Goal: Task Accomplishment & Management: Manage account settings

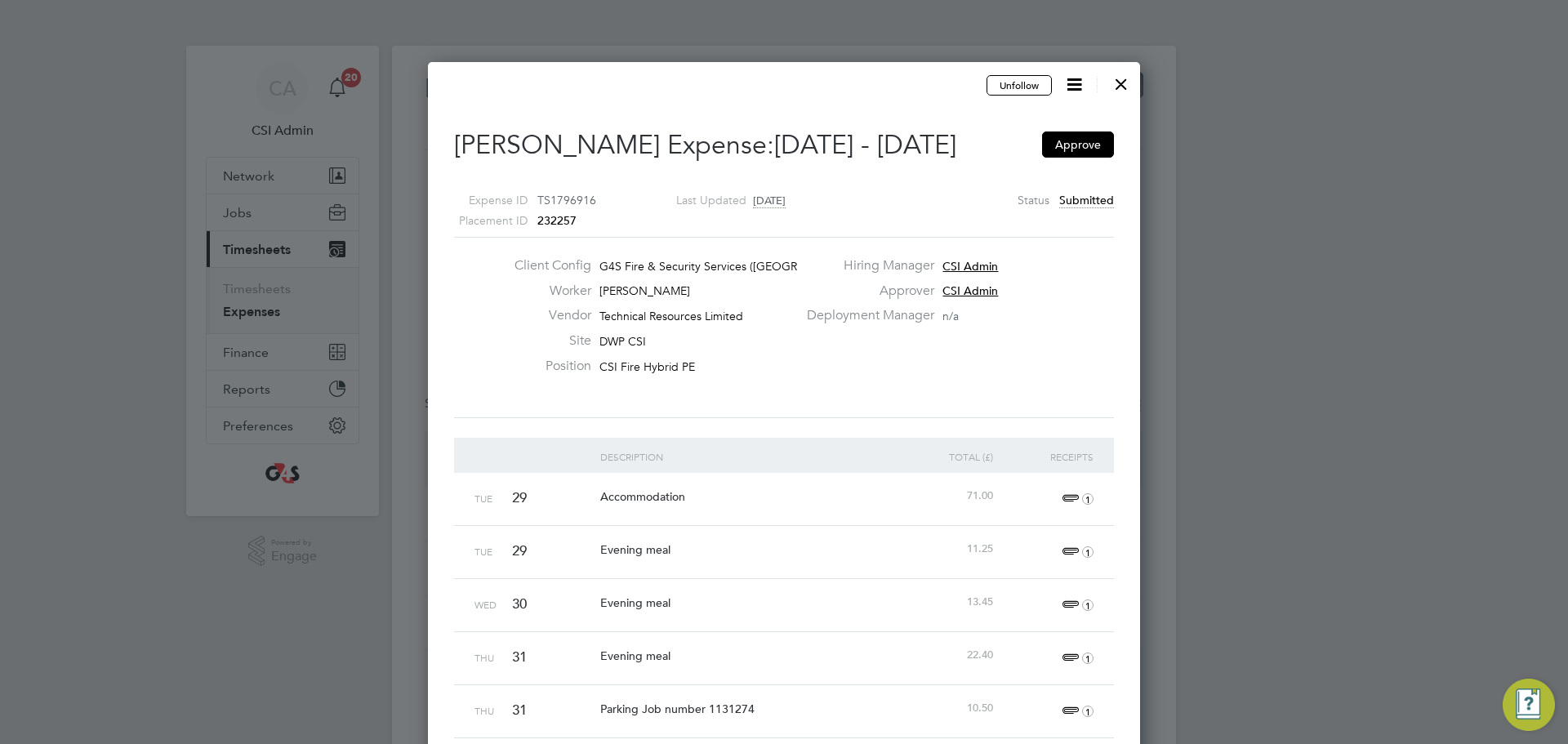
click at [1120, 87] on div at bounding box center [1121, 80] width 30 height 30
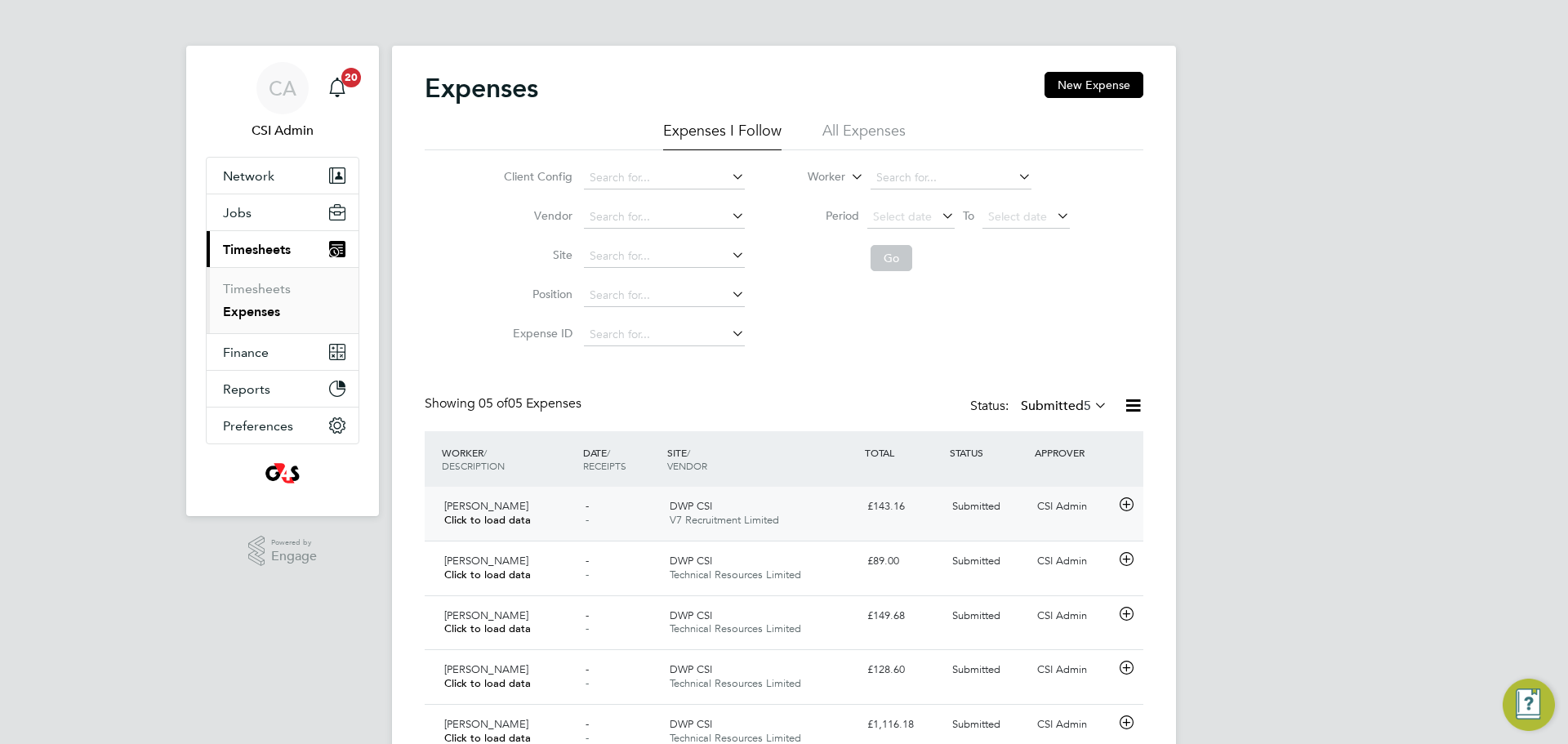
drag, startPoint x: 1098, startPoint y: 501, endPoint x: 1084, endPoint y: 524, distance: 26.9
click at [1098, 500] on div "CSI Admin" at bounding box center [1073, 506] width 85 height 27
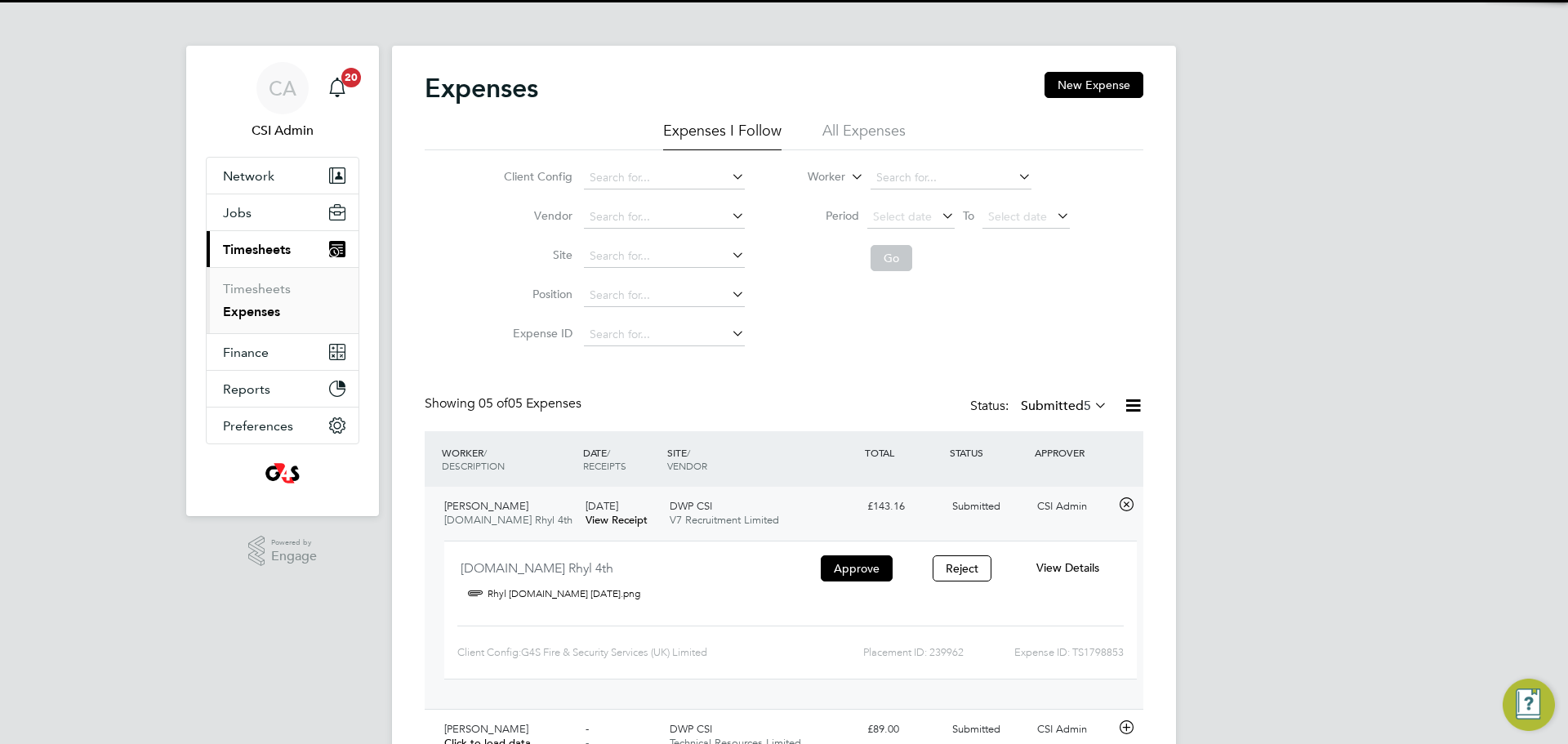
click at [1069, 571] on span "View Details" at bounding box center [1068, 567] width 63 height 15
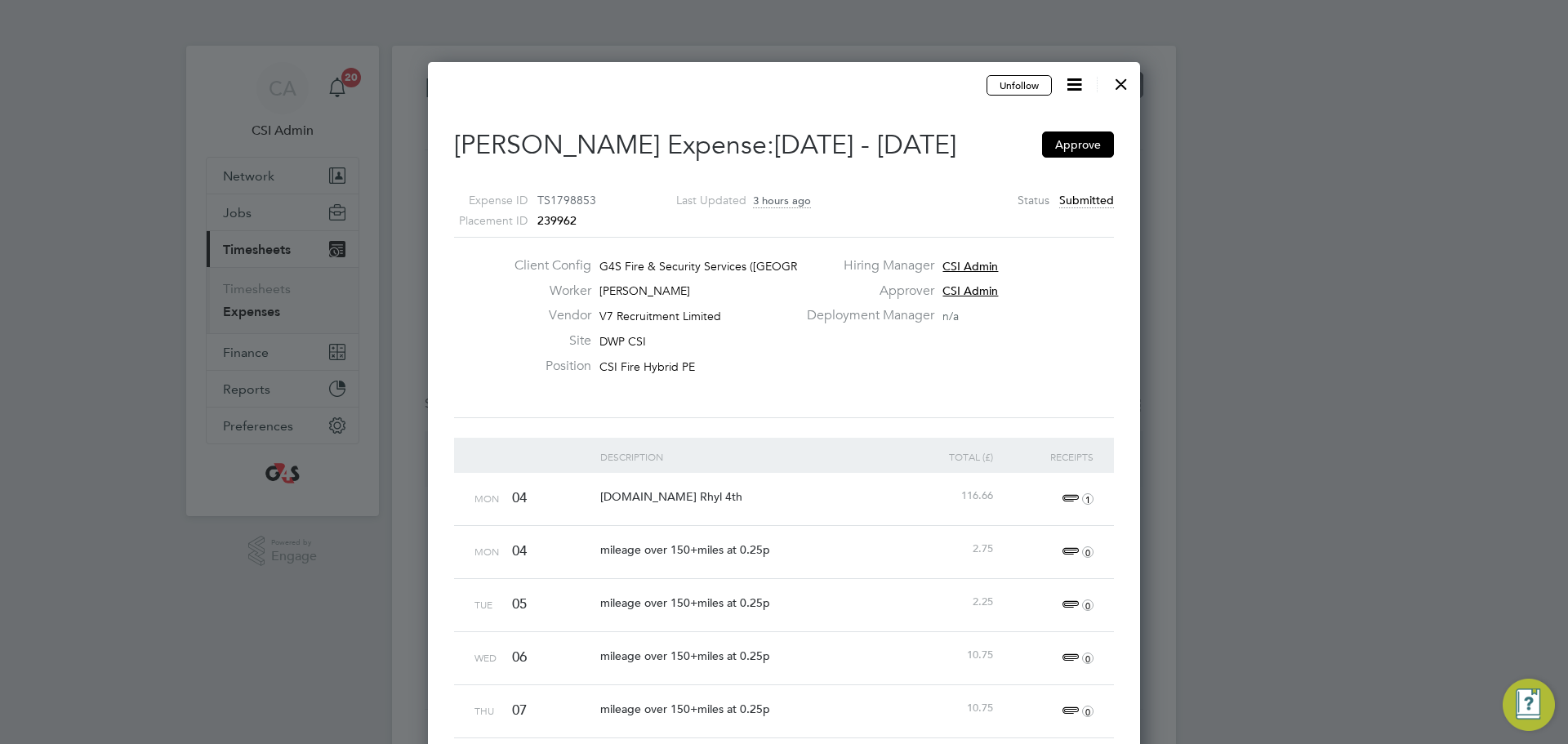
click at [1072, 502] on span "1" at bounding box center [1075, 499] width 36 height 20
click at [898, 584] on link "Rhyl booking.com 04.08.25.png" at bounding box center [899, 576] width 182 height 25
drag, startPoint x: 863, startPoint y: 623, endPoint x: 837, endPoint y: 613, distance: 27.9
click at [851, 627] on div "Tue 05 mileage over 150+miles at 0.25p 2.25 0" at bounding box center [784, 604] width 659 height 53
drag, startPoint x: 1131, startPoint y: 84, endPoint x: 1100, endPoint y: 135, distance: 59.7
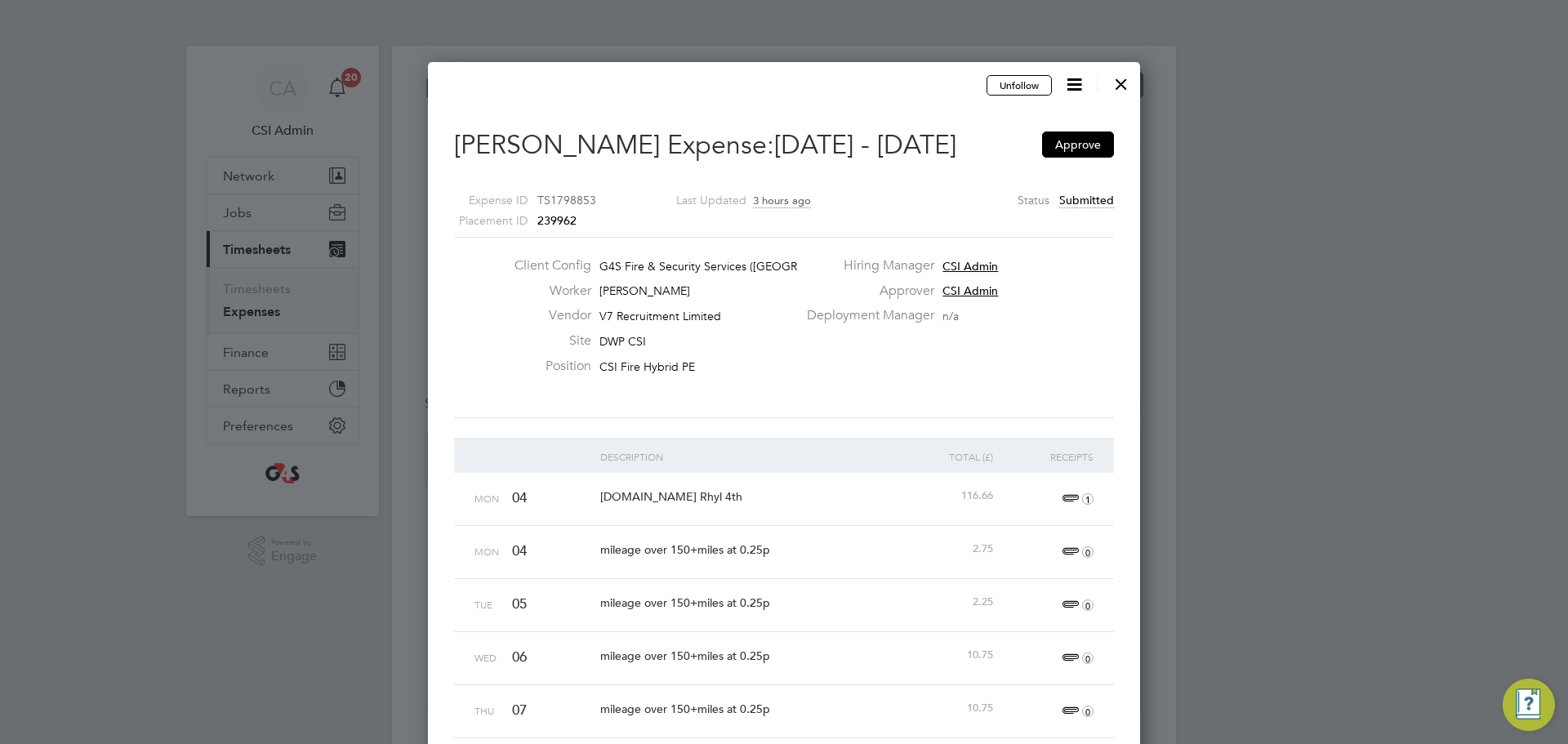
click at [1131, 86] on div at bounding box center [1121, 80] width 30 height 30
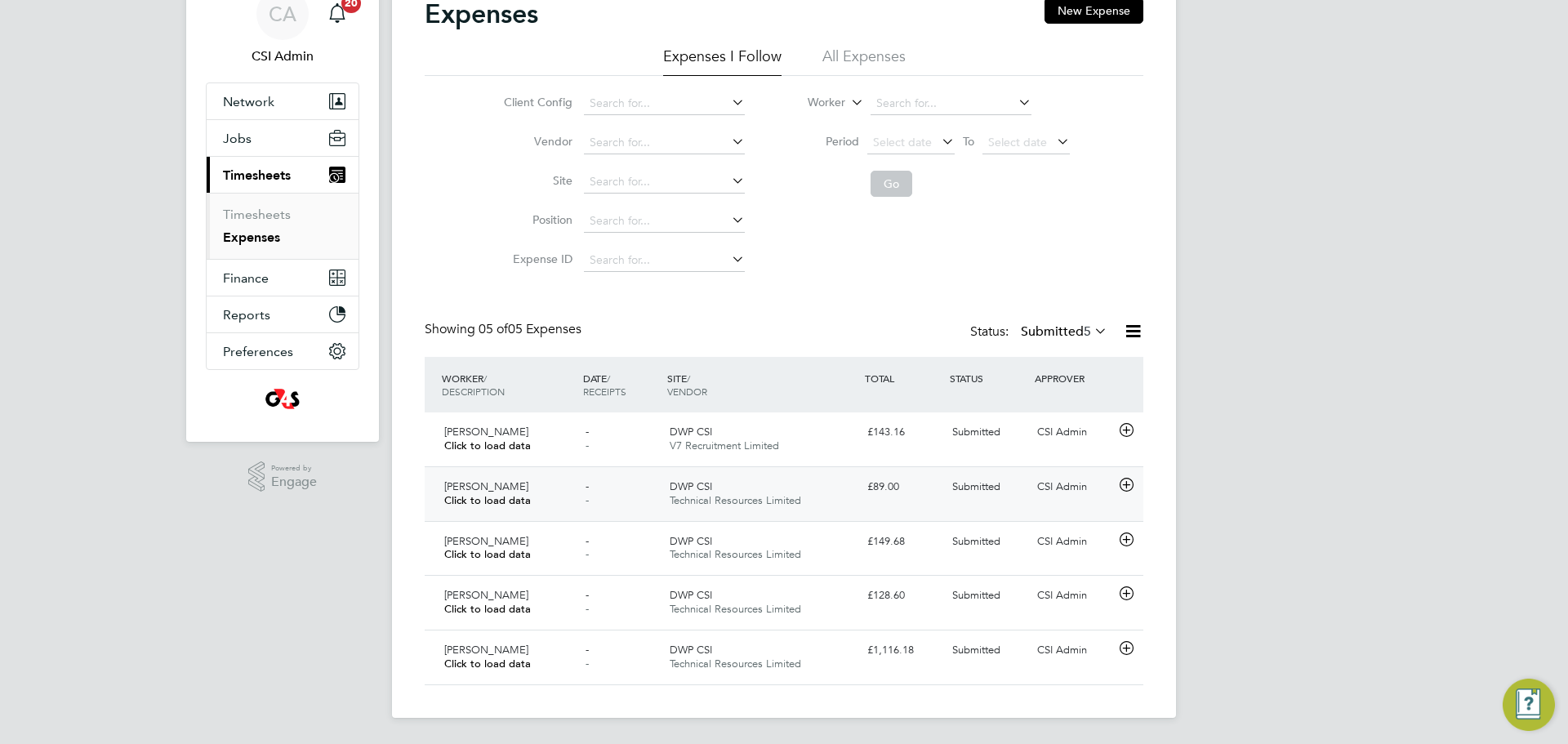
click at [1029, 513] on div "Kamran Mustafa Click to load data - - DWP CSI Technical Resources Limited £89.0…" at bounding box center [784, 494] width 719 height 55
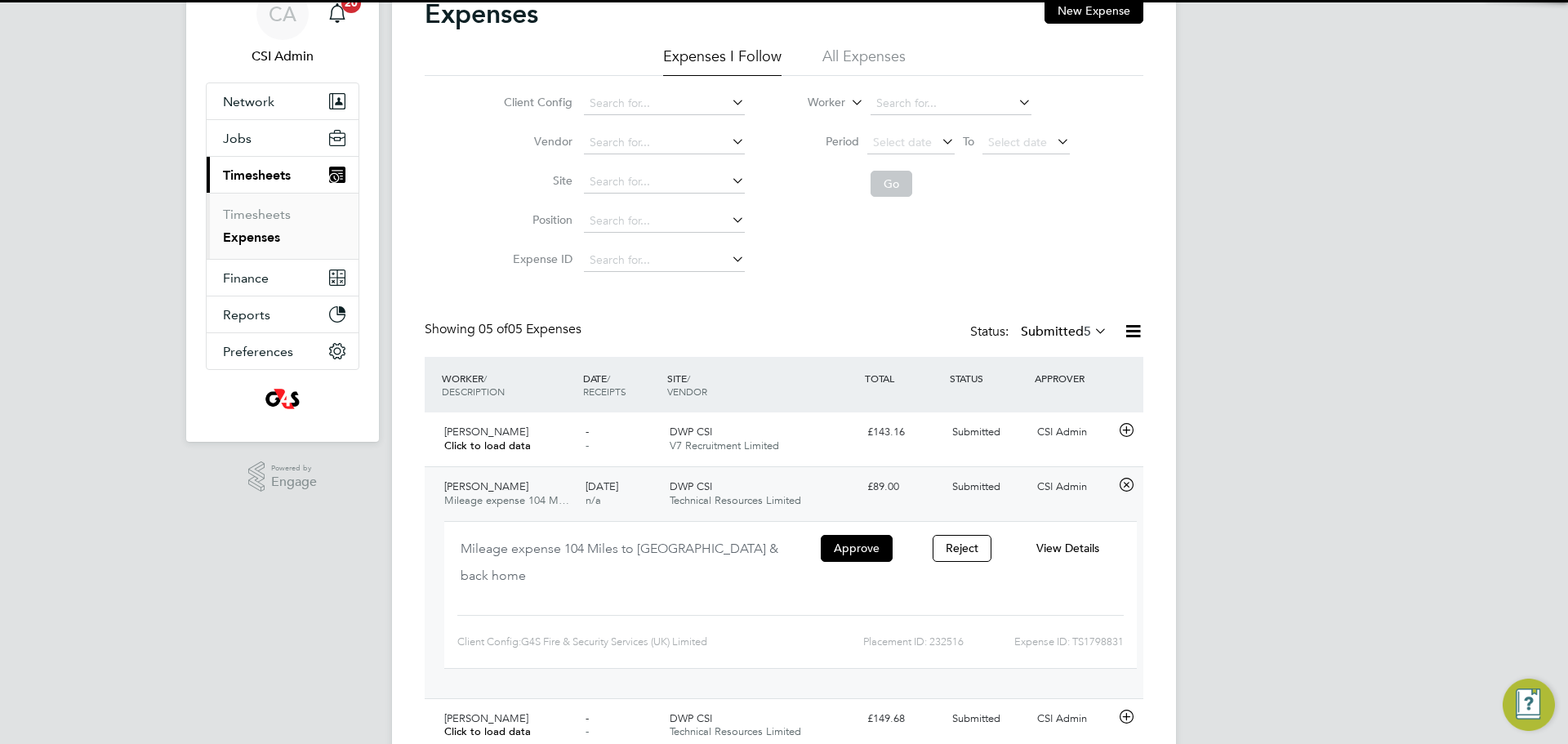
click at [1103, 537] on div "View Details" at bounding box center [1067, 547] width 105 height 27
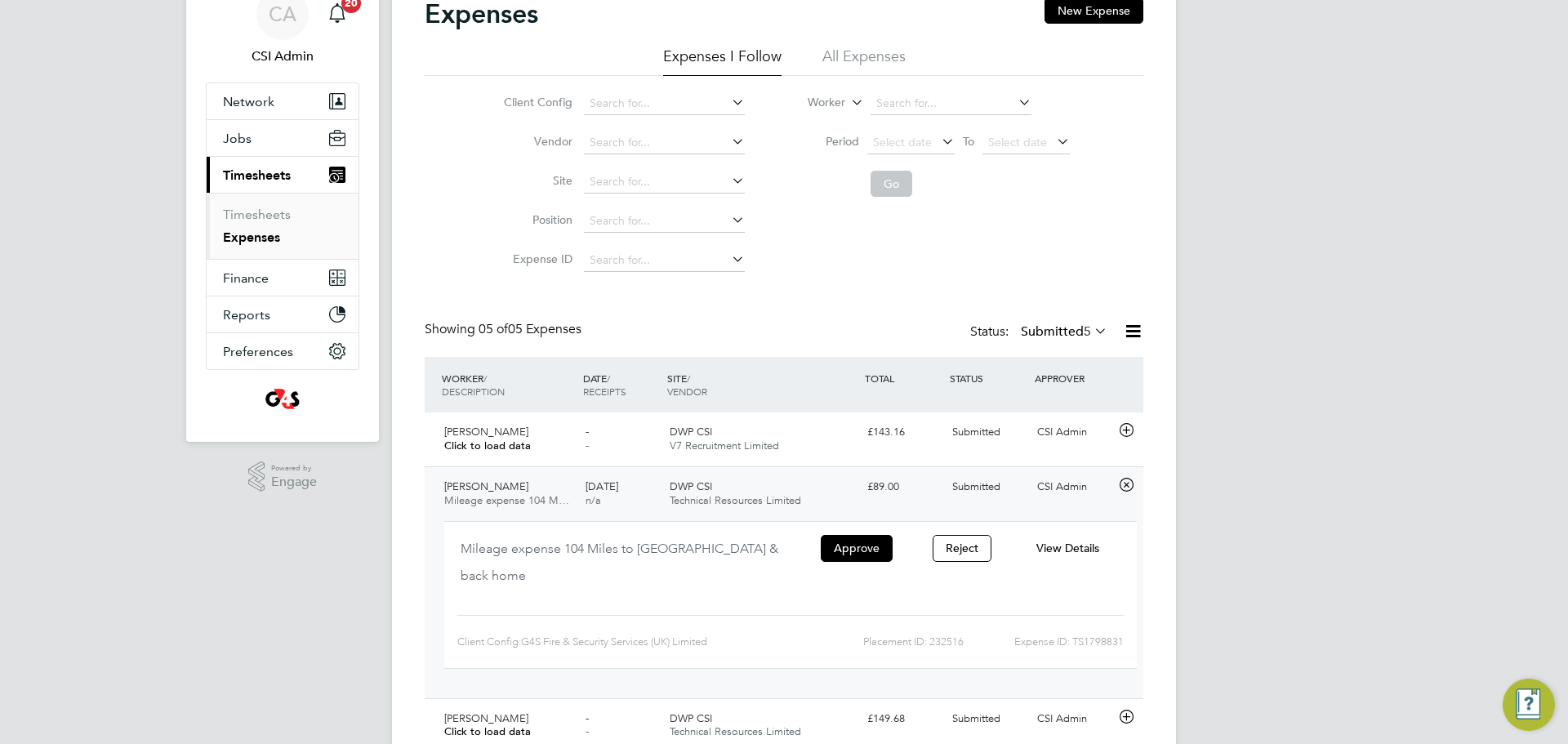
click at [1094, 548] on span "View Details" at bounding box center [1068, 547] width 63 height 15
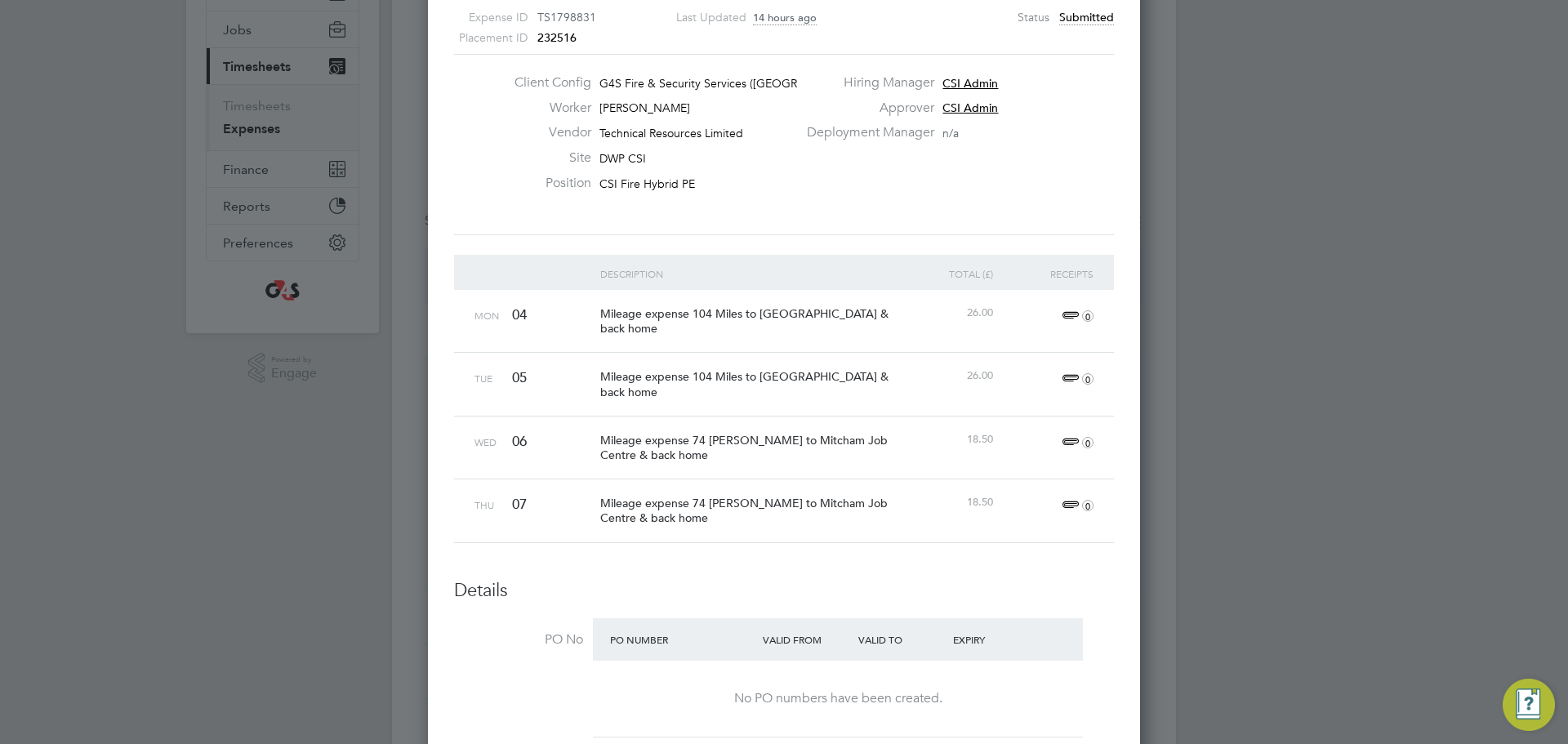
click at [1090, 107] on div "Approver CSI Admin" at bounding box center [959, 112] width 324 height 26
click at [1169, 139] on div at bounding box center [784, 372] width 1568 height 744
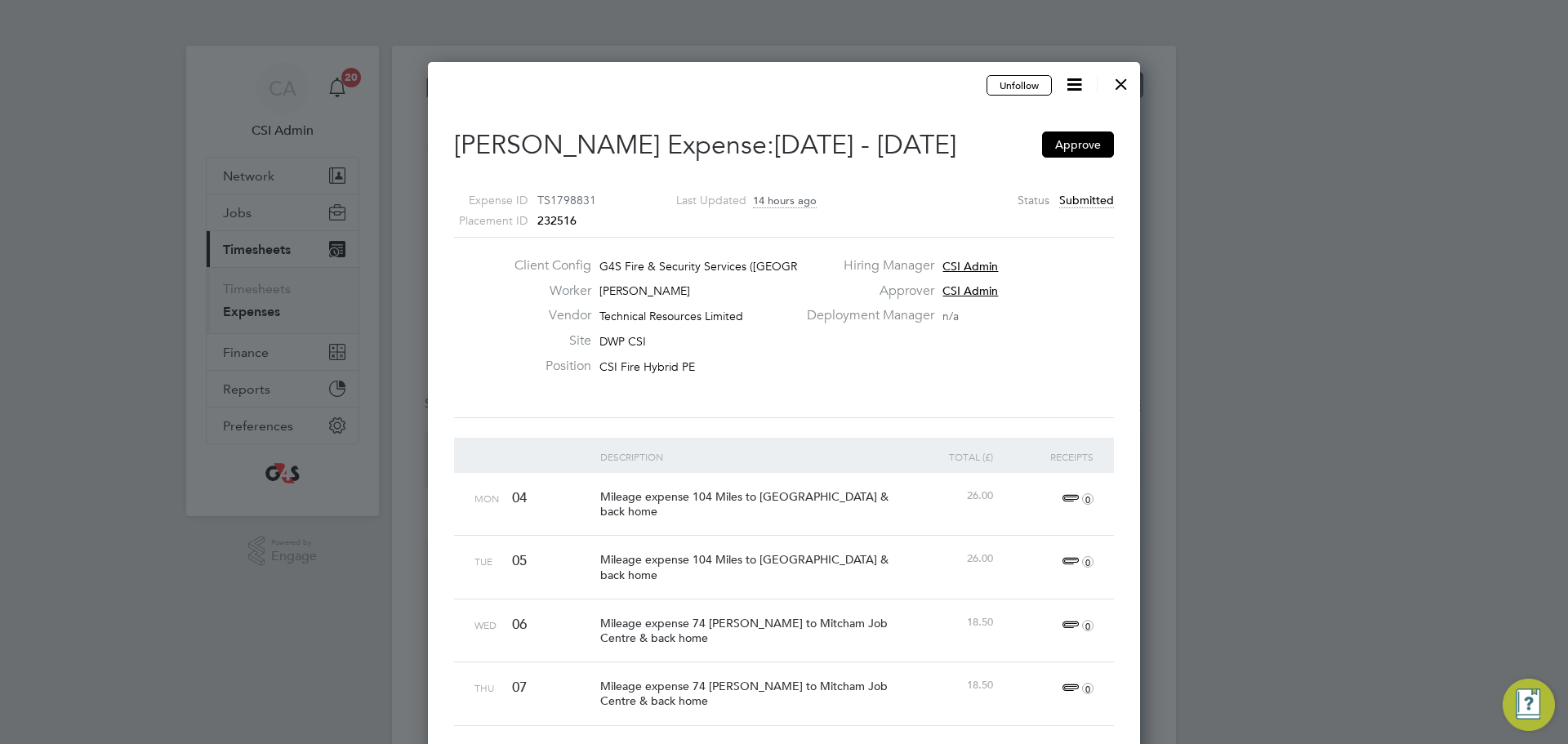
click at [1115, 91] on div at bounding box center [1121, 80] width 30 height 30
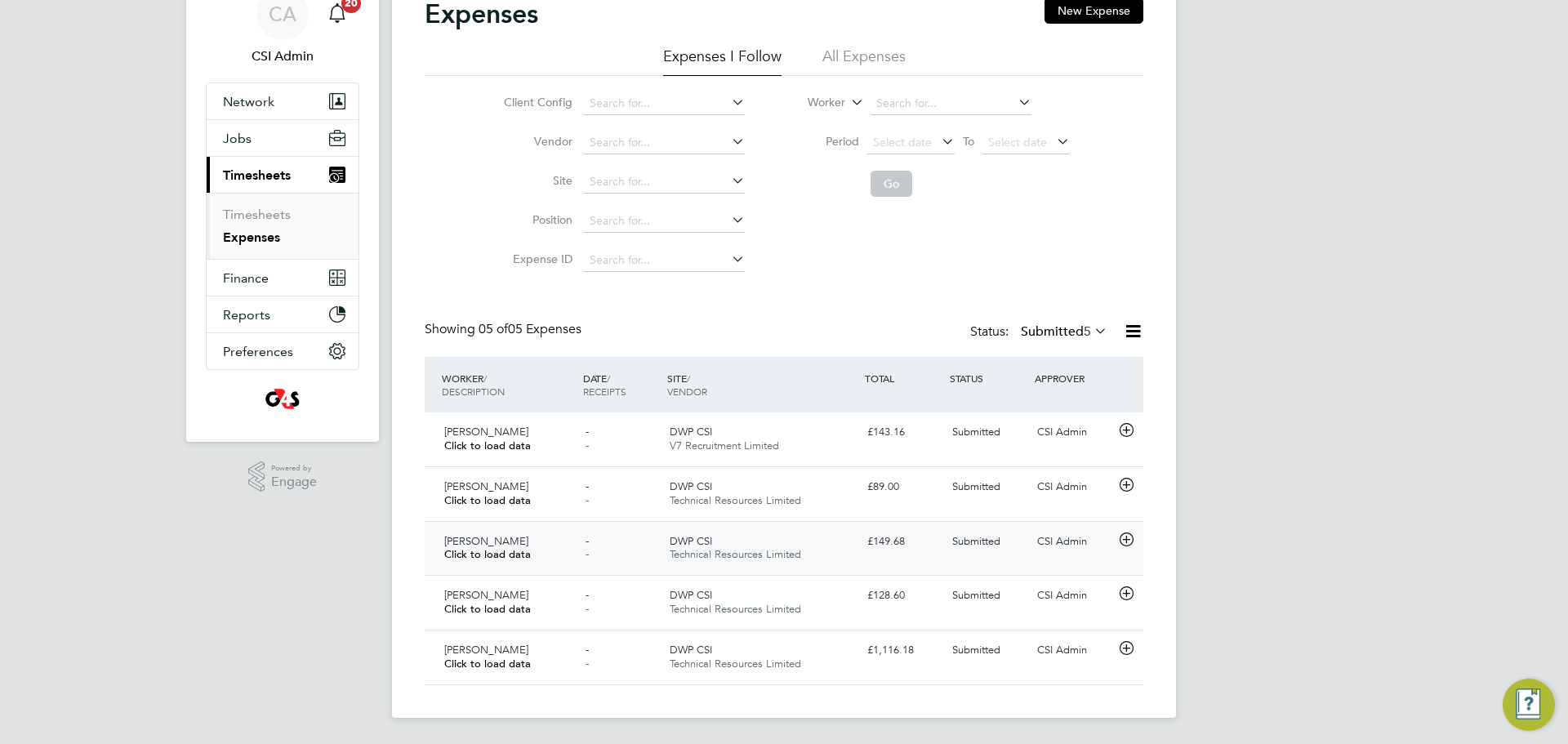
click at [622, 542] on div "- -" at bounding box center [621, 548] width 85 height 40
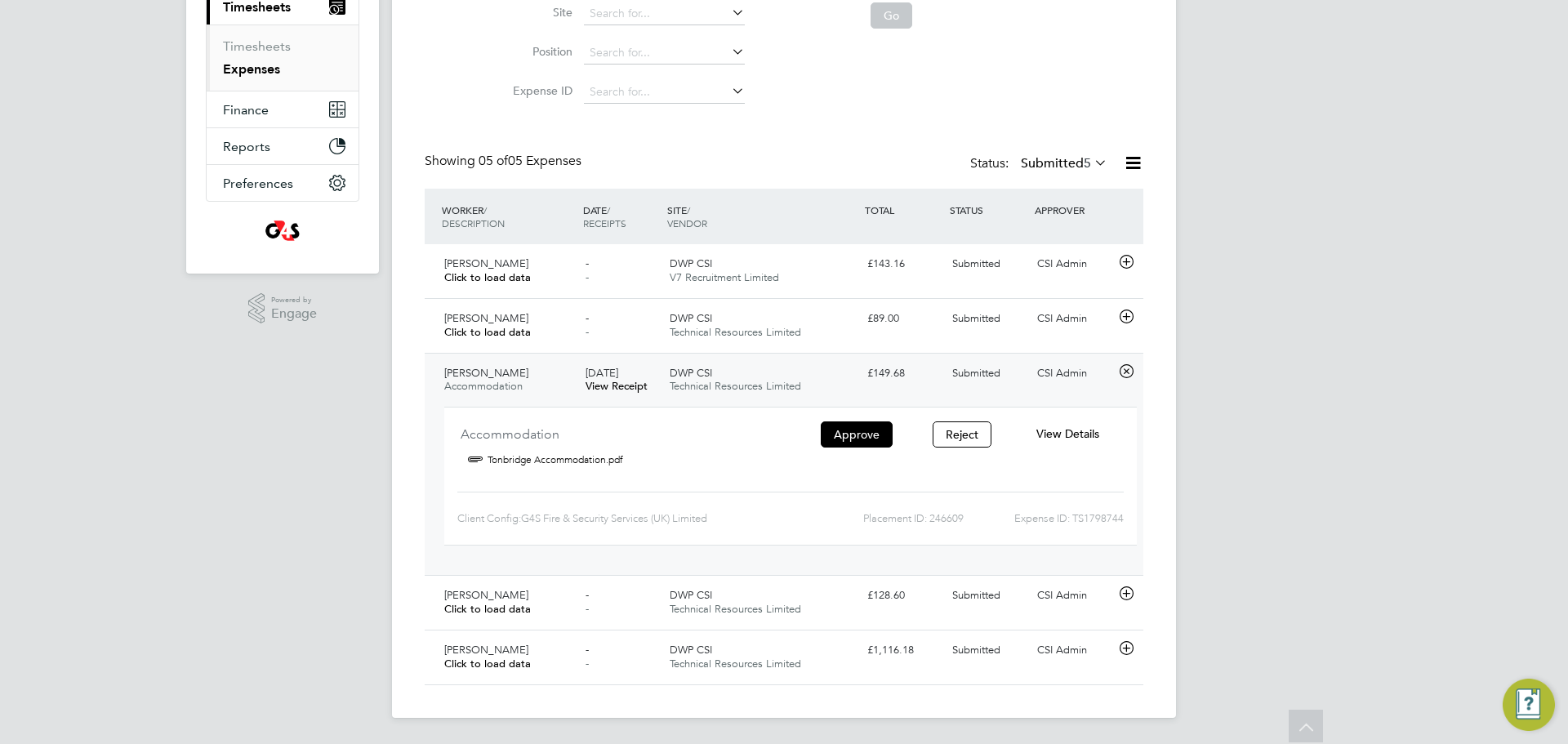
click at [1076, 433] on span "View Details" at bounding box center [1068, 433] width 63 height 15
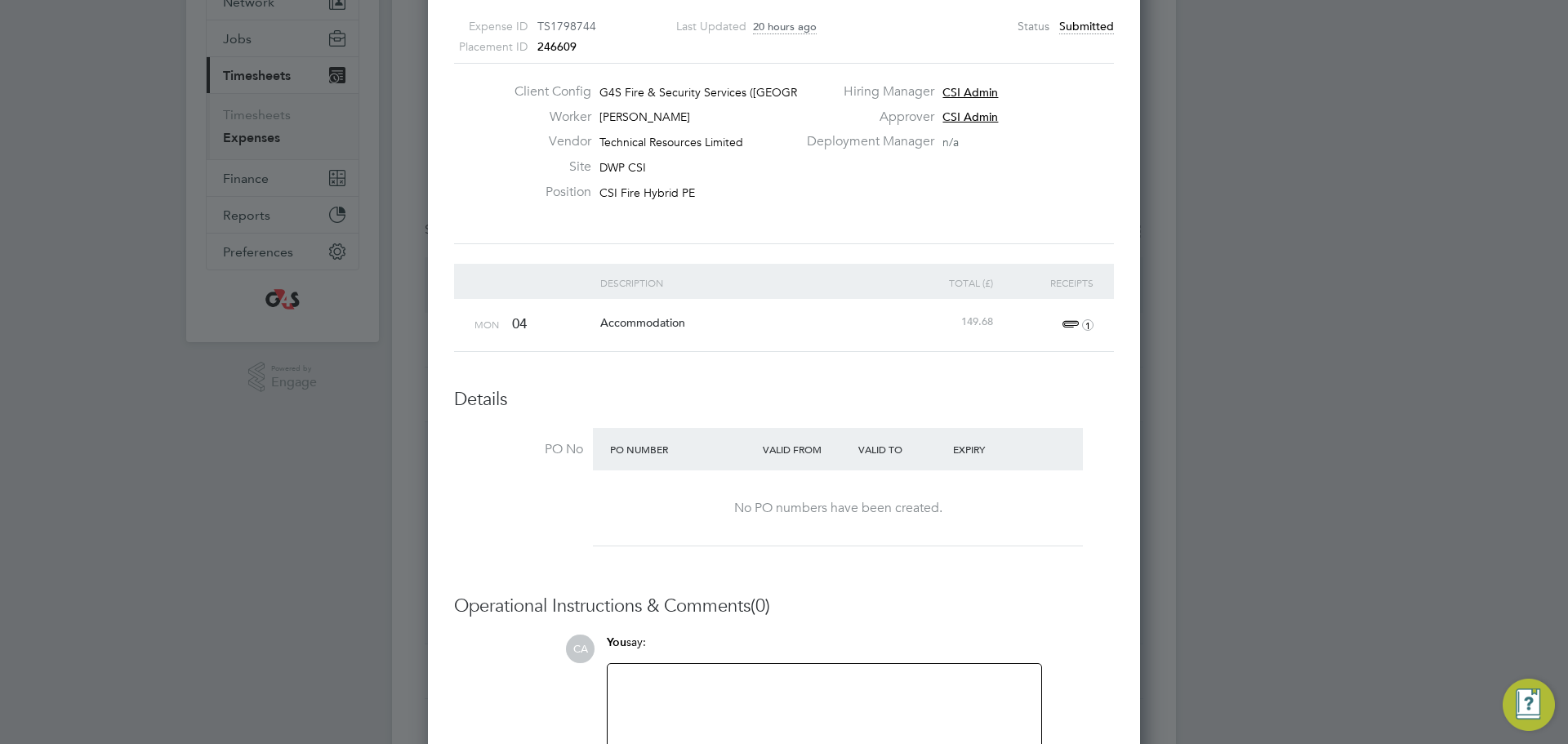
click at [957, 303] on div "149.68" at bounding box center [947, 322] width 100 height 46
click at [1083, 327] on icon "1" at bounding box center [1088, 325] width 12 height 12
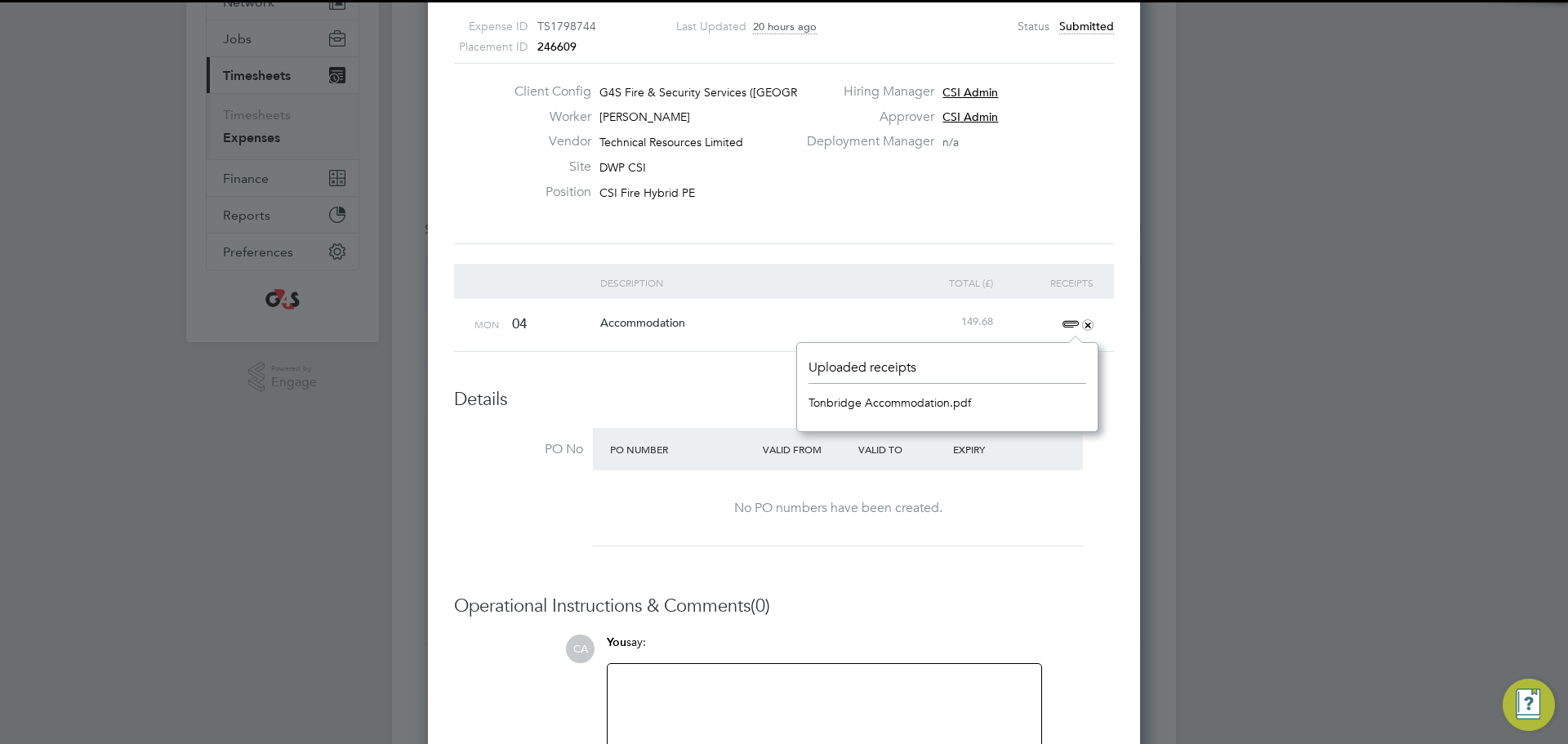
click at [856, 409] on link "Tonbridge Accommodation.pdf" at bounding box center [889, 403] width 162 height 25
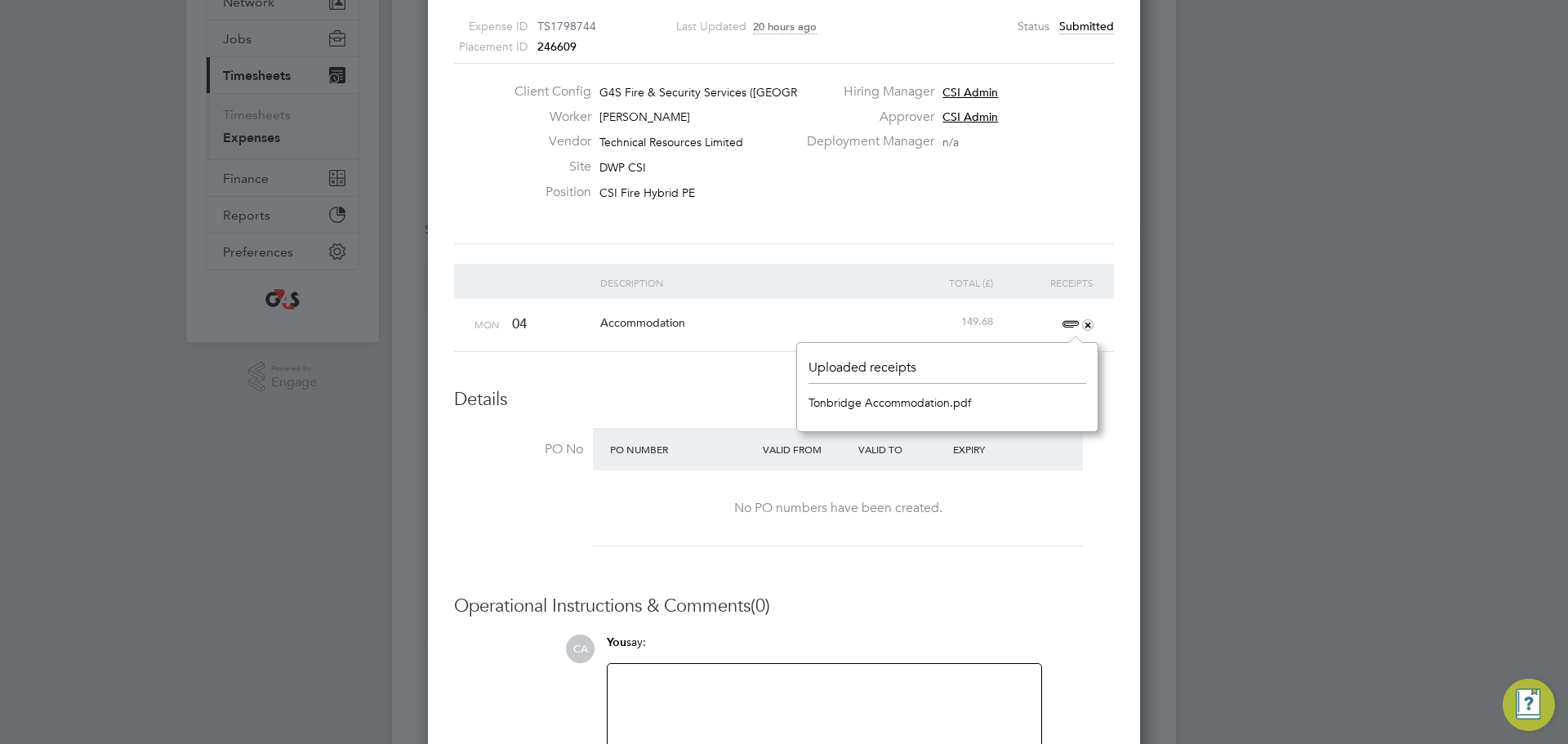
drag, startPoint x: 1087, startPoint y: 250, endPoint x: 1076, endPoint y: 252, distance: 11.2
click at [1085, 250] on div "Unfollow Paul Morgan's Expense: 04 Aug - 10 Aug 2025 Approve Expense ID TS17987…" at bounding box center [784, 454] width 659 height 1108
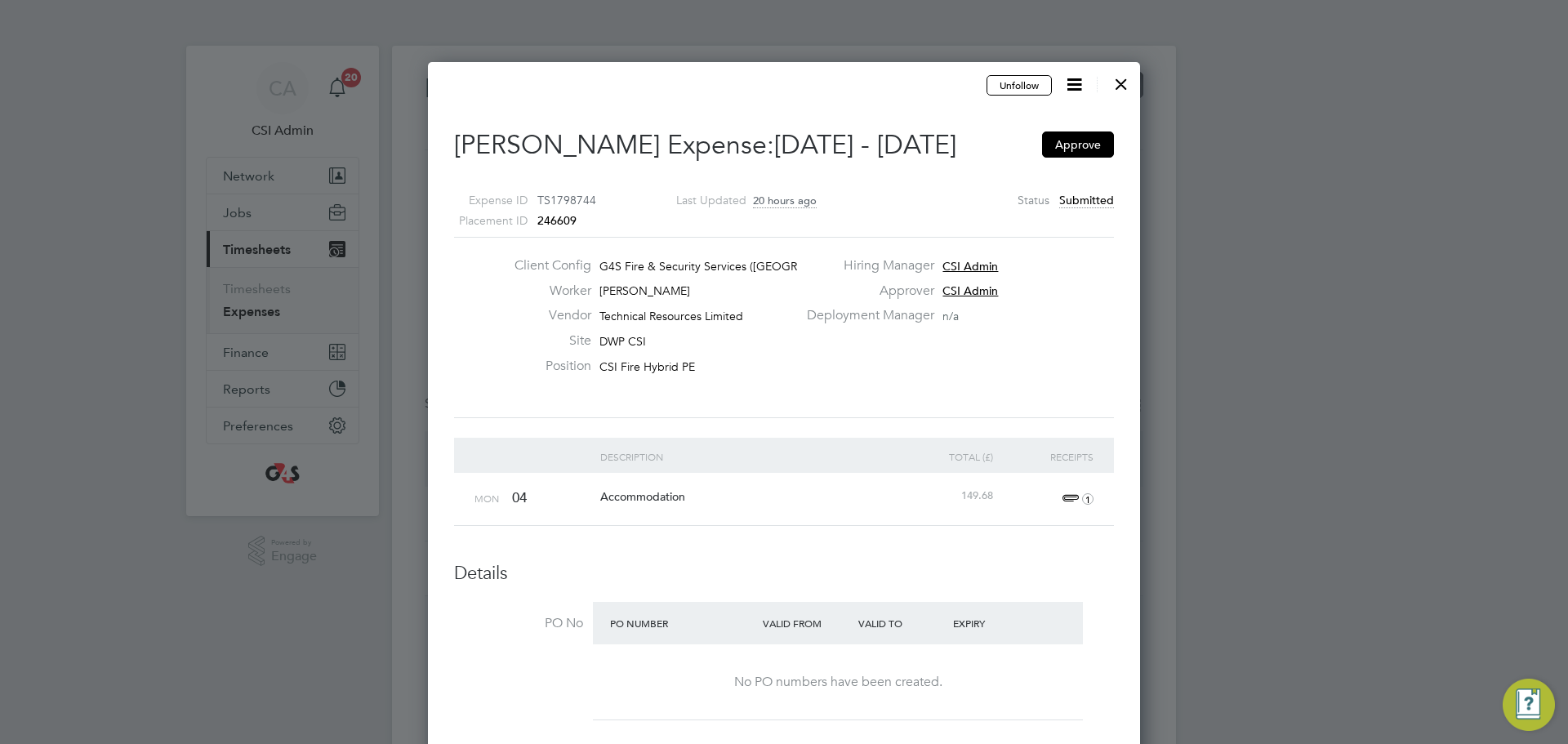
click at [1111, 85] on div at bounding box center [1121, 80] width 30 height 30
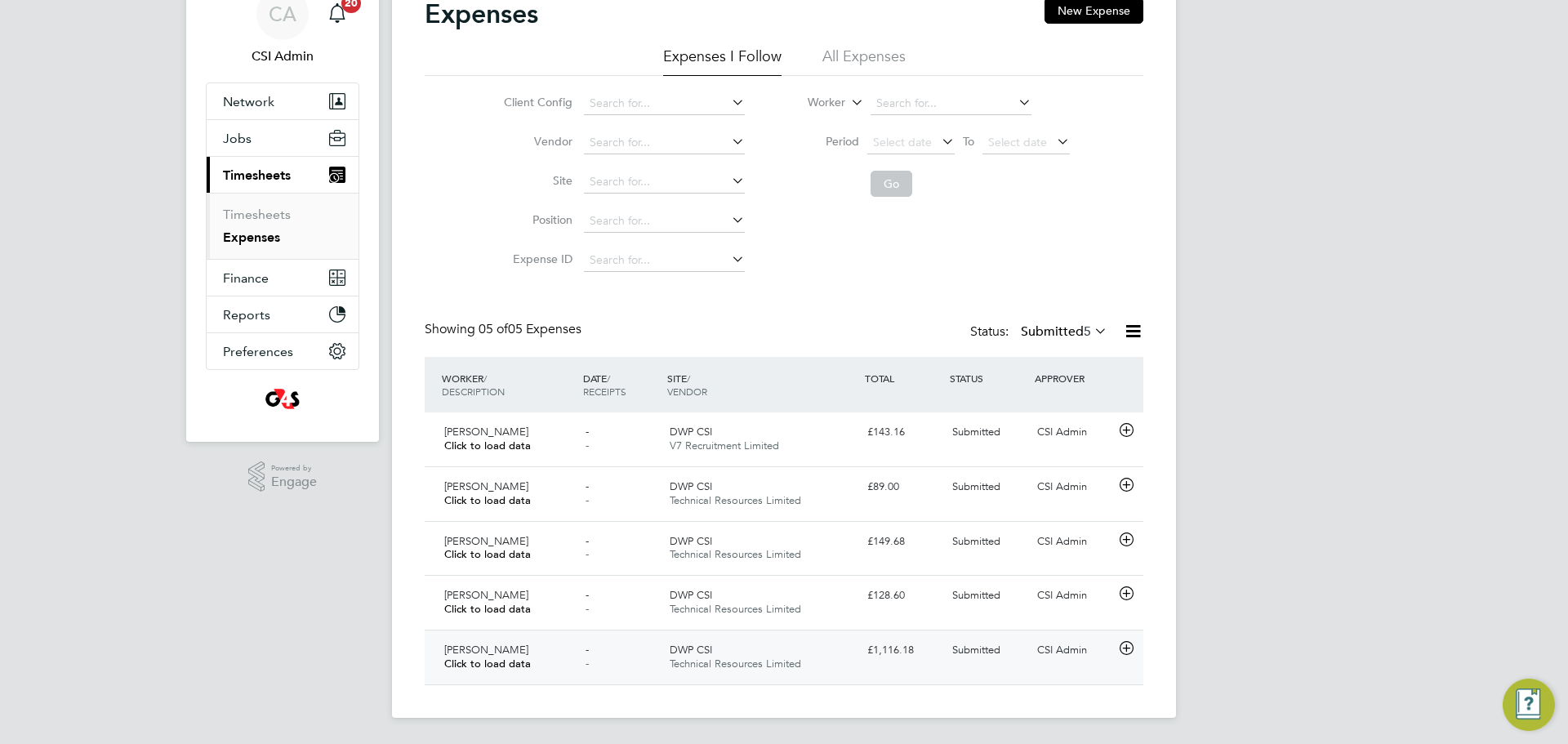
click at [679, 641] on div "DWP CSI Technical Resources Limited" at bounding box center [762, 656] width 198 height 40
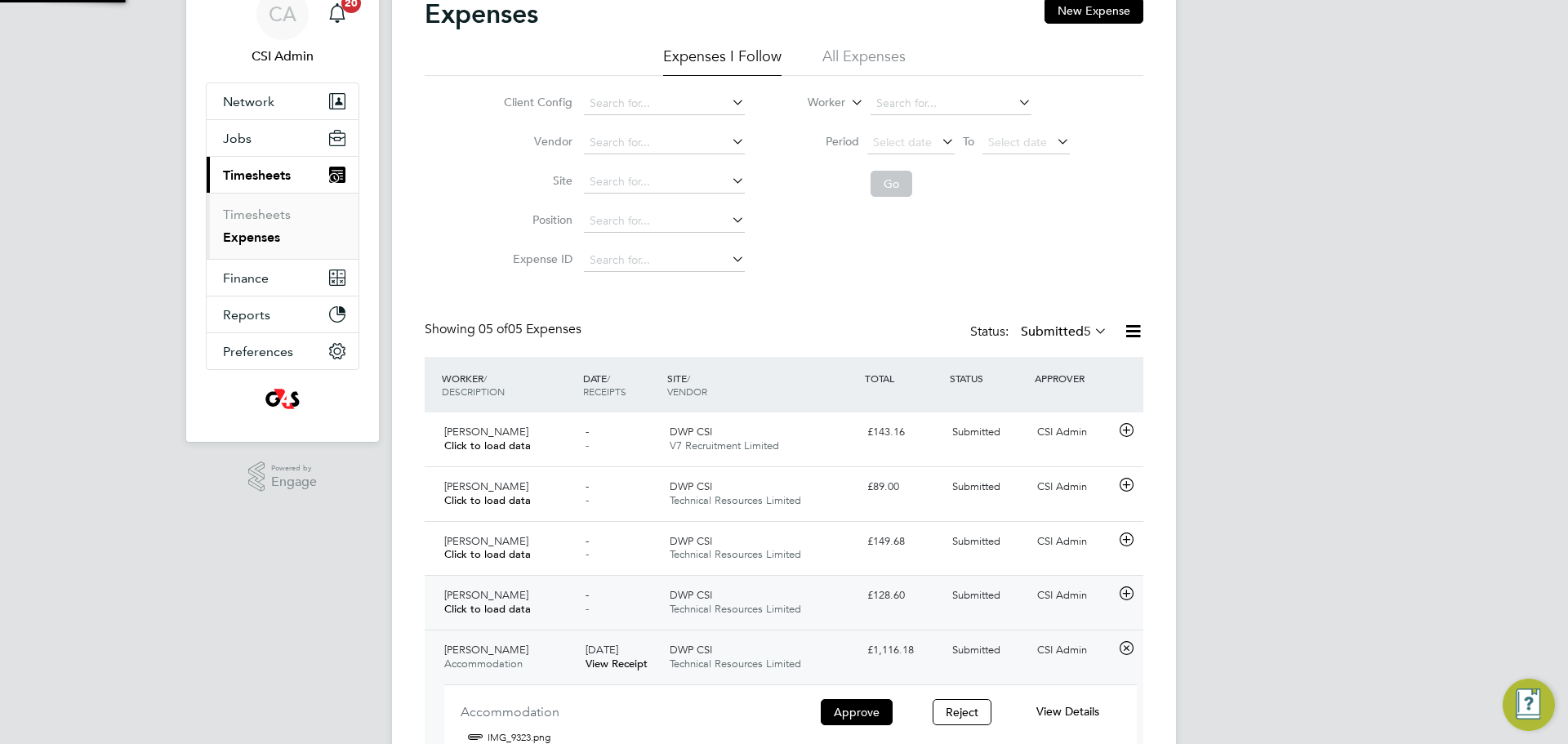
click at [696, 601] on span "Technical Resources Limited" at bounding box center [735, 608] width 132 height 14
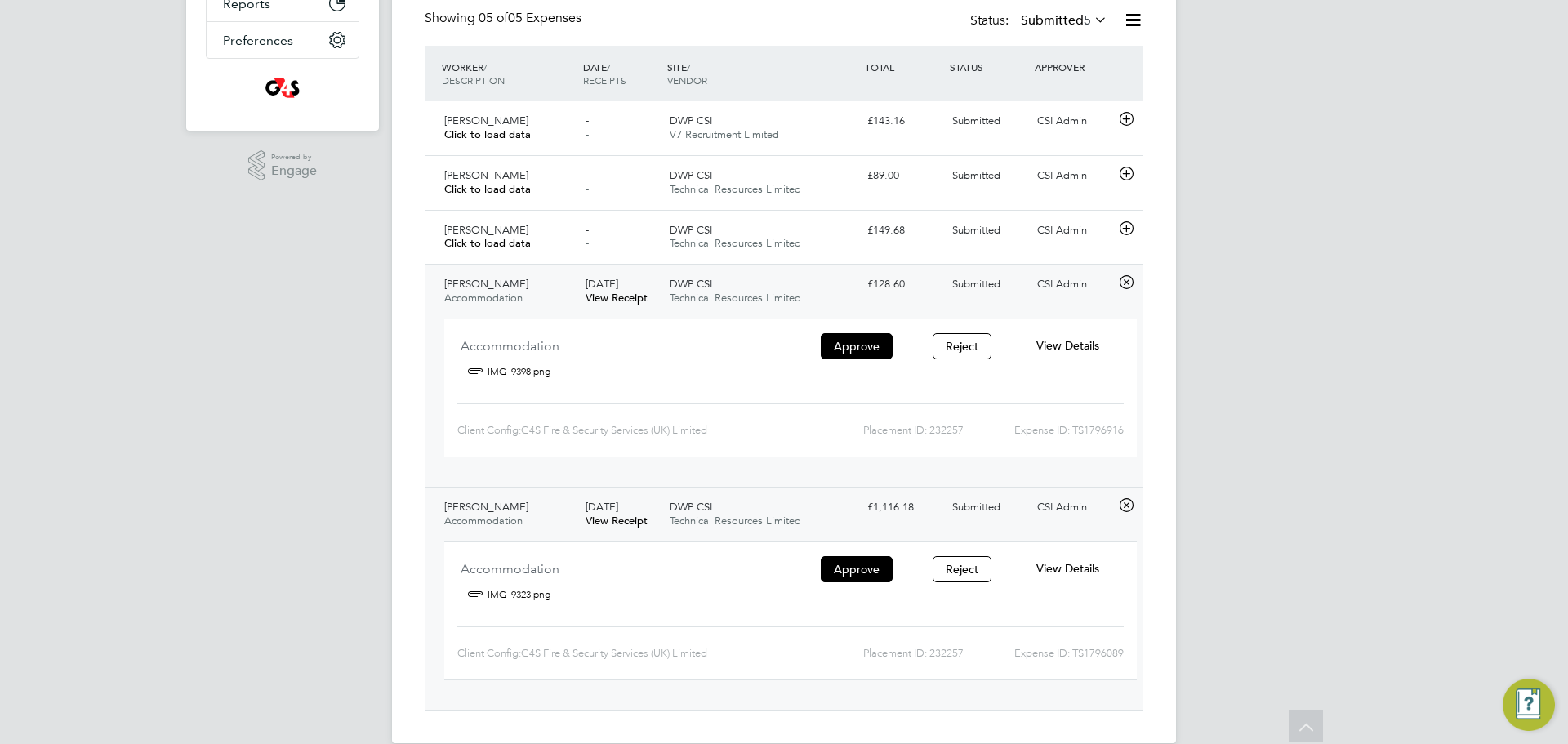
click at [839, 281] on div "DWP CSI Technical Resources Limited" at bounding box center [762, 290] width 198 height 40
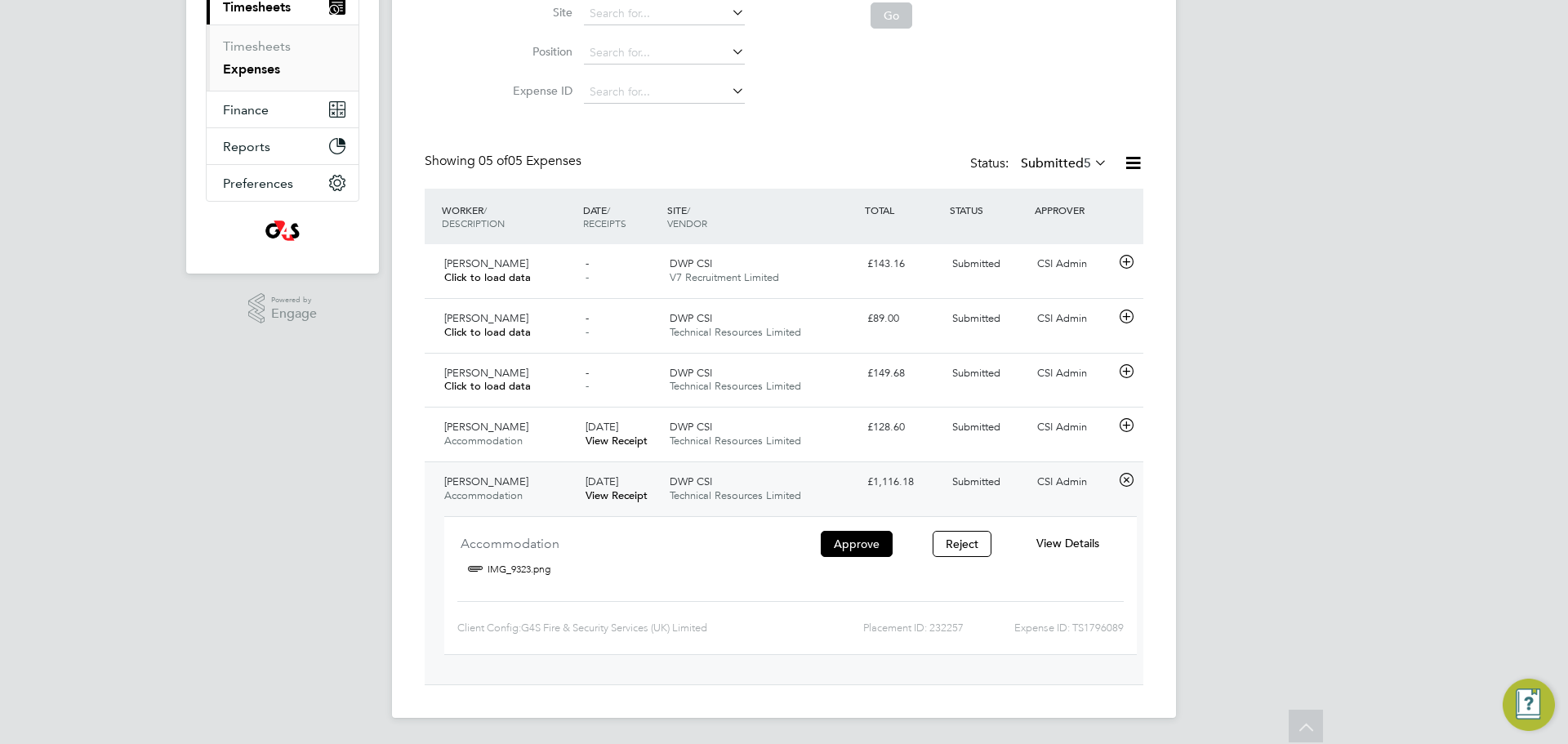
click at [1062, 541] on span "View Details" at bounding box center [1068, 542] width 63 height 15
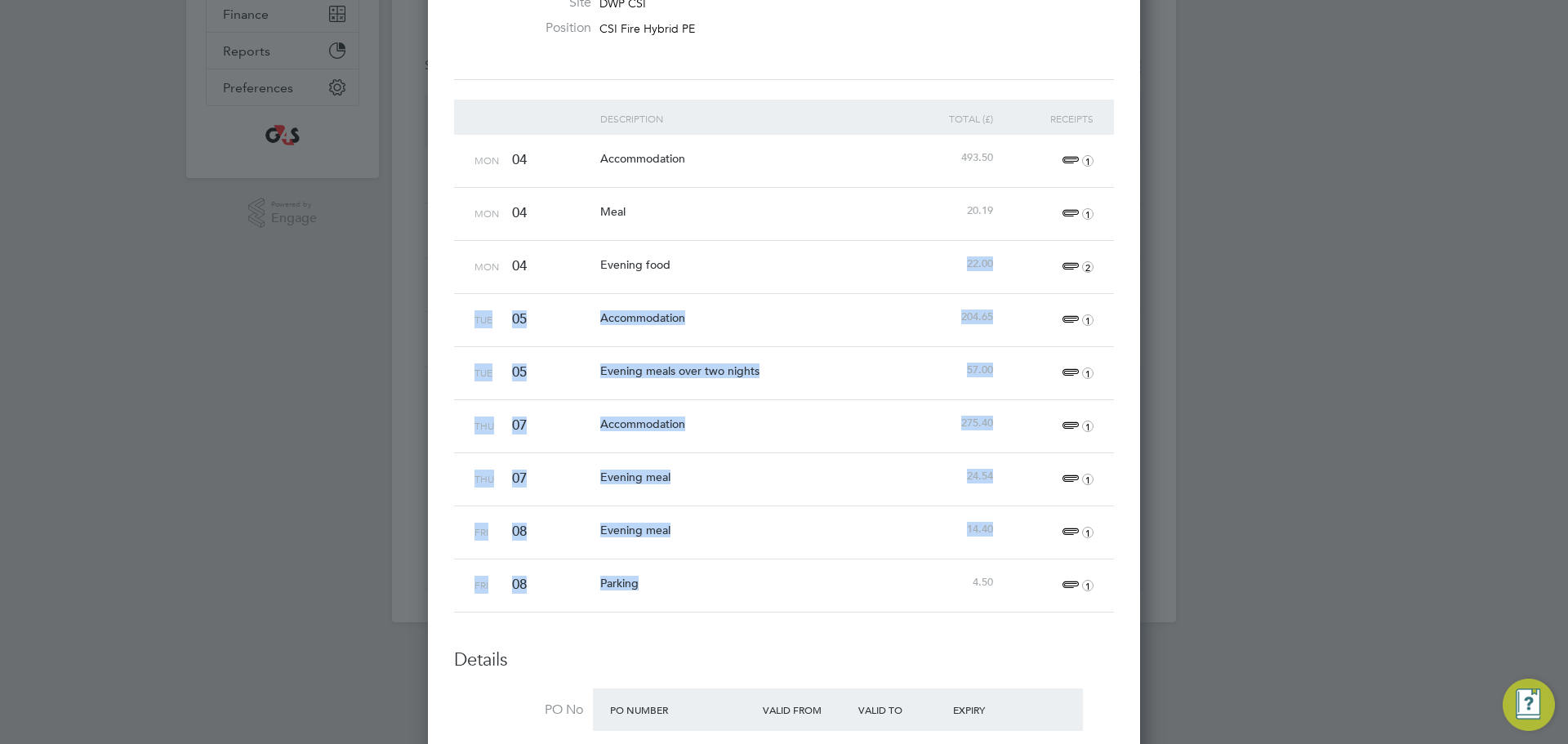
drag, startPoint x: 872, startPoint y: 285, endPoint x: 855, endPoint y: 644, distance: 359.4
click at [855, 644] on li "Description Total (£) Receipts Mon 04 Accommodation 493.50 1 Mon 04 Meal 20.19 …" at bounding box center [784, 374] width 659 height 549
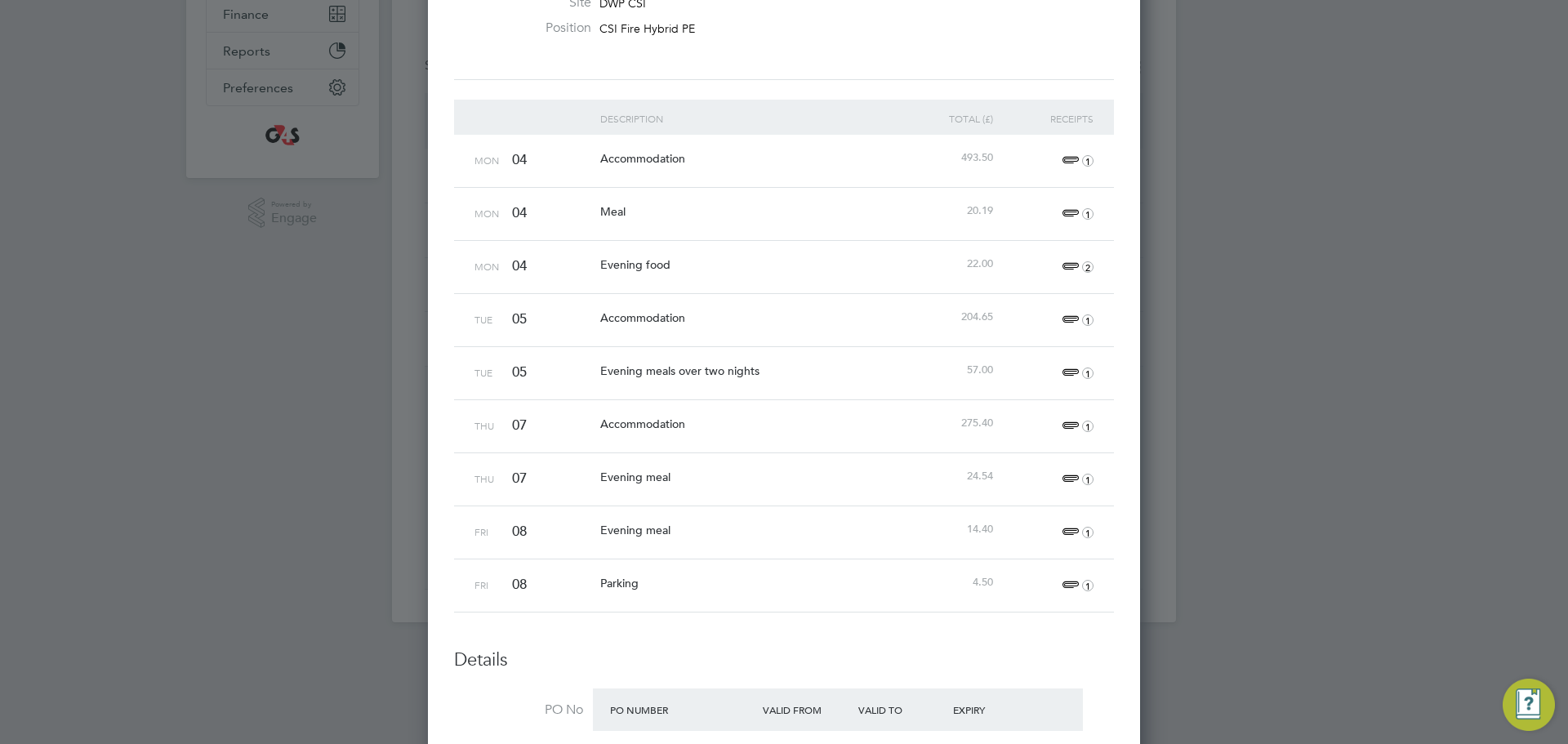
click at [872, 621] on li "Description Total (£) Receipts Mon 04 Accommodation 493.50 1 Mon 04 Meal 20.19 …" at bounding box center [784, 374] width 659 height 549
click at [1062, 315] on span "1" at bounding box center [1075, 320] width 36 height 20
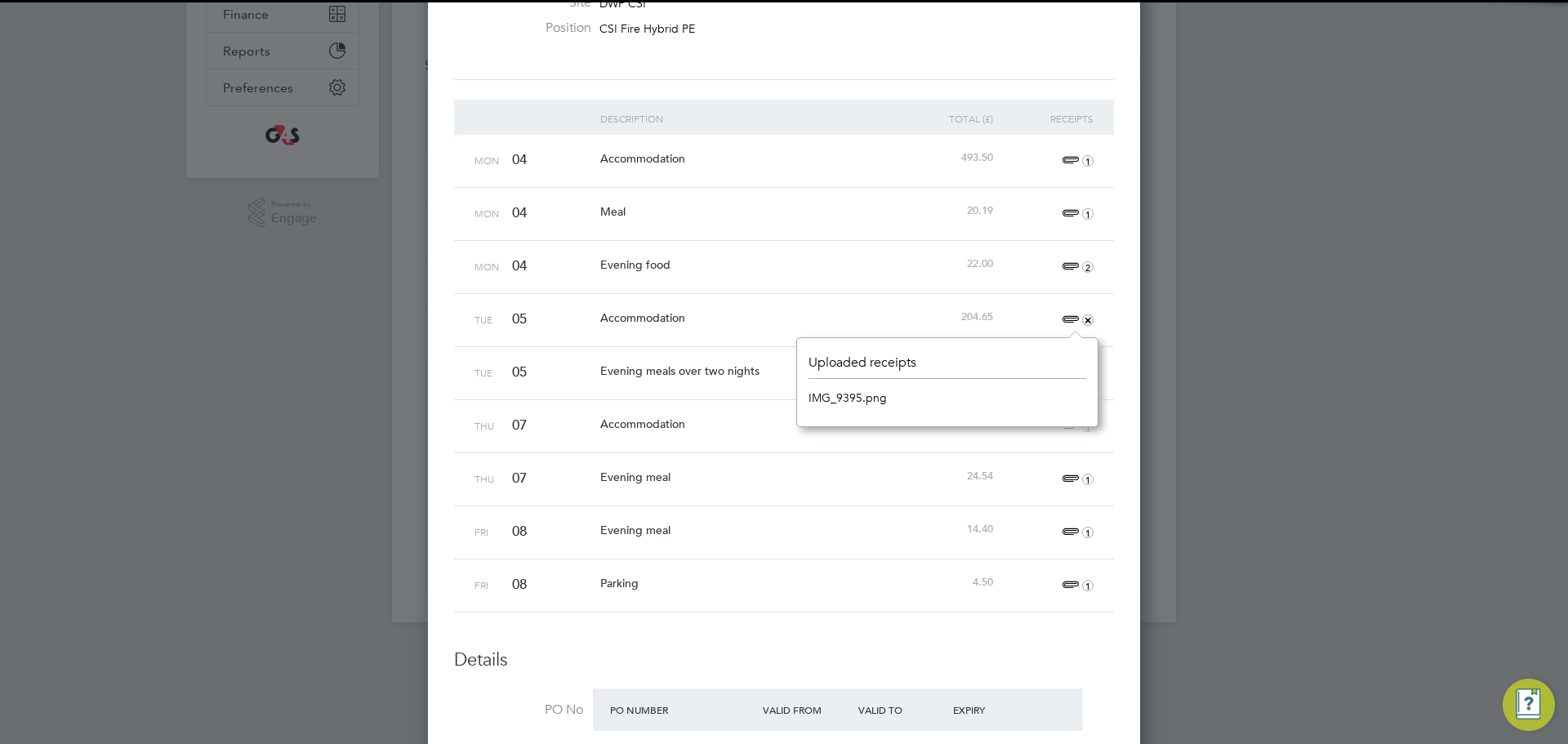
click at [846, 405] on link "IMG_9395.png" at bounding box center [847, 398] width 79 height 25
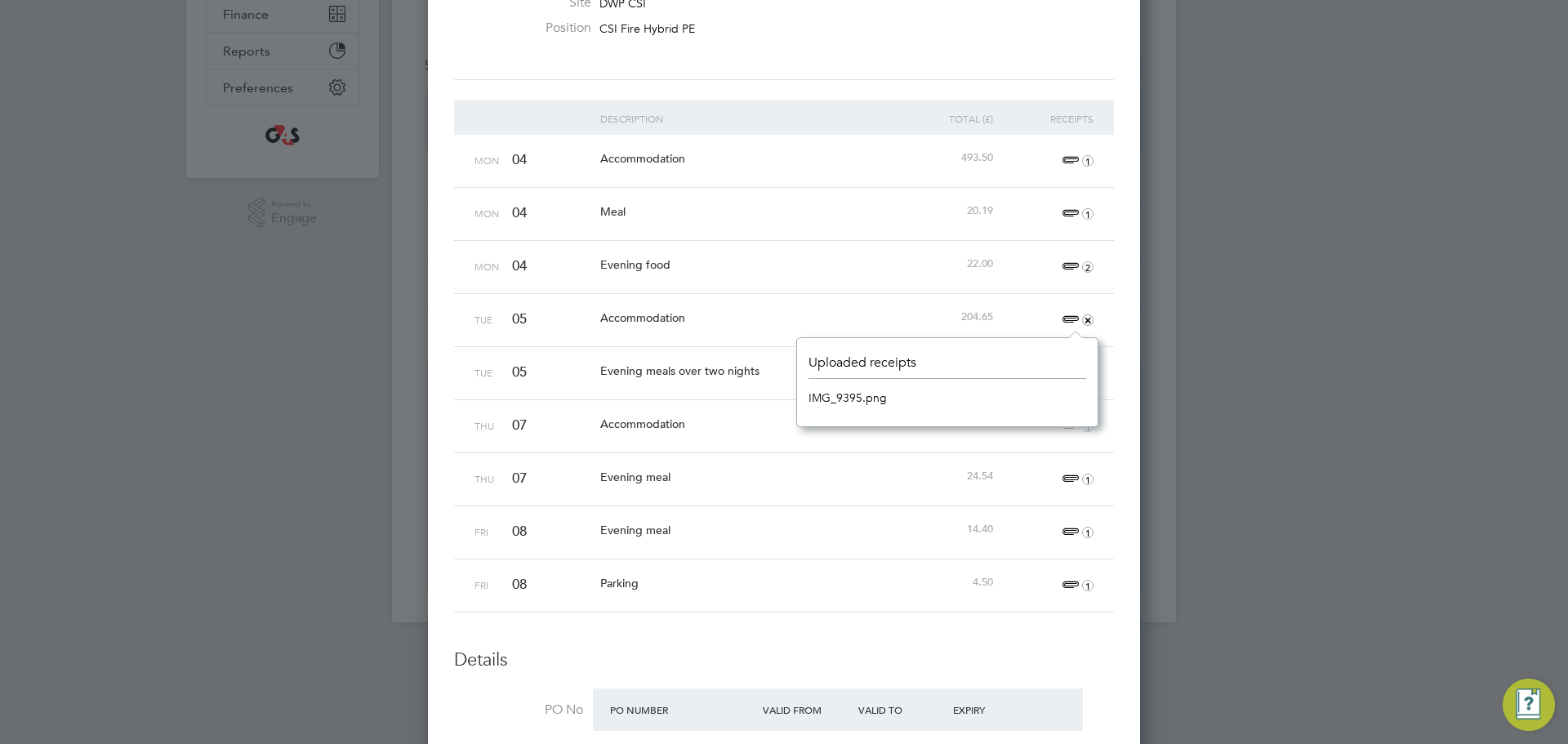
click at [659, 246] on div "Evening food" at bounding box center [747, 265] width 301 height 47
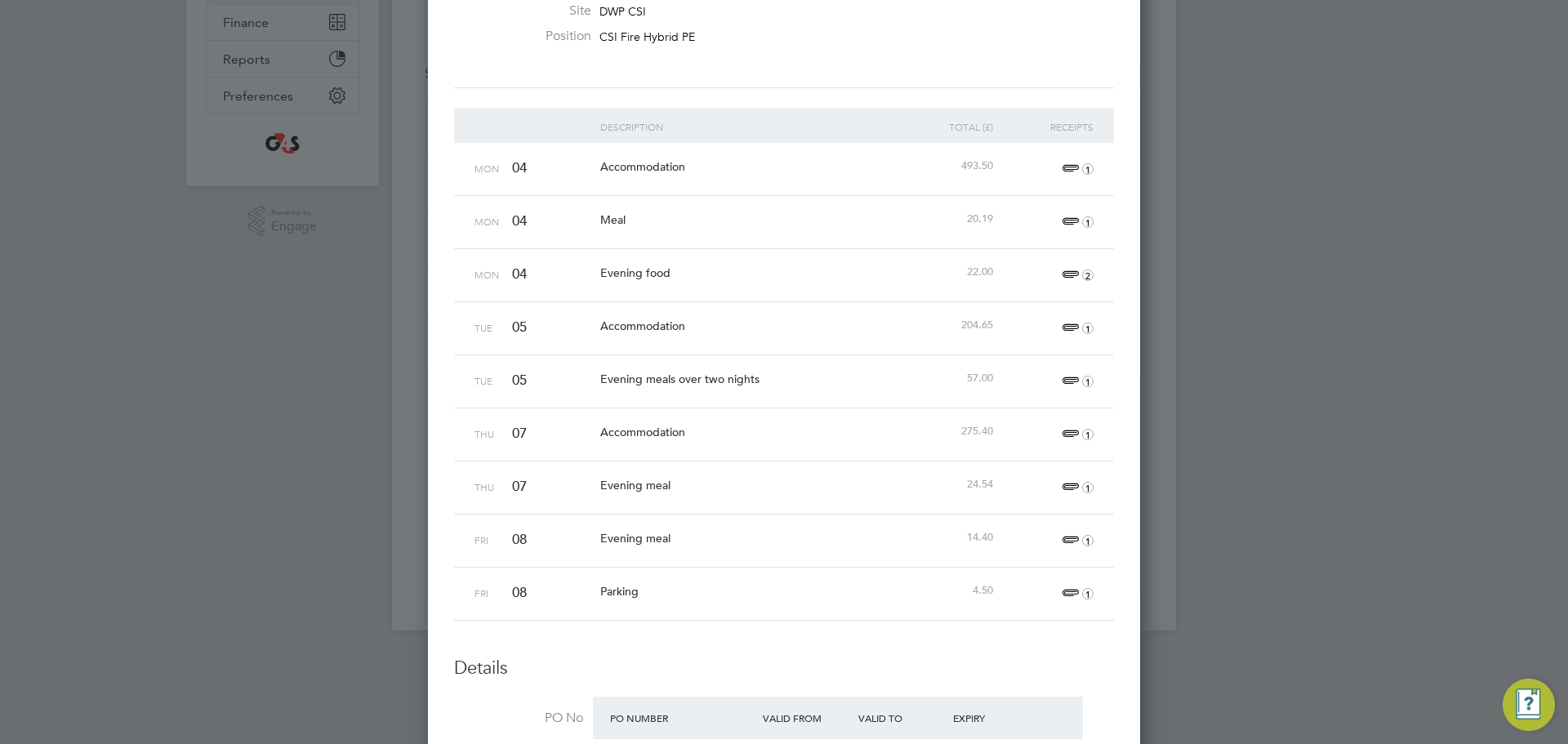
click at [1062, 160] on span "1" at bounding box center [1075, 169] width 36 height 20
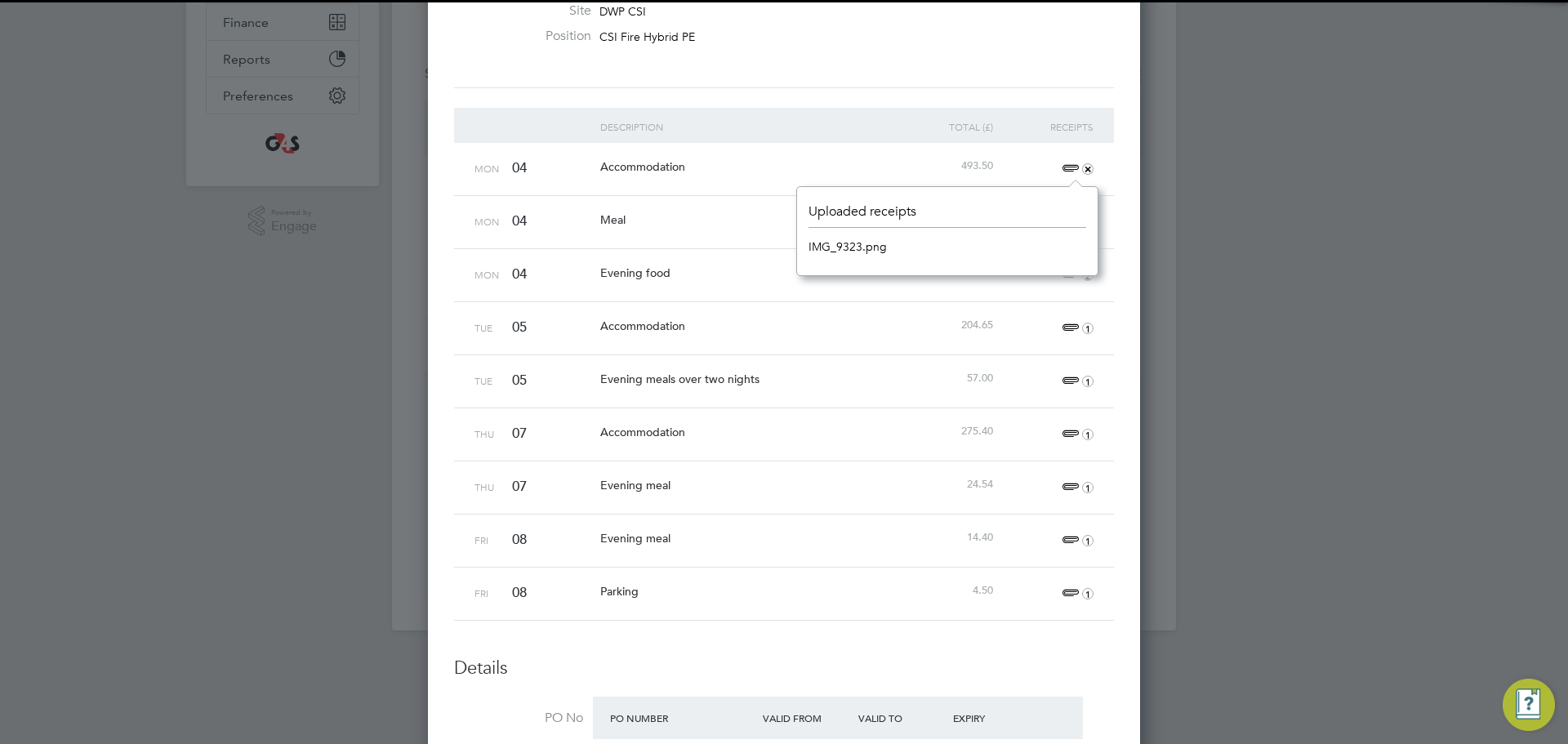
click at [680, 310] on div "Accommodation" at bounding box center [747, 326] width 301 height 47
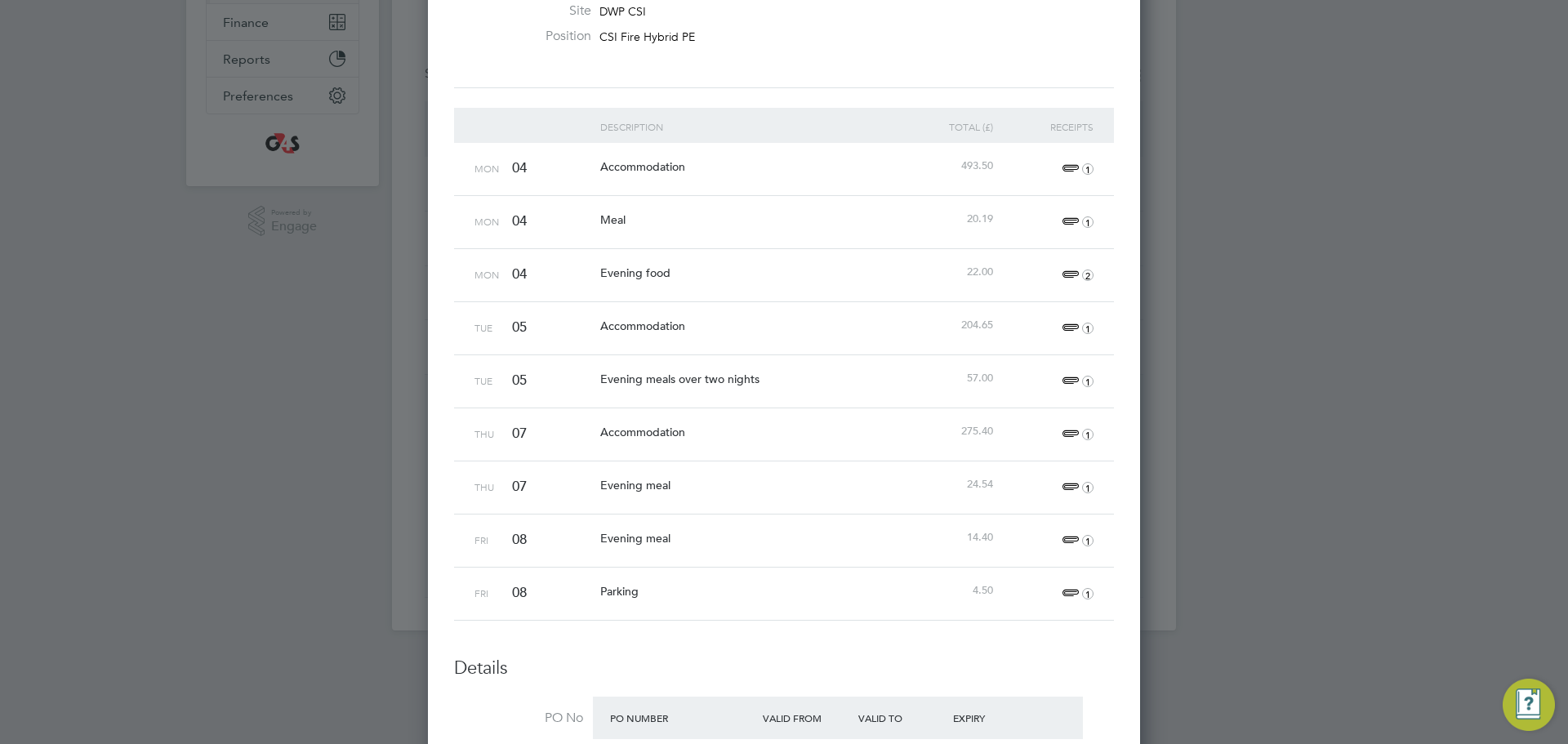
click at [1059, 153] on div "1" at bounding box center [1047, 168] width 100 height 52
click at [1073, 162] on span "1" at bounding box center [1075, 169] width 36 height 20
click at [813, 239] on link "IMG_9323.png" at bounding box center [847, 246] width 79 height 25
click at [520, 229] on div "04" at bounding box center [552, 220] width 89 height 50
drag, startPoint x: 1063, startPoint y: 217, endPoint x: 1074, endPoint y: 218, distance: 11.0
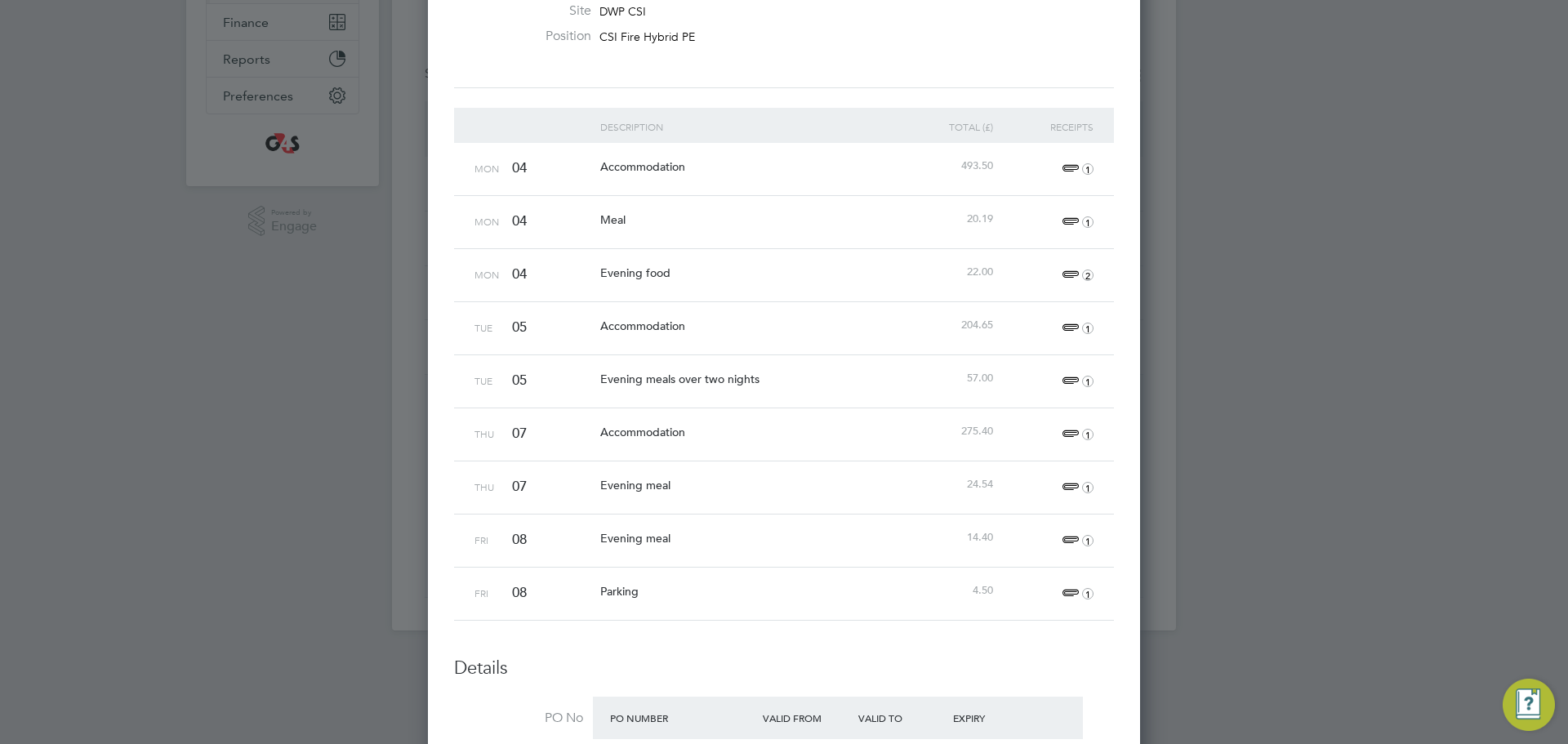
click at [1069, 217] on span "1" at bounding box center [1075, 222] width 36 height 20
click at [883, 295] on link "IMG_9318.jpeg" at bounding box center [848, 299] width 81 height 25
click at [818, 322] on div "Uploaded receipts IMG_9318.jpeg" at bounding box center [947, 283] width 302 height 90
click at [654, 333] on div "Accommodation" at bounding box center [747, 326] width 301 height 47
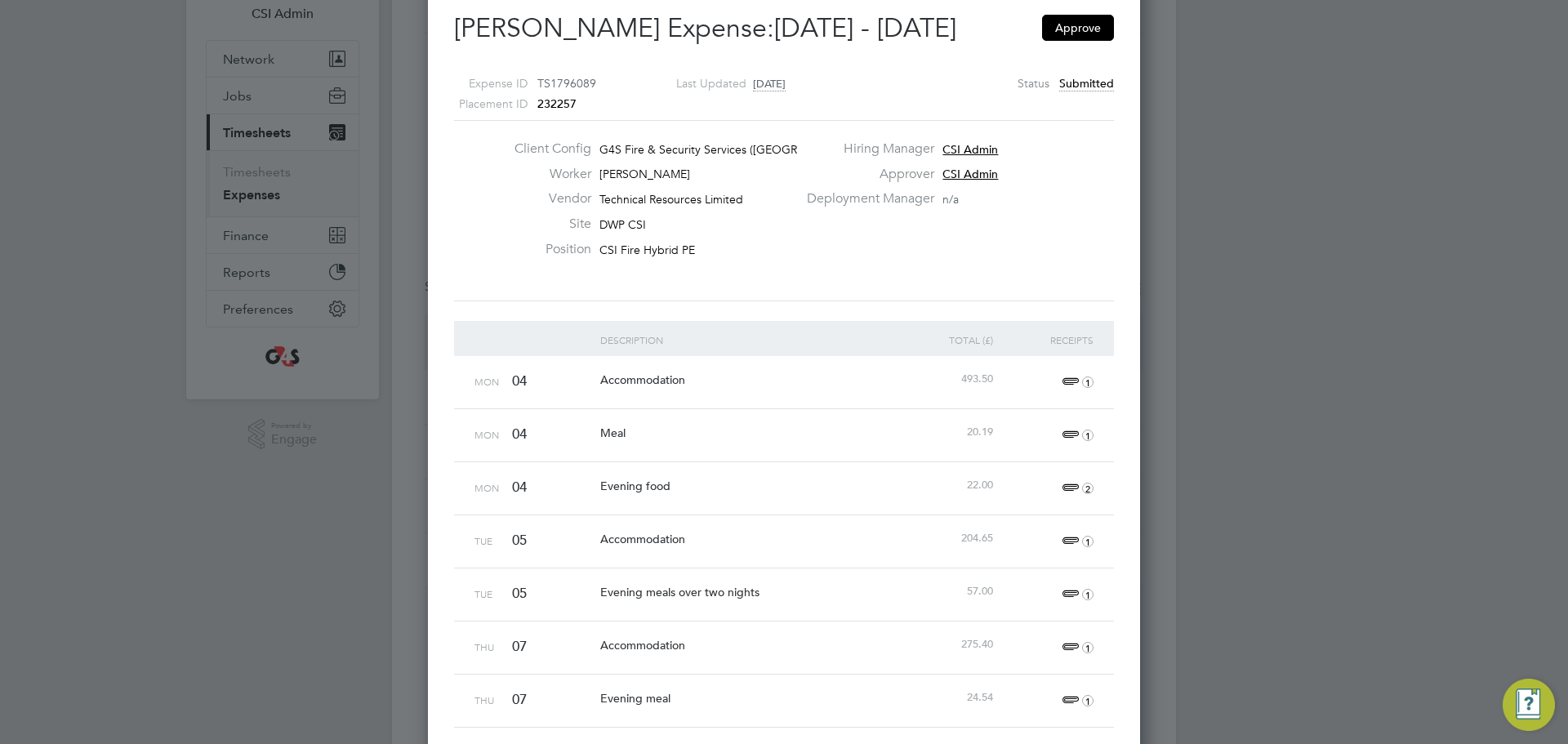
scroll to position [50, 0]
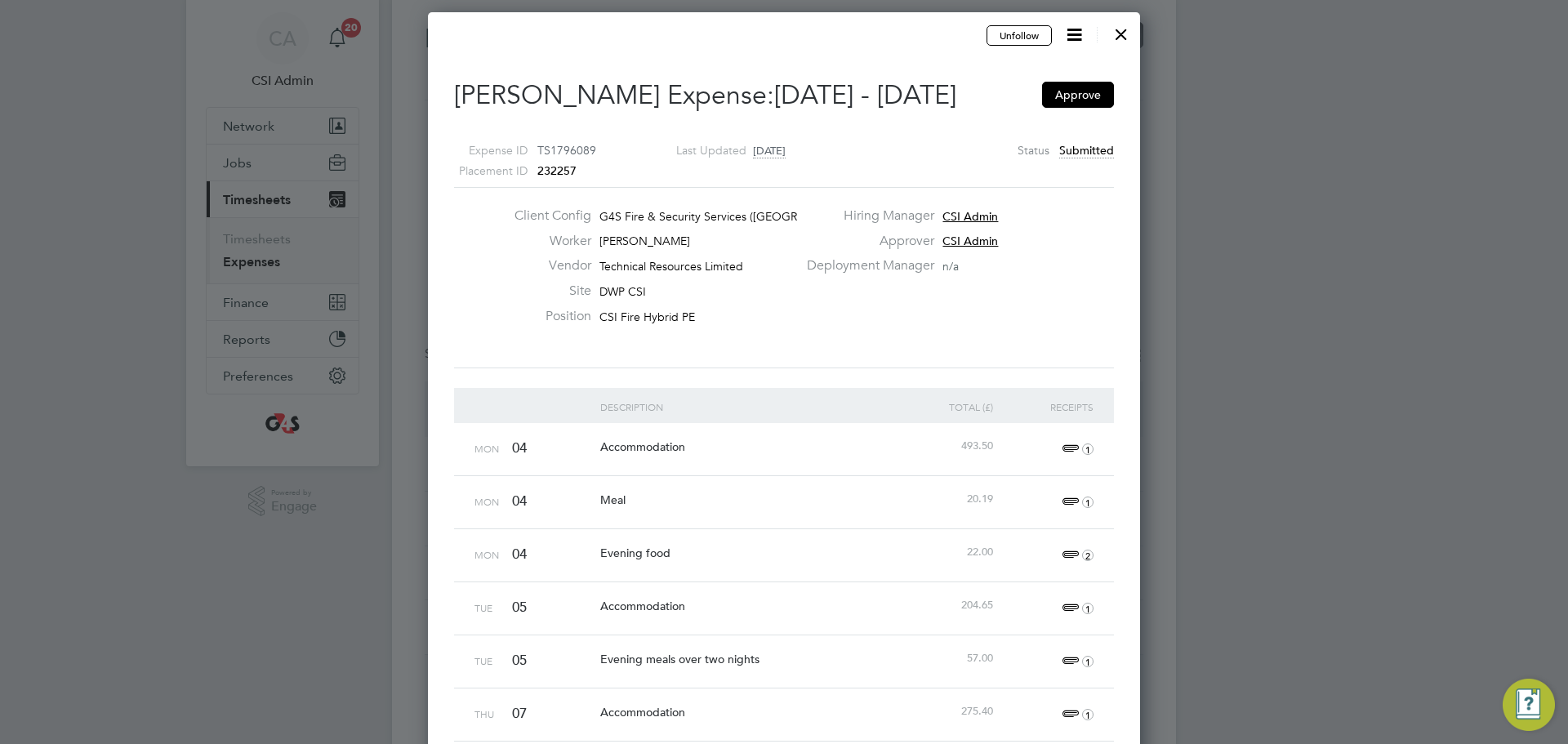
click at [1080, 39] on icon at bounding box center [1074, 34] width 21 height 21
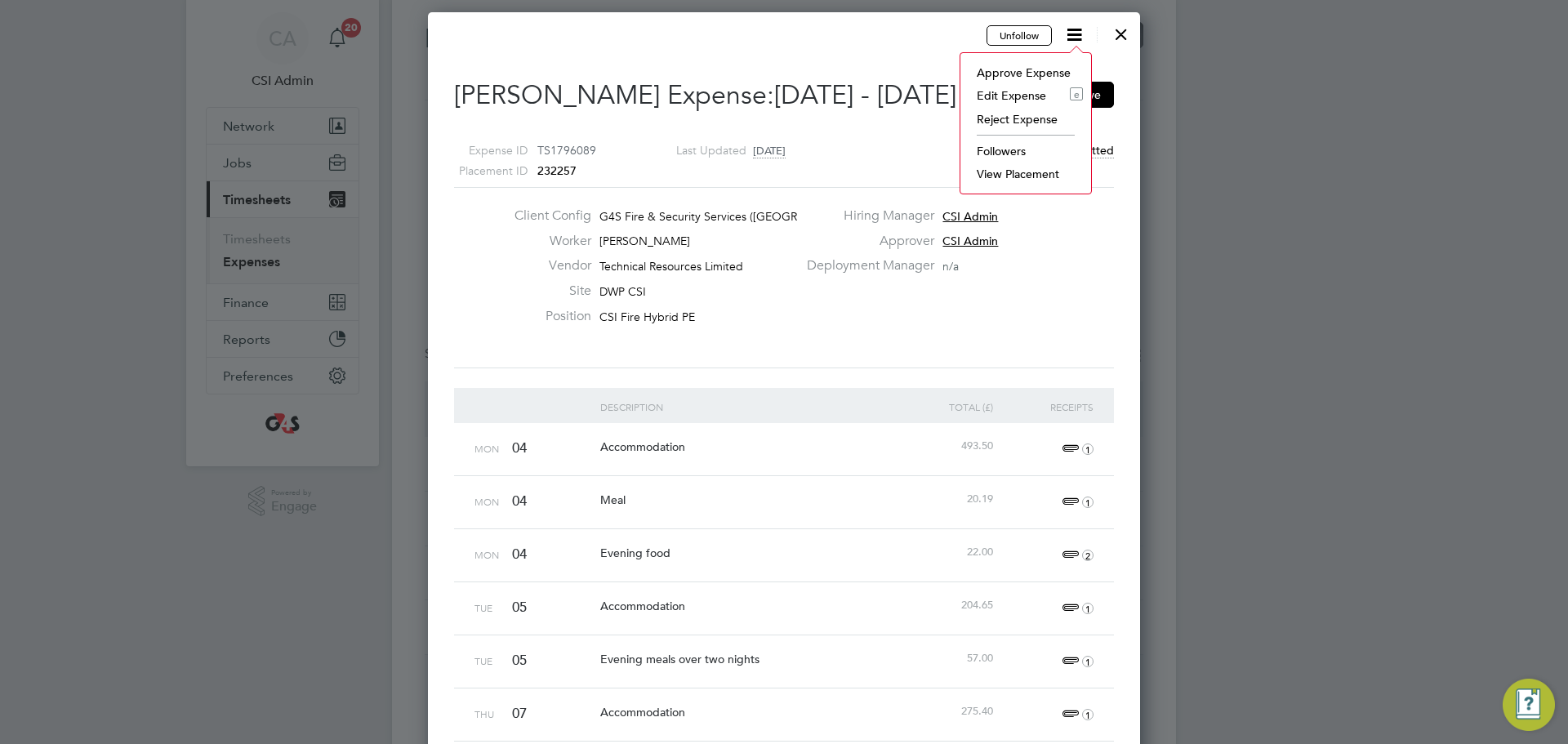
click at [1027, 95] on li "Edit Expense e" at bounding box center [1026, 94] width 114 height 23
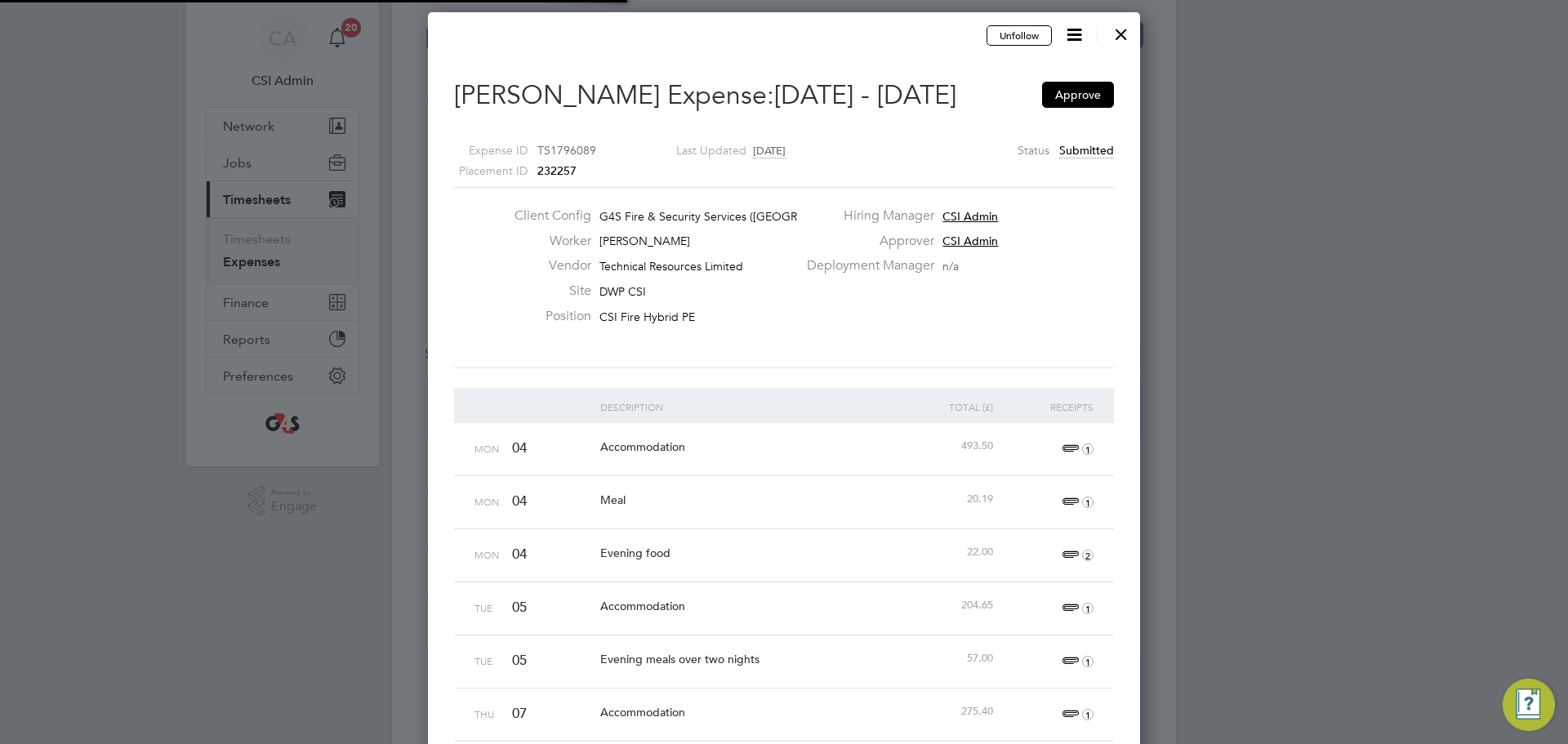
scroll to position [27, 296]
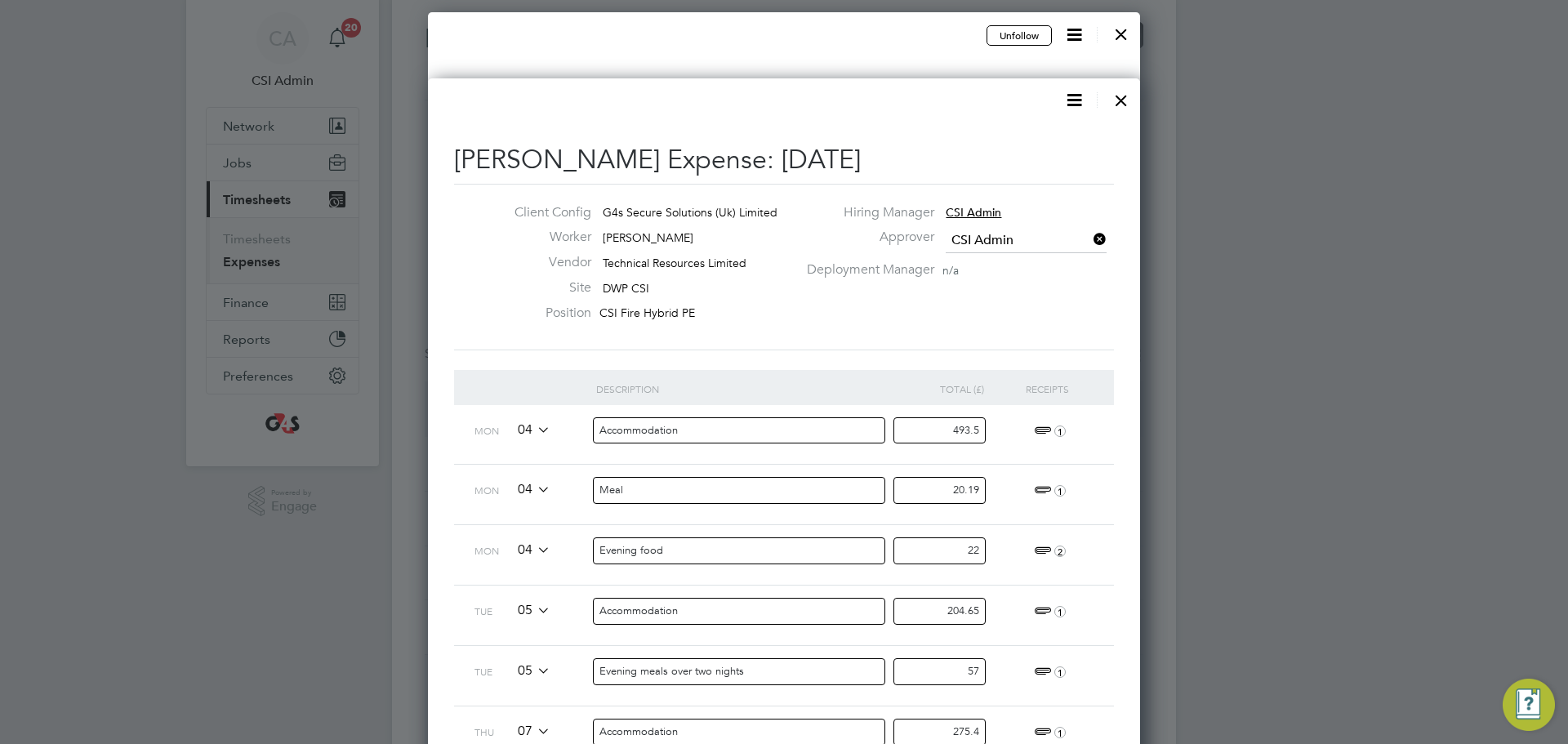
click at [966, 433] on input "493.5" at bounding box center [940, 430] width 93 height 27
type input "1"
type input "411.25"
click at [1057, 458] on div "Mon 04 Accommodation 411.25 1" at bounding box center [784, 435] width 659 height 60
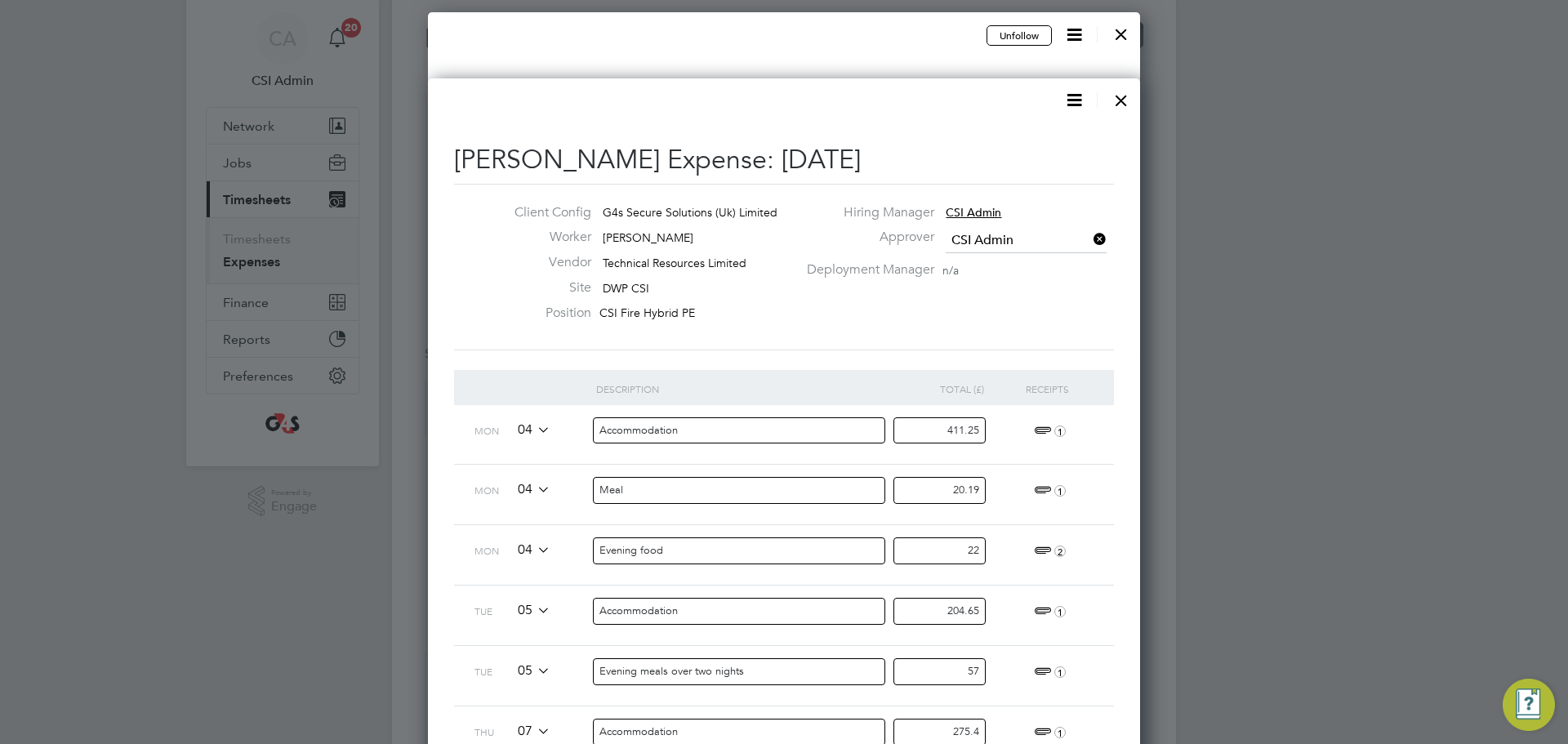
click at [1044, 492] on span "1" at bounding box center [1047, 491] width 36 height 20
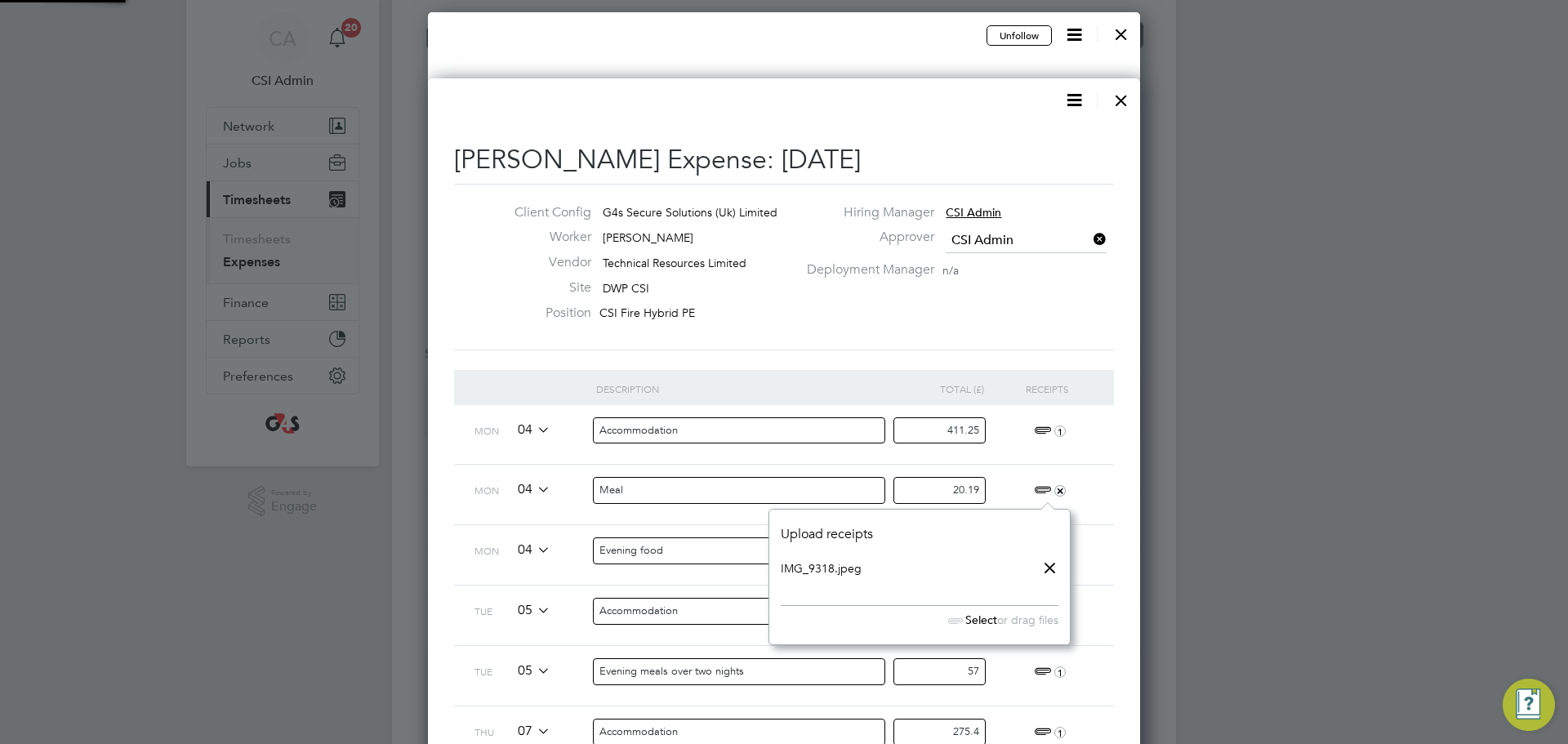
scroll to position [136, 301]
click at [824, 555] on div "Upload receipts IMG_9318.jpeg Select or drag files Drop your files here" at bounding box center [919, 576] width 278 height 101
click at [824, 566] on link "IMG_9318.jpeg" at bounding box center [821, 568] width 81 height 25
click at [966, 487] on input "20.19" at bounding box center [940, 490] width 93 height 27
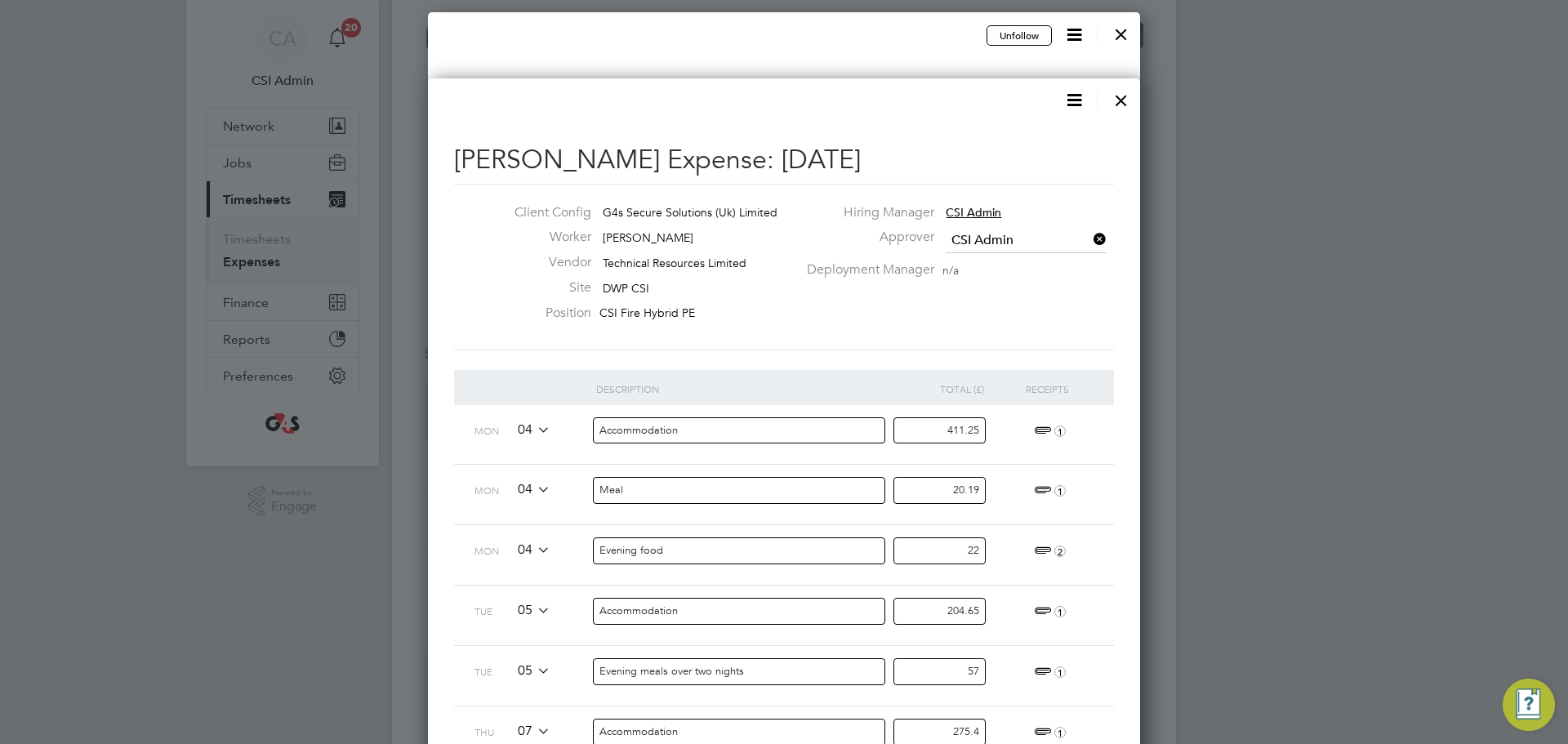
click at [966, 487] on input "20.19" at bounding box center [940, 490] width 93 height 27
type input "16.84"
click at [1043, 549] on span "2" at bounding box center [1047, 551] width 36 height 20
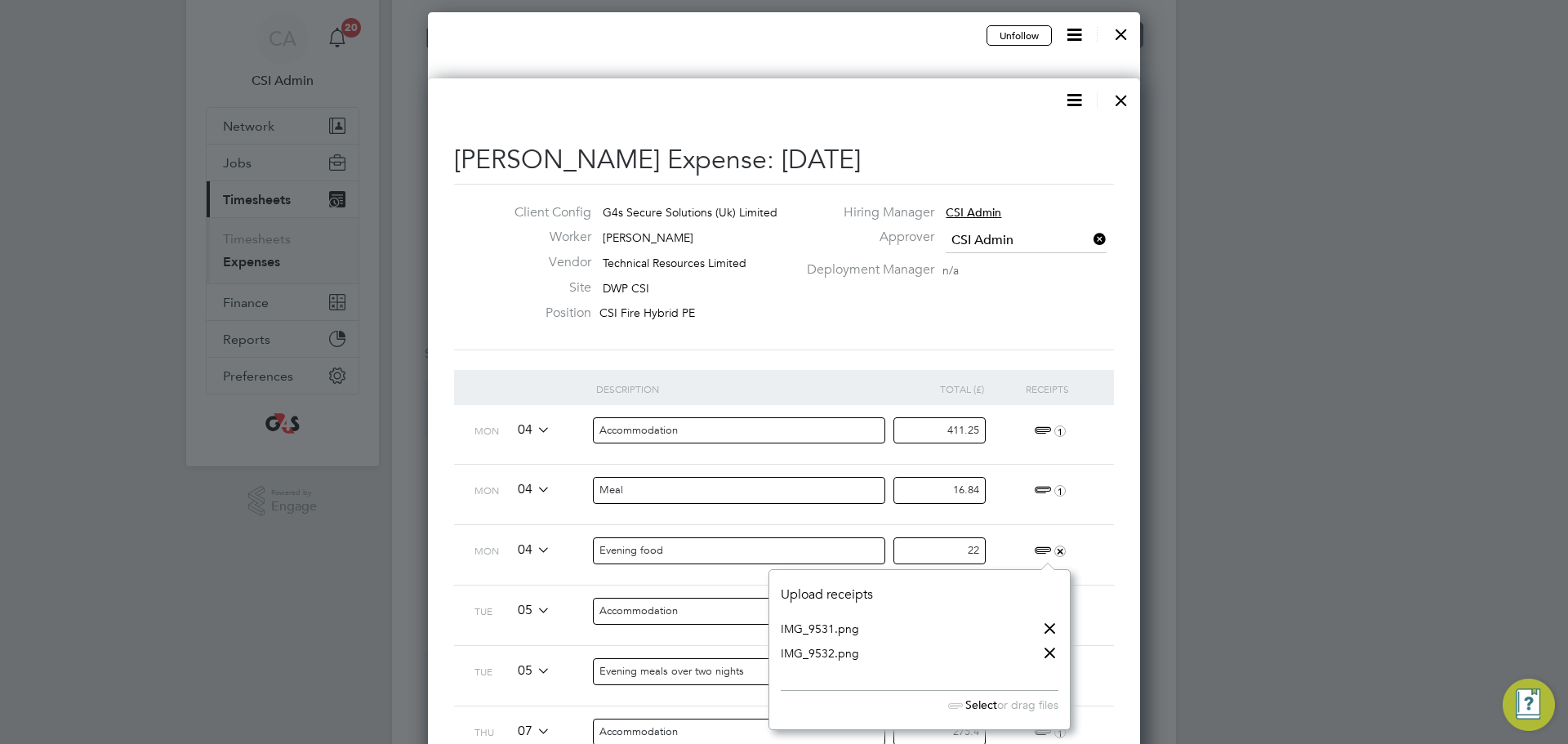
click at [827, 628] on link "IMG_9531.png" at bounding box center [820, 628] width 79 height 25
click at [808, 657] on link "IMG_9532.png" at bounding box center [820, 652] width 79 height 25
click at [967, 544] on input "22" at bounding box center [940, 550] width 93 height 27
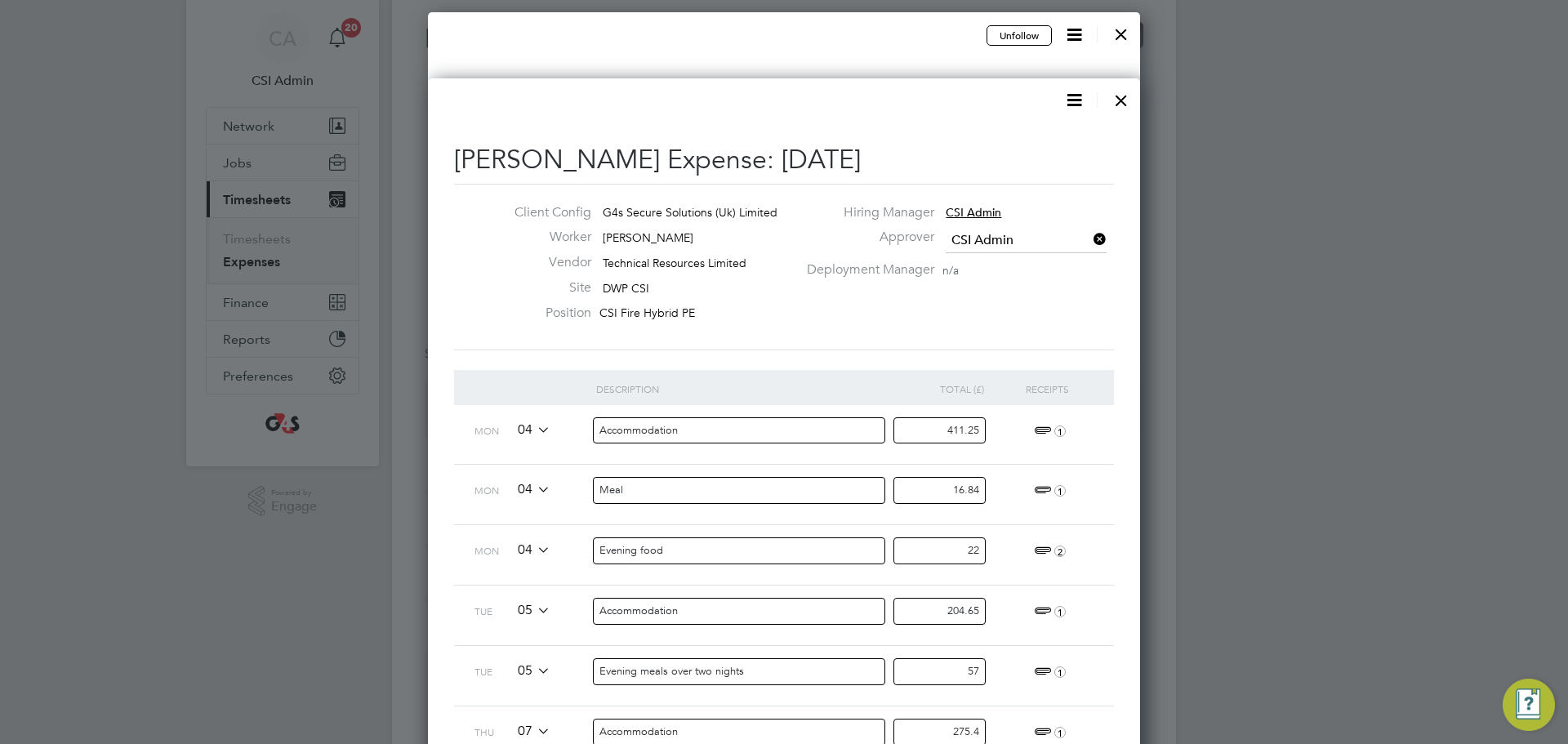
click at [921, 528] on div "22" at bounding box center [947, 554] width 100 height 60
click at [944, 549] on input "22" at bounding box center [940, 550] width 93 height 27
paste input "18.33"
type input "18.33"
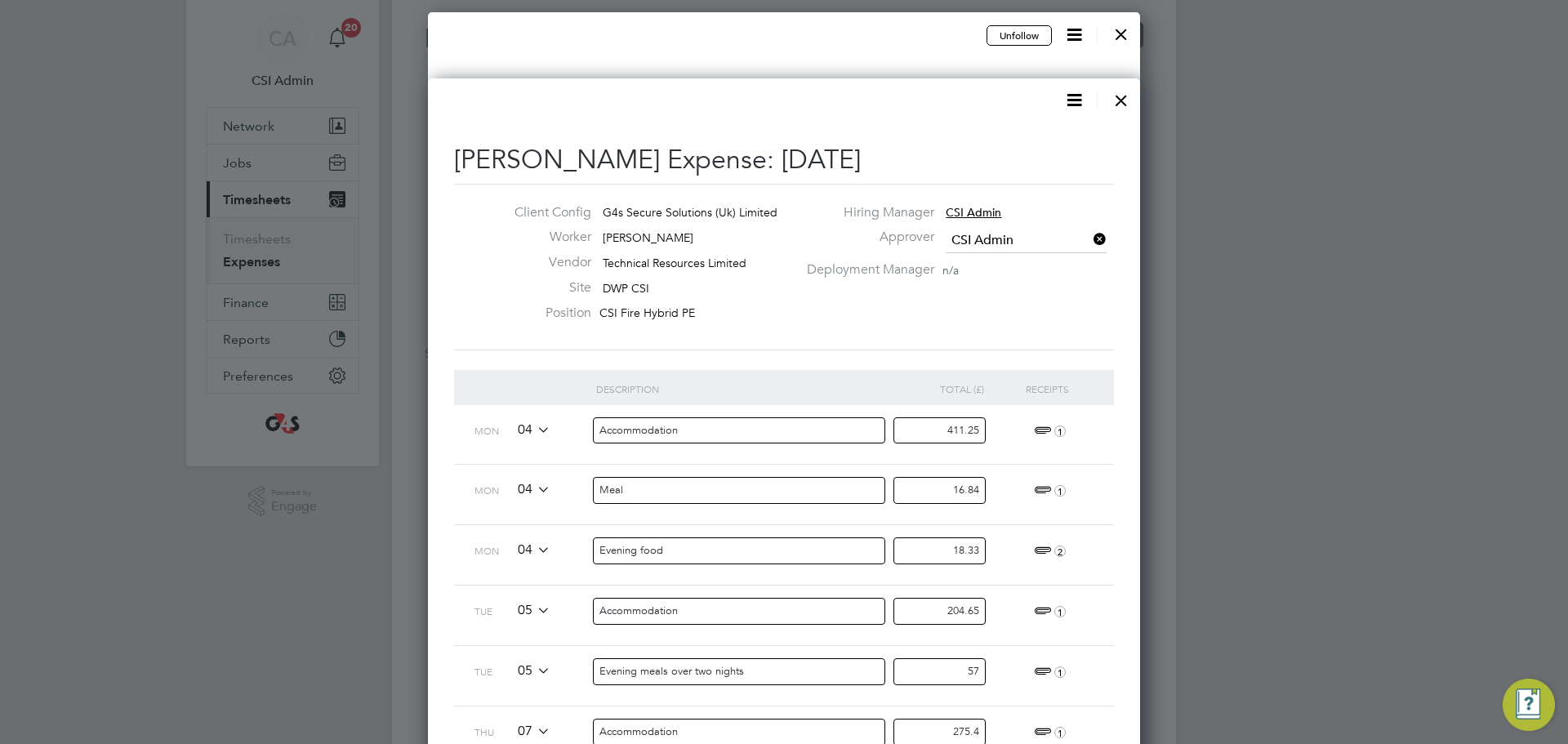
click at [956, 520] on div "16.84" at bounding box center [947, 494] width 100 height 60
click at [1041, 607] on span "1" at bounding box center [1047, 611] width 36 height 20
click at [822, 682] on link "IMG_9395.png" at bounding box center [820, 689] width 79 height 25
click at [946, 591] on div "204.65" at bounding box center [947, 615] width 100 height 60
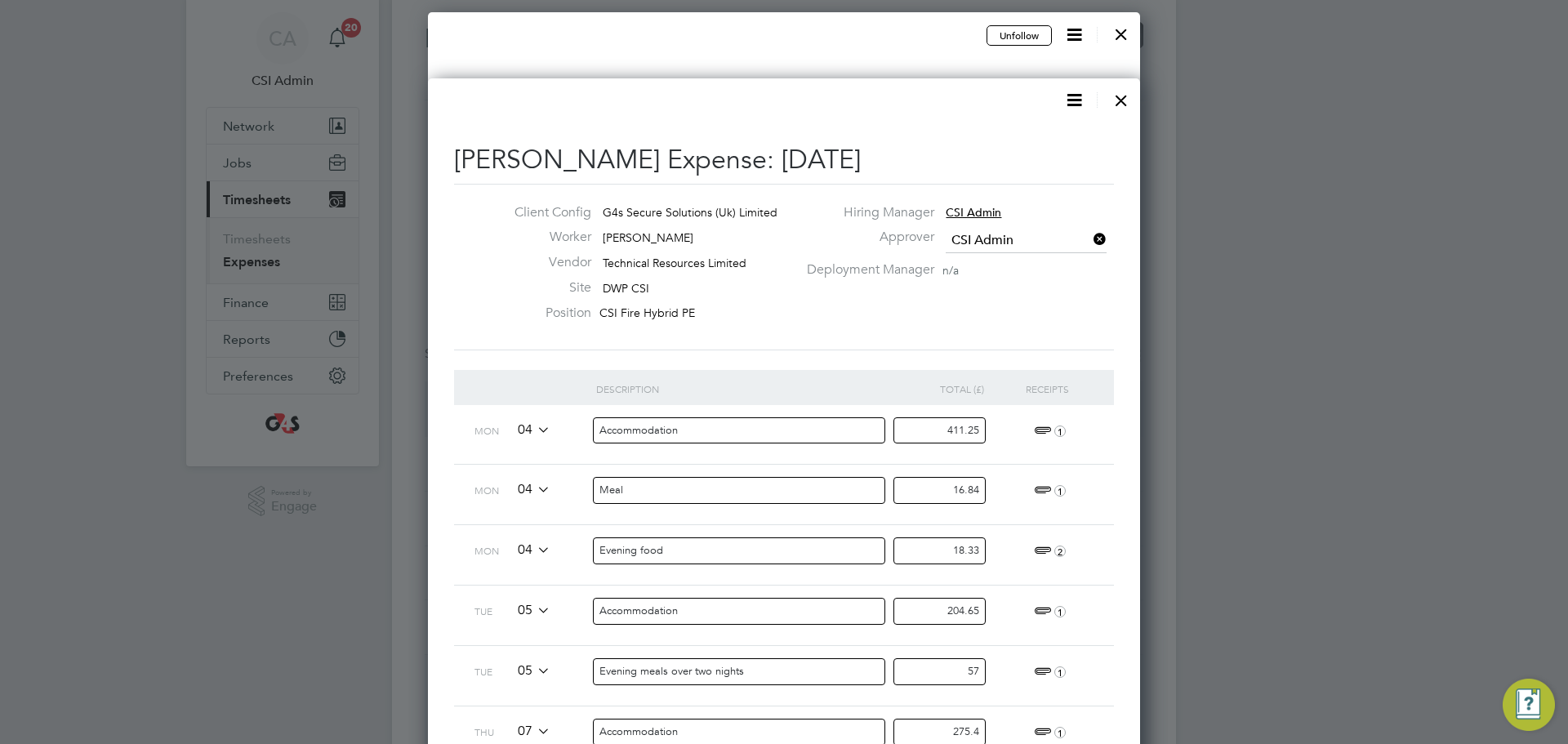
click at [936, 606] on input "204.65" at bounding box center [940, 610] width 93 height 27
type input "170.54"
click at [964, 590] on div "170.54" at bounding box center [947, 615] width 100 height 60
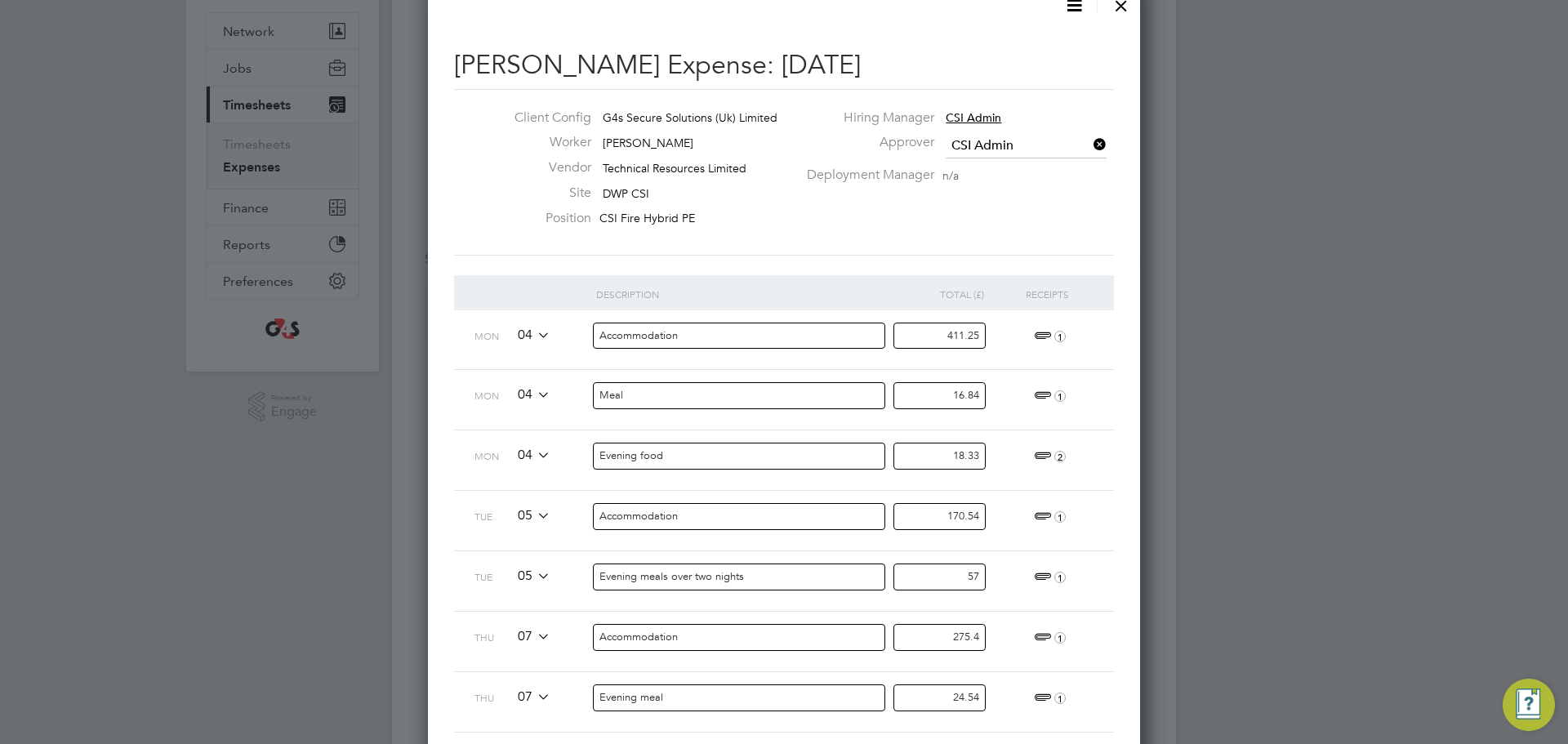
scroll to position [149, 0]
click at [1043, 572] on span "1" at bounding box center [1047, 573] width 36 height 20
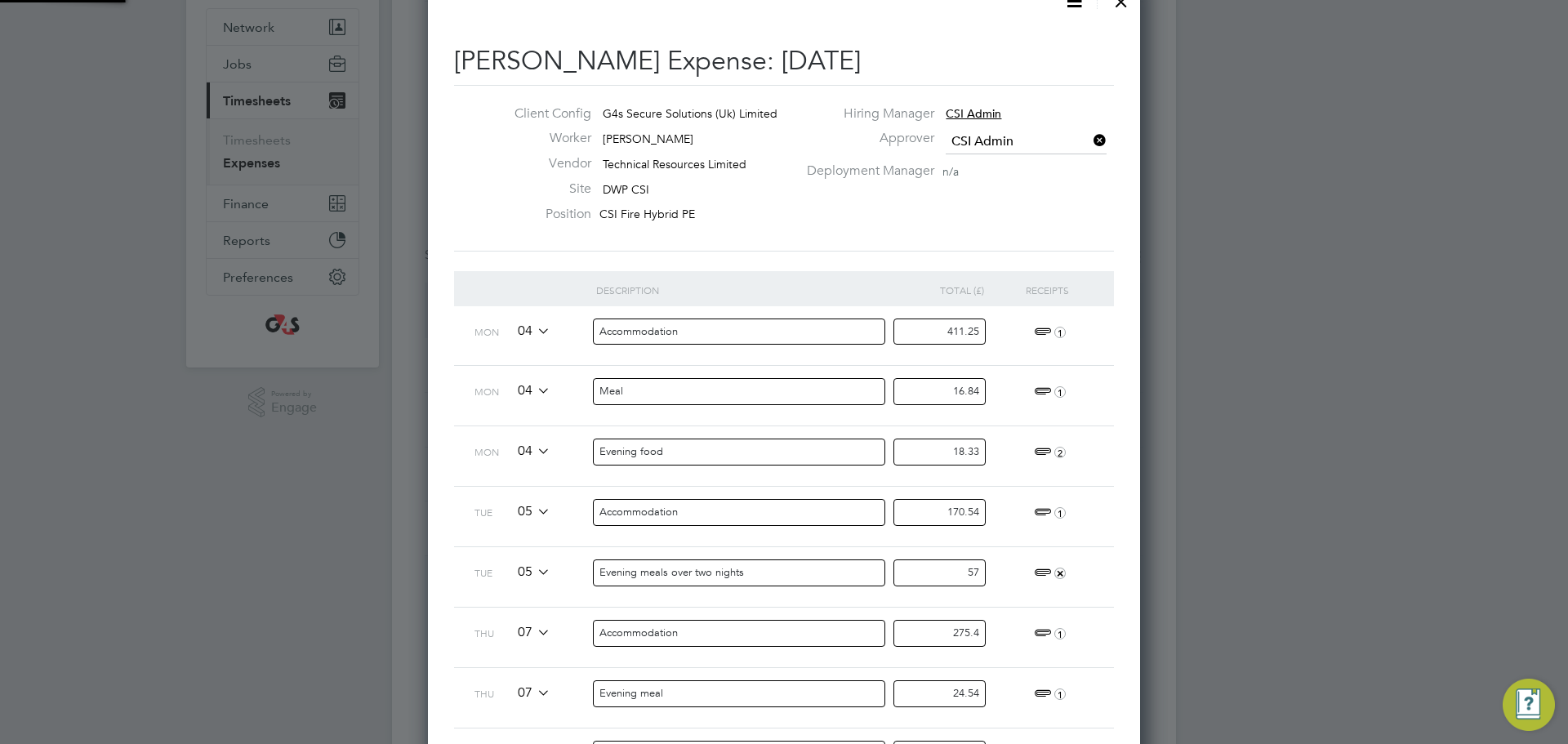
scroll to position [136, 301]
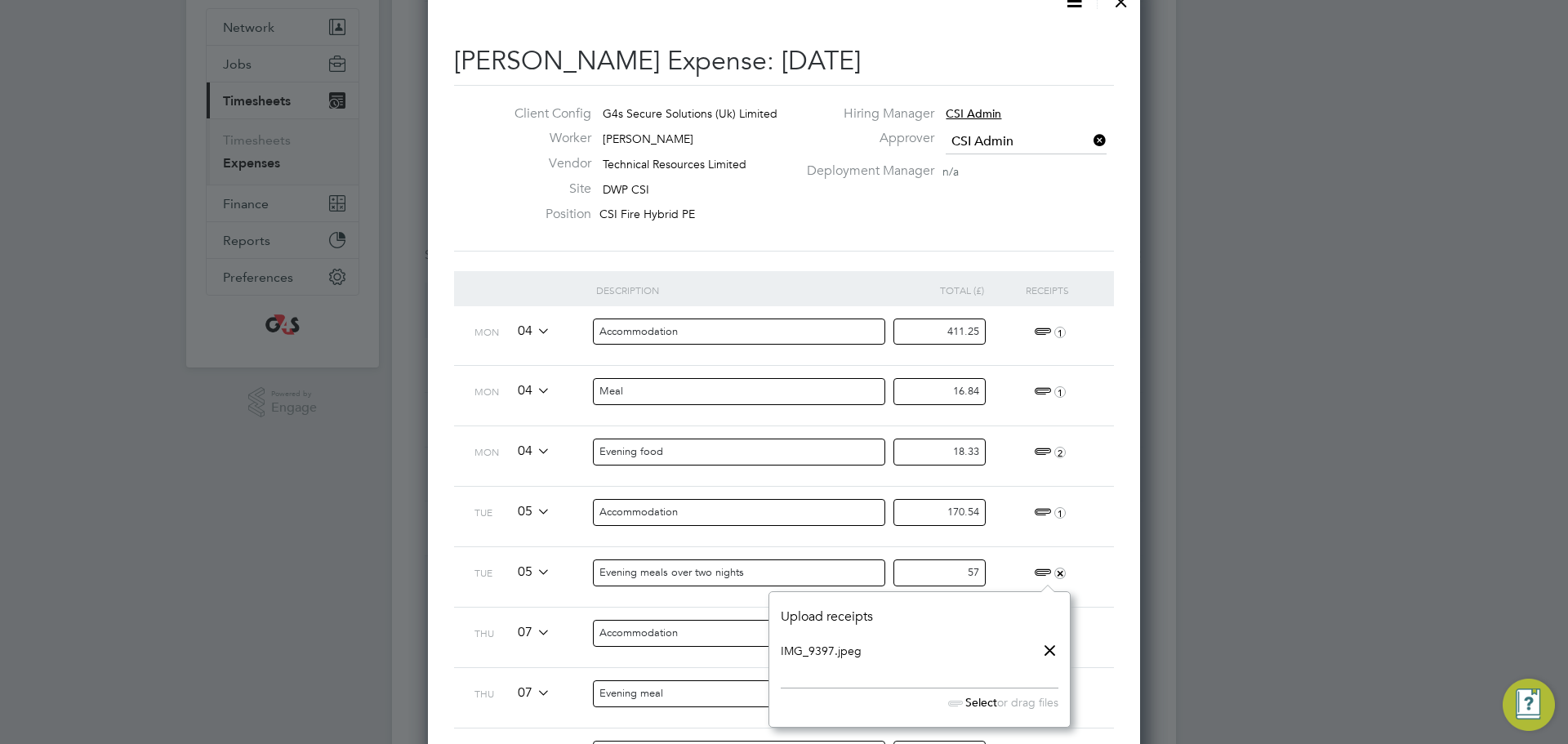
click at [775, 645] on div "Upload receipts IMG_9397.jpeg Select or drag files Drop your files here" at bounding box center [919, 659] width 302 height 136
click at [797, 650] on link "IMG_9397.jpeg" at bounding box center [821, 651] width 81 height 25
click at [975, 572] on input "57" at bounding box center [940, 572] width 93 height 27
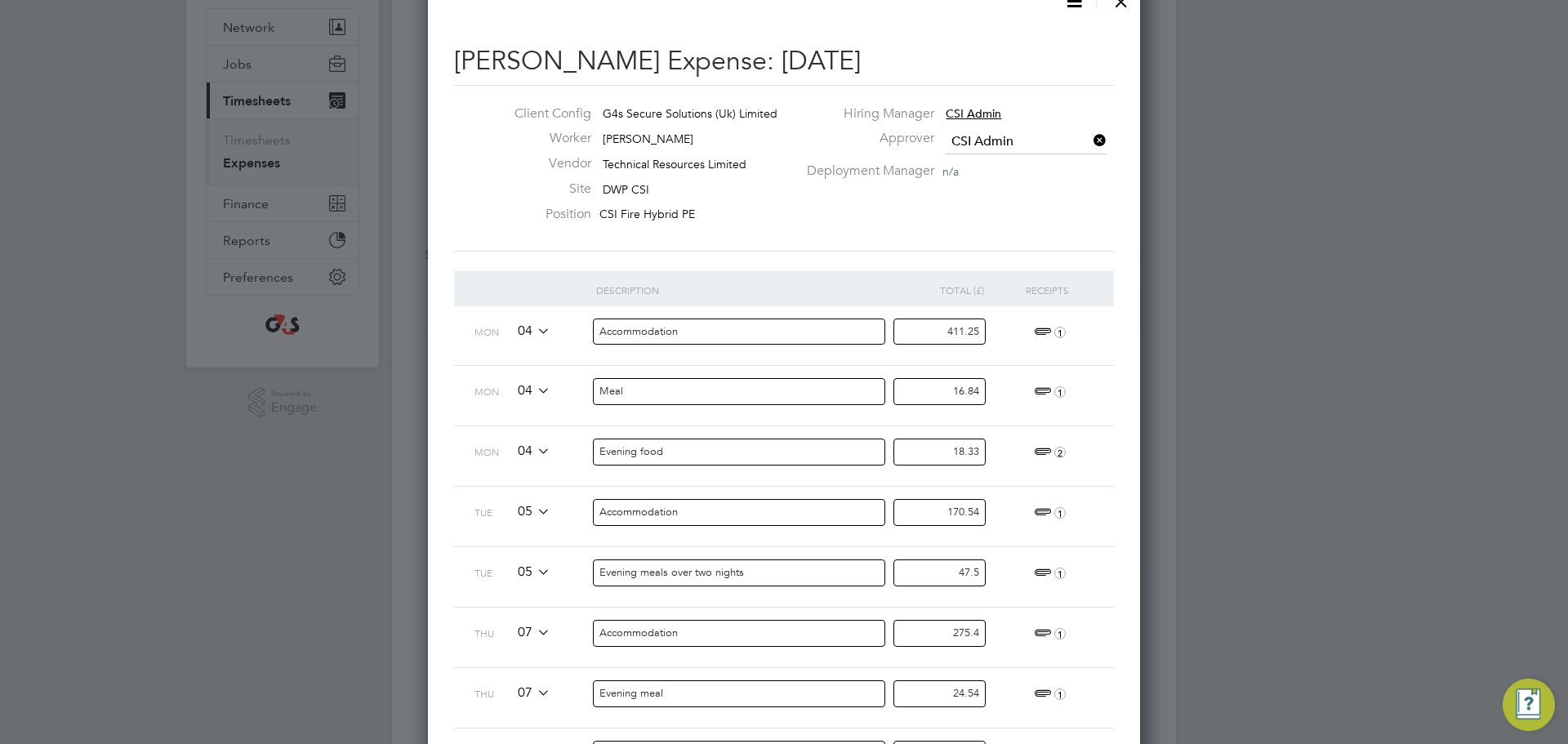
type input "47.5"
click at [1041, 633] on span "1" at bounding box center [1047, 634] width 36 height 20
click at [846, 713] on link "IMG_9476.png" at bounding box center [820, 711] width 79 height 25
click at [953, 638] on input "275.4" at bounding box center [940, 633] width 93 height 27
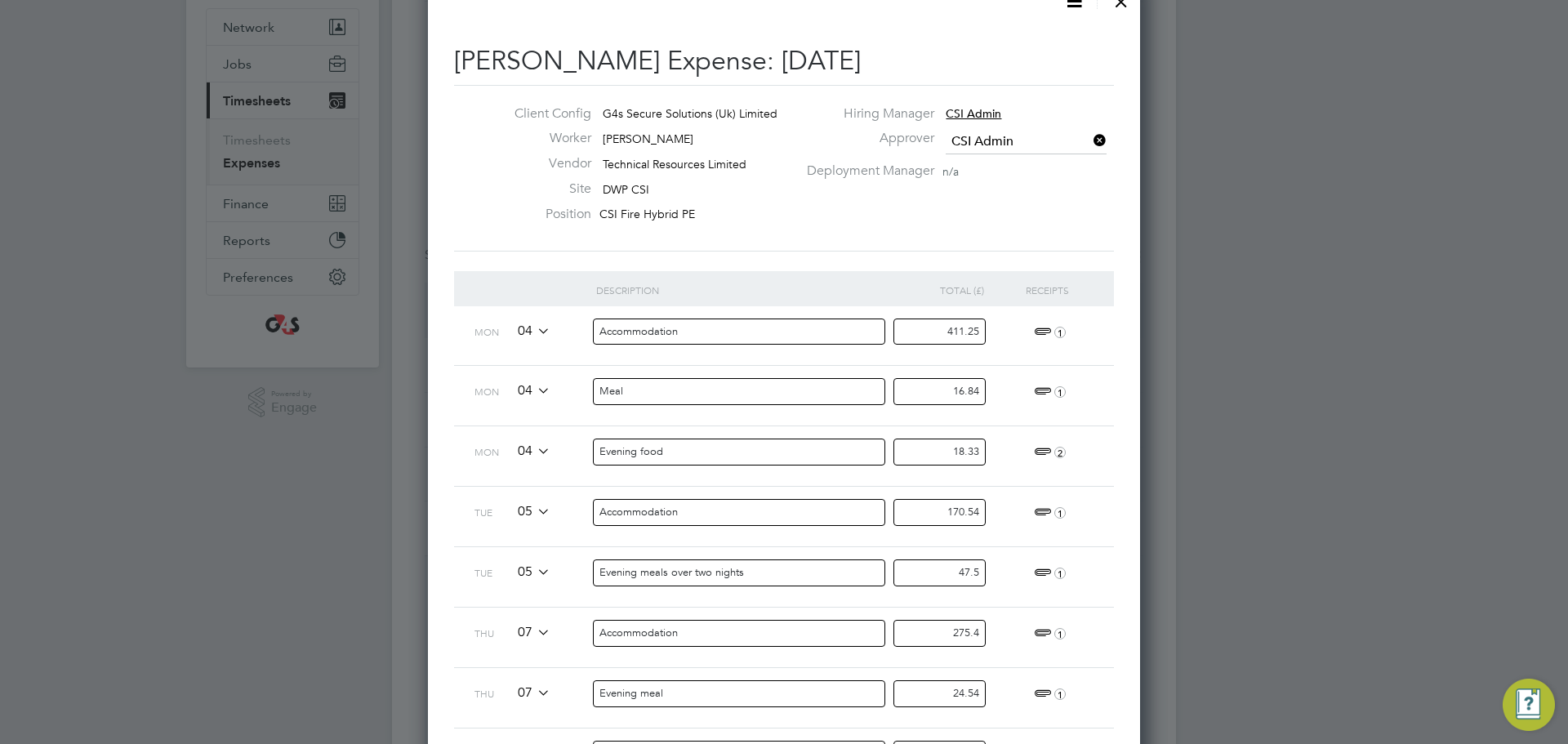
click at [913, 642] on input "275.4" at bounding box center [940, 633] width 93 height 27
click at [917, 638] on input "275.4" at bounding box center [940, 633] width 93 height 27
type input "229.50"
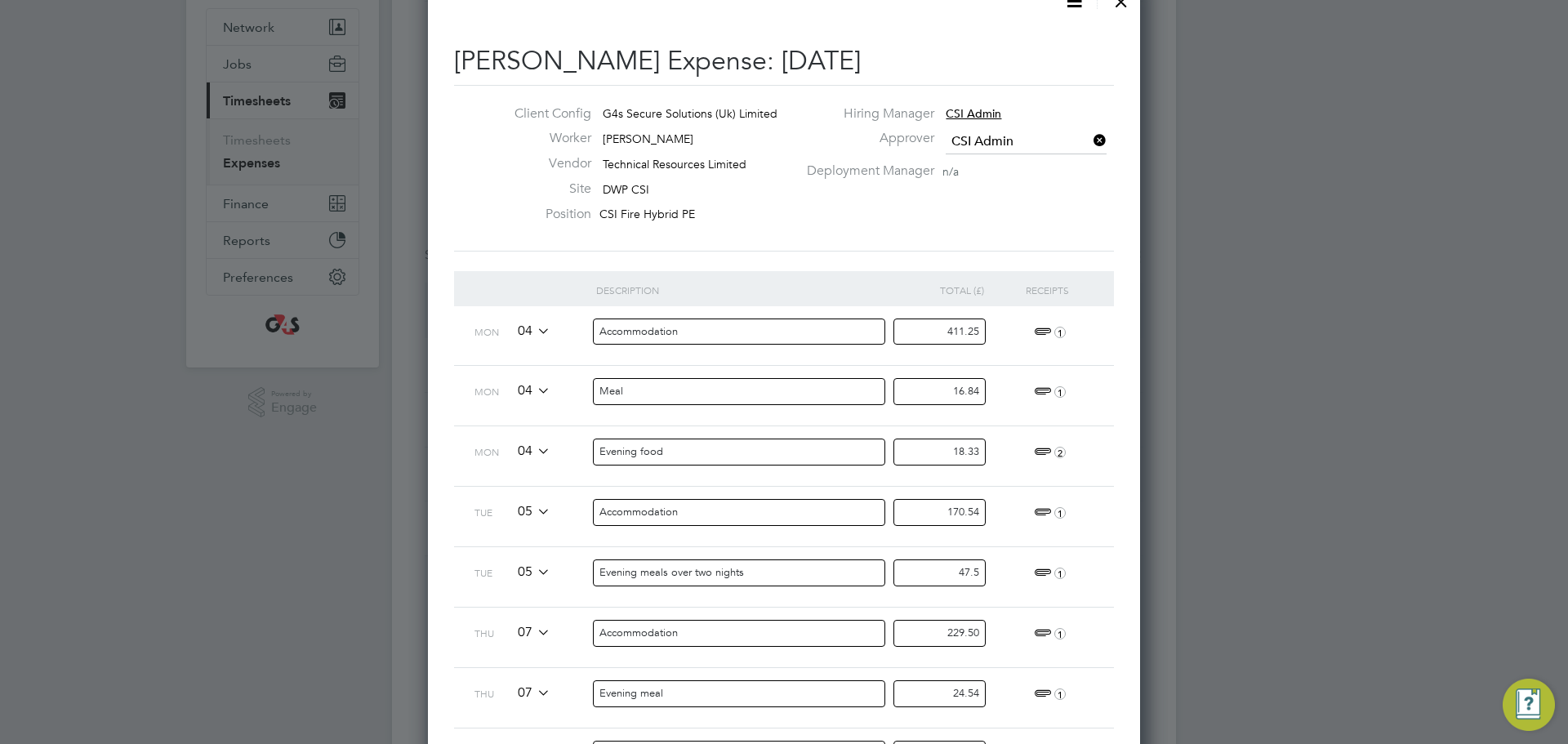
click at [944, 596] on div "47.5" at bounding box center [947, 577] width 100 height 60
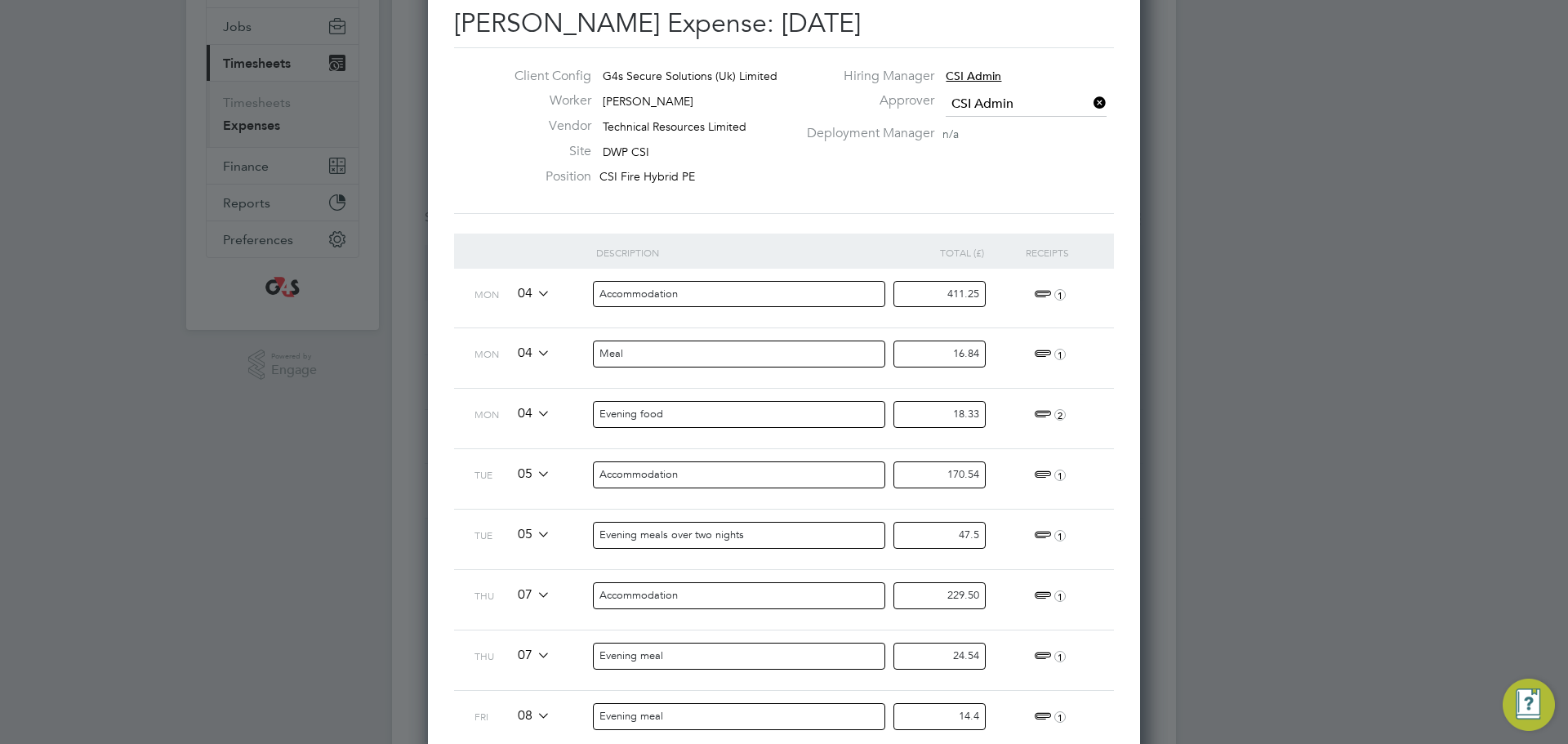
scroll to position [290, 0]
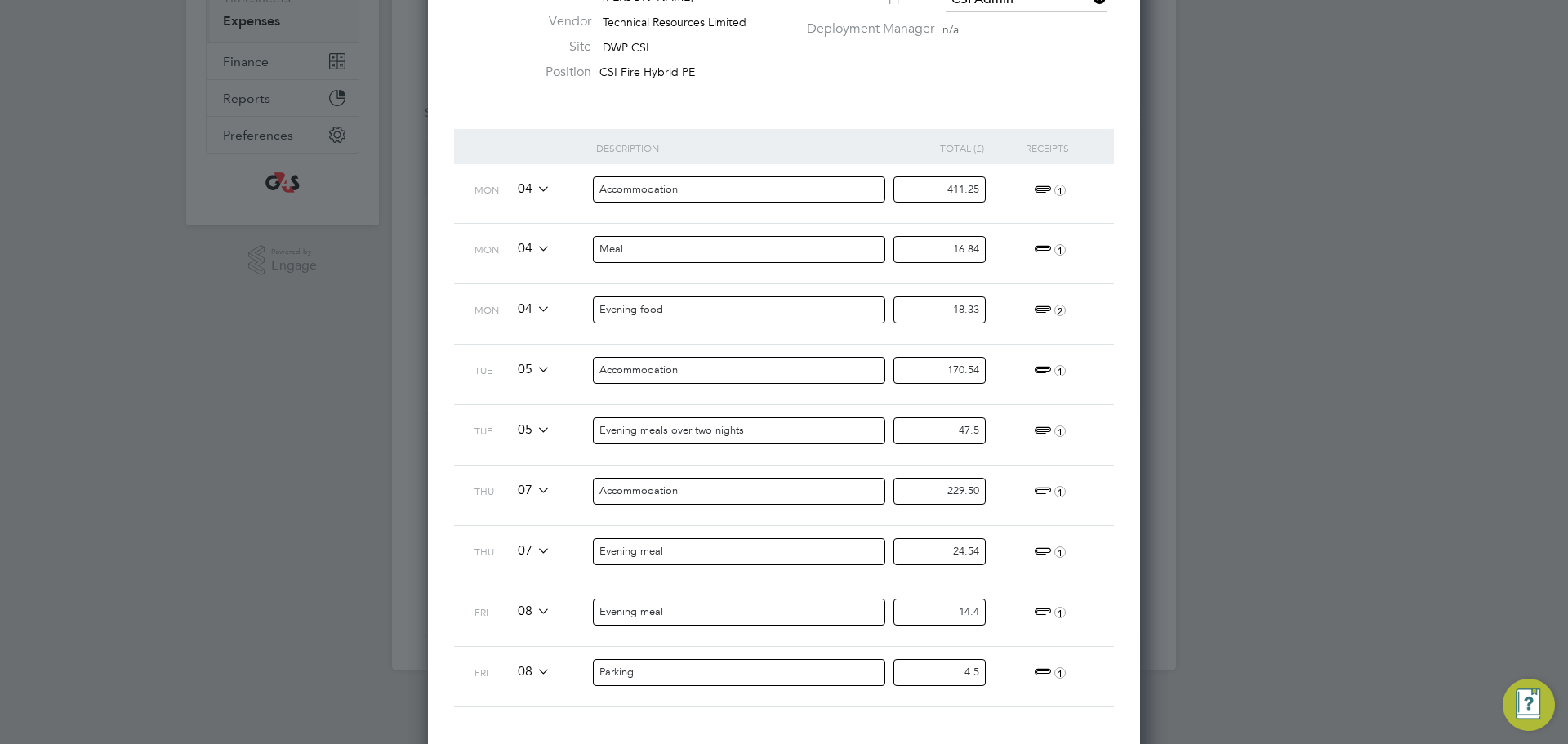
click at [936, 531] on div "24.54" at bounding box center [947, 555] width 100 height 60
click at [1049, 549] on span "1" at bounding box center [1047, 552] width 36 height 20
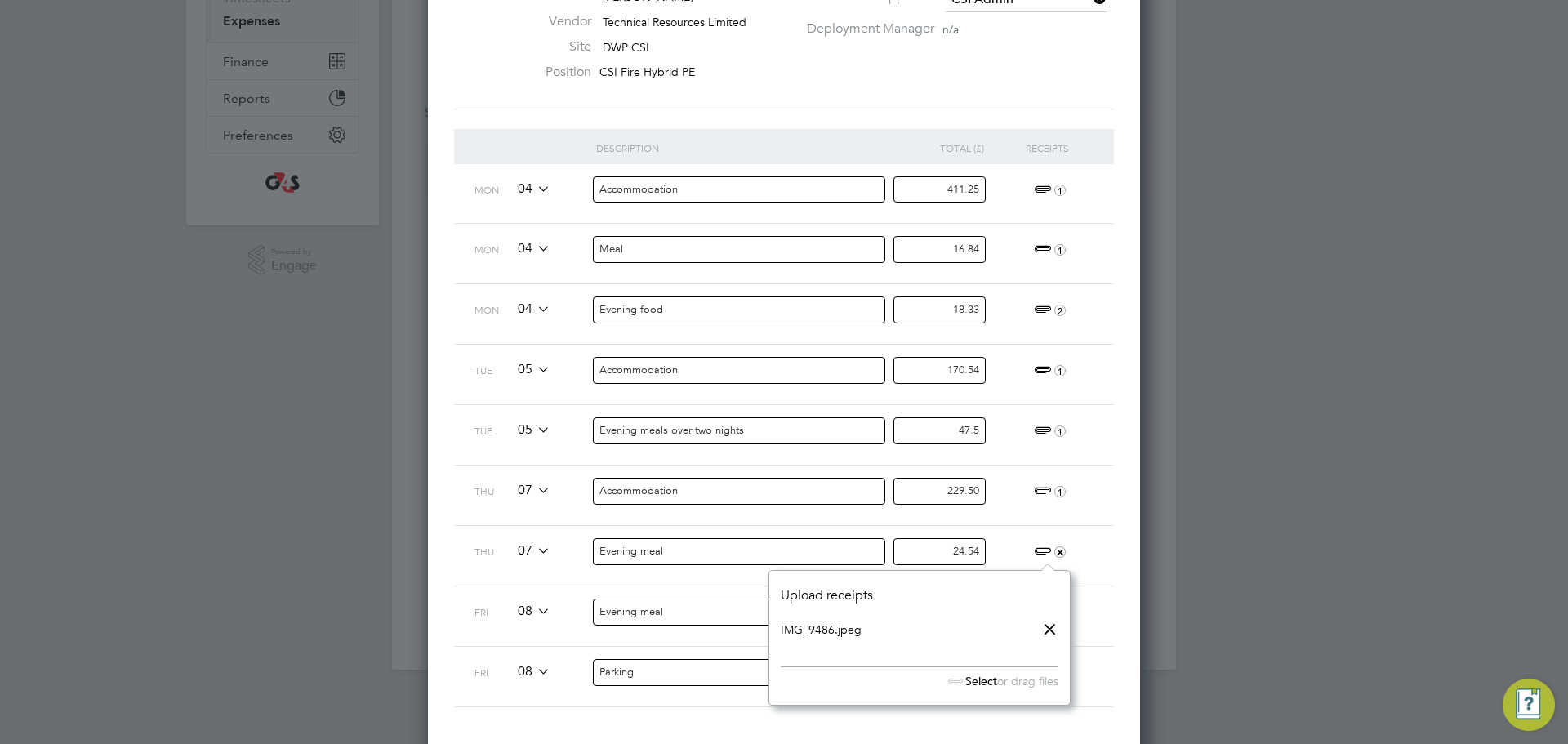
click at [791, 633] on link "IMG_9486.jpeg" at bounding box center [821, 629] width 81 height 25
click at [740, 500] on input "Accommodation" at bounding box center [739, 490] width 293 height 27
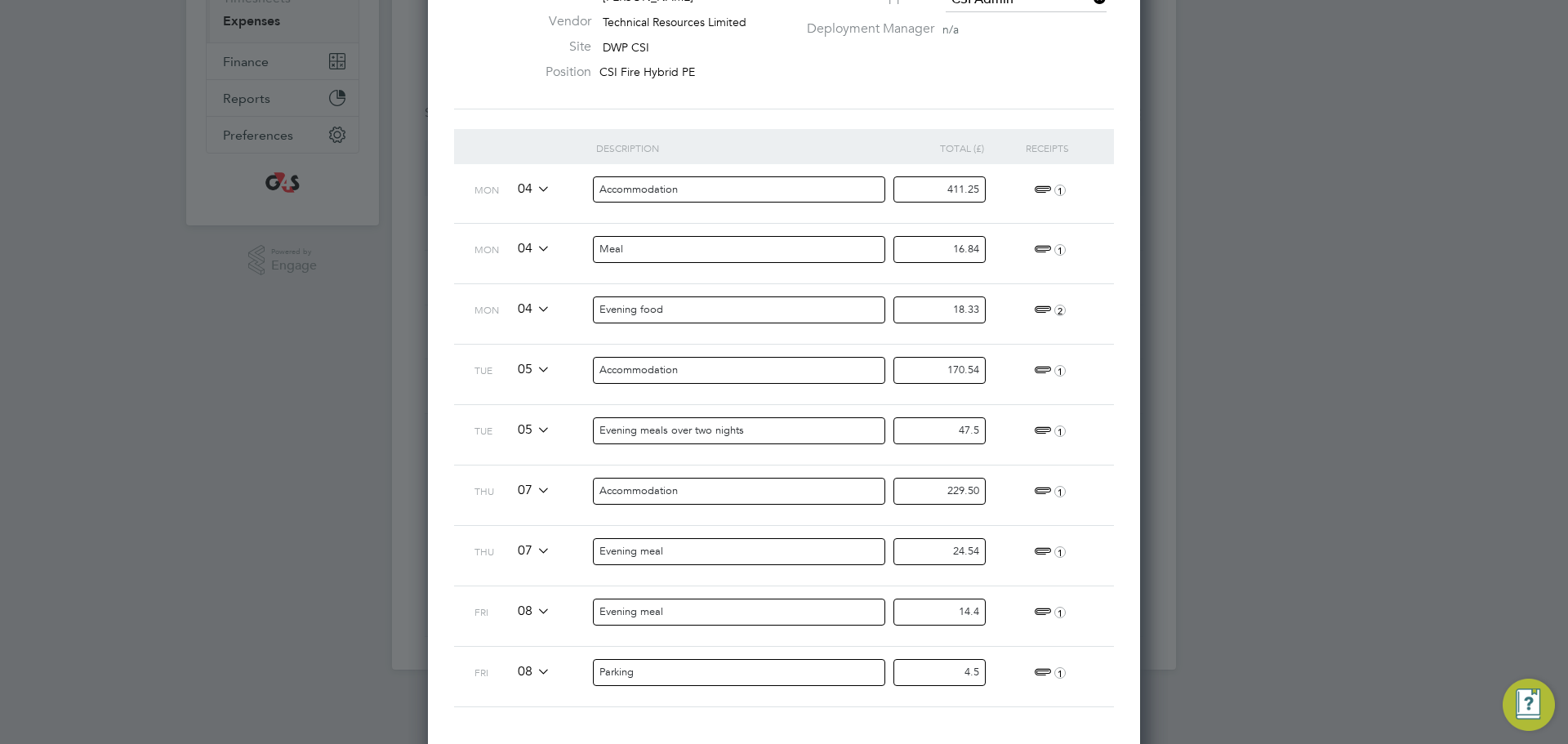
click at [1038, 608] on span "1" at bounding box center [1047, 612] width 36 height 20
click at [804, 683] on link "IMG_9510.jpeg" at bounding box center [821, 690] width 81 height 25
click at [972, 602] on input "14.4" at bounding box center [940, 611] width 93 height 27
type input "12"
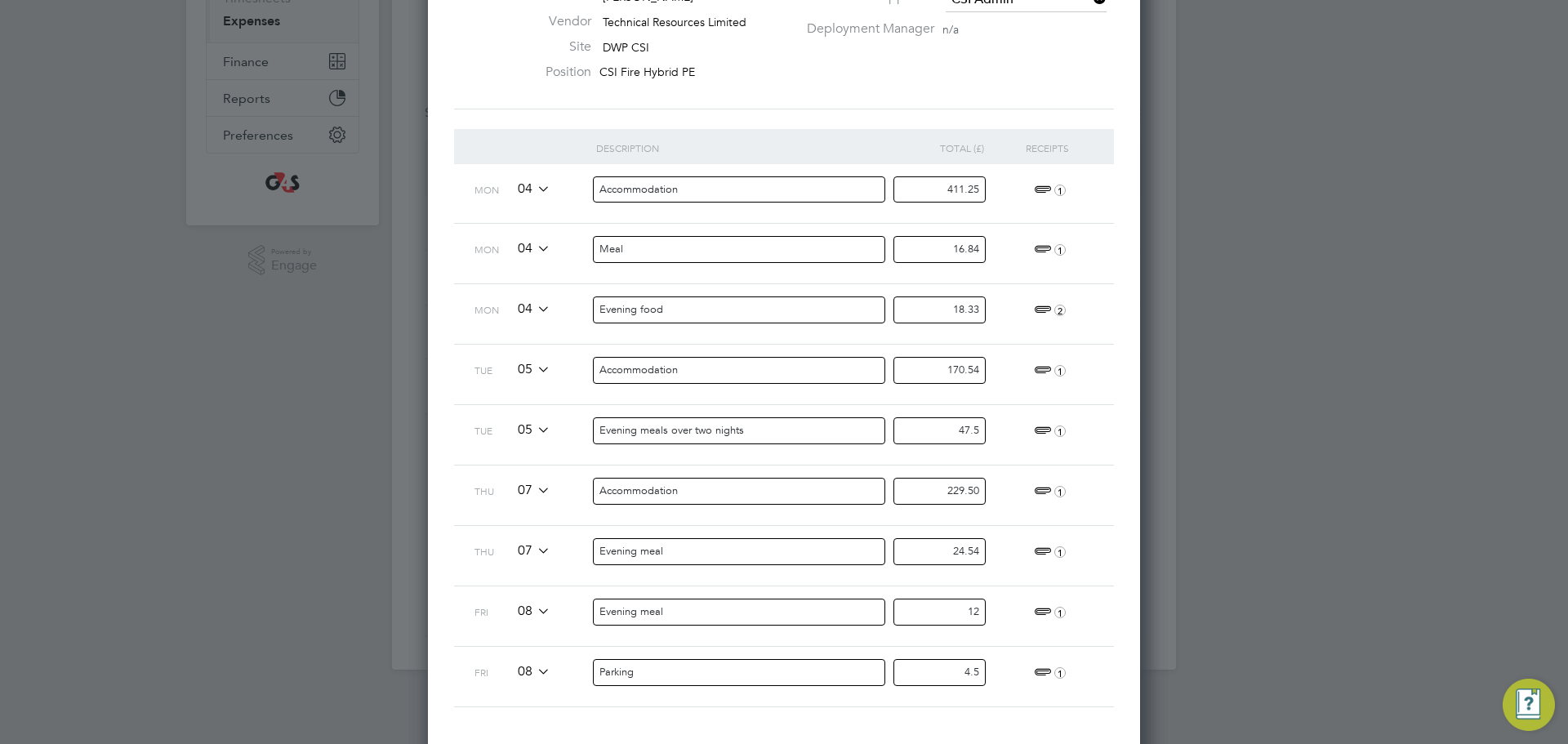
click at [942, 644] on div "12" at bounding box center [947, 616] width 100 height 60
click at [1043, 668] on span "1" at bounding box center [1047, 673] width 36 height 20
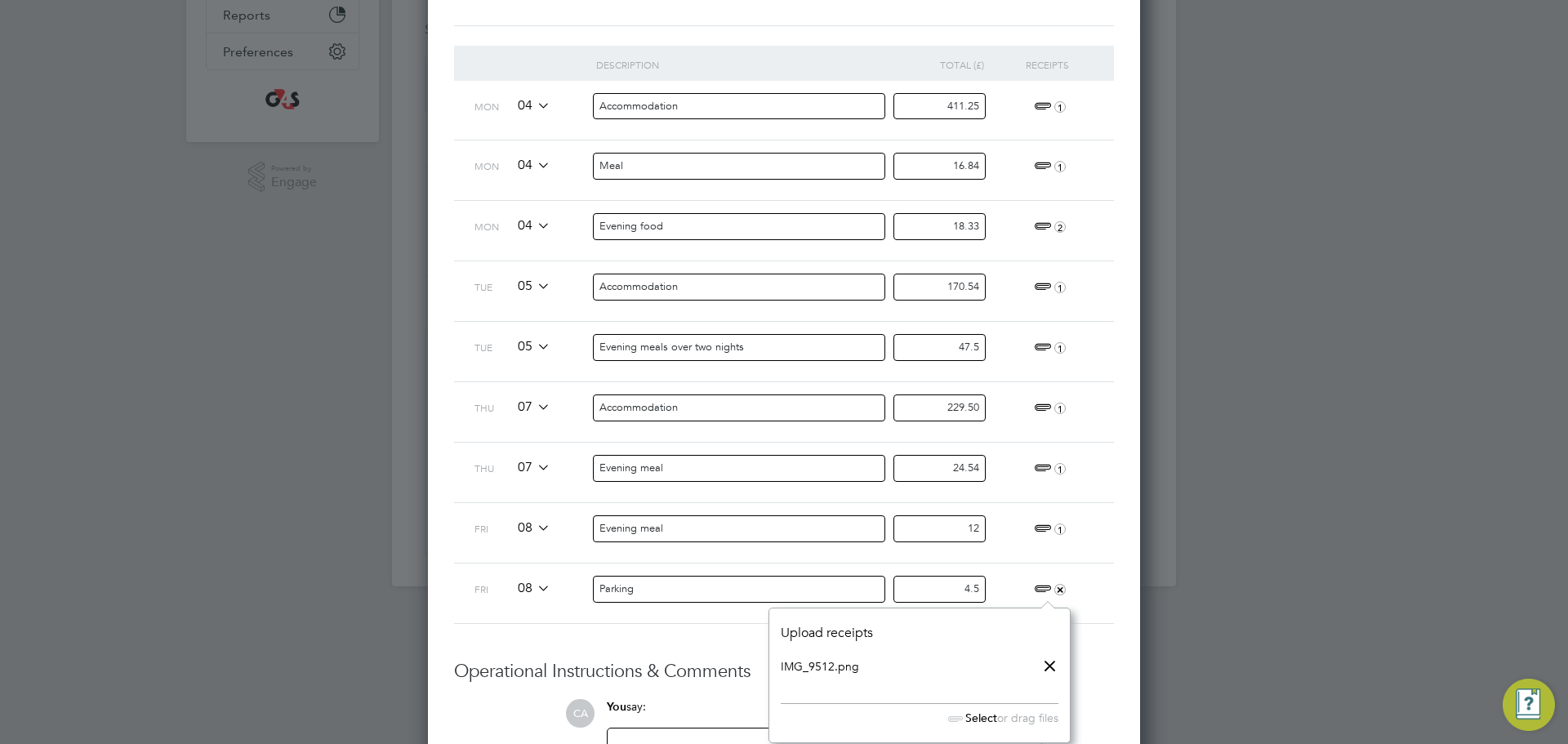
scroll to position [377, 0]
click at [824, 664] on link "IMG_9512.png" at bounding box center [820, 662] width 79 height 25
click at [954, 592] on input "4.5" at bounding box center [940, 586] width 93 height 27
type input "3.75"
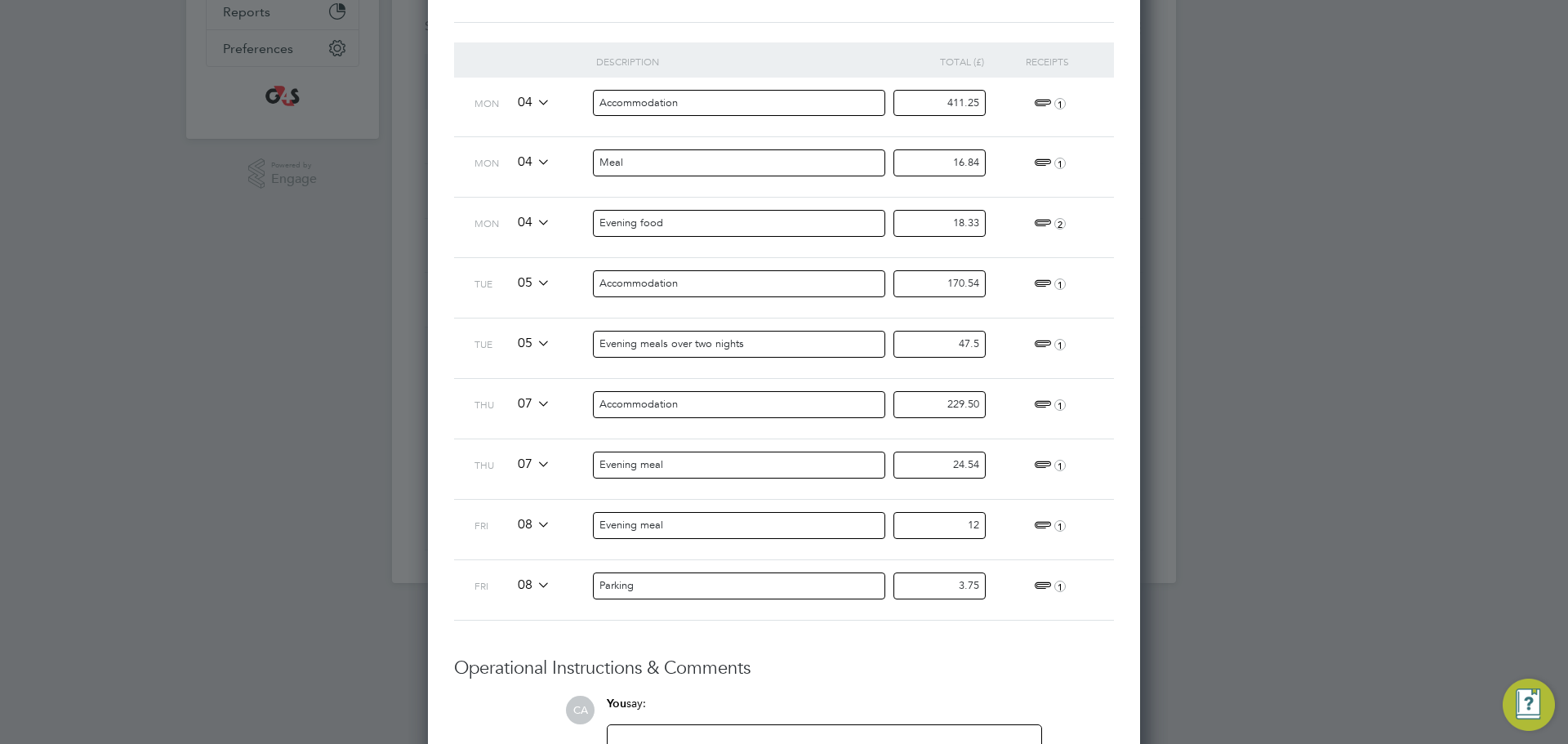
click at [1006, 670] on h3 "Operational Instructions & Comments" at bounding box center [784, 668] width 659 height 24
click at [1037, 577] on span "1" at bounding box center [1047, 587] width 36 height 20
click at [1138, 593] on div "Paul Haines's Expense: 04 Aug 2025 Client Config G4s Secure Solutions (Uk) Limi…" at bounding box center [784, 325] width 712 height 1147
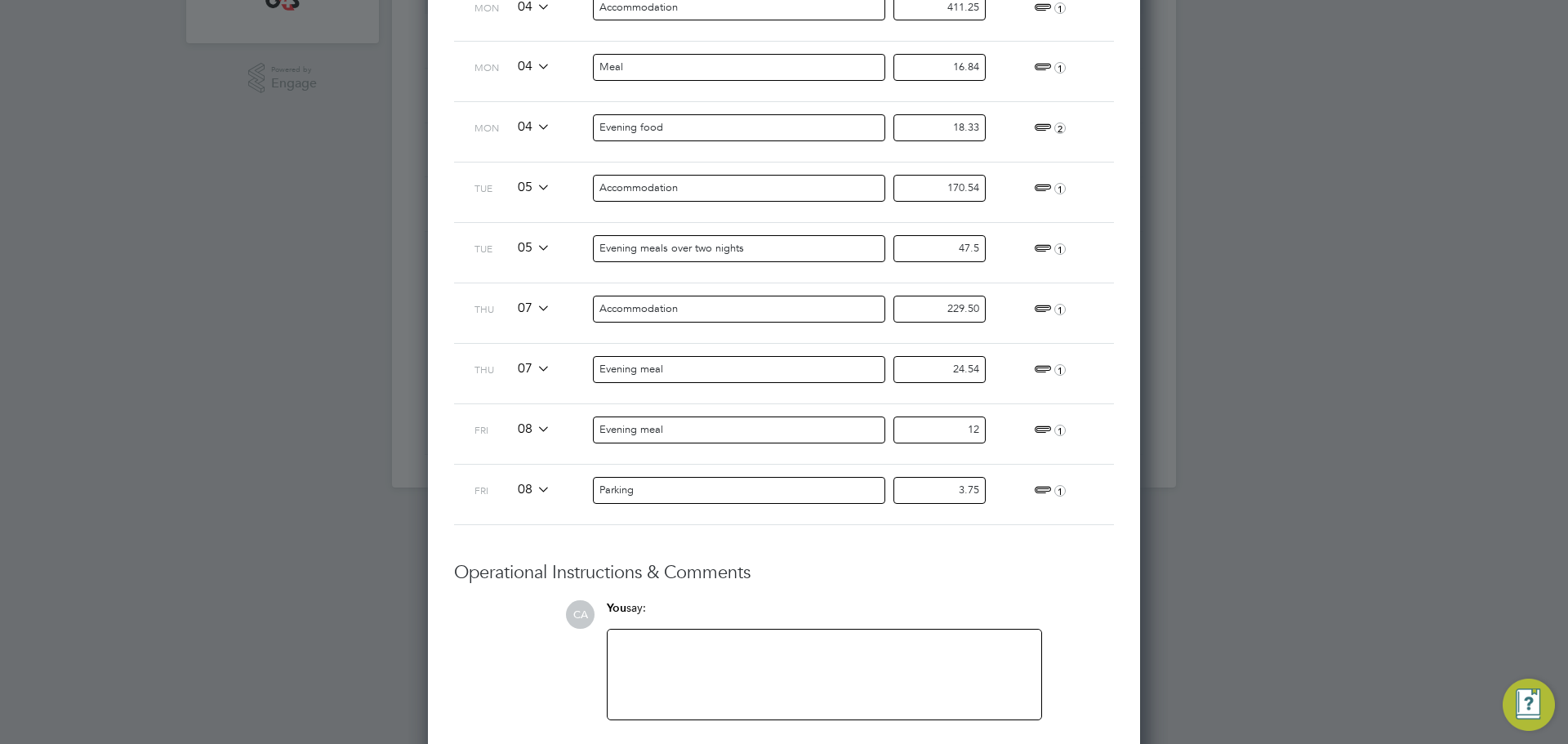
scroll to position [575, 0]
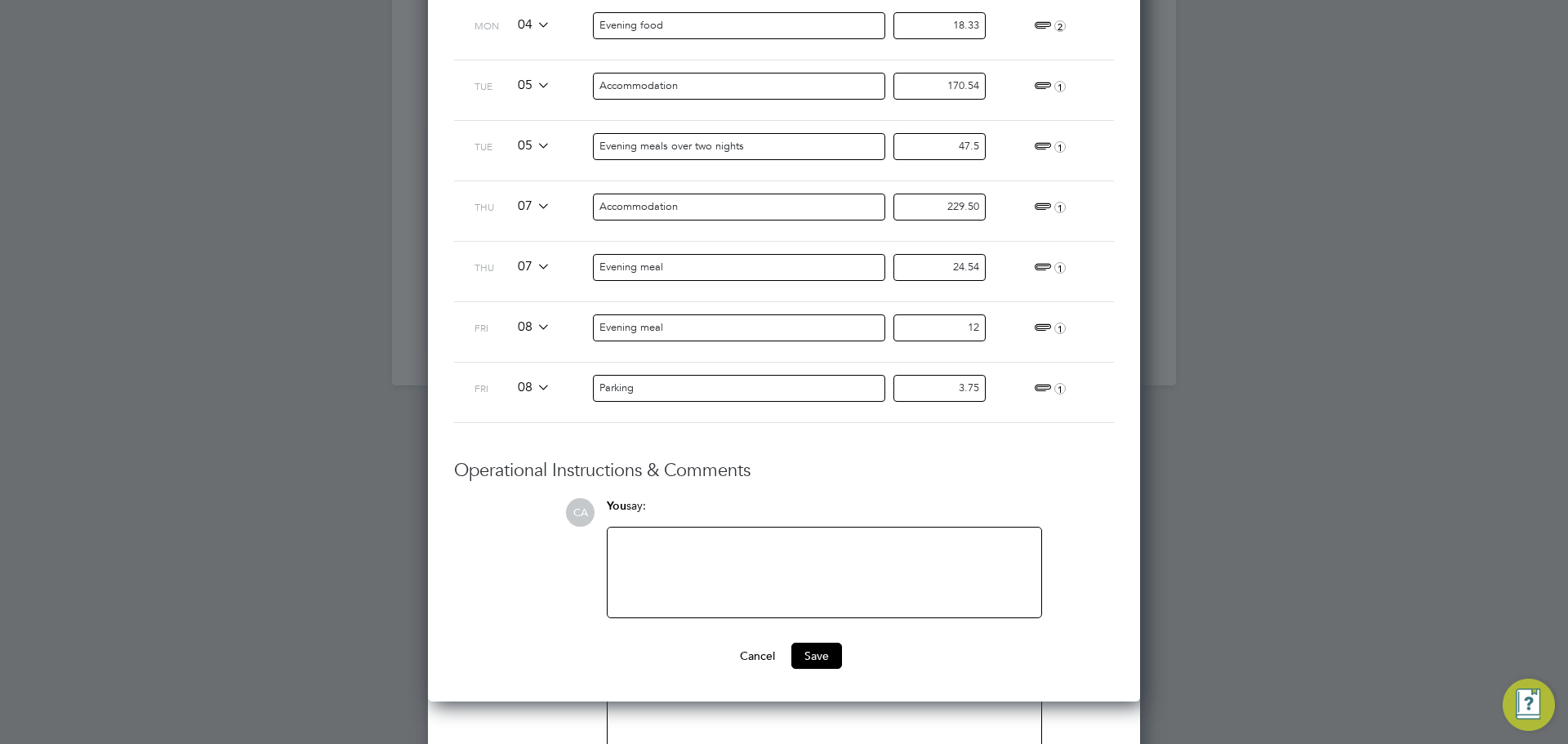
click at [886, 559] on div at bounding box center [824, 572] width 414 height 70
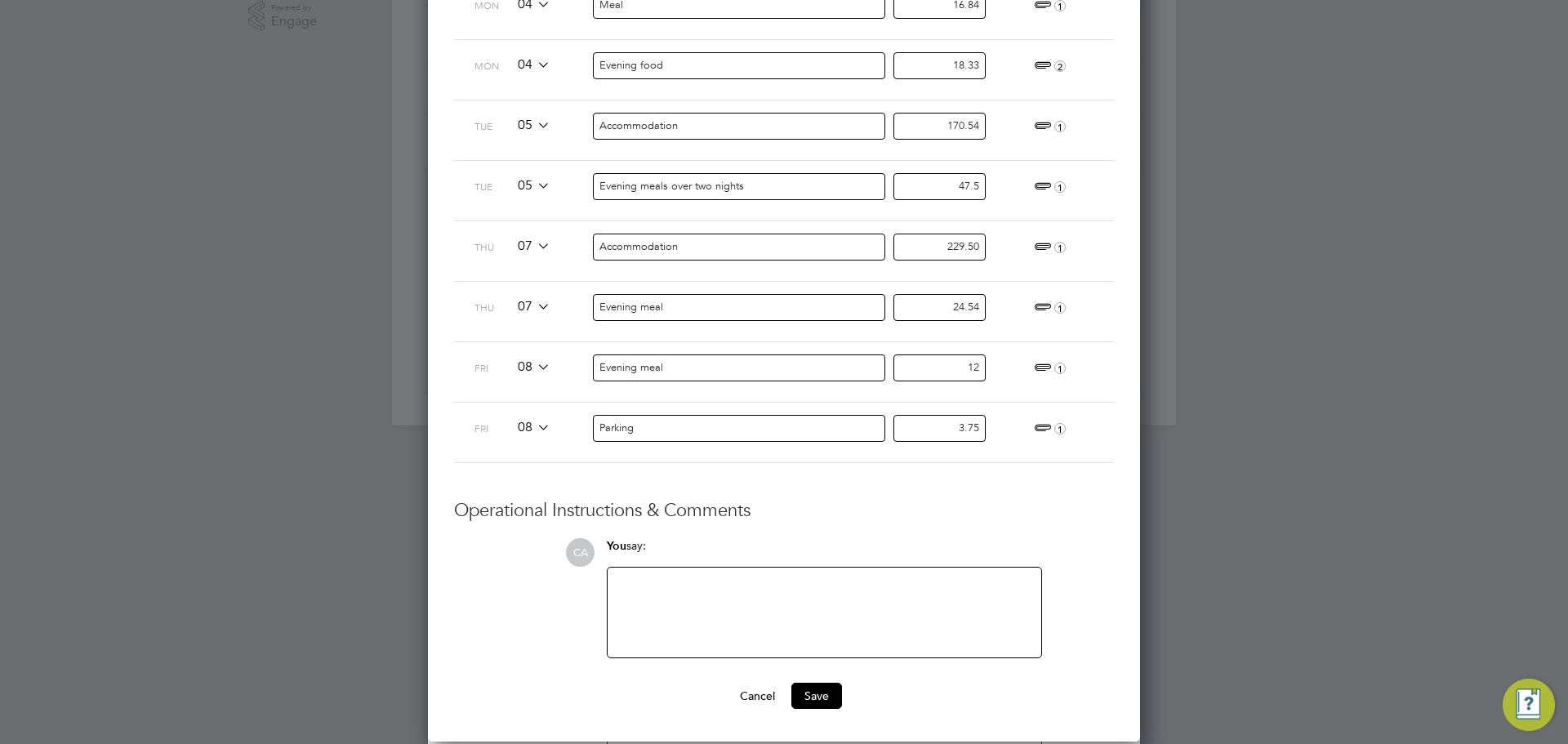
scroll to position [557, 0]
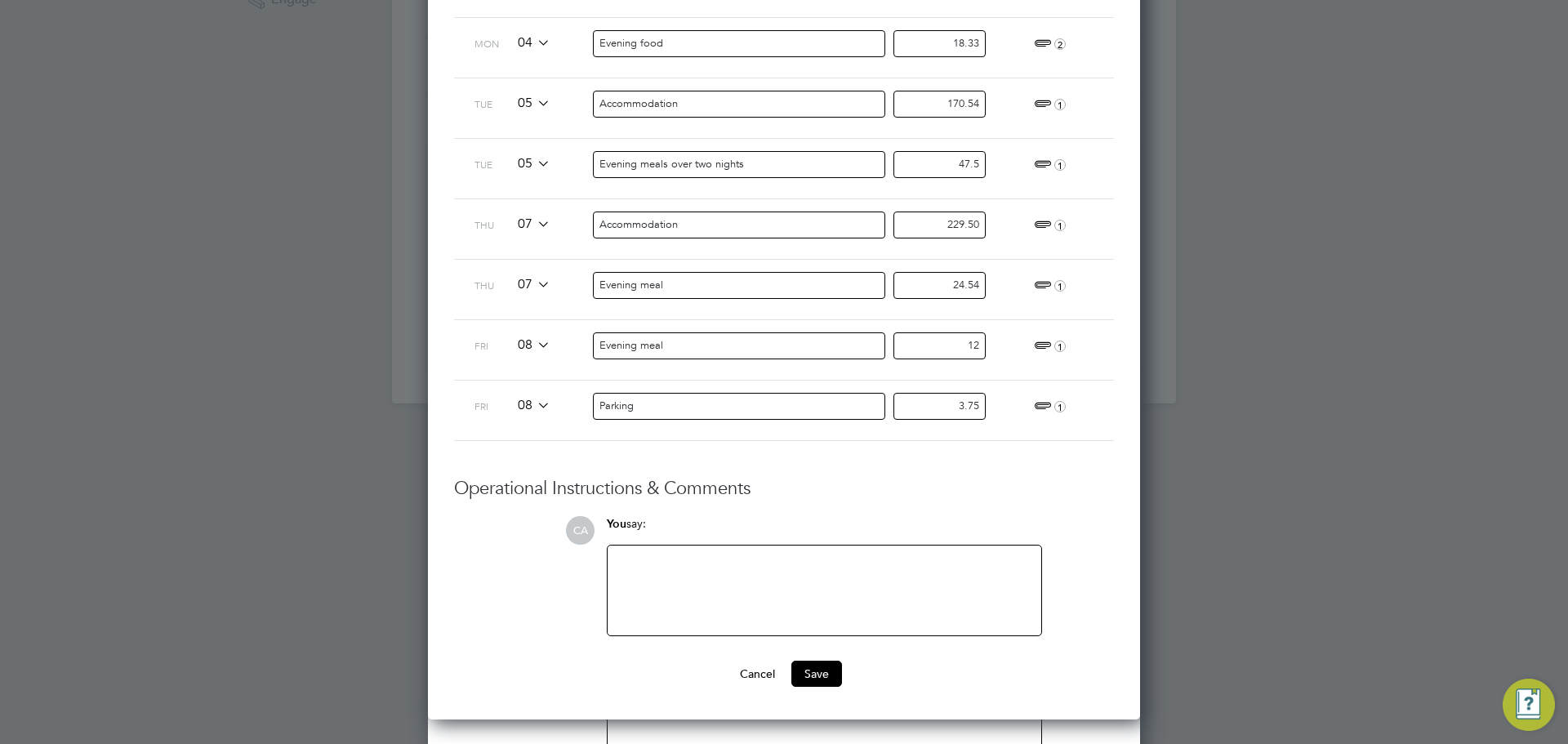
click at [649, 612] on div at bounding box center [824, 589] width 414 height 70
paste div
click at [807, 678] on button "Save" at bounding box center [816, 673] width 50 height 27
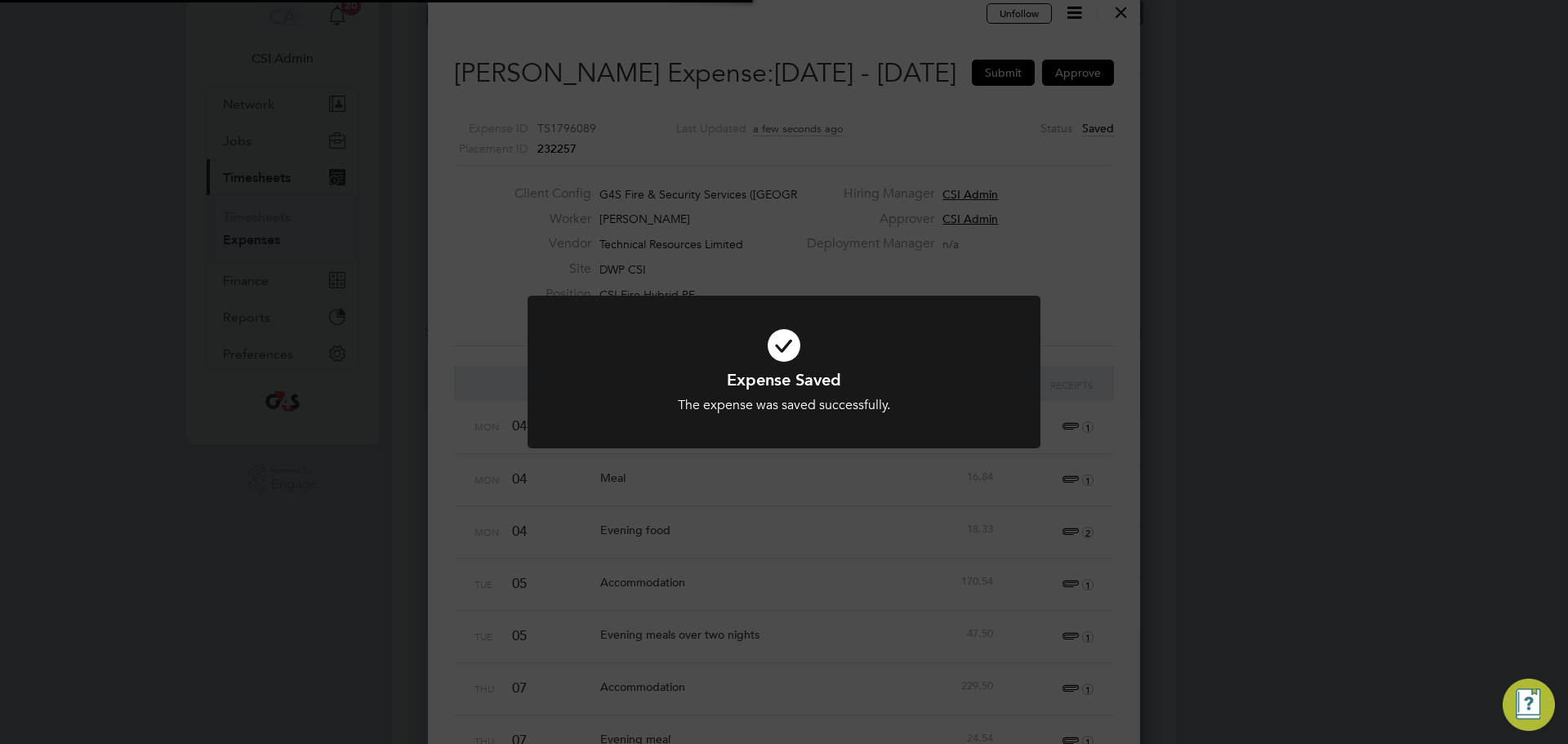
scroll to position [50, 0]
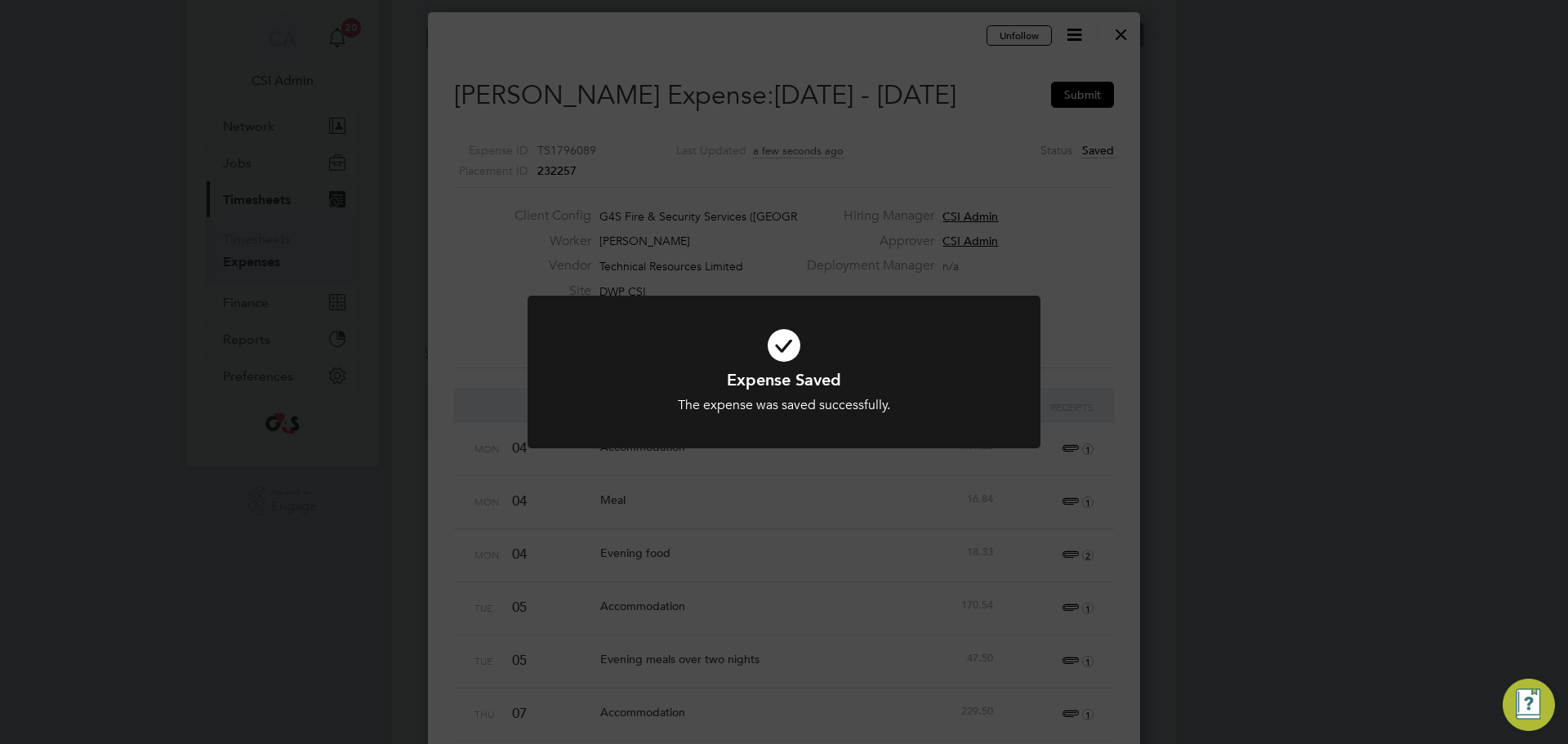
click at [965, 342] on icon at bounding box center [784, 345] width 424 height 64
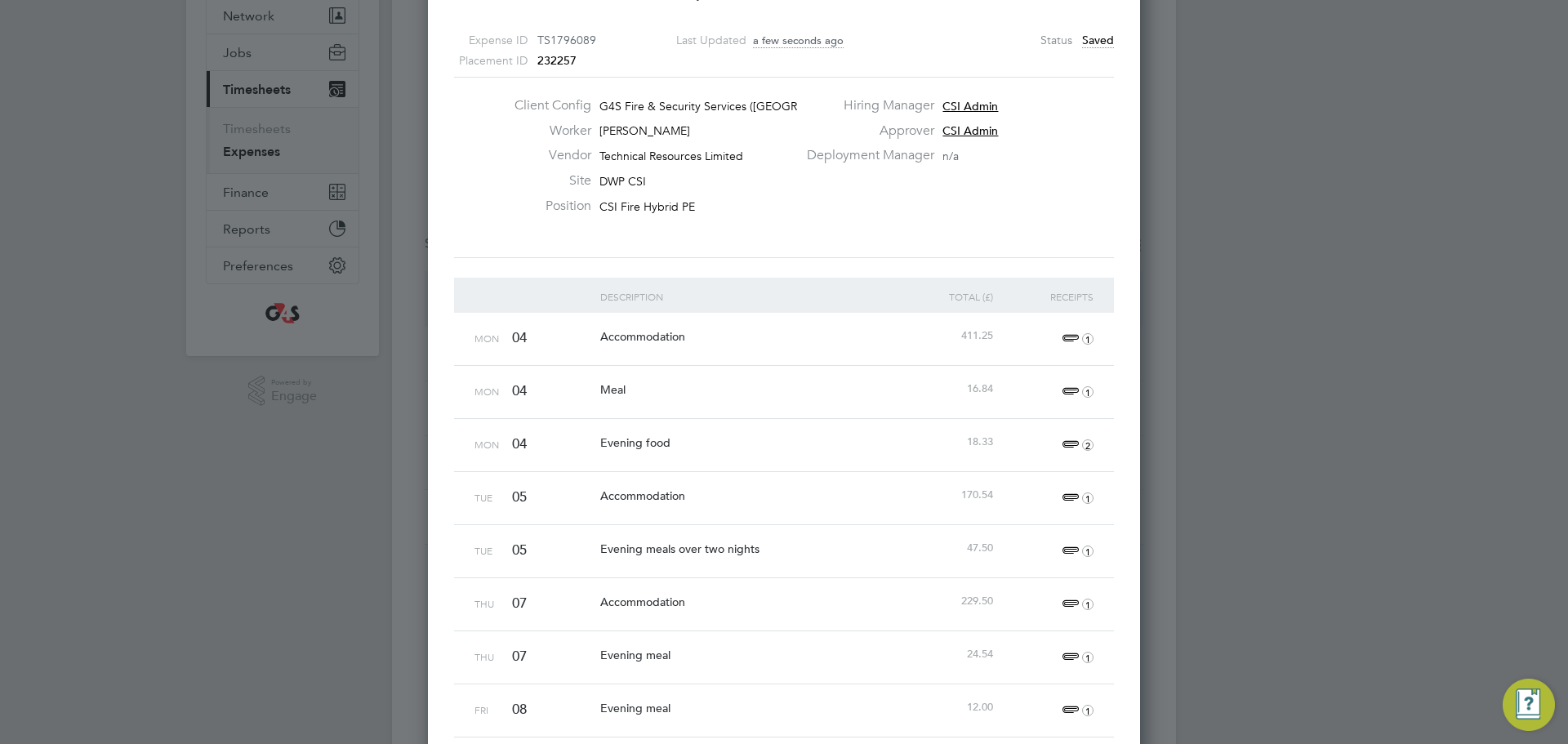
scroll to position [0, 0]
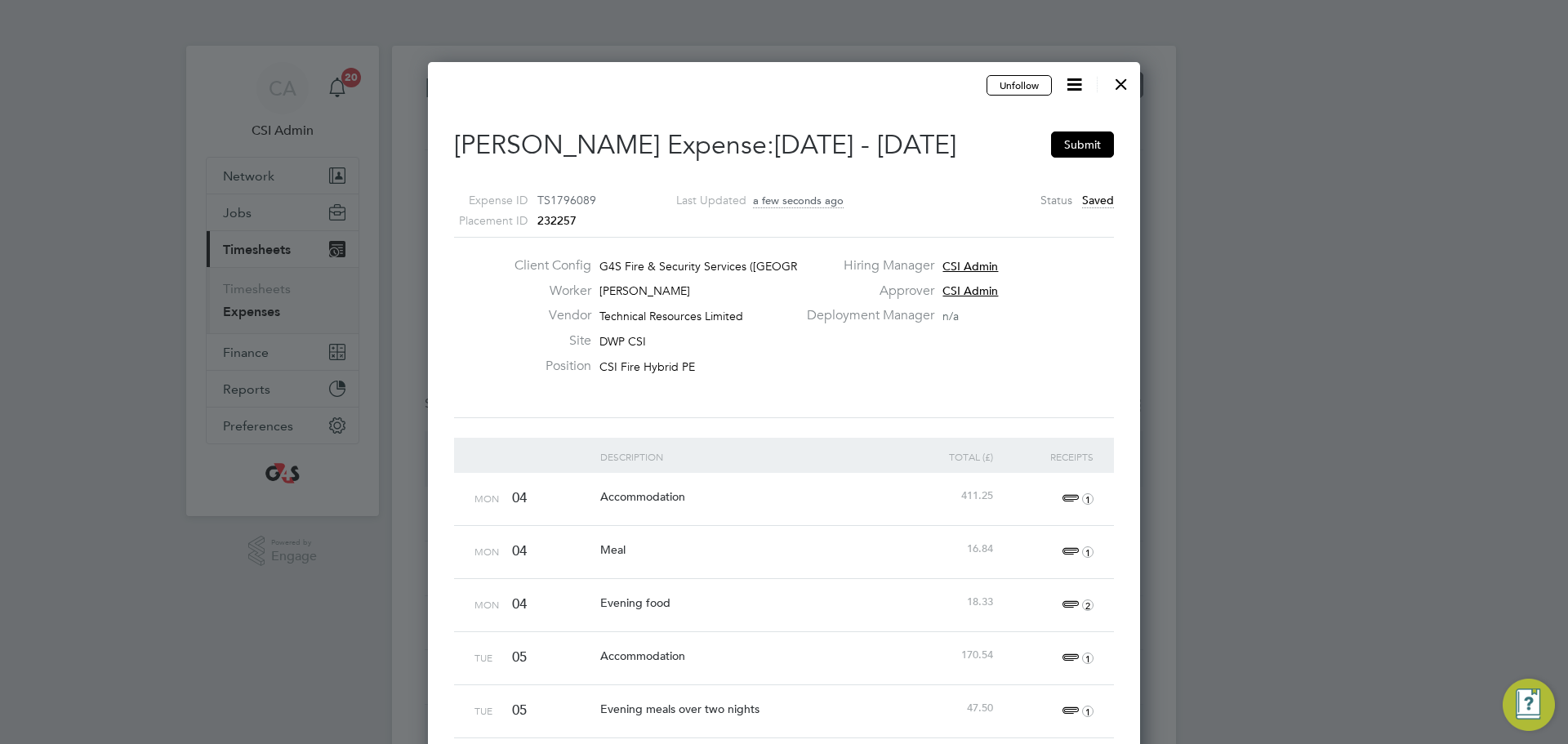
click at [567, 145] on h2 "Paul Haines's Expense: 04 Aug - 10 Aug 2025 Submit" at bounding box center [784, 145] width 659 height 34
click at [590, 155] on h2 "Paul Haines's Expense: 04 Aug - 10 Aug 2025 Submit" at bounding box center [784, 145] width 659 height 34
drag, startPoint x: 584, startPoint y: 149, endPoint x: 447, endPoint y: 137, distance: 137.5
click at [392, 129] on div "Expenses New Expense Expenses I Follow All Expenses Client Config Vendor Site P…" at bounding box center [784, 502] width 784 height 914
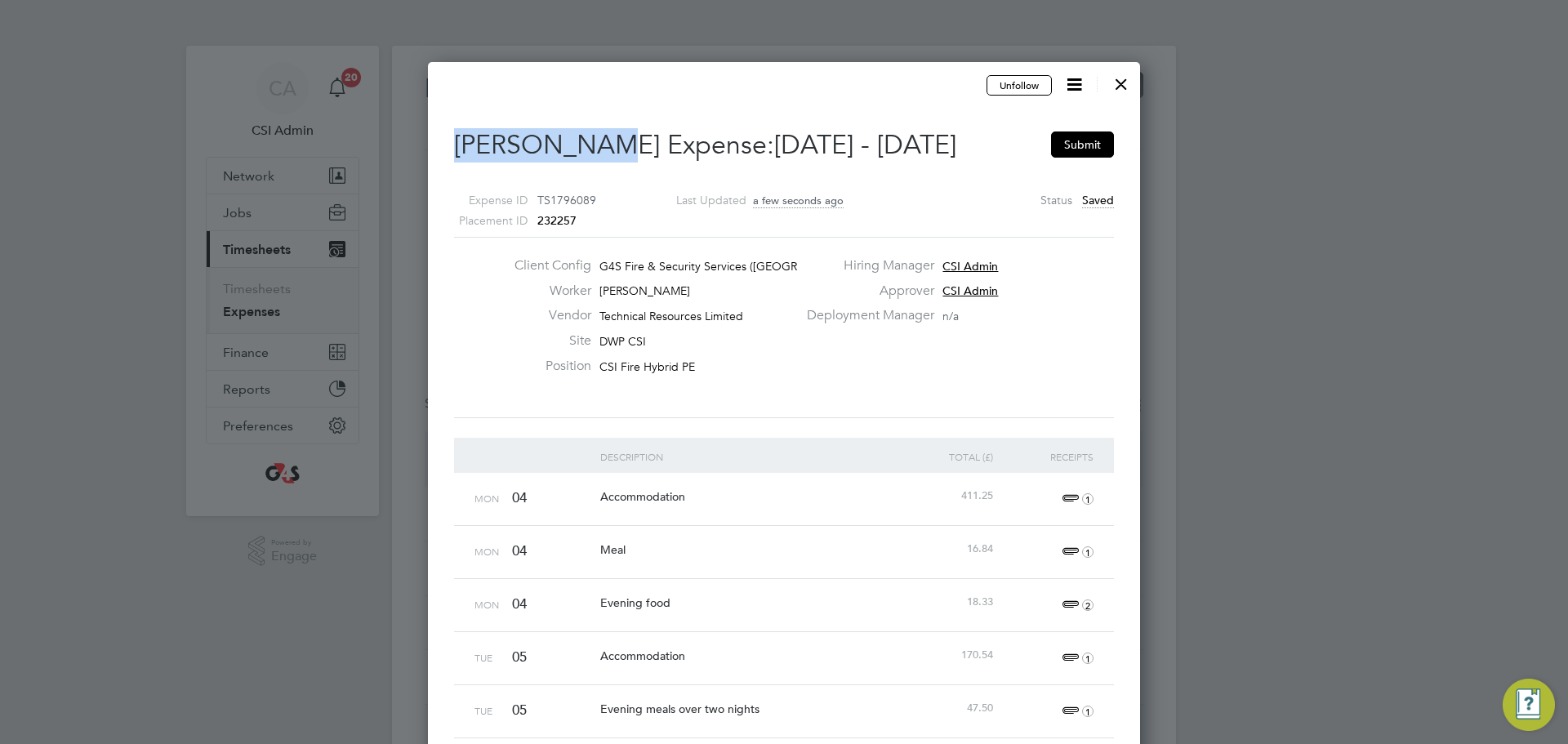
drag, startPoint x: 588, startPoint y: 148, endPoint x: 452, endPoint y: 154, distance: 136.1
copy h2 "[PERSON_NAME]"
click at [642, 9] on div at bounding box center [784, 372] width 1568 height 744
click at [1135, 93] on div at bounding box center [1121, 80] width 30 height 30
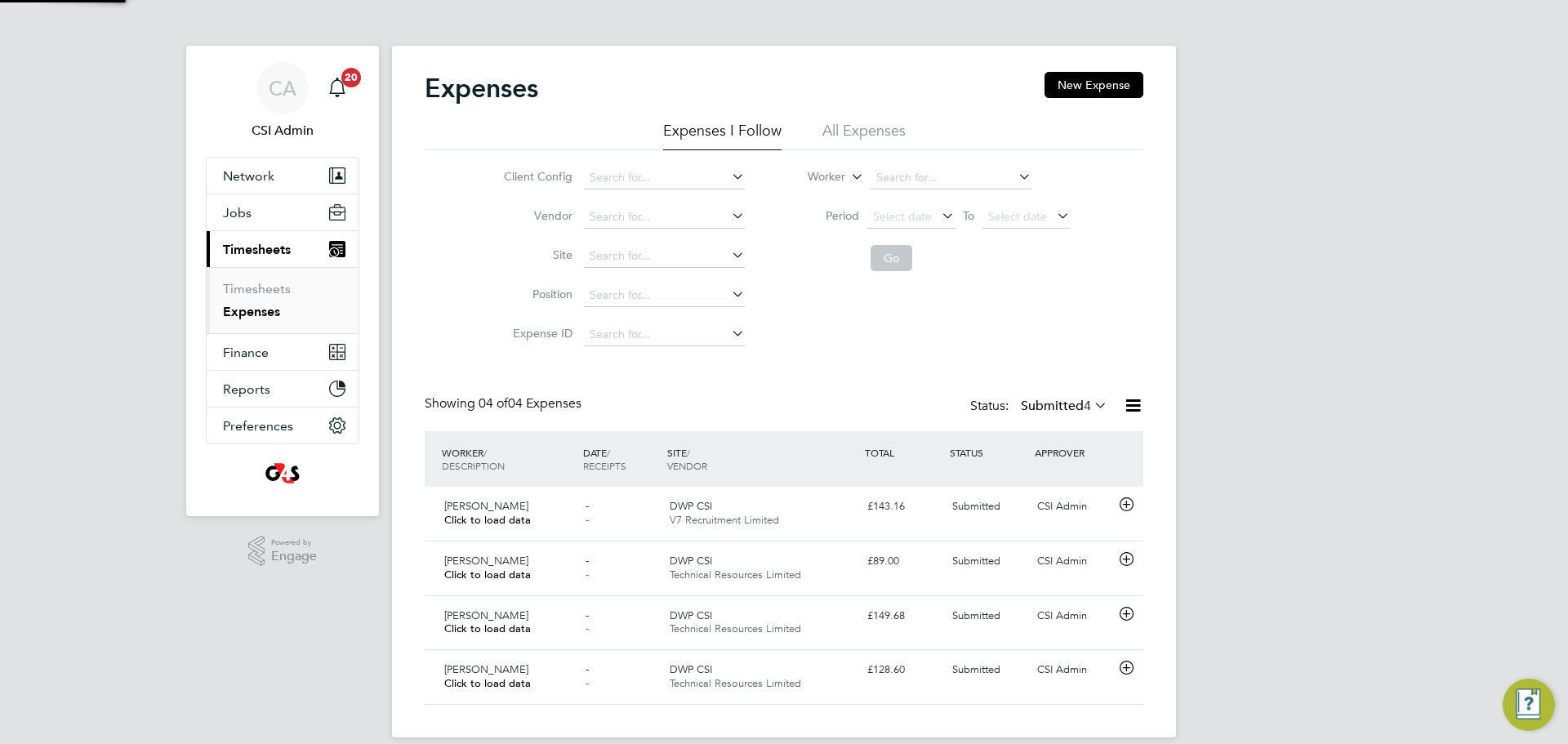
scroll to position [41, 142]
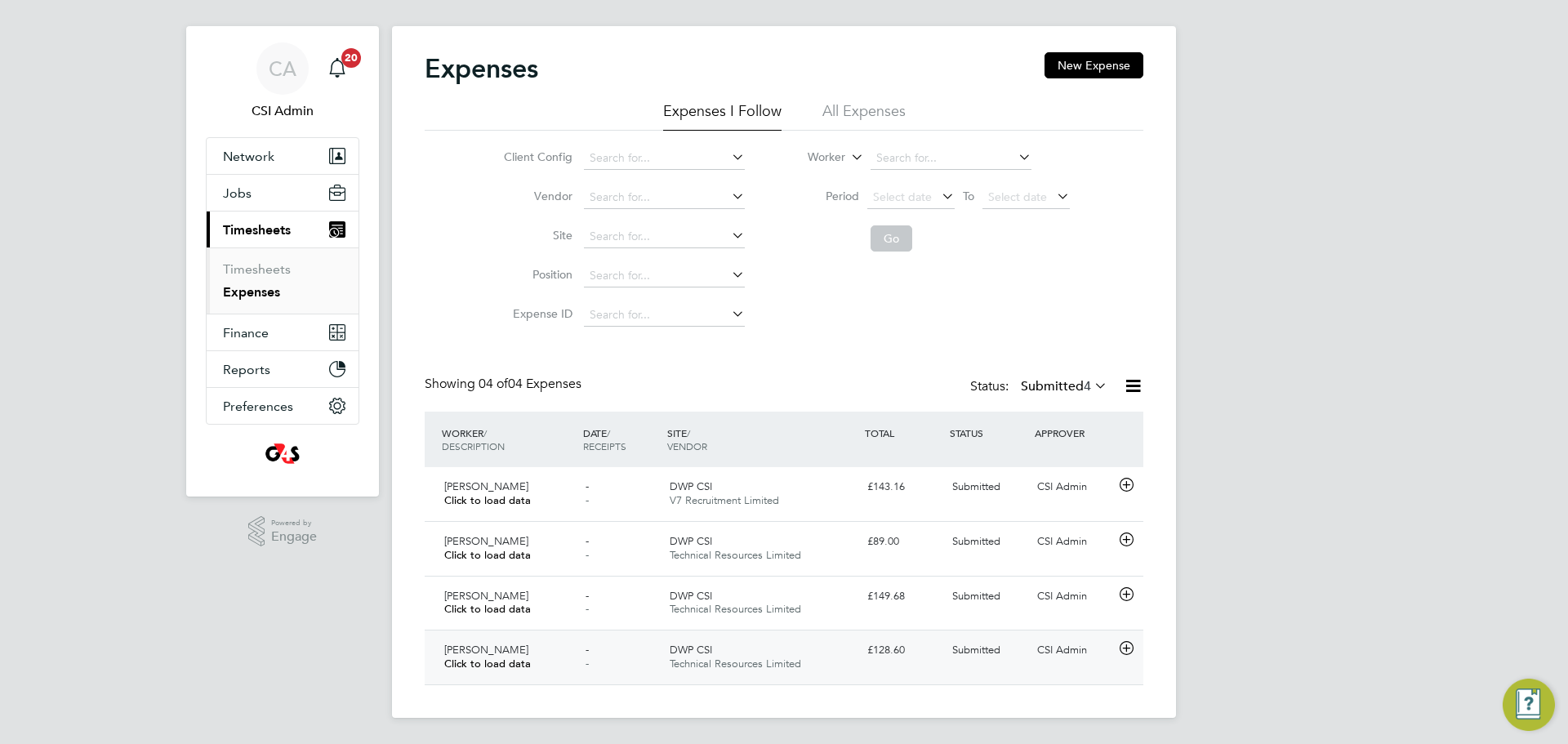
click at [1079, 645] on div "CSI Admin" at bounding box center [1073, 650] width 85 height 27
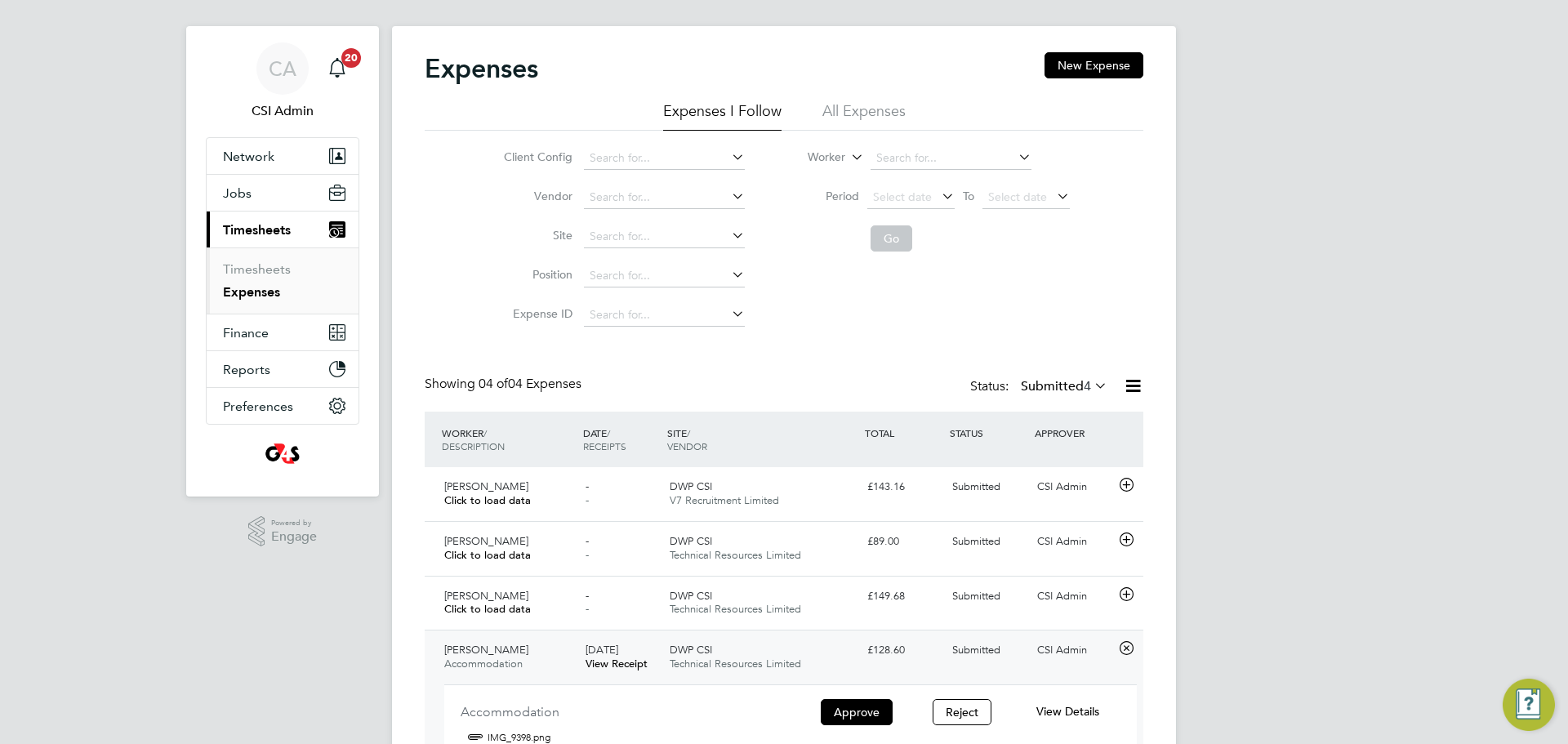
click at [1069, 713] on span "View Details" at bounding box center [1068, 711] width 63 height 15
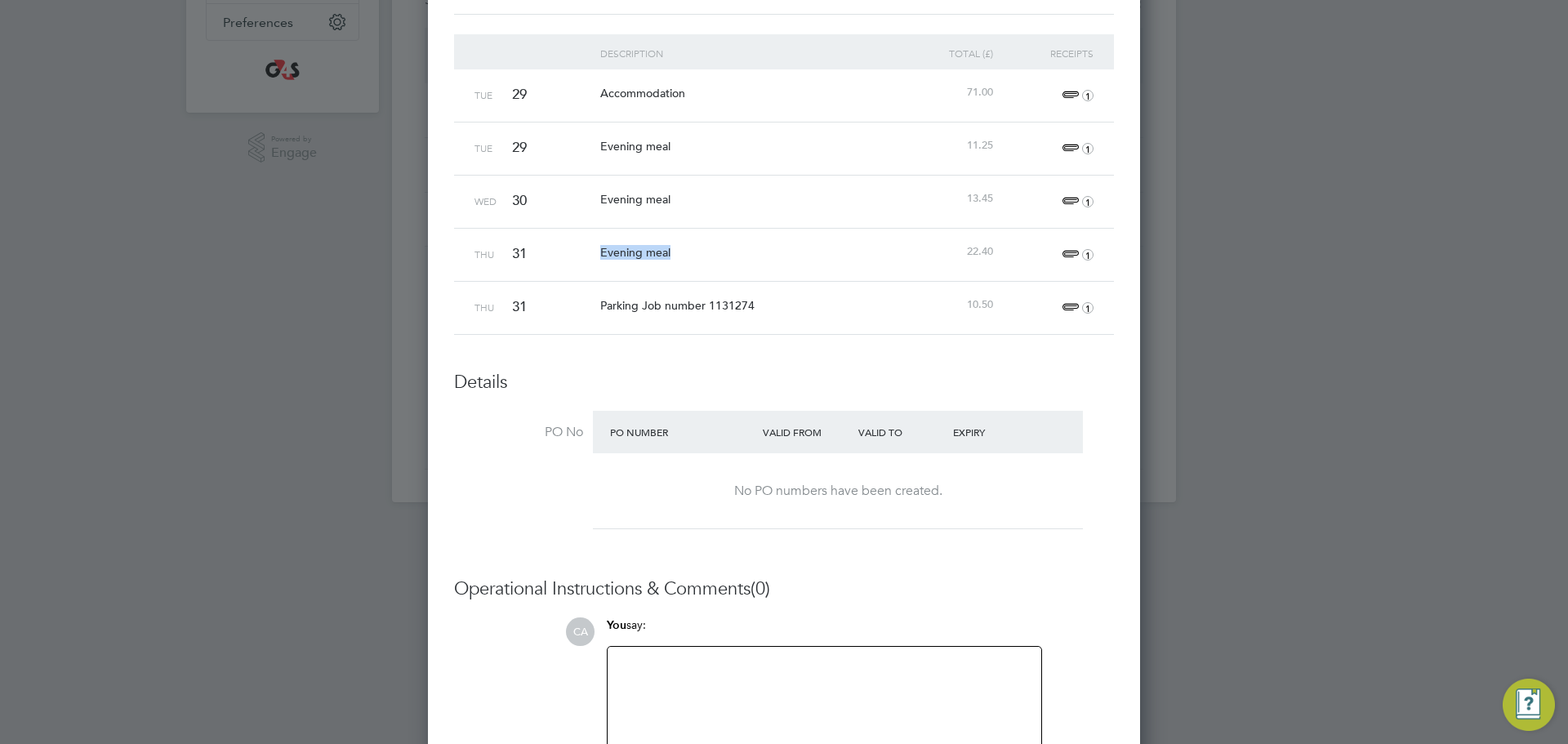
drag, startPoint x: 596, startPoint y: 257, endPoint x: 725, endPoint y: 270, distance: 129.7
click at [725, 270] on div "Thu 31 Evening meal 22.40 1" at bounding box center [784, 254] width 659 height 53
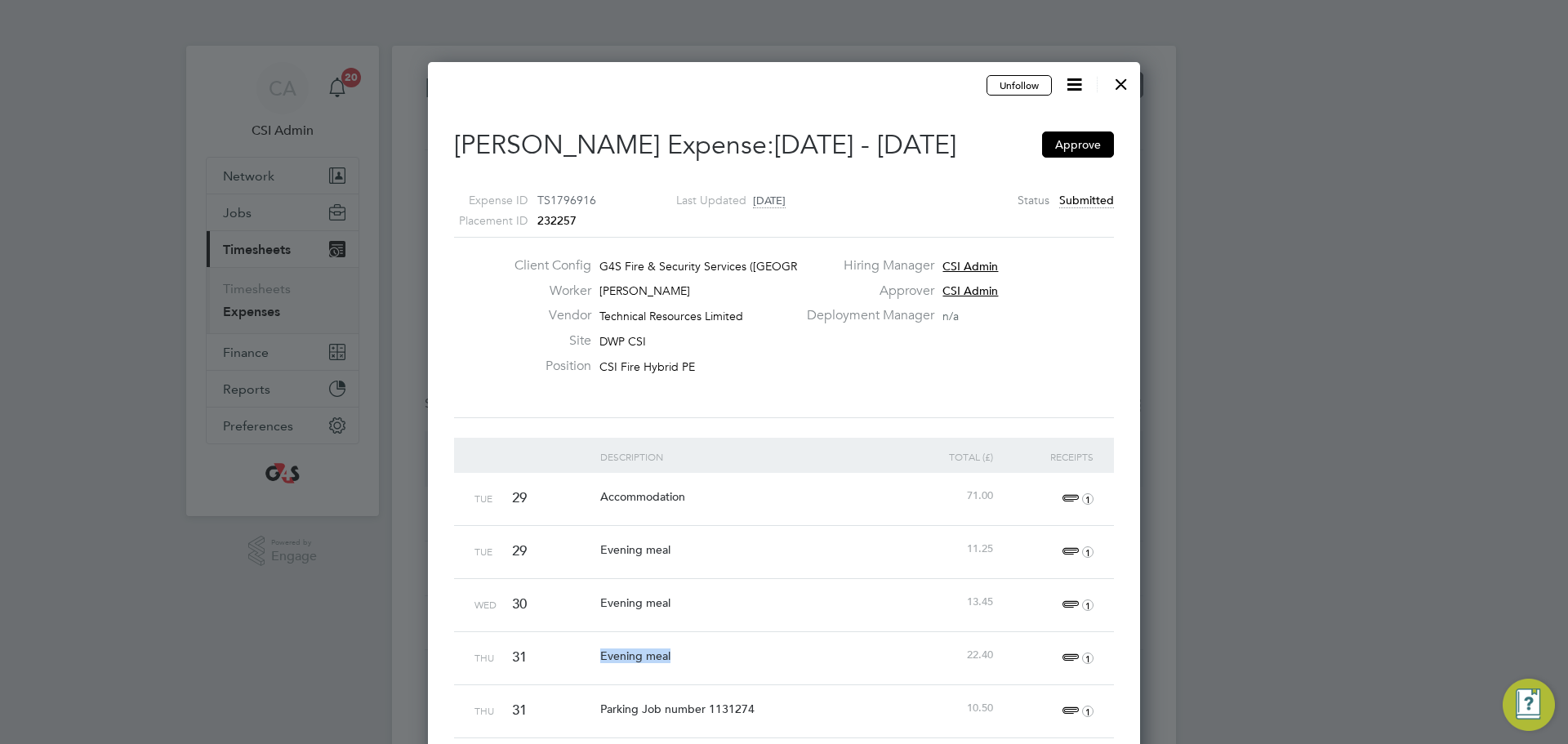
click at [1122, 75] on div at bounding box center [1121, 80] width 30 height 30
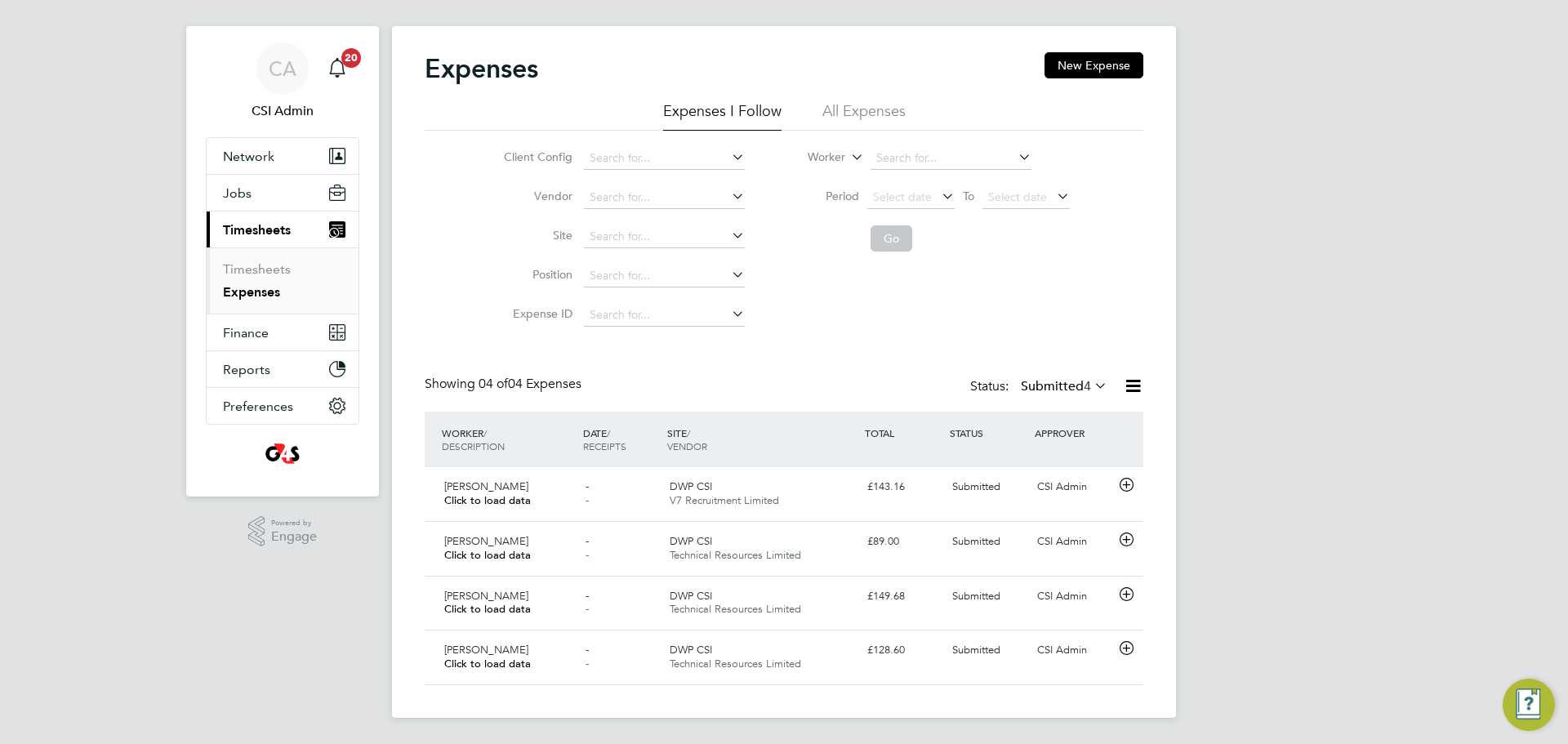
click at [1059, 387] on label "Submitted 4" at bounding box center [1064, 386] width 87 height 17
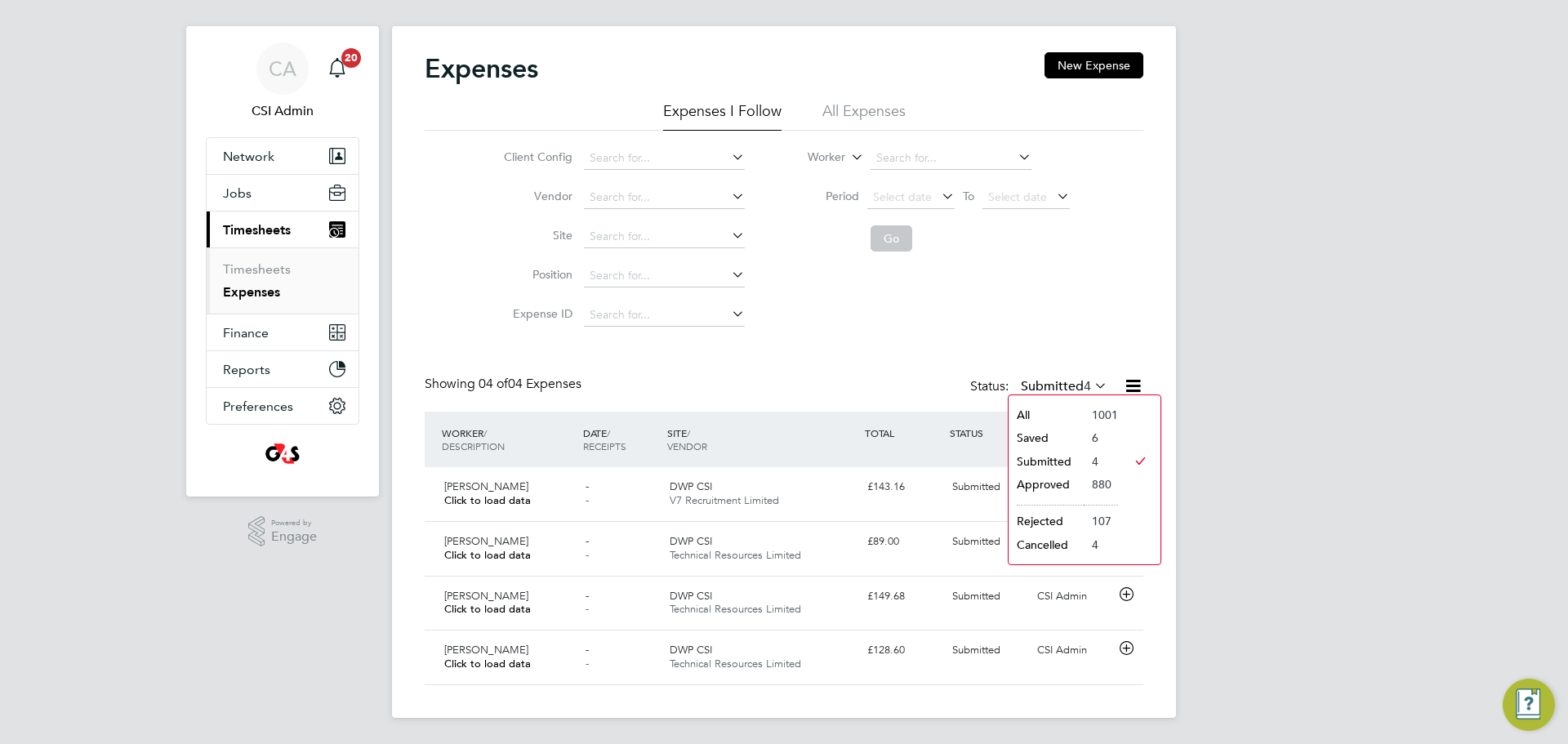
click at [1051, 477] on li "Approved" at bounding box center [1046, 483] width 75 height 23
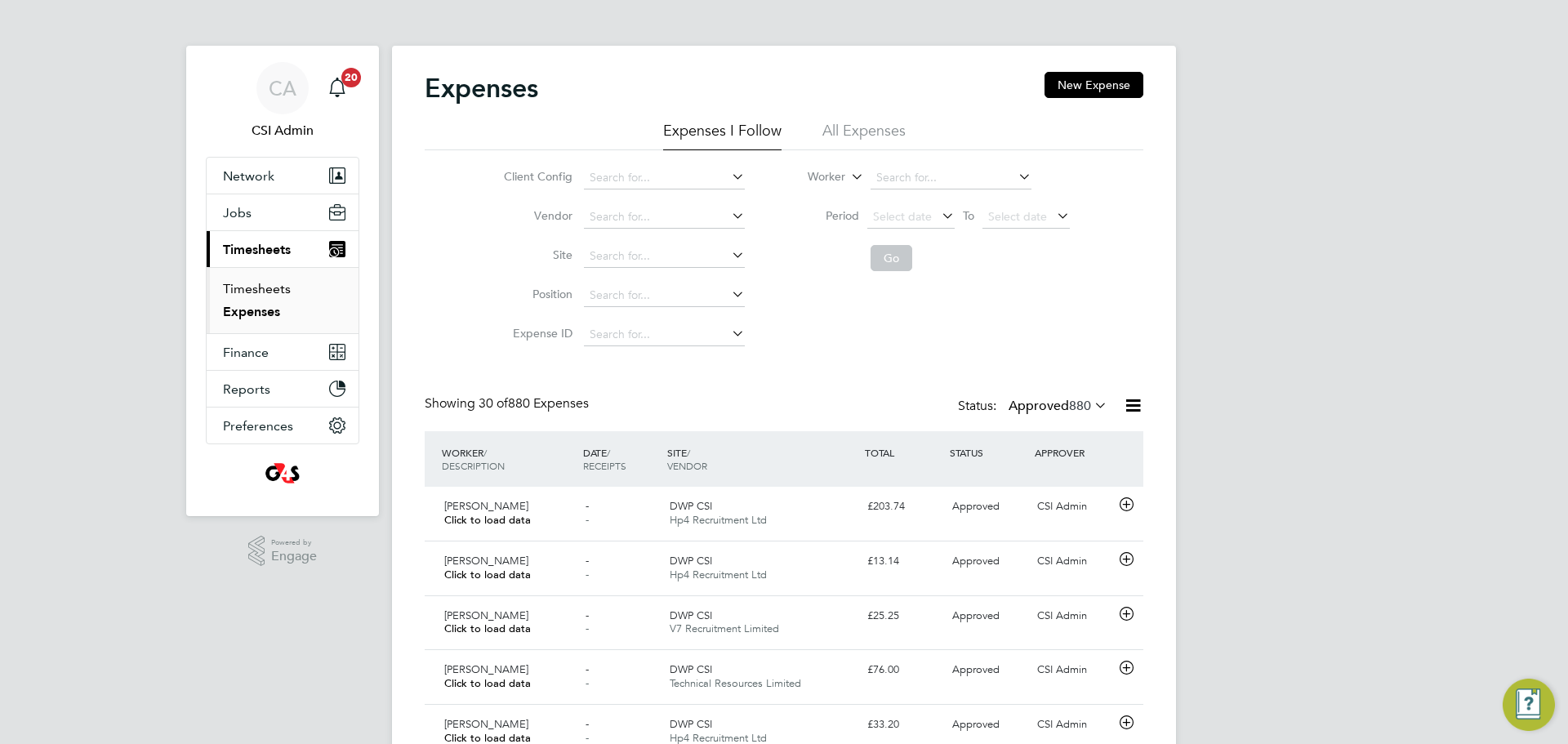
click at [275, 292] on link "Timesheets" at bounding box center [256, 288] width 68 height 16
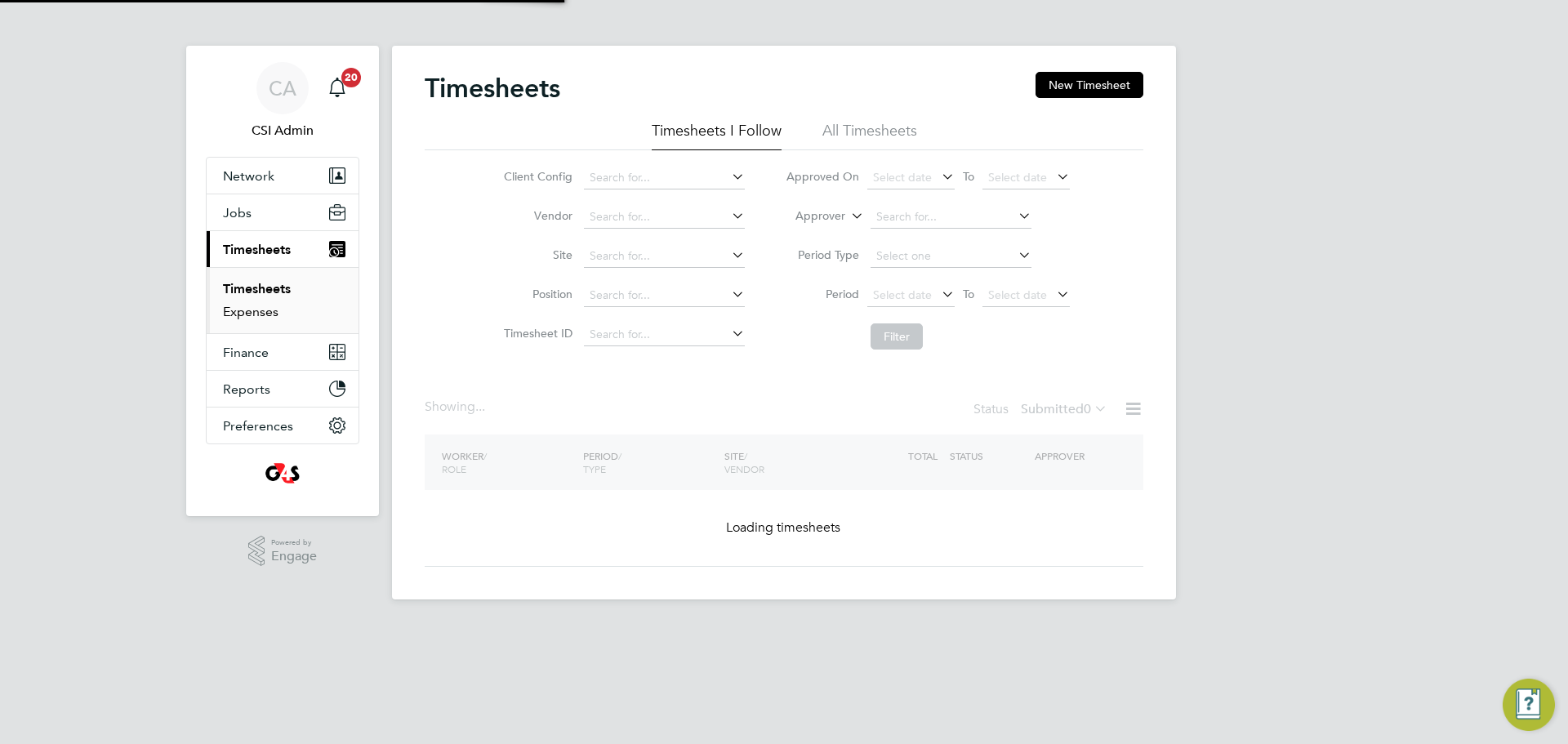
click at [264, 306] on link "Expenses" at bounding box center [250, 312] width 55 height 16
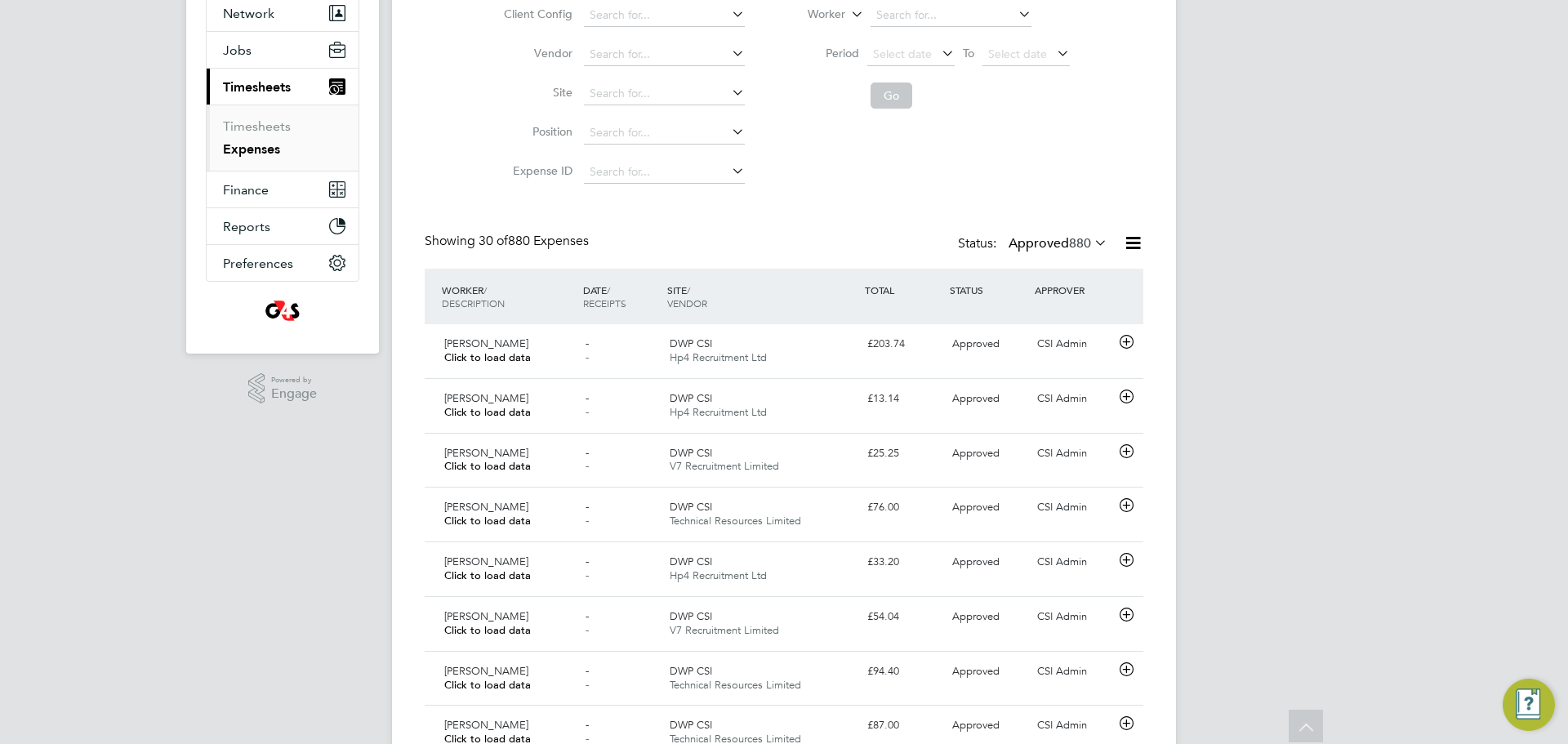
click at [1091, 246] on icon at bounding box center [1091, 242] width 0 height 23
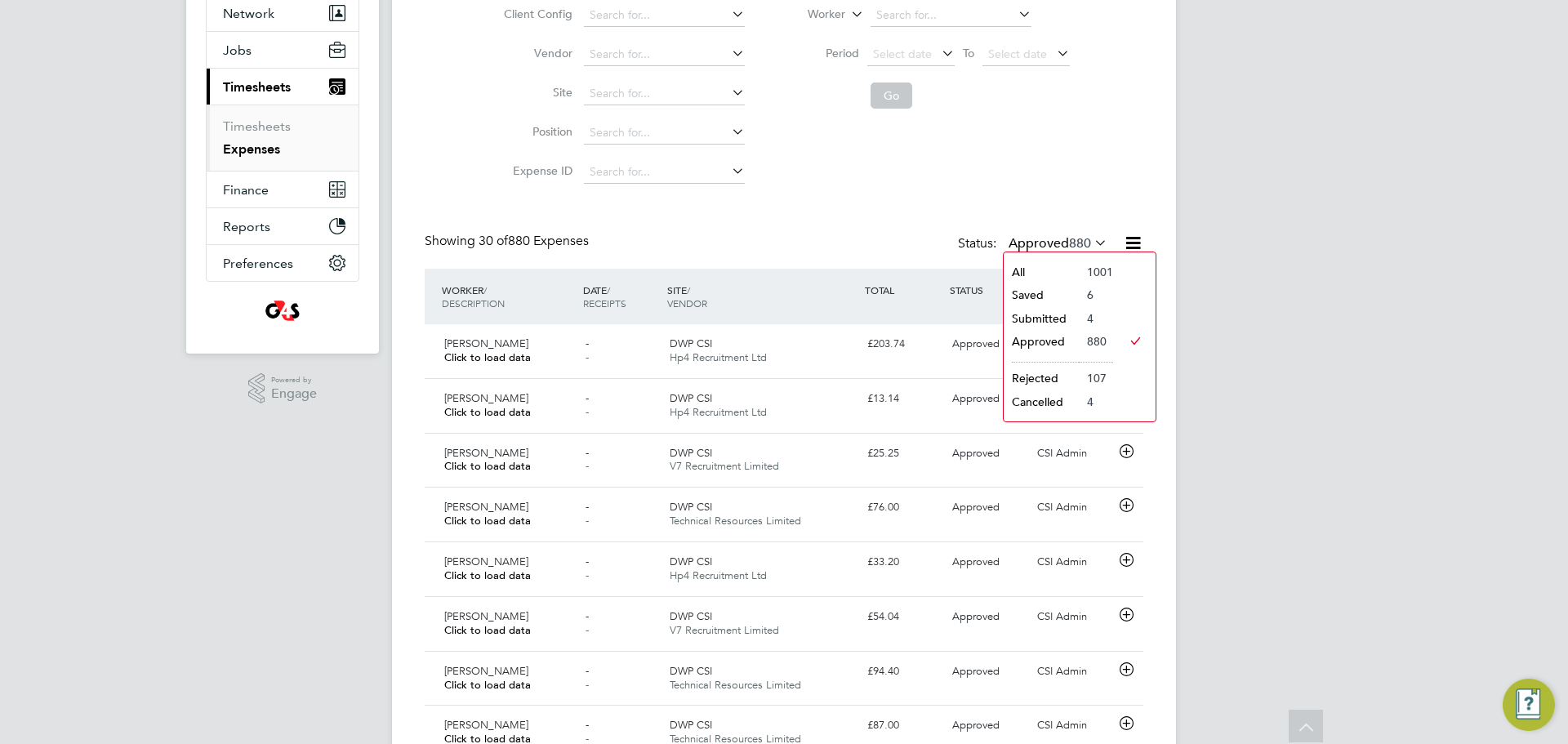
click at [1040, 290] on li "Saved" at bounding box center [1041, 294] width 75 height 23
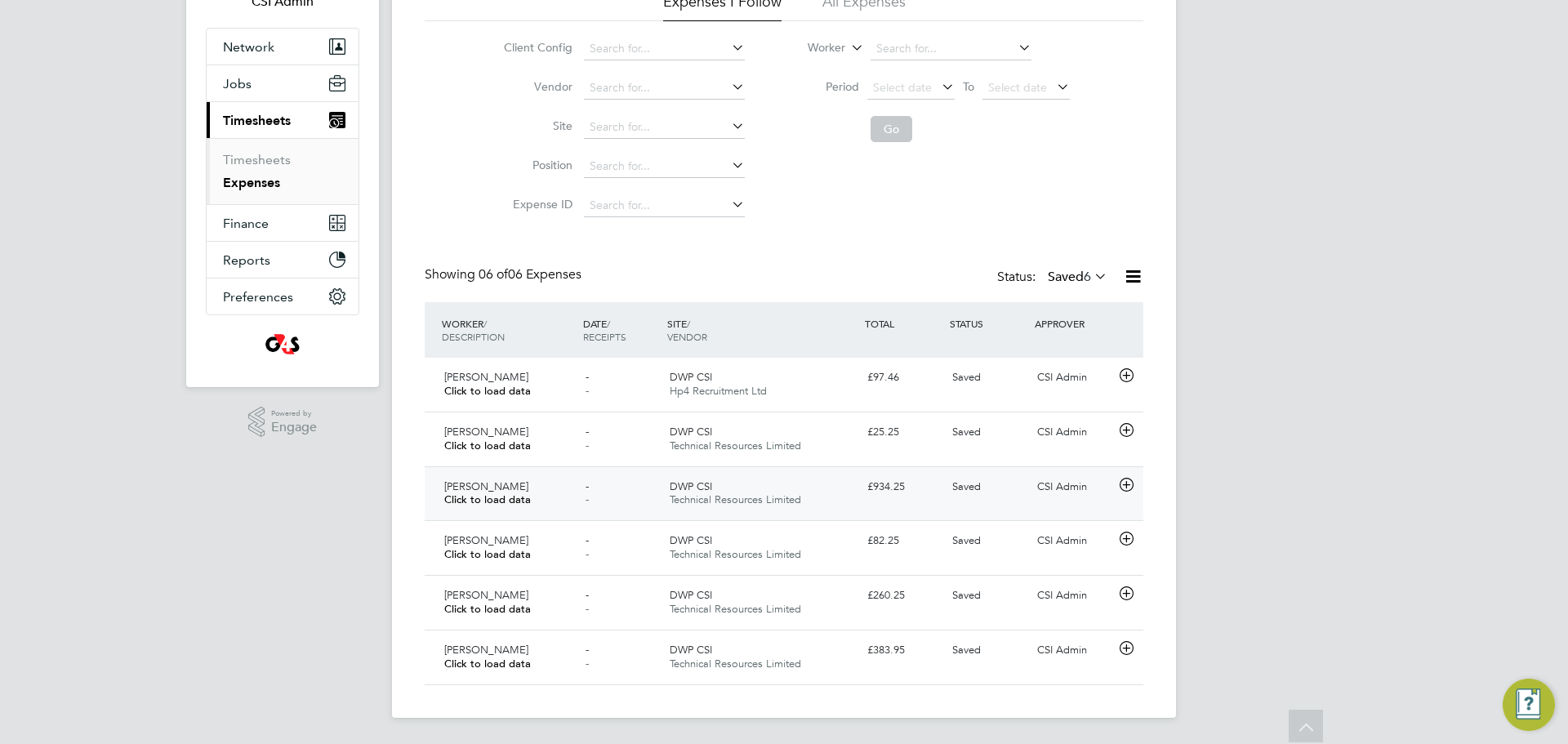
click at [560, 493] on div "Paul Haines Click to load data" at bounding box center [509, 493] width 142 height 40
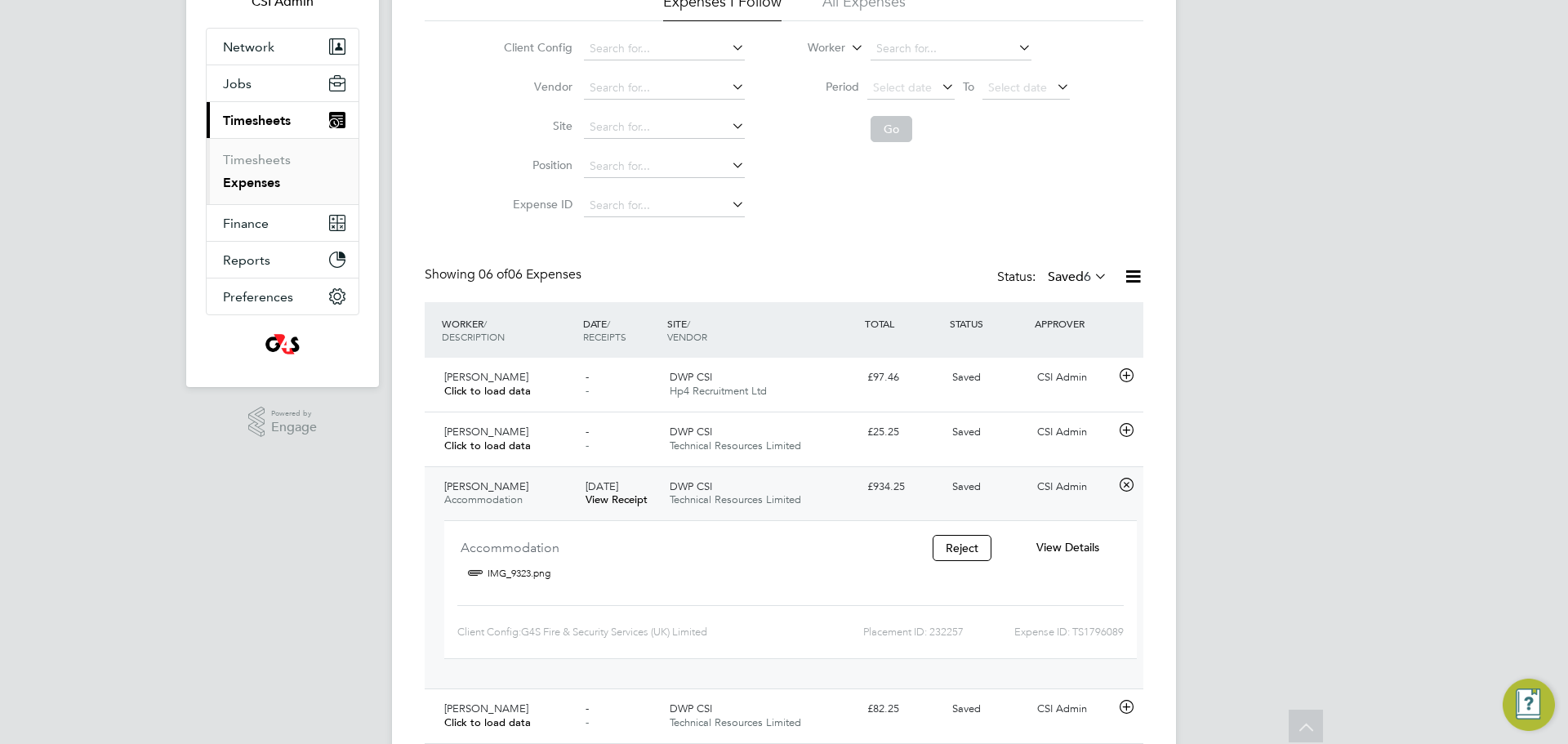
drag, startPoint x: 1101, startPoint y: 551, endPoint x: 1091, endPoint y: 548, distance: 10.4
click at [1098, 551] on div "View Details" at bounding box center [1067, 547] width 105 height 27
click at [1090, 545] on span "View Details" at bounding box center [1068, 546] width 63 height 15
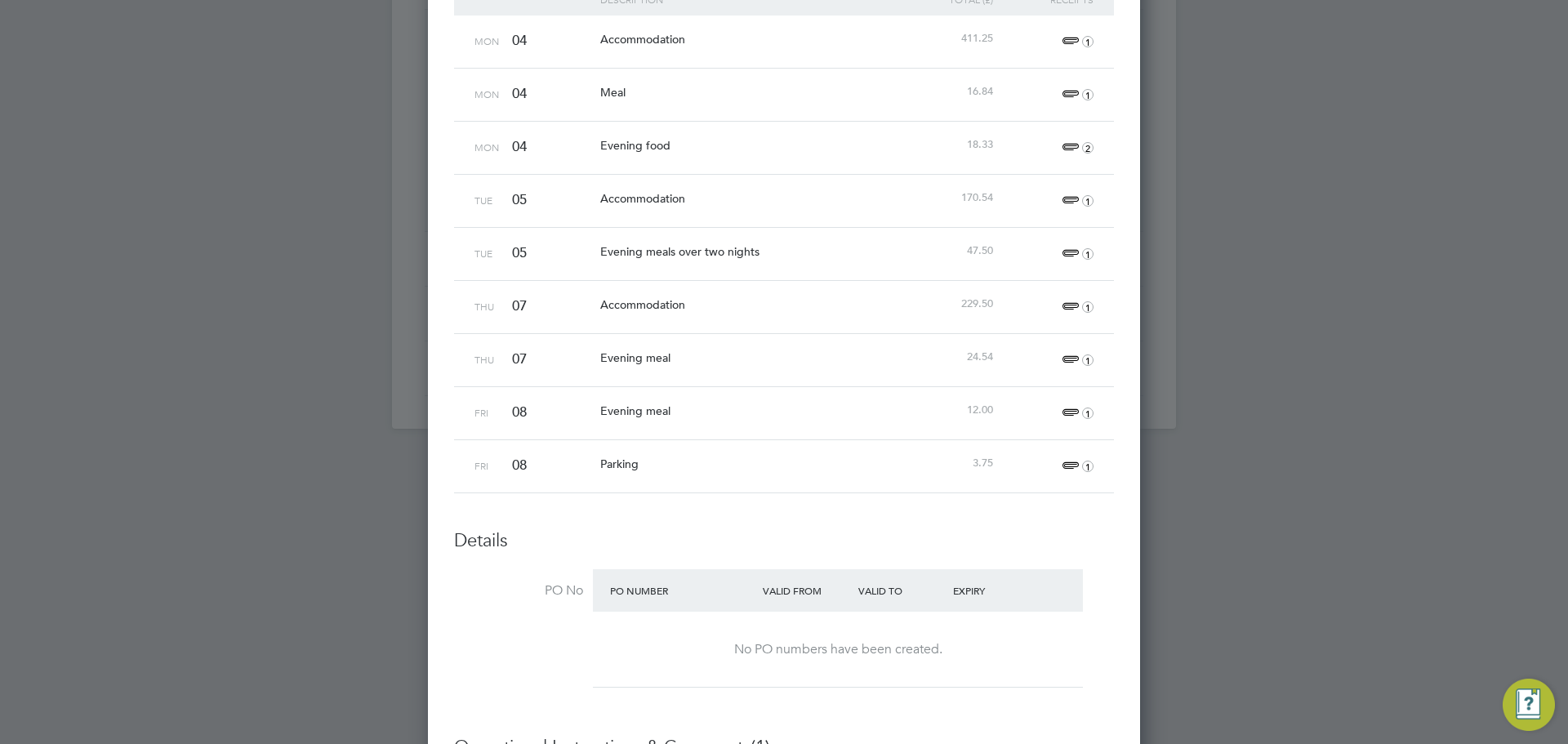
click at [1071, 355] on span "1" at bounding box center [1075, 360] width 36 height 20
click at [842, 436] on link "IMG_9486.jpeg" at bounding box center [848, 437] width 81 height 25
click at [769, 329] on div "Thu 07 Accommodation 229.50 1" at bounding box center [784, 307] width 659 height 53
click at [497, 357] on div "Thu" at bounding box center [489, 358] width 37 height 50
click at [496, 357] on div "Thu" at bounding box center [489, 358] width 37 height 50
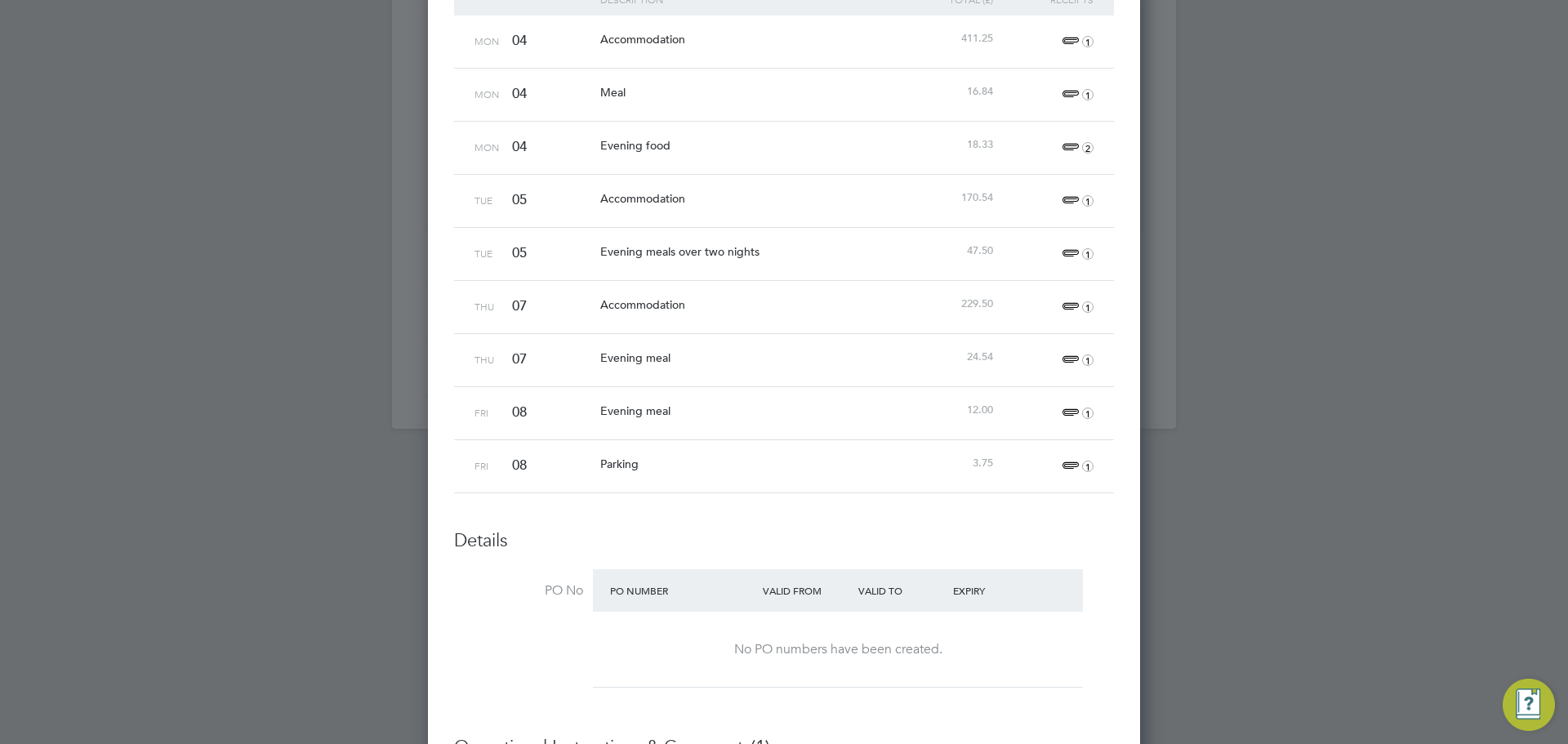
click at [536, 360] on div "07" at bounding box center [552, 358] width 89 height 50
click at [525, 350] on span "07" at bounding box center [519, 358] width 15 height 17
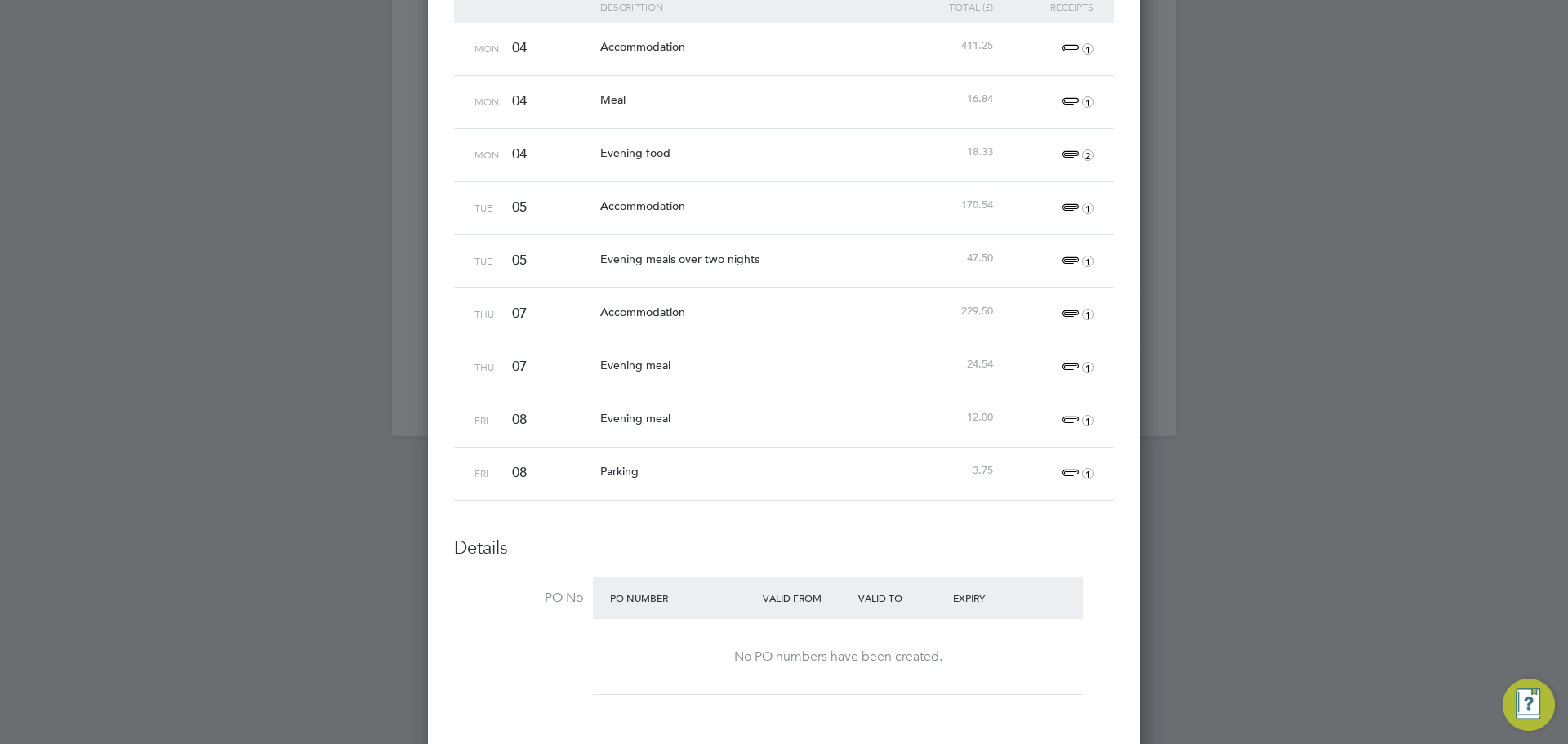
click at [1257, 158] on div at bounding box center [784, 372] width 1568 height 744
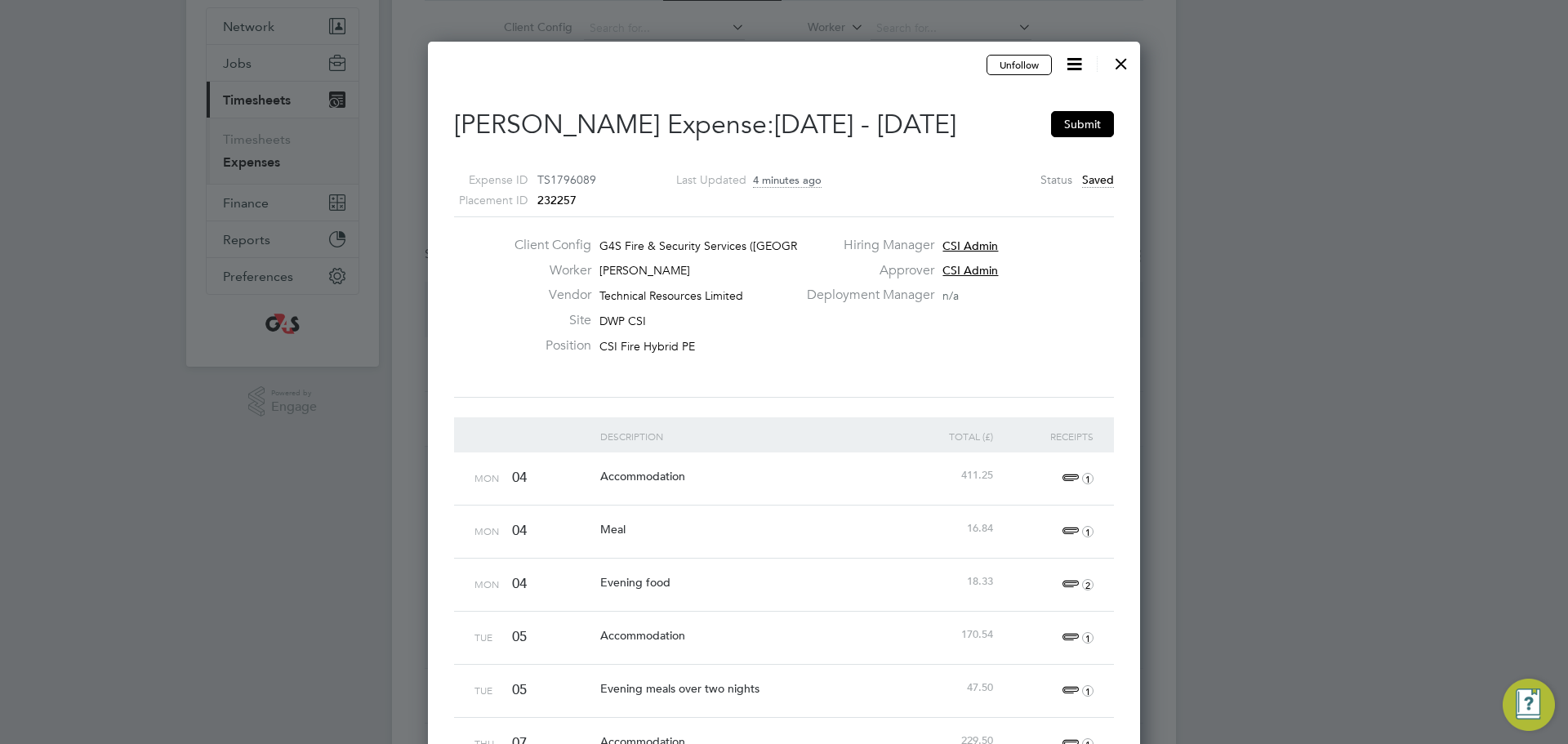
drag, startPoint x: 1126, startPoint y: 72, endPoint x: 1116, endPoint y: 108, distance: 37.4
click at [1176, 151] on div "Expenses New Expense Expenses I Follow All Expenses Client Config Vendor Site P…" at bounding box center [784, 381] width 784 height 969
click at [1105, 117] on button "Submit" at bounding box center [1083, 124] width 63 height 27
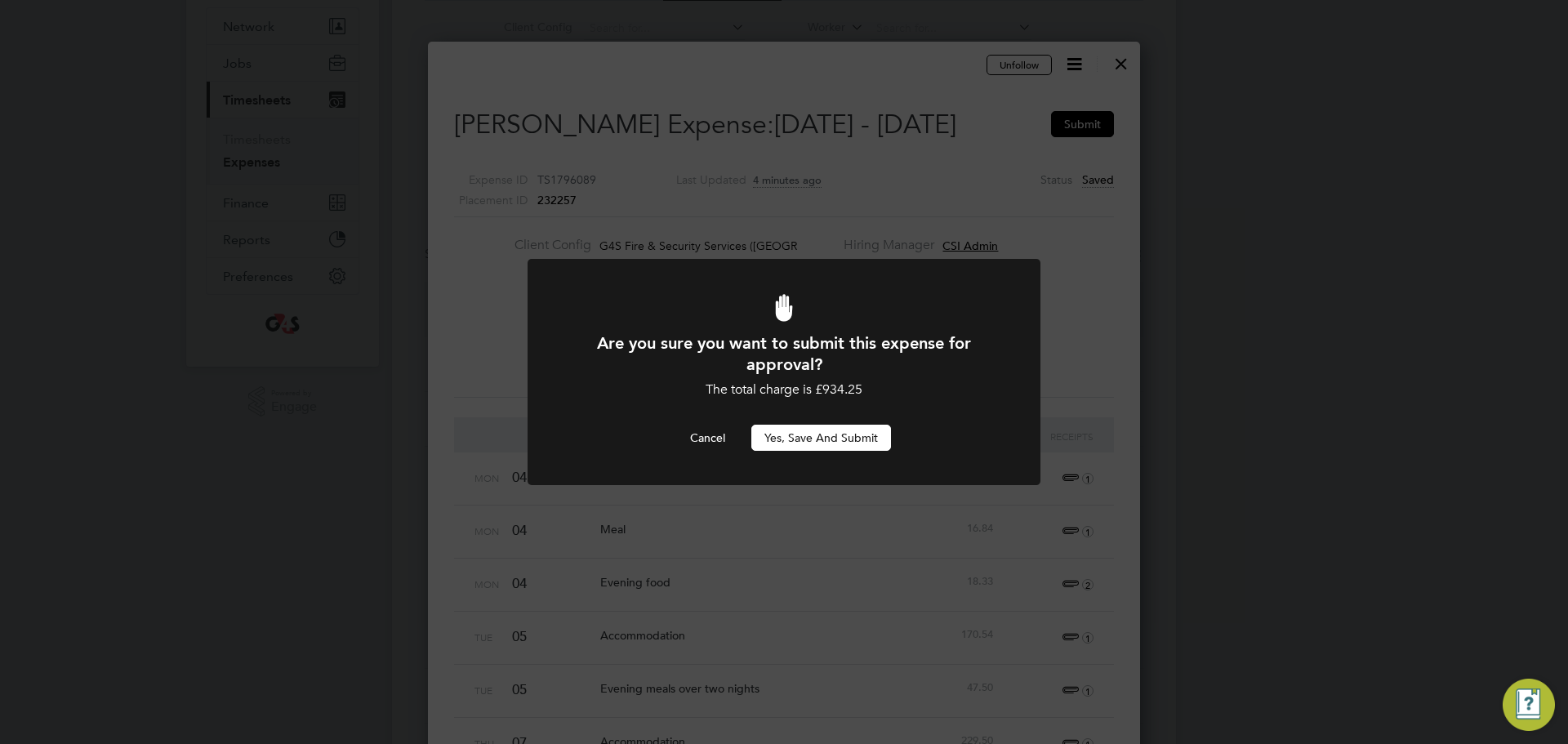
scroll to position [0, 0]
click at [775, 444] on button "Yes, Save and Submit" at bounding box center [821, 437] width 140 height 27
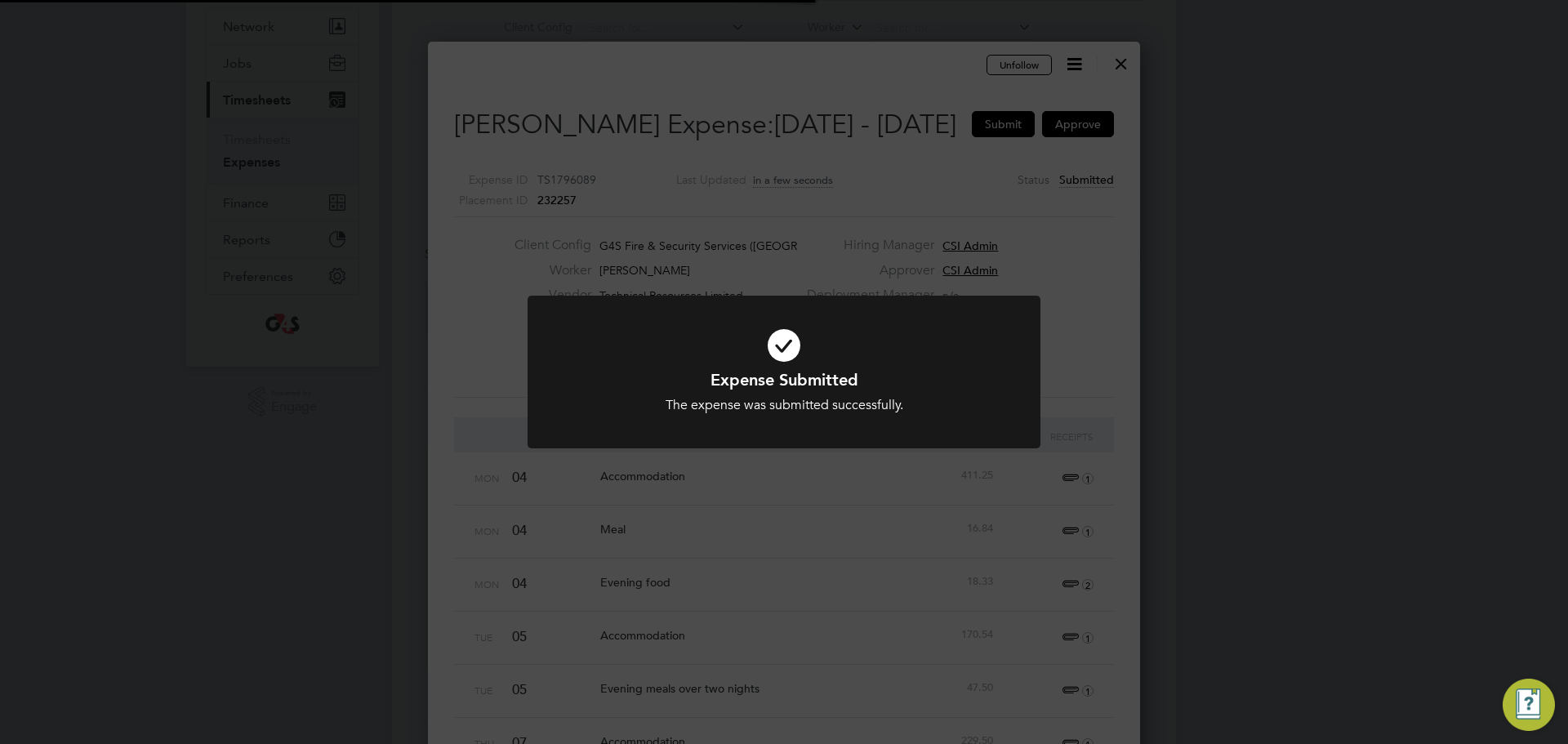
scroll to position [8, 8]
click at [1165, 69] on div "Expense Submitted The expense was submitted successfully. Cancel Okay" at bounding box center [784, 372] width 1568 height 744
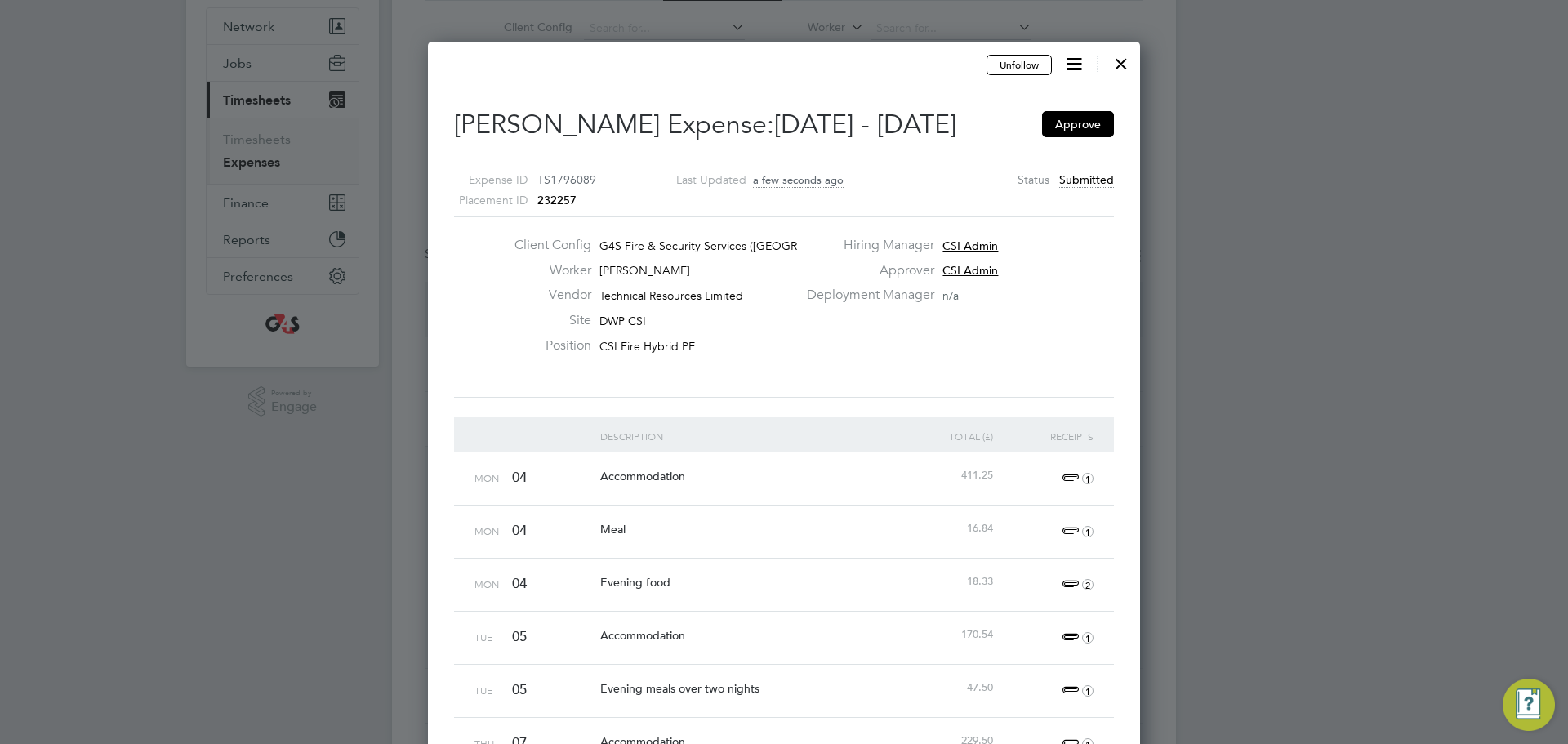
click at [1125, 67] on div at bounding box center [1121, 60] width 30 height 30
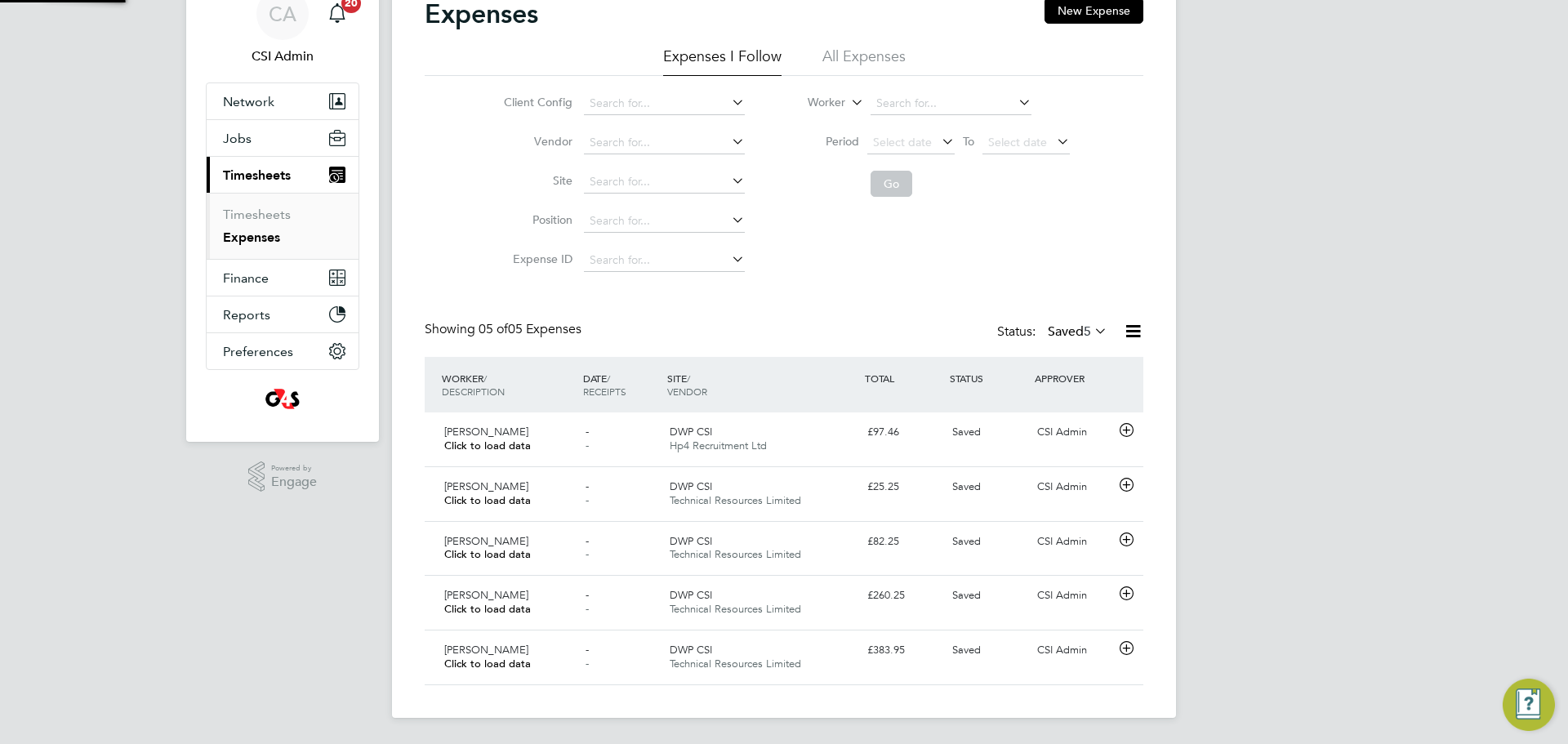
scroll to position [8, 8]
click at [839, 406] on div "WORKER / DESCRIPTION DATE / RECEIPTS SITE / VENDOR TOTAL STATUS APPROVER" at bounding box center [784, 385] width 719 height 55
click at [827, 419] on div "DWP CSI Hp4 Recruitment Ltd" at bounding box center [762, 439] width 198 height 40
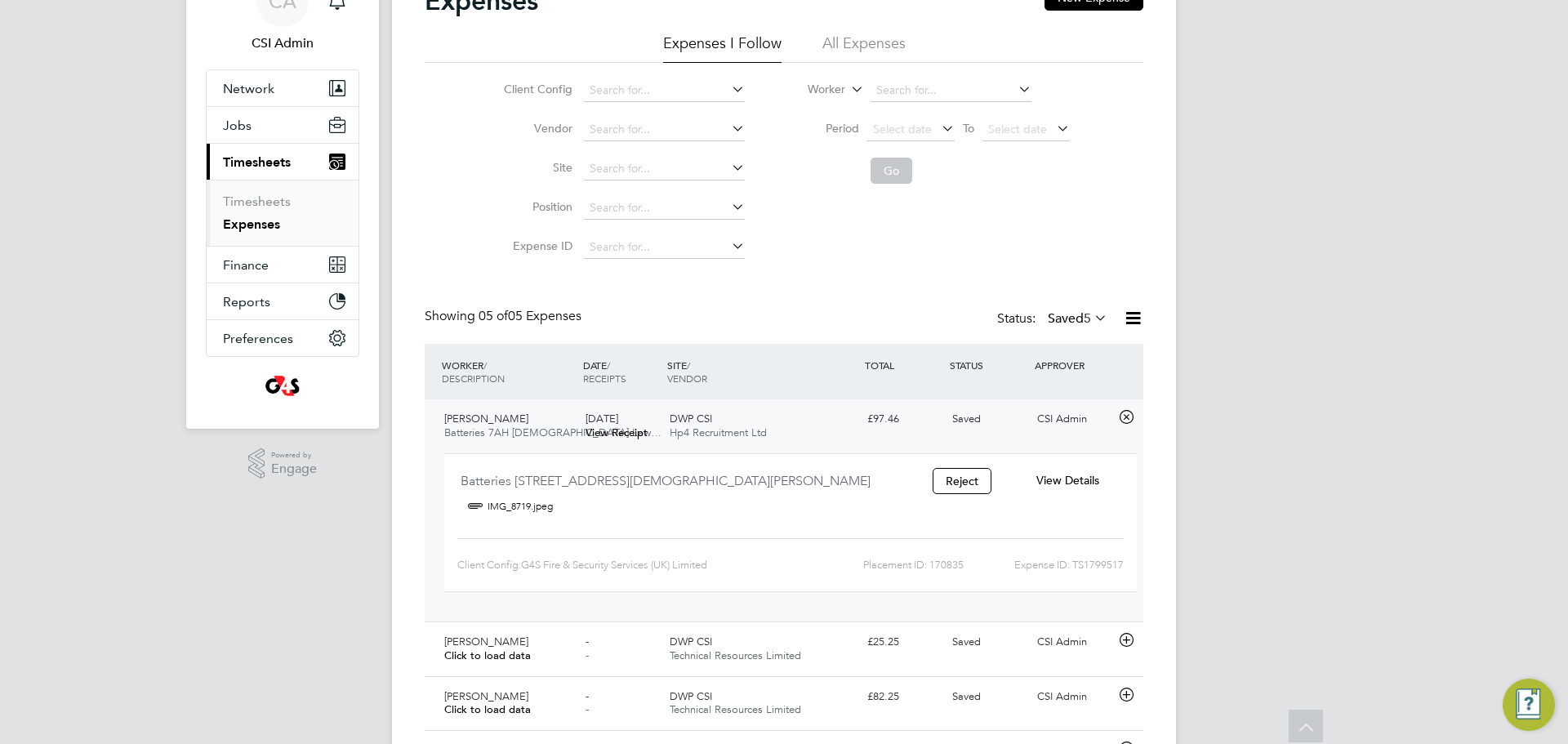
click at [1109, 486] on div "View Details" at bounding box center [1067, 480] width 105 height 27
click at [1098, 484] on span "View Details" at bounding box center [1068, 479] width 63 height 15
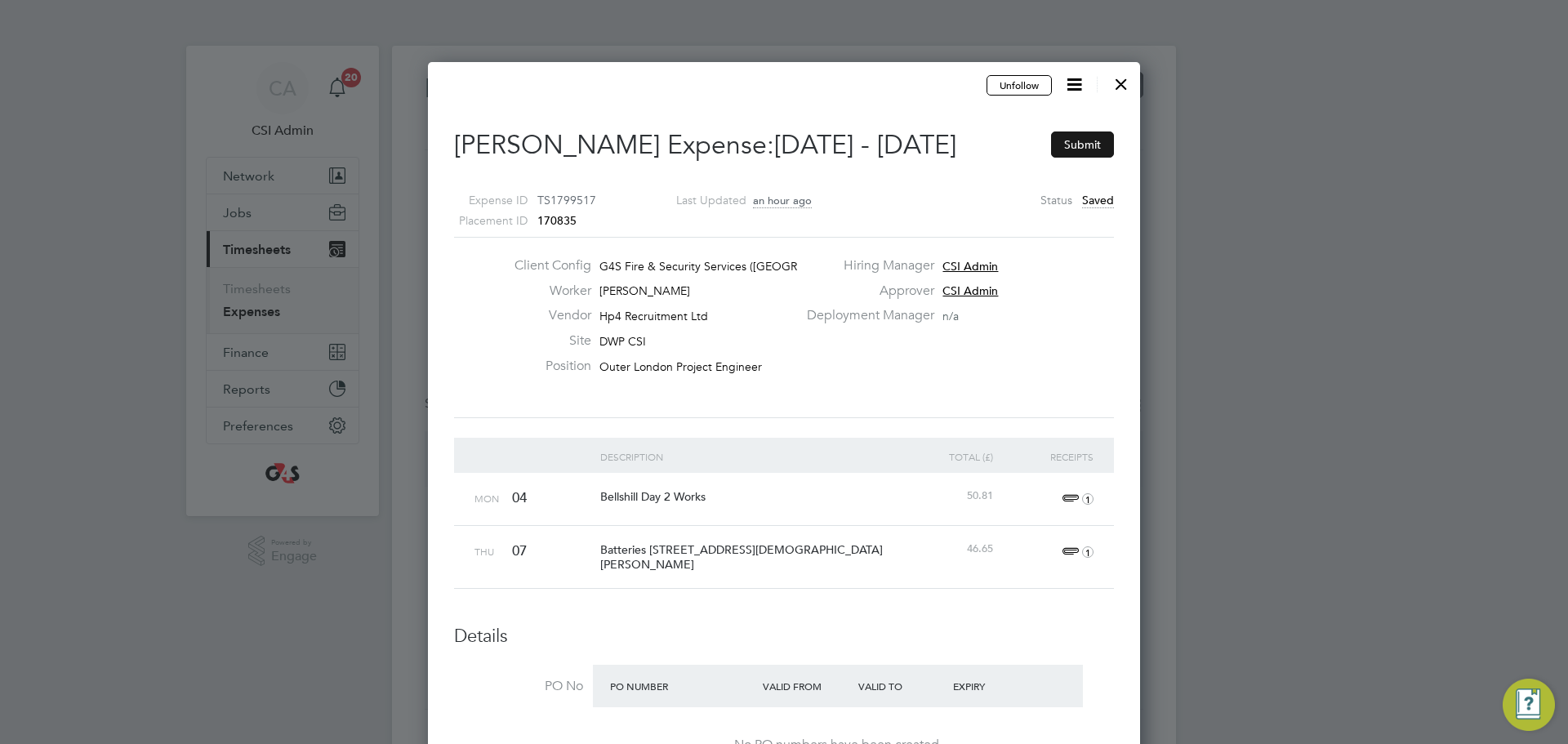
click at [1088, 155] on button "Submit" at bounding box center [1083, 145] width 63 height 27
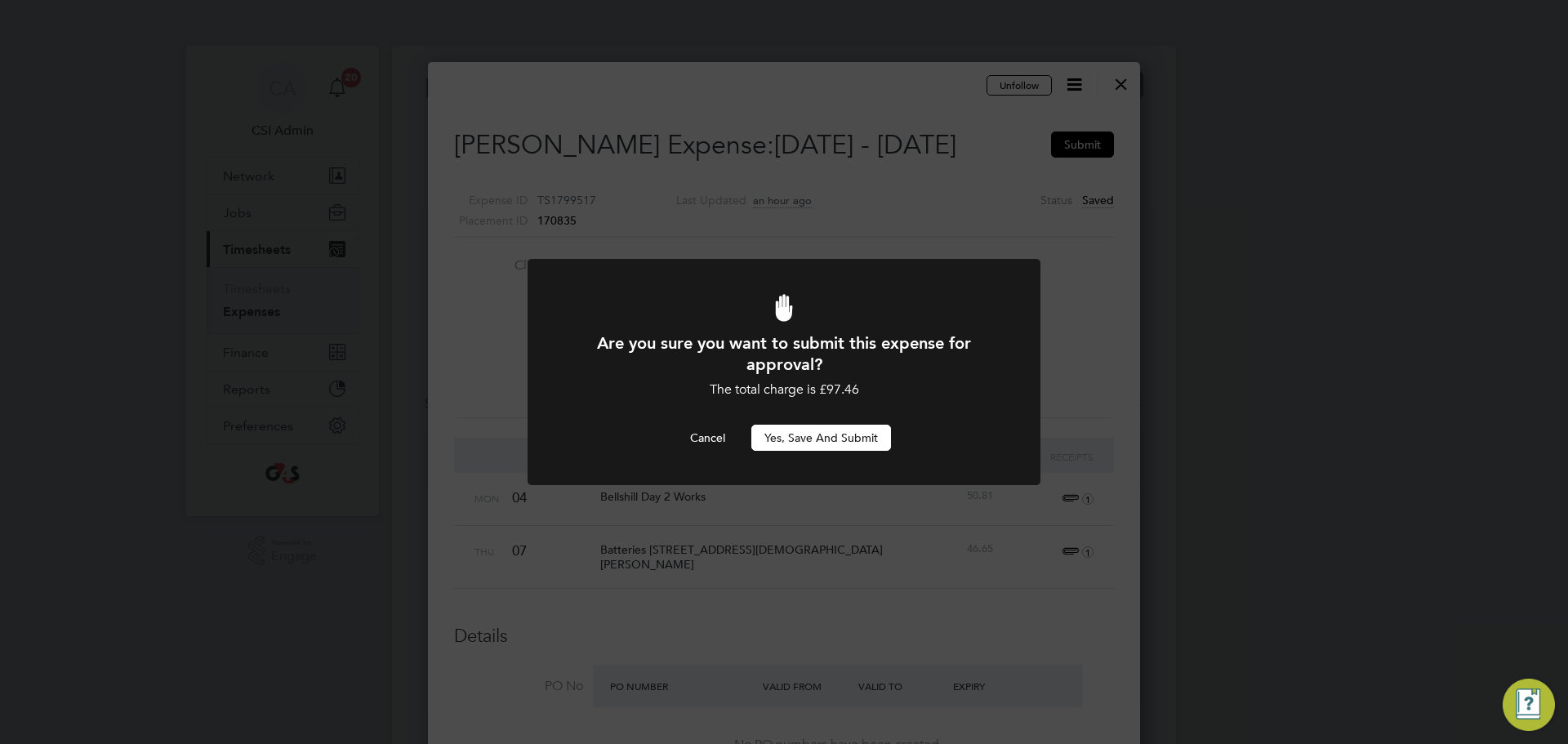
click at [821, 448] on button "Yes, Save and Submit" at bounding box center [821, 437] width 140 height 27
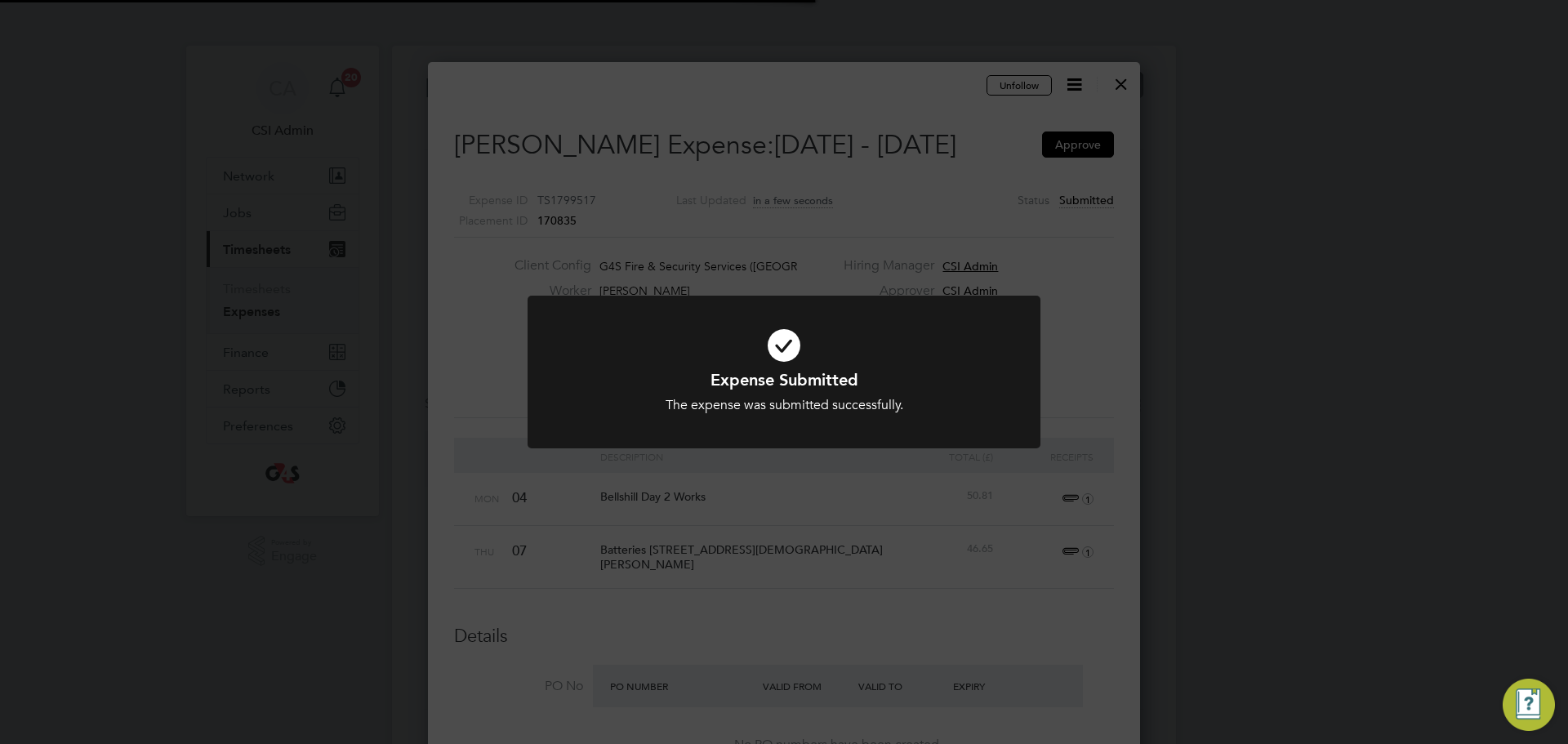
click at [1247, 266] on div "Expense Submitted The expense was submitted successfully. Cancel Okay" at bounding box center [784, 372] width 1568 height 744
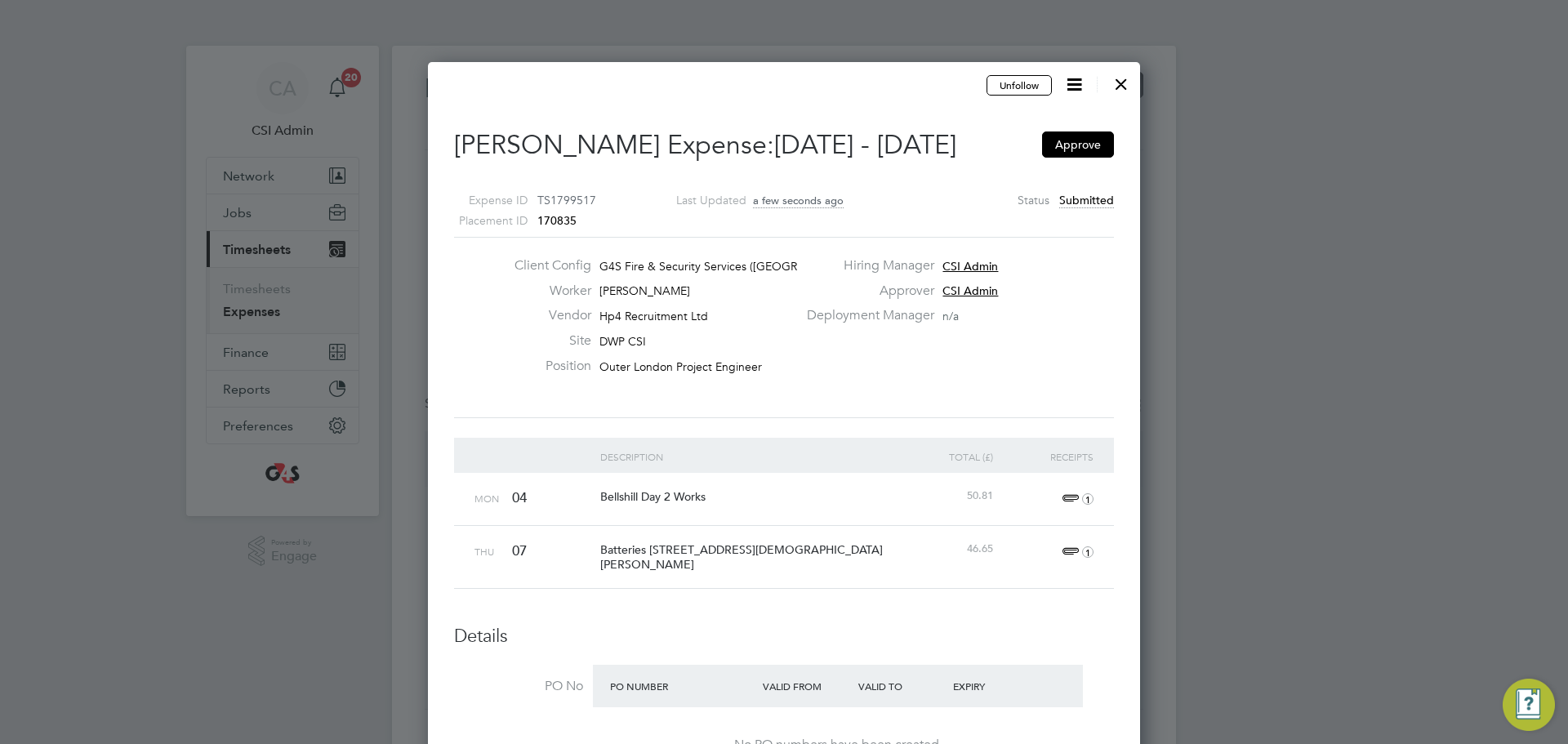
click at [1120, 78] on div at bounding box center [1121, 80] width 30 height 30
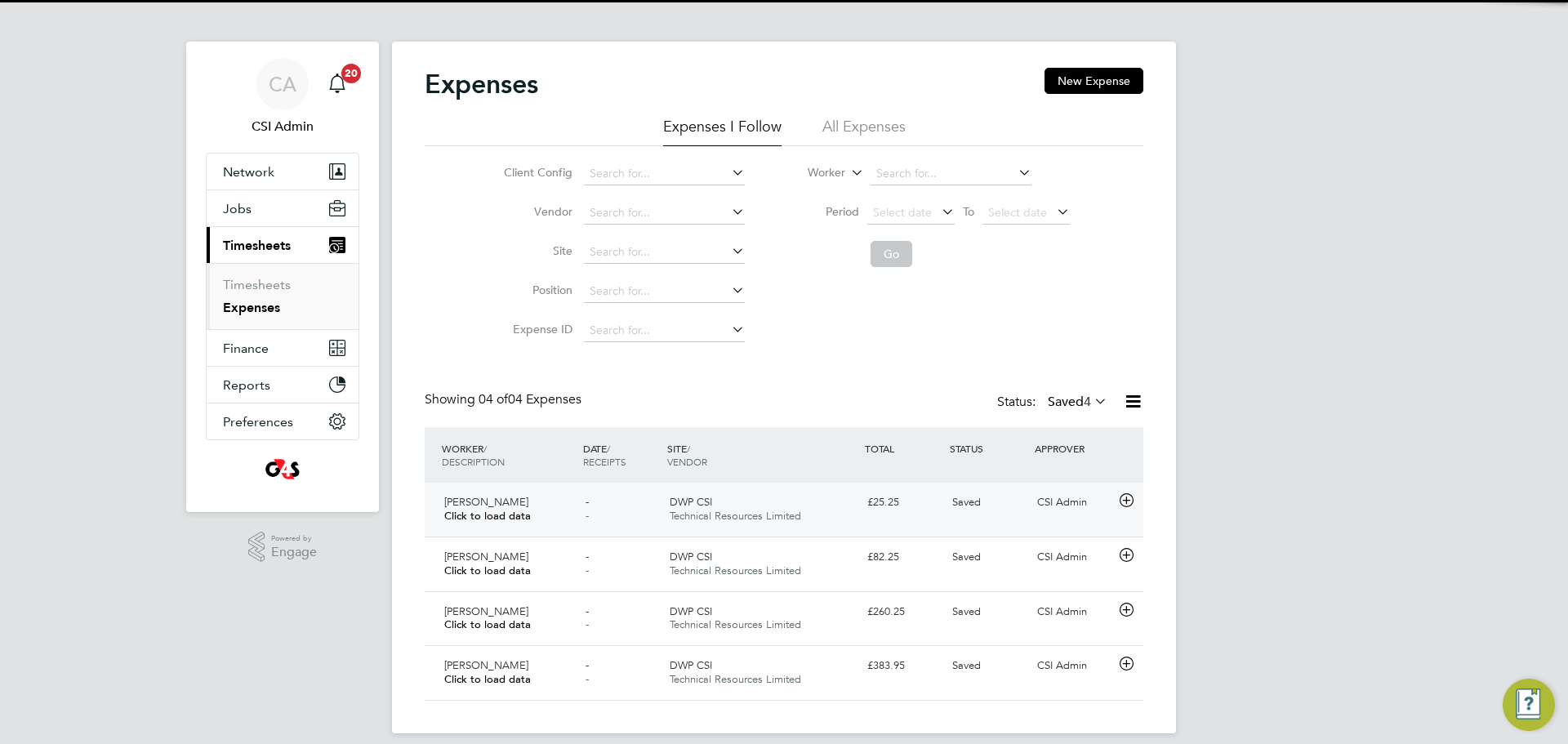
click at [834, 489] on div "DWP CSI Technical Resources Limited" at bounding box center [762, 509] width 198 height 40
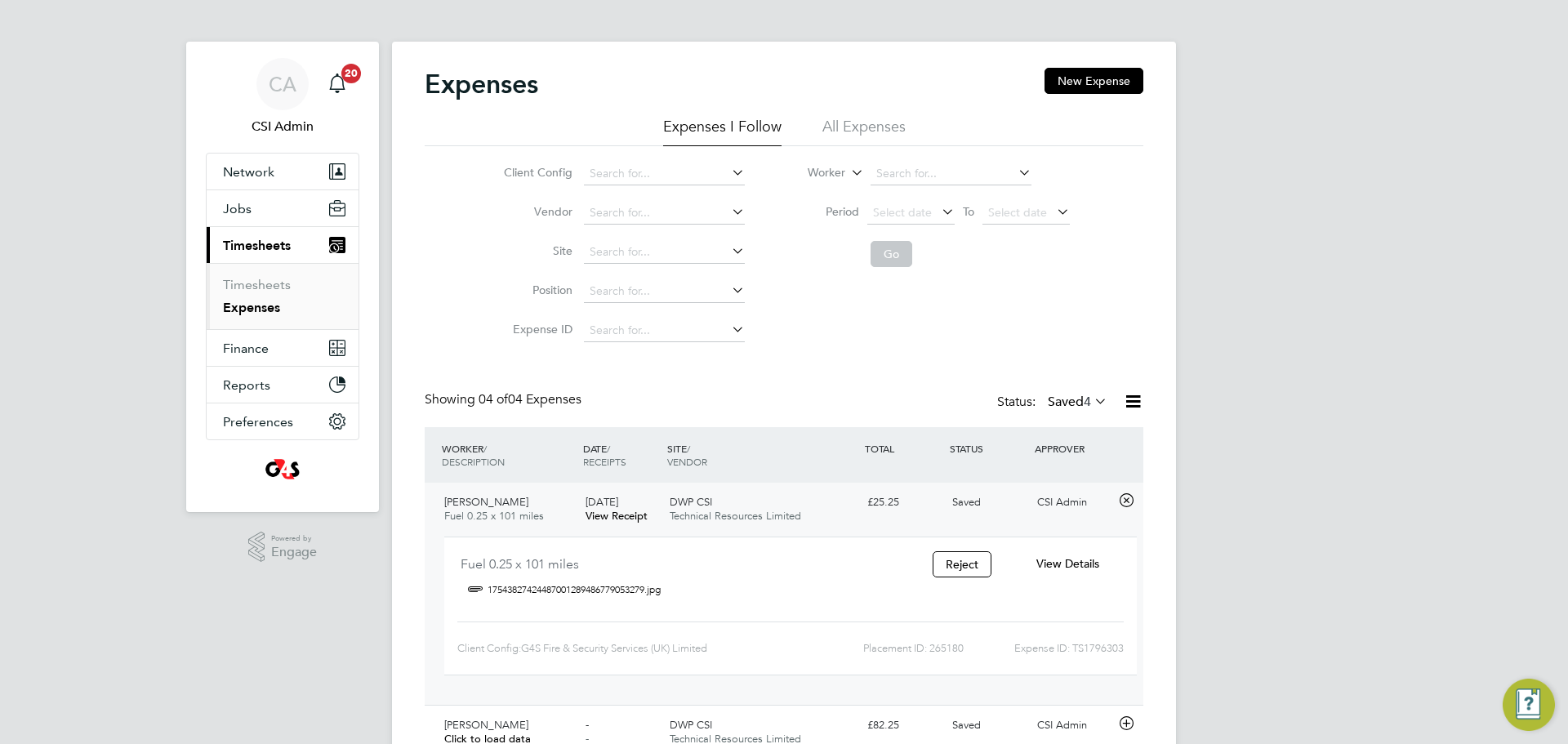
click at [1090, 566] on span "View Details" at bounding box center [1068, 563] width 63 height 15
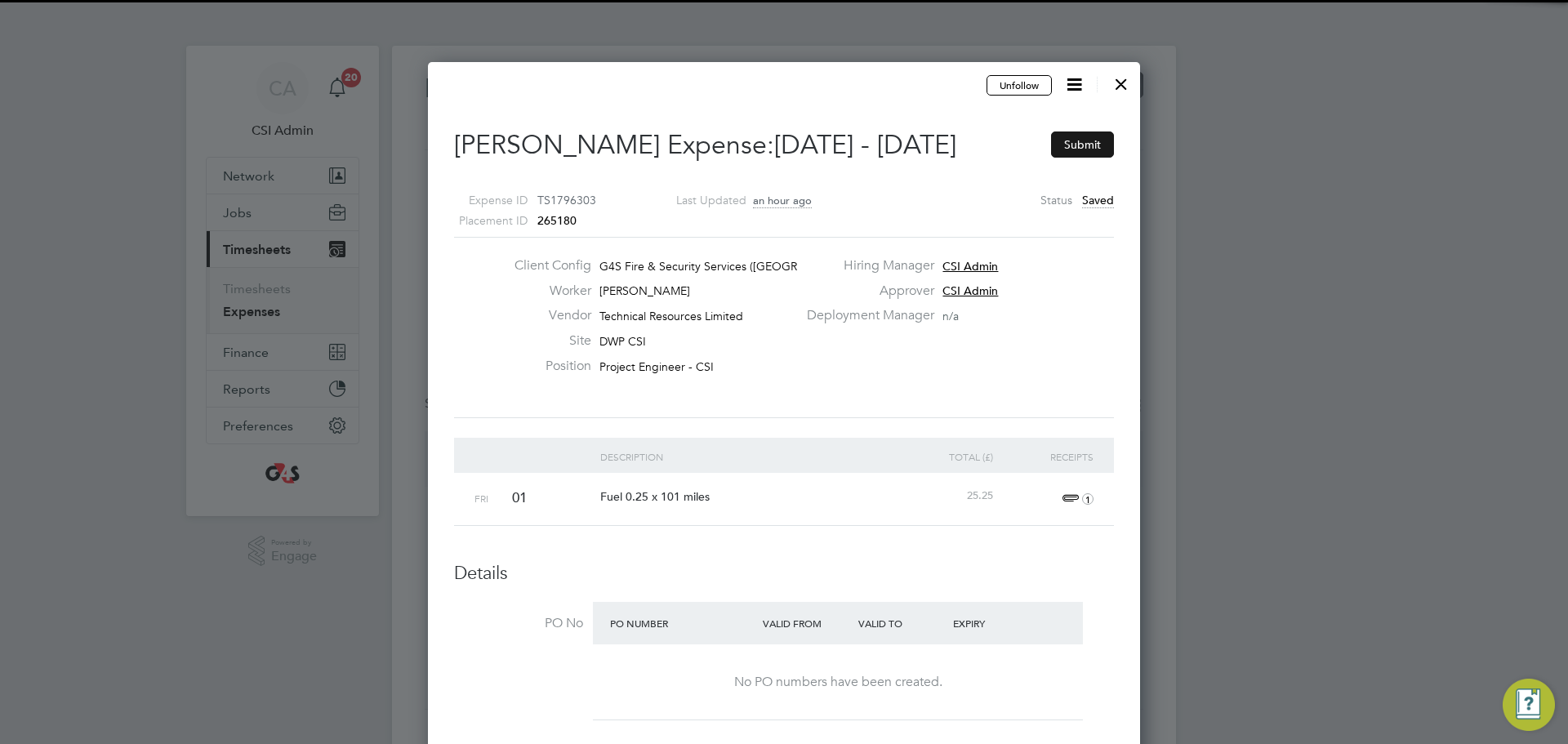
click at [1069, 142] on button "Submit" at bounding box center [1083, 145] width 63 height 27
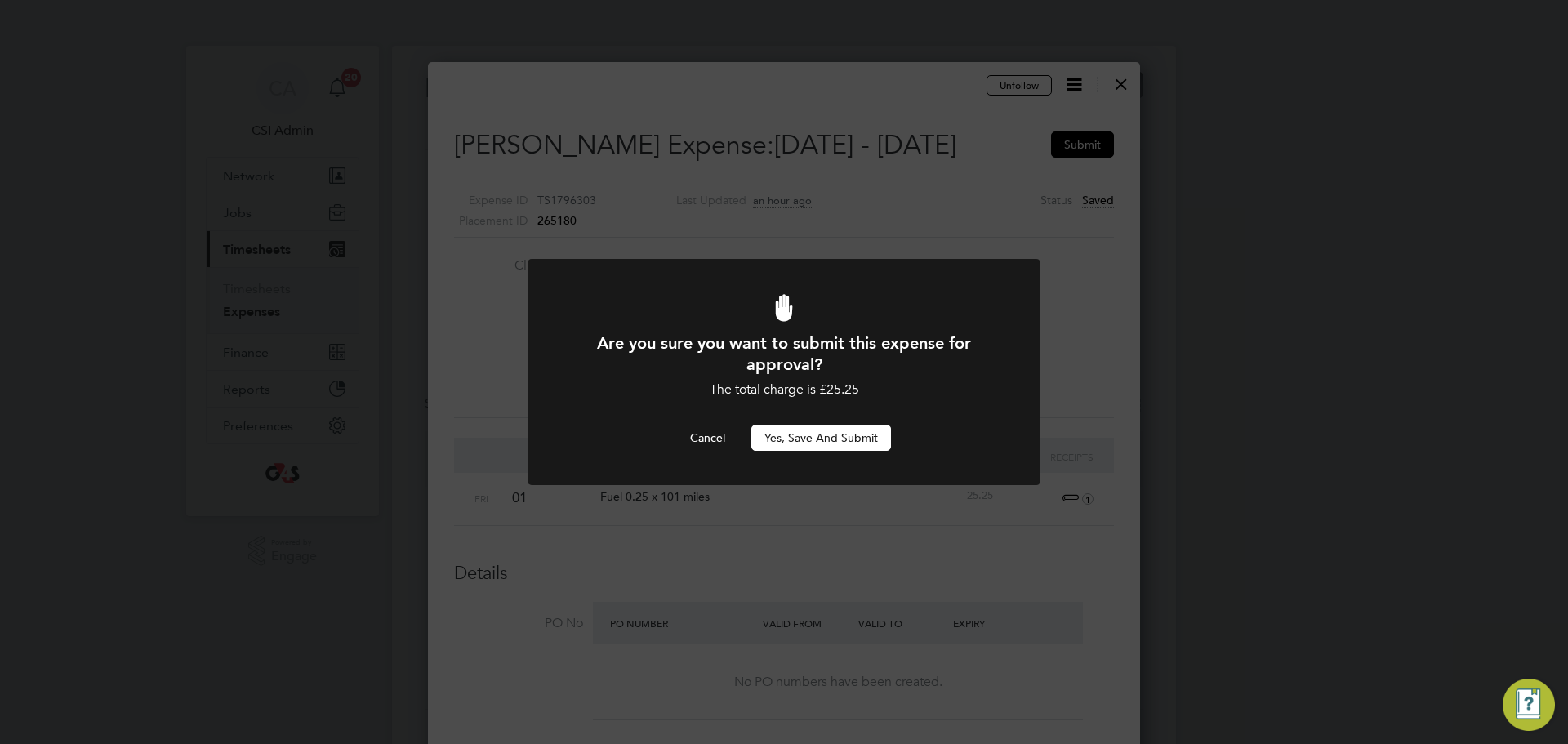
click at [844, 449] on button "Yes, Save and Submit" at bounding box center [821, 437] width 140 height 27
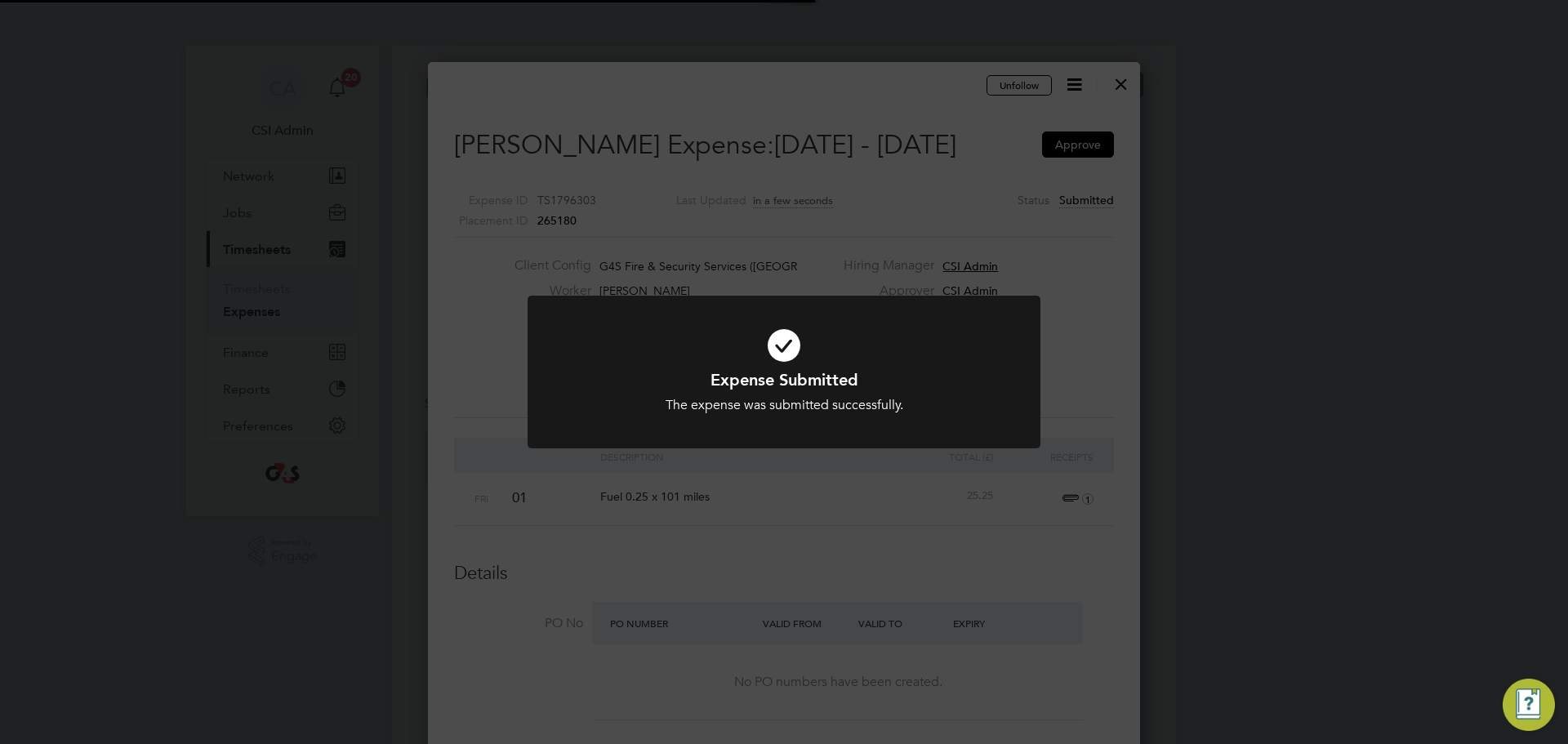
click at [1136, 97] on div "Expense Submitted The expense was submitted successfully. Cancel Okay" at bounding box center [784, 372] width 1568 height 744
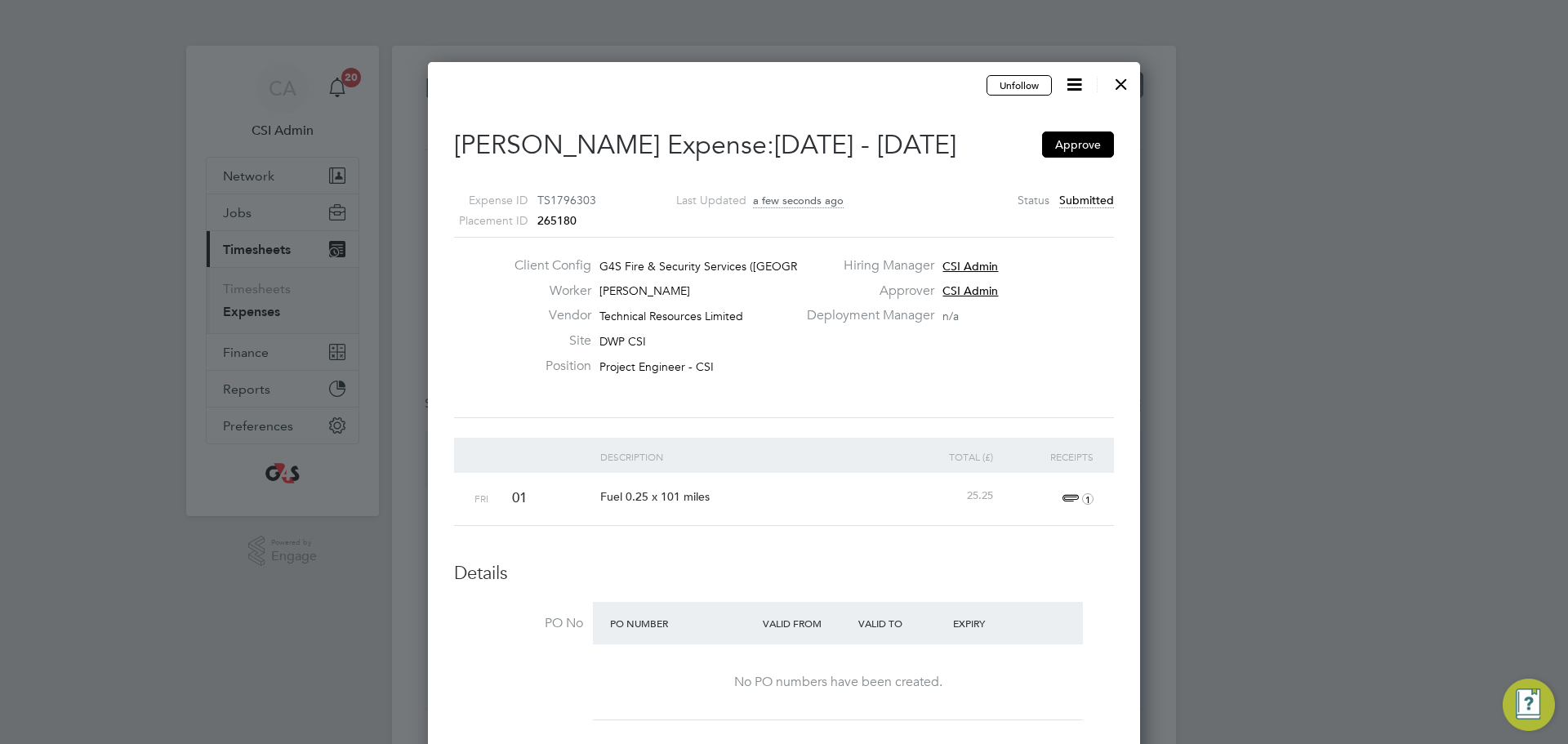
click at [1119, 80] on div at bounding box center [1121, 80] width 30 height 30
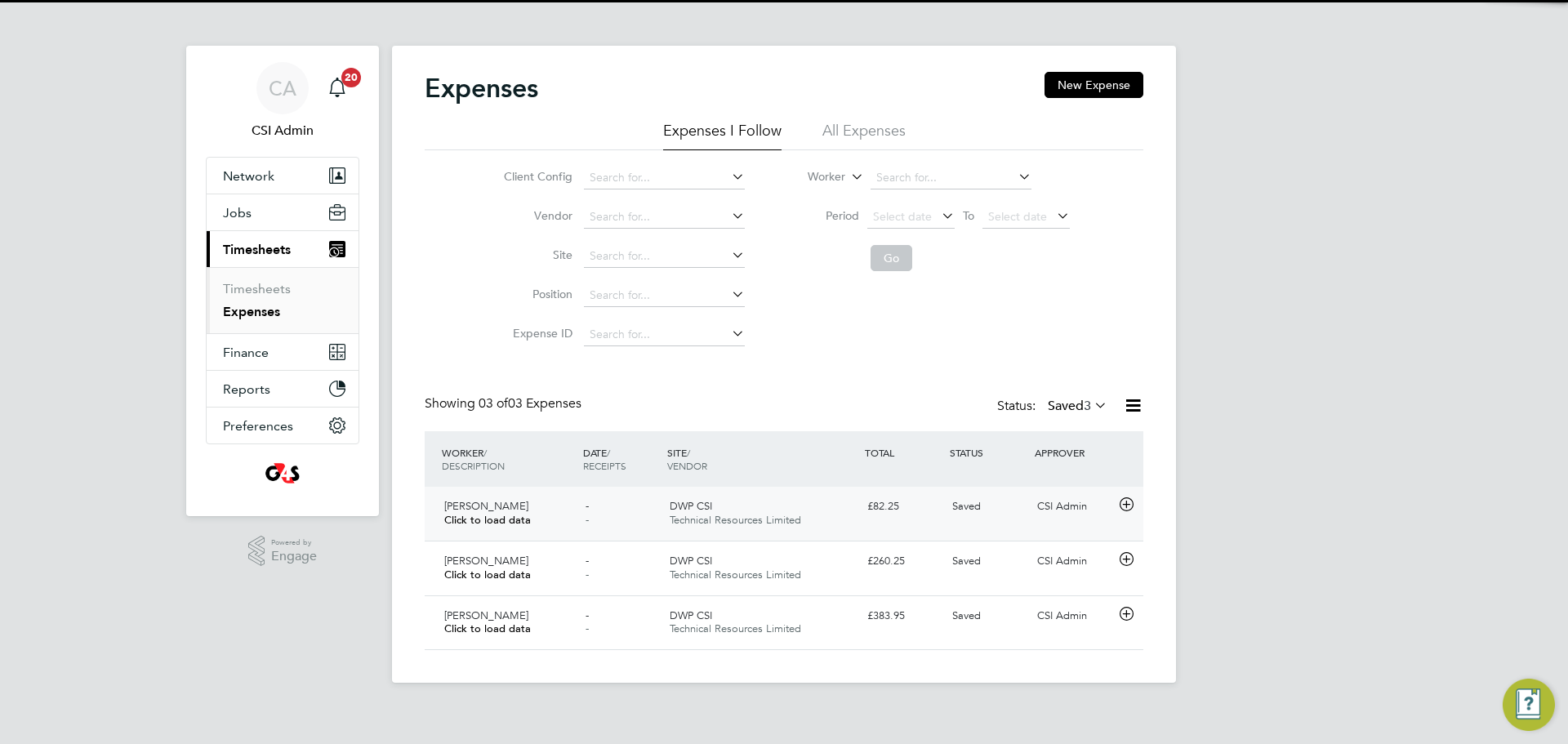
click at [880, 501] on div "£82.25" at bounding box center [903, 506] width 85 height 27
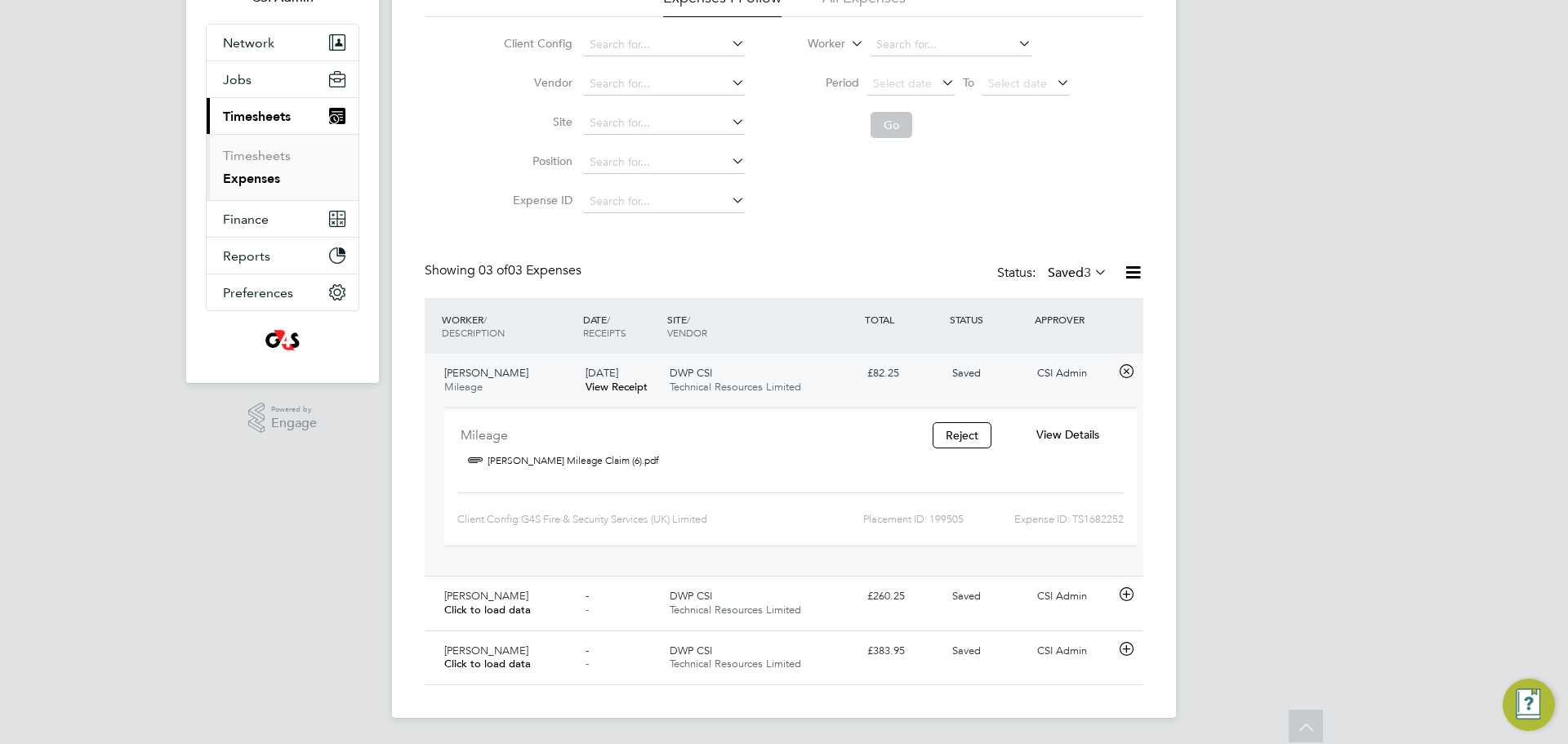
drag, startPoint x: 1096, startPoint y: 439, endPoint x: 1107, endPoint y: 430, distance: 14.2
click at [1072, 458] on div "Mileage Chris Stones Mileage Claim (6).pdf Reject View Details" at bounding box center [790, 450] width 693 height 58
click at [1139, 373] on div at bounding box center [1128, 373] width 29 height 27
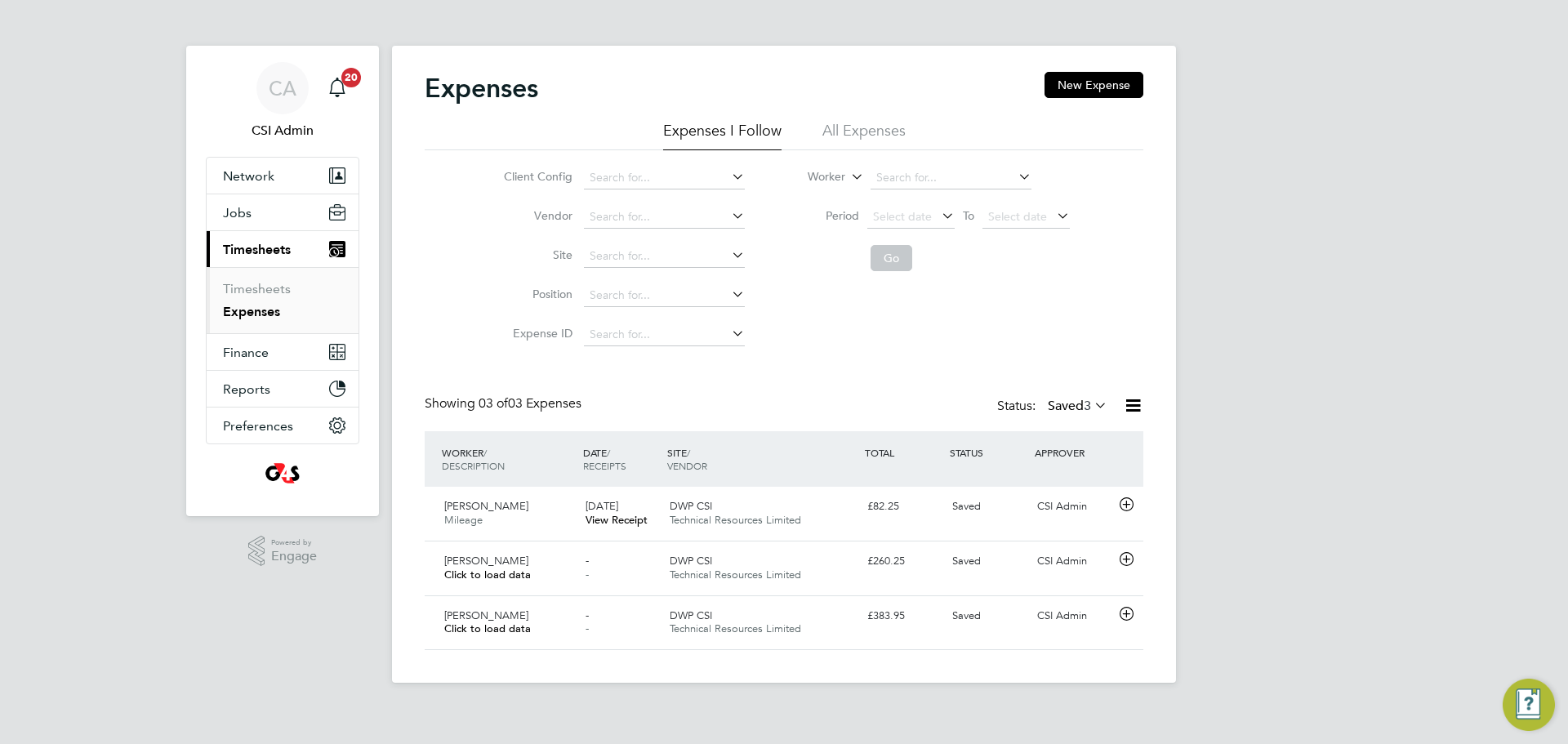
click at [1091, 399] on icon at bounding box center [1091, 404] width 0 height 23
click at [1058, 477] on li "Submitted" at bounding box center [1060, 480] width 75 height 23
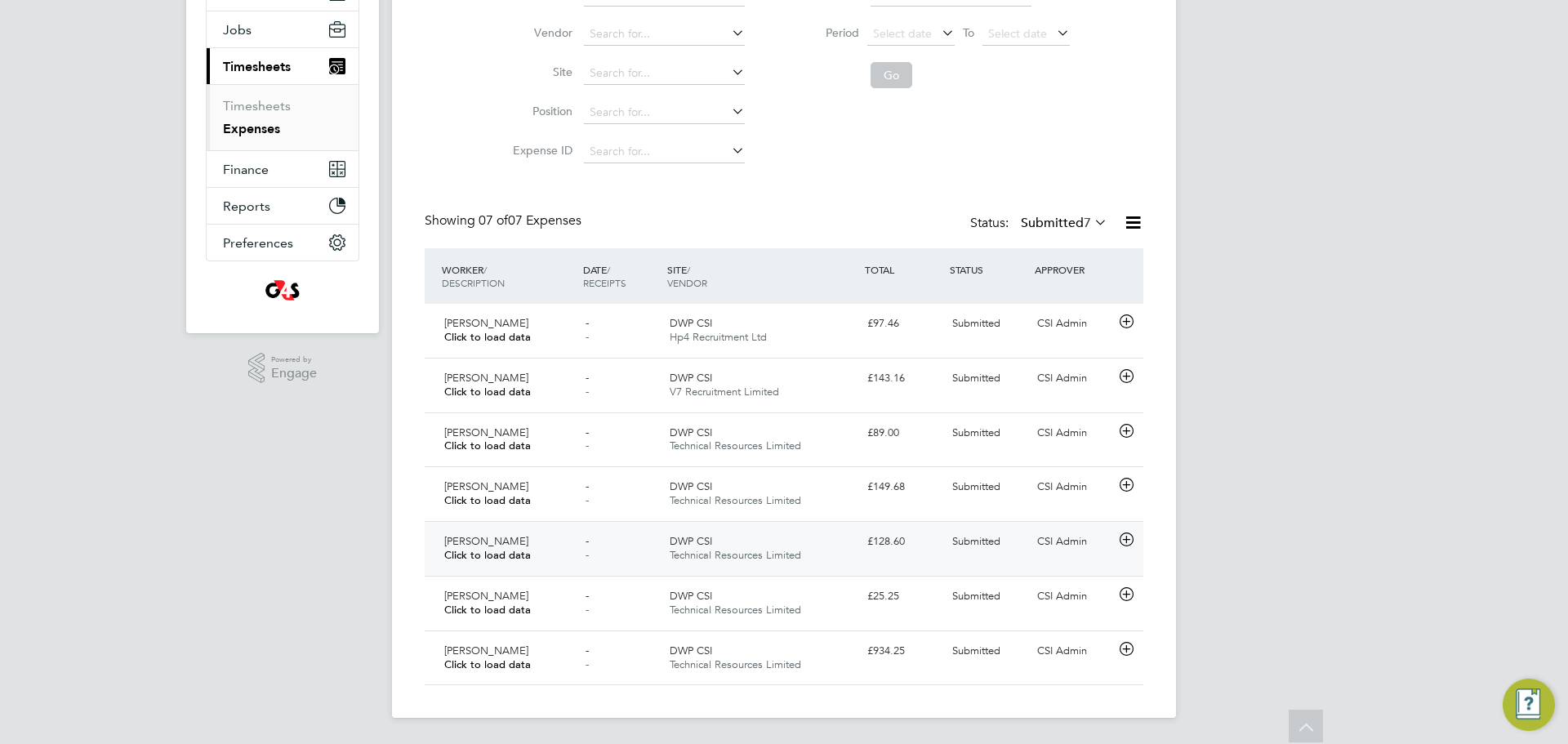
click at [587, 546] on span "-" at bounding box center [587, 541] width 3 height 14
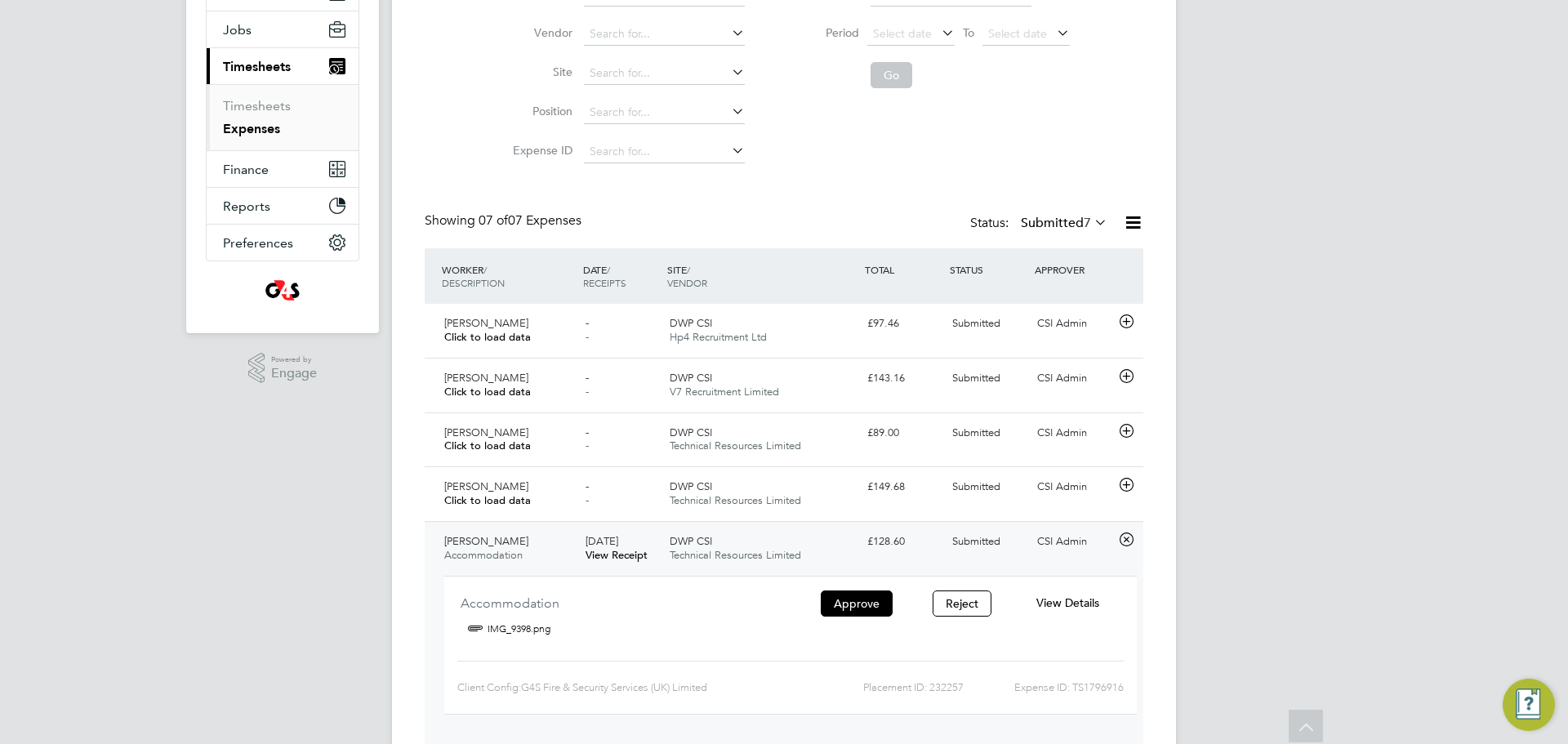
click at [618, 542] on span "29 Jul 2025" at bounding box center [601, 541] width 32 height 14
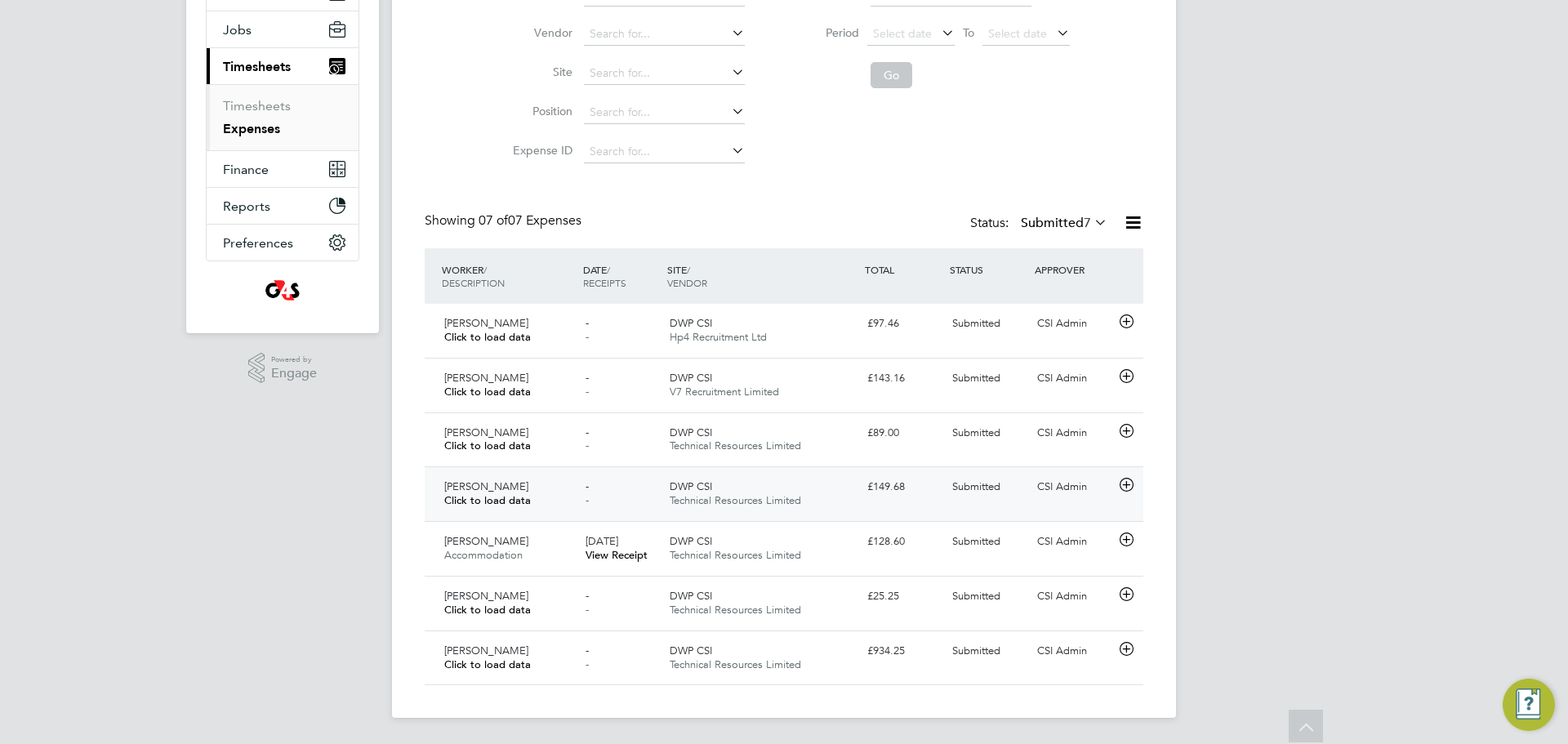
click at [611, 509] on div "- -" at bounding box center [621, 493] width 85 height 40
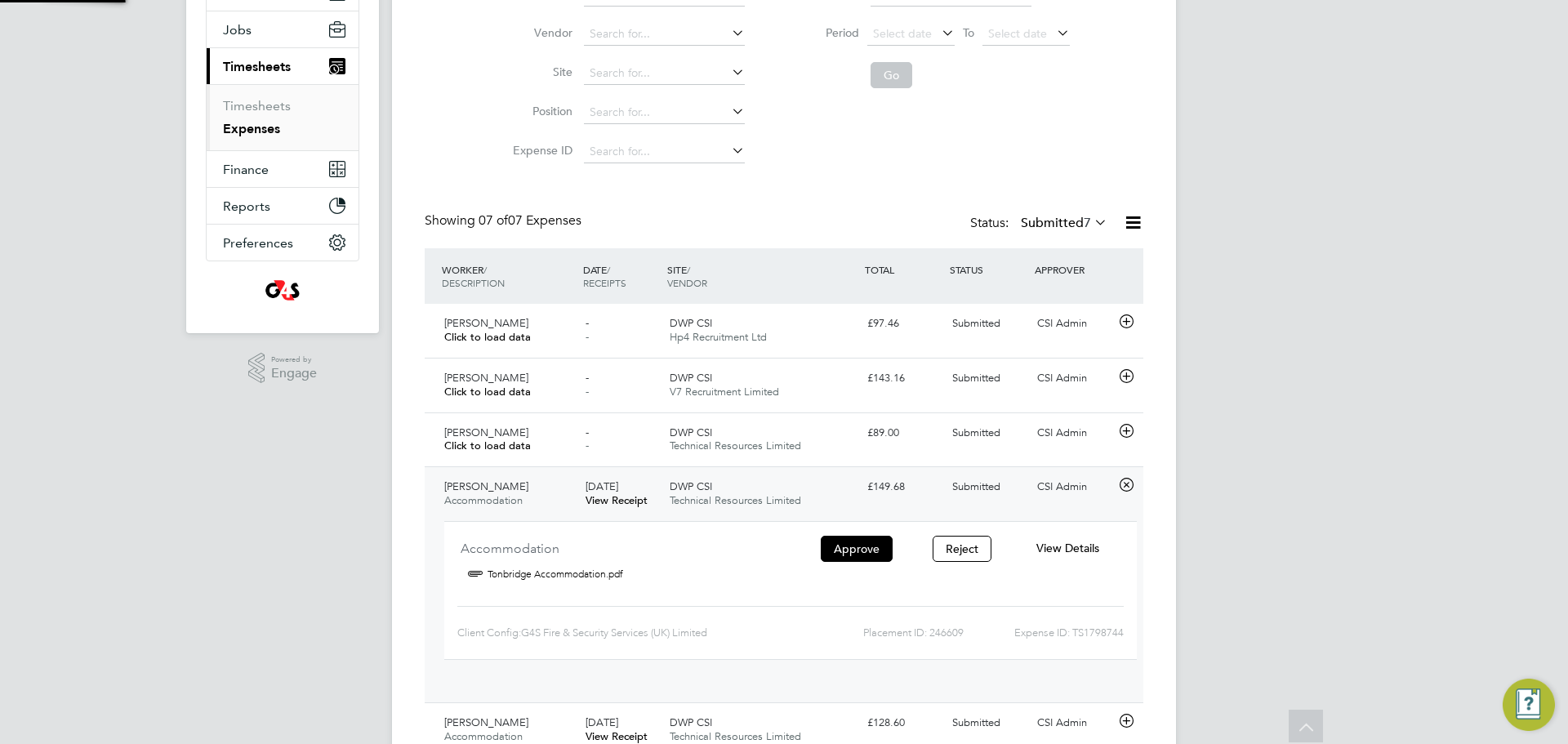
click at [626, 496] on link "View Receipt" at bounding box center [616, 500] width 62 height 14
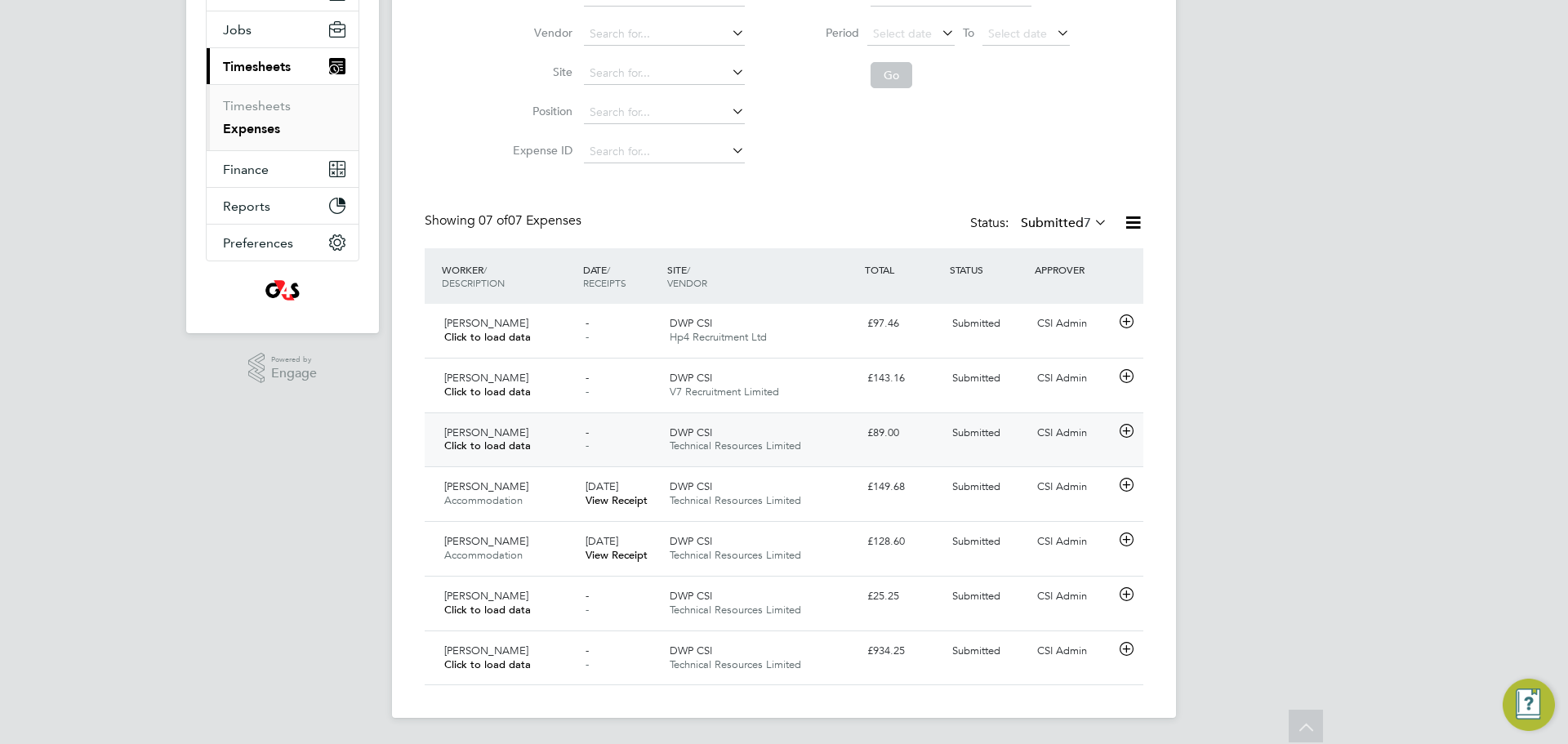
click at [587, 432] on span "-" at bounding box center [587, 432] width 3 height 14
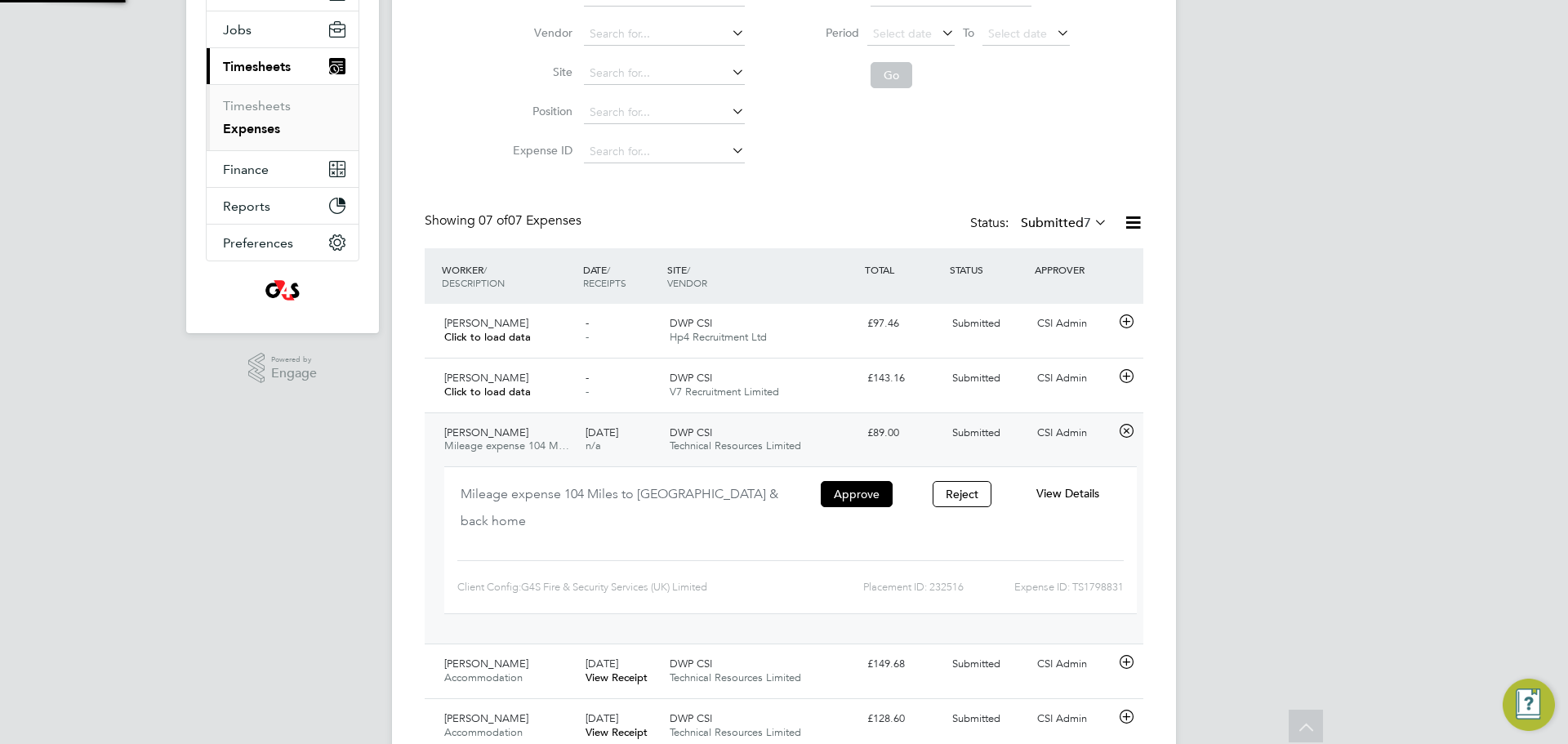
click at [593, 427] on span "04 Aug 2025" at bounding box center [601, 432] width 32 height 14
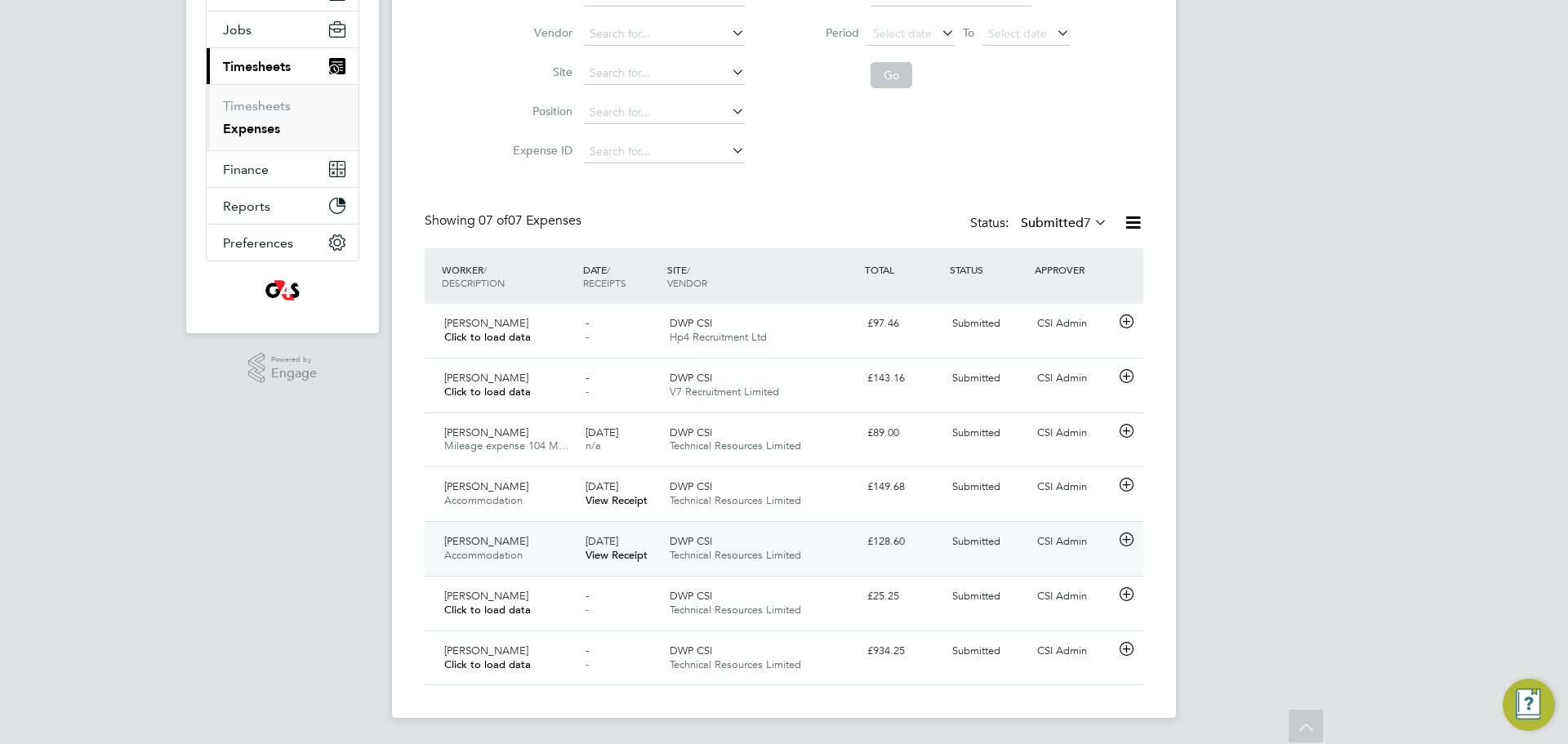
click at [845, 554] on div "DWP CSI Technical Resources Limited" at bounding box center [762, 548] width 198 height 40
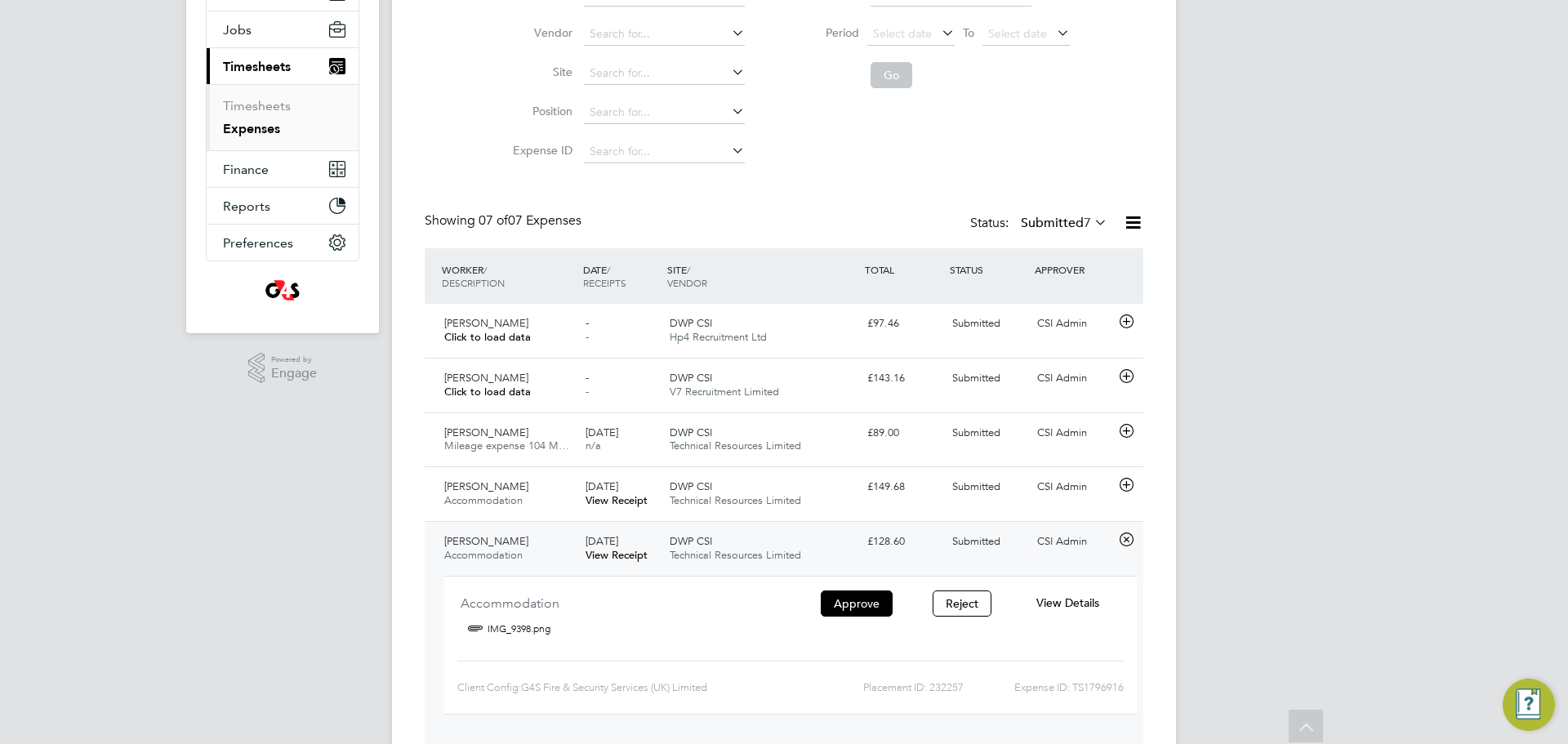
click at [922, 552] on div "£128.60" at bounding box center [903, 541] width 85 height 27
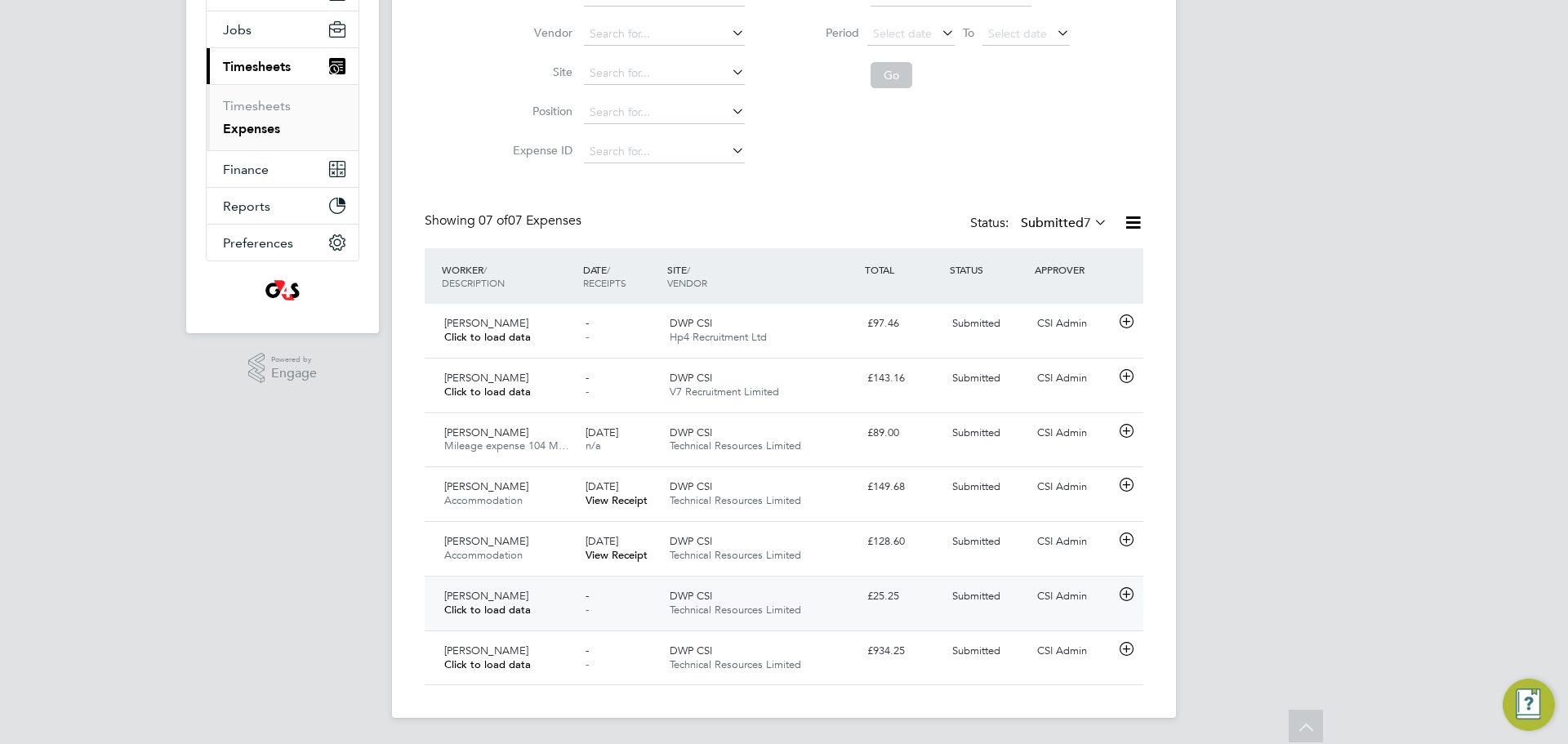
click at [655, 626] on div "Daniel Mcallister Click to load data - - DWP CSI Technical Resources Limited £2…" at bounding box center [784, 603] width 719 height 55
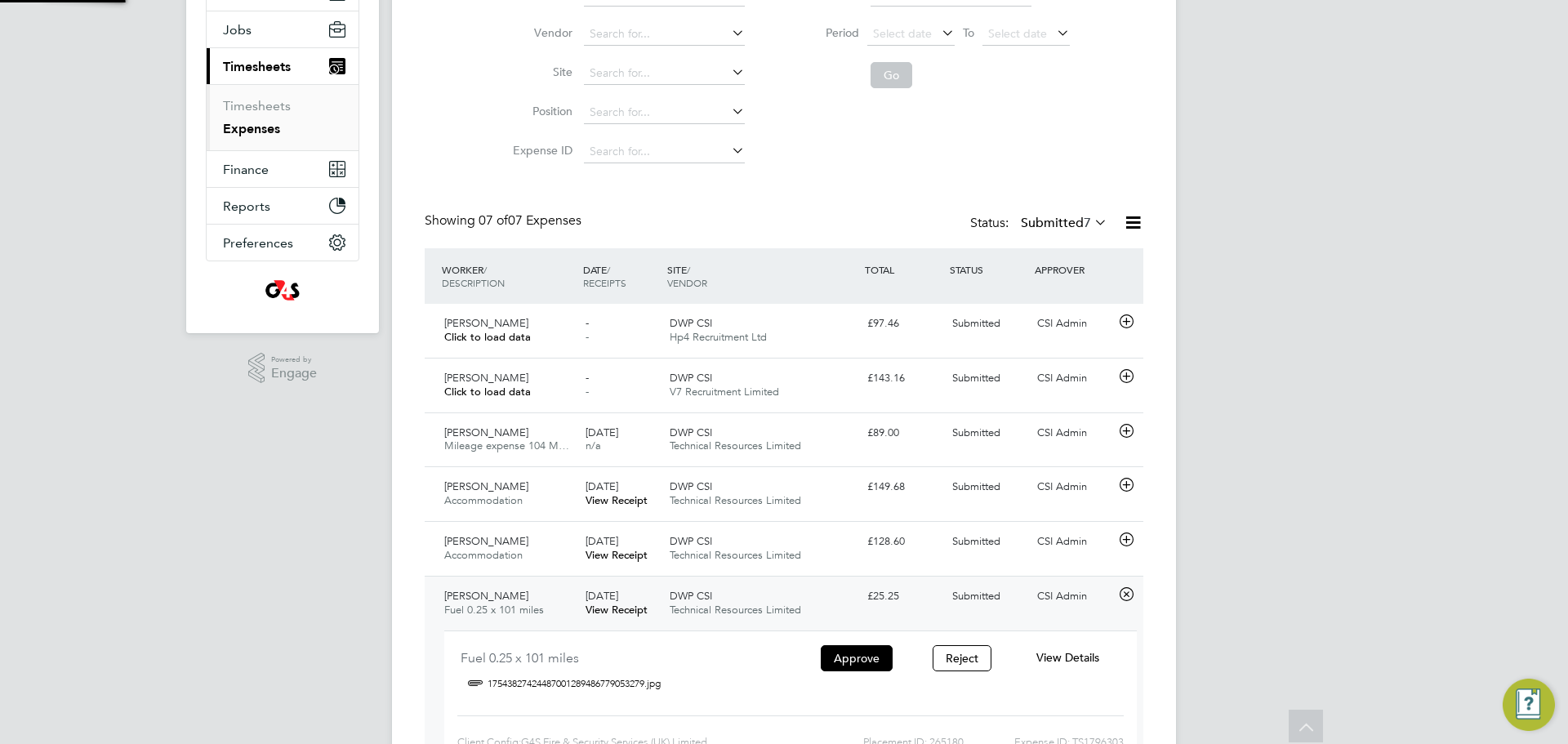
click at [752, 597] on div "DWP CSI Technical Resources Limited" at bounding box center [762, 602] width 198 height 40
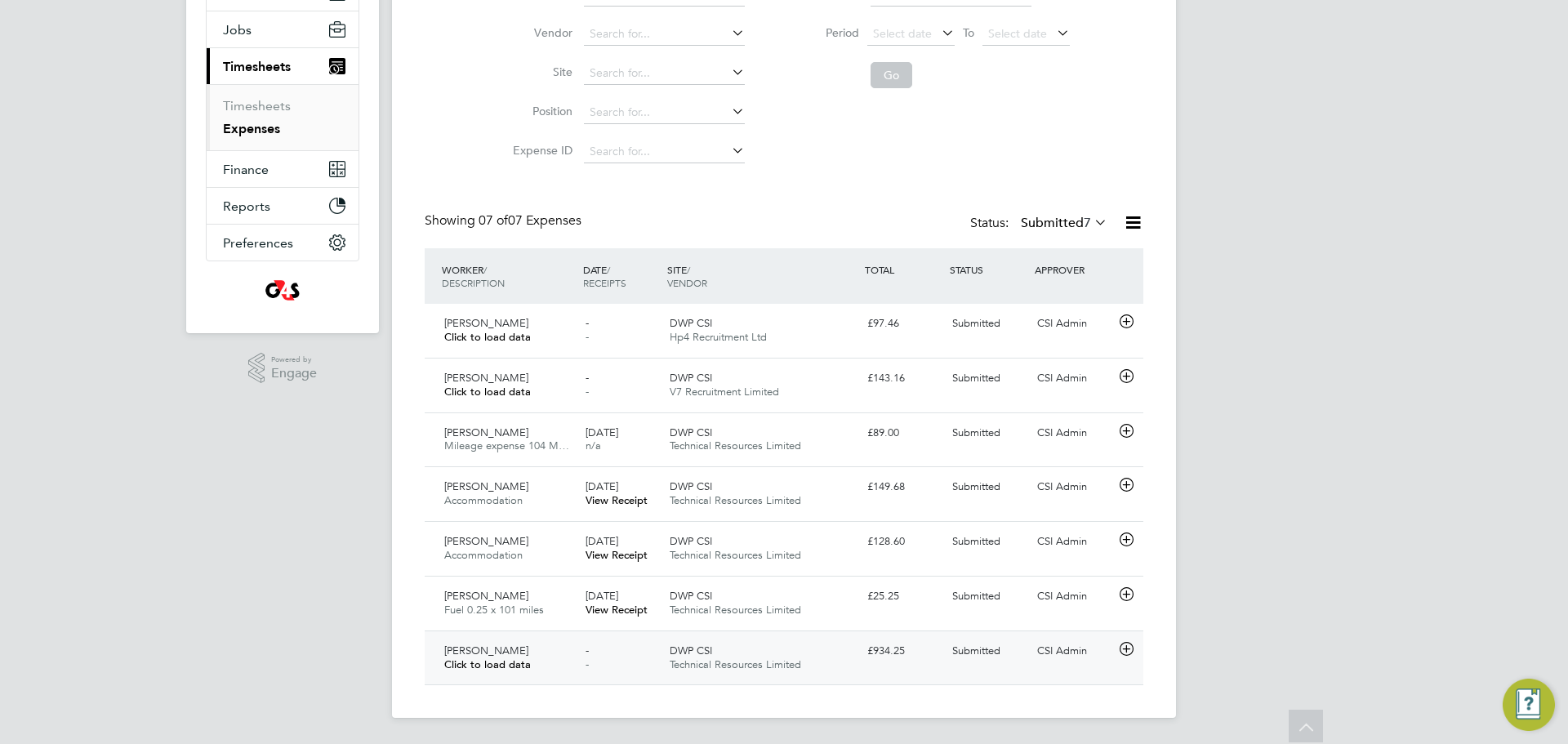
click at [573, 681] on div "Paul Haines Click to load data - - DWP CSI Technical Resources Limited £934.25 …" at bounding box center [784, 657] width 719 height 55
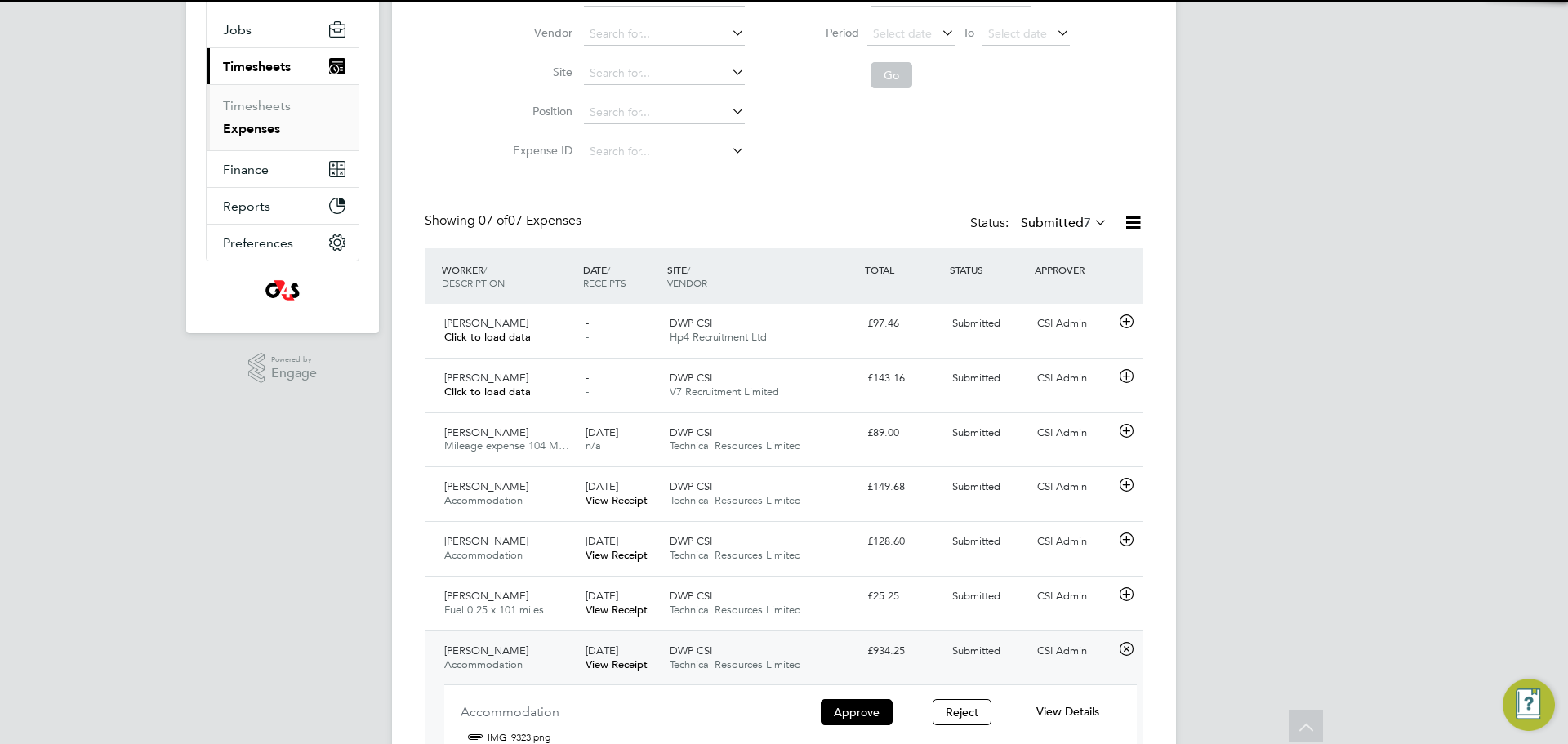
click at [659, 652] on div "04 Aug 2025 View Receipt" at bounding box center [621, 657] width 85 height 40
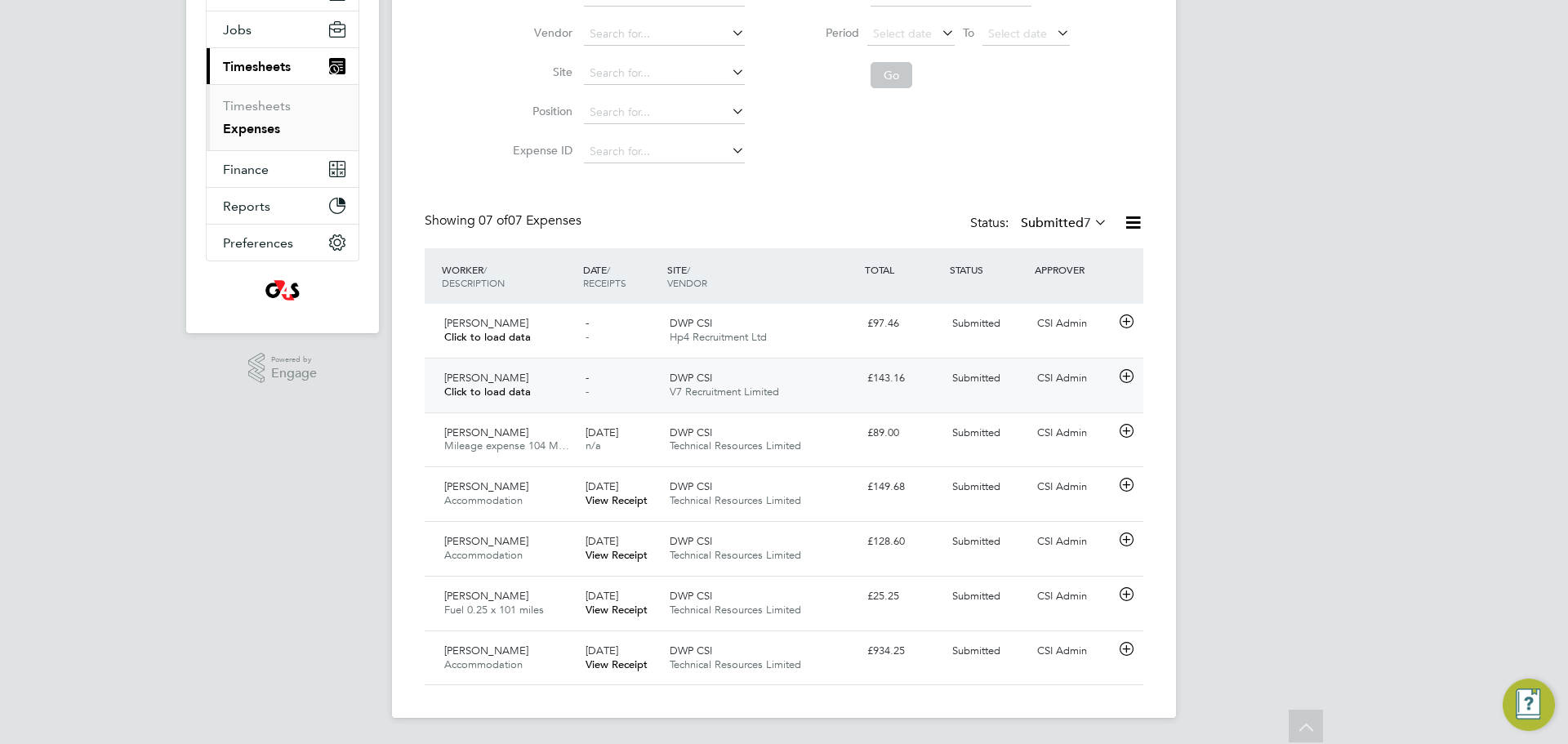
click at [628, 392] on div "- -" at bounding box center [621, 385] width 85 height 40
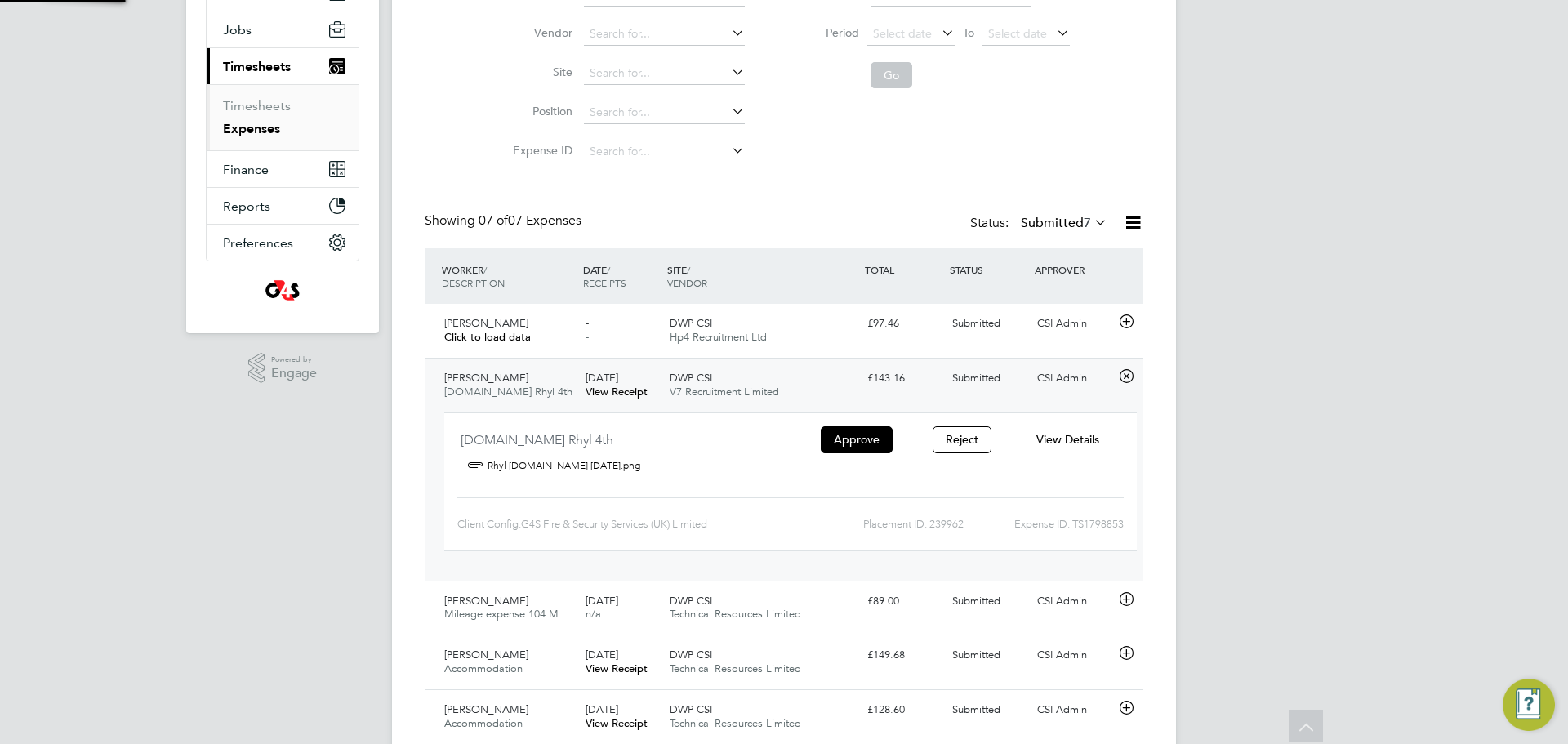
click at [618, 371] on span "04 Aug 2025" at bounding box center [601, 378] width 32 height 14
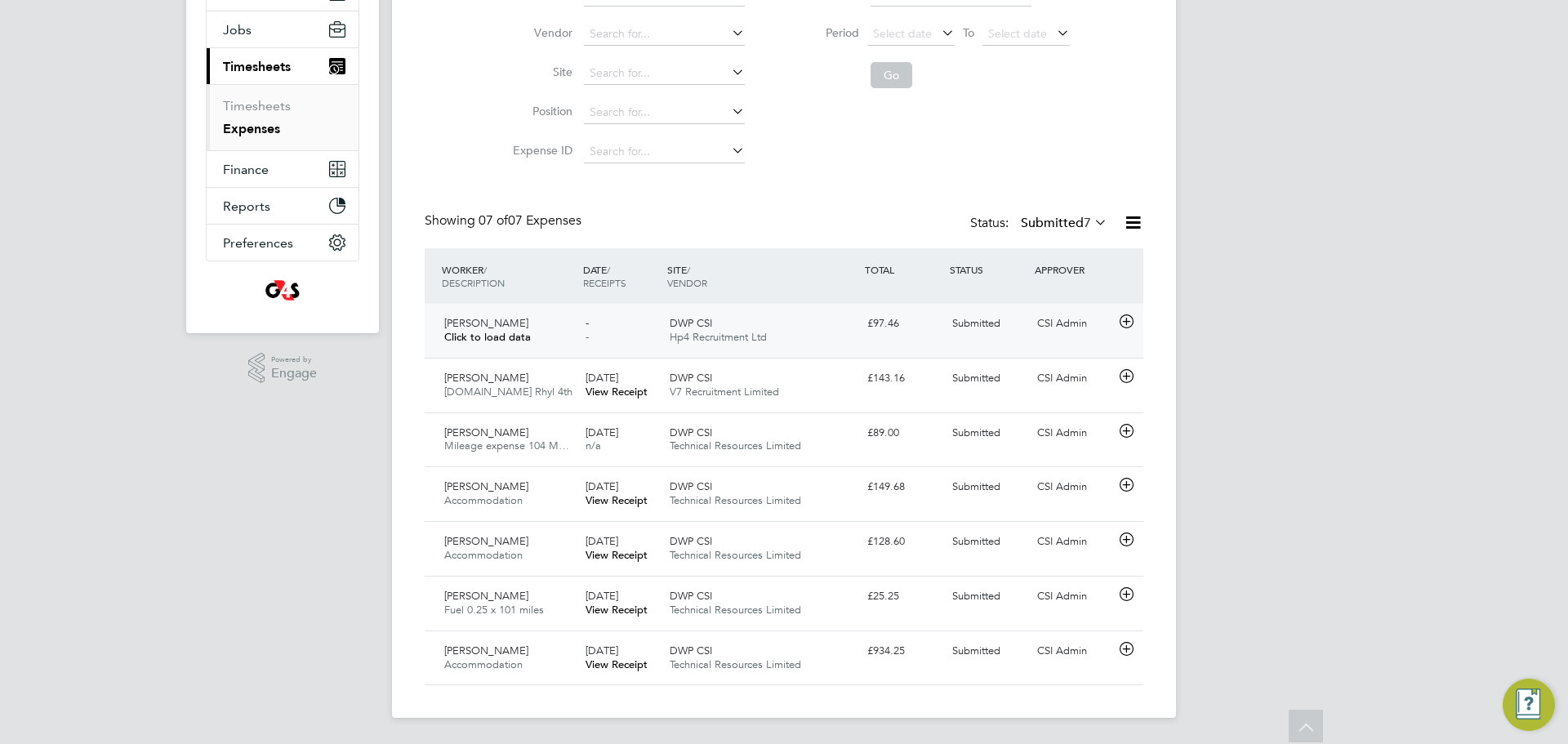
click at [651, 336] on div "- -" at bounding box center [621, 330] width 85 height 40
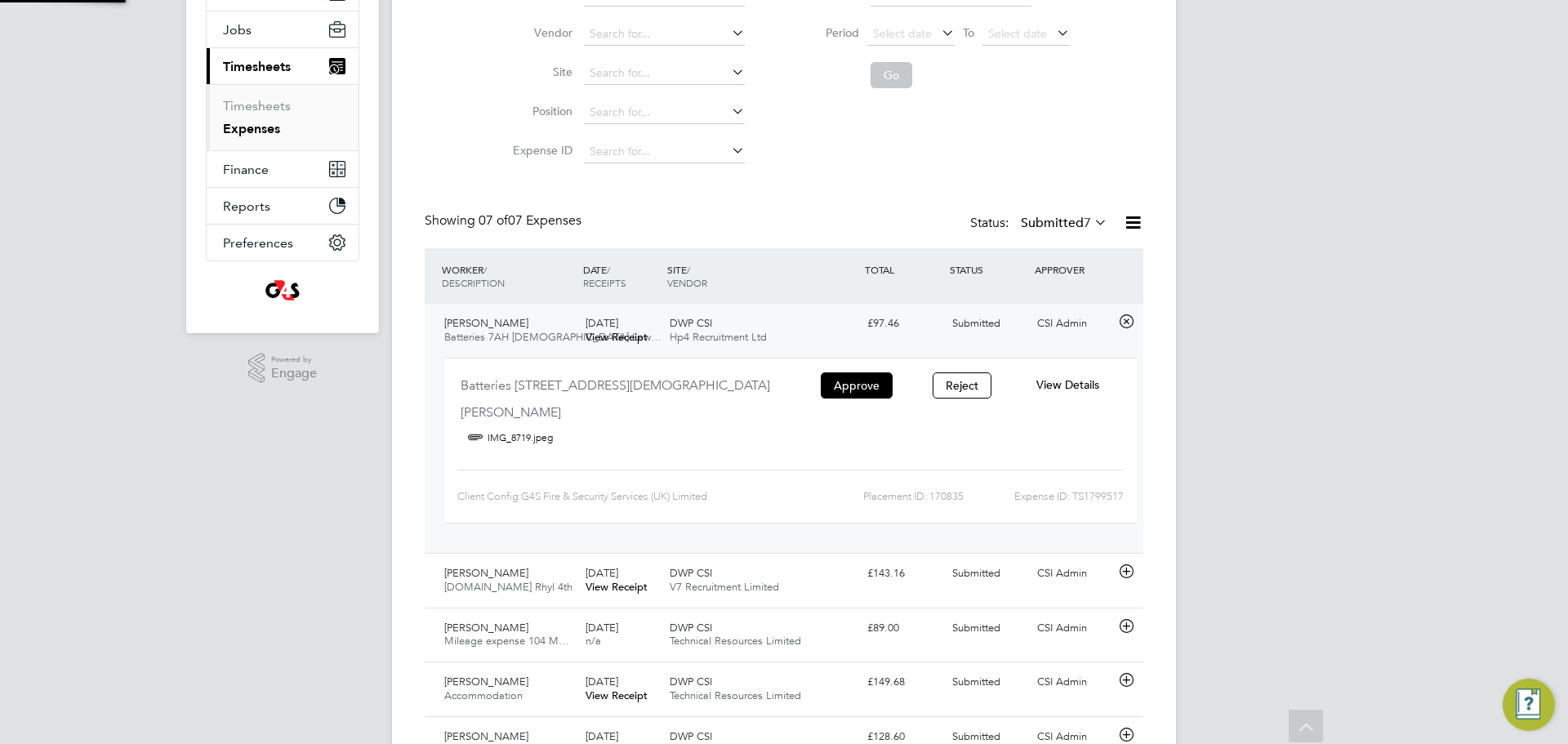
click at [650, 322] on div "07 Aug 2025 View Receipt" at bounding box center [621, 330] width 85 height 40
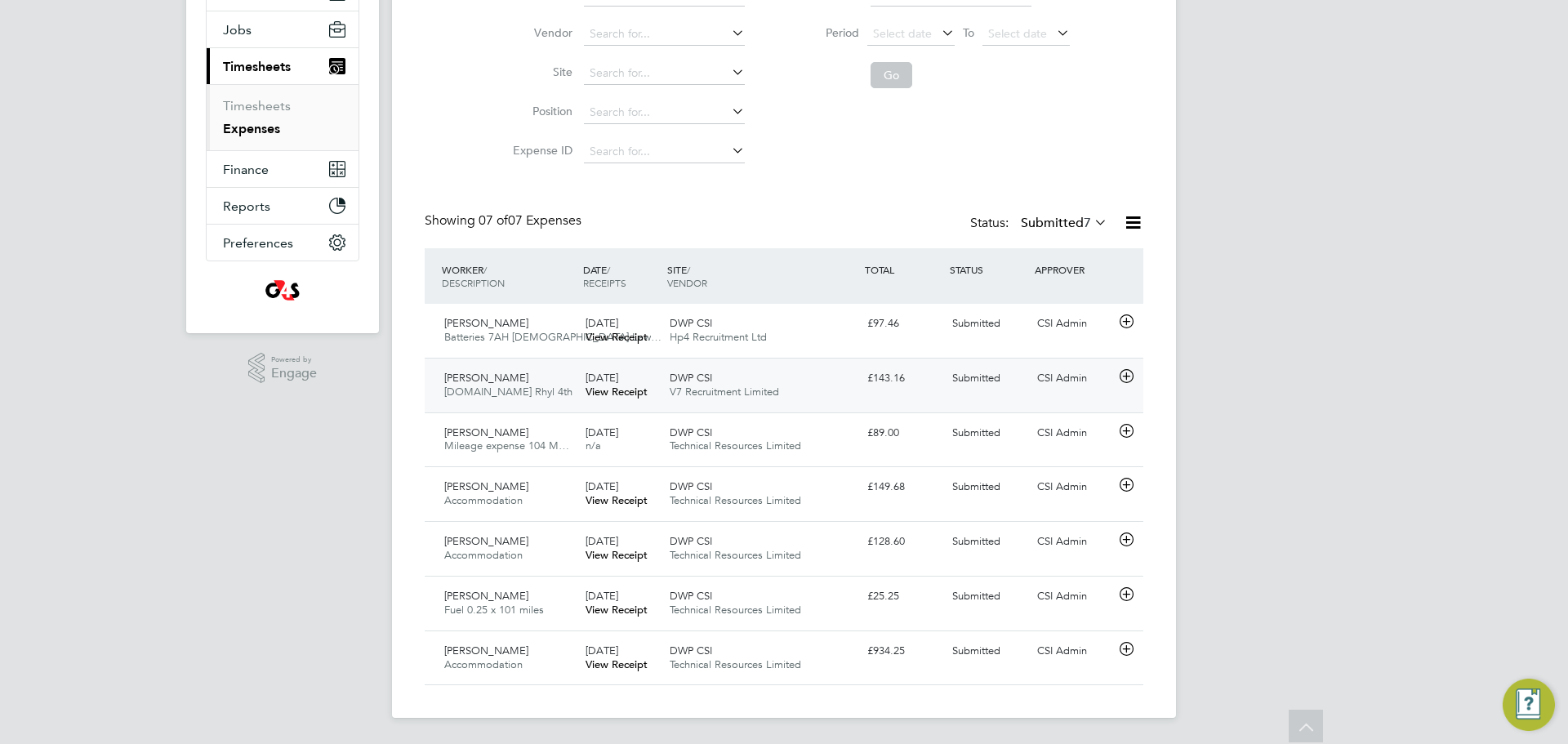
click at [1019, 381] on div "Submitted" at bounding box center [988, 378] width 85 height 27
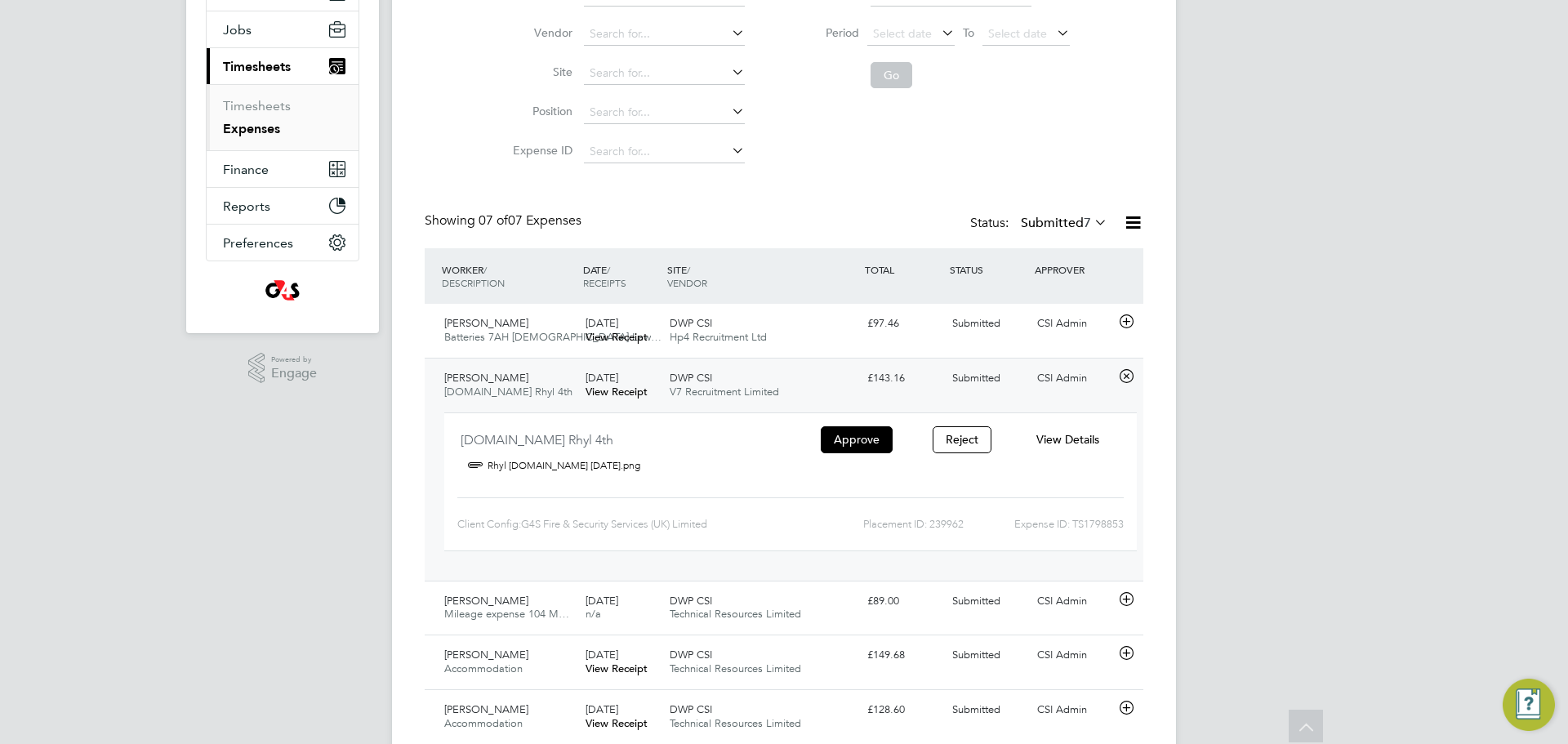
click at [1059, 431] on div "View Details" at bounding box center [1067, 439] width 105 height 27
click at [1062, 440] on span "View Details" at bounding box center [1068, 439] width 63 height 15
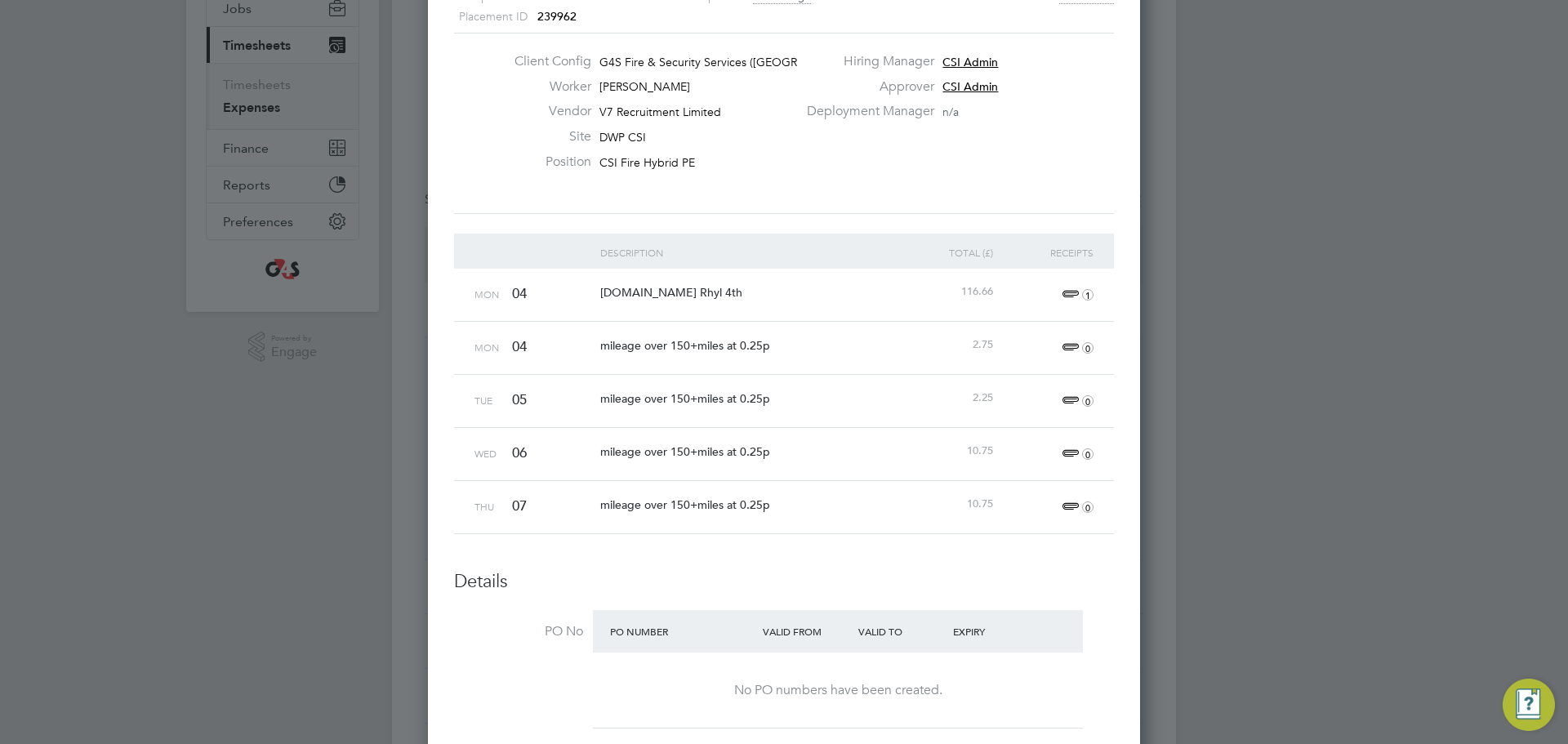
click at [1069, 289] on span "1" at bounding box center [1075, 295] width 36 height 20
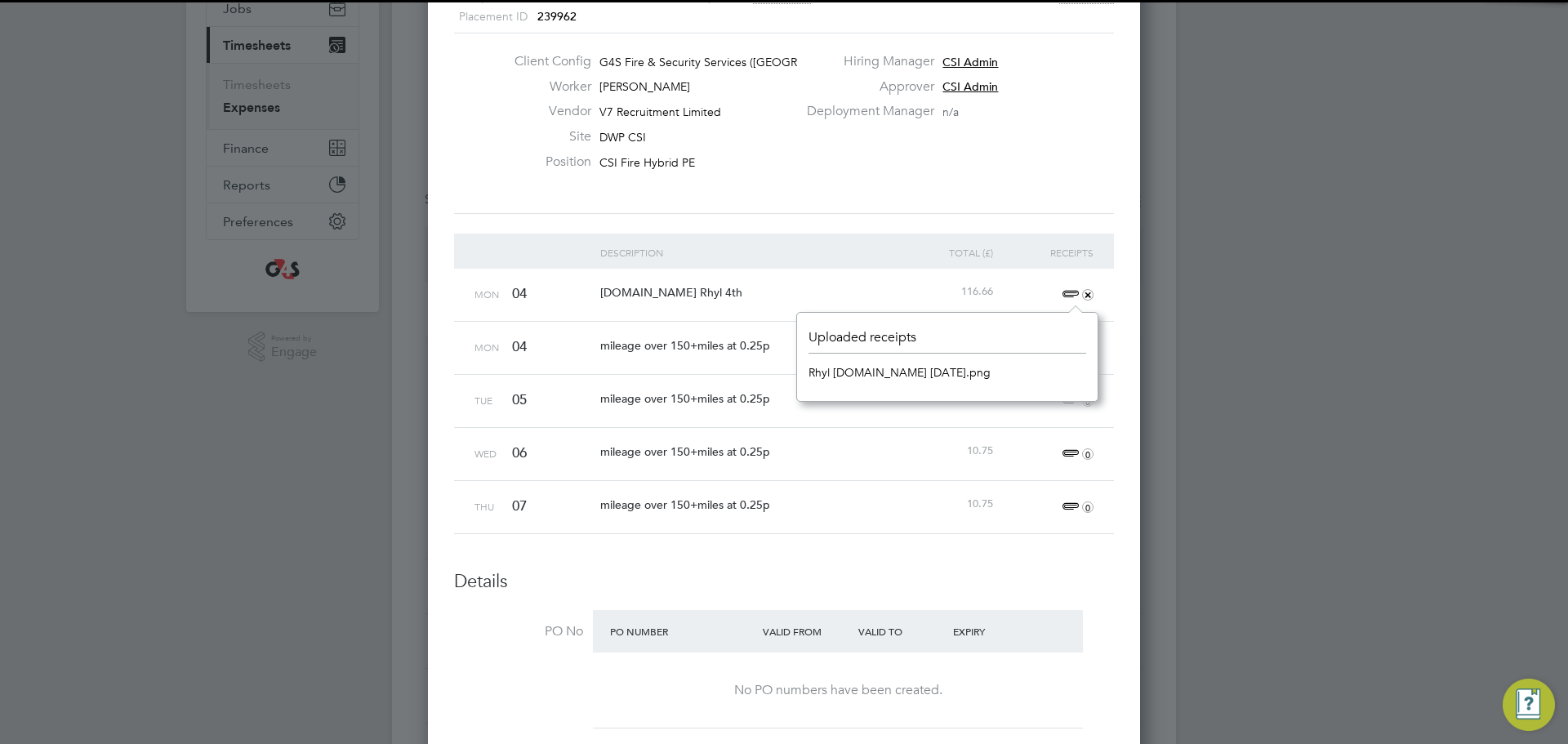
click at [872, 369] on link "Rhyl booking.com 04.08.25.png" at bounding box center [899, 372] width 182 height 25
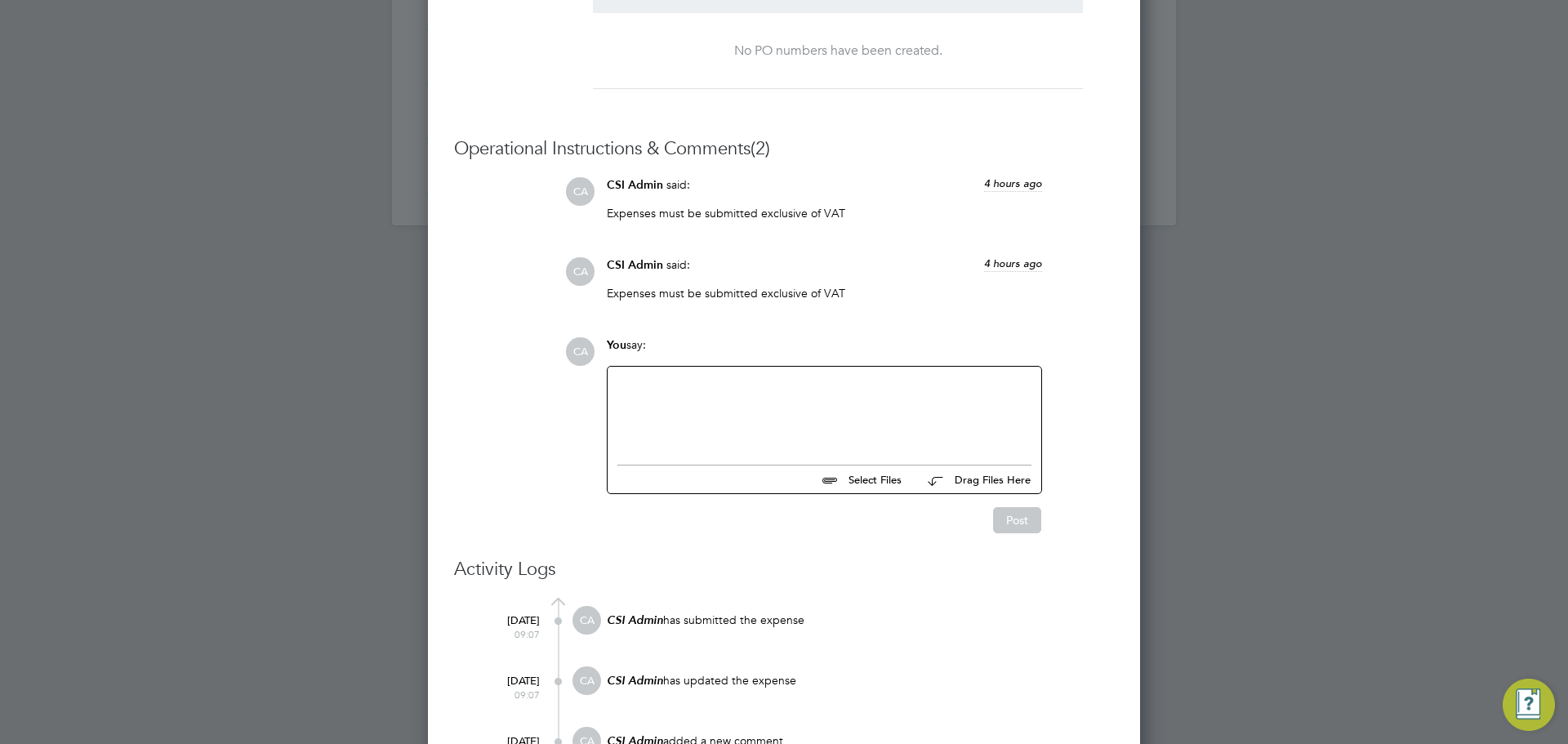
drag, startPoint x: 751, startPoint y: 285, endPoint x: 832, endPoint y: 291, distance: 81.2
click at [832, 291] on p "Expenses must be submitted exclusive of VAT" at bounding box center [824, 292] width 435 height 15
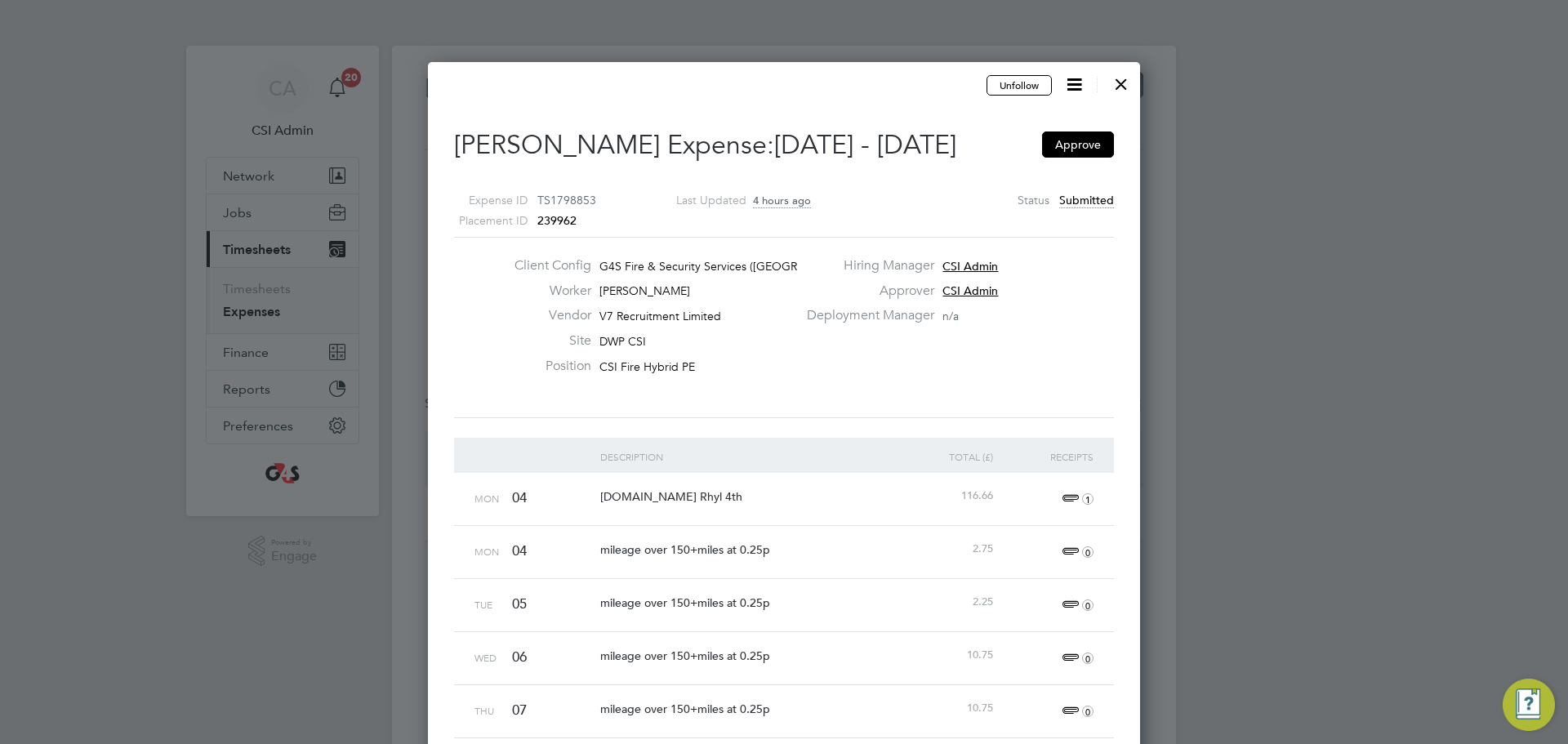
click at [1119, 84] on div at bounding box center [1121, 80] width 30 height 30
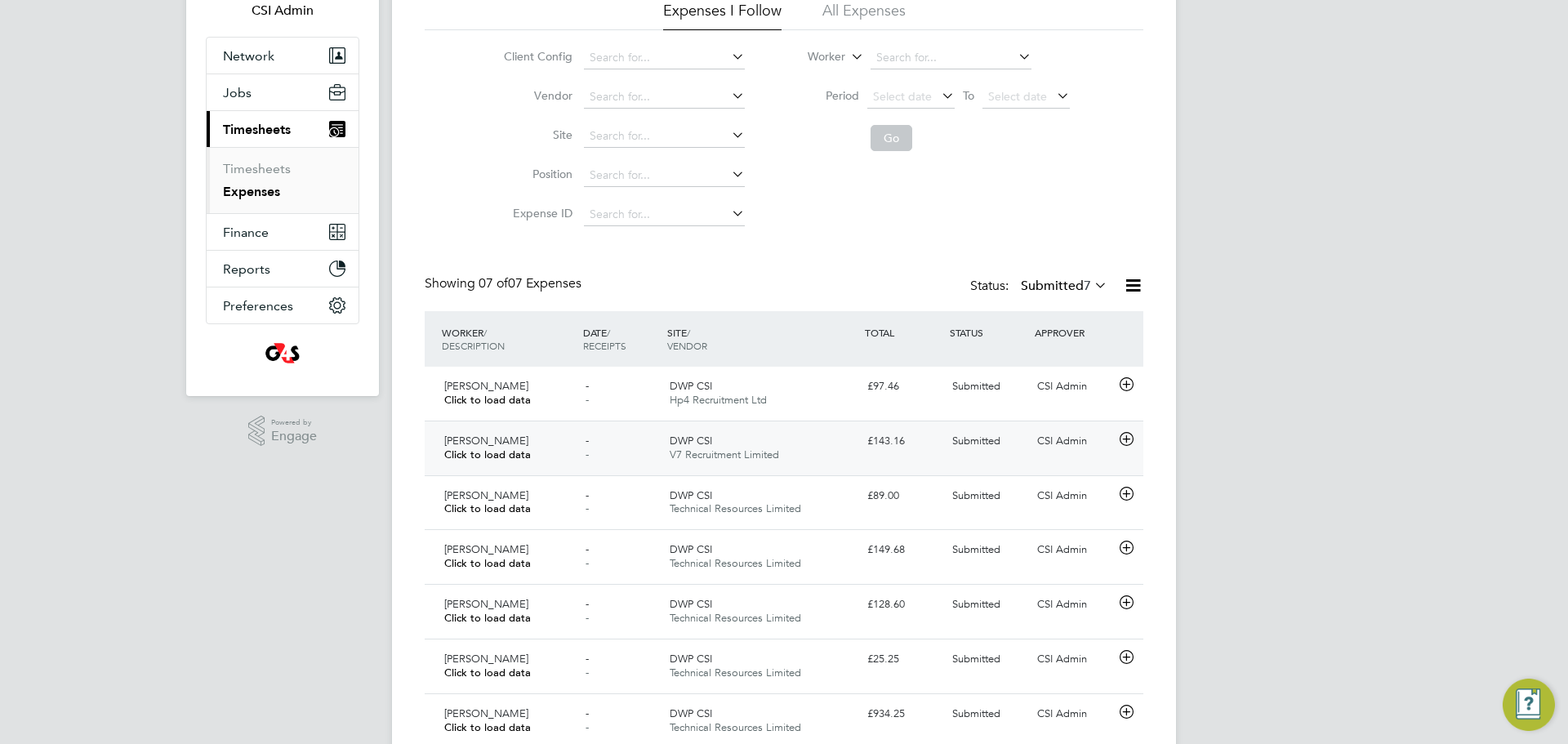
scroll to position [183, 0]
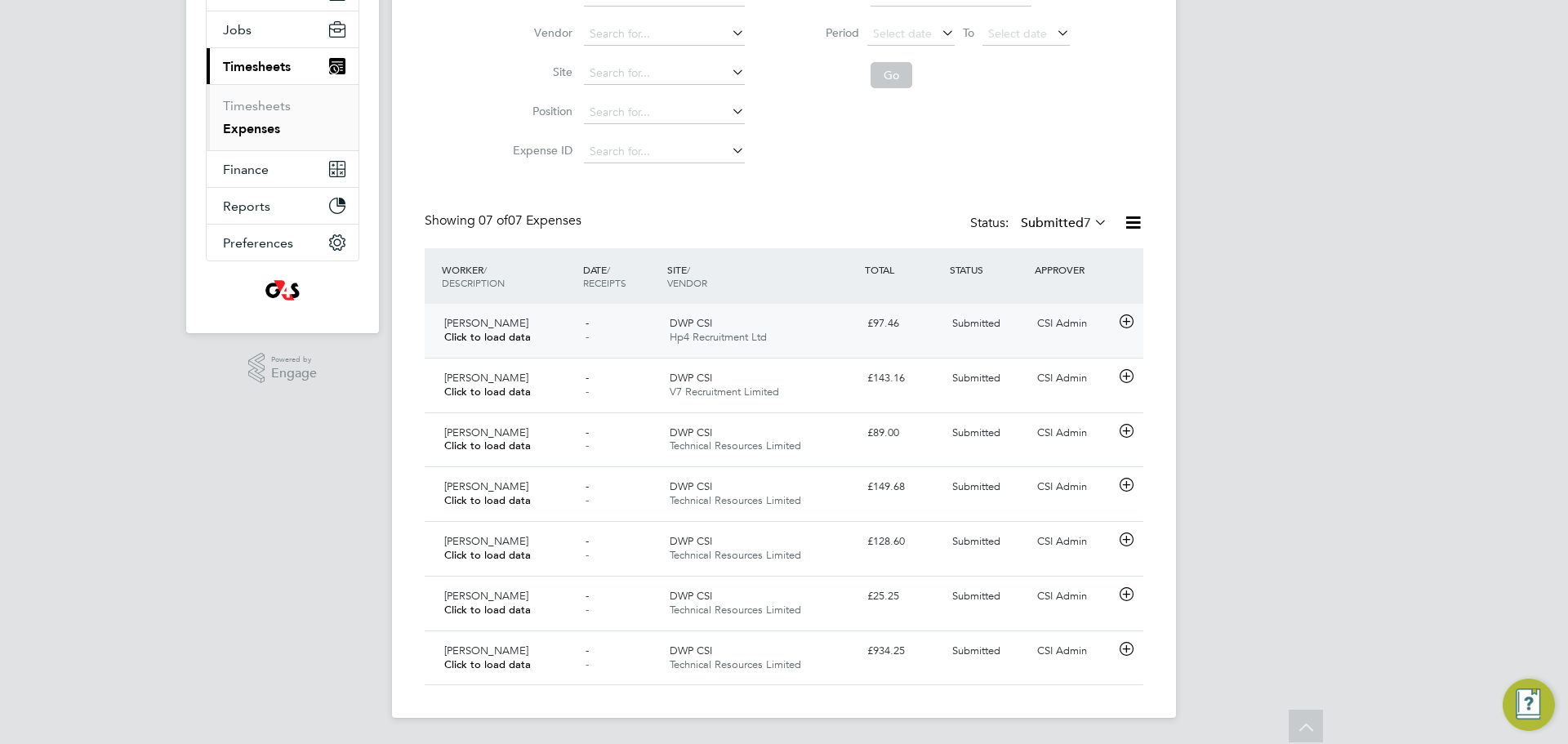
click at [796, 347] on div "DWP CSI Hp4 Recruitment Ltd" at bounding box center [762, 330] width 198 height 40
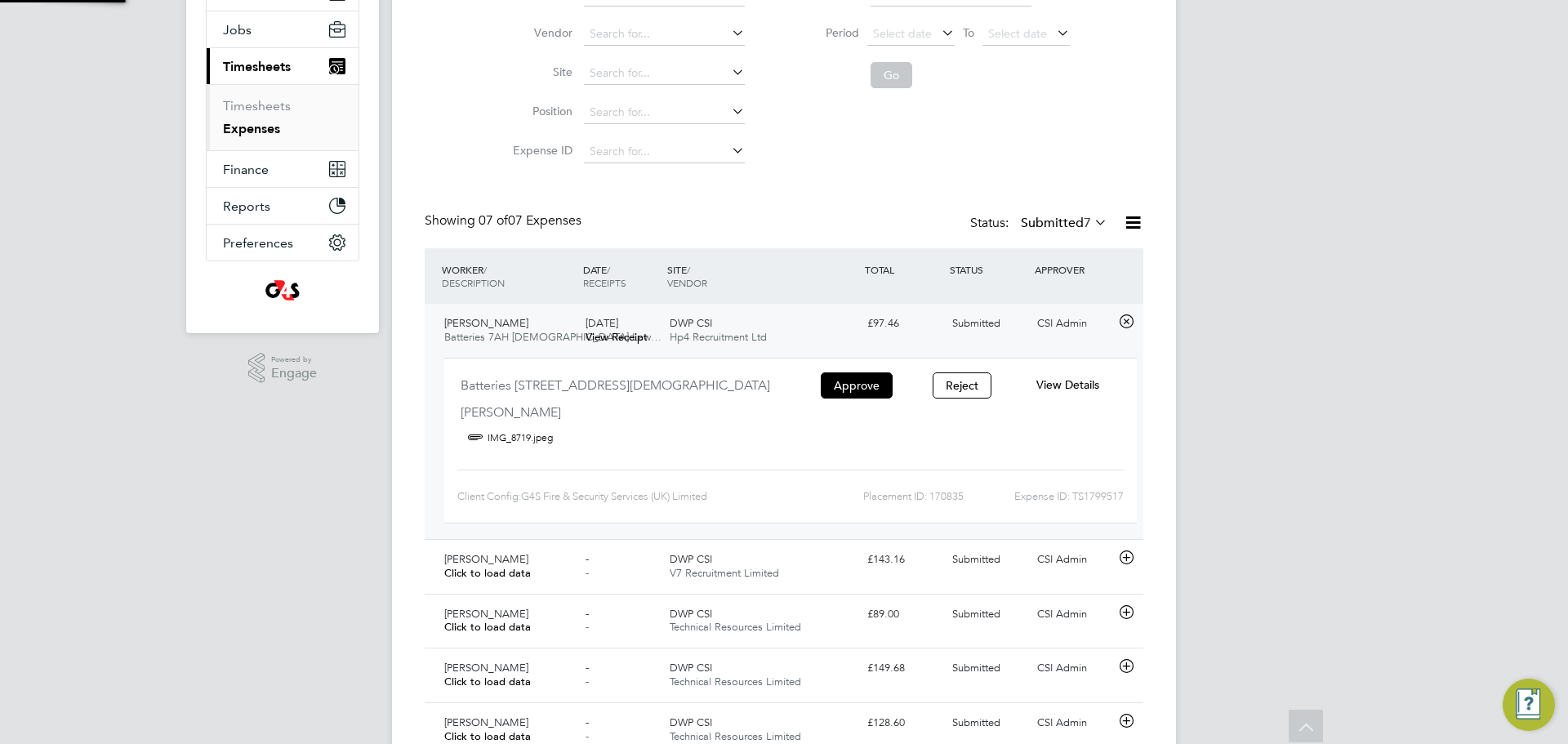
scroll to position [27, 294]
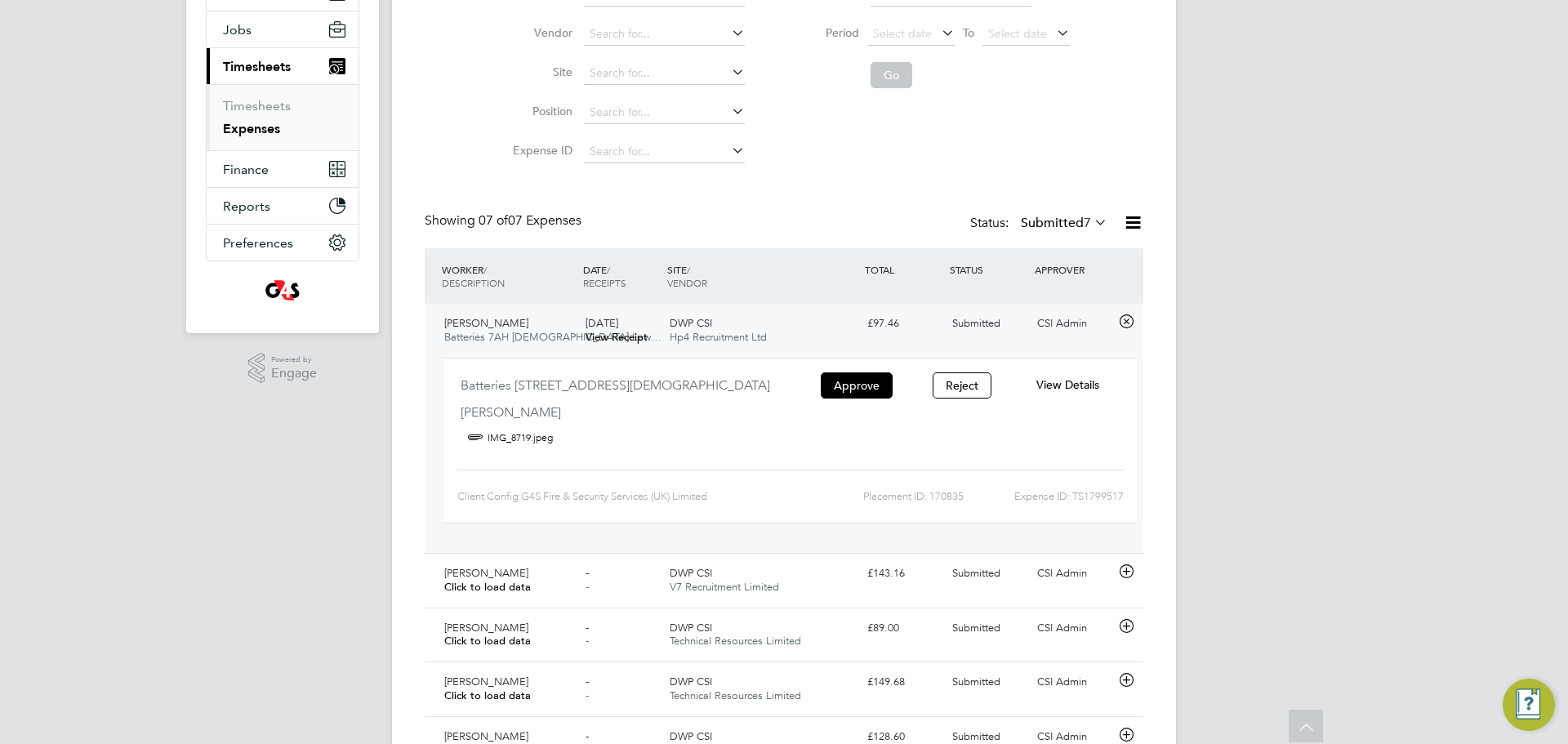
click at [1063, 373] on div "View Details" at bounding box center [1067, 384] width 105 height 27
click at [1081, 390] on span "View Details" at bounding box center [1068, 384] width 63 height 15
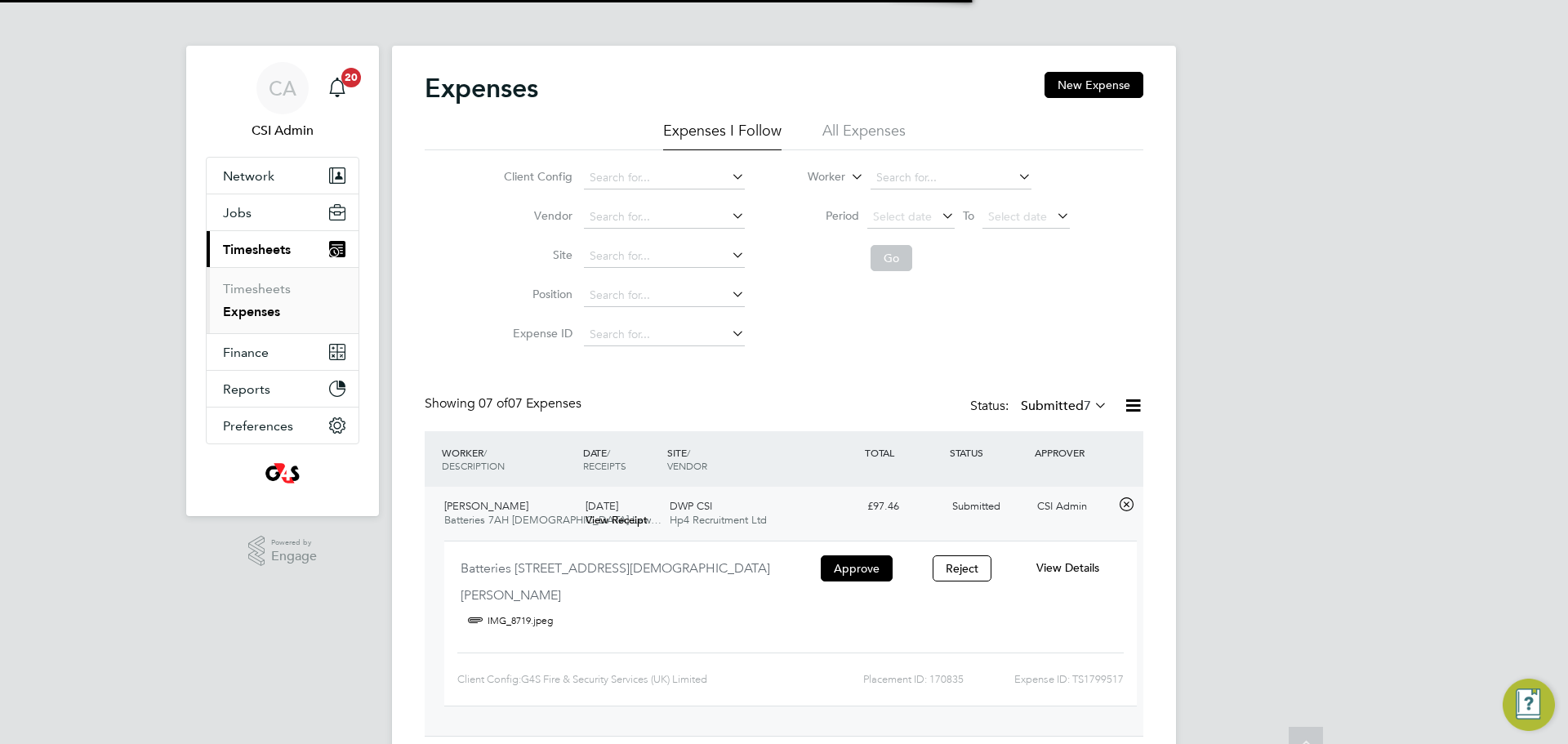
scroll to position [8, 8]
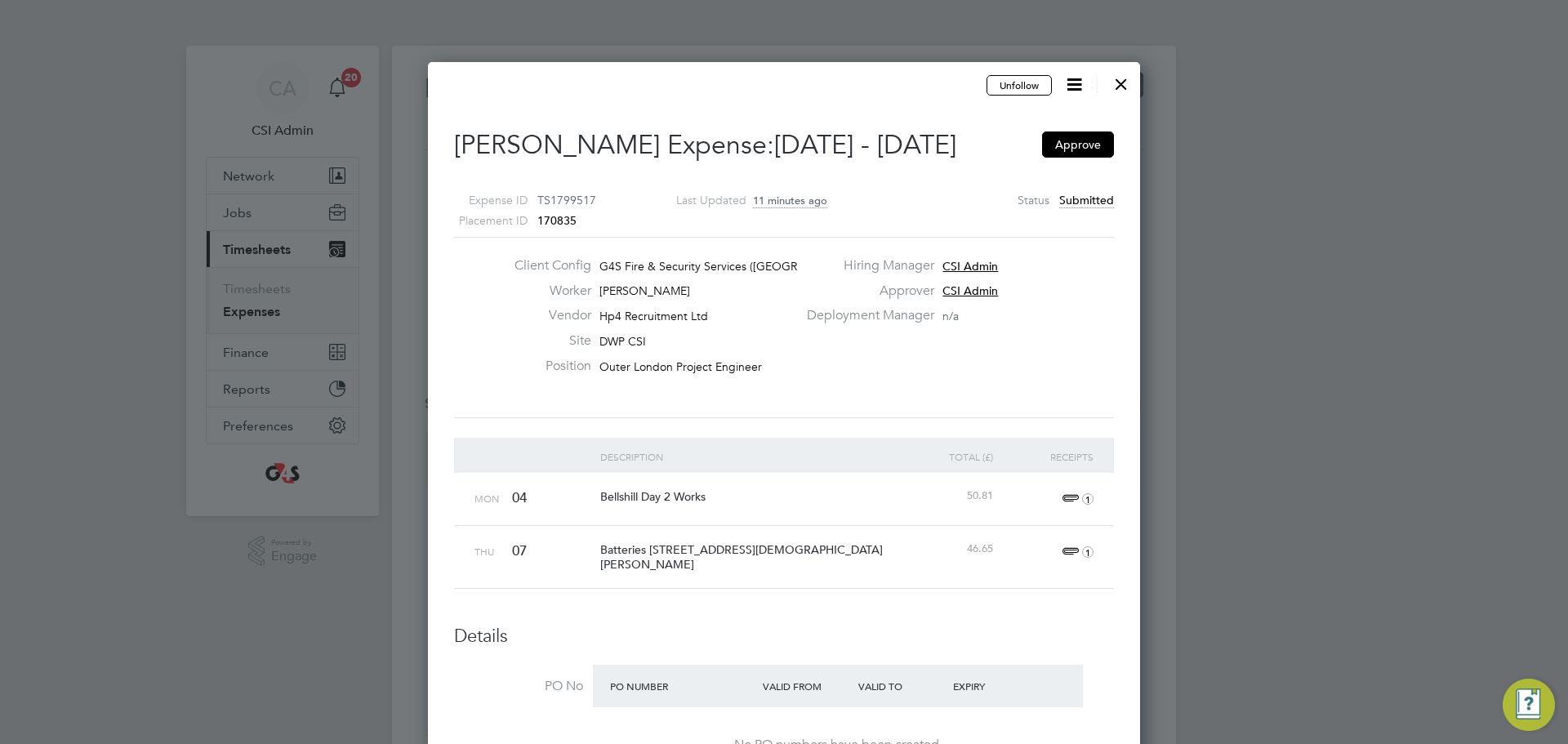
click at [1079, 85] on icon at bounding box center [1074, 84] width 21 height 21
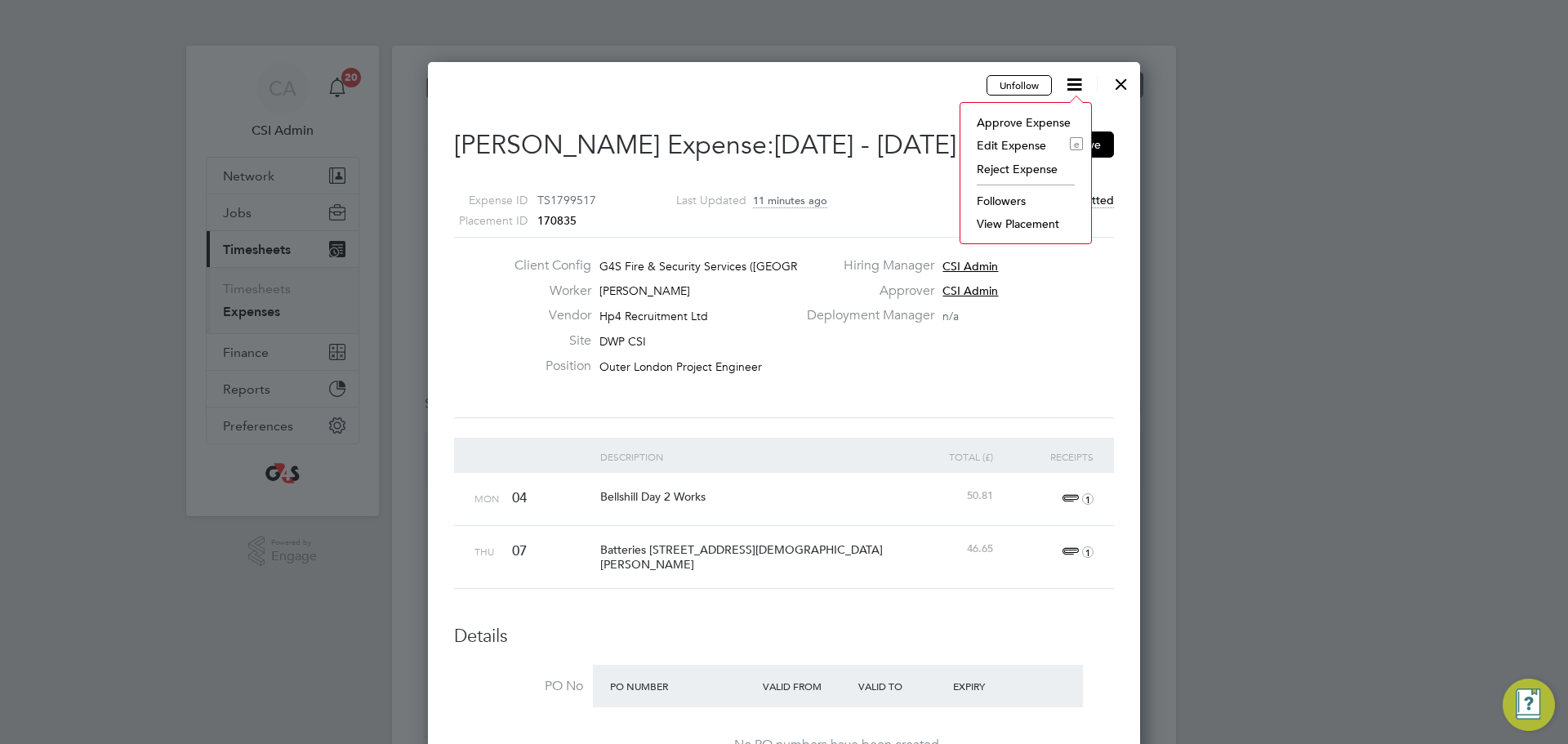
click at [1026, 142] on li "Edit Expense e" at bounding box center [1026, 145] width 114 height 23
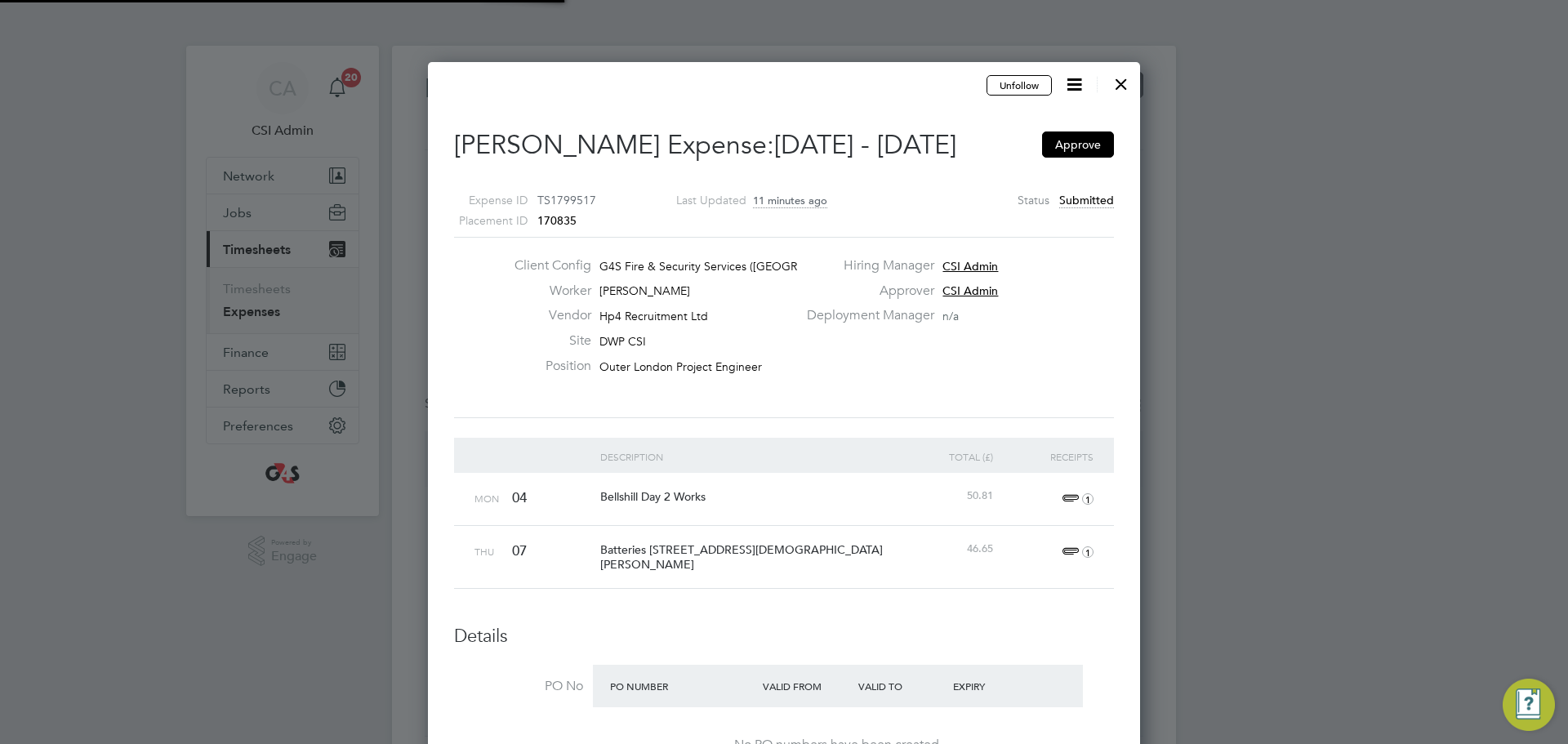
type input "CSI Admin"
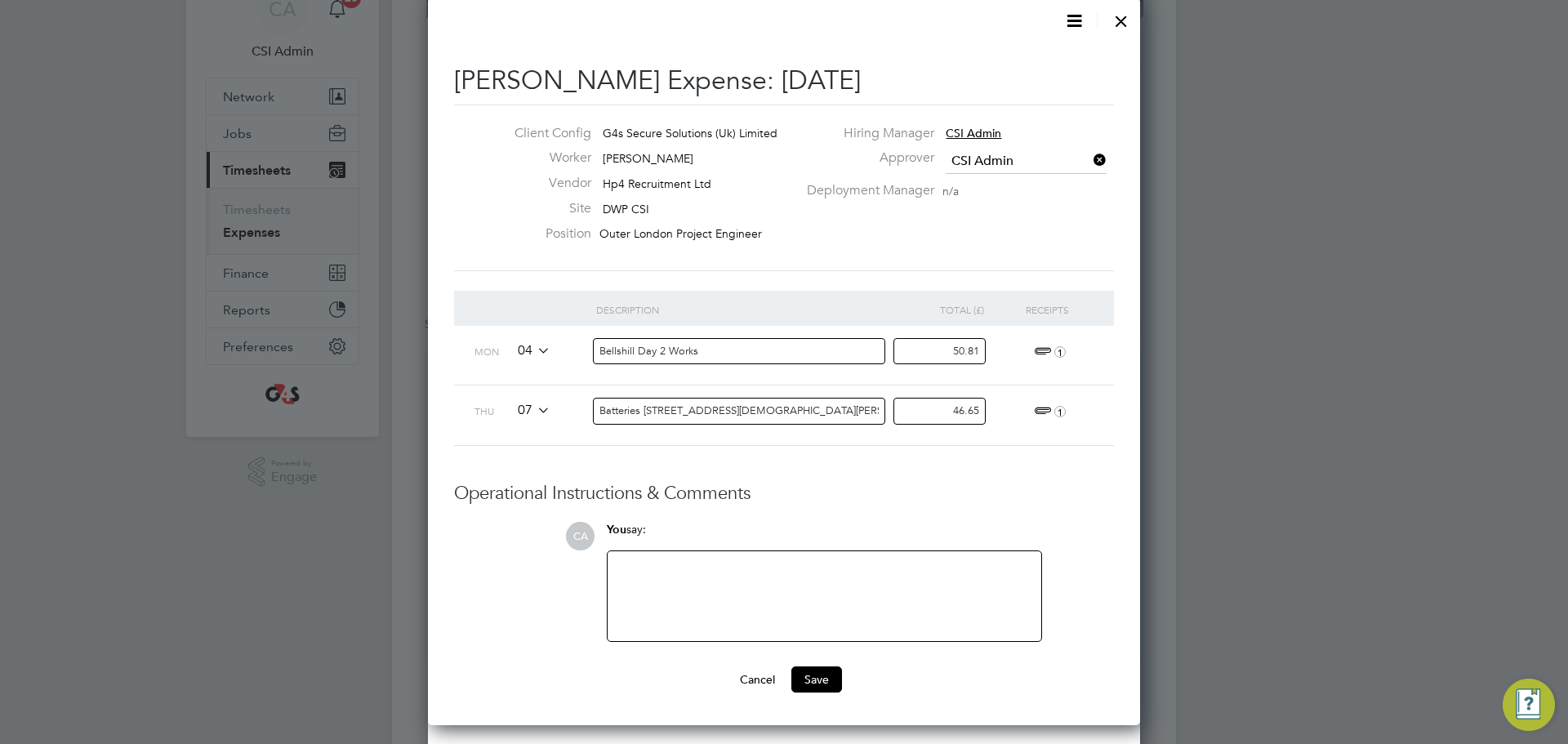
scroll to position [16, 0]
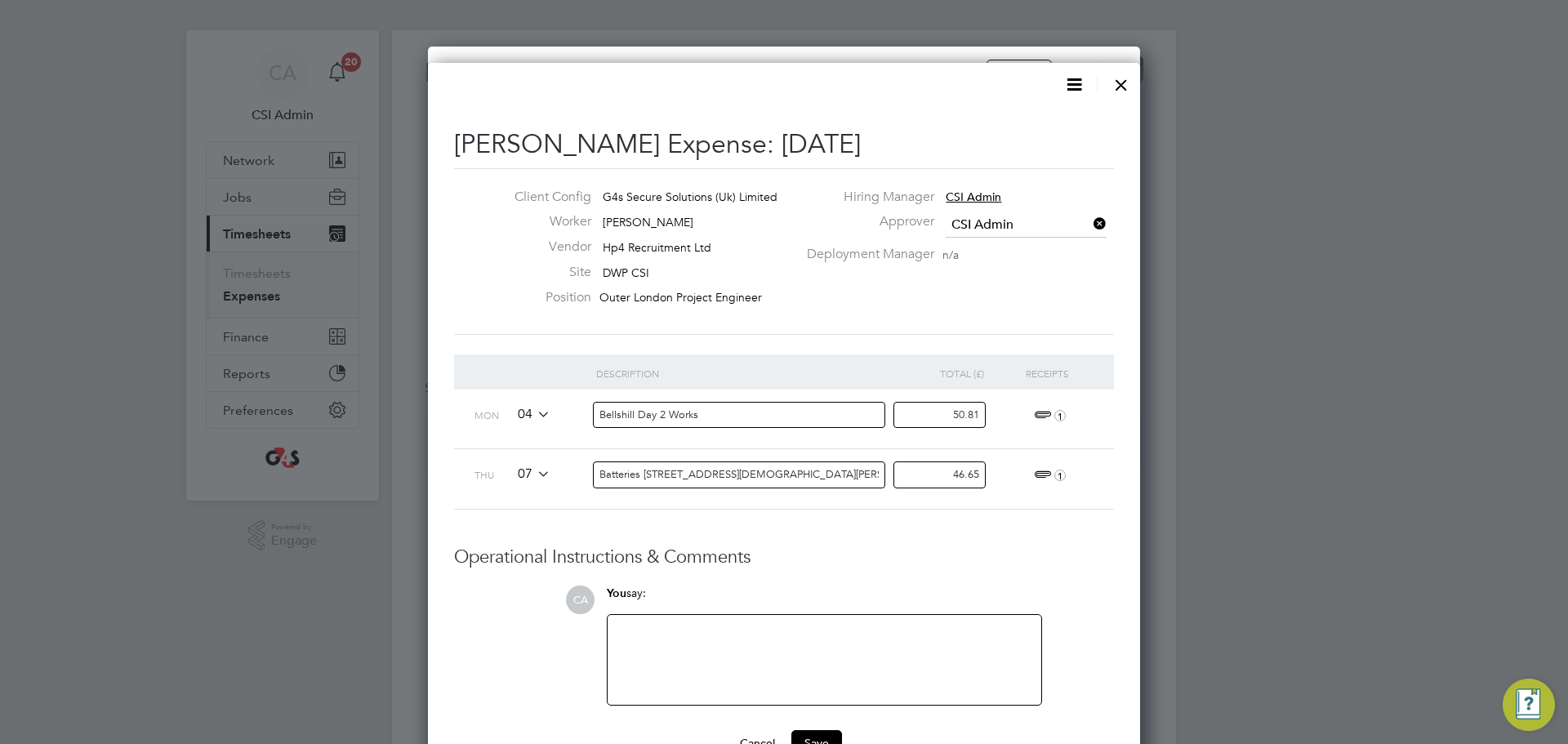
click at [1127, 93] on div at bounding box center [1121, 81] width 30 height 30
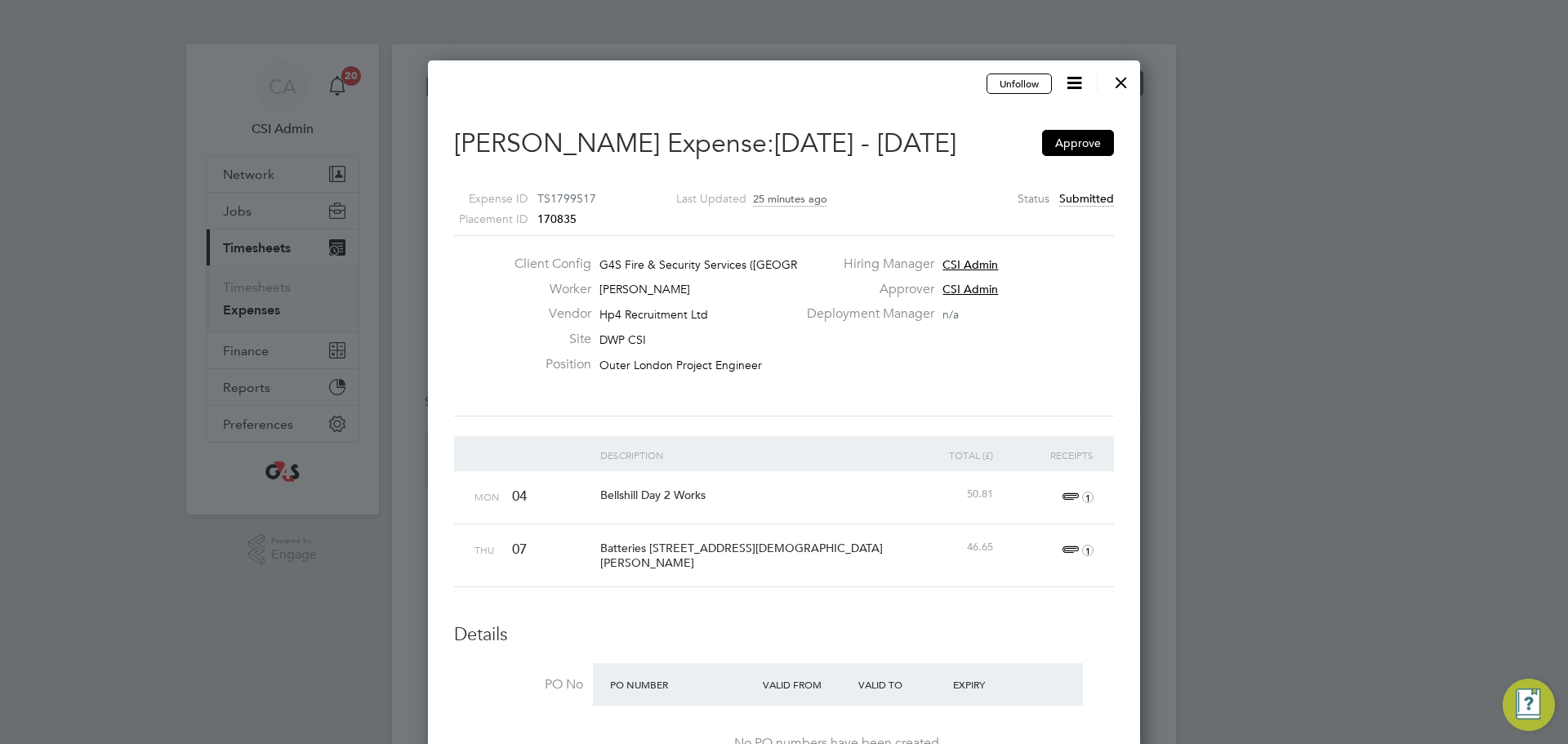
scroll to position [0, 0]
click at [1130, 85] on div at bounding box center [1121, 80] width 30 height 30
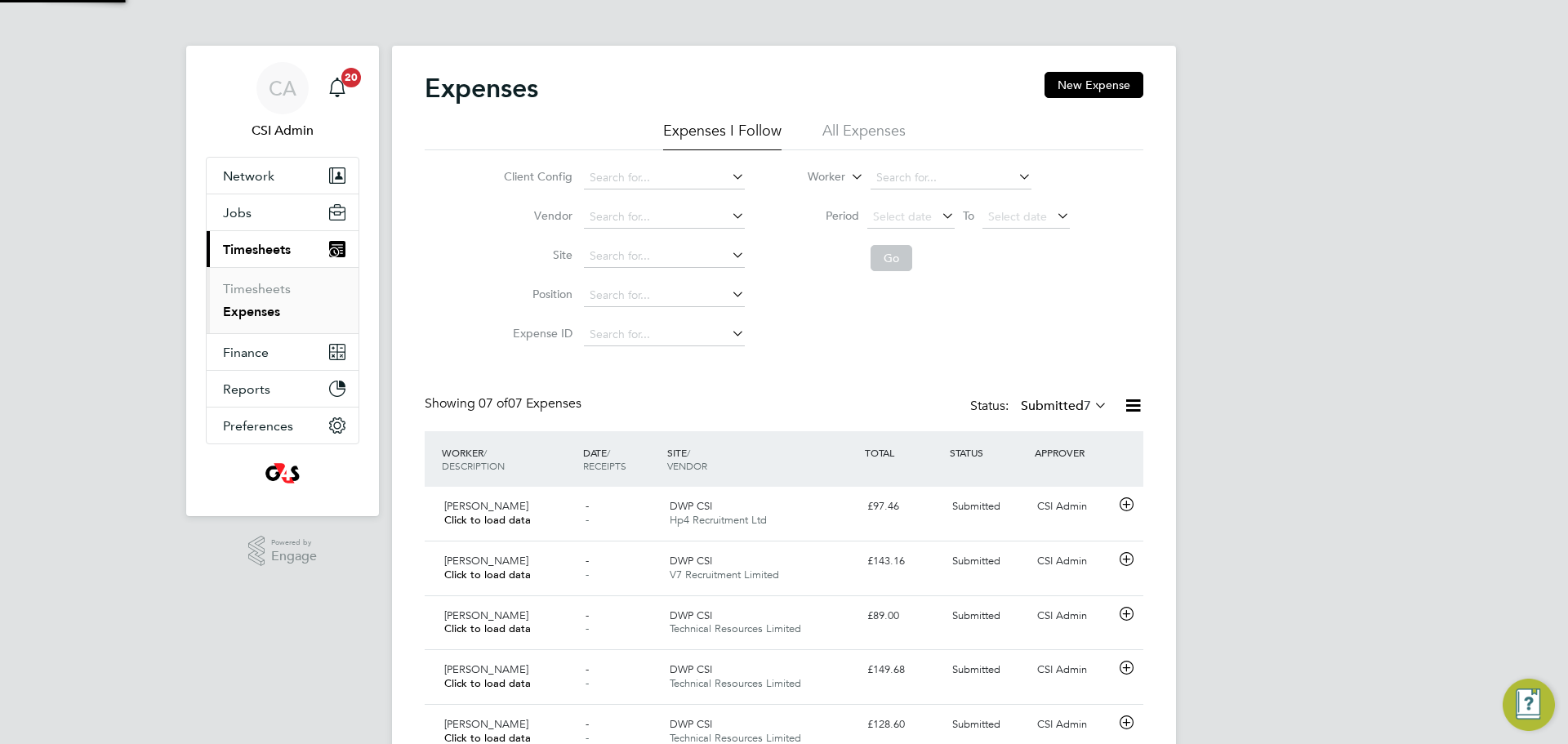
scroll to position [41, 142]
click at [282, 288] on link "Timesheets" at bounding box center [256, 288] width 68 height 16
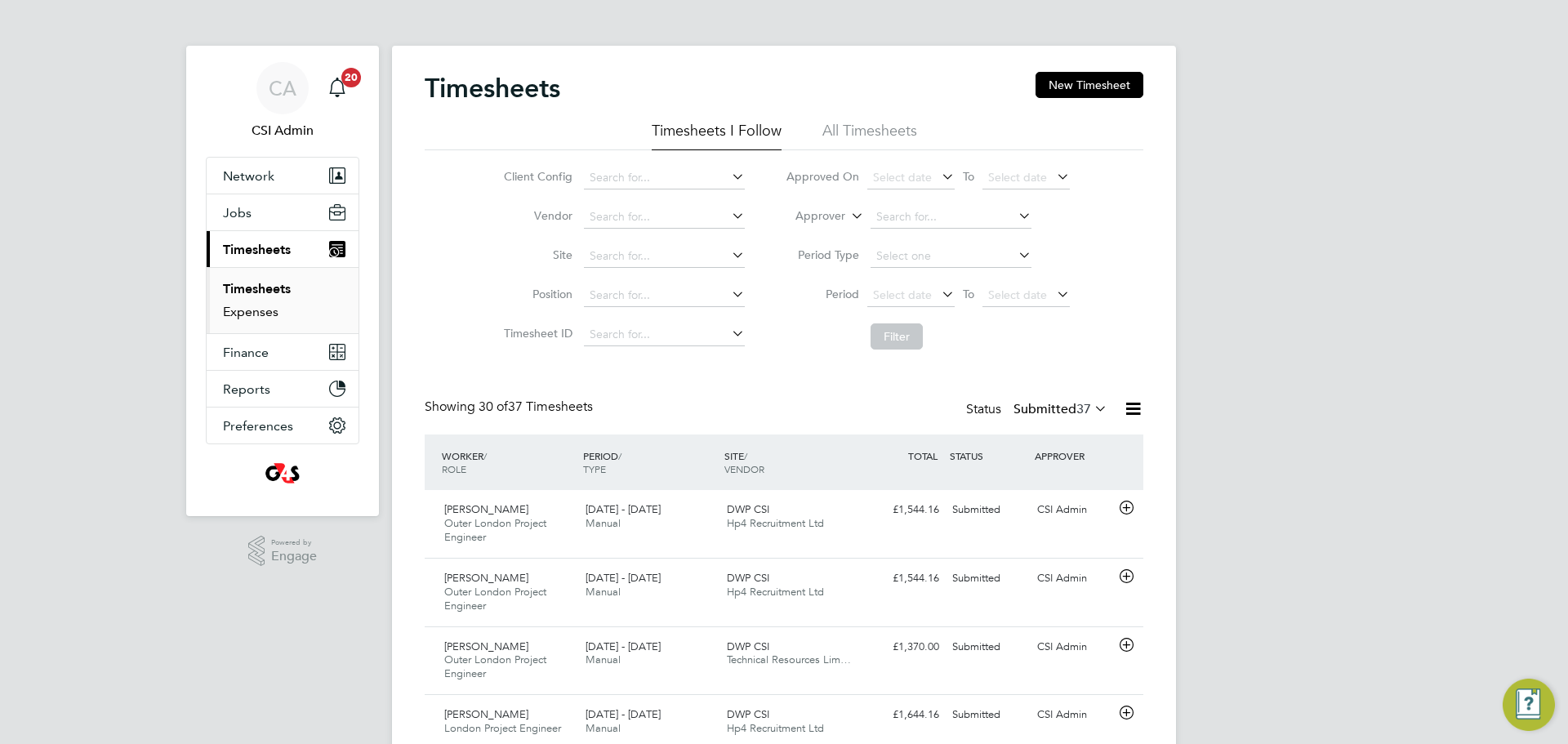
click at [246, 315] on link "Expenses" at bounding box center [250, 312] width 55 height 16
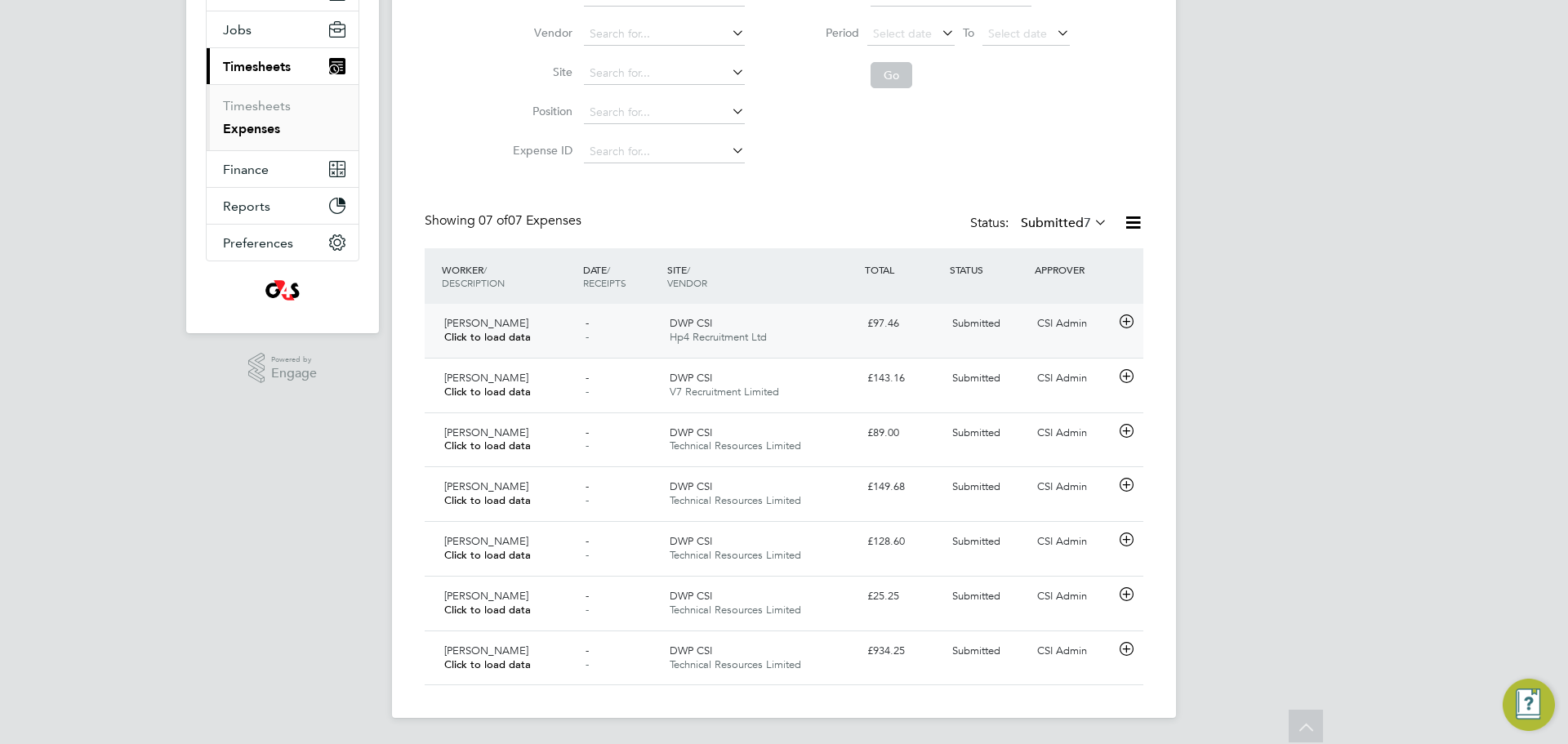
click at [676, 329] on span "DWP CSI" at bounding box center [690, 323] width 42 height 14
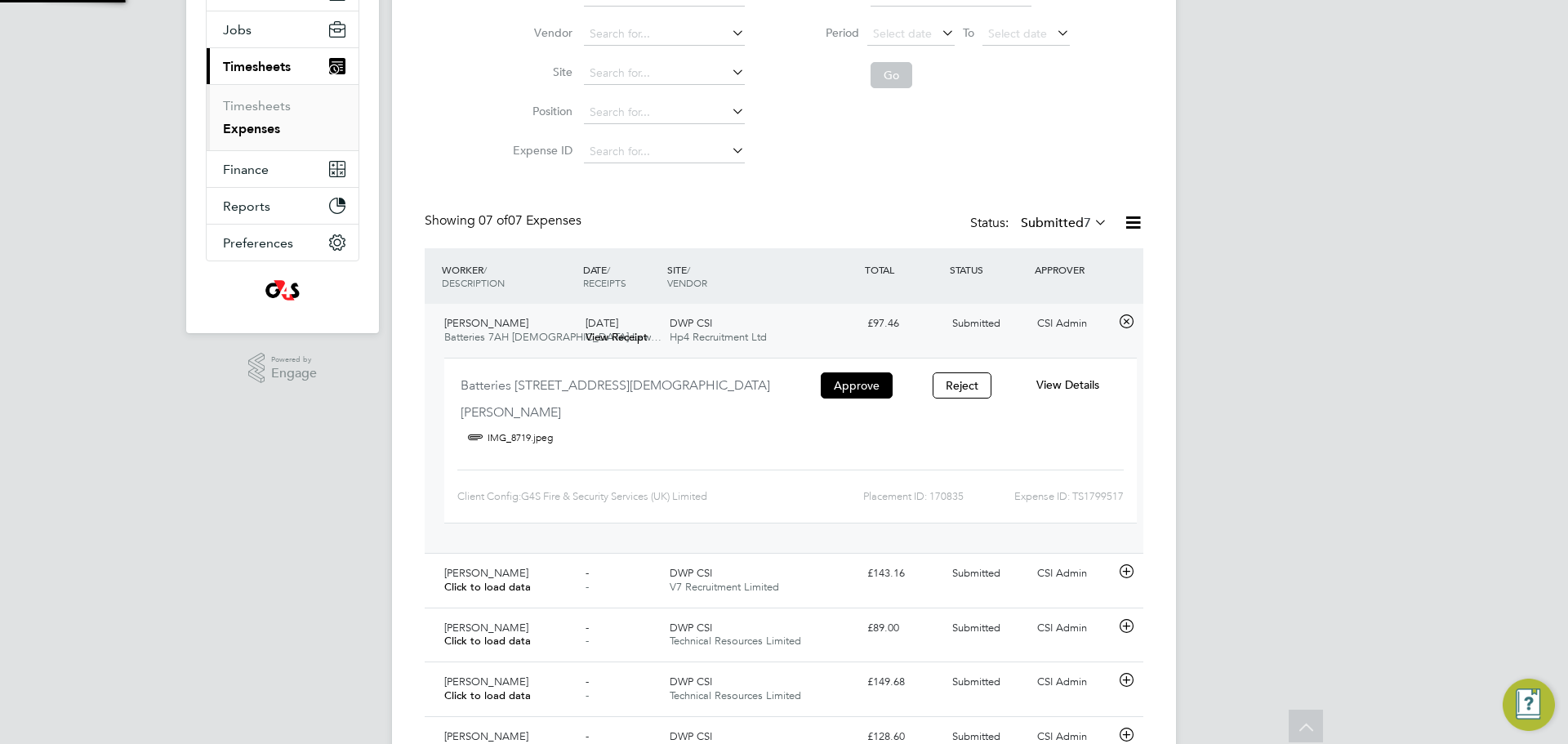
click at [657, 337] on li "View Receipt" at bounding box center [621, 338] width 72 height 14
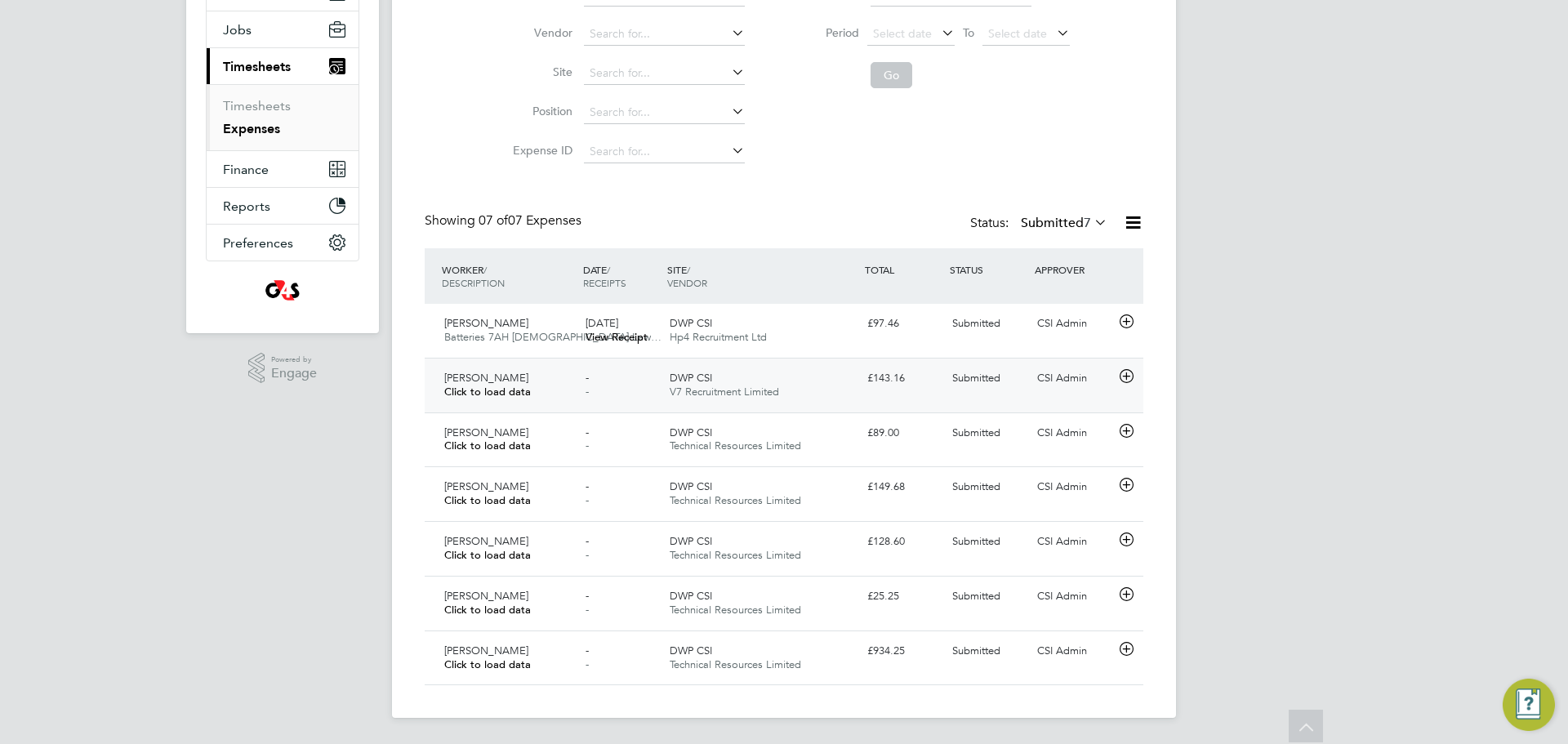
click at [624, 378] on div "- -" at bounding box center [621, 385] width 85 height 40
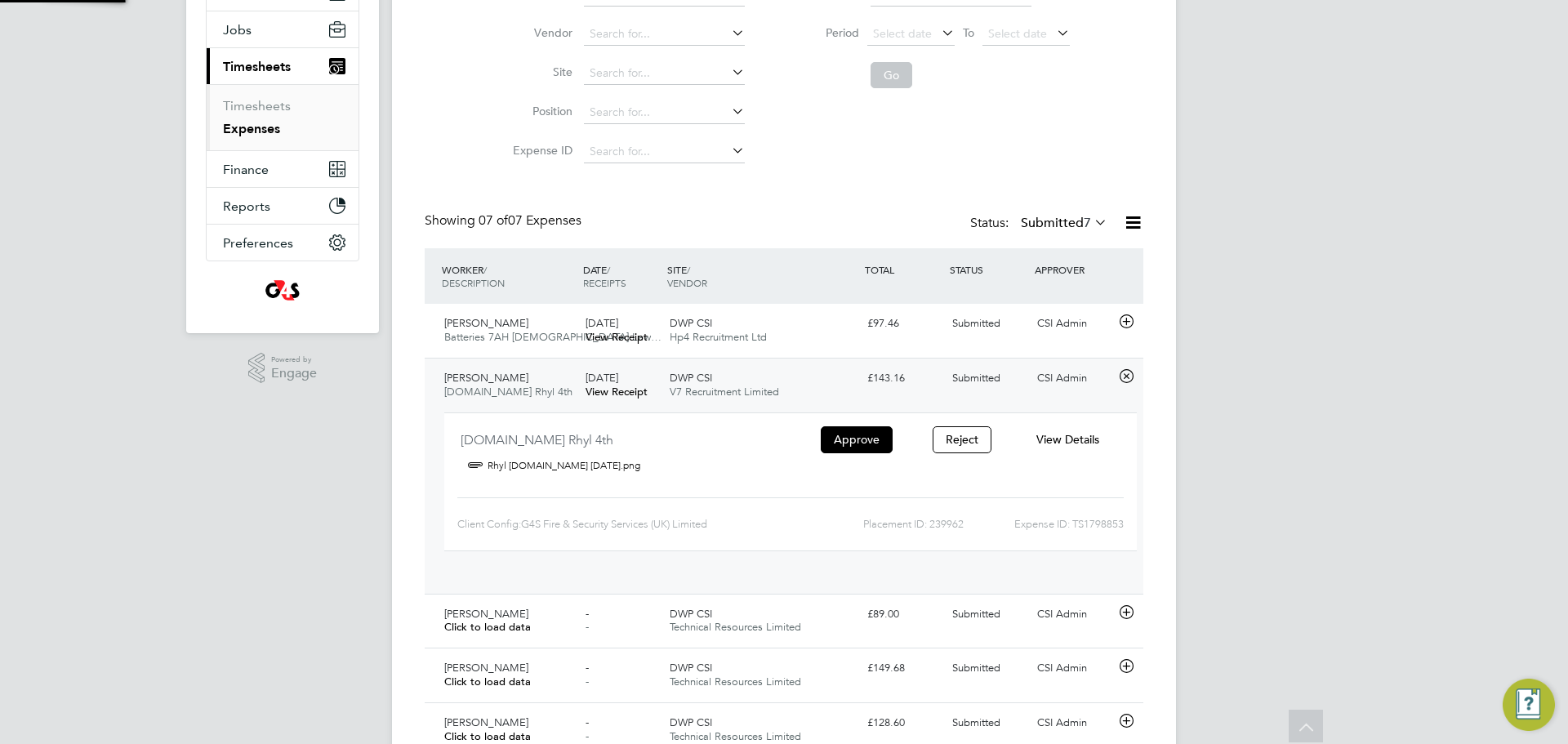
click at [618, 378] on span "04 Aug 2025" at bounding box center [601, 378] width 32 height 14
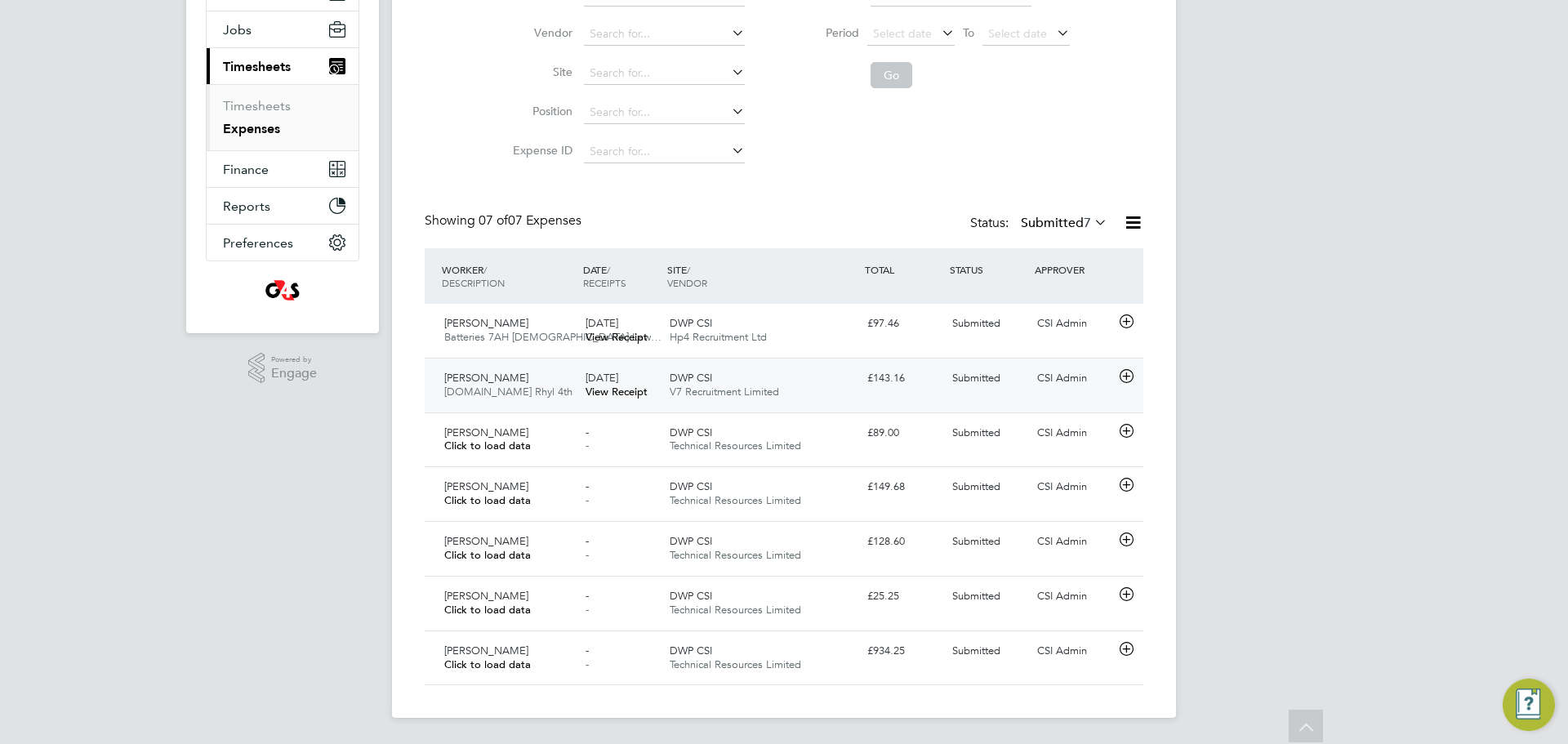
click at [597, 444] on div "- -" at bounding box center [621, 439] width 85 height 40
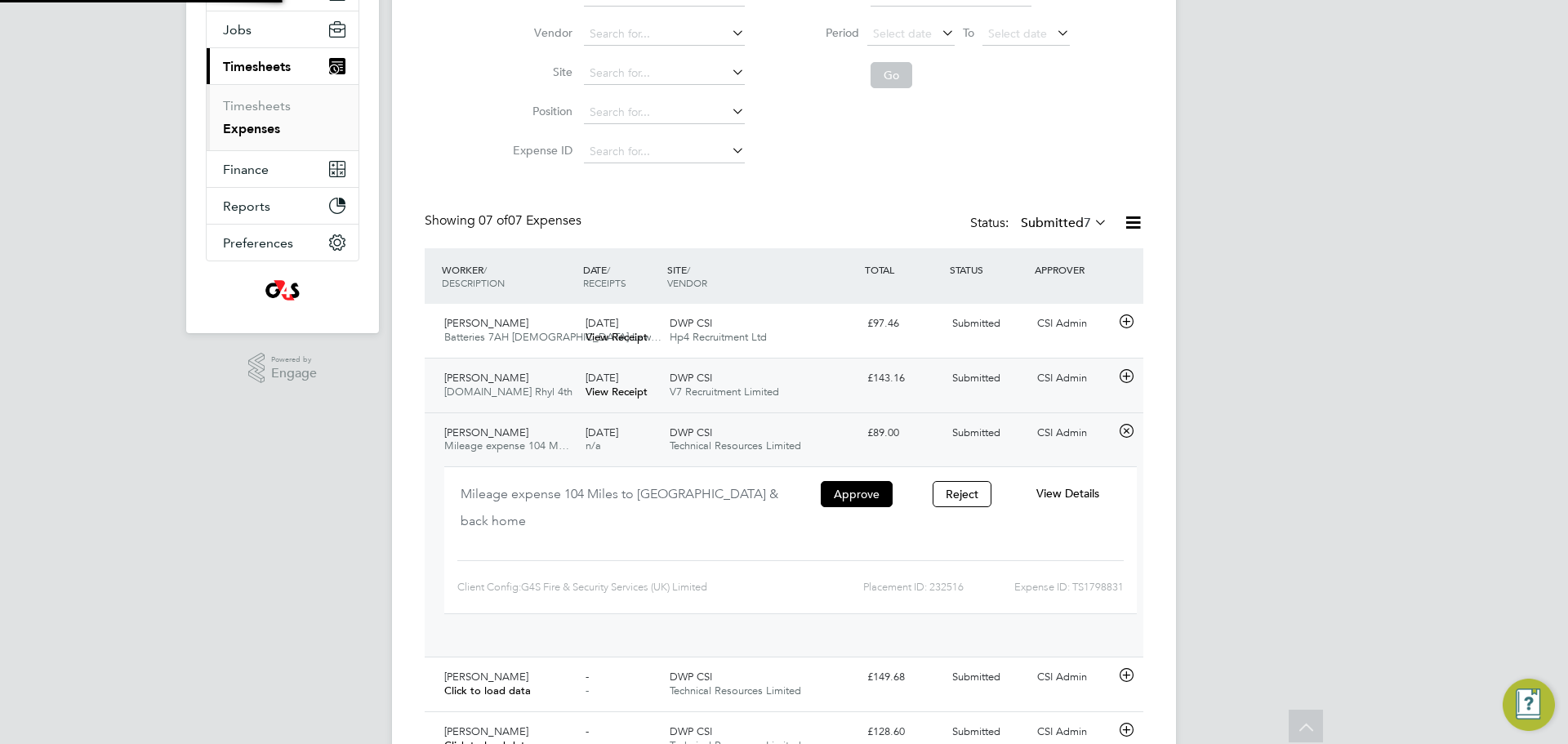
click at [597, 444] on span "n/a" at bounding box center [594, 446] width 16 height 14
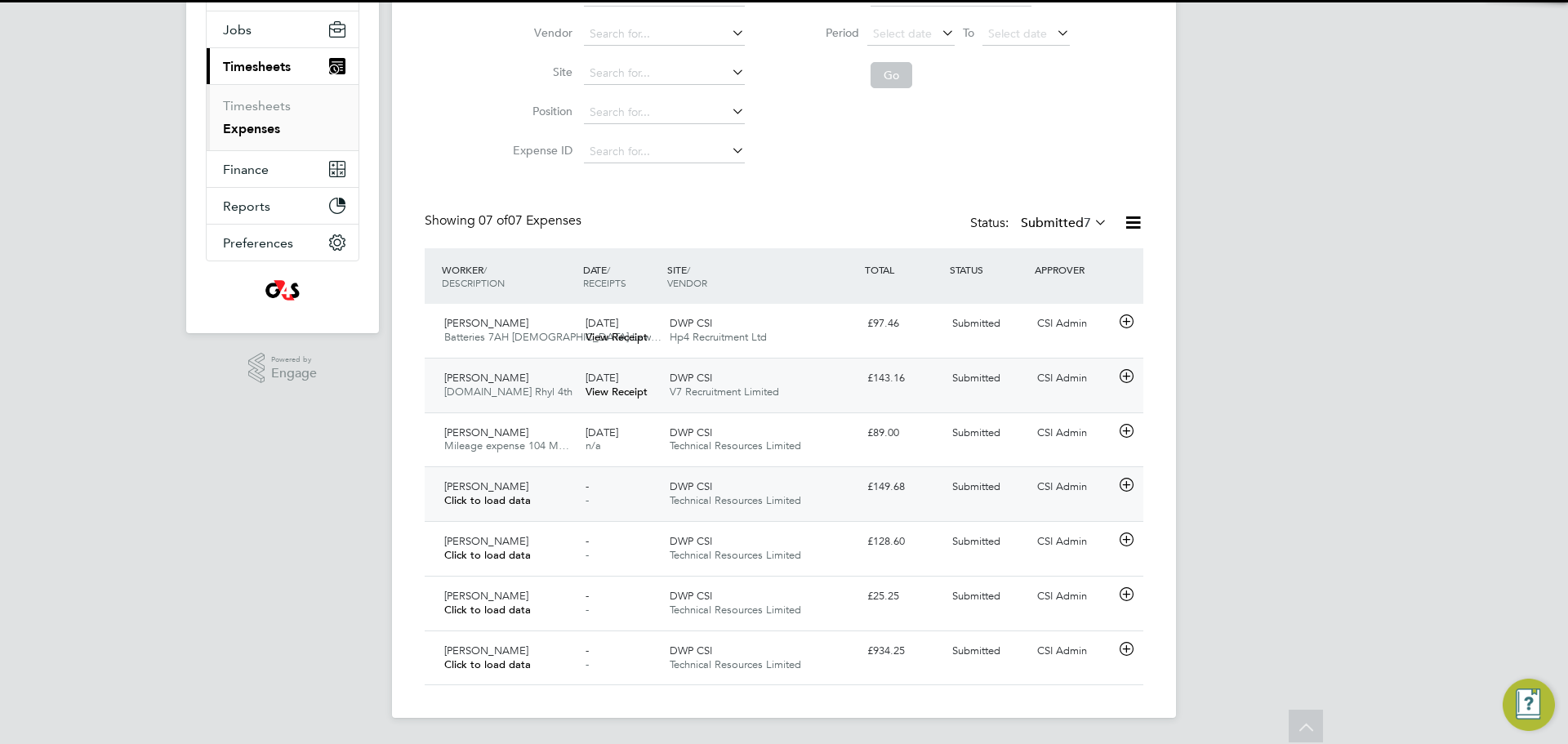
click at [596, 499] on div "- -" at bounding box center [621, 493] width 85 height 40
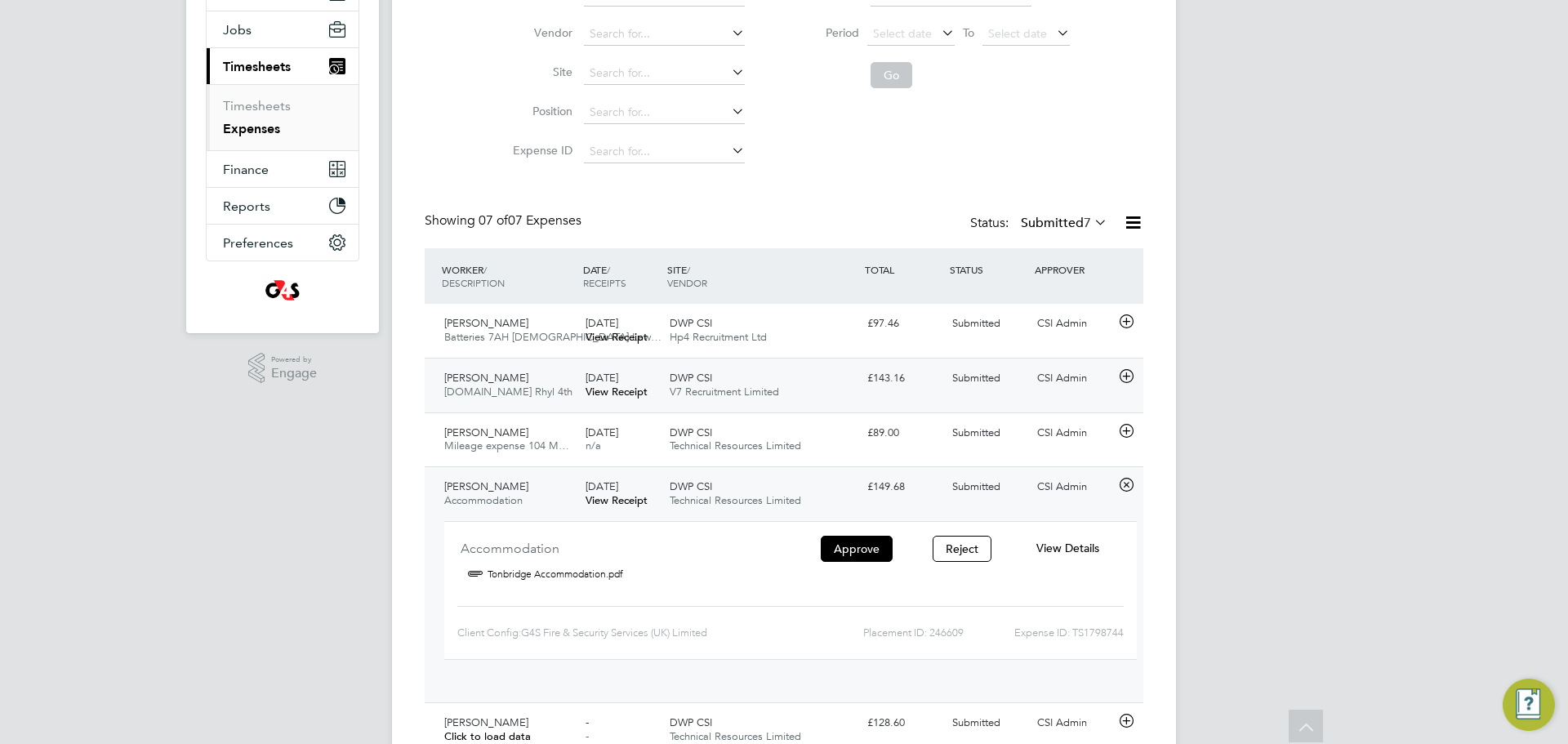
click at [596, 499] on link "View Receipt" at bounding box center [616, 500] width 62 height 14
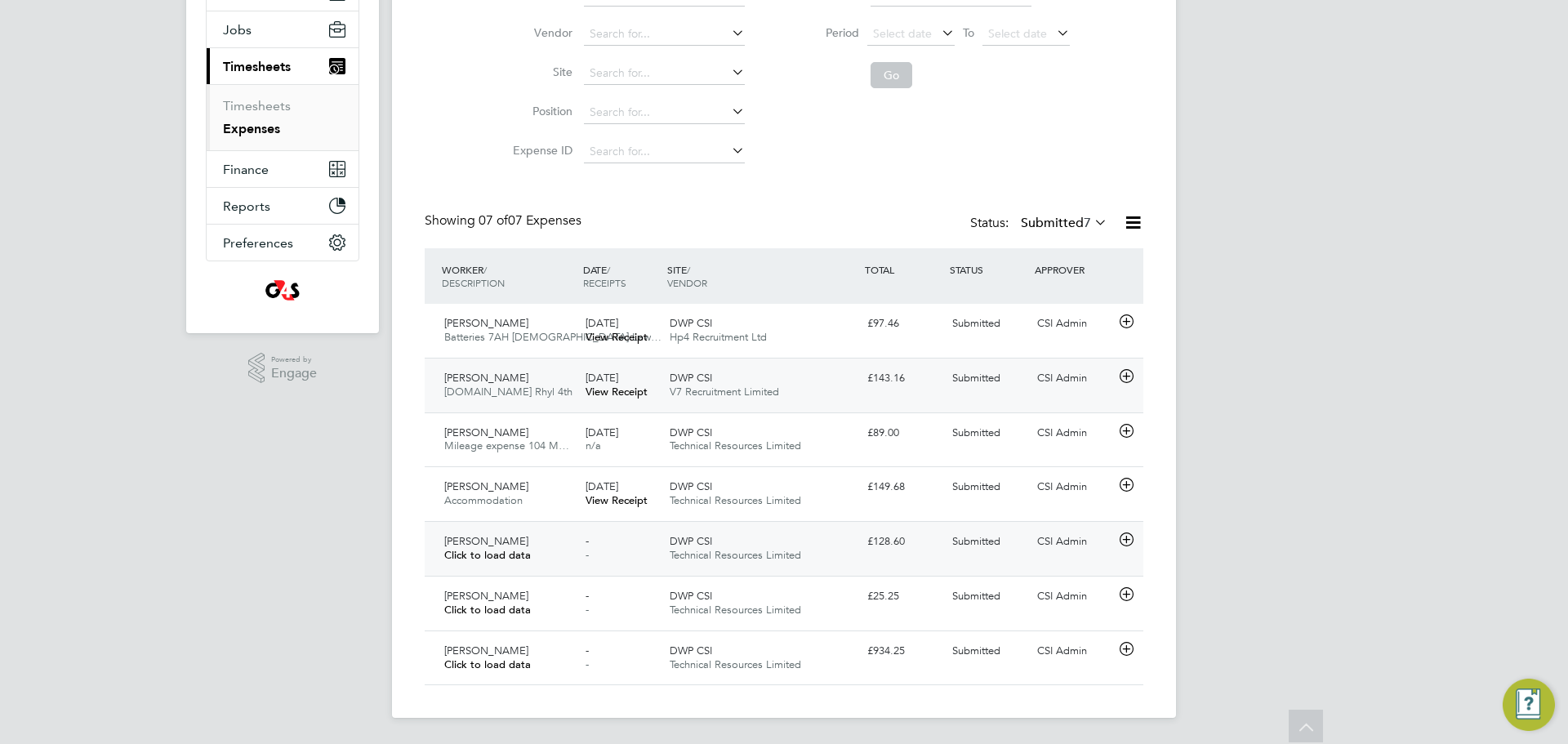
click at [642, 567] on div "- -" at bounding box center [621, 548] width 85 height 40
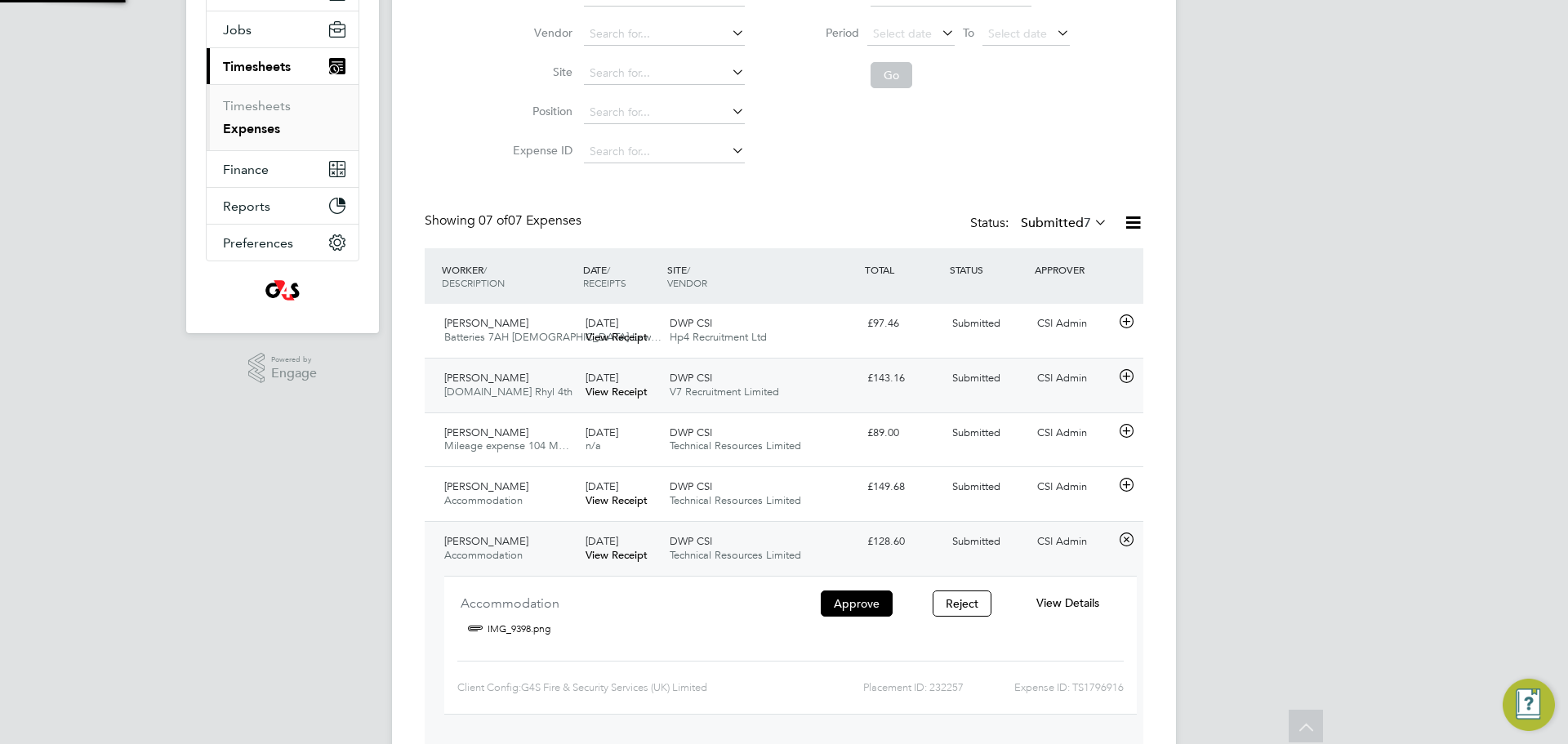
click at [633, 555] on link "View Receipt" at bounding box center [616, 555] width 62 height 14
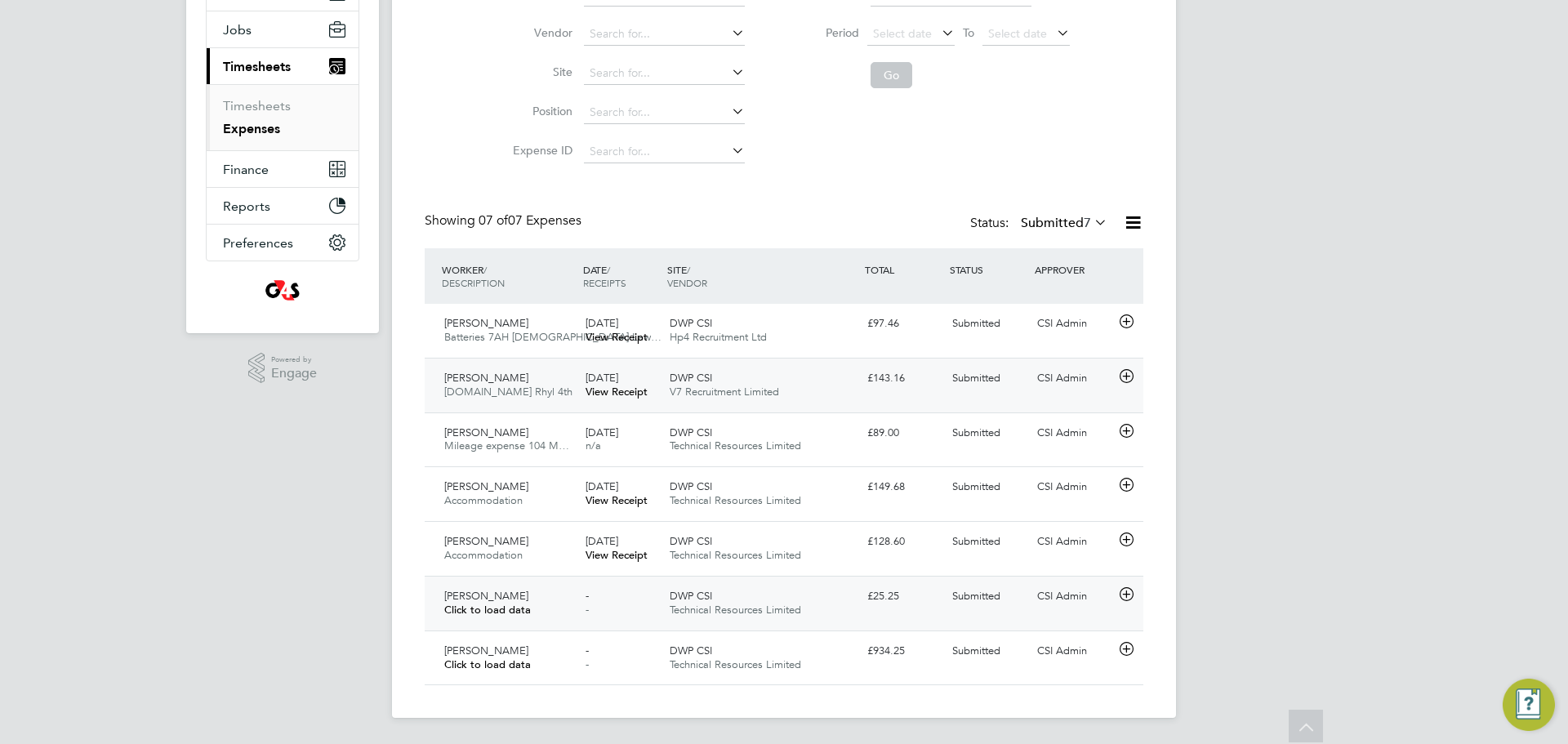
click at [717, 606] on span "Technical Resources Limited" at bounding box center [735, 609] width 132 height 14
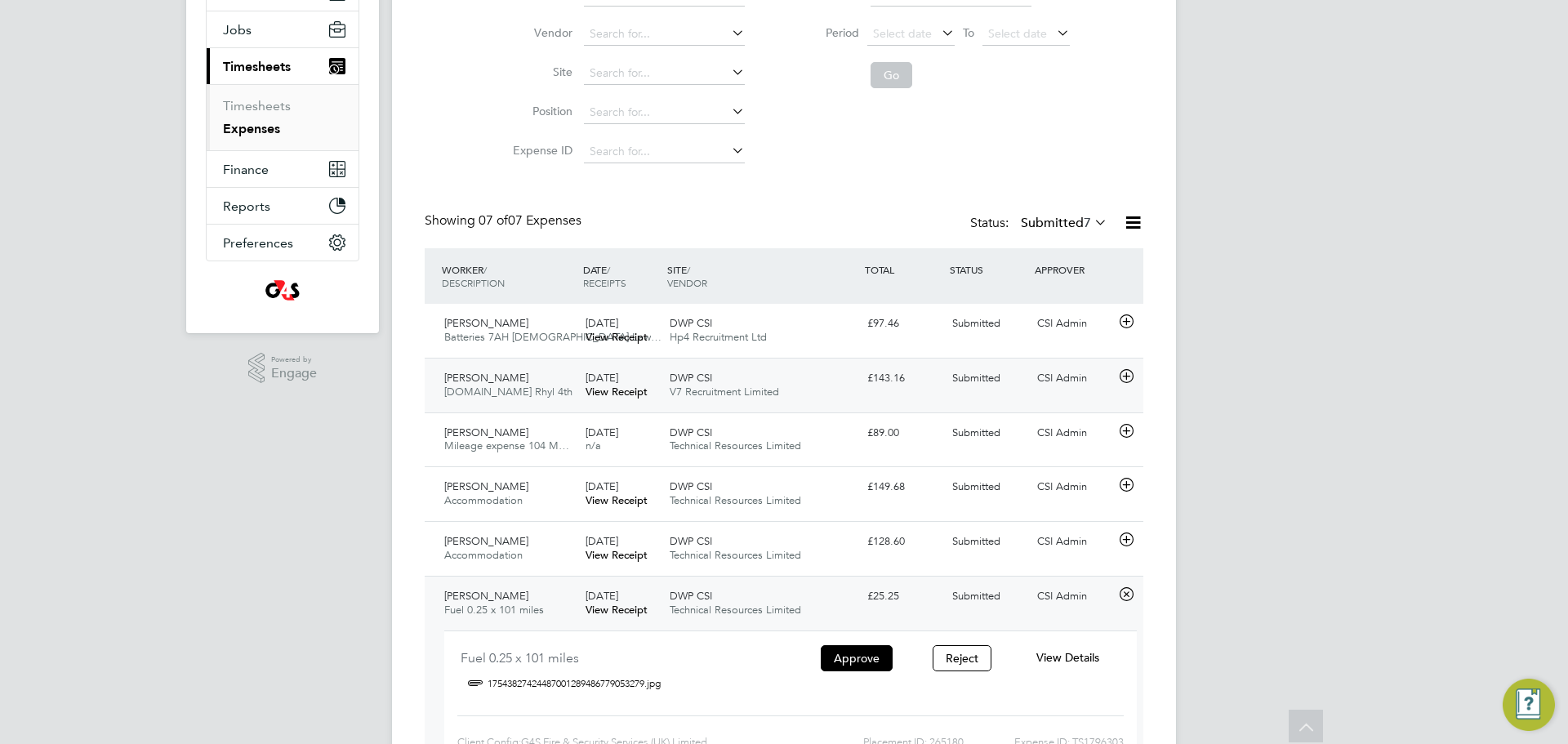
click at [1129, 592] on icon at bounding box center [1126, 593] width 21 height 13
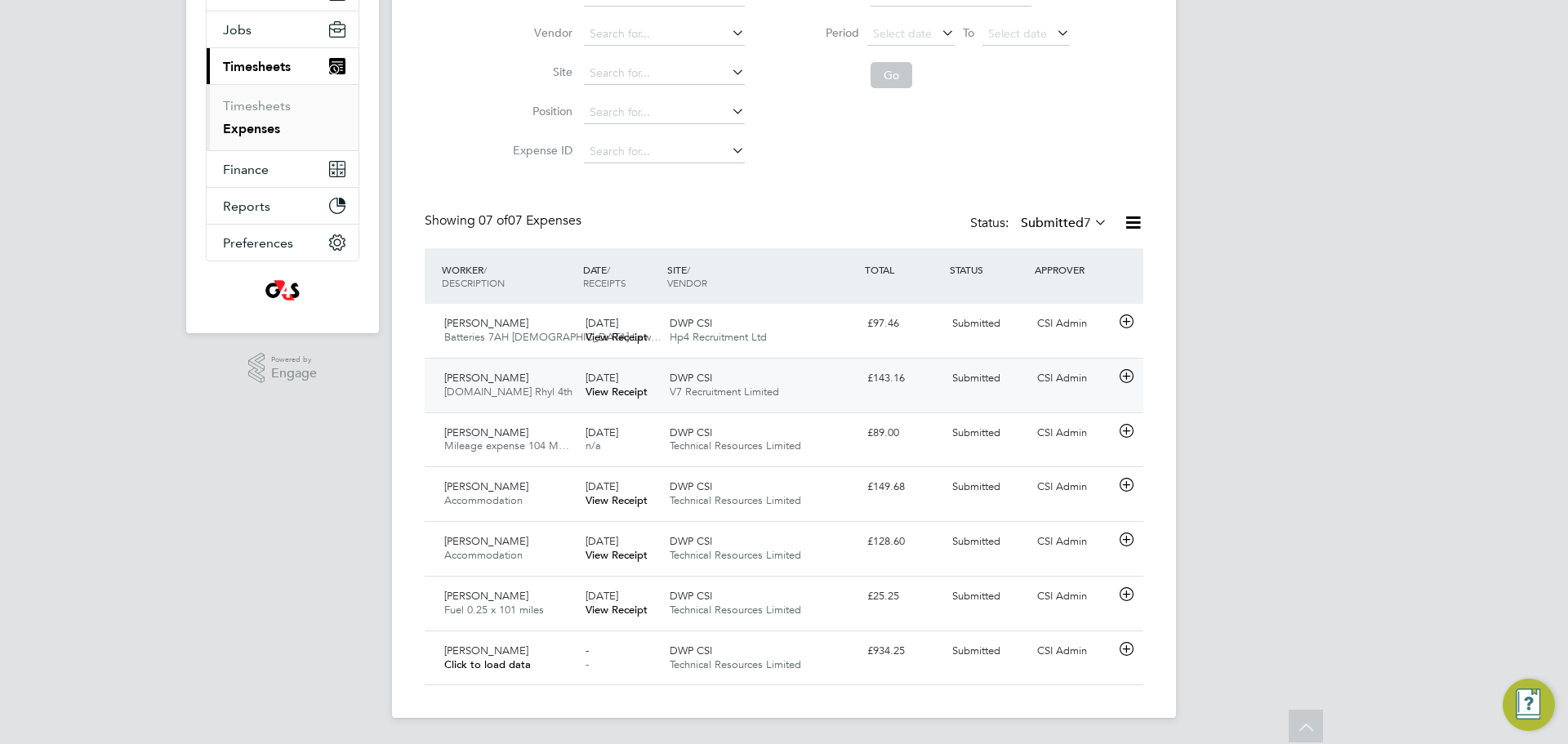
click at [878, 693] on div "Expenses New Expense Expenses I Follow All Expenses Client Config Vendor Site P…" at bounding box center [784, 290] width 784 height 855
click at [904, 659] on div "£934.25" at bounding box center [903, 651] width 85 height 27
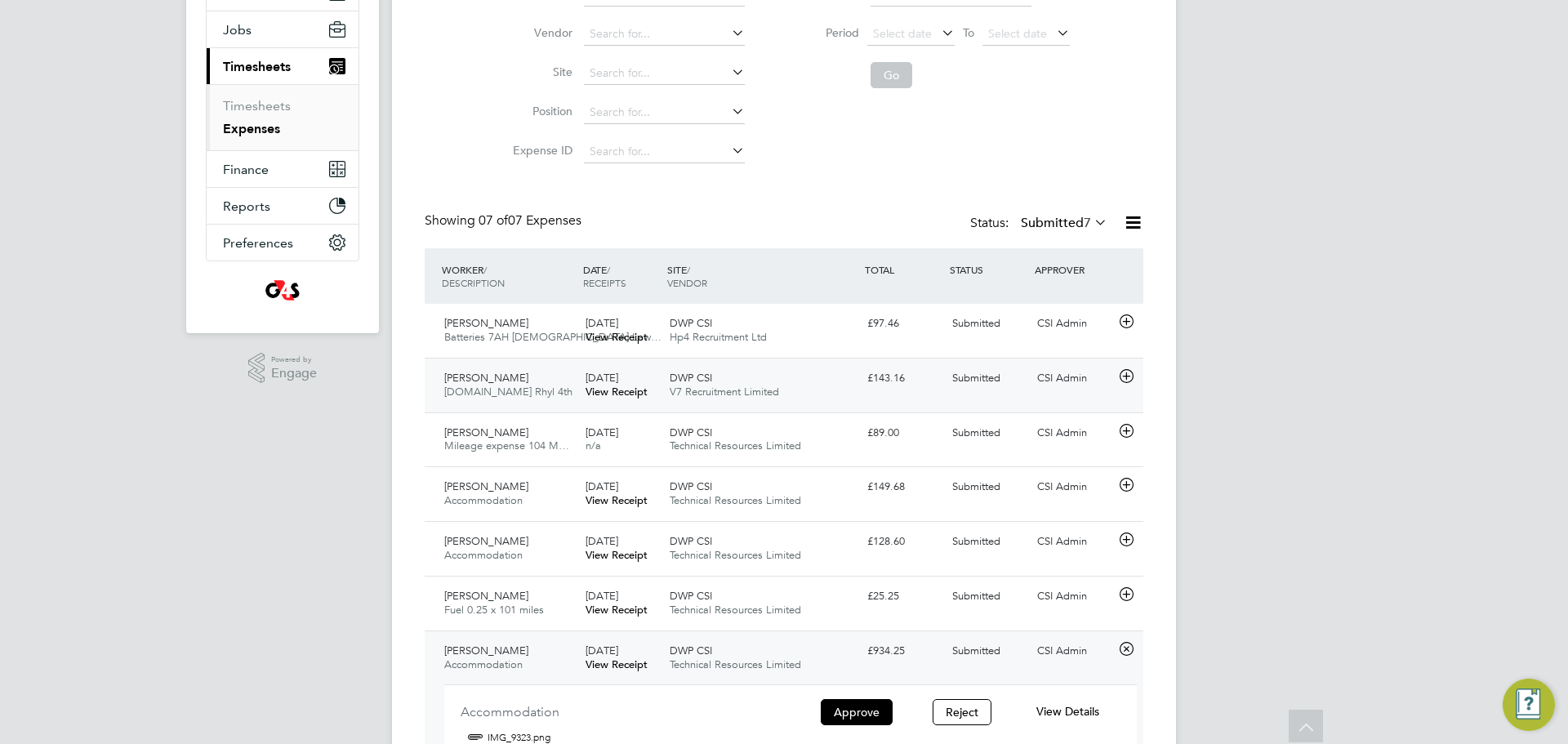
click at [1127, 648] on icon at bounding box center [1126, 649] width 21 height 13
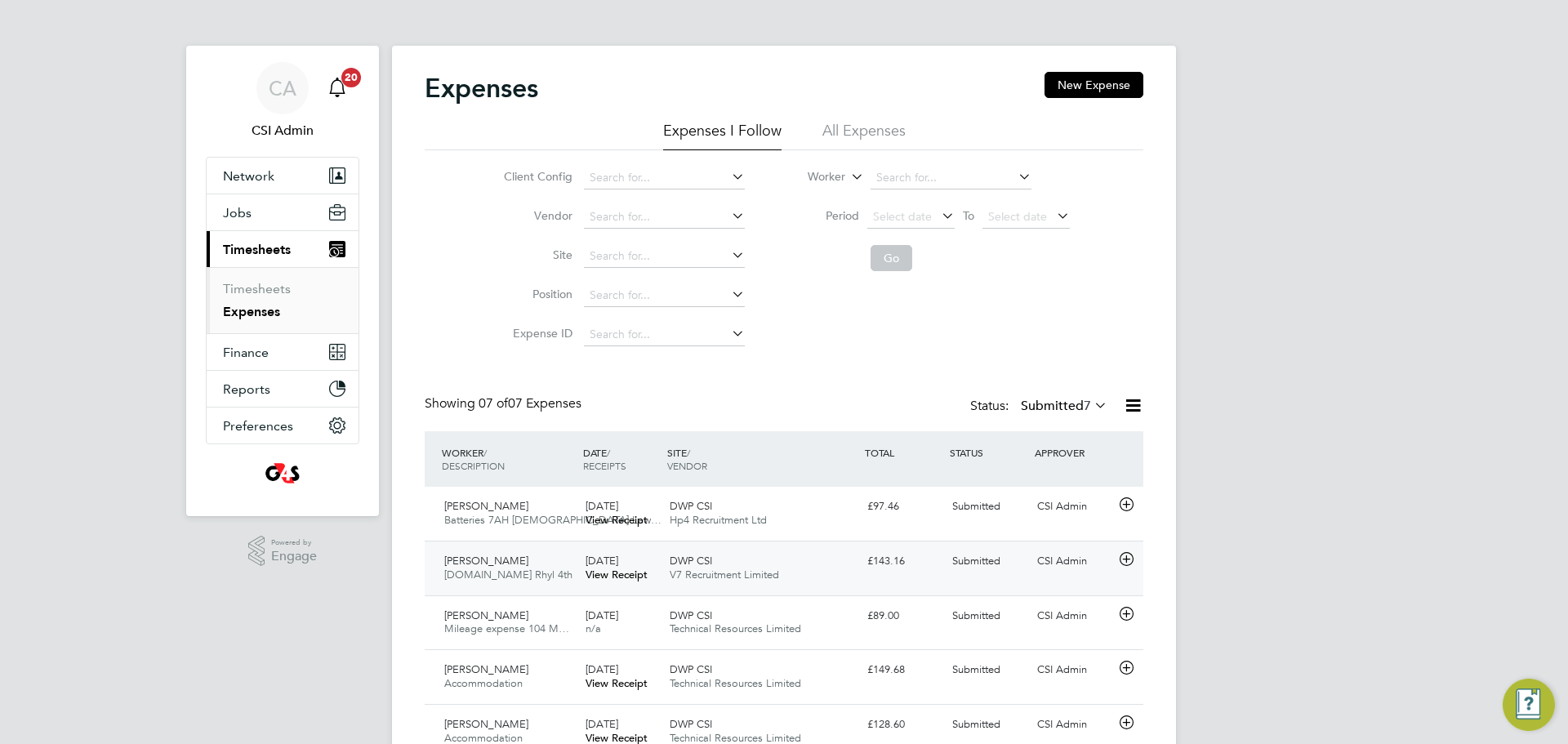
click at [347, 79] on span "20" at bounding box center [351, 78] width 20 height 20
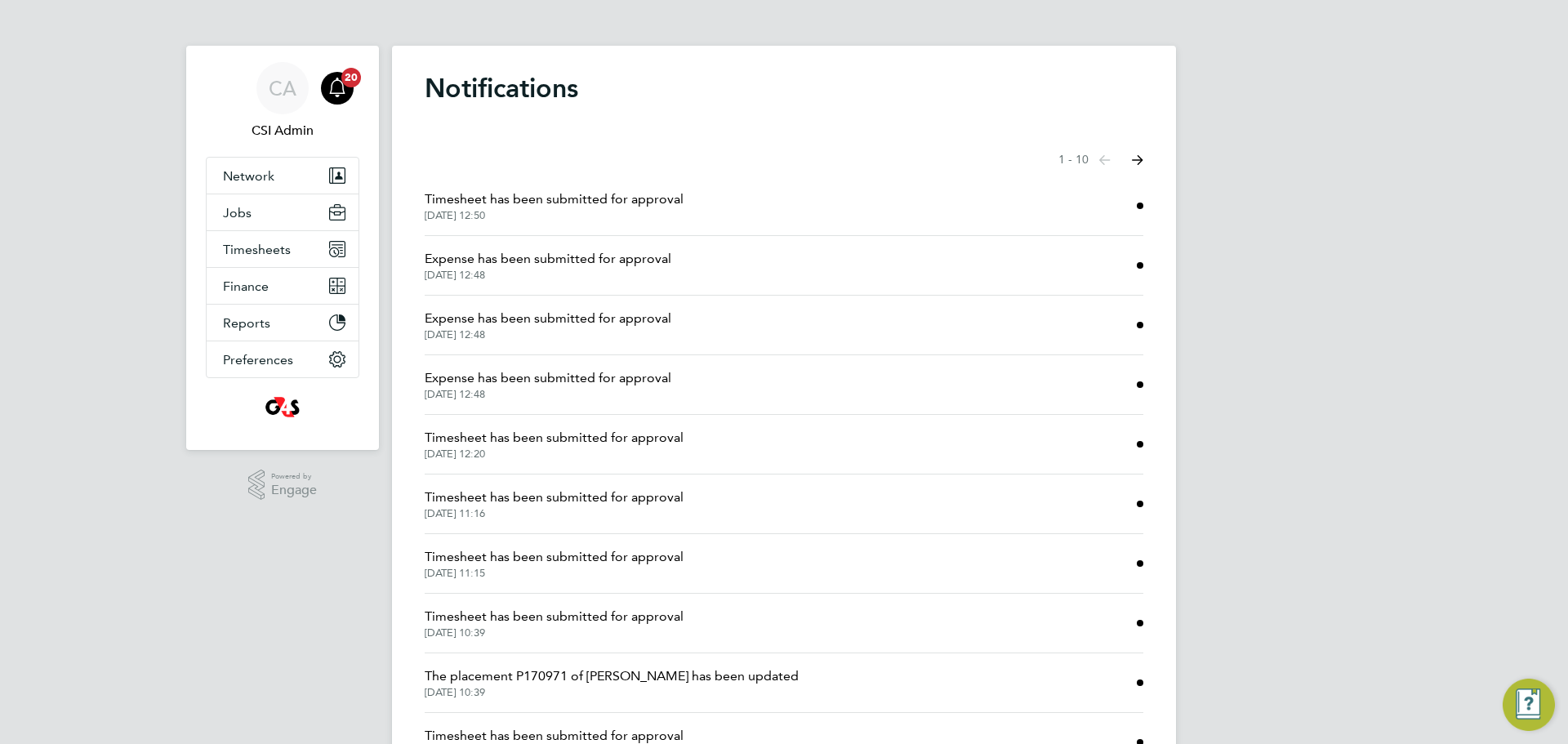
click at [561, 197] on span "Timesheet has been submitted for approval" at bounding box center [553, 199] width 259 height 20
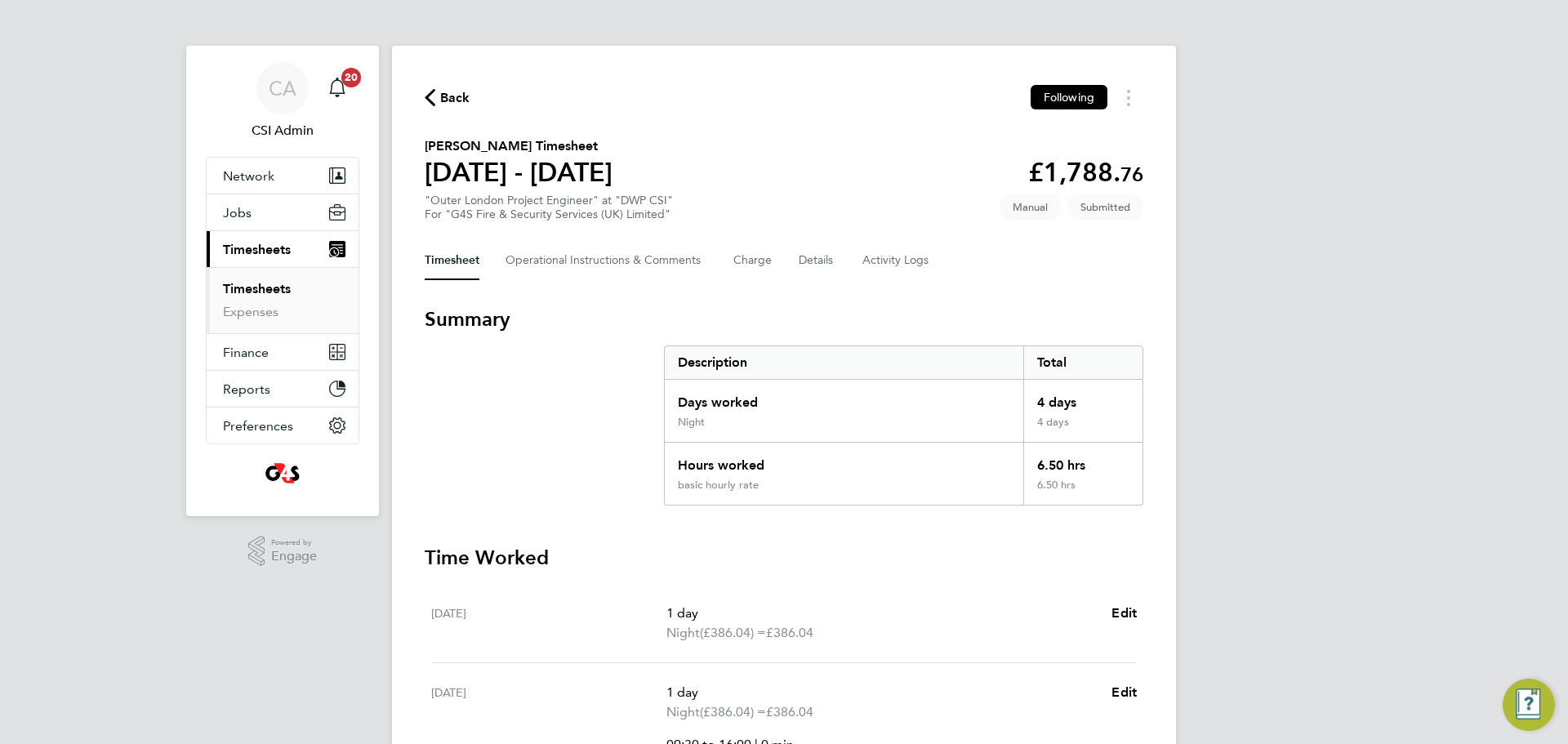
click at [1104, 199] on span "Submitted" at bounding box center [1104, 207] width 76 height 27
click at [1072, 169] on app-decimal "£1,788. 76" at bounding box center [1086, 172] width 115 height 31
copy app-decimal "1,788. 76"
click at [282, 293] on link "Timesheets" at bounding box center [256, 288] width 68 height 16
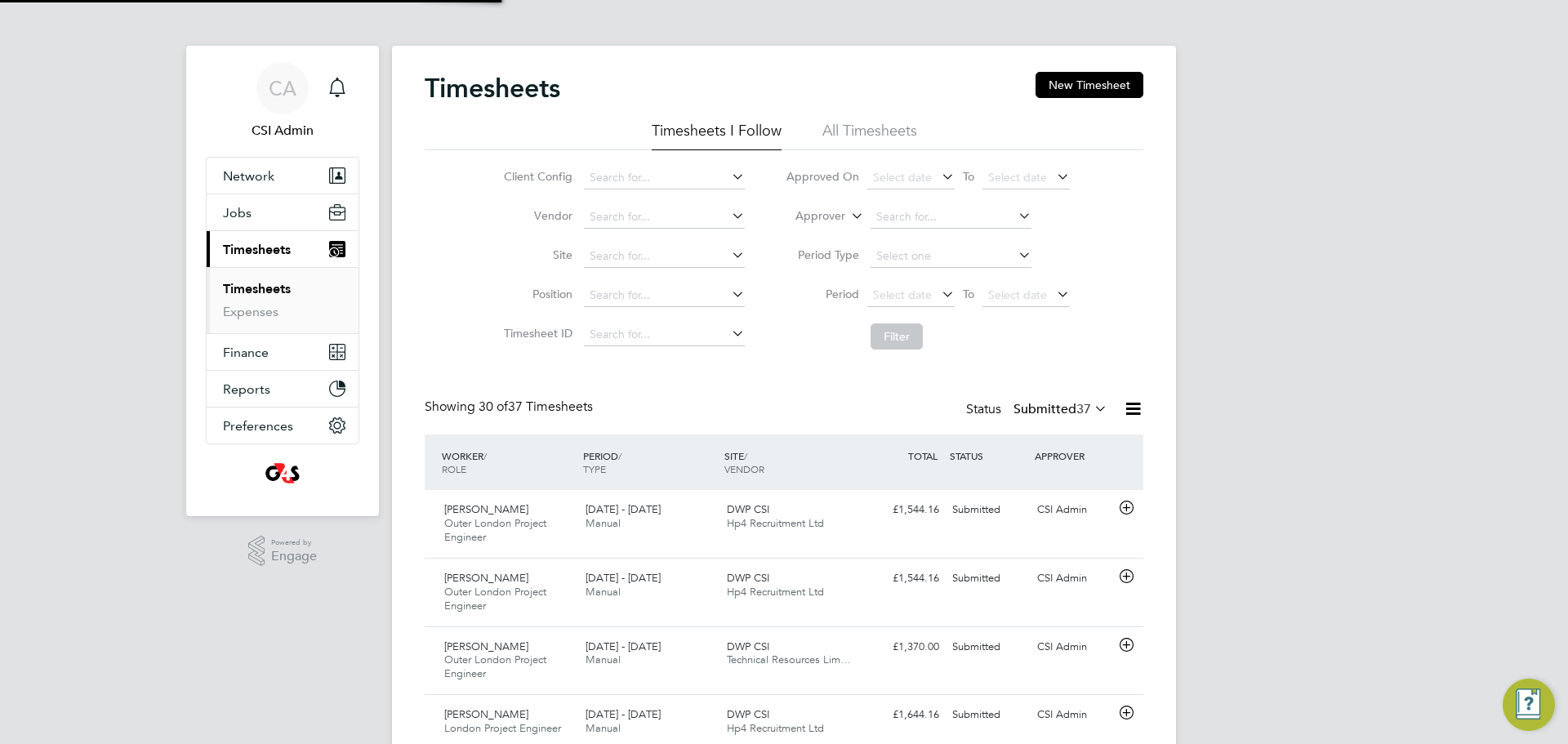
scroll to position [55, 142]
click at [329, 91] on icon "Main navigation" at bounding box center [338, 88] width 20 height 20
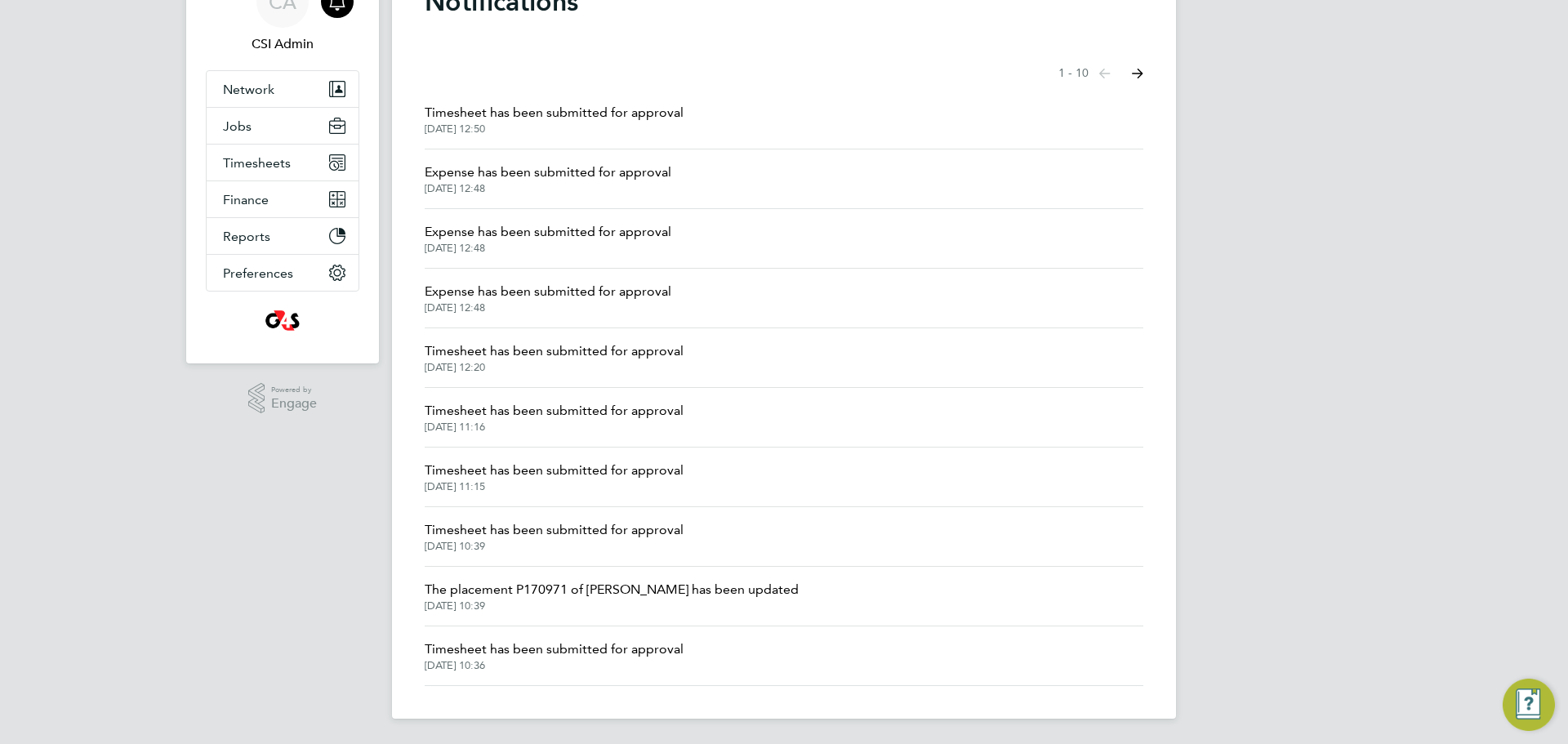
drag, startPoint x: 483, startPoint y: 526, endPoint x: 601, endPoint y: 263, distance: 288.3
click at [598, 261] on ul "Timesheet has been submitted for approval 11 Aug 2025, 12:50 Expense has been s…" at bounding box center [784, 388] width 719 height 596
click at [1110, 72] on icon "Select page of notifications list" at bounding box center [1105, 74] width 12 height 10
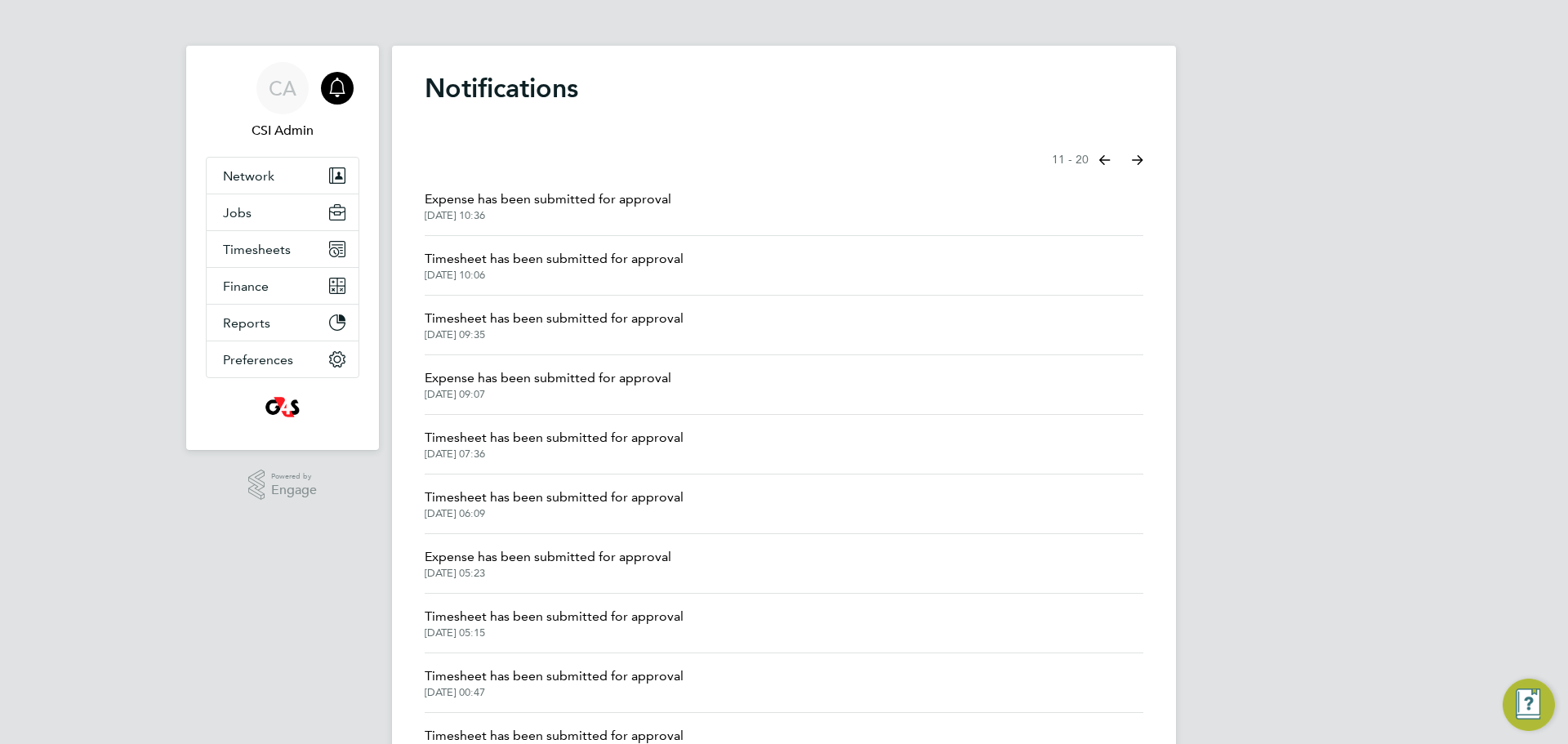
drag, startPoint x: 546, startPoint y: 189, endPoint x: 468, endPoint y: 194, distance: 78.2
click at [1097, 155] on button "Previous page" at bounding box center [1104, 159] width 32 height 32
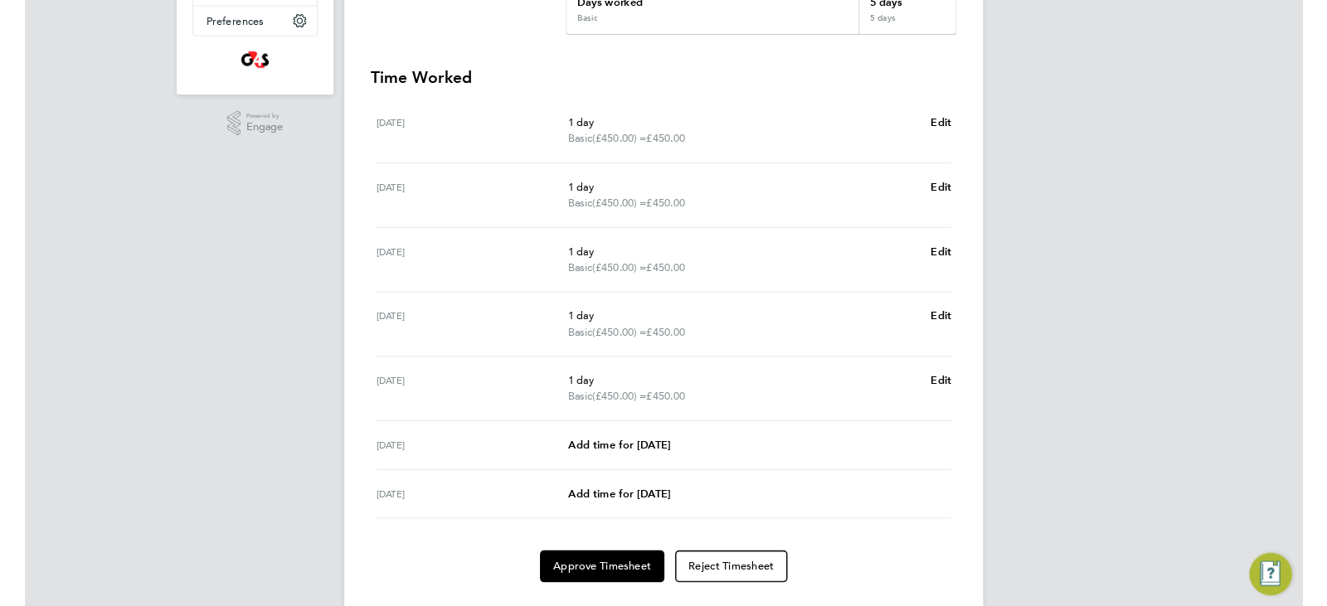
scroll to position [140, 0]
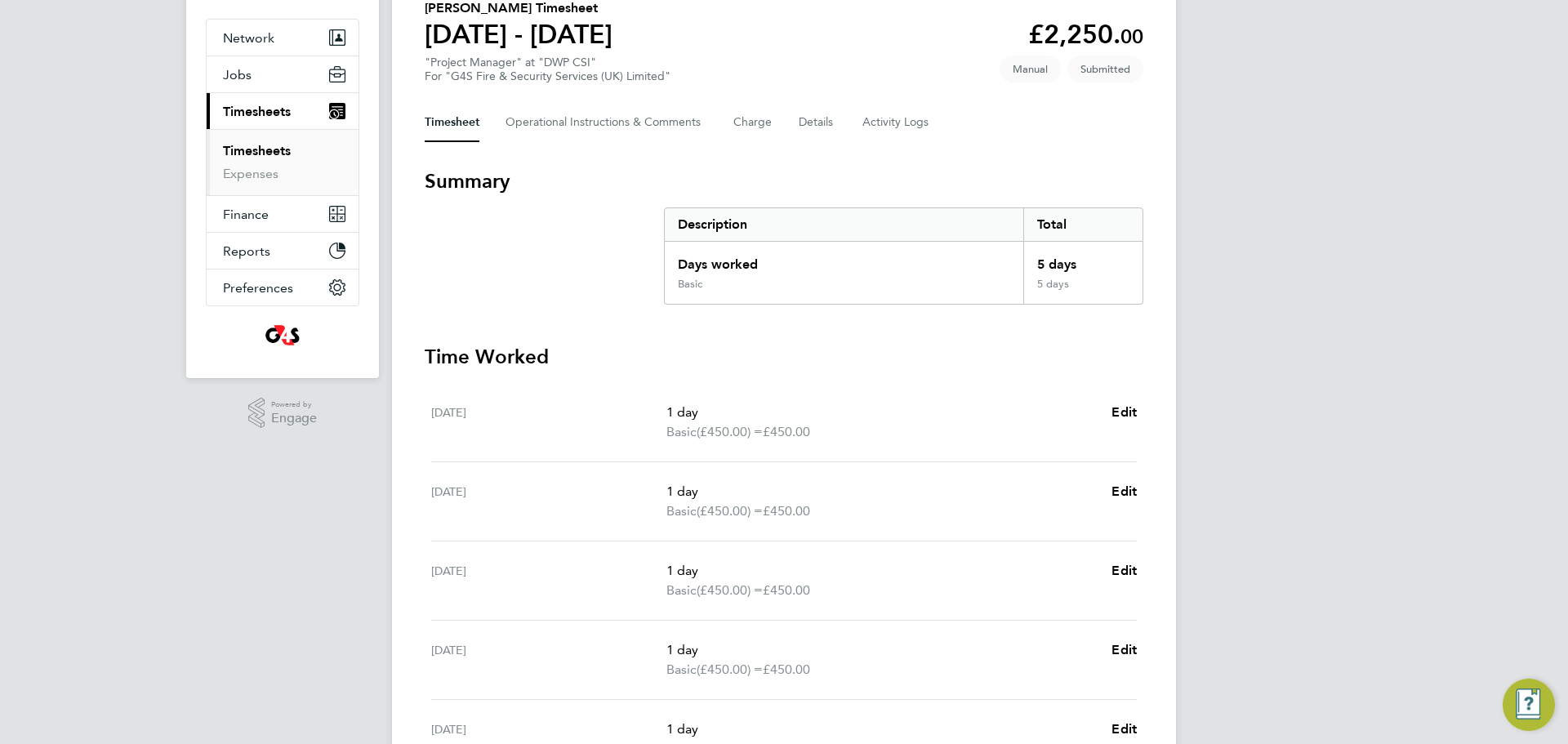
click at [1114, 33] on app-decimal "£2,250. 00" at bounding box center [1086, 34] width 115 height 31
copy app-decimal "2,250. 00"
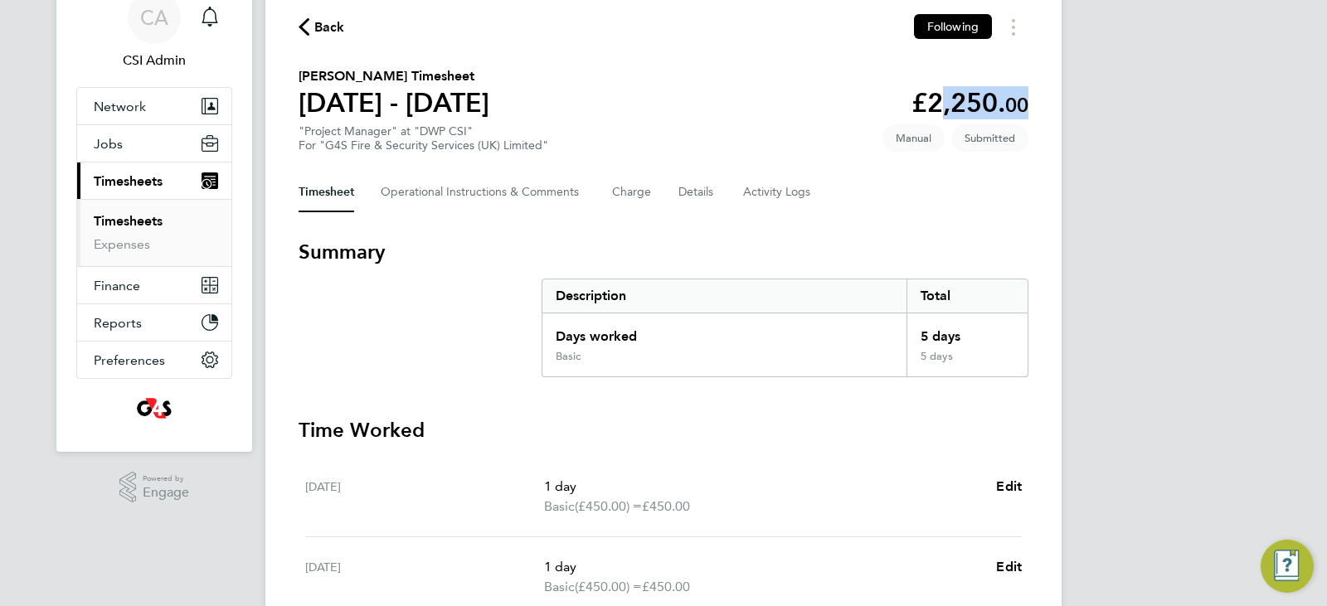
scroll to position [0, 0]
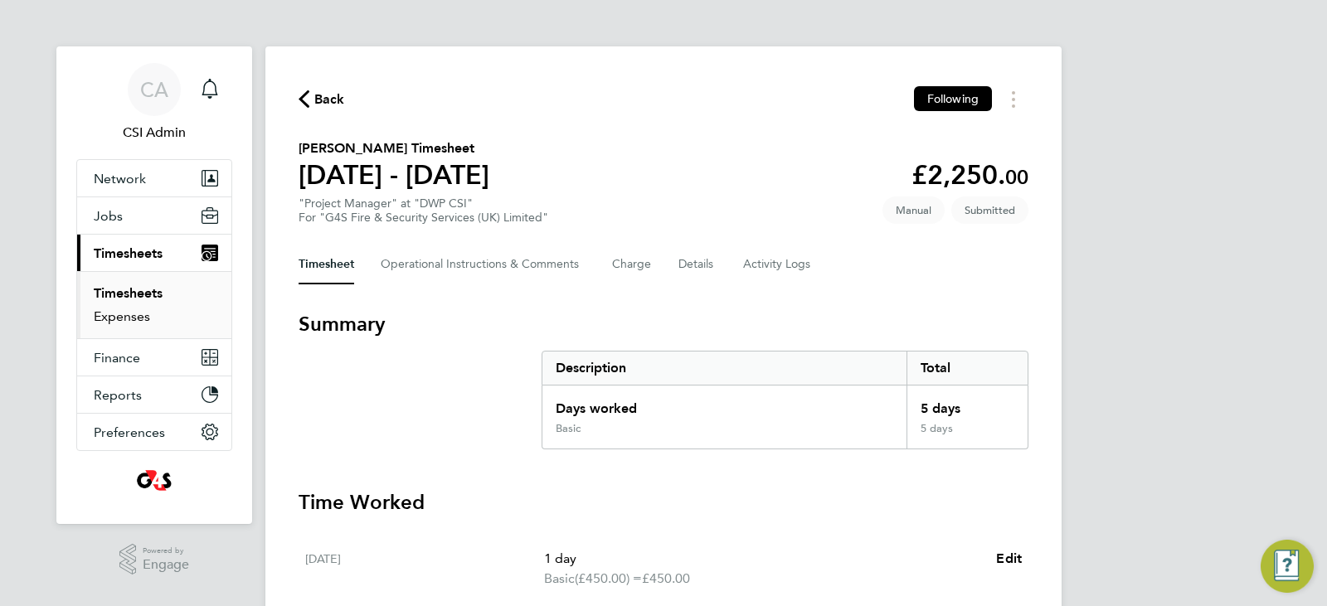
click at [113, 324] on ul "Timesheets Expenses" at bounding box center [154, 304] width 154 height 67
click at [119, 319] on link "Expenses" at bounding box center [122, 317] width 56 height 16
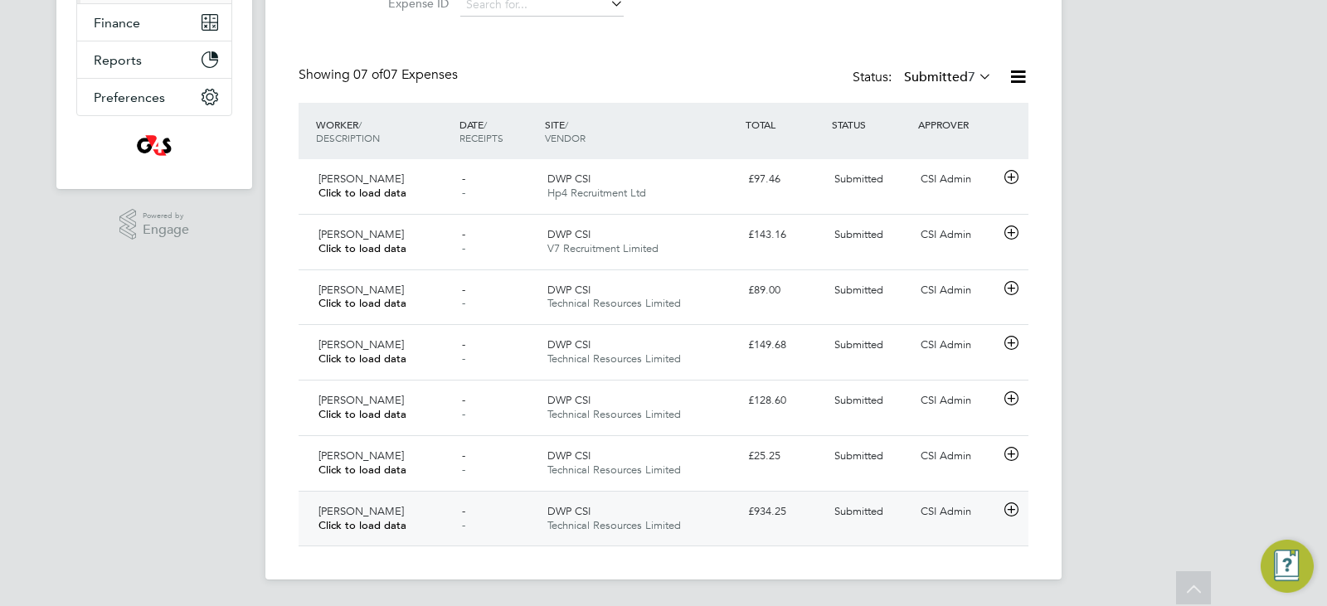
click at [430, 532] on div "Paul Haines Click to load data" at bounding box center [384, 519] width 144 height 41
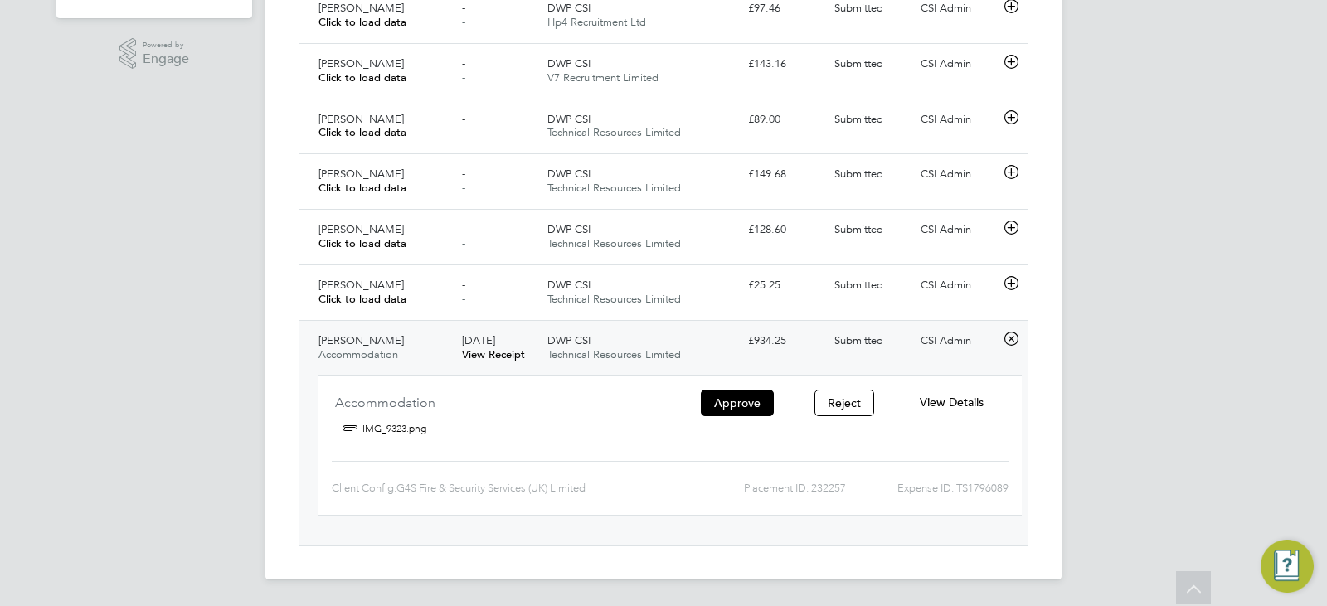
click at [973, 406] on span "View Details" at bounding box center [952, 402] width 64 height 15
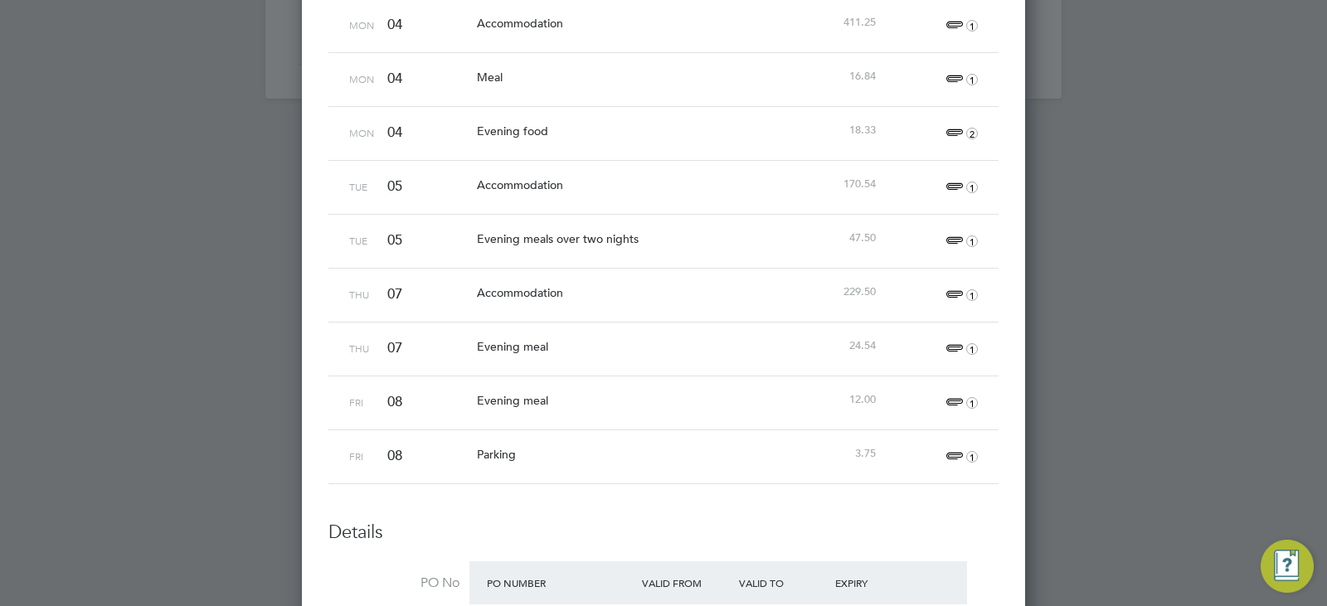
click at [947, 344] on span "1" at bounding box center [960, 349] width 37 height 20
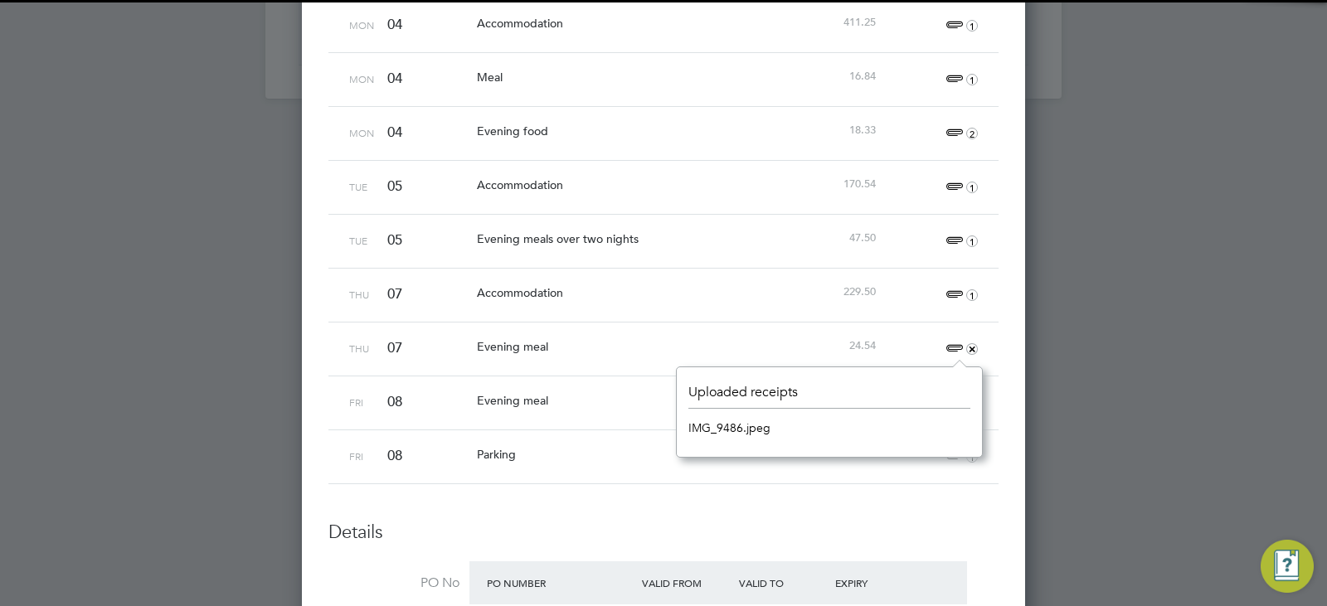
click at [754, 422] on link "IMG_9486.jpeg" at bounding box center [730, 428] width 82 height 25
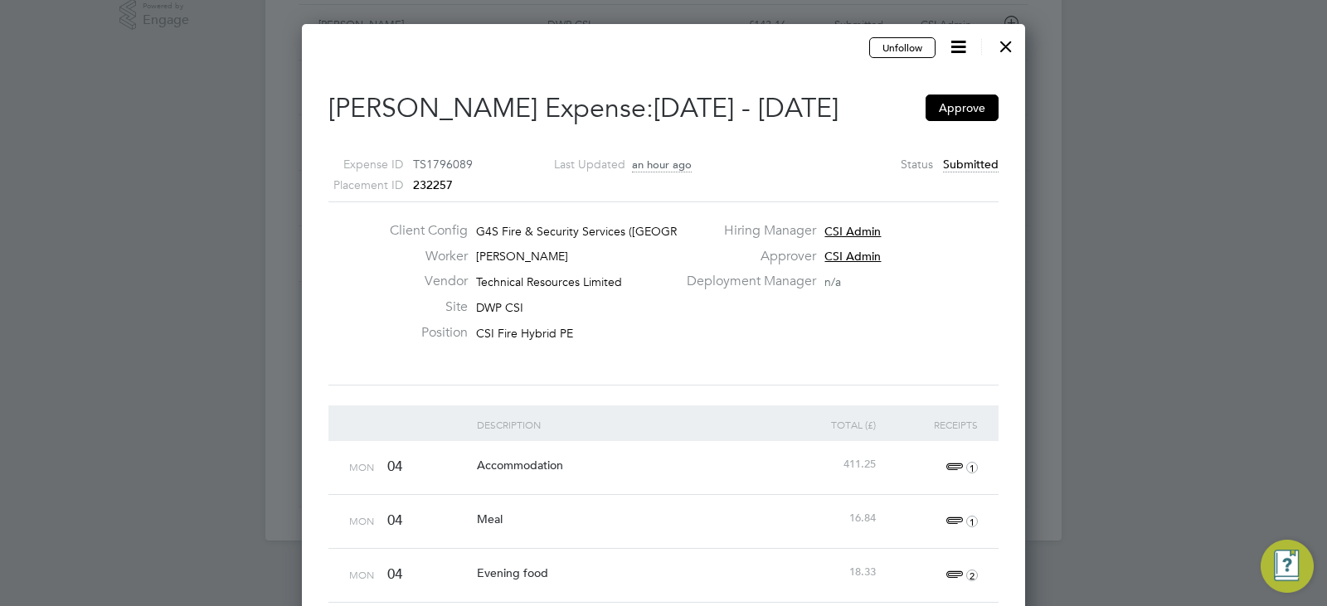
scroll to position [186, 0]
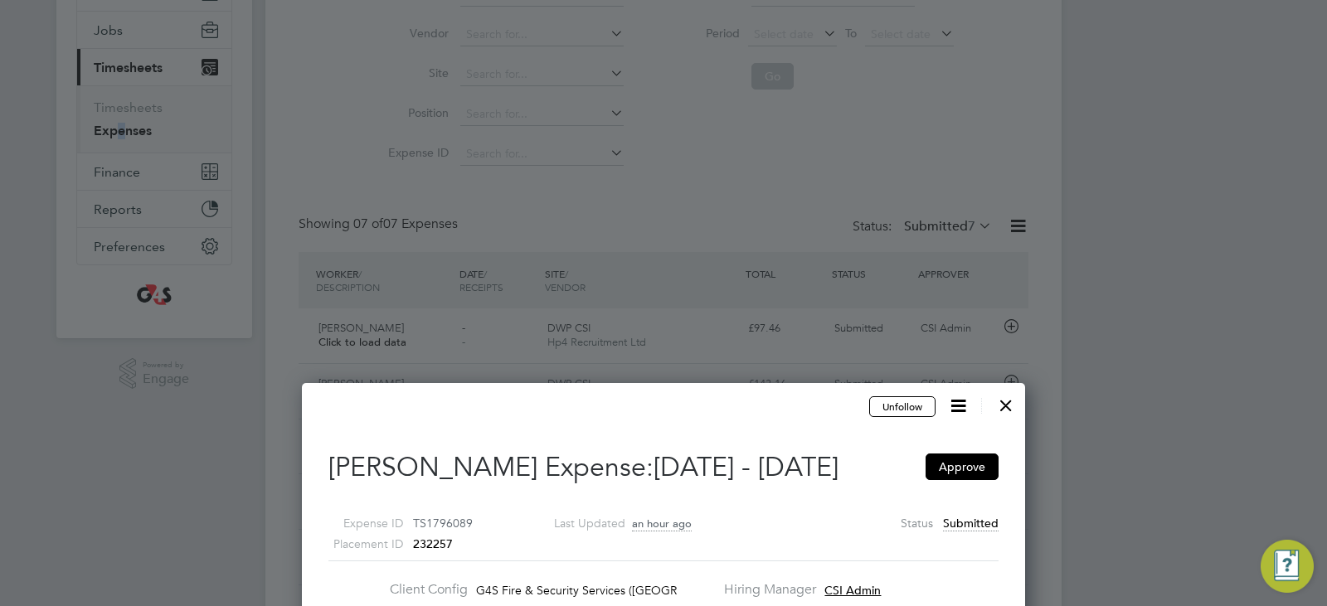
click at [949, 412] on icon at bounding box center [958, 406] width 21 height 21
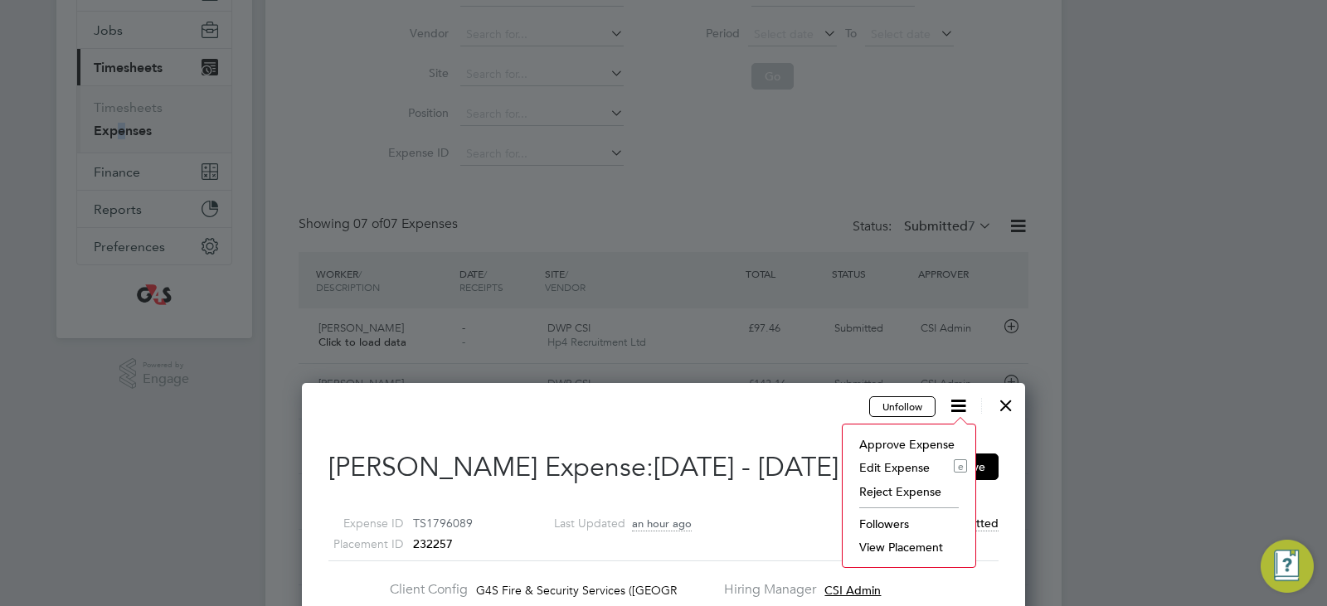
click at [871, 466] on li "Edit Expense e" at bounding box center [909, 467] width 116 height 23
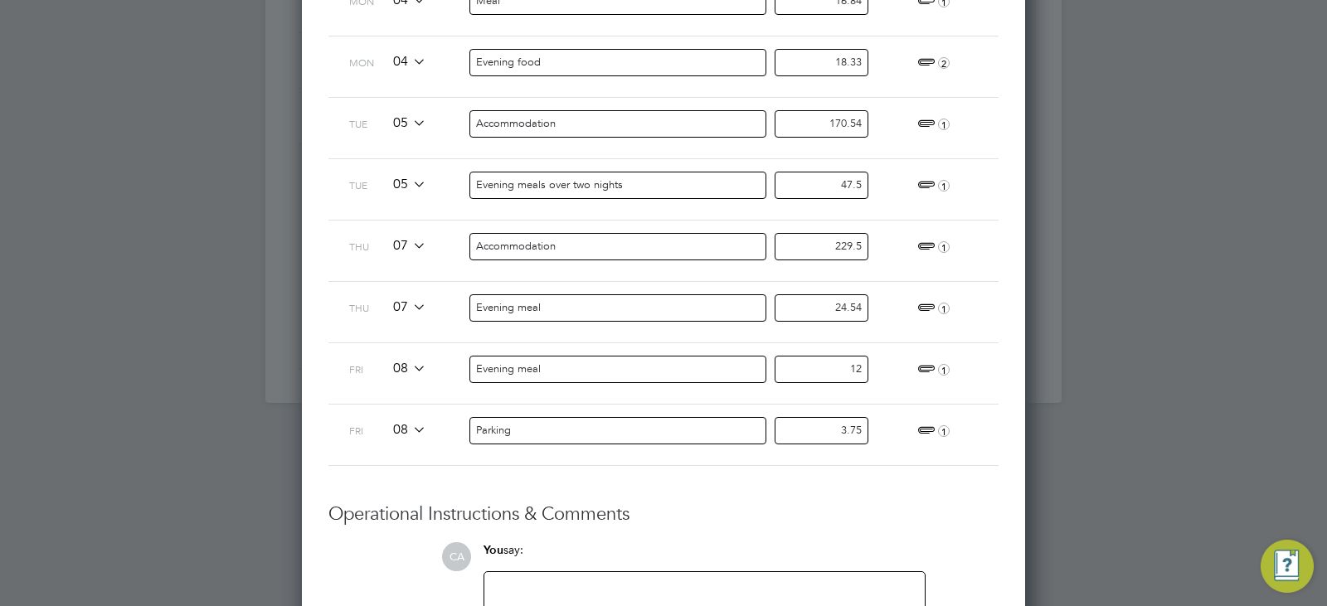
scroll to position [798, 0]
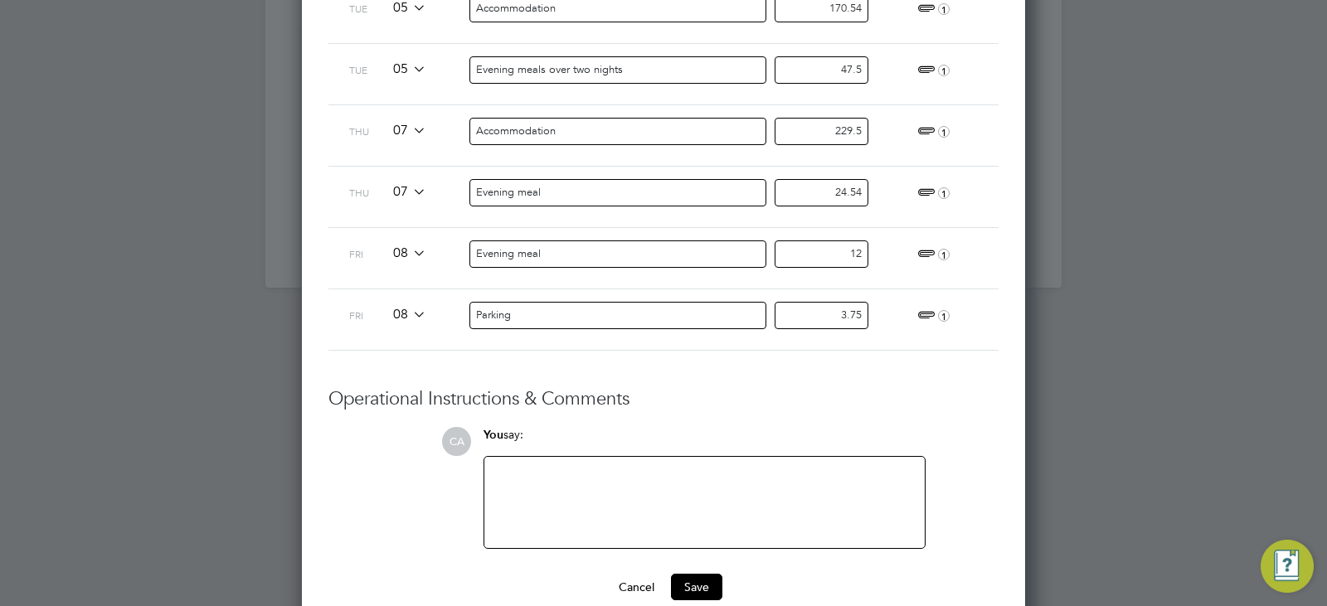
click at [827, 197] on input "24.54" at bounding box center [822, 192] width 94 height 27
paste input "16.7"
type input "16.74"
click at [626, 483] on div at bounding box center [704, 502] width 421 height 71
click at [714, 475] on div at bounding box center [704, 502] width 421 height 71
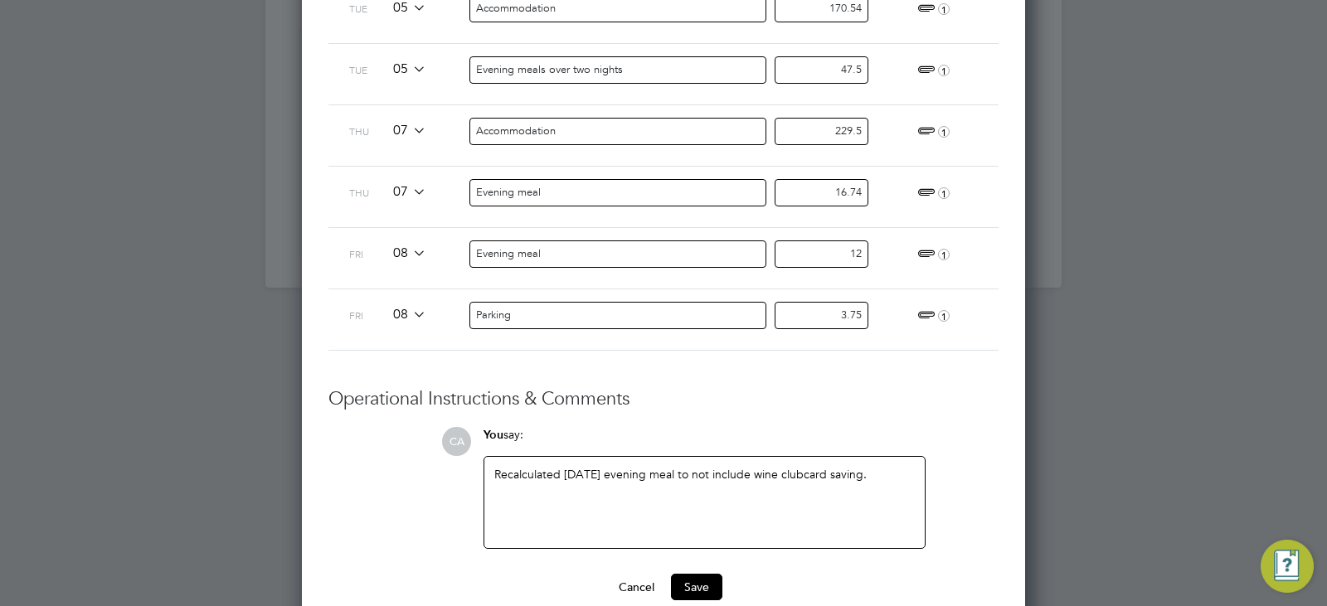
click at [496, 480] on div "Recalculated 07/08/2025 evening meal to not include wine clubcard saving." at bounding box center [704, 502] width 421 height 71
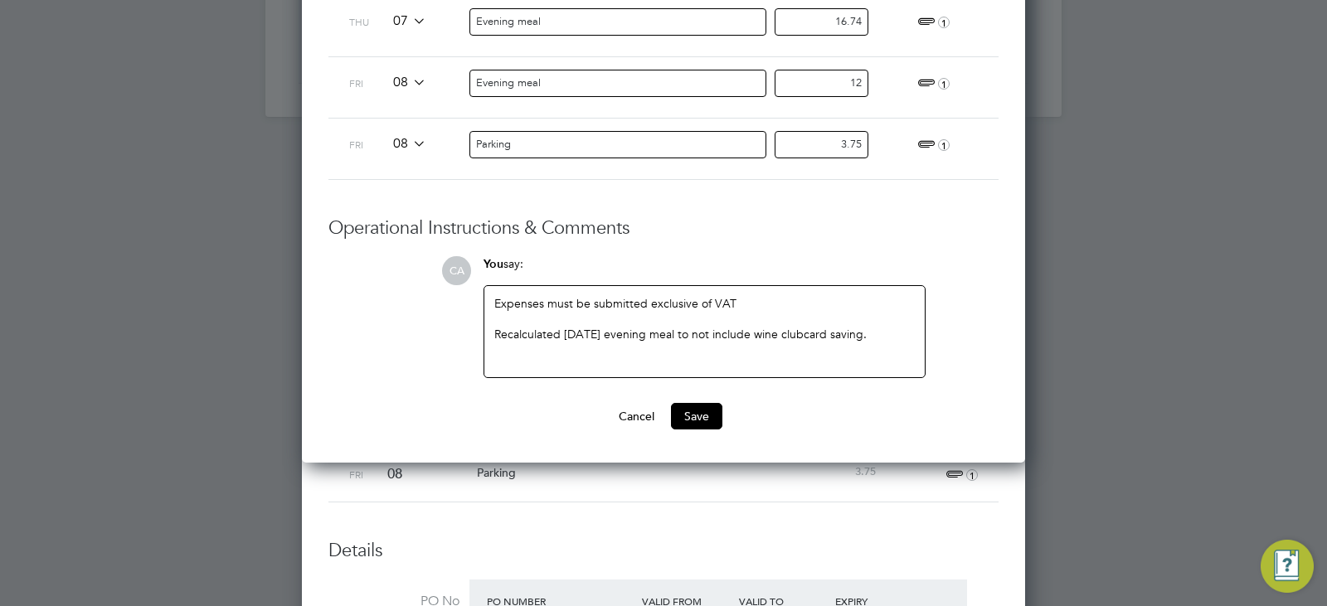
scroll to position [974, 0]
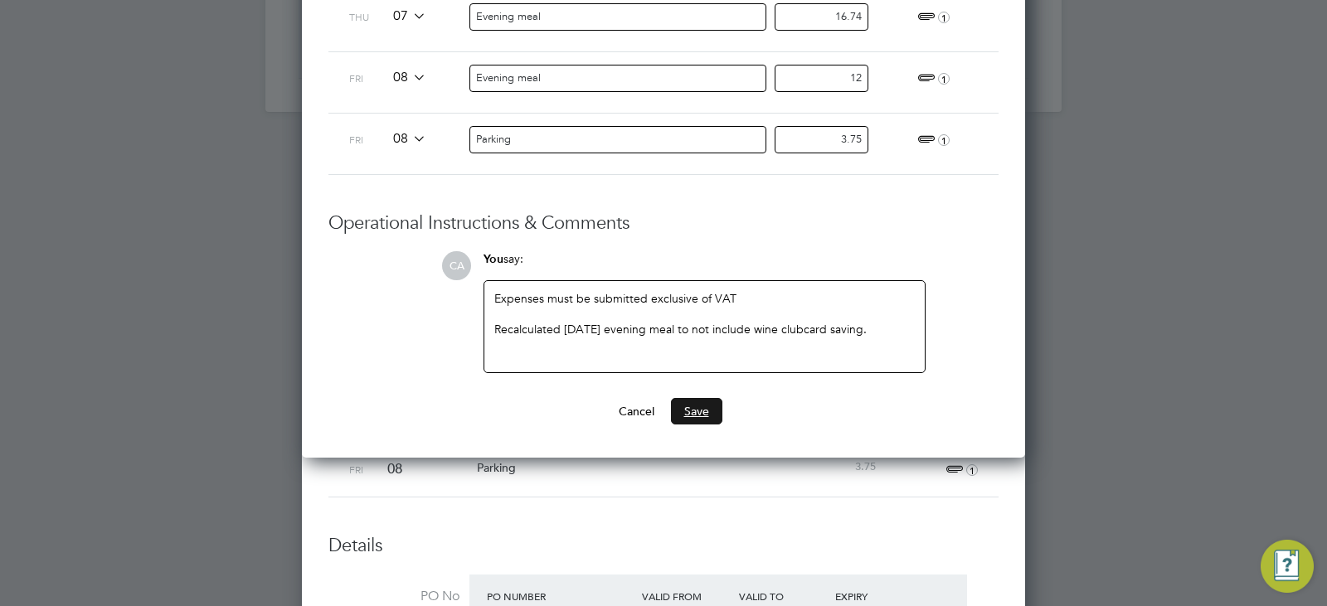
click at [709, 416] on button "Save" at bounding box center [696, 411] width 51 height 27
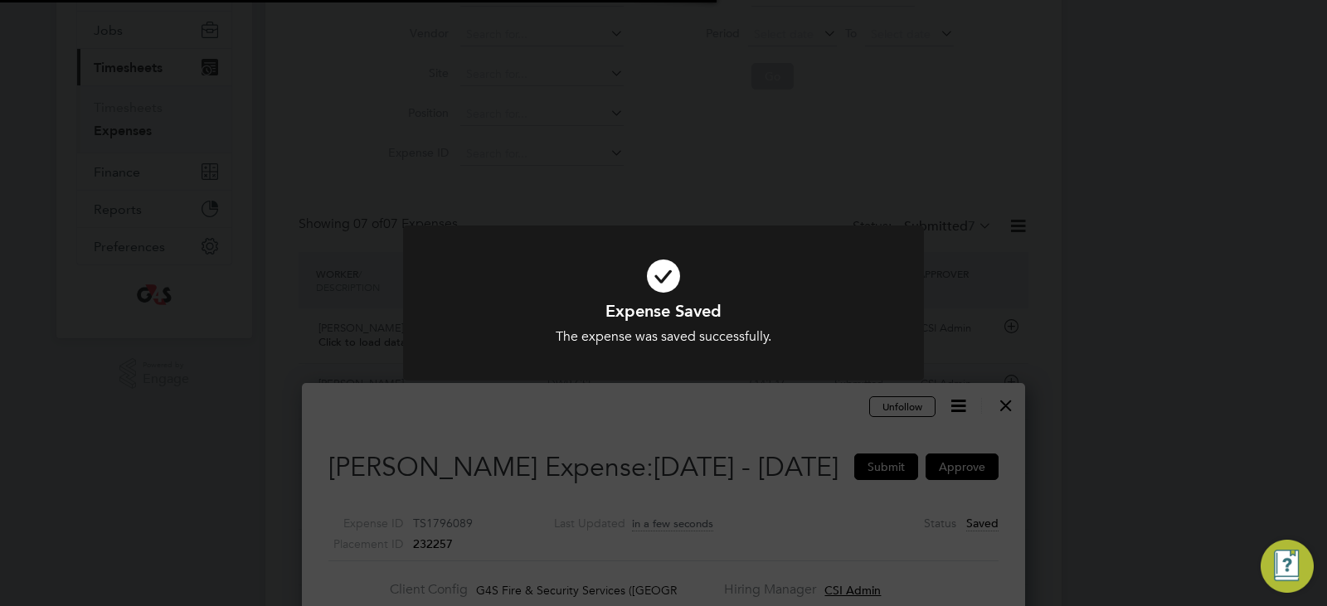
scroll to position [8, 8]
click at [643, 395] on div "Expense Saved The expense was saved successfully. Cancel Okay" at bounding box center [663, 313] width 521 height 175
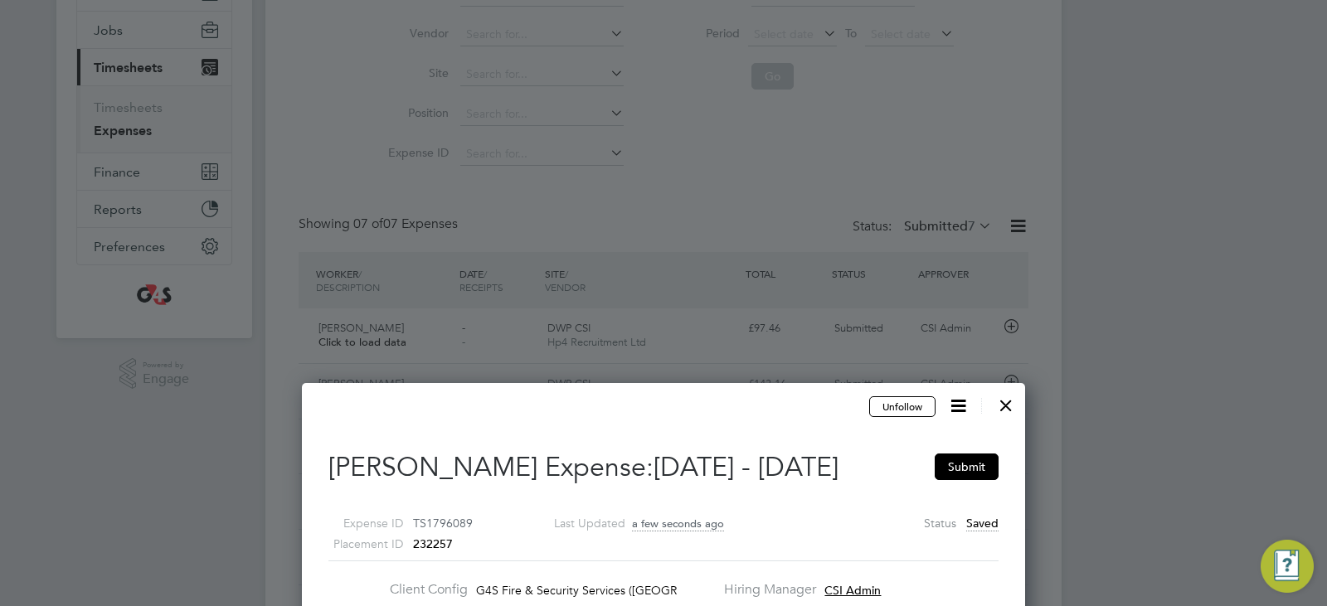
click at [1005, 412] on div at bounding box center [1006, 402] width 30 height 30
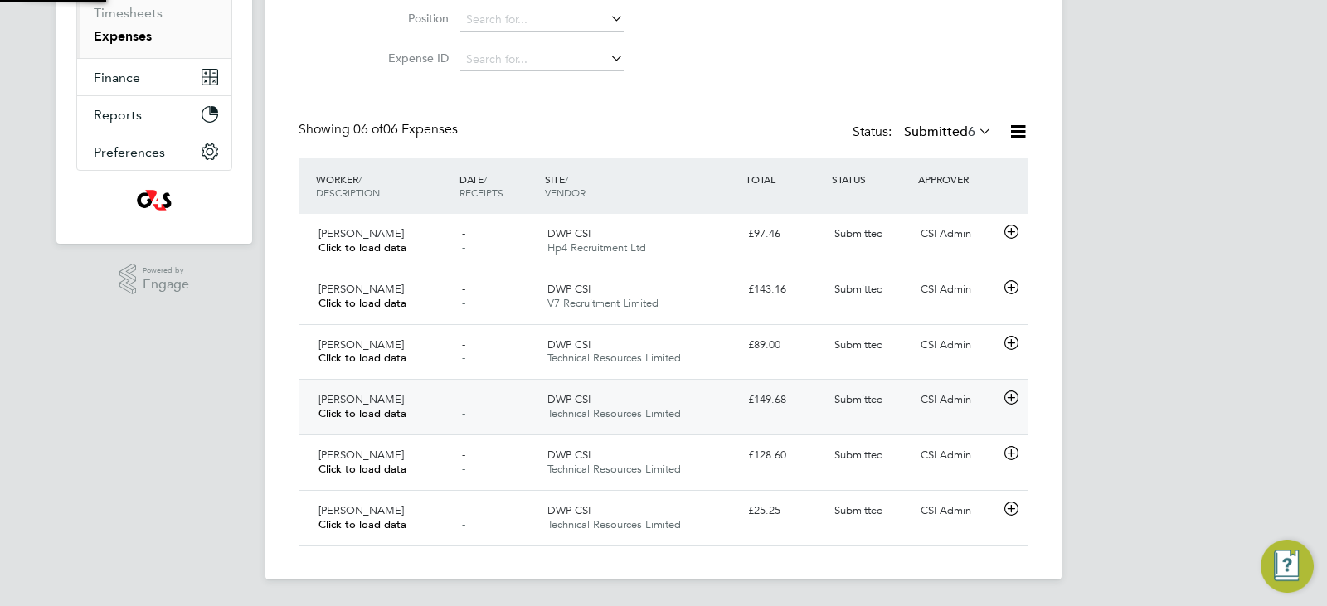
scroll to position [8, 8]
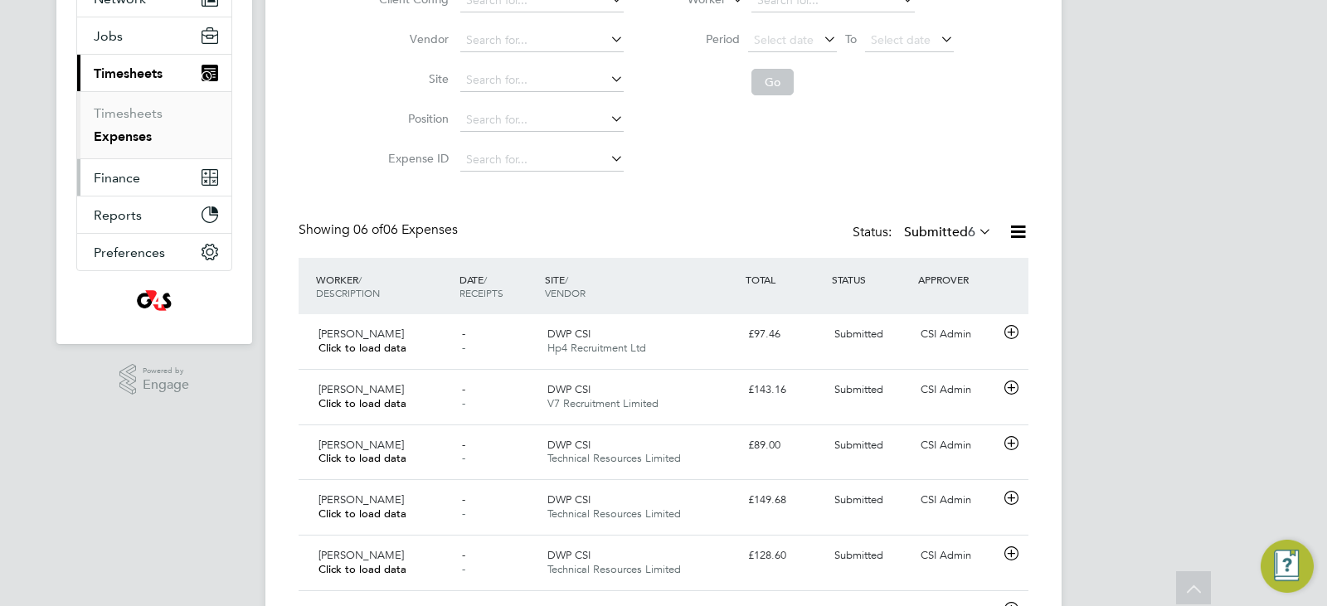
click at [106, 176] on span "Finance" at bounding box center [117, 178] width 46 height 16
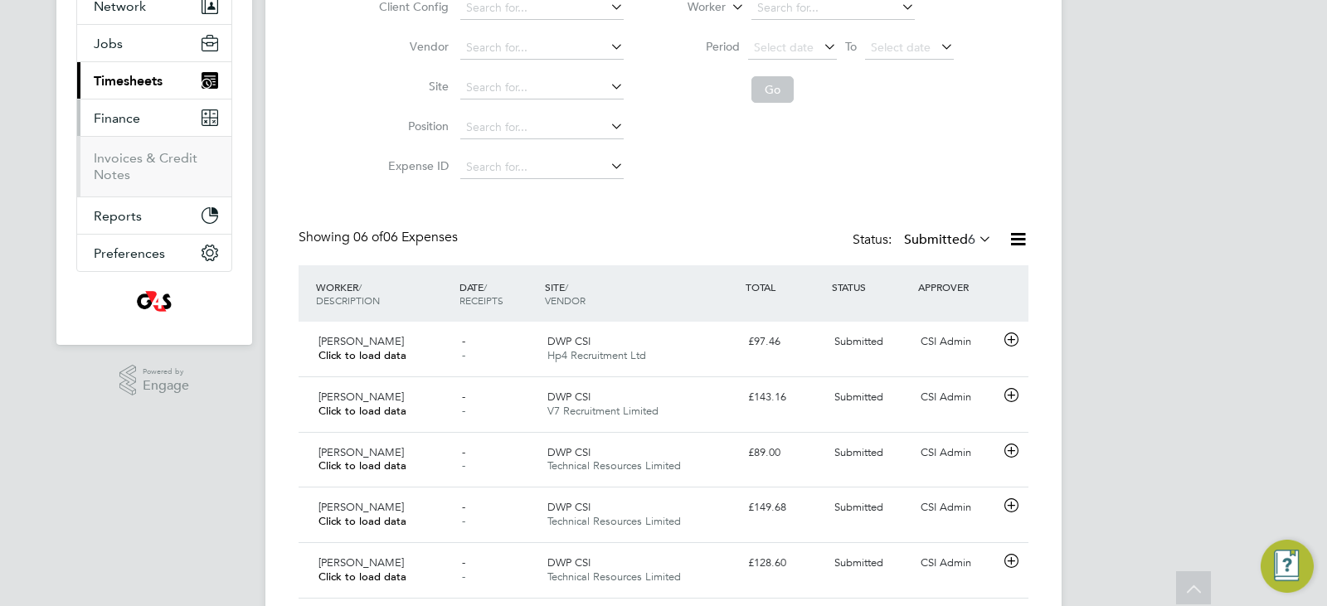
scroll to position [170, 0]
click at [129, 100] on button "Current page: Timesheets" at bounding box center [154, 83] width 154 height 37
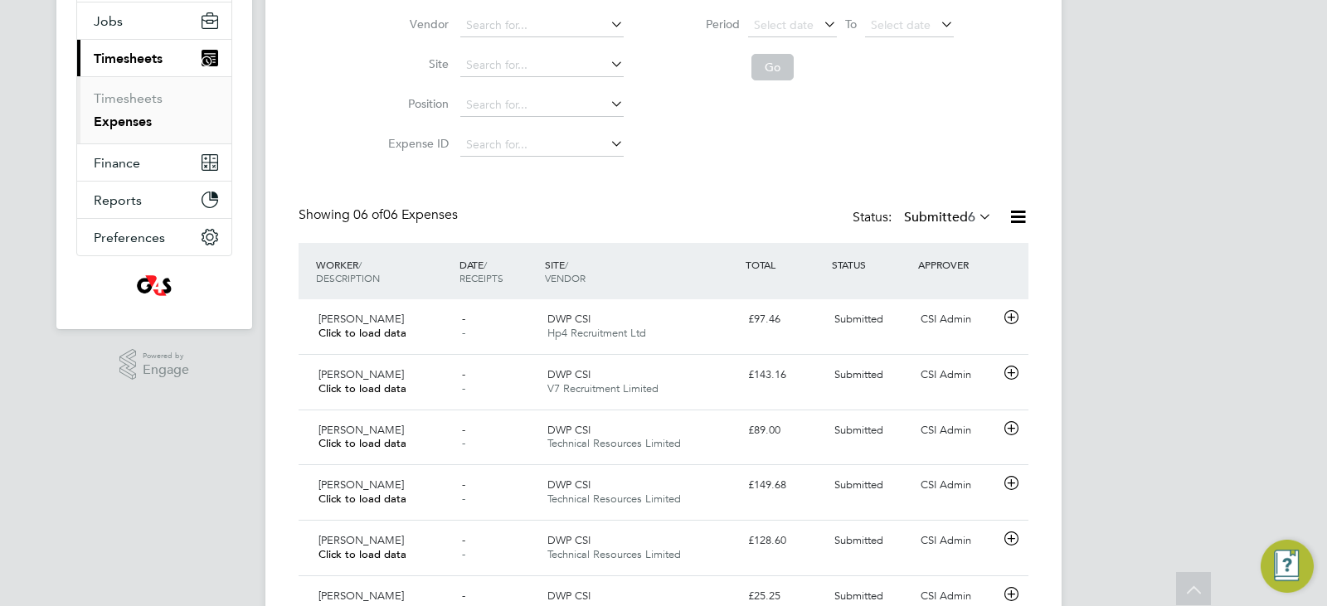
scroll to position [45, 0]
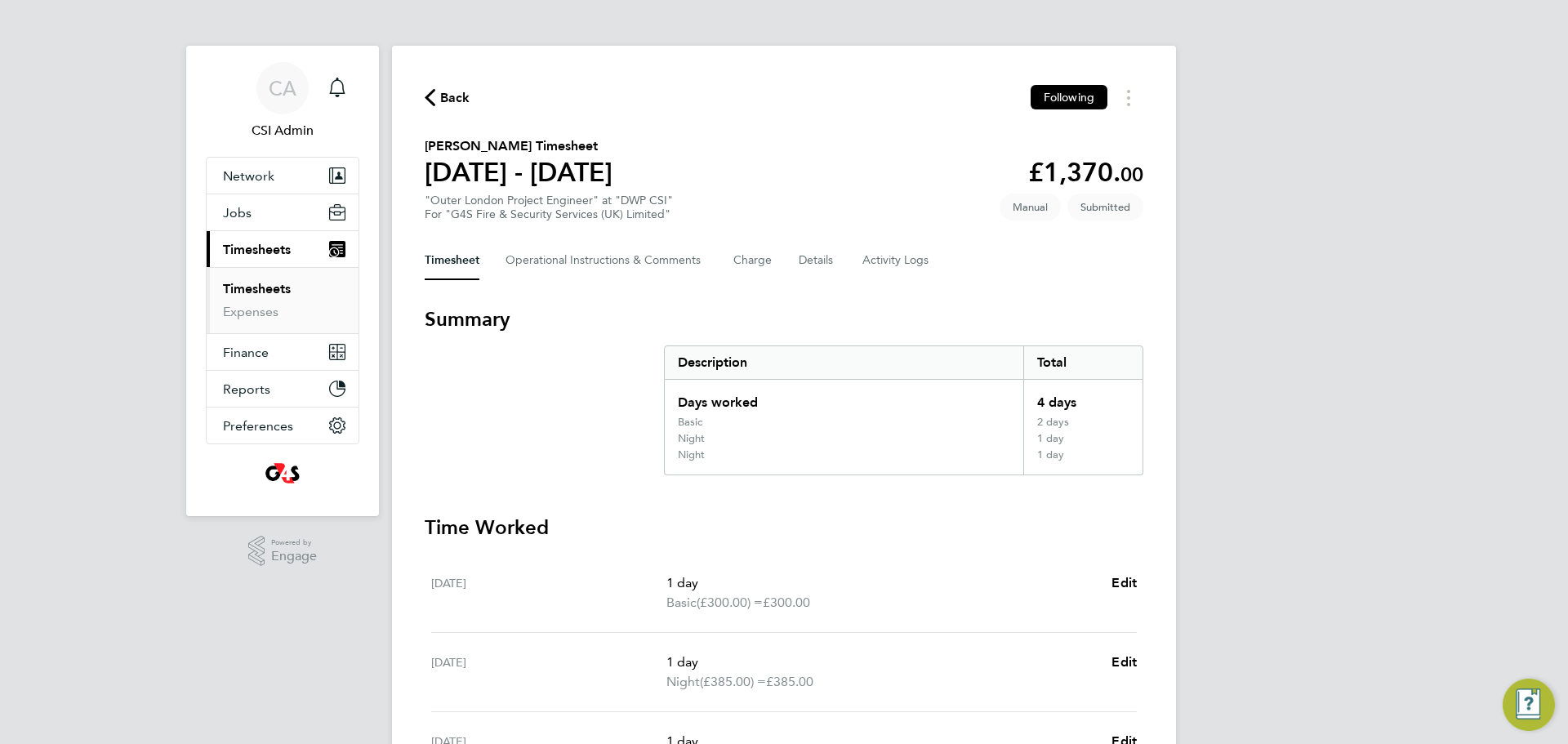
click at [1063, 165] on app-decimal "£1,370. 00" at bounding box center [1086, 172] width 115 height 31
click at [1063, 166] on app-decimal "£1,370. 00" at bounding box center [1086, 172] width 115 height 31
click at [1062, 168] on app-decimal "£1,370. 00" at bounding box center [1086, 172] width 115 height 31
click at [1060, 168] on app-decimal "£1,370. 00" at bounding box center [1086, 172] width 115 height 31
copy app-decimal "1,370. 00"
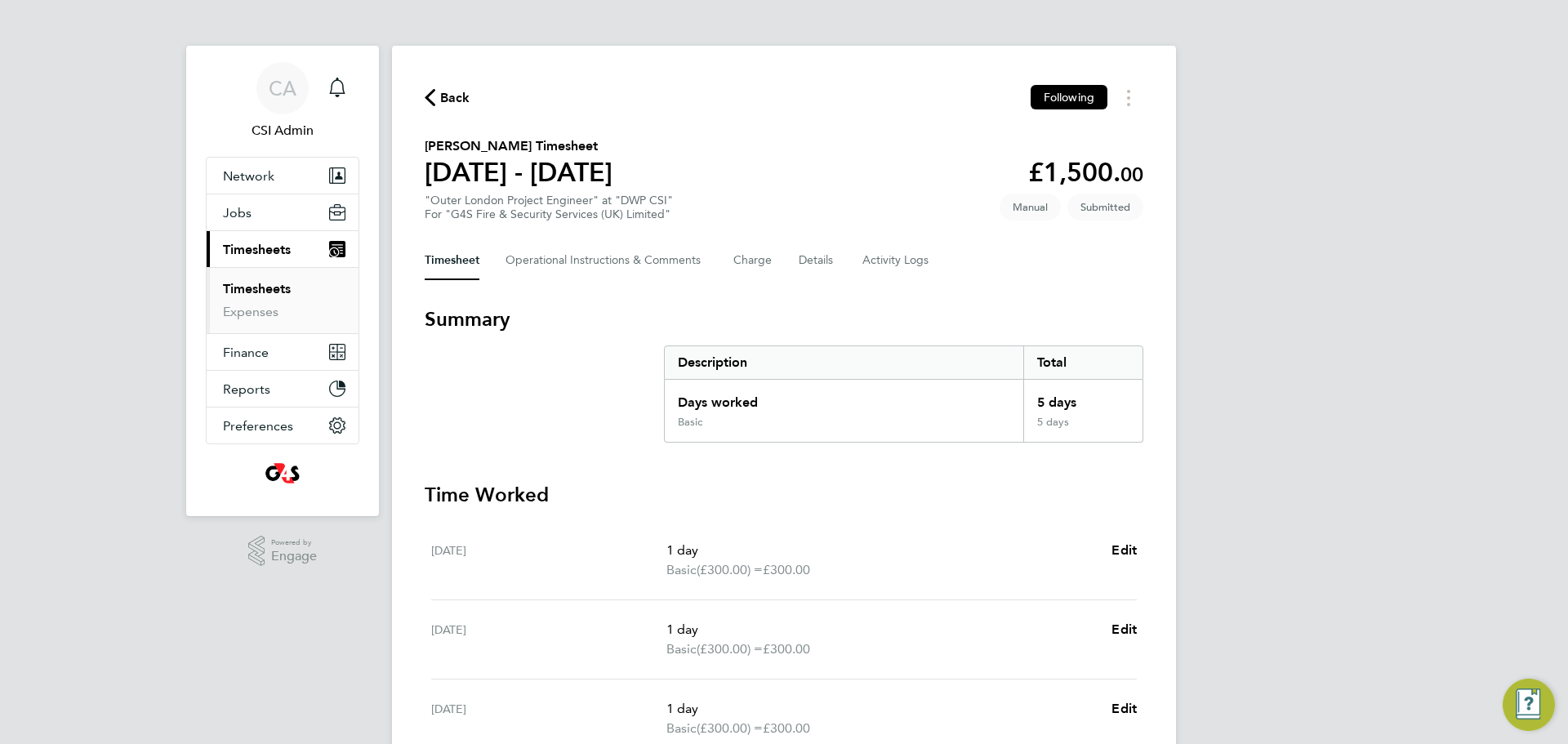
click at [1112, 151] on section "[PERSON_NAME] Timesheet [DATE] - [DATE] £1,500. 00 "Outer London Project Engine…" at bounding box center [784, 179] width 719 height 85
click at [1109, 160] on app-decimal "£1,500. 00" at bounding box center [1086, 172] width 115 height 31
copy app-decimal "1,500. 00"
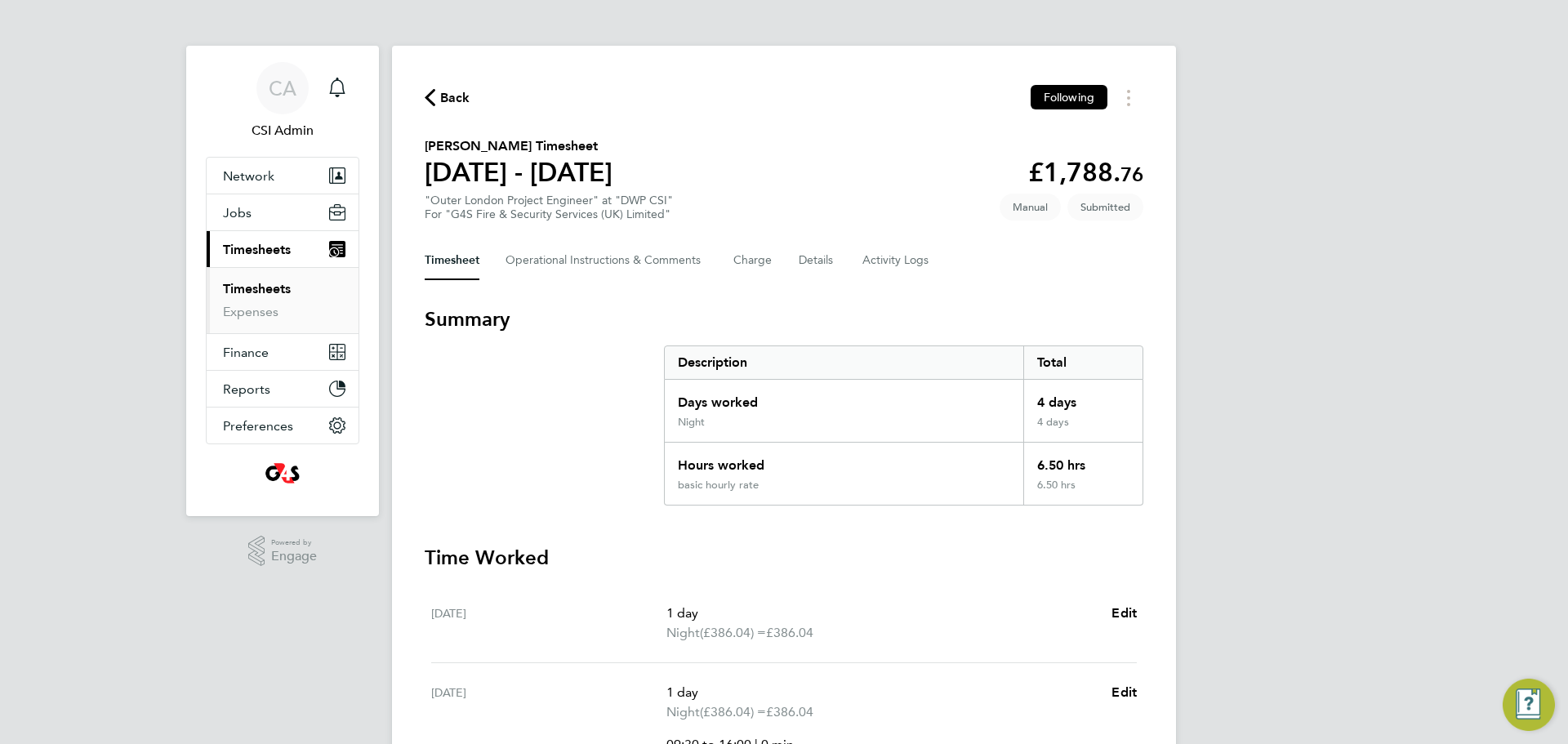
click at [515, 211] on div "For "G4S Fire & Security Services (UK) Limited"" at bounding box center [548, 215] width 248 height 14
click at [513, 211] on div "For "G4S Fire & Security Services (UK) Limited"" at bounding box center [548, 215] width 248 height 14
click at [1105, 169] on app-decimal "£1,788. 76" at bounding box center [1086, 172] width 115 height 31
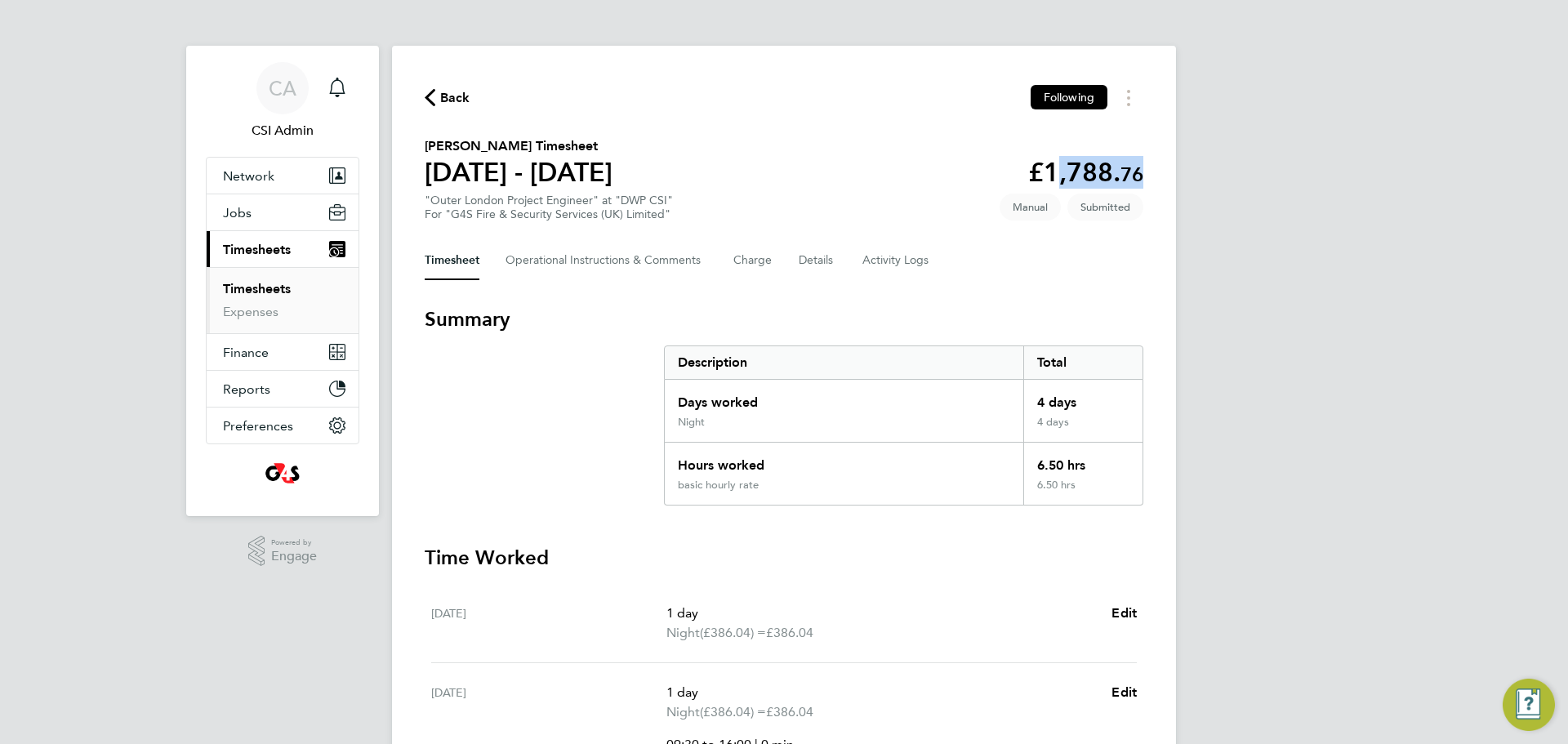
copy app-decimal "1,788. 76"
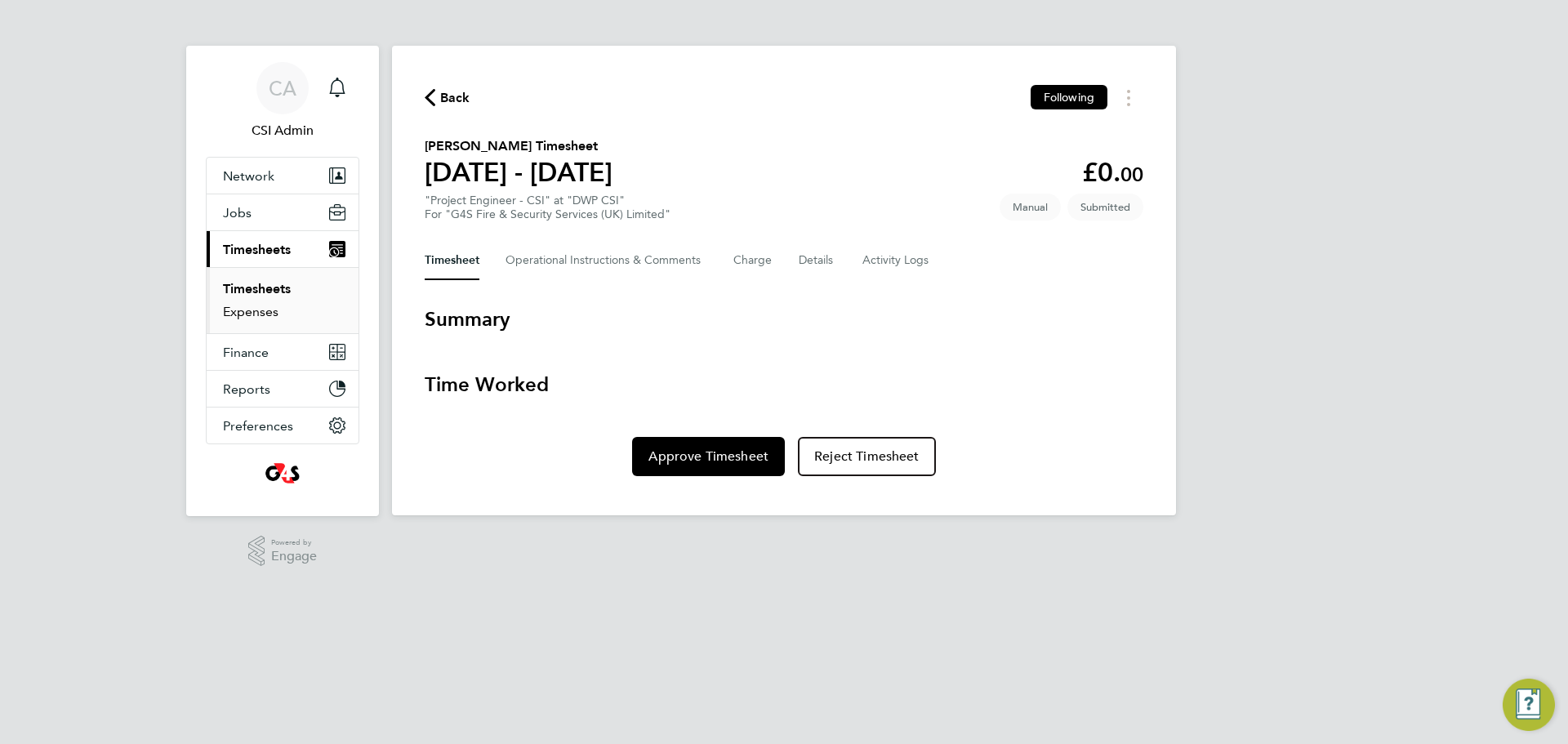
click at [272, 311] on link "Expenses" at bounding box center [250, 312] width 55 height 16
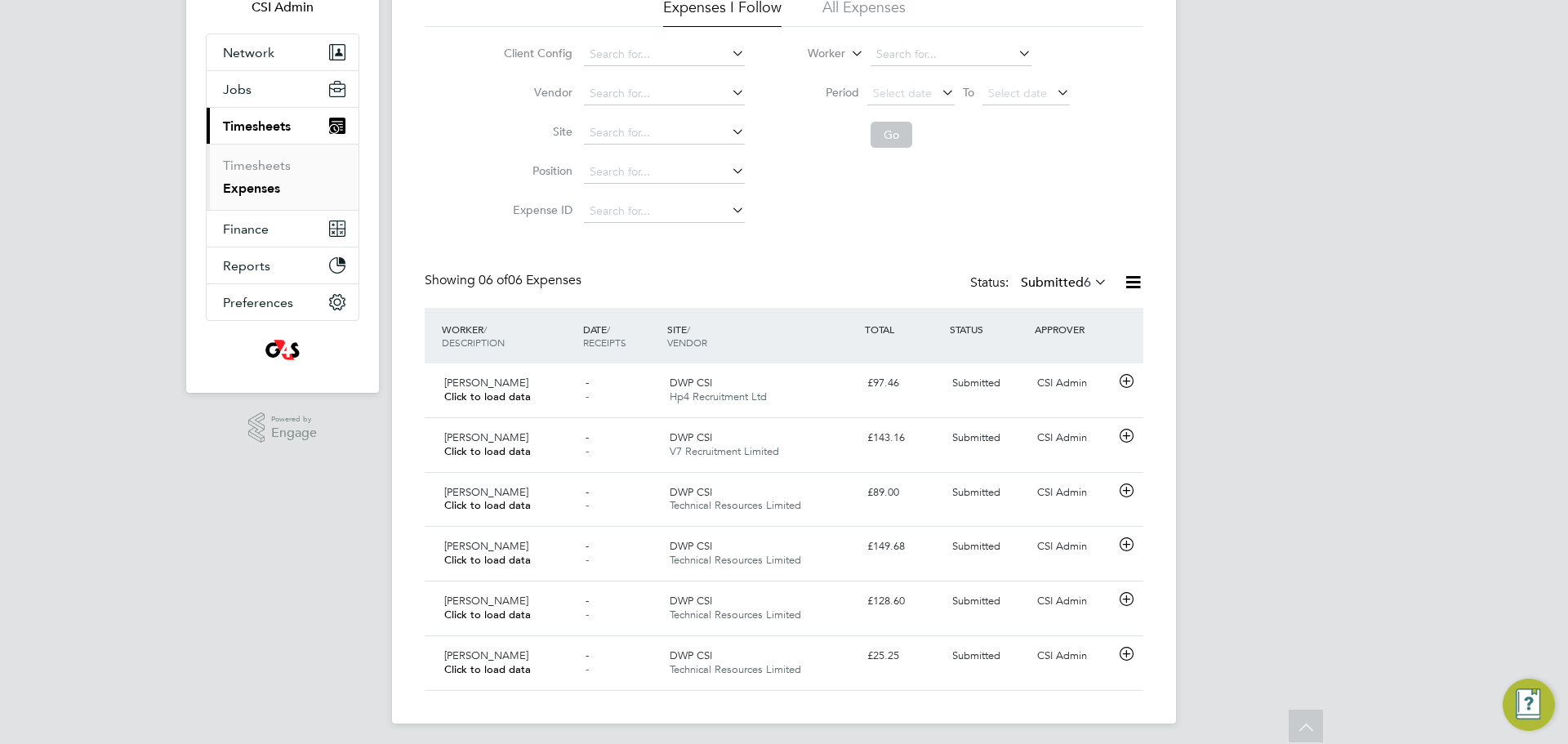
scroll to position [122, 0]
click at [870, 667] on div "£25.25" at bounding box center [903, 657] width 85 height 27
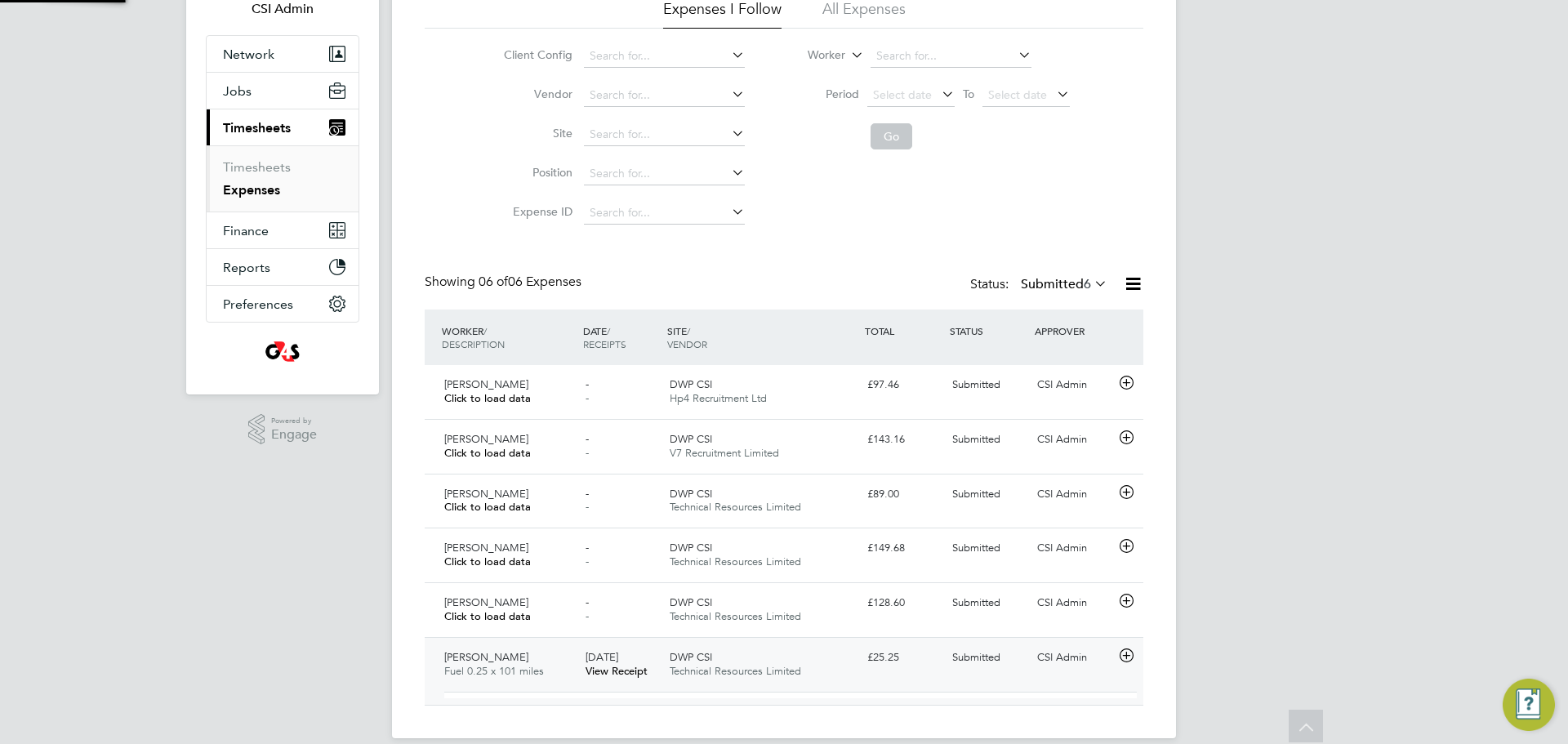
scroll to position [27, 294]
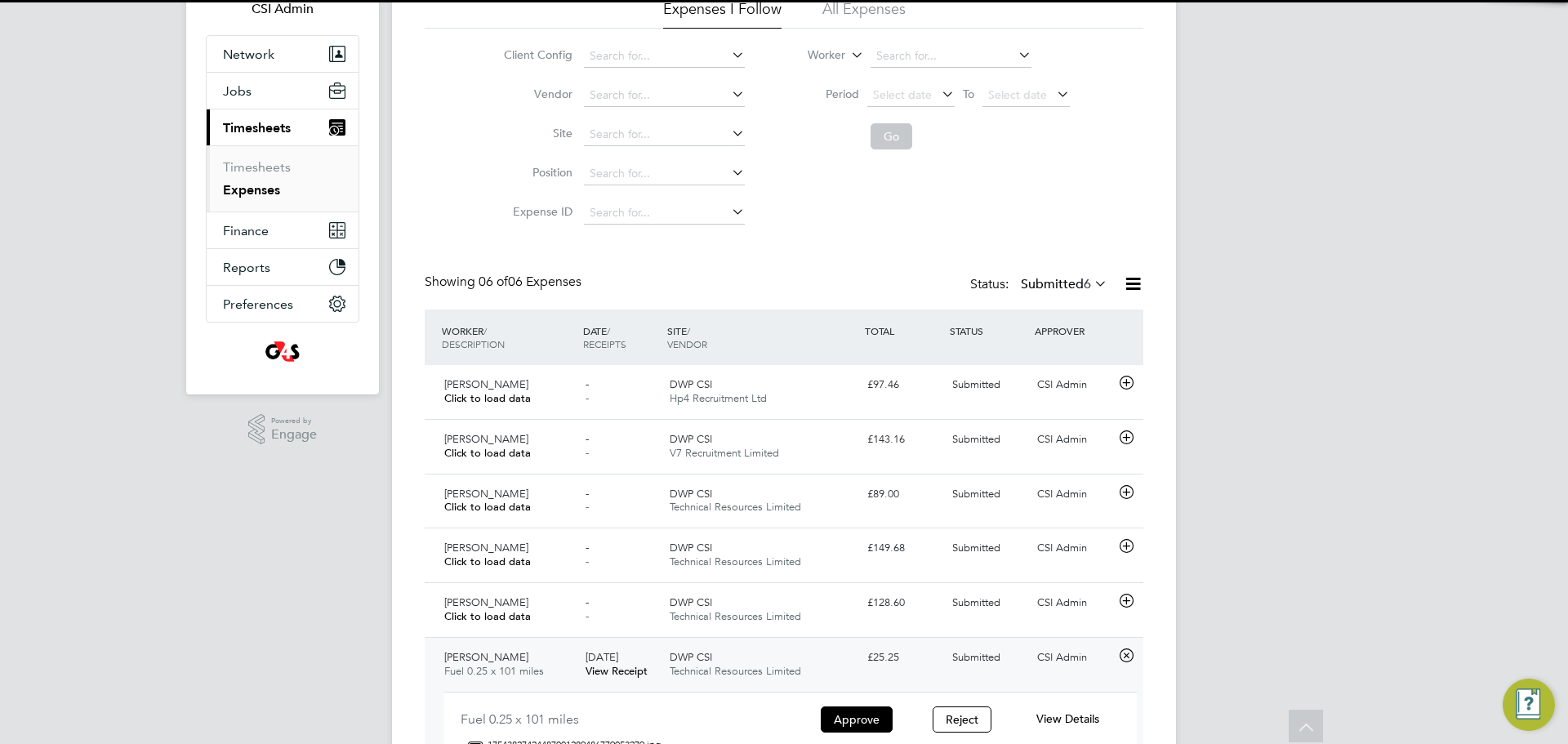
click at [1014, 656] on div "Submitted" at bounding box center [988, 657] width 85 height 27
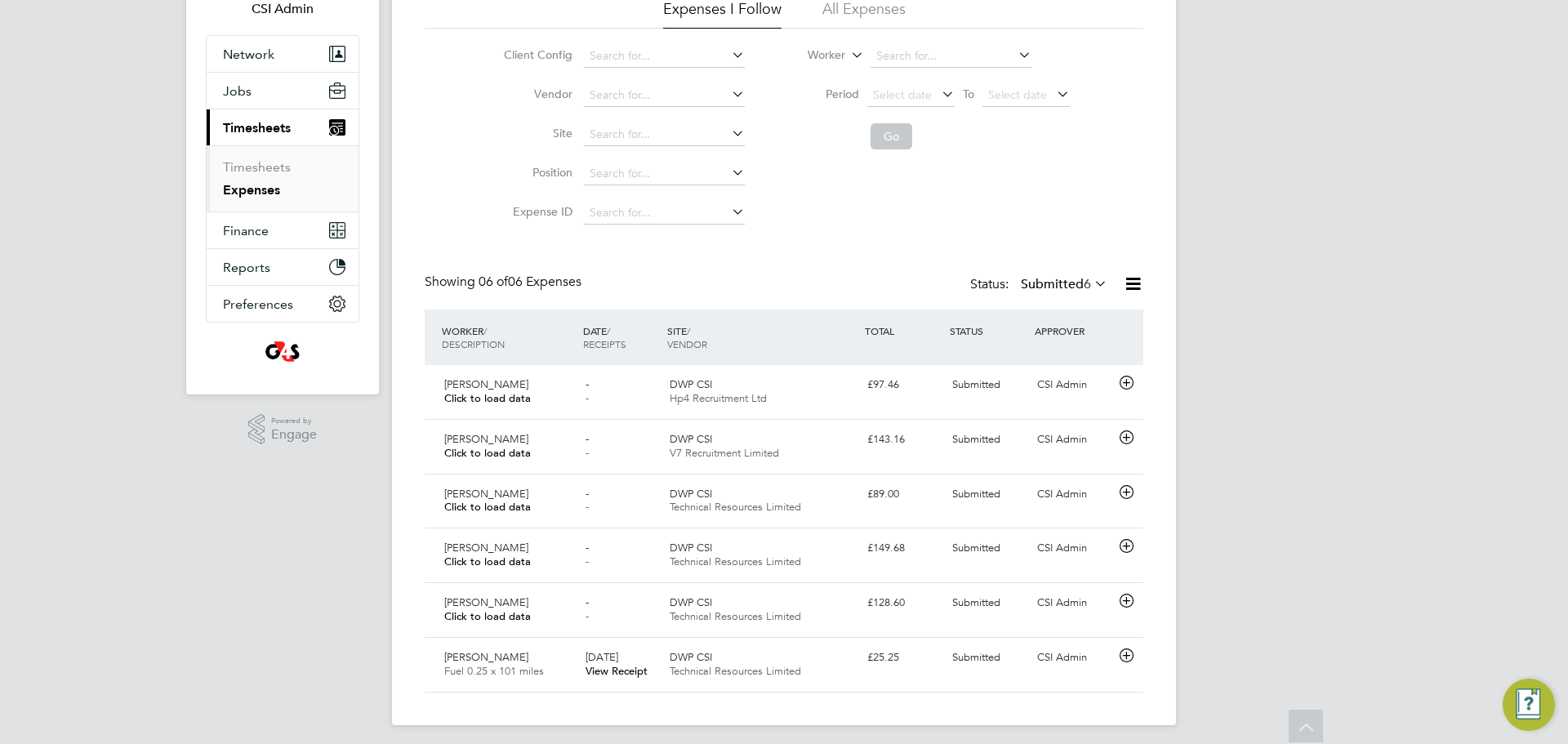
click at [1000, 279] on div "Status: Submitted 6" at bounding box center [1040, 284] width 141 height 23
click at [1062, 276] on label "Submitted 6" at bounding box center [1064, 283] width 87 height 17
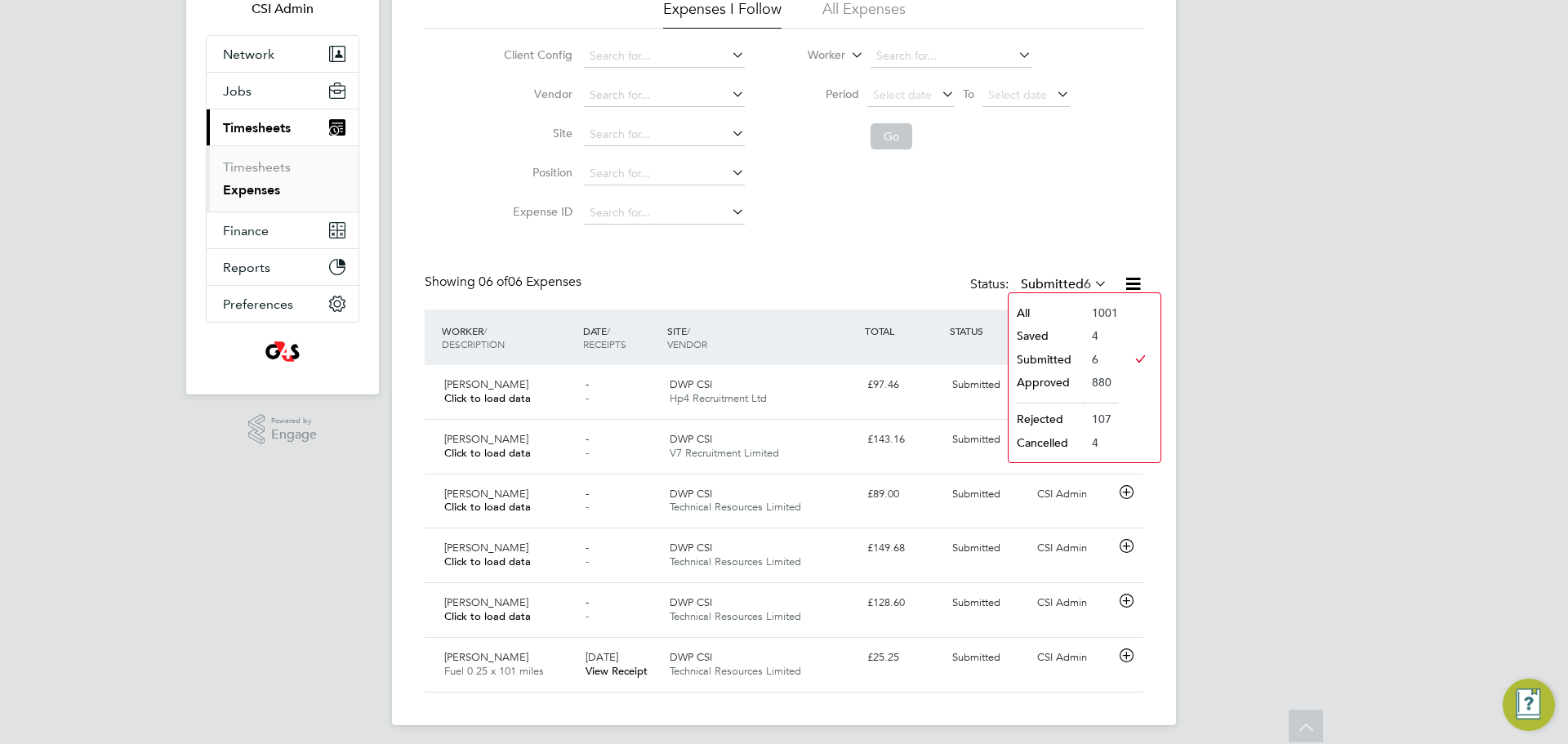
click at [1058, 338] on li "Saved" at bounding box center [1046, 335] width 75 height 23
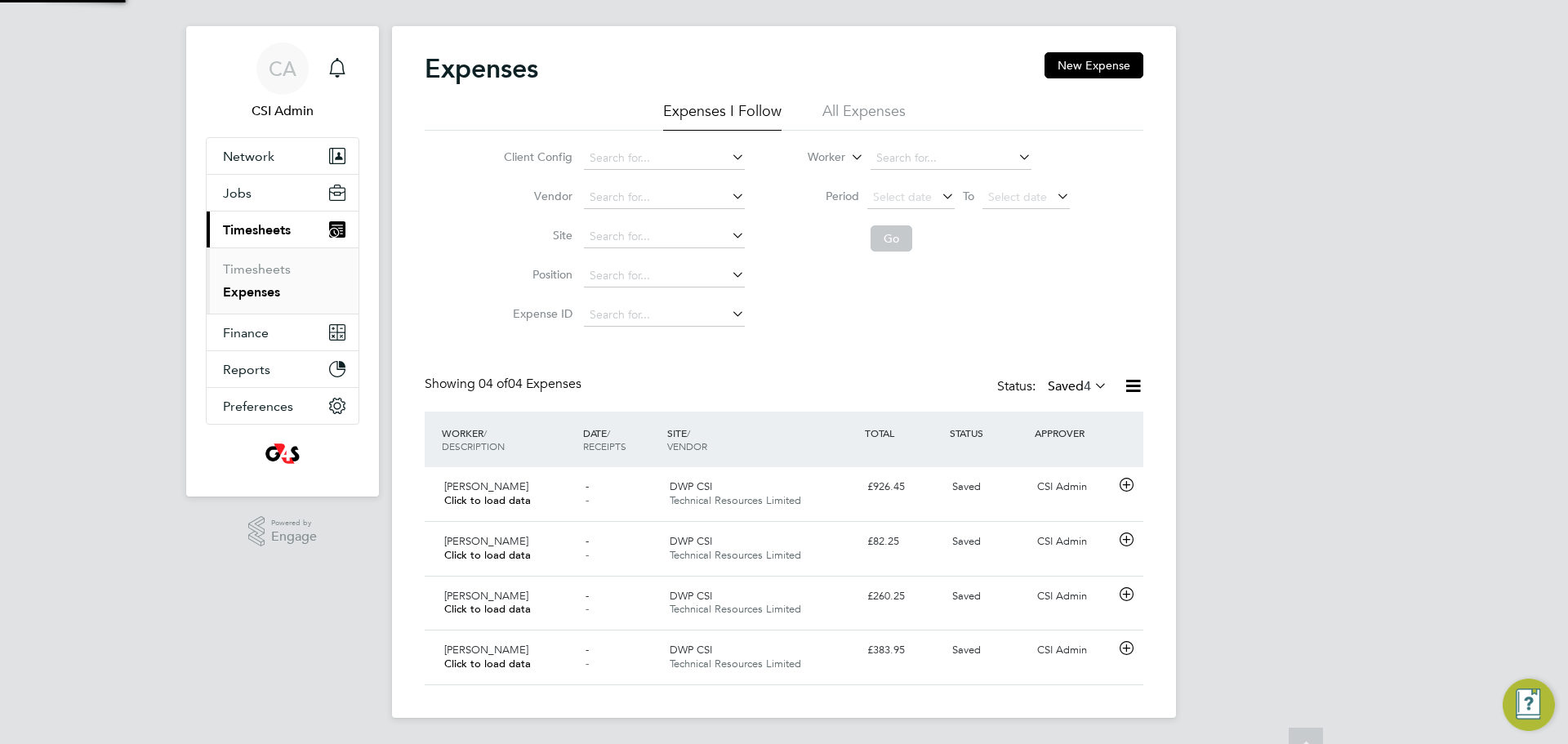
scroll to position [0, 0]
click at [887, 487] on div "£926.45" at bounding box center [903, 486] width 85 height 27
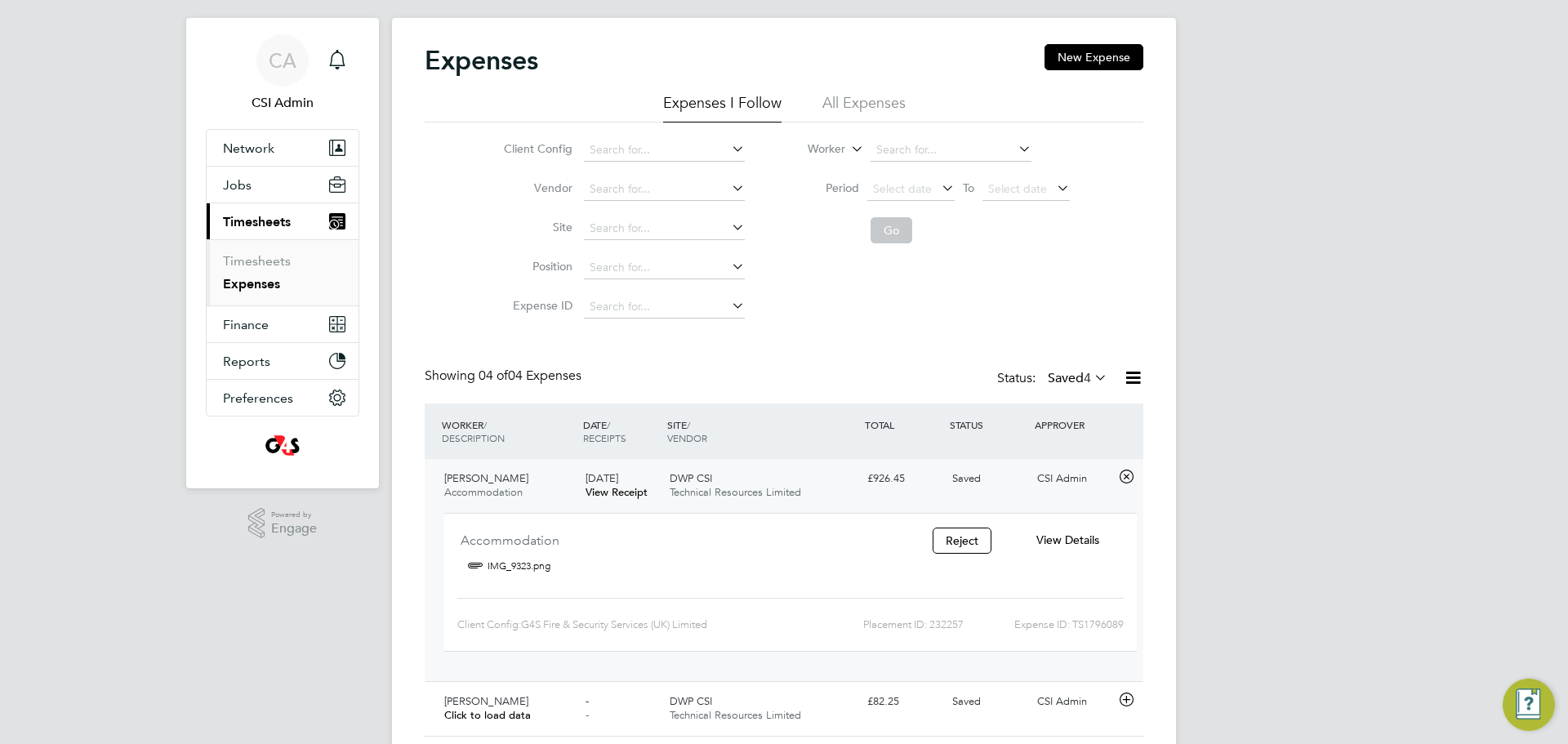
click at [1086, 541] on span "View Details" at bounding box center [1068, 539] width 63 height 15
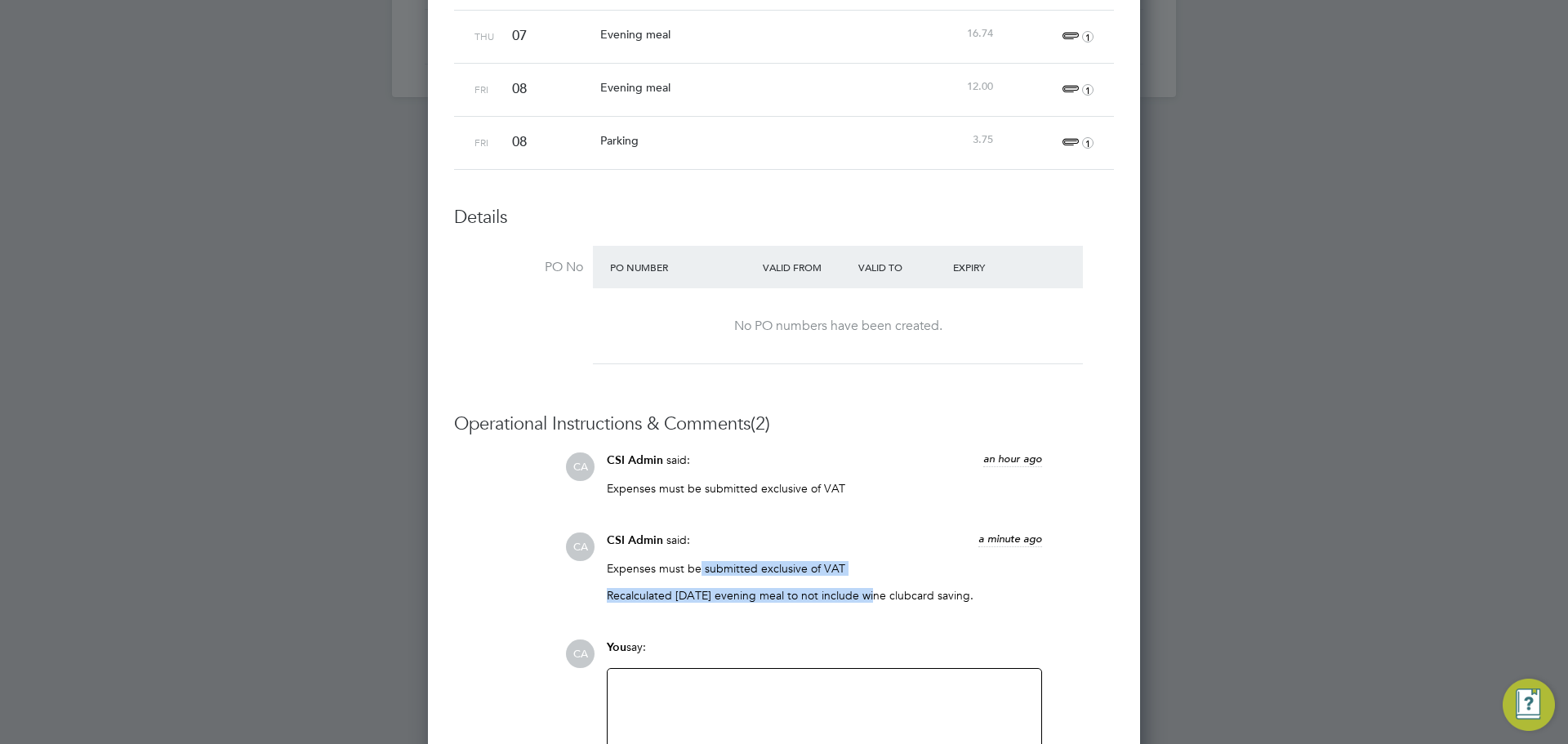
drag, startPoint x: 808, startPoint y: 568, endPoint x: 870, endPoint y: 611, distance: 75.5
click at [870, 611] on div "Expenses must be submitted exclusive of VAT Recalculated 07/08/2025 evening mea…" at bounding box center [824, 588] width 435 height 54
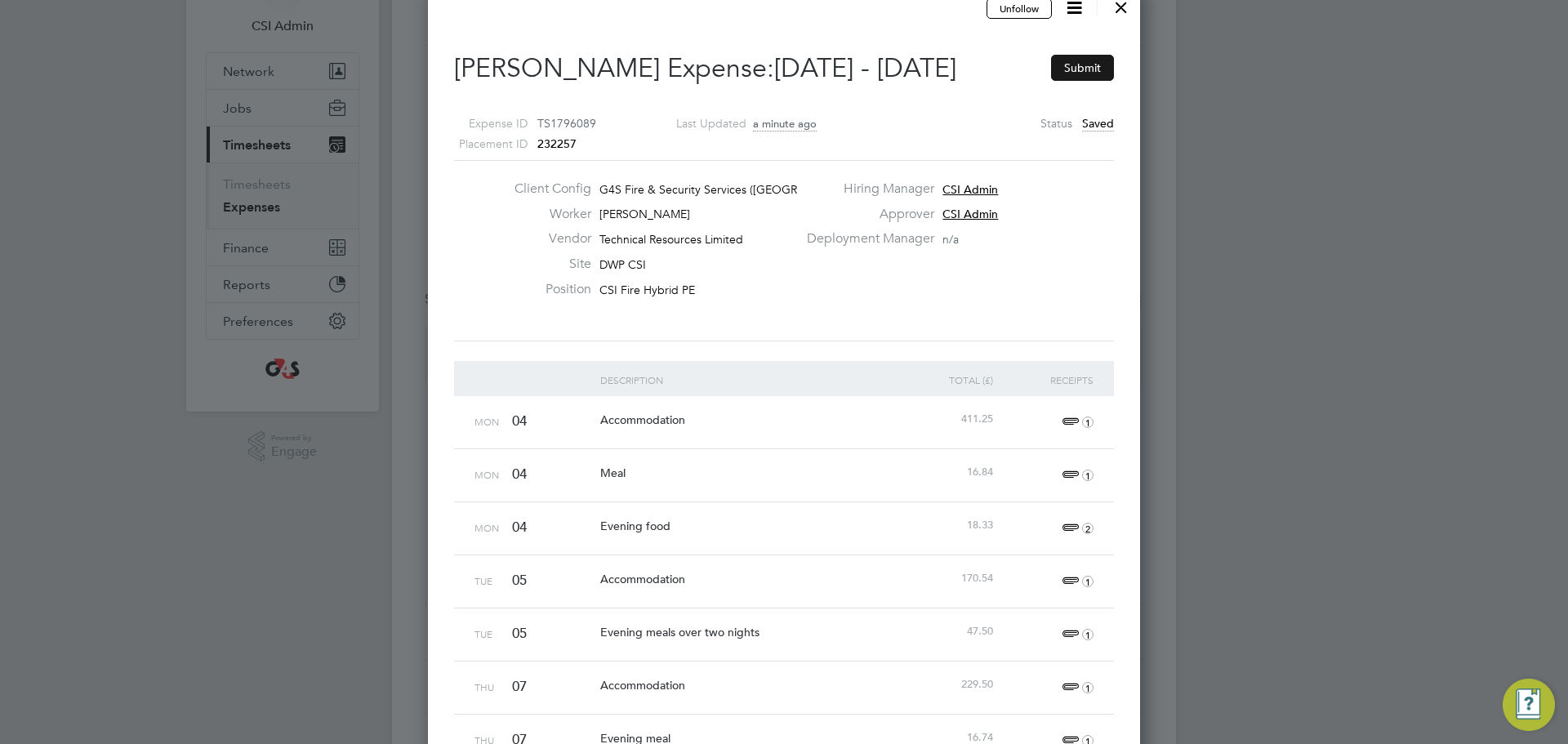
click at [1089, 71] on button "Submit" at bounding box center [1083, 68] width 63 height 27
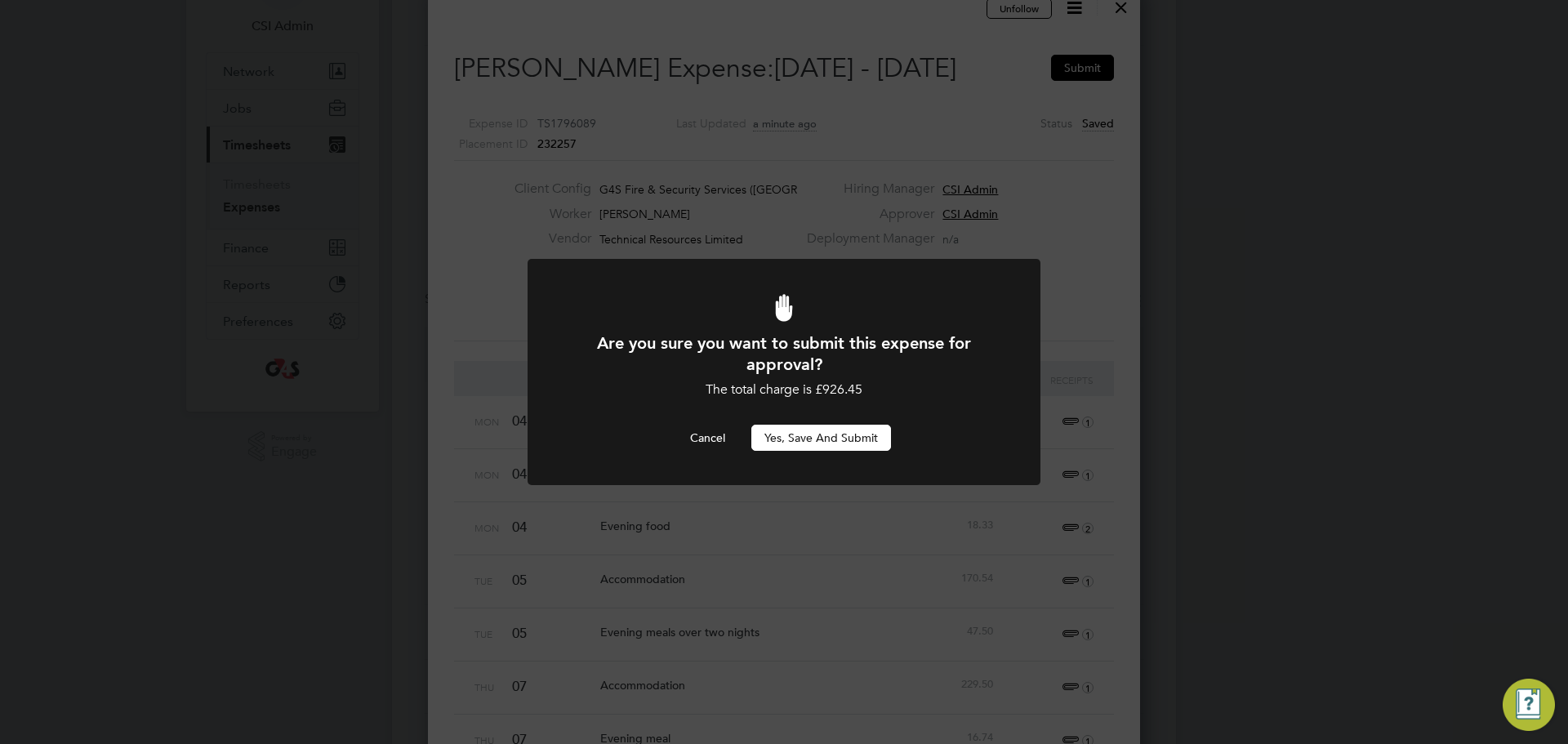
click at [794, 440] on button "Yes, Save and Submit" at bounding box center [821, 437] width 140 height 27
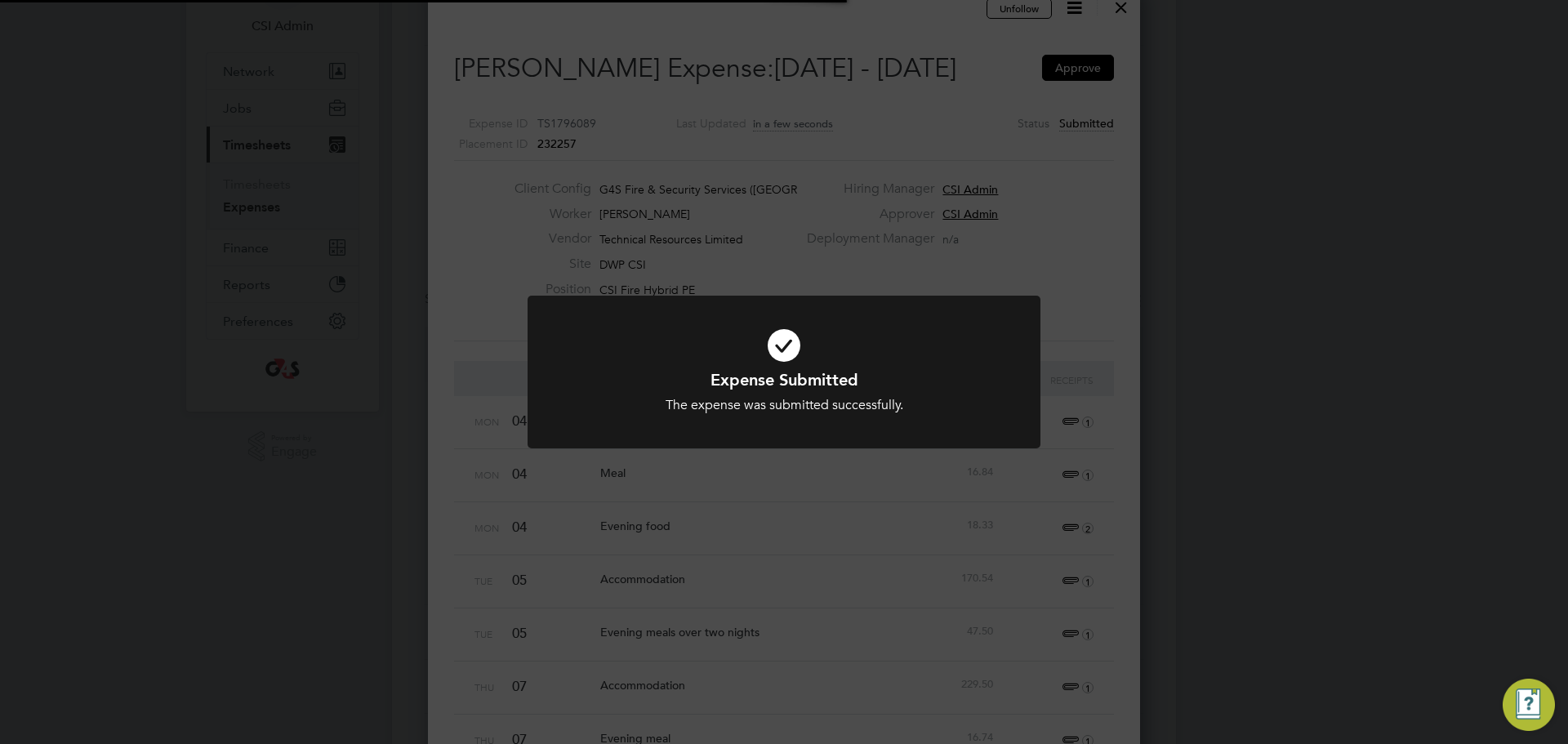
drag, startPoint x: 909, startPoint y: 357, endPoint x: 977, endPoint y: 301, distance: 88.1
click at [921, 341] on icon at bounding box center [784, 345] width 424 height 64
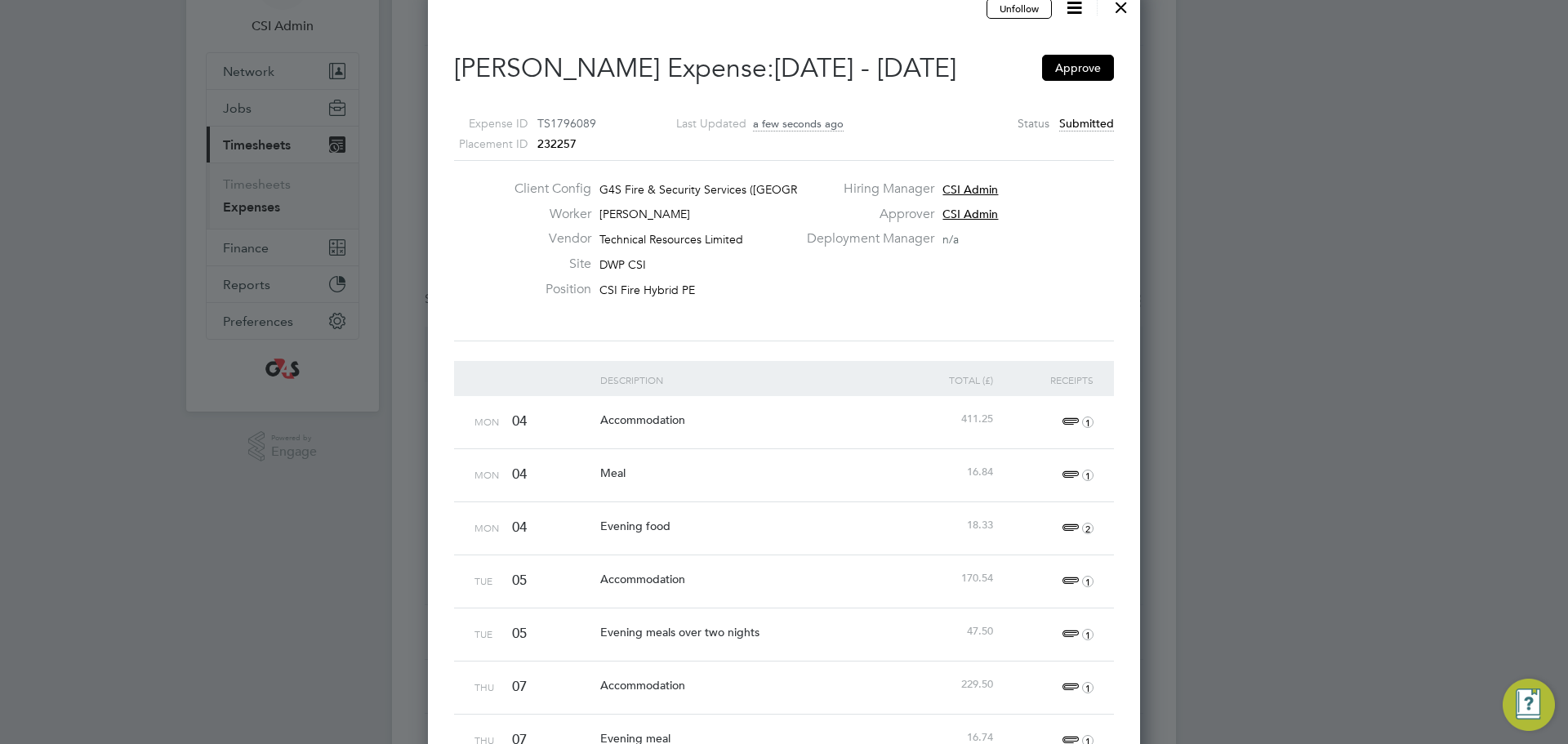
click at [1125, 11] on div at bounding box center [1121, 3] width 30 height 30
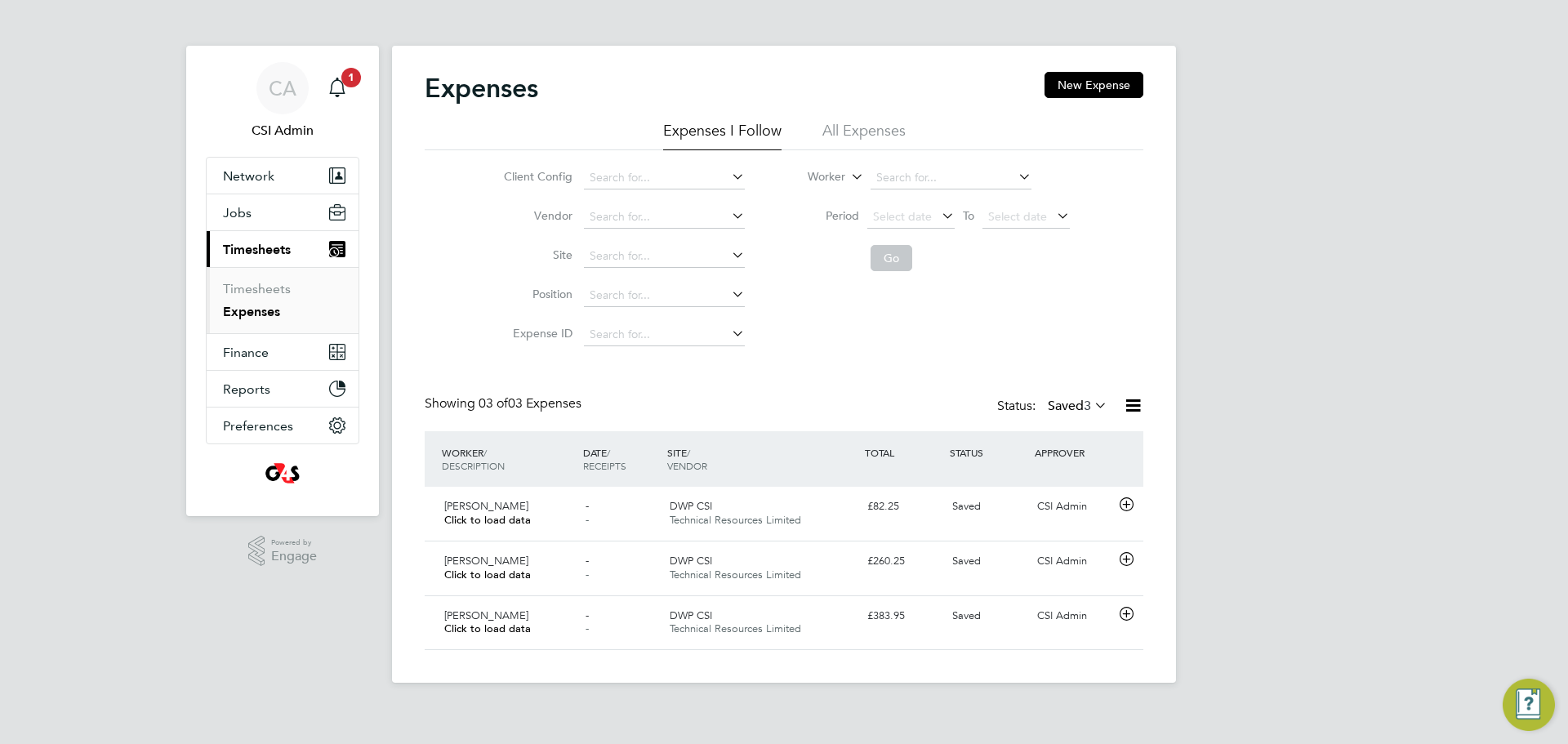
click at [1047, 410] on label "Saved 3" at bounding box center [1077, 405] width 60 height 17
click at [1047, 440] on li "All" at bounding box center [1060, 434] width 75 height 23
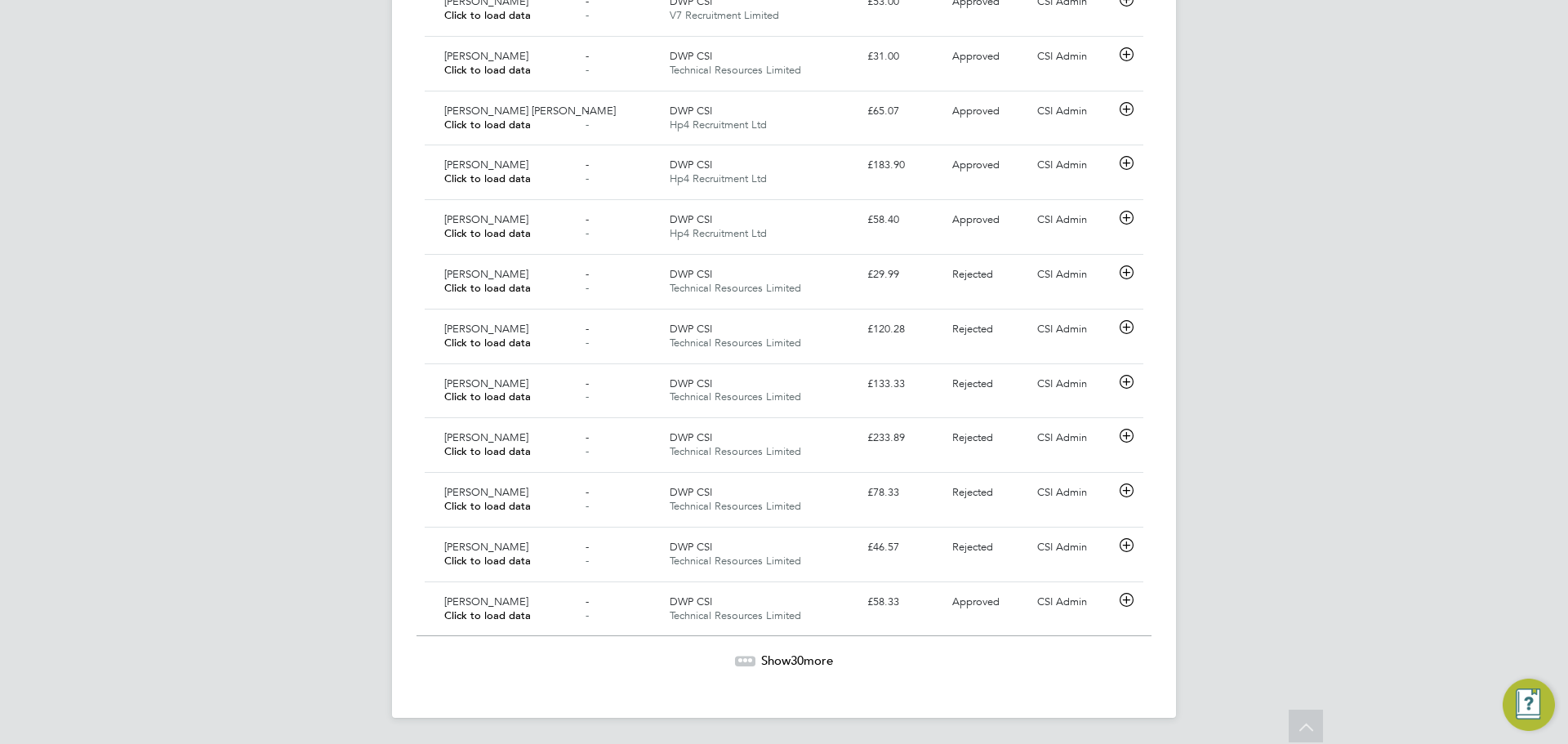
click at [806, 657] on span "Show 30 more" at bounding box center [796, 660] width 72 height 16
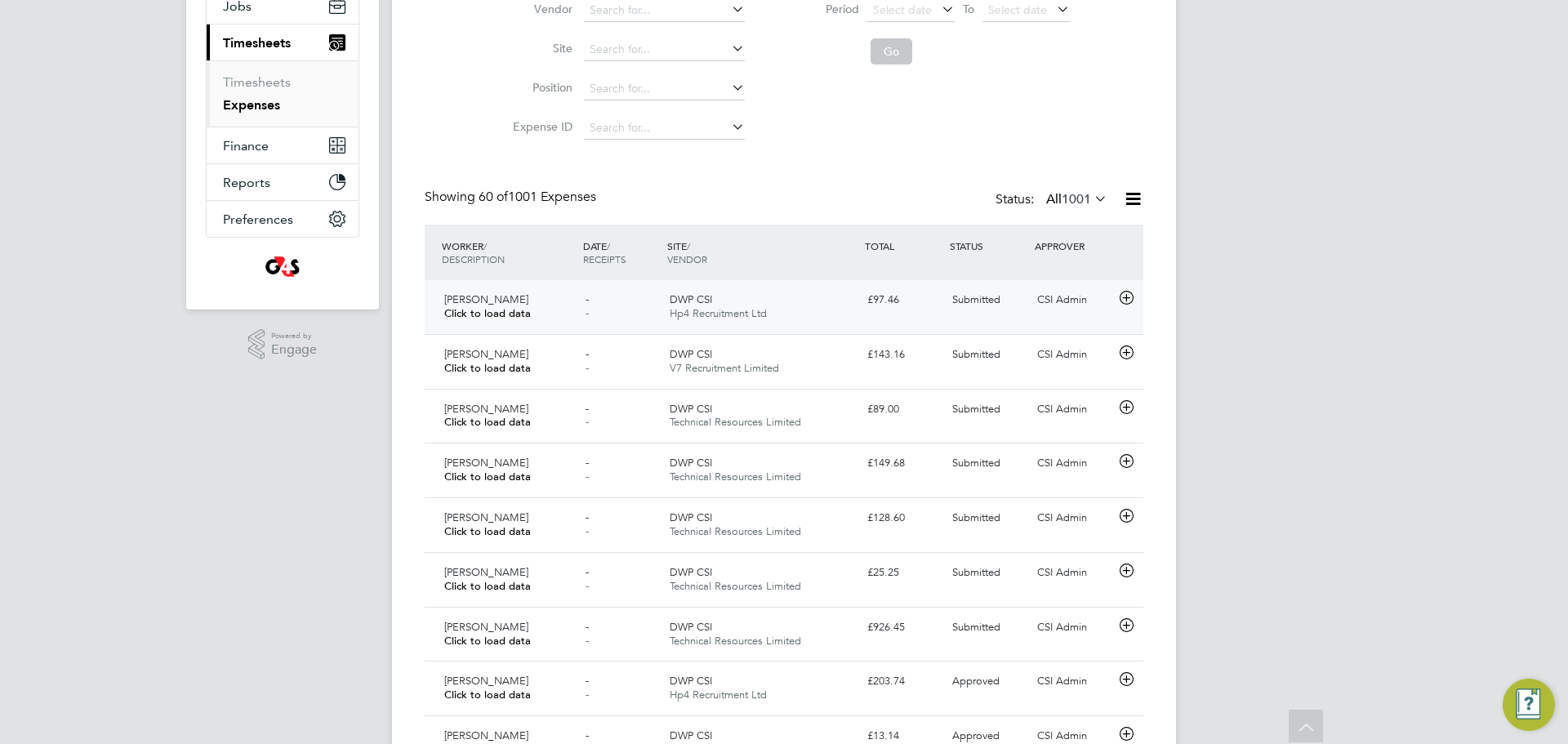
click at [536, 322] on div "Stuart Reid Click to load data" at bounding box center [509, 306] width 142 height 40
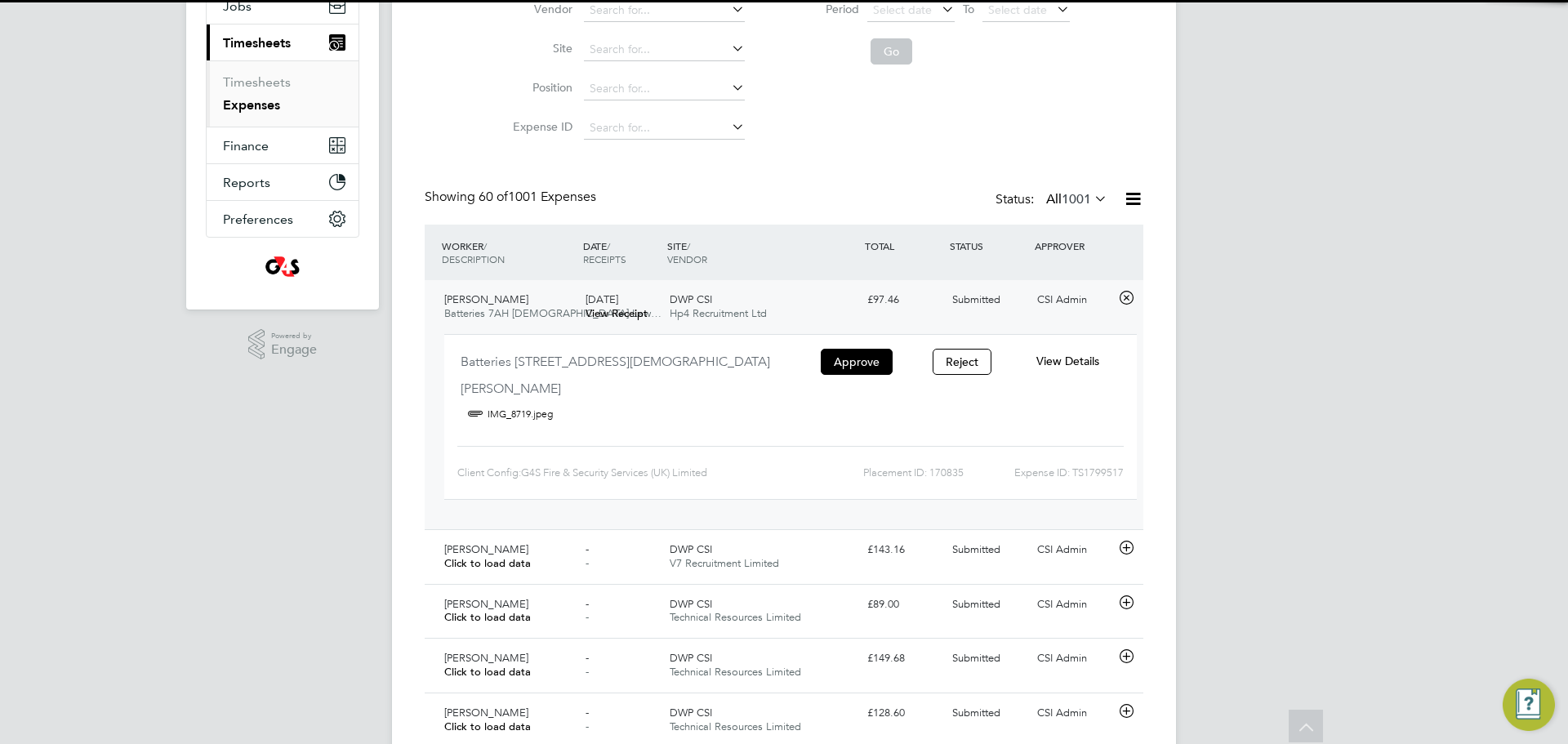
click at [657, 304] on div "07 Aug 2025 View Receipt" at bounding box center [621, 306] width 85 height 40
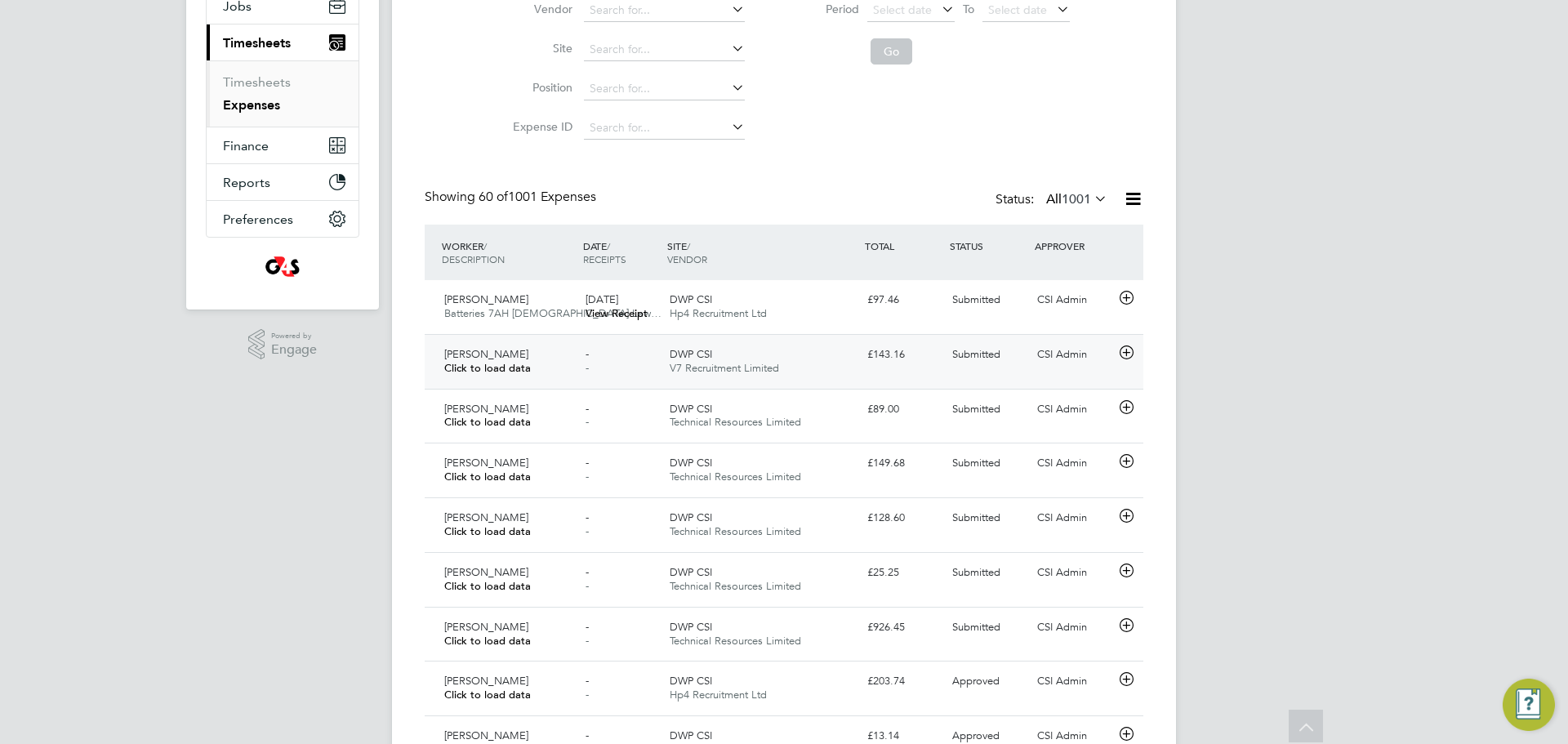
click at [627, 345] on div "- -" at bounding box center [621, 361] width 85 height 40
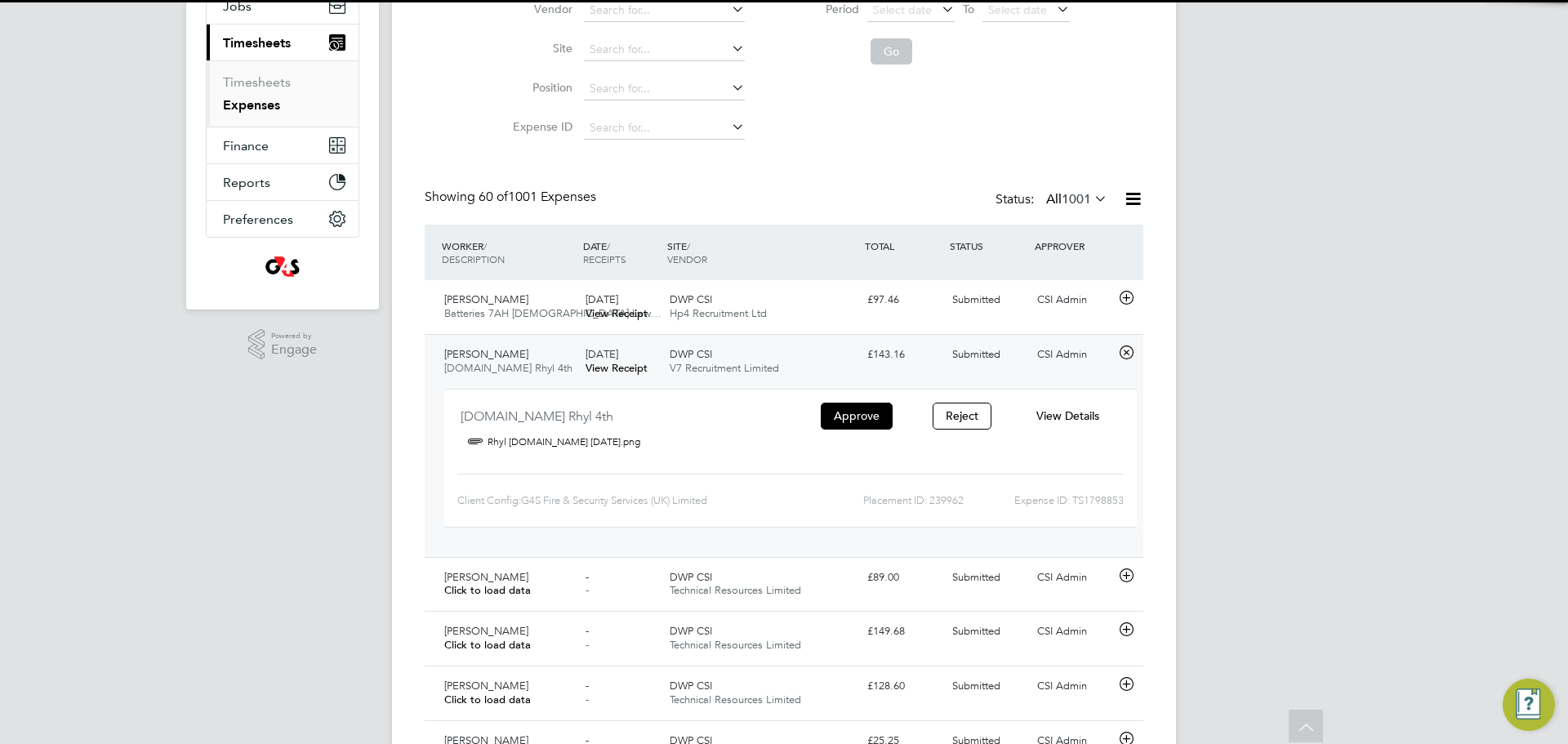
click at [627, 345] on div "04 Aug 2025 View Receipt" at bounding box center [621, 361] width 85 height 40
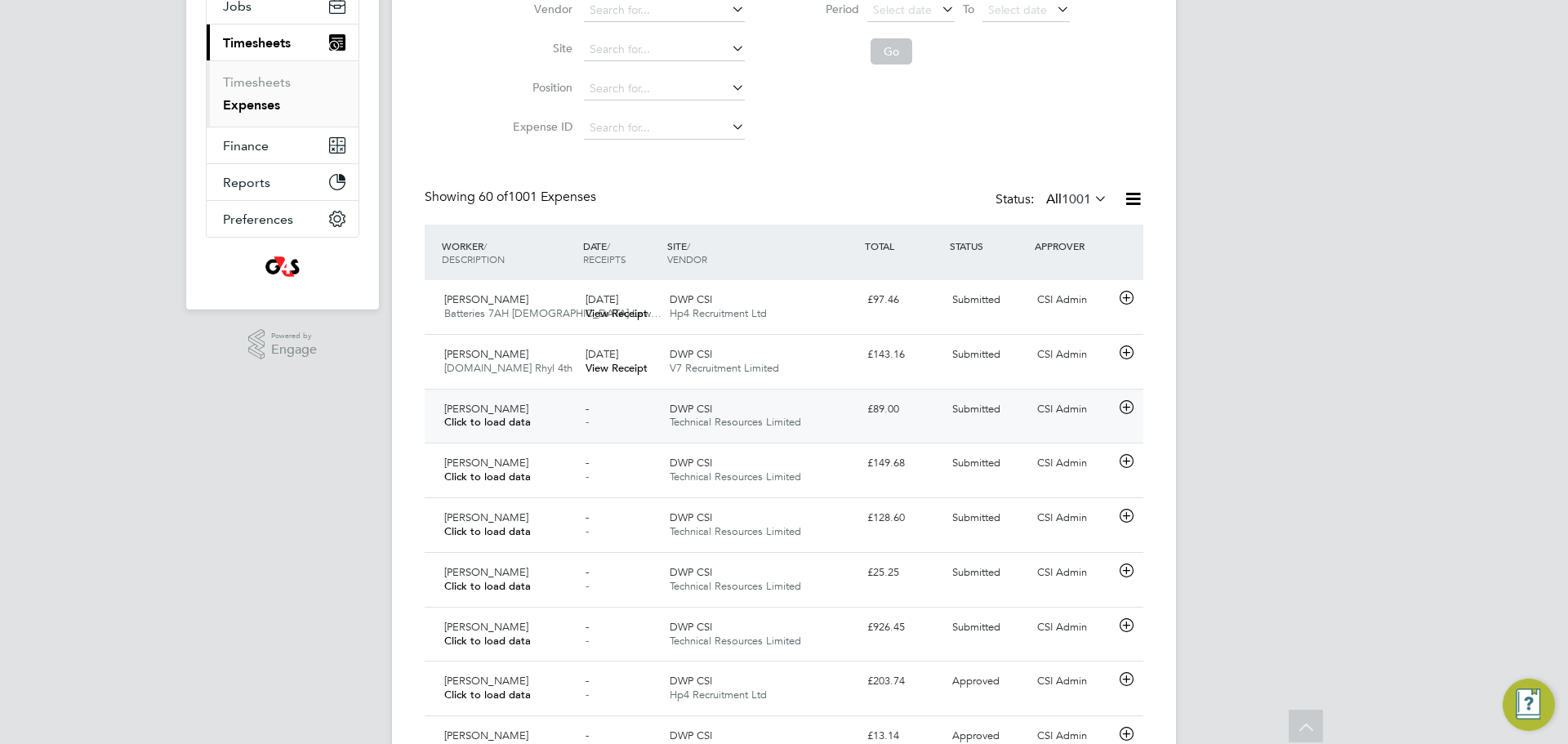
click at [630, 399] on div "- -" at bounding box center [621, 415] width 85 height 40
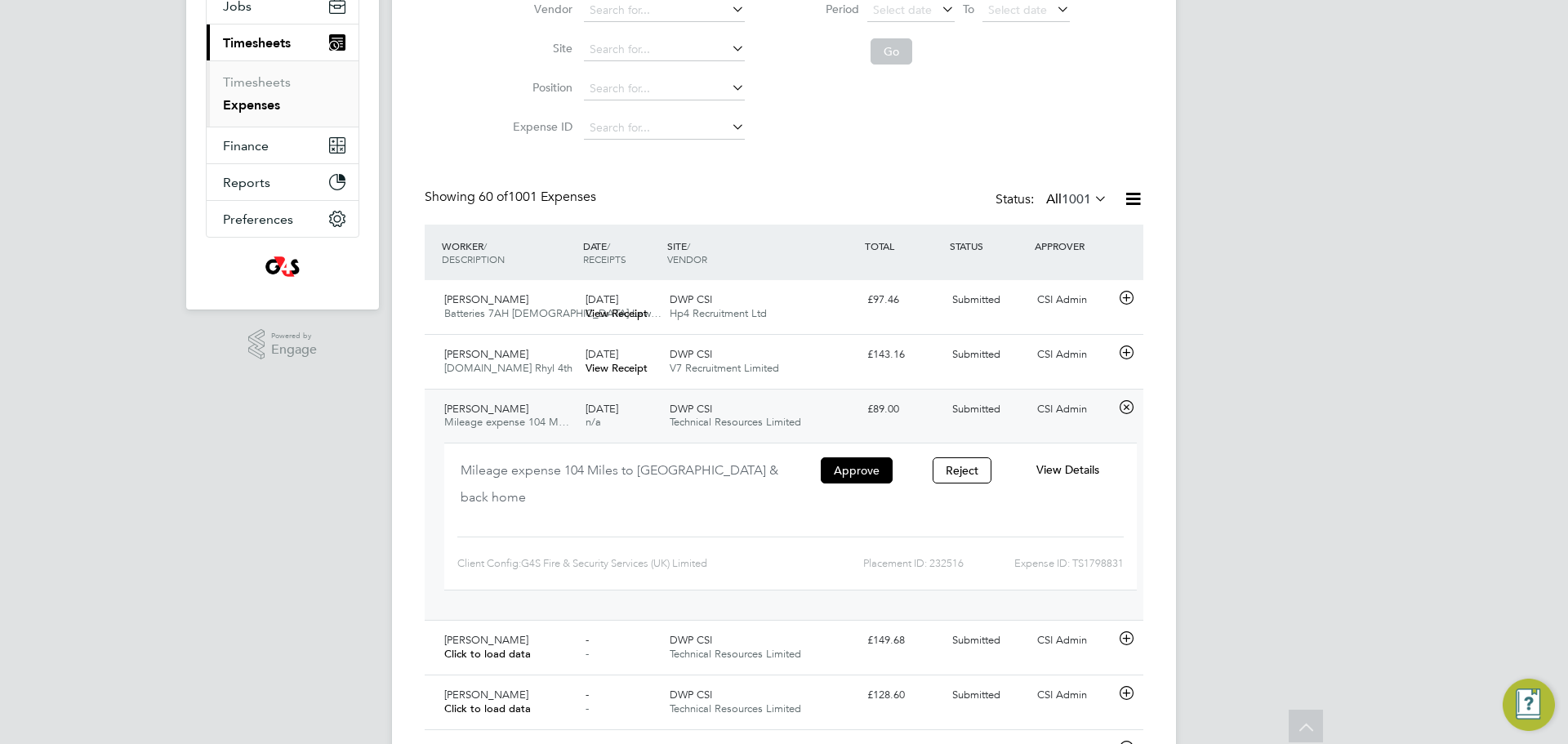
click at [618, 411] on span "04 Aug 2025" at bounding box center [601, 408] width 32 height 14
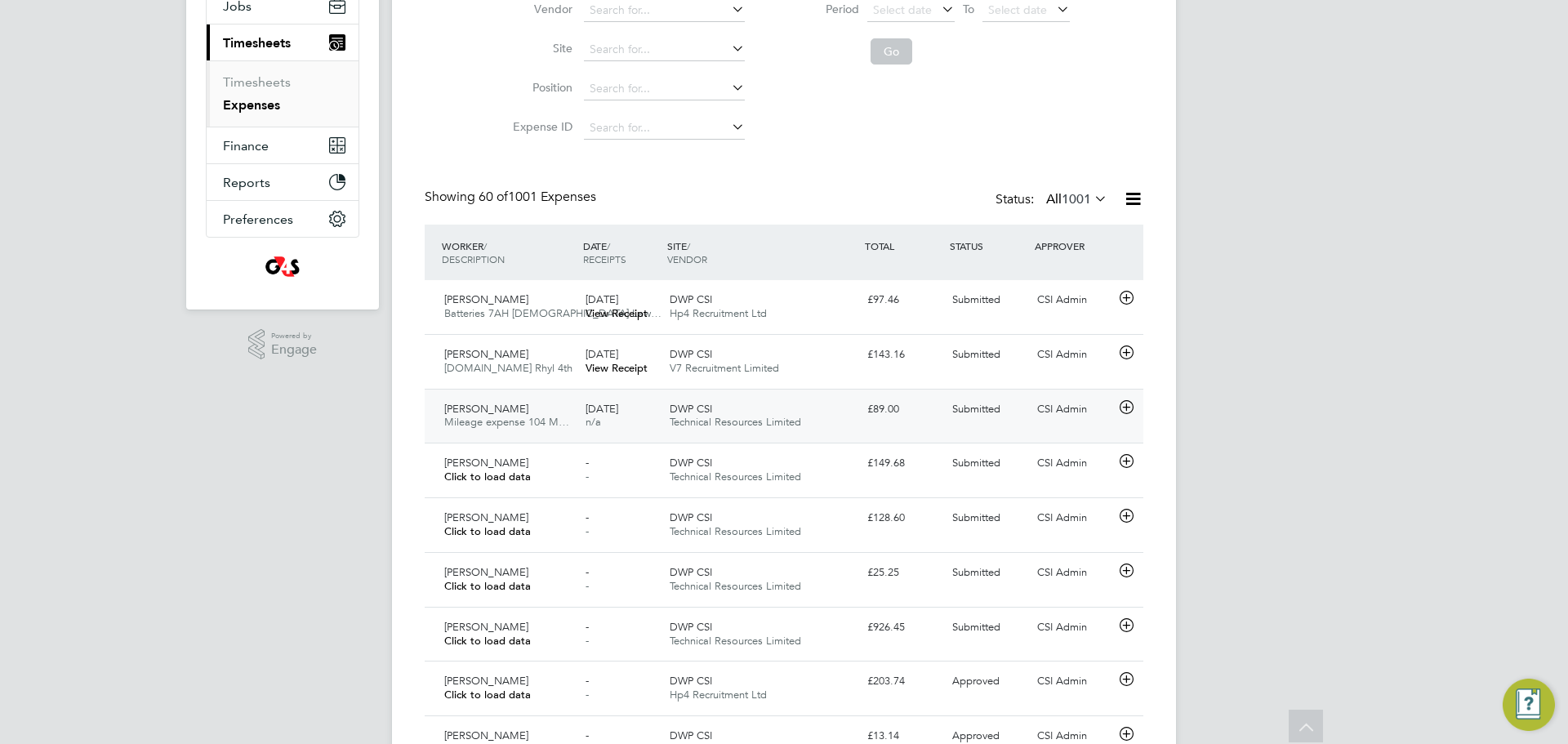
click at [618, 405] on span "04 Aug 2025" at bounding box center [601, 408] width 32 height 14
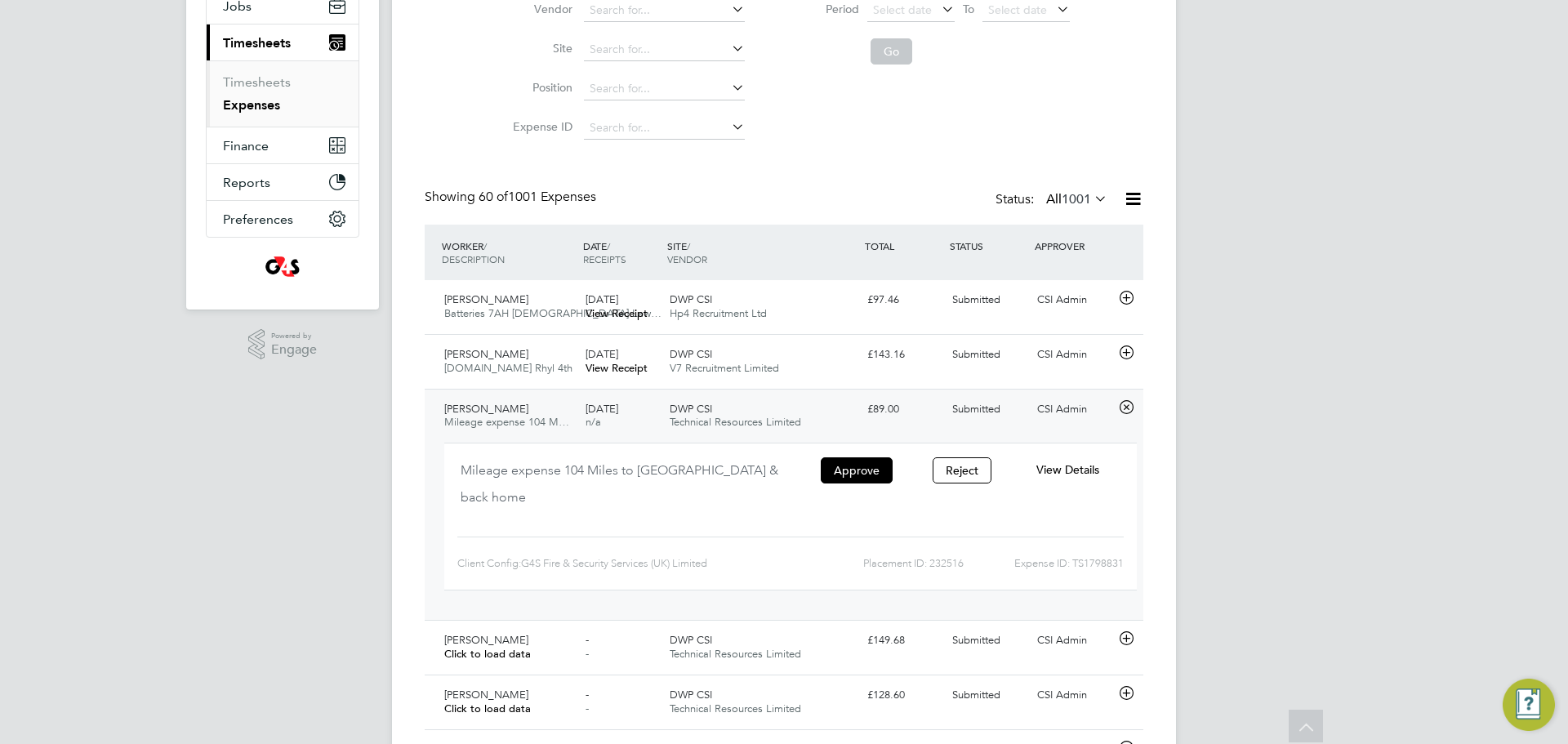
click at [630, 418] on div "04 Aug 2025 n/a" at bounding box center [621, 415] width 85 height 40
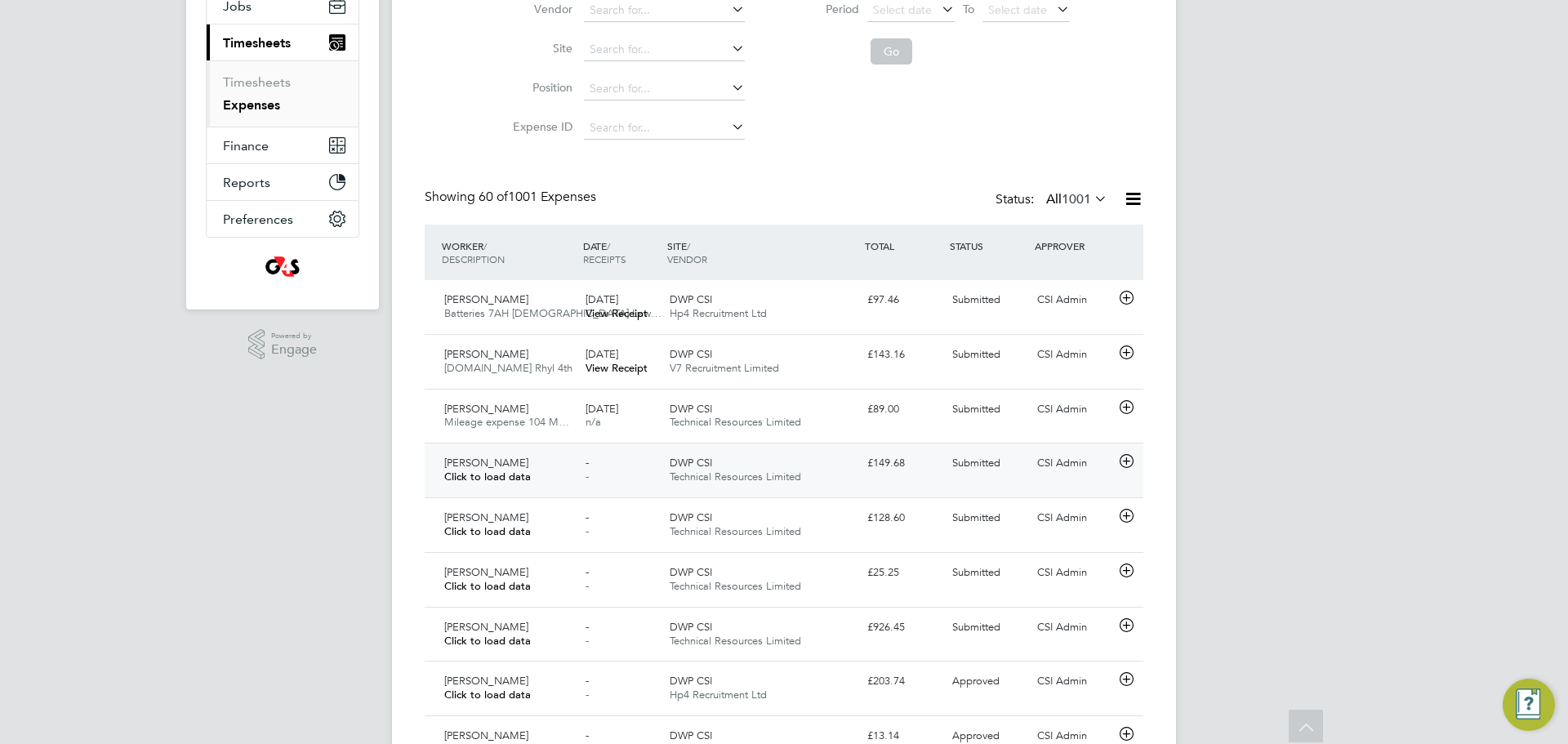
click at [629, 443] on div "Paul Morgan Click to load data - - DWP CSI Technical Resources Limited £149.68 …" at bounding box center [784, 470] width 719 height 55
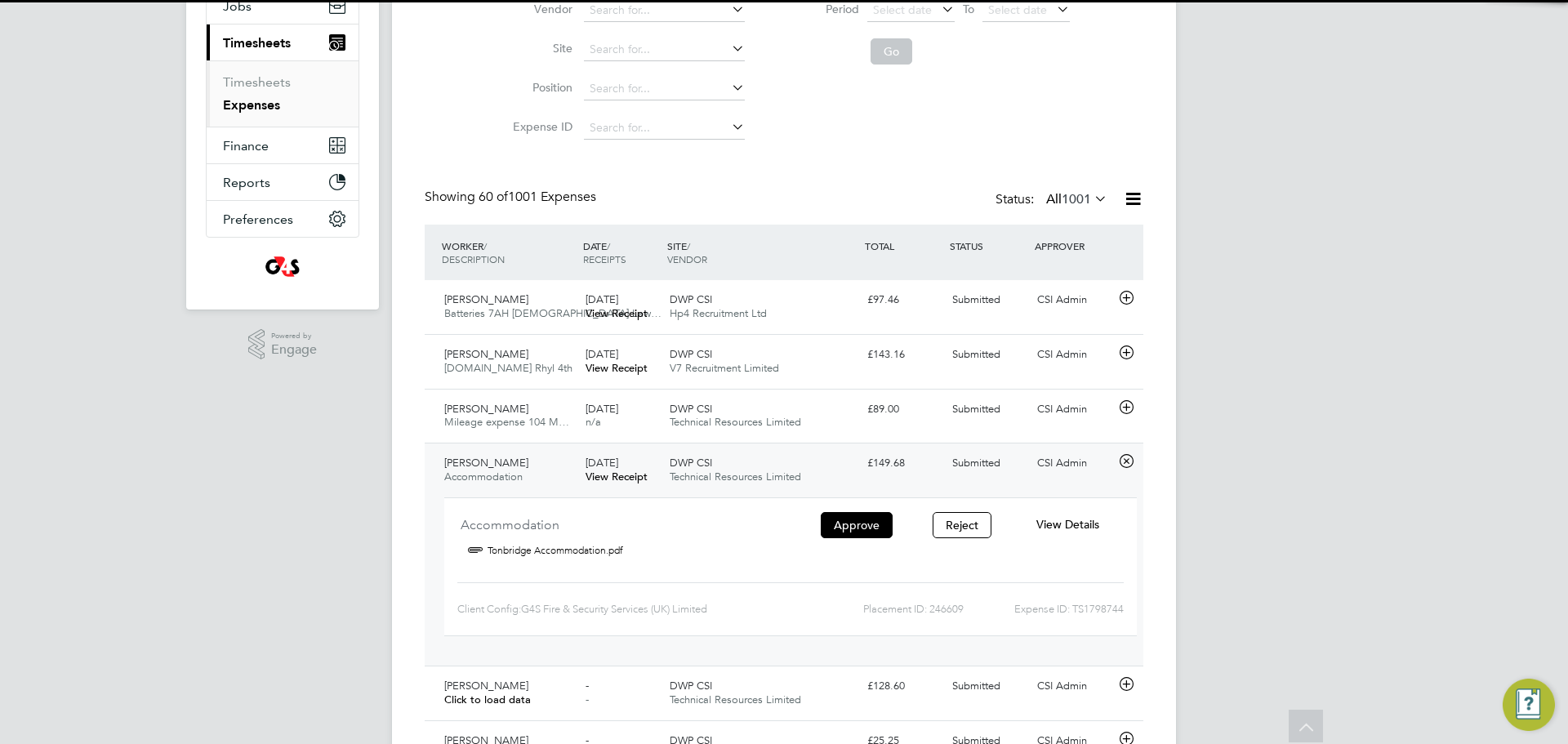
click at [618, 458] on span "04 Aug 2025" at bounding box center [601, 463] width 32 height 14
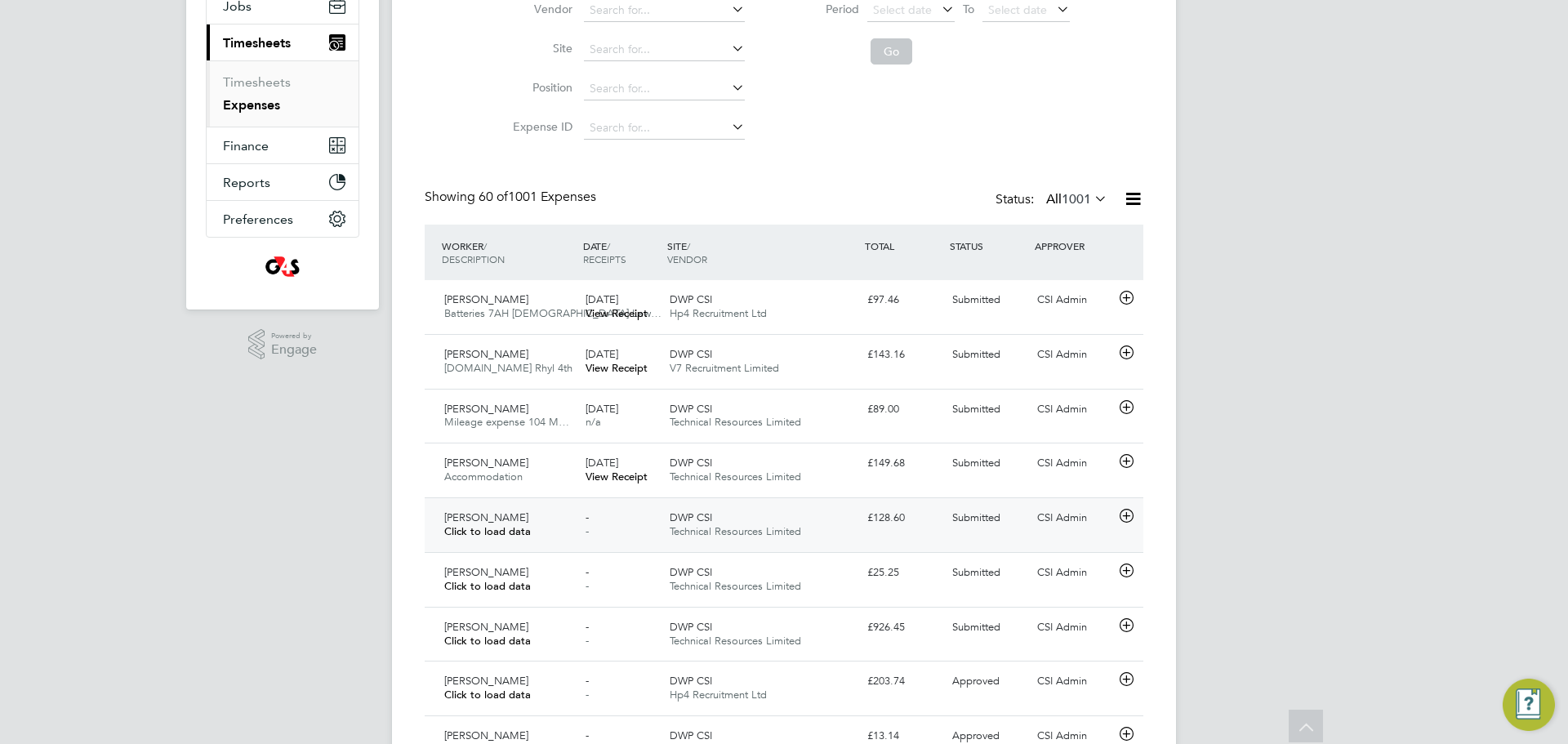
click at [617, 506] on div "- -" at bounding box center [621, 525] width 85 height 40
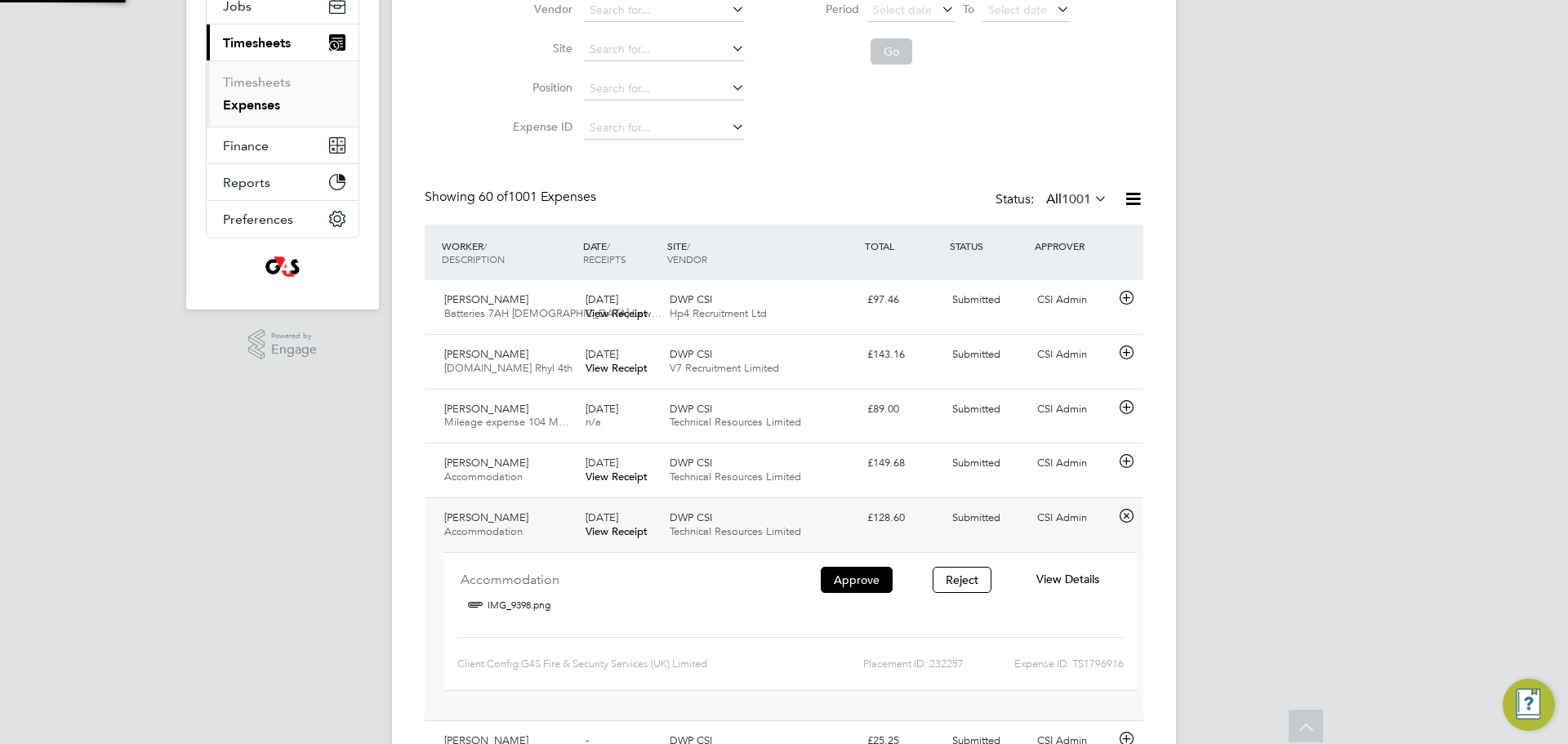
click at [619, 506] on div "29 Jul 2025 View Receipt" at bounding box center [621, 525] width 85 height 40
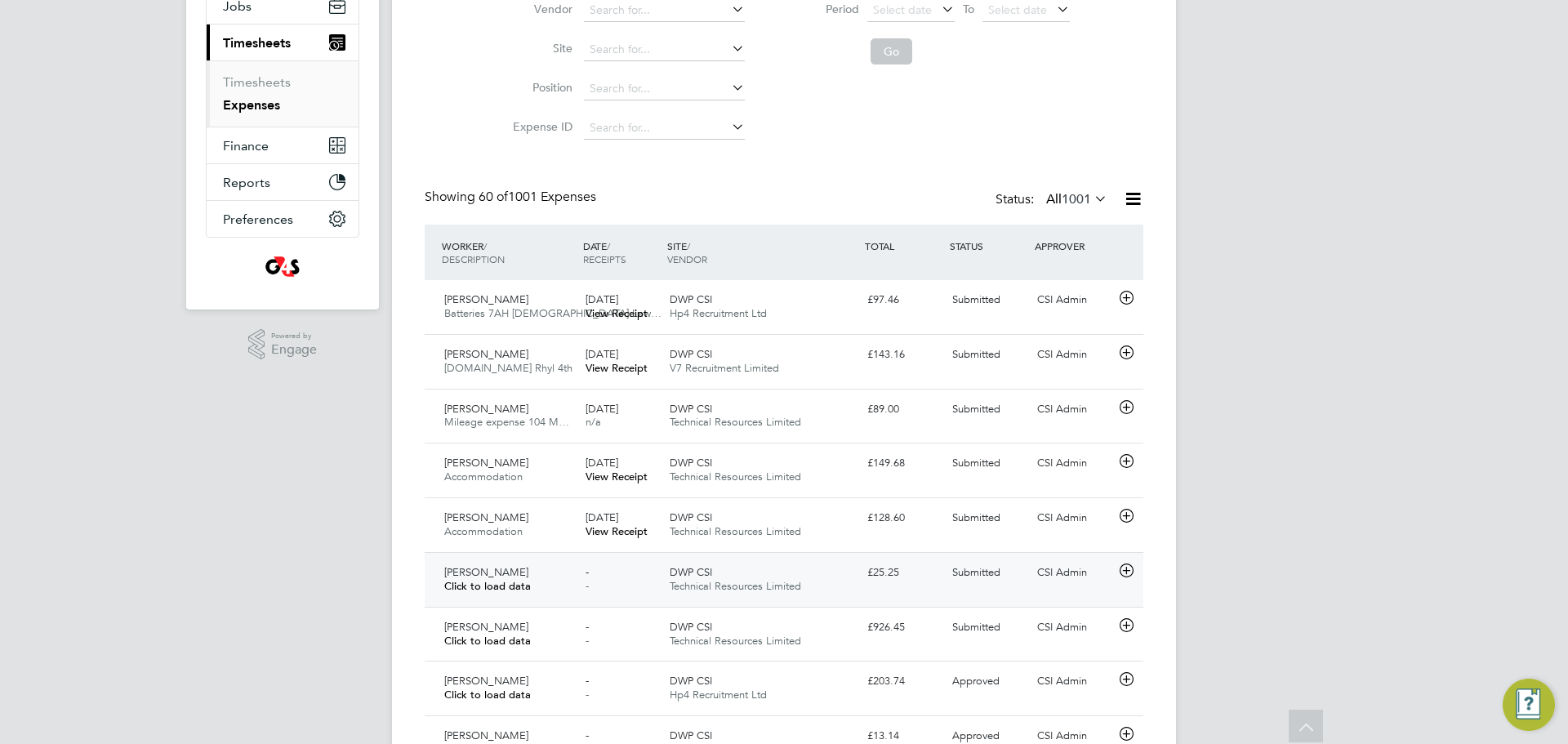
click at [627, 563] on div "- -" at bounding box center [621, 579] width 85 height 40
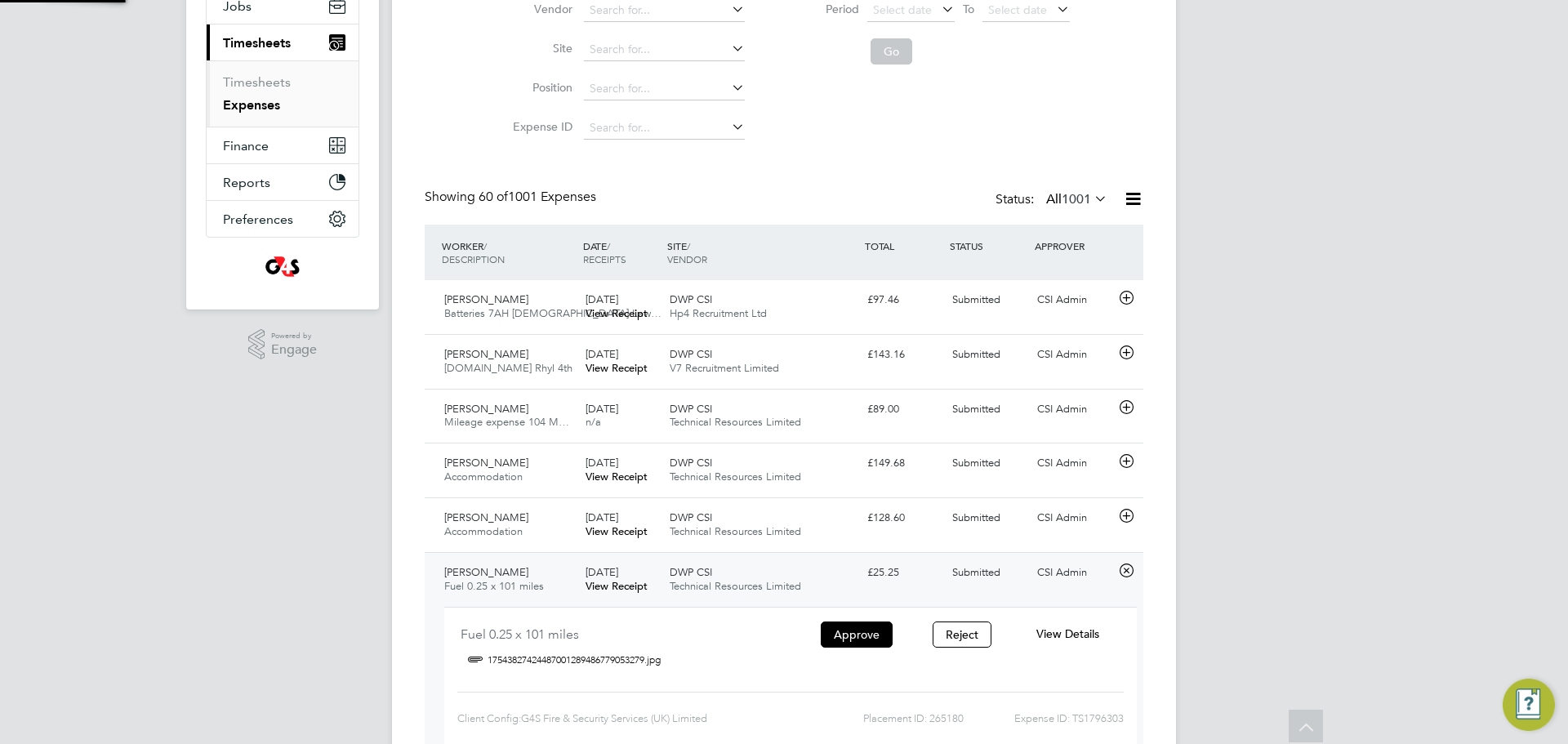
click at [627, 563] on div "01 Aug 2025 View Receipt" at bounding box center [621, 579] width 85 height 40
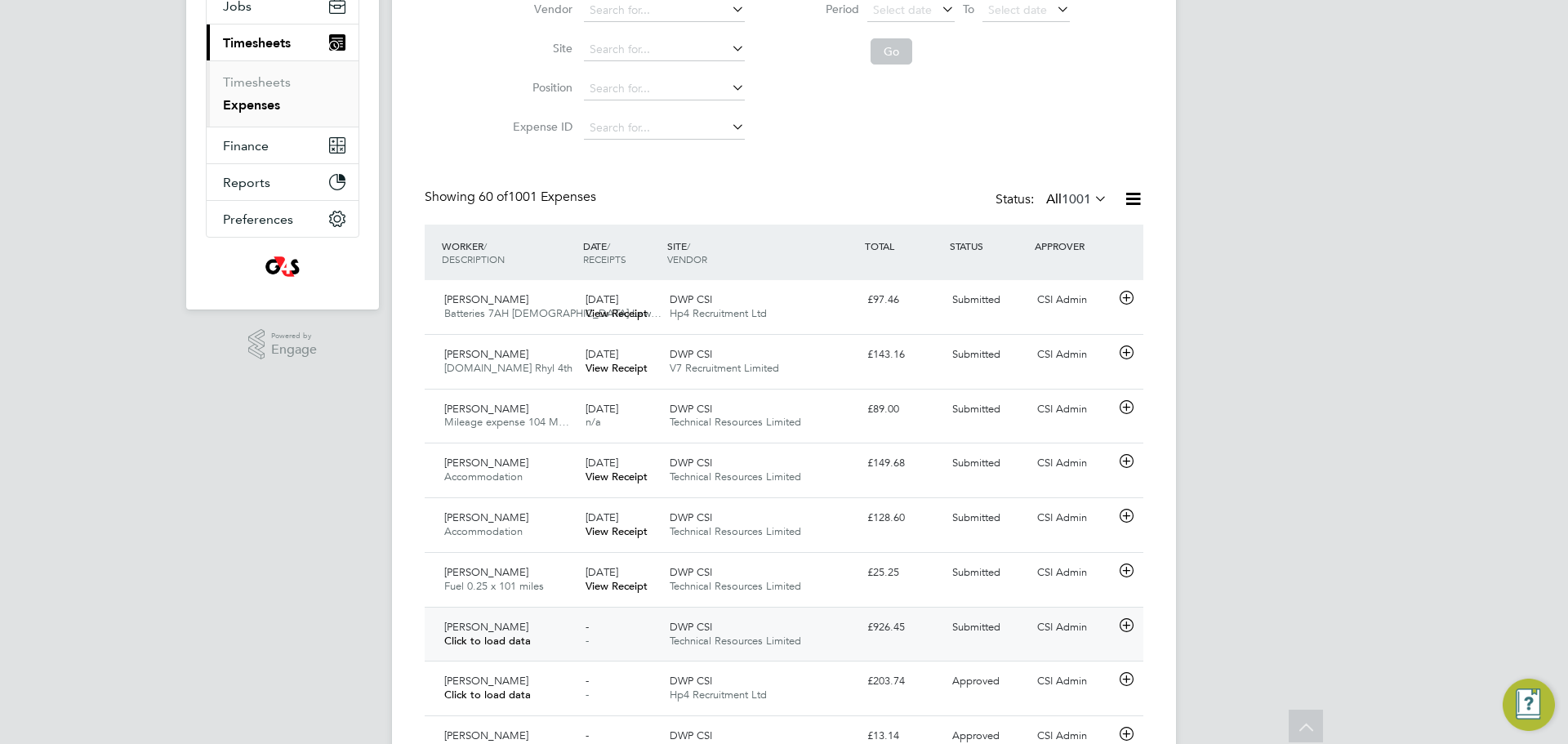
click at [626, 622] on div "- -" at bounding box center [621, 634] width 85 height 40
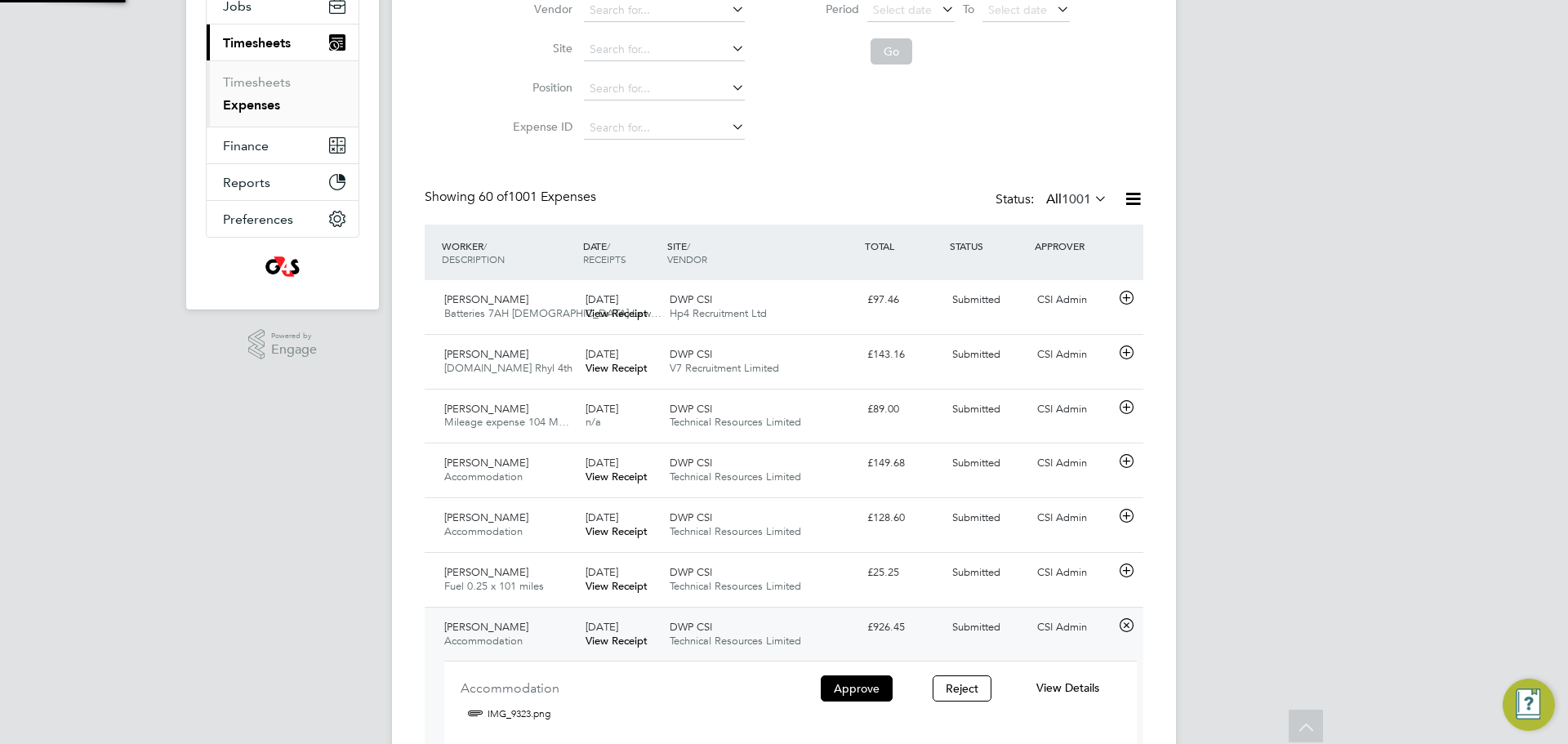
click at [618, 622] on span "04 Aug 2025" at bounding box center [601, 627] width 32 height 14
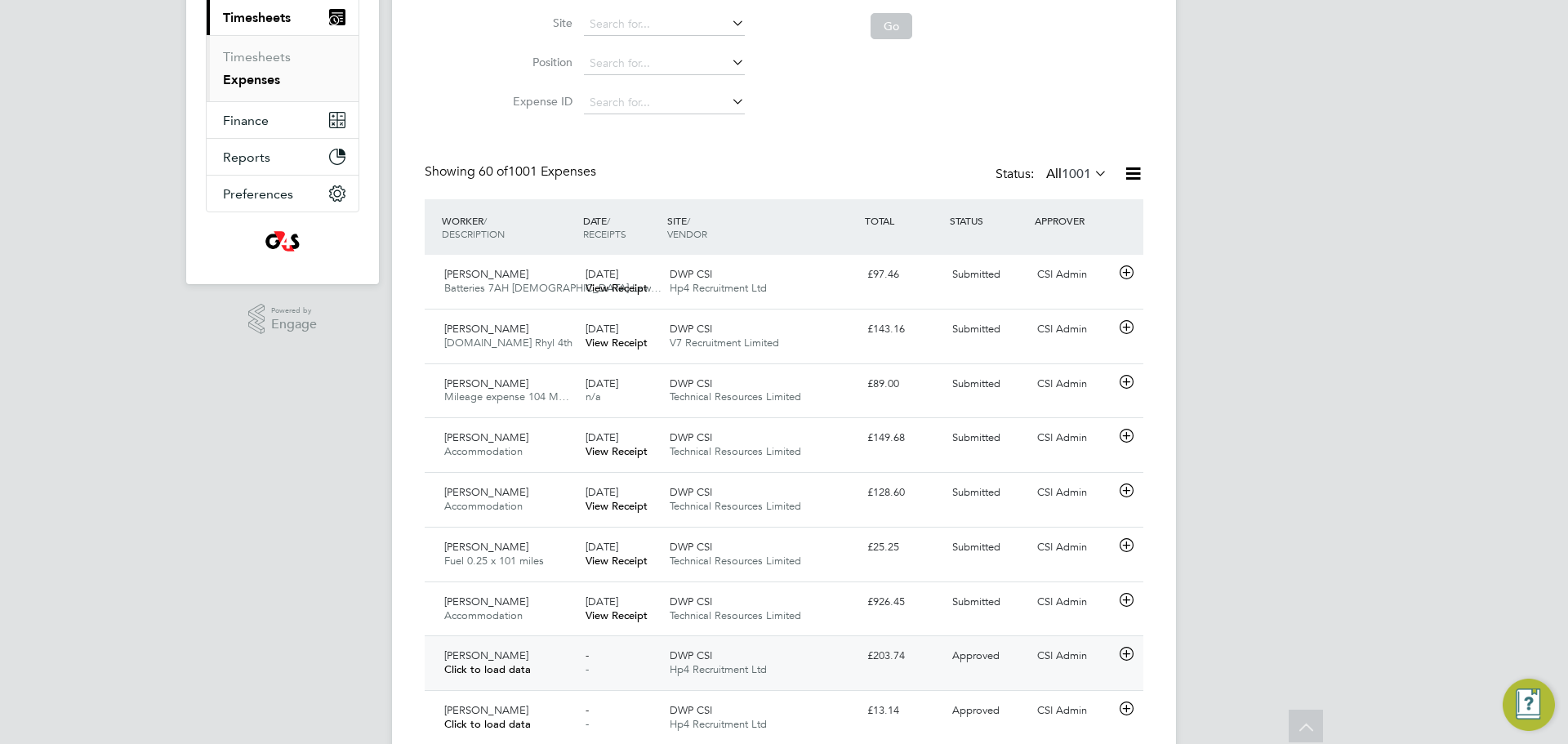
click at [645, 649] on div "- -" at bounding box center [621, 662] width 85 height 40
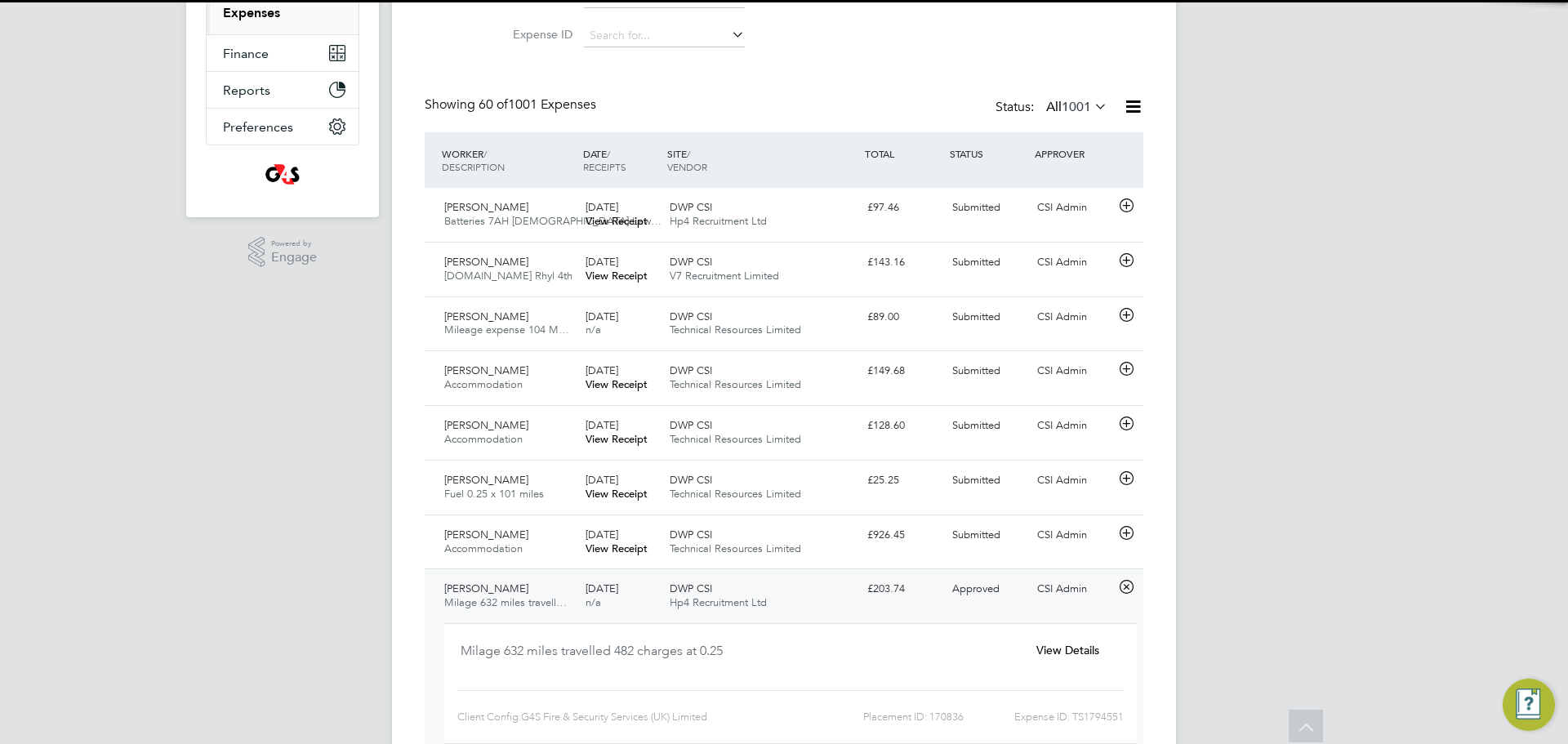
click at [650, 629] on div "Milage 632 miles travelled 482 charges at 0.25 View Details Client Config: G4S …" at bounding box center [790, 683] width 693 height 121
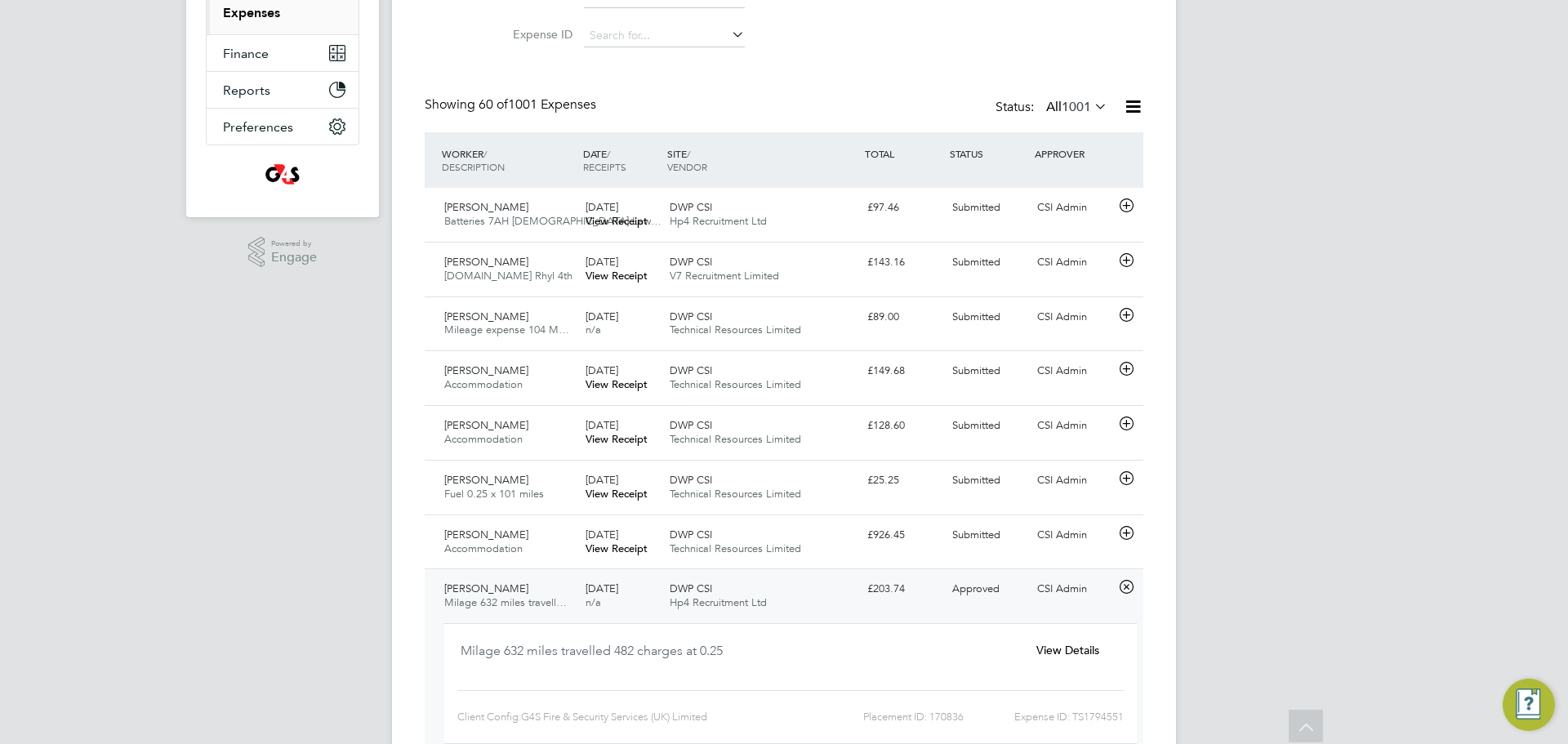
click at [648, 616] on div "Milage 632 miles travelled 482 charges at 0.25 View Details Client Config: G4S …" at bounding box center [790, 691] width 706 height 151
click at [652, 585] on div "21 Jul 2025 n/a" at bounding box center [621, 595] width 85 height 40
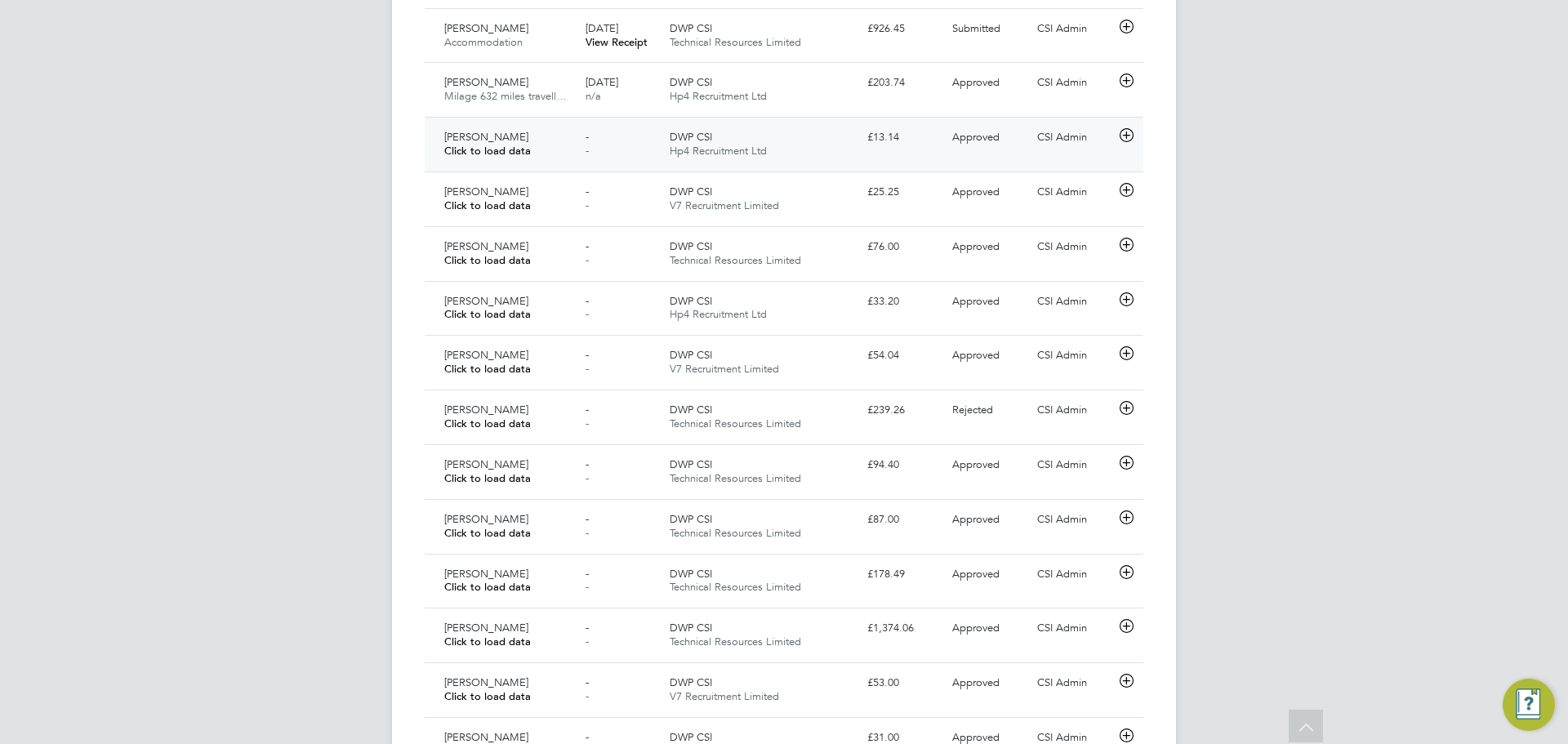
click at [593, 120] on div "Sean Lennie Click to load data - - DWP CSI Hp4 Recruitment Ltd £13.14 Approved …" at bounding box center [784, 145] width 719 height 55
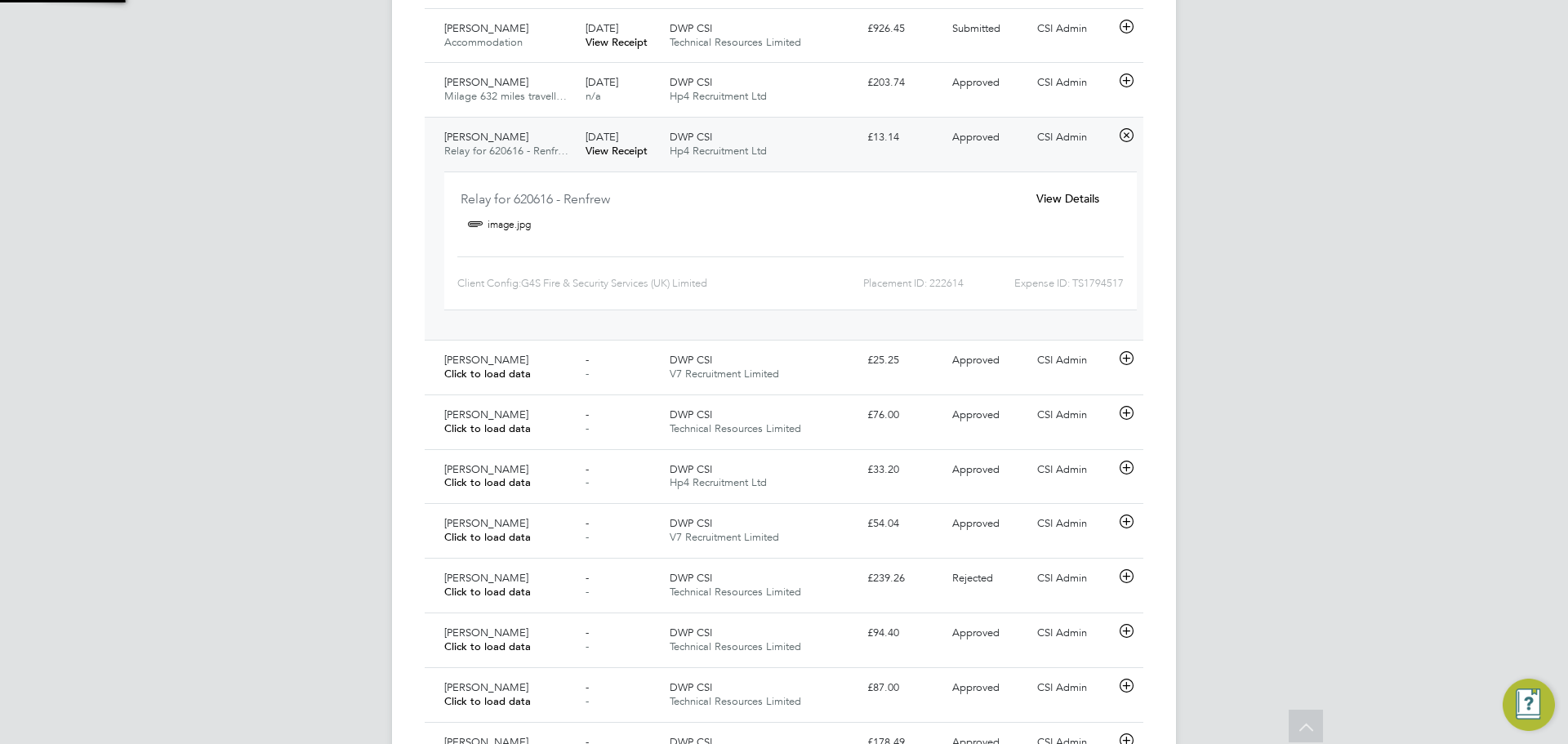
click at [639, 155] on link "View Receipt" at bounding box center [616, 151] width 62 height 14
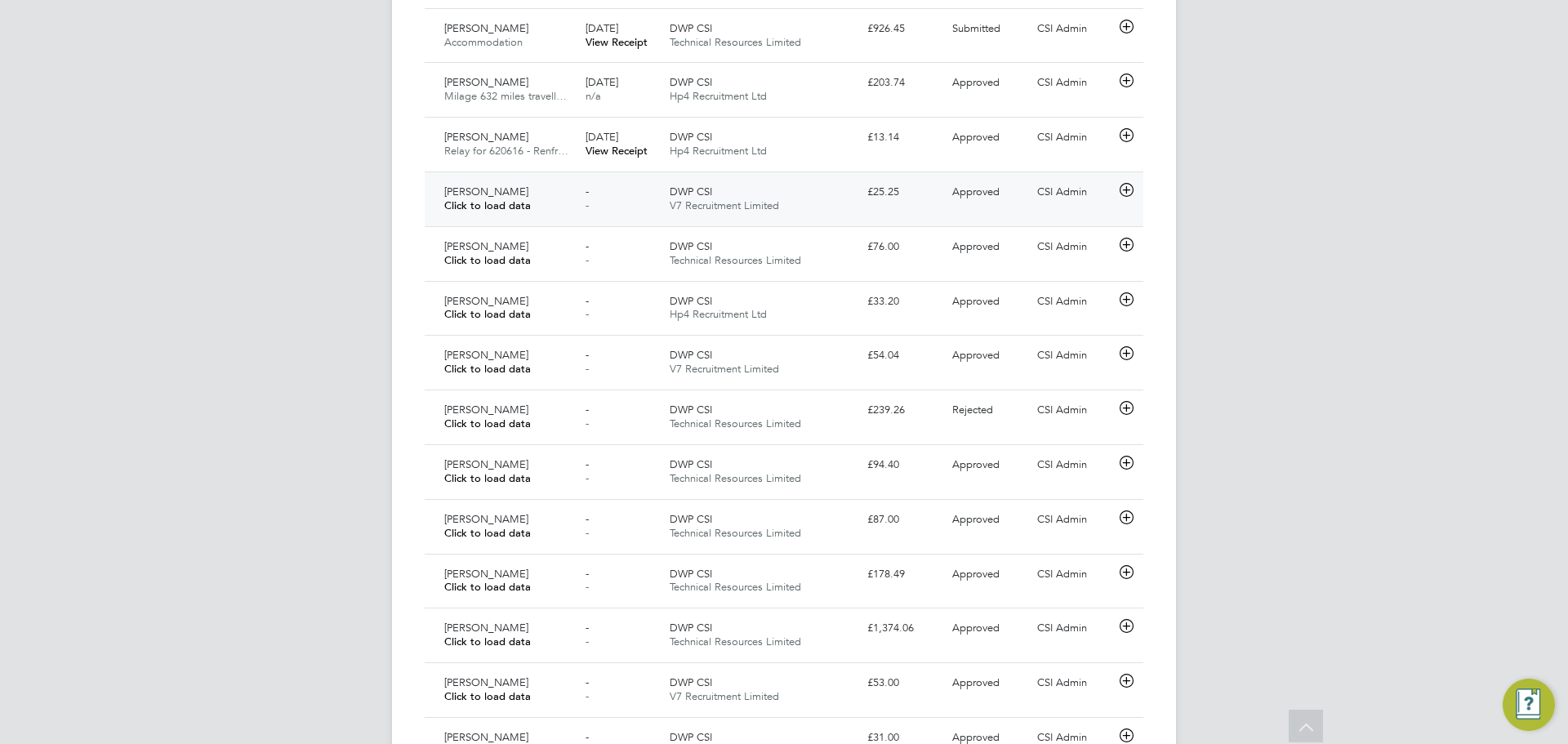
click at [763, 183] on div "DWP CSI V7 Recruitment Limited" at bounding box center [762, 199] width 198 height 40
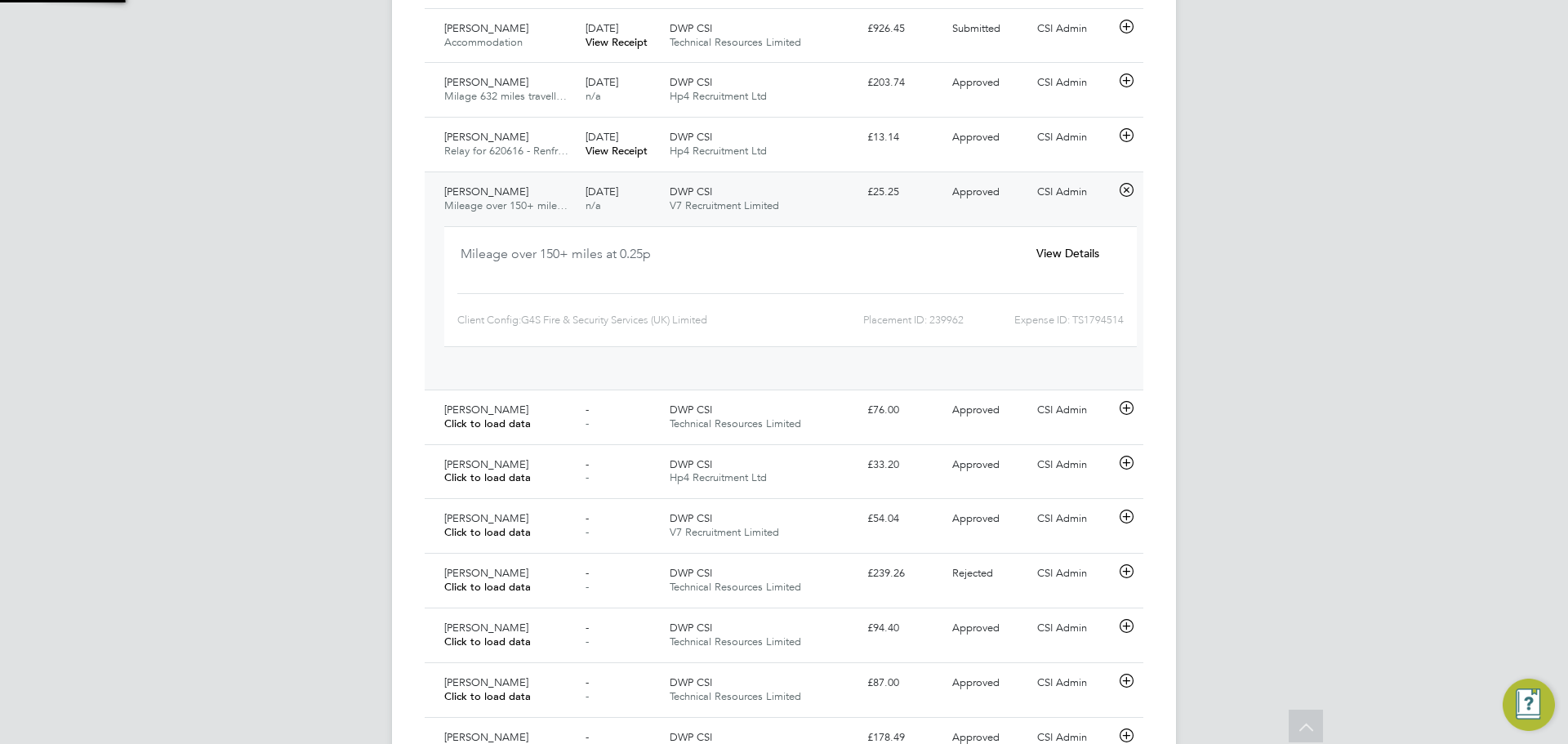
scroll to position [27, 294]
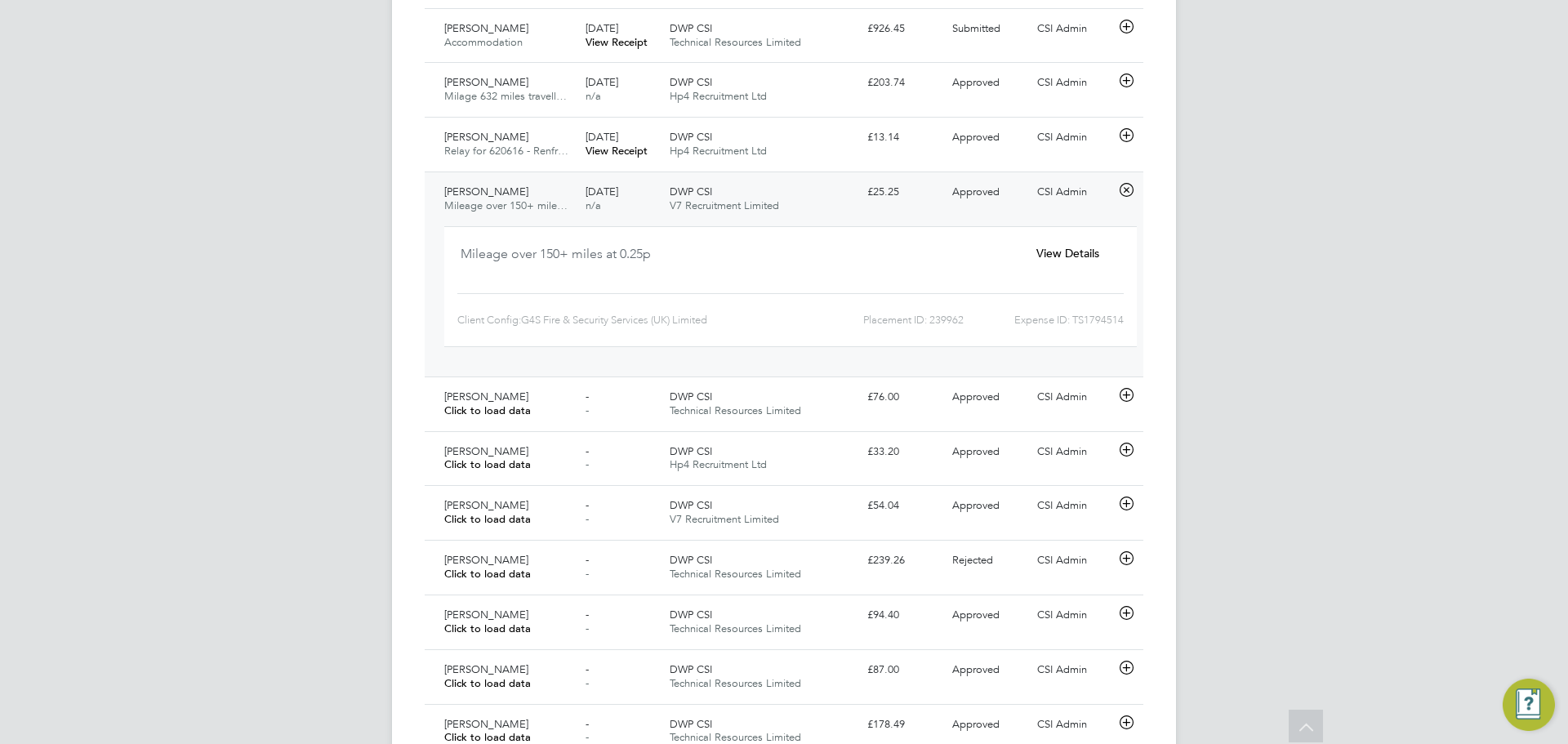
click at [813, 207] on div "DWP CSI V7 Recruitment Limited" at bounding box center [762, 199] width 198 height 40
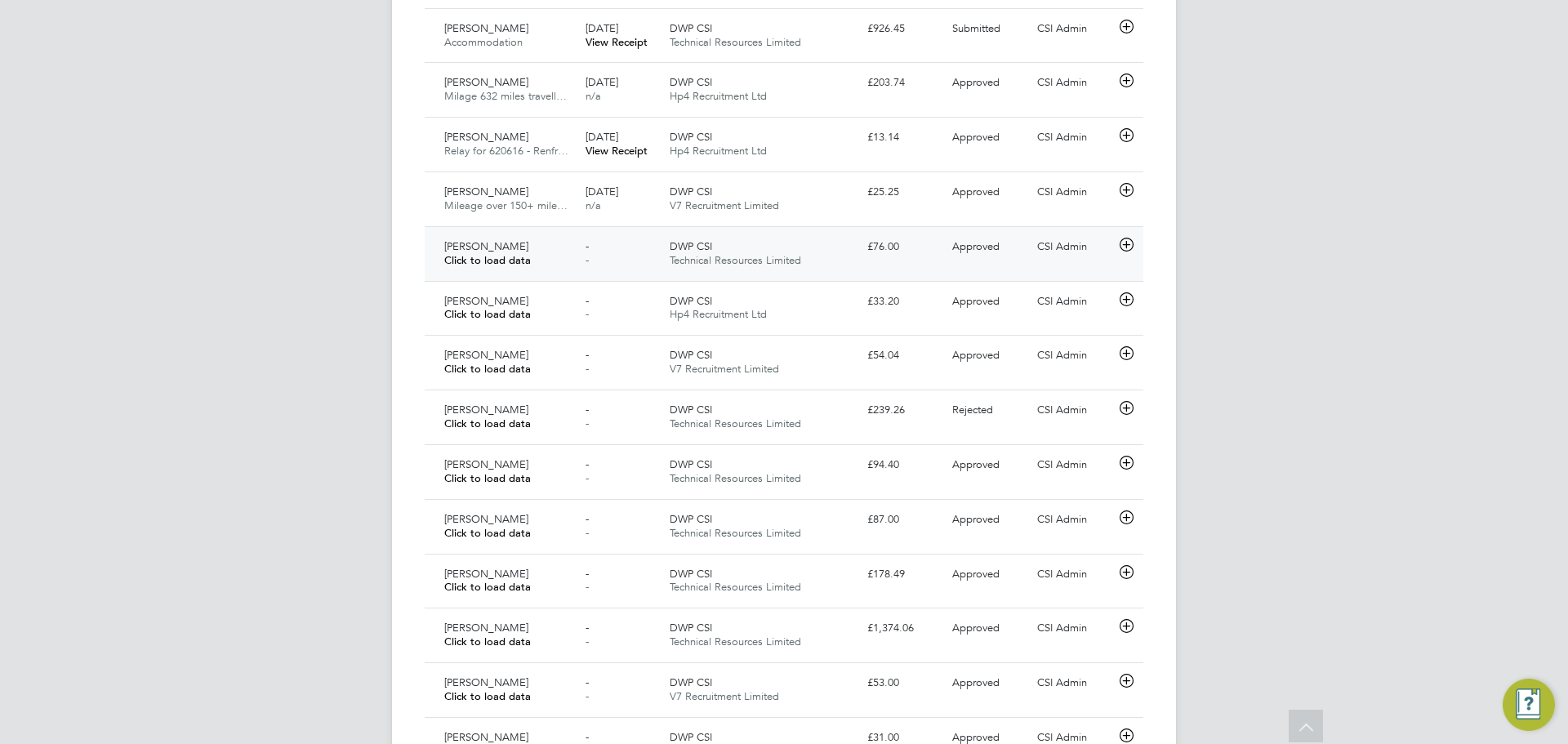
click at [752, 259] on span "Technical Resources Limited" at bounding box center [735, 260] width 132 height 14
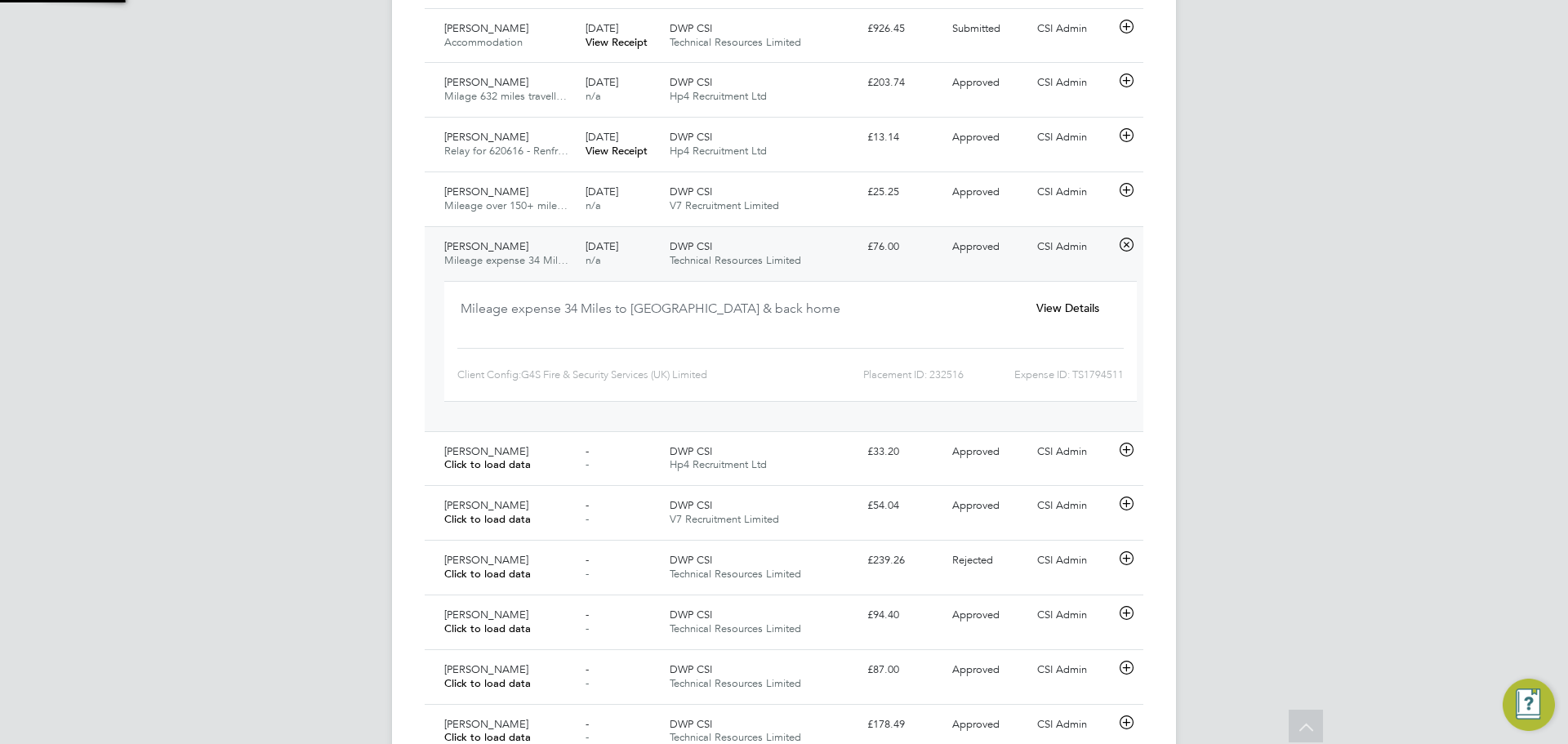
click at [752, 259] on span "Technical Resources Limited" at bounding box center [735, 260] width 132 height 14
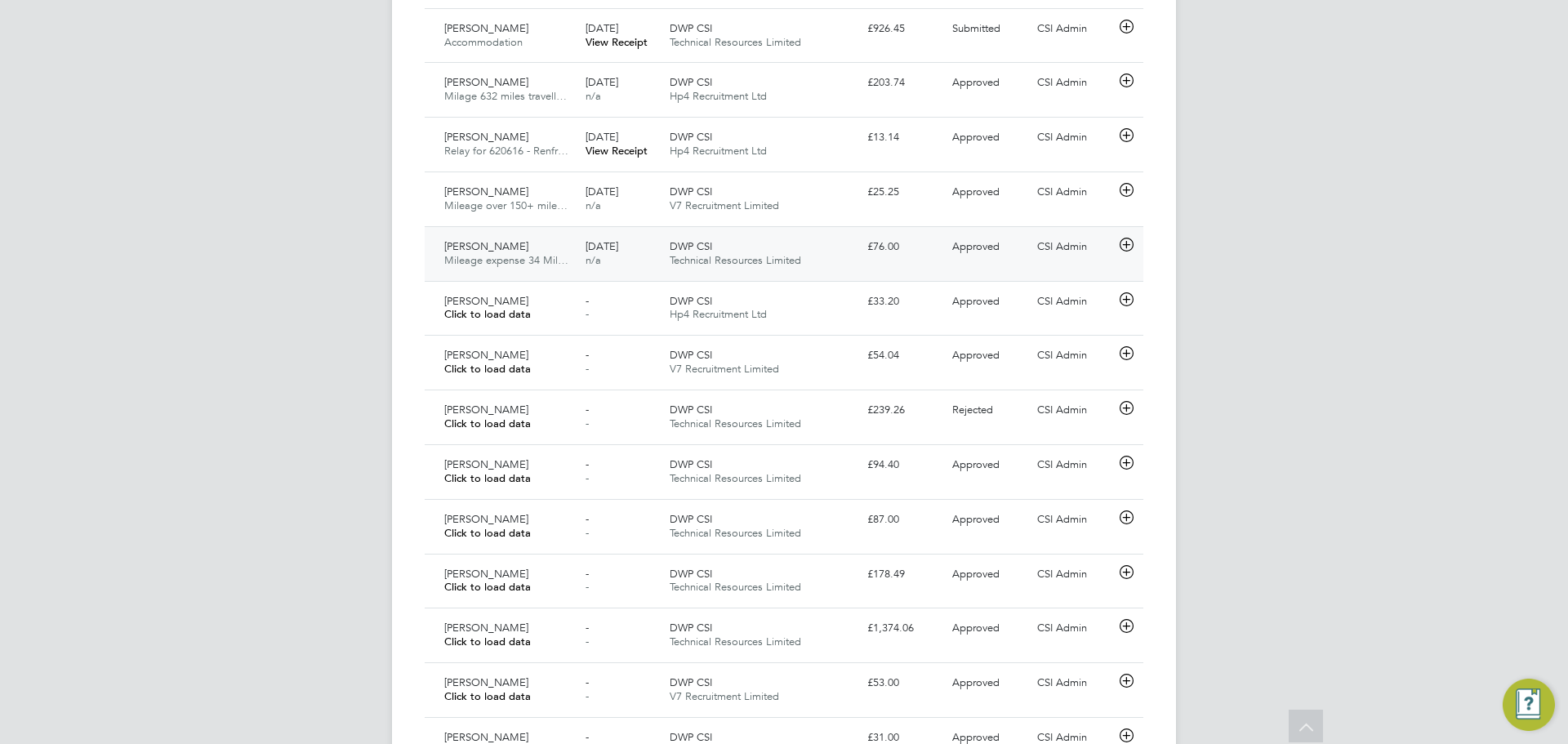
click at [752, 259] on span "Technical Resources Limited" at bounding box center [735, 260] width 132 height 14
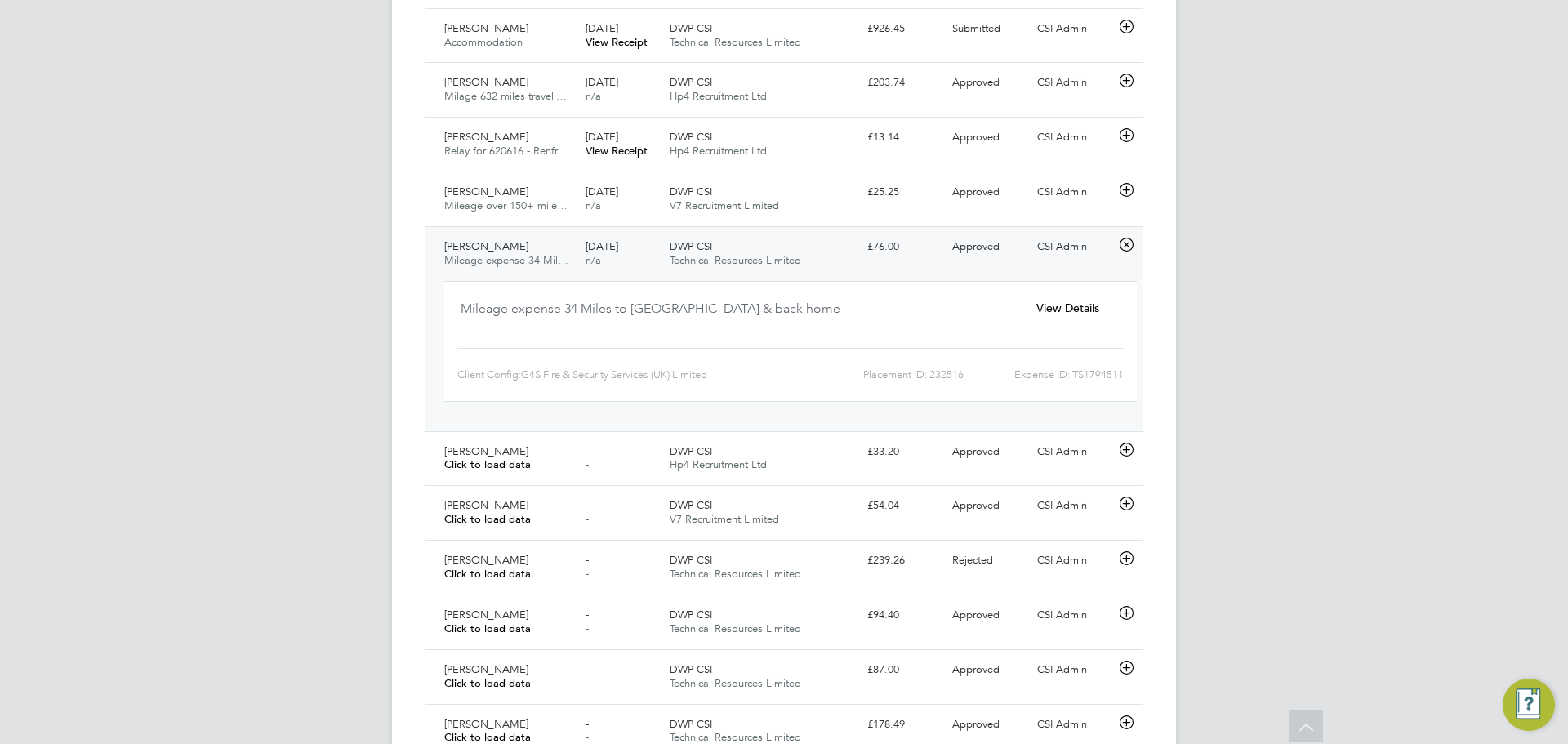
drag, startPoint x: 758, startPoint y: 260, endPoint x: 747, endPoint y: 272, distance: 16.3
click at [758, 257] on span "Technical Resources Limited" at bounding box center [735, 260] width 132 height 14
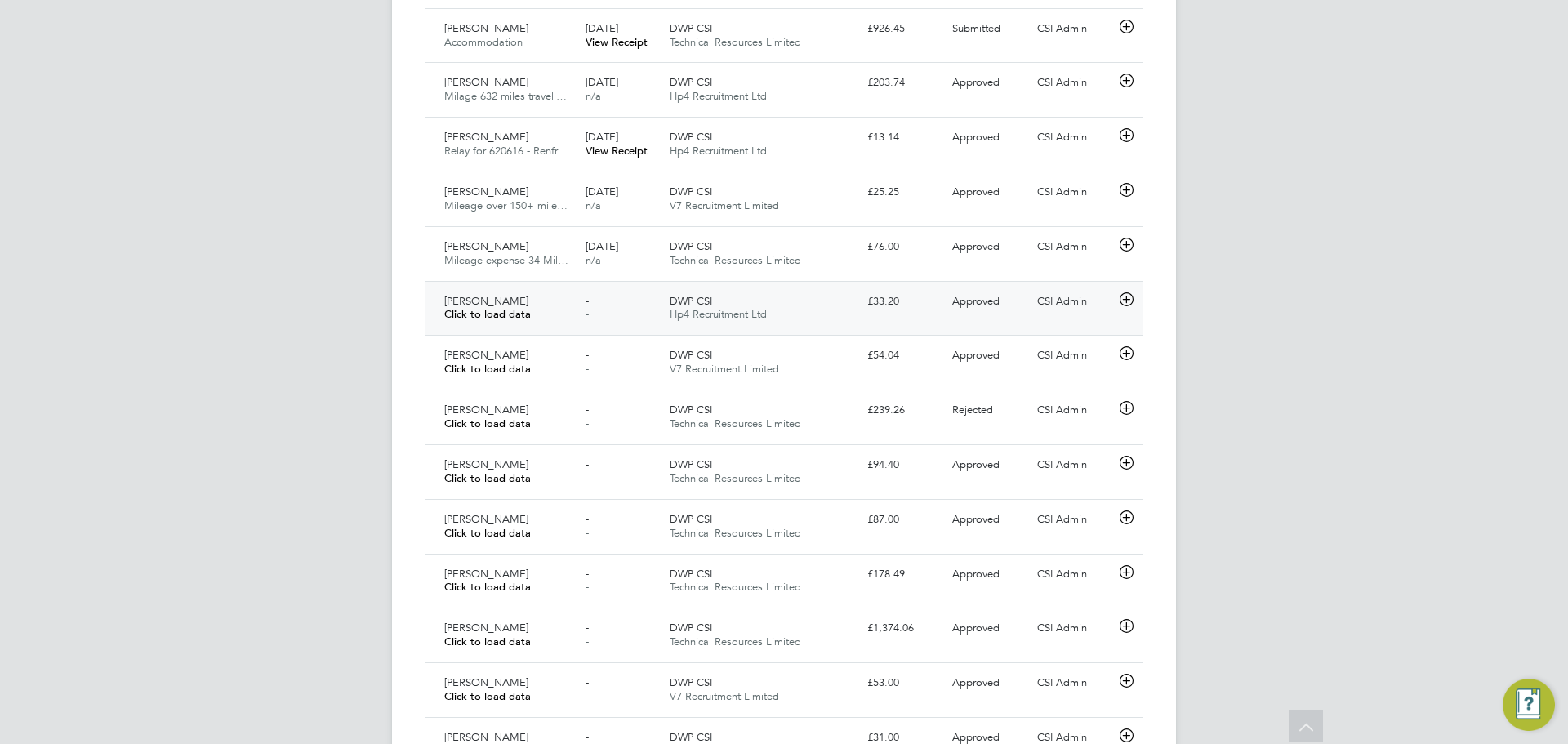
click at [729, 309] on span "Hp4 Recruitment Ltd" at bounding box center [718, 314] width 97 height 14
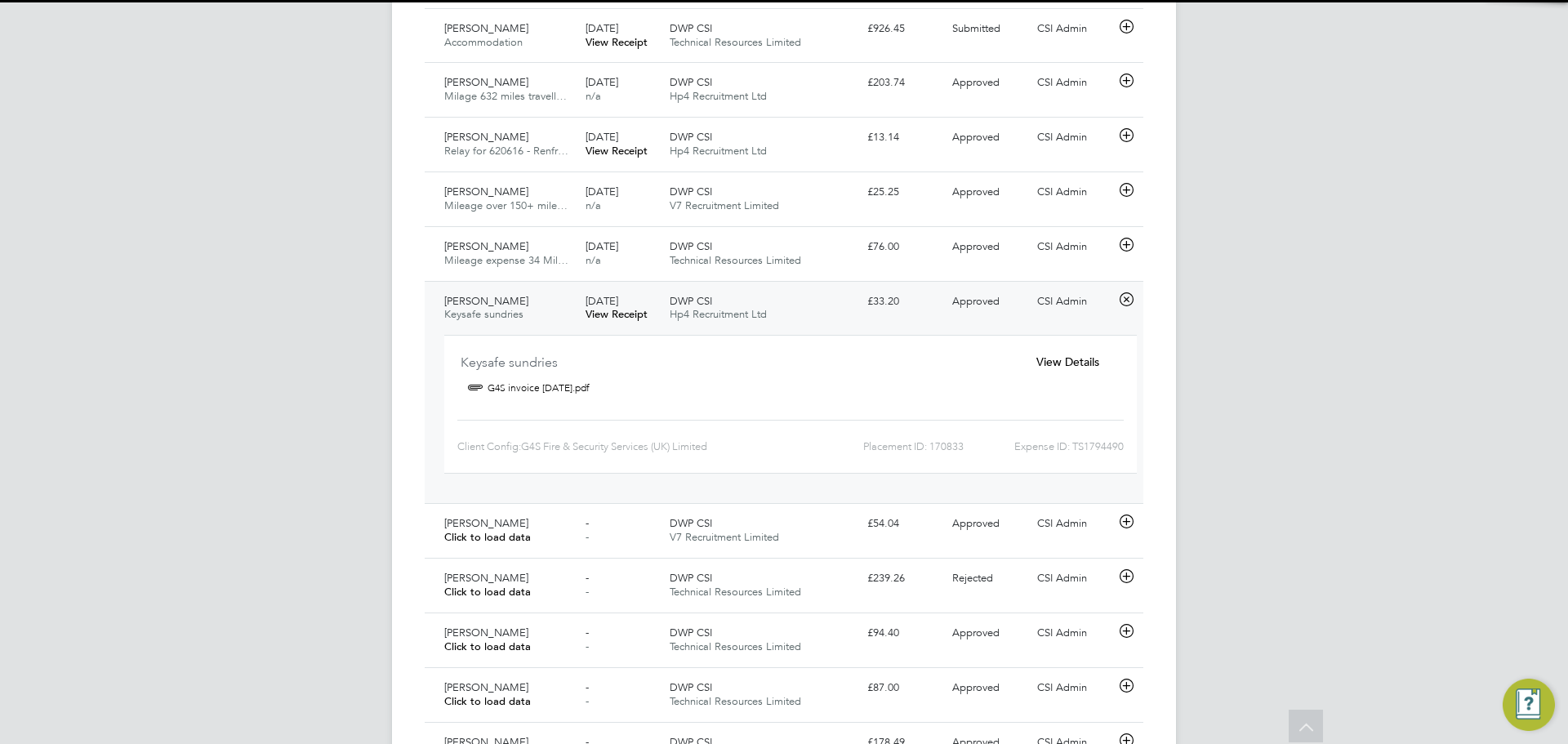
click at [729, 309] on span "Hp4 Recruitment Ltd" at bounding box center [718, 314] width 97 height 14
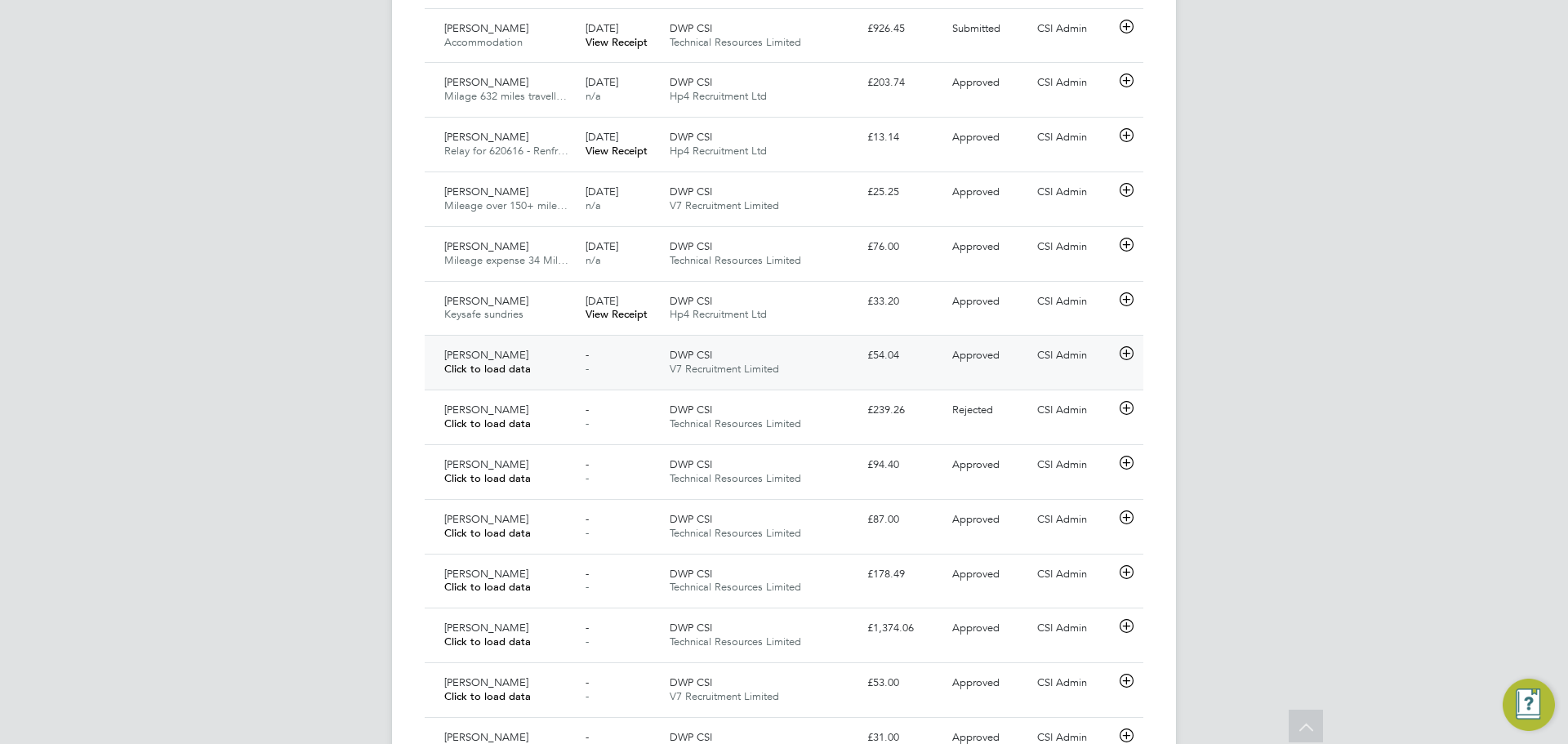
click at [718, 368] on span "V7 Recruitment Limited" at bounding box center [723, 369] width 109 height 14
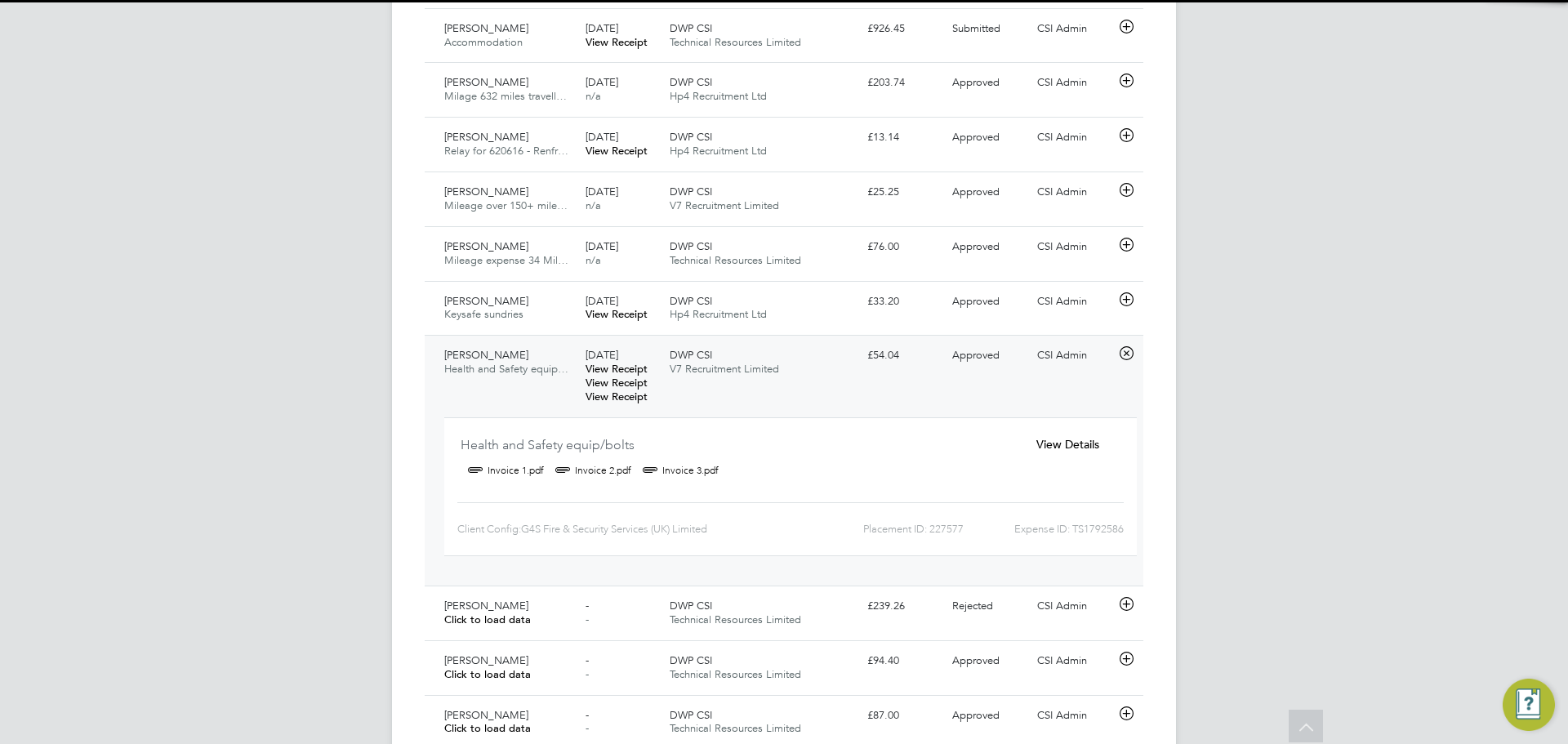
click at [718, 368] on span "V7 Recruitment Limited" at bounding box center [723, 369] width 109 height 14
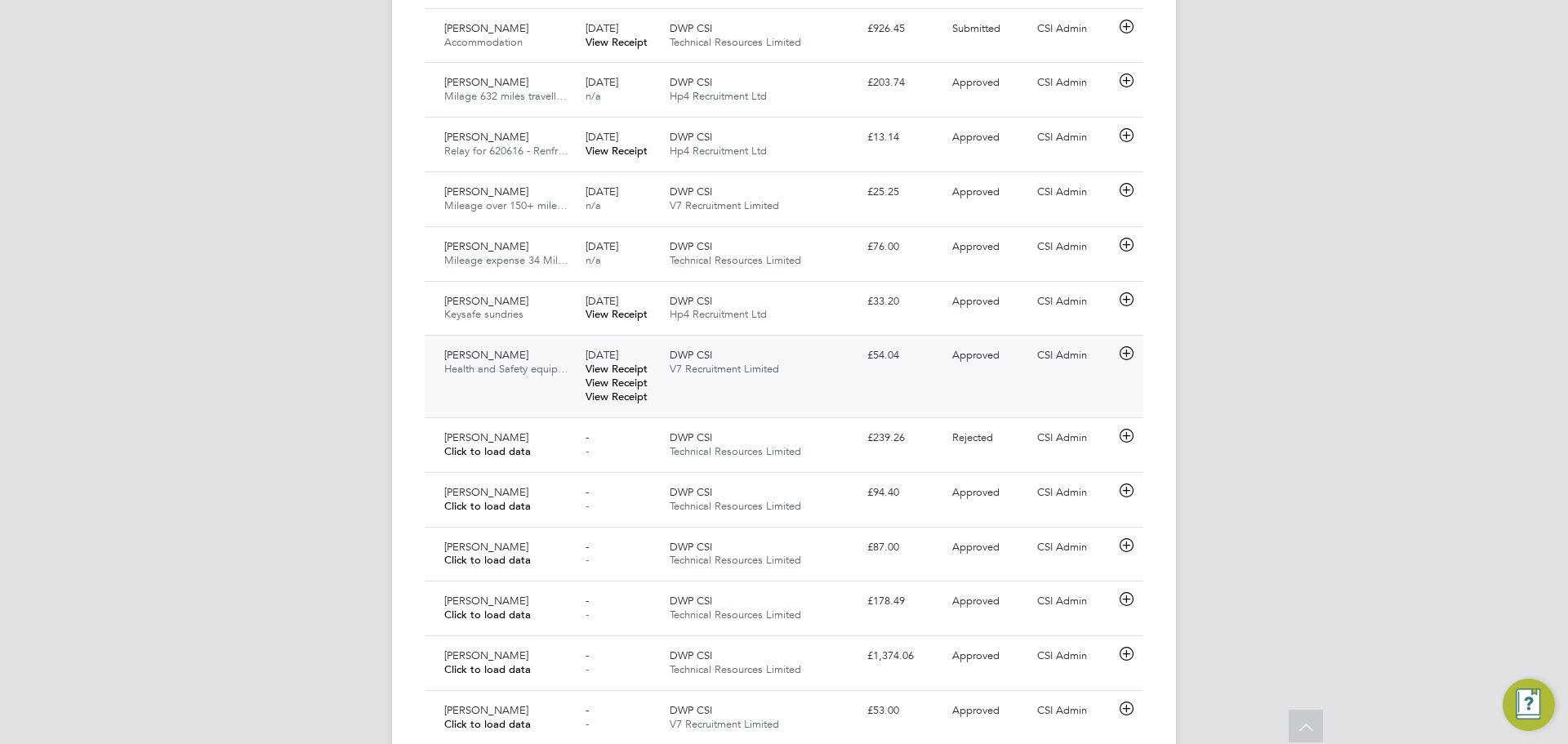
click at [718, 368] on span "V7 Recruitment Limited" at bounding box center [723, 369] width 109 height 14
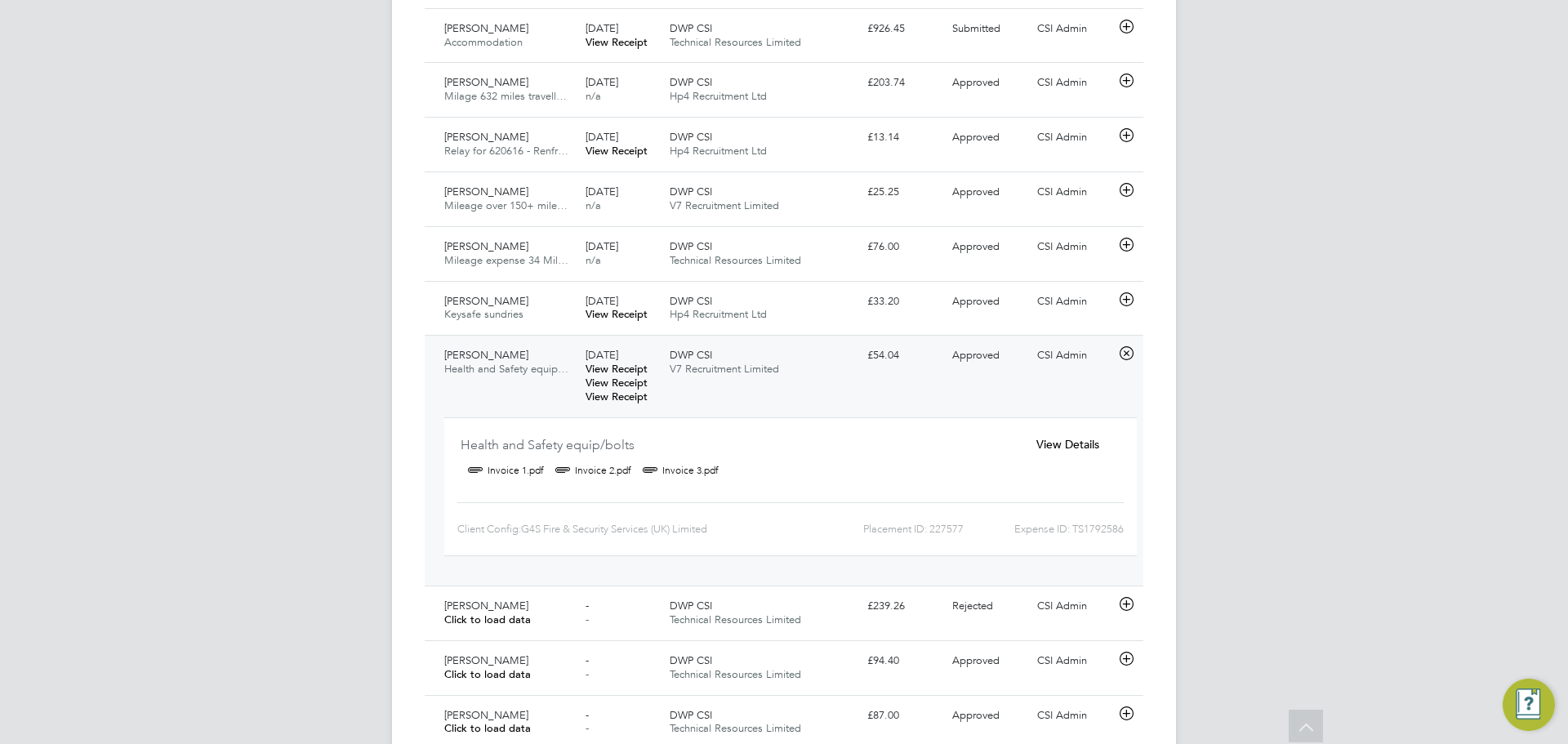
click at [718, 368] on span "V7 Recruitment Limited" at bounding box center [723, 369] width 109 height 14
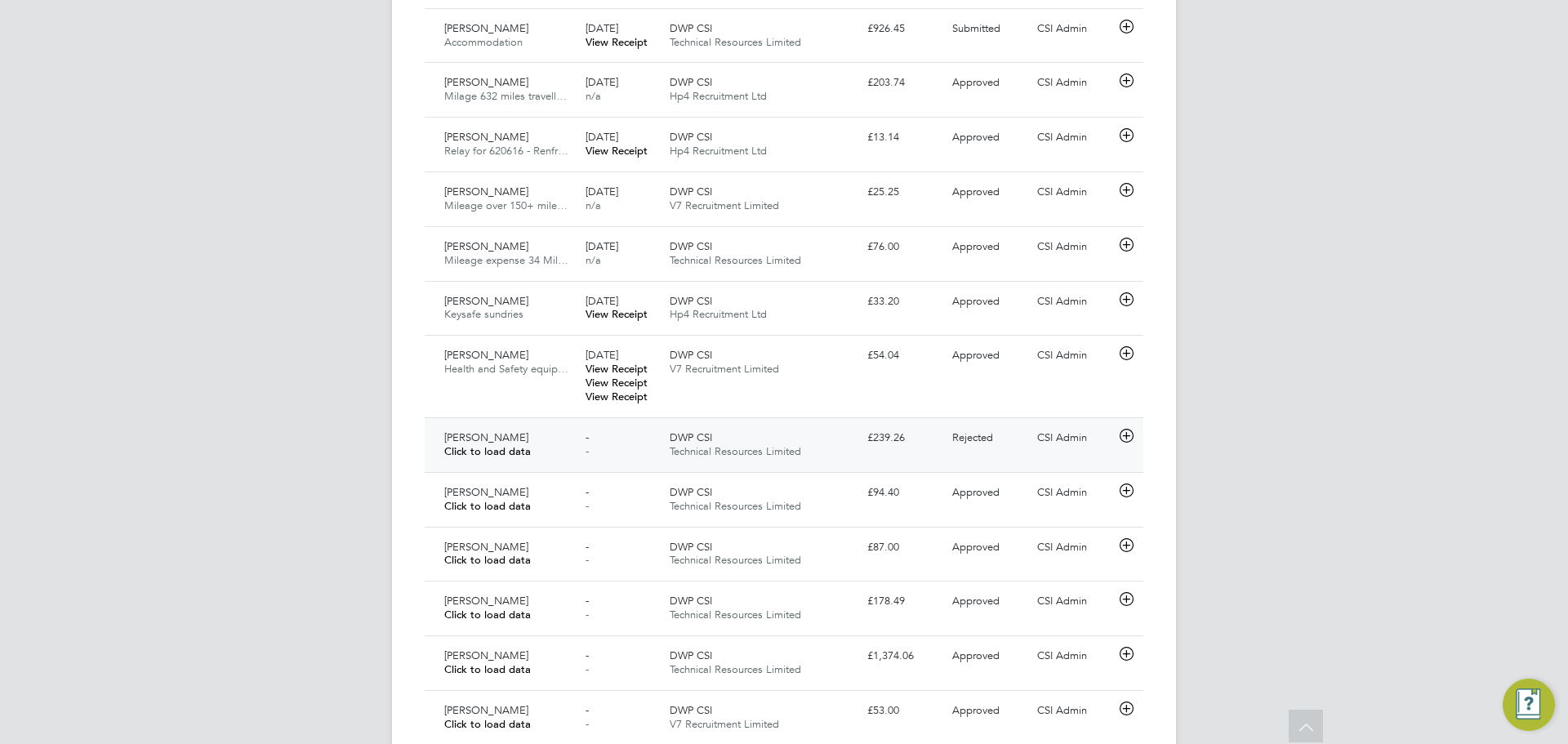
click at [715, 419] on div "Paul Haines Click to load data - - DWP CSI Technical Resources Limited £239.26 …" at bounding box center [784, 445] width 719 height 55
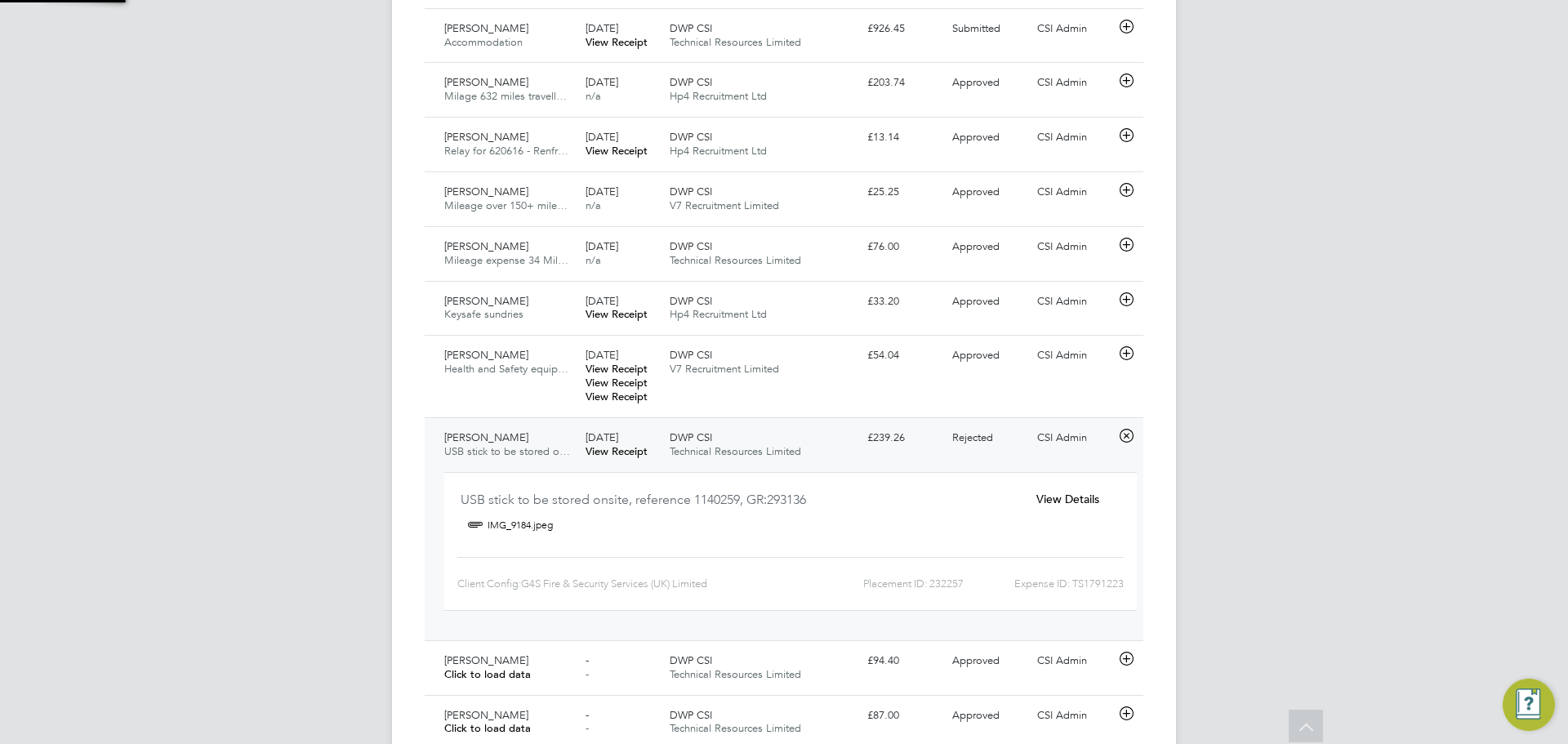
click at [731, 453] on span "Technical Resources Limited" at bounding box center [735, 451] width 132 height 14
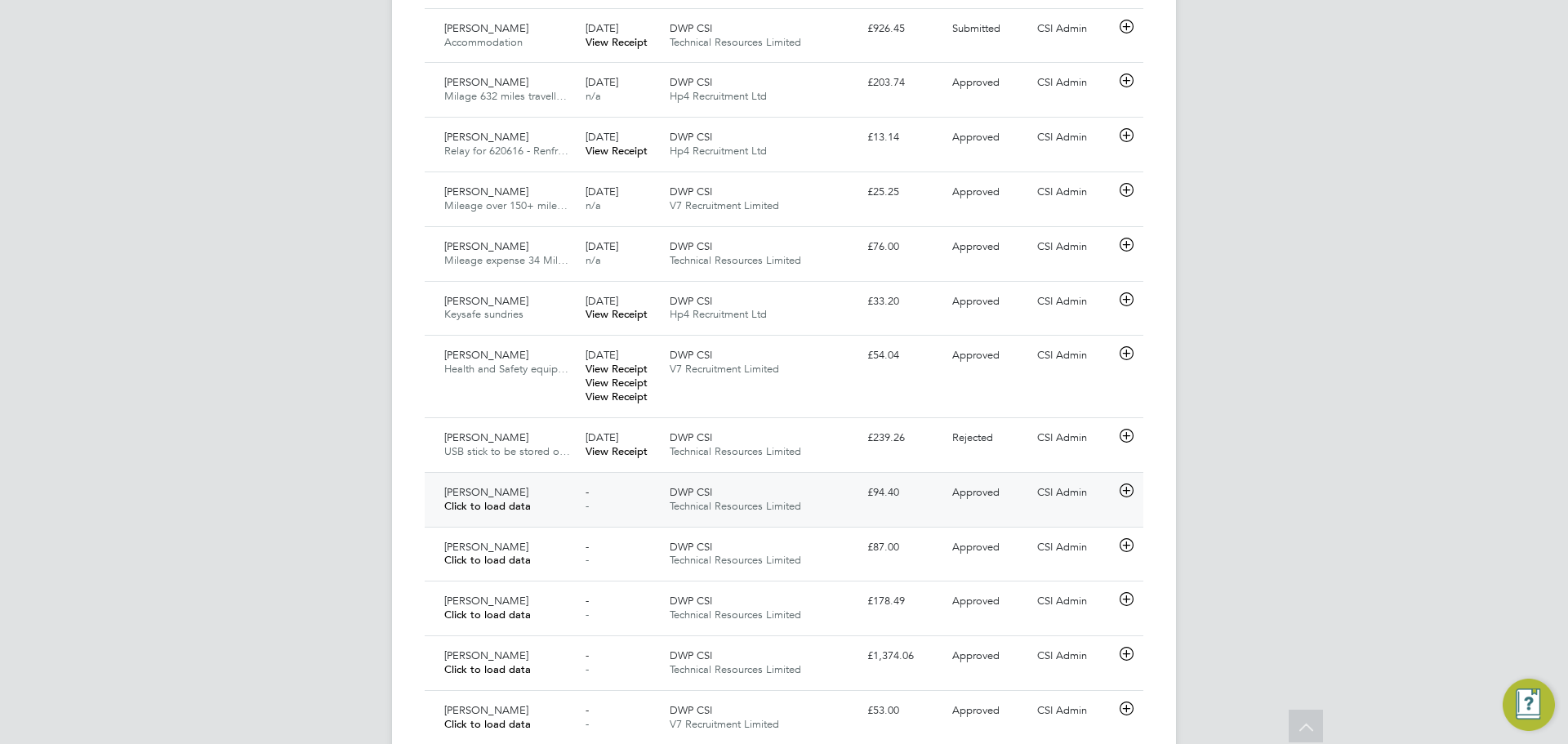
click at [756, 541] on div "DWP CSI Technical Resources Limited" at bounding box center [762, 554] width 198 height 40
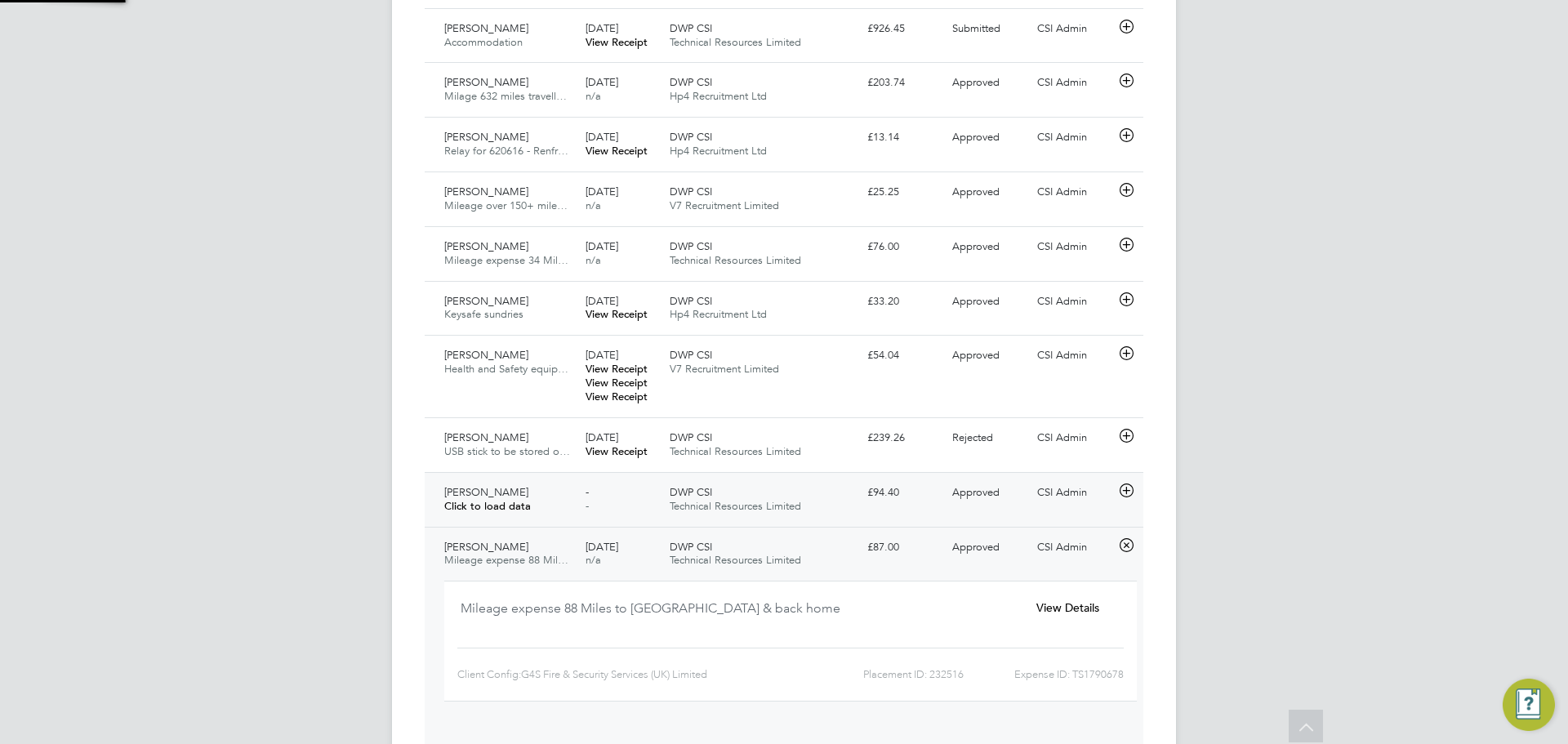
click at [782, 518] on div "DWP CSI Technical Resources Limited" at bounding box center [762, 499] width 198 height 40
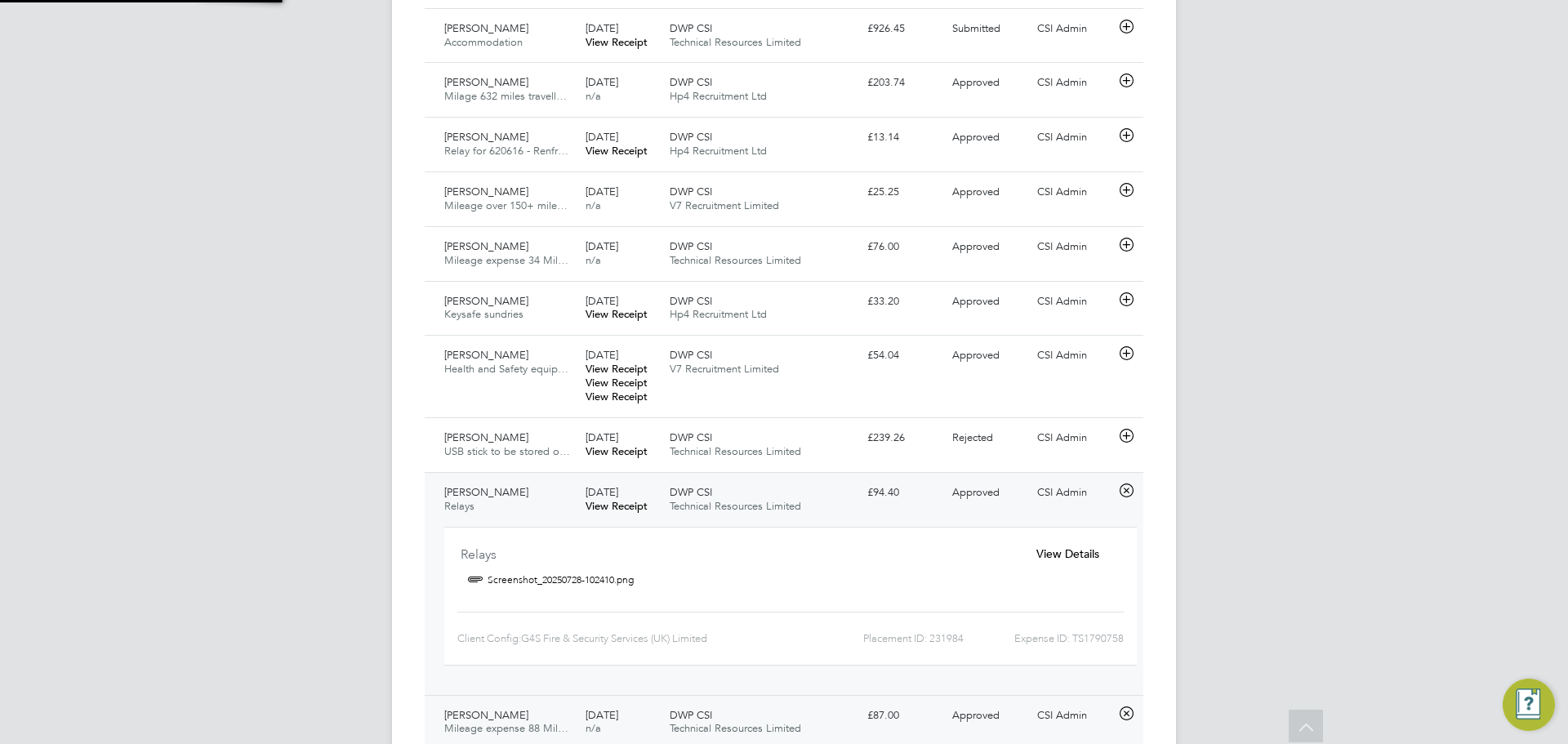
click at [784, 515] on div "DWP CSI Technical Resources Limited" at bounding box center [762, 499] width 198 height 40
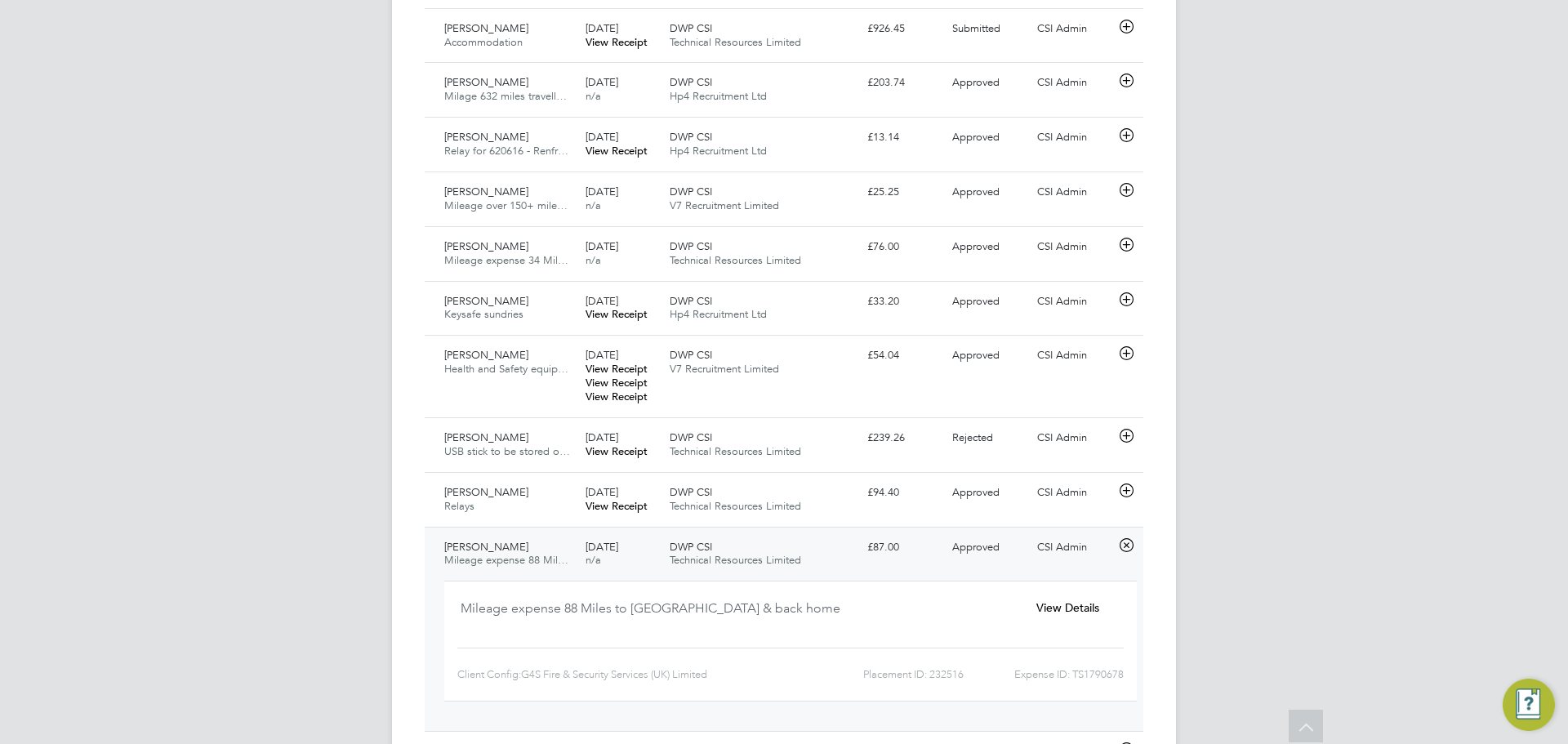
click at [747, 562] on span "Technical Resources Limited" at bounding box center [735, 560] width 132 height 14
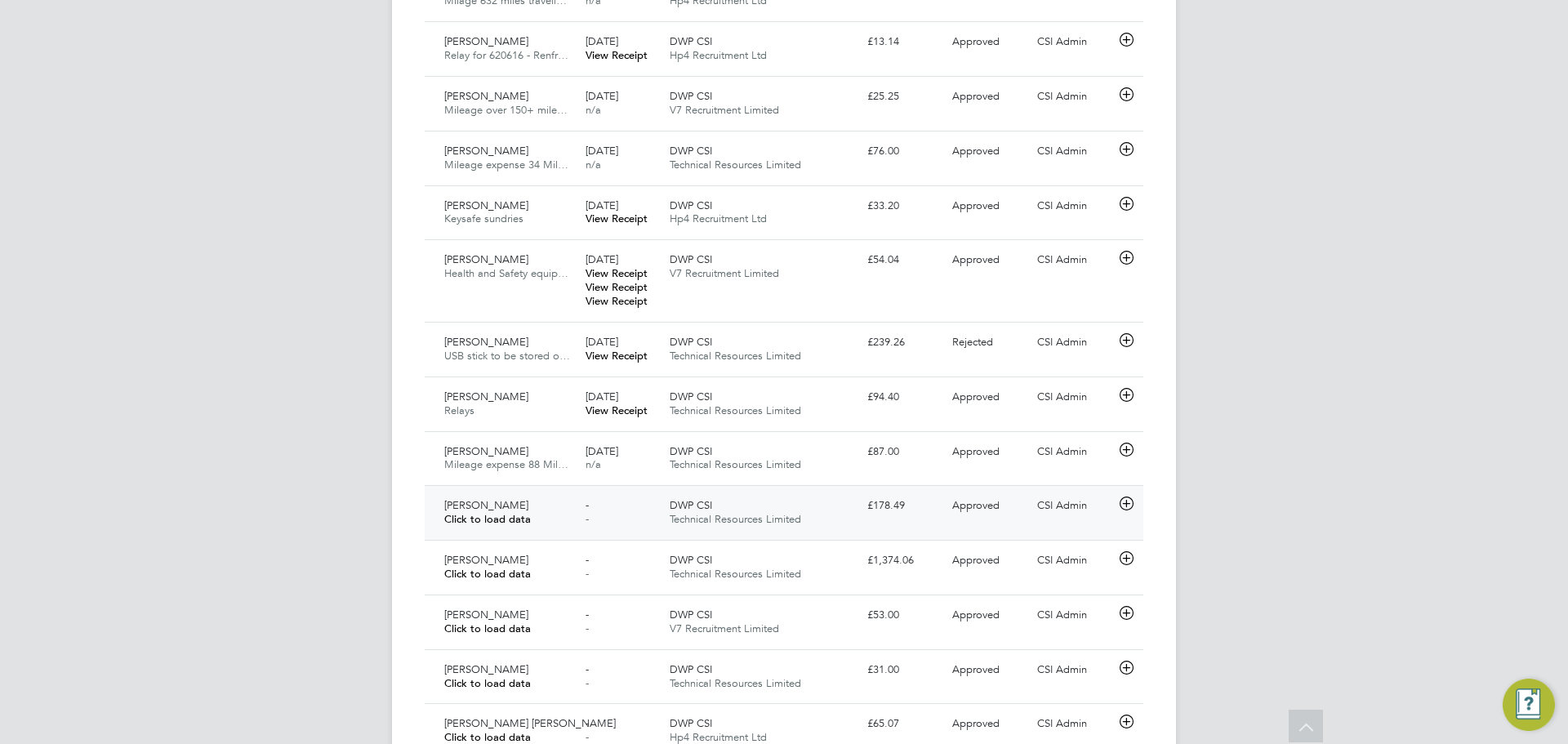
scroll to position [903, 0]
click at [745, 529] on div "DWP CSI Technical Resources Limited" at bounding box center [762, 509] width 198 height 40
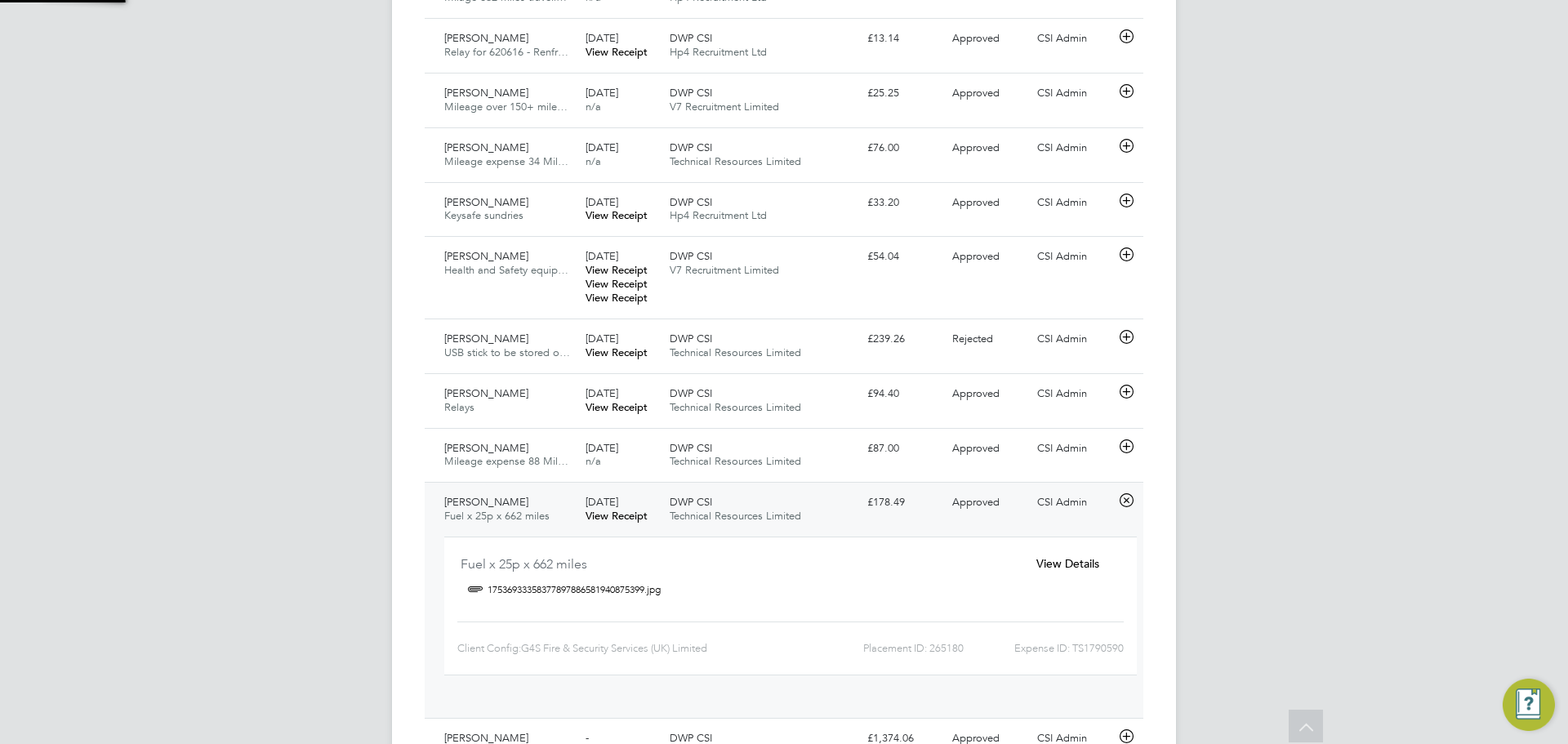
scroll to position [27, 294]
click at [750, 534] on div "Fuel x 25p x 662 miles 17536933358377897886581940875399.jpg View Details Client…" at bounding box center [790, 620] width 706 height 181
click at [750, 530] on div "Fuel x 25p x 662 miles 17536933358377897886581940875399.jpg View Details Client…" at bounding box center [790, 613] width 706 height 168
click at [740, 514] on span "Technical Resources Limited" at bounding box center [735, 516] width 132 height 14
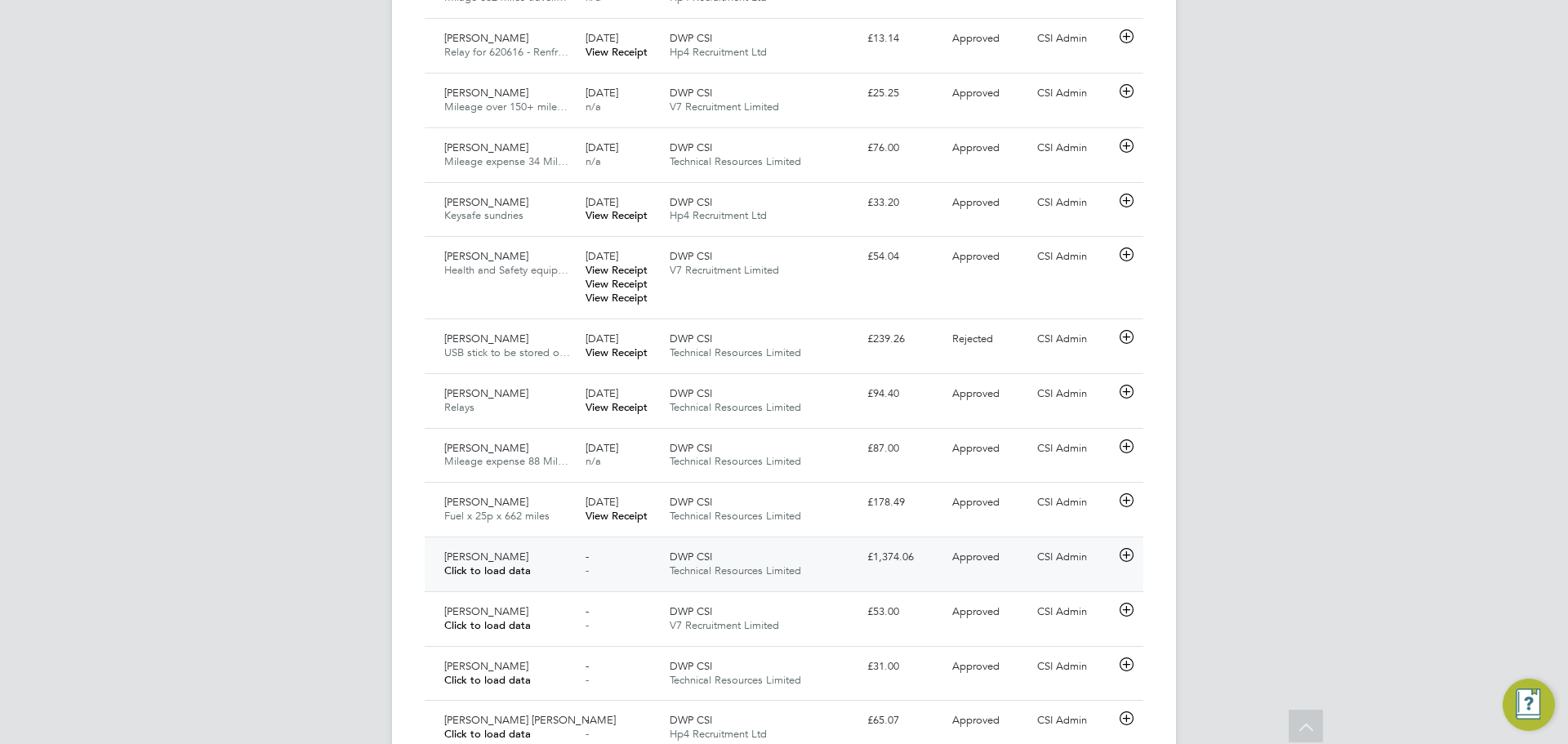
click at [725, 546] on div "DWP CSI Technical Resources Limited" at bounding box center [762, 564] width 198 height 40
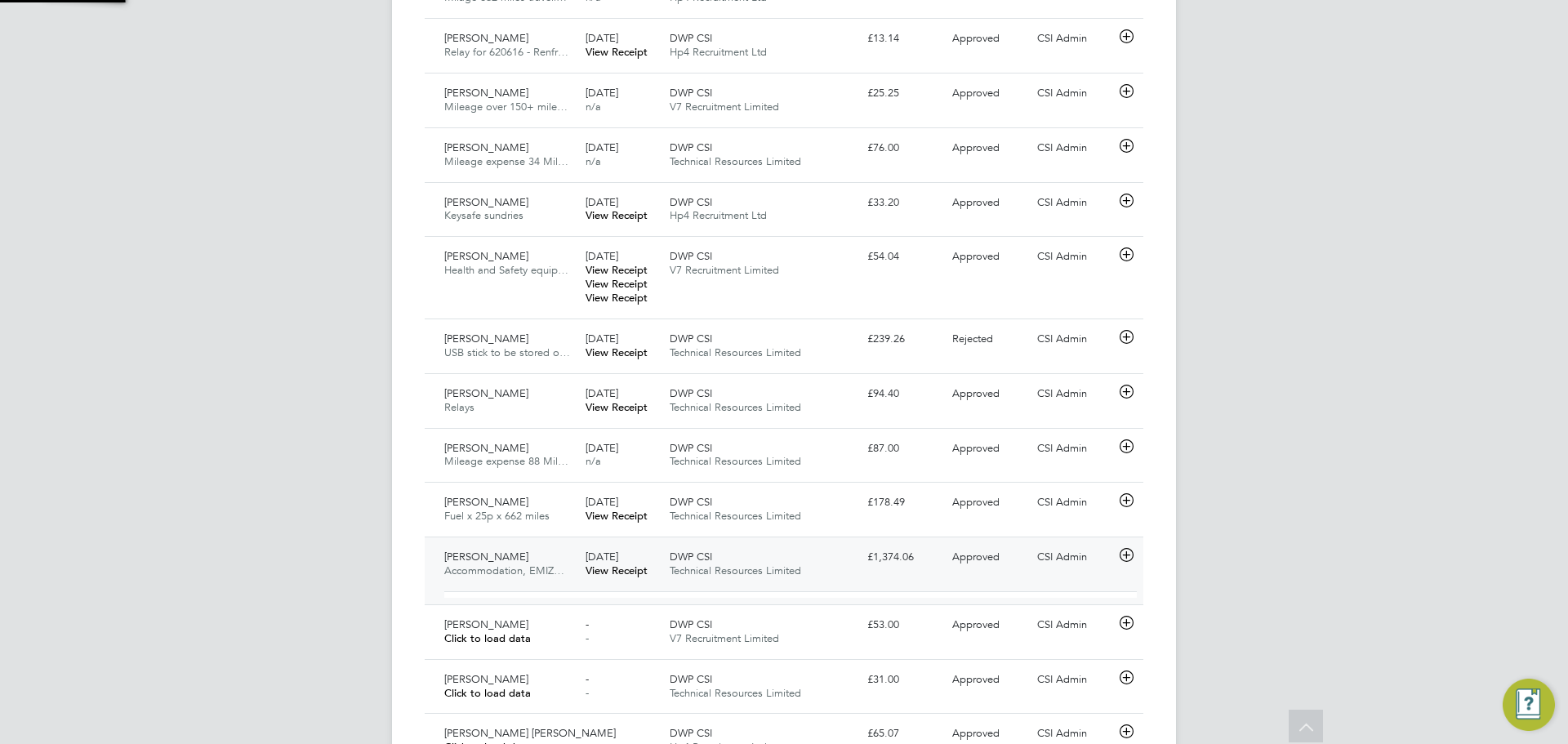
scroll to position [8, 8]
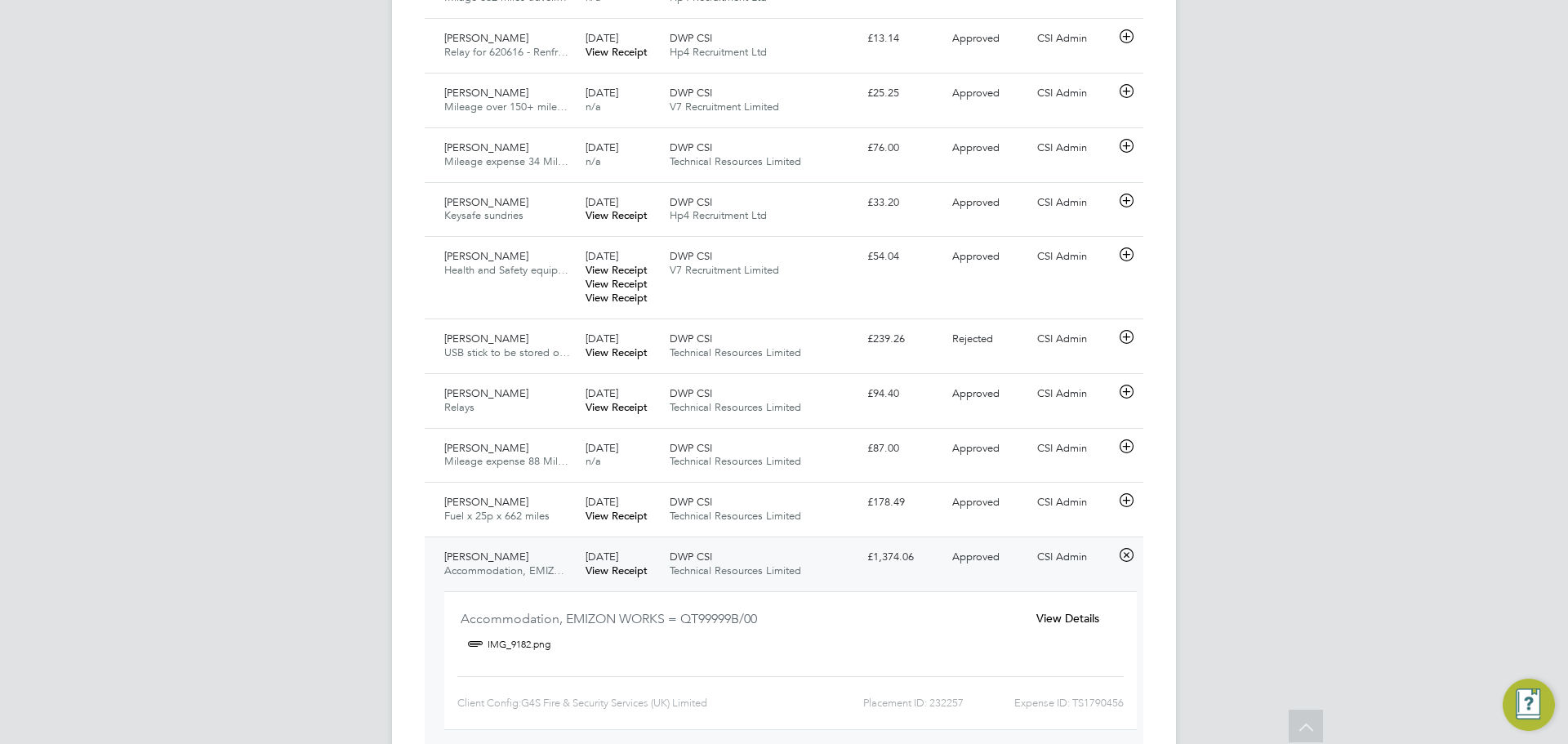
click at [740, 559] on div "DWP CSI Technical Resources Limited" at bounding box center [762, 564] width 198 height 40
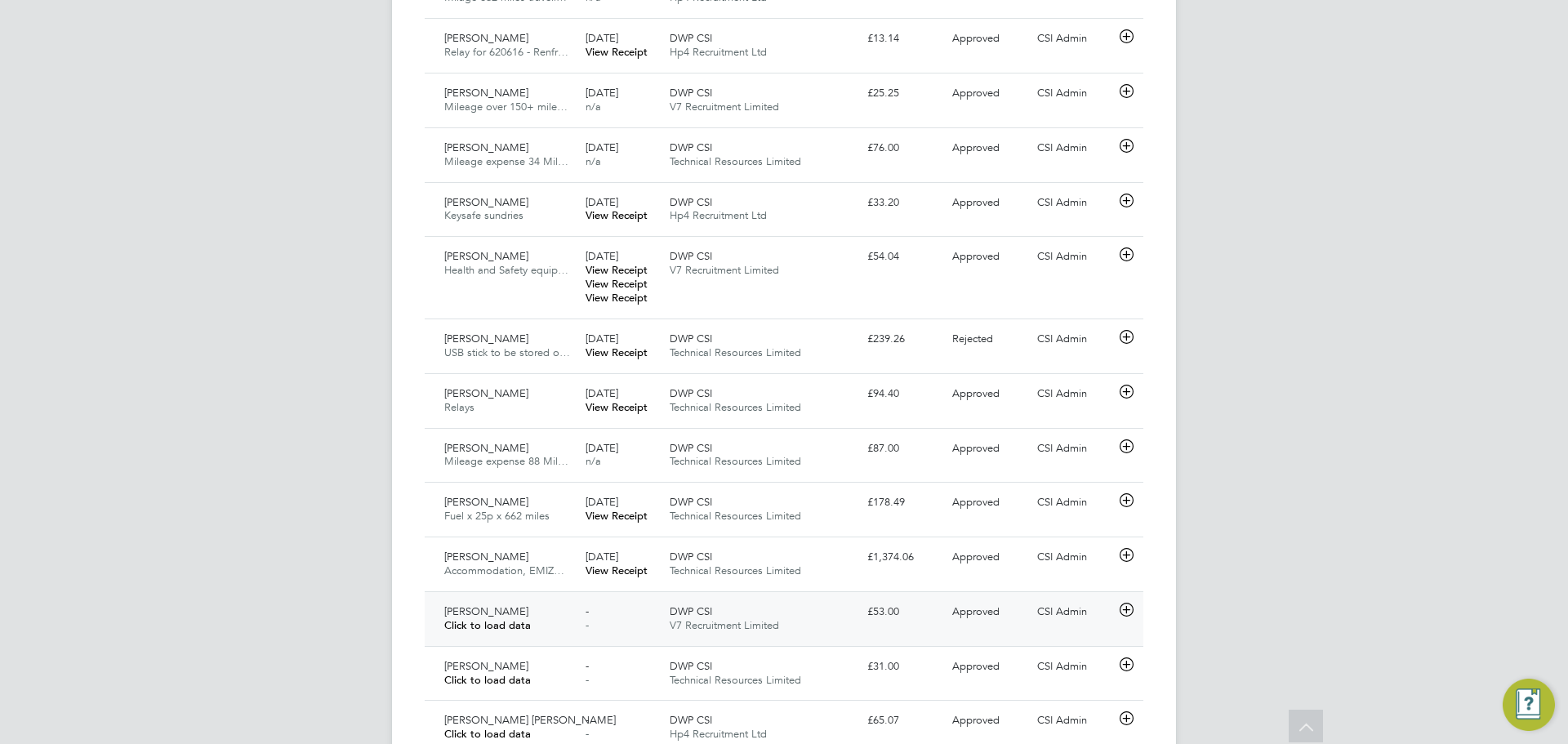
click at [731, 613] on div "DWP CSI V7 Recruitment Limited" at bounding box center [762, 618] width 198 height 40
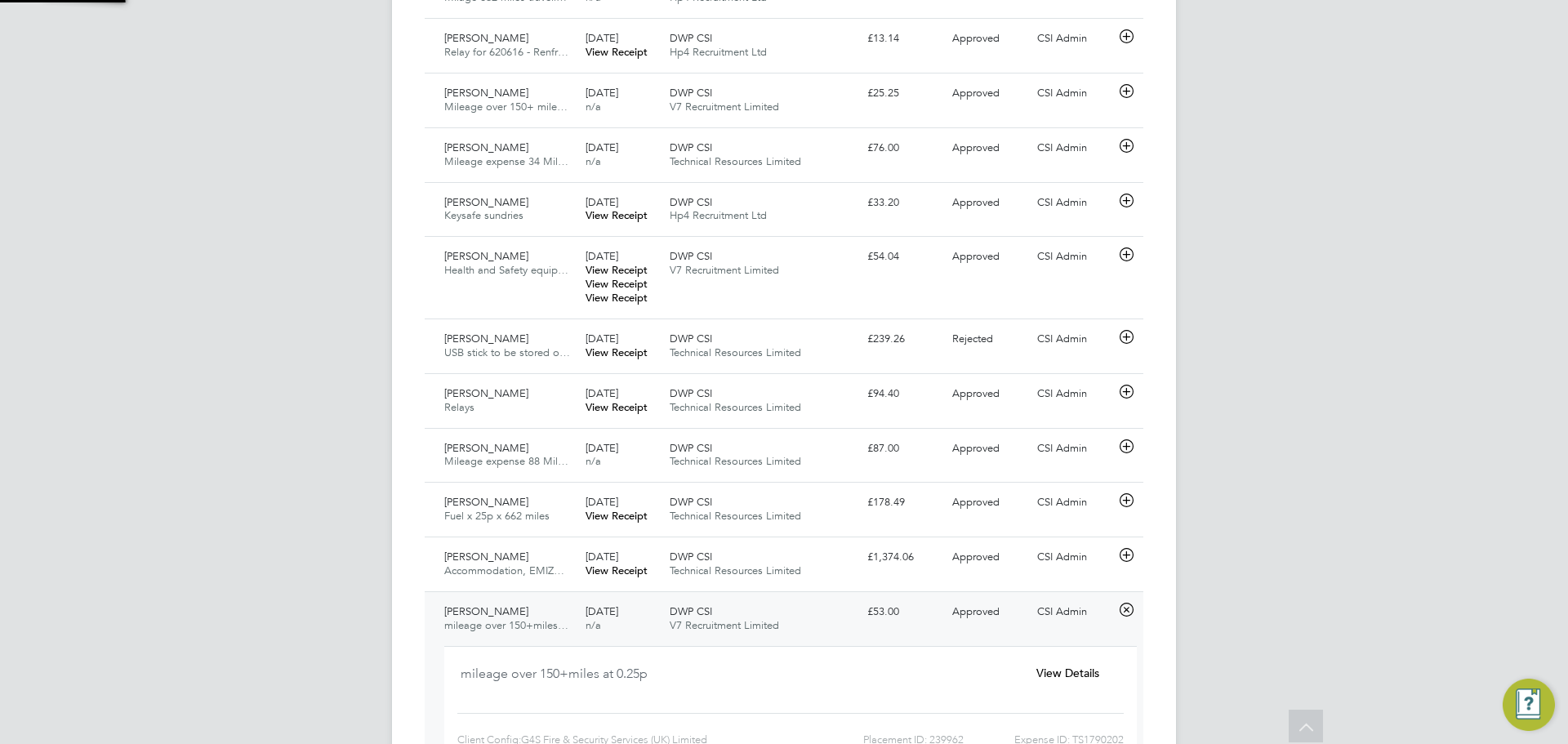
click at [739, 617] on div "DWP CSI V7 Recruitment Limited" at bounding box center [762, 618] width 198 height 40
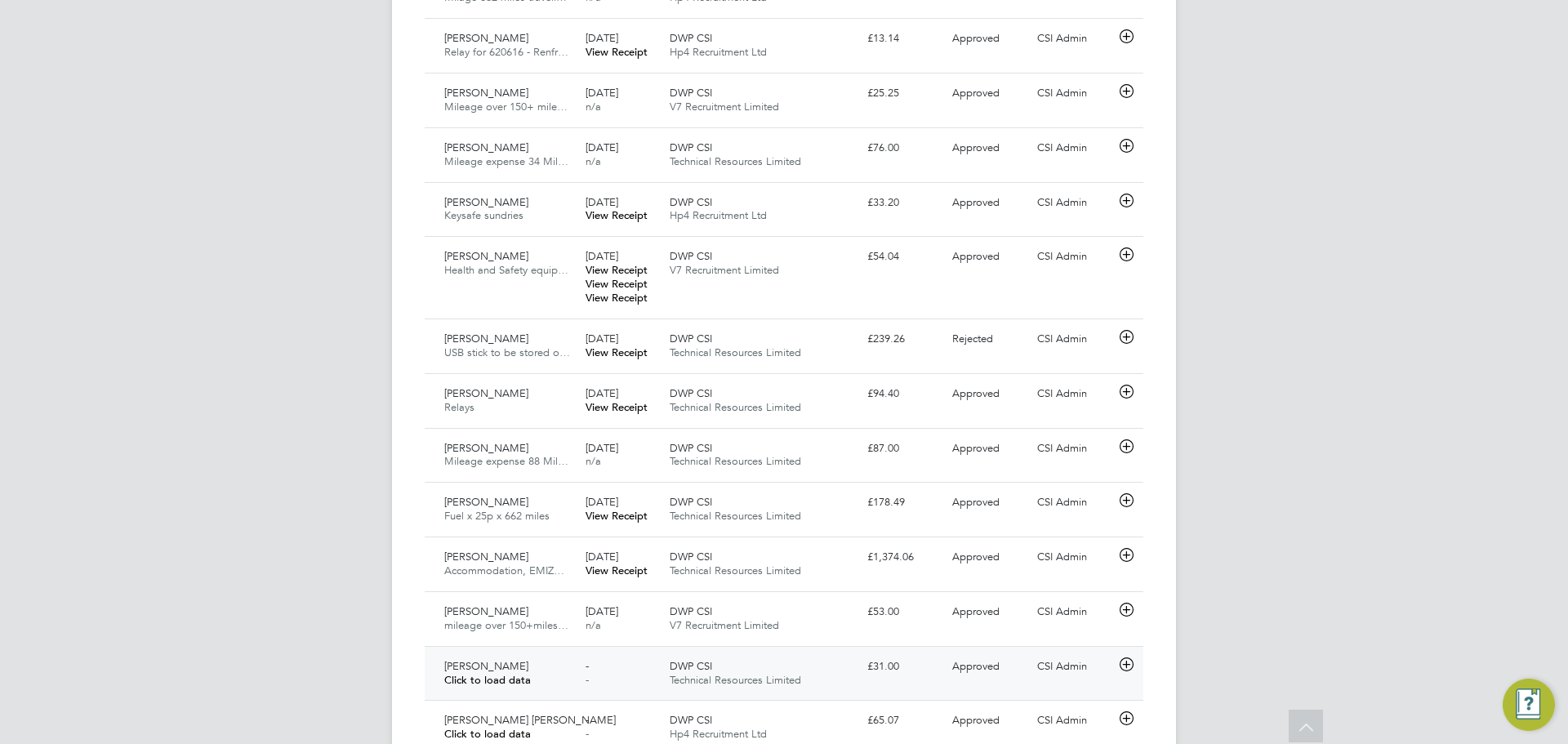
click at [757, 660] on div "DWP CSI Technical Resources Limited" at bounding box center [762, 673] width 198 height 40
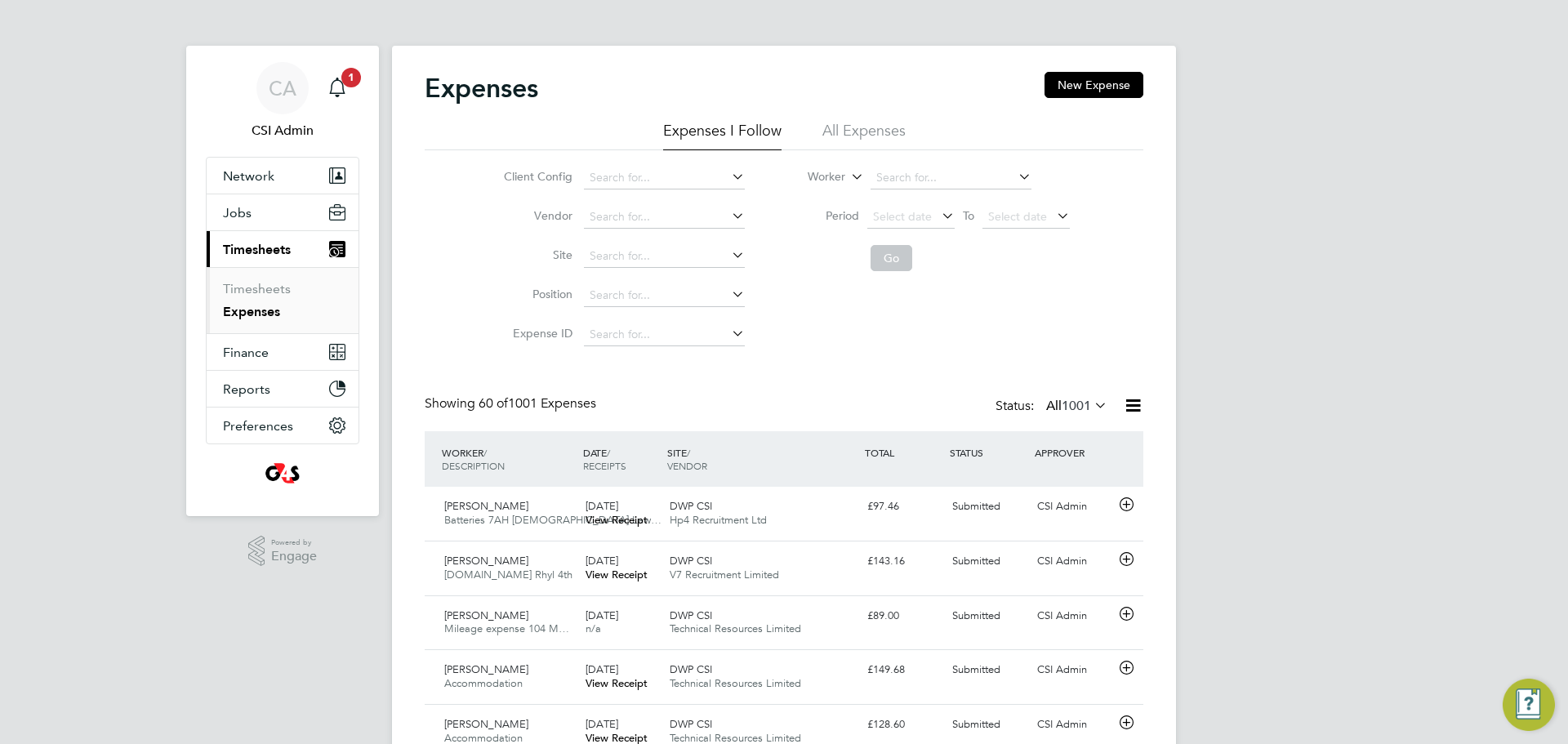
click at [238, 301] on li "Timesheets" at bounding box center [283, 291] width 122 height 23
click at [238, 295] on link "Timesheets" at bounding box center [256, 288] width 68 height 16
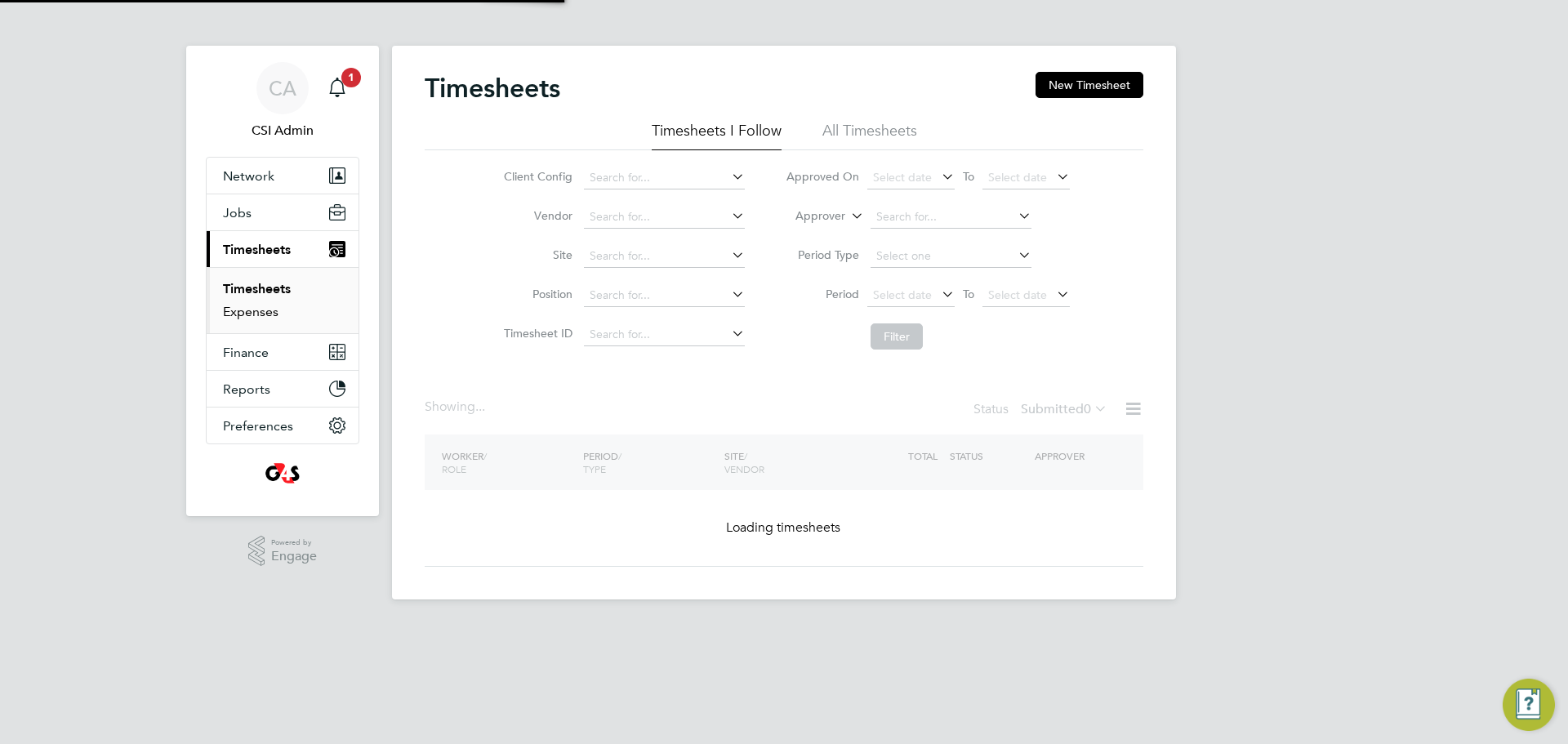
click at [237, 304] on link "Expenses" at bounding box center [250, 312] width 55 height 16
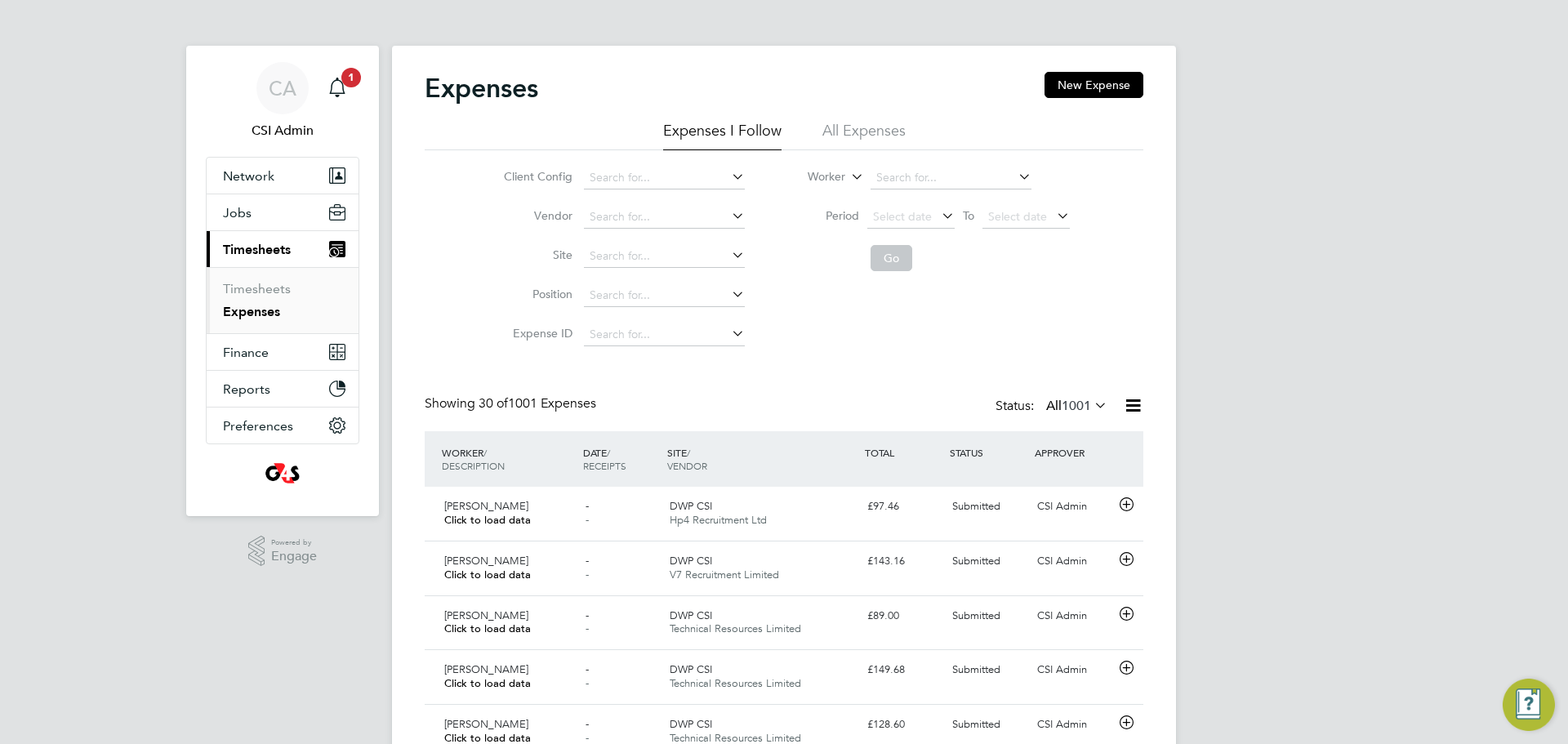
click at [1046, 398] on label "All 1001" at bounding box center [1077, 405] width 61 height 17
click at [1050, 479] on li "Submitted" at bounding box center [1058, 480] width 75 height 23
click at [364, 92] on app-nav-sections-wrapper "CA CSI Admin Notifications Applications: Network Team Members Businesses Sites …" at bounding box center [282, 280] width 193 height 470
click at [356, 92] on link "CA CSI Admin" at bounding box center [282, 101] width 154 height 79
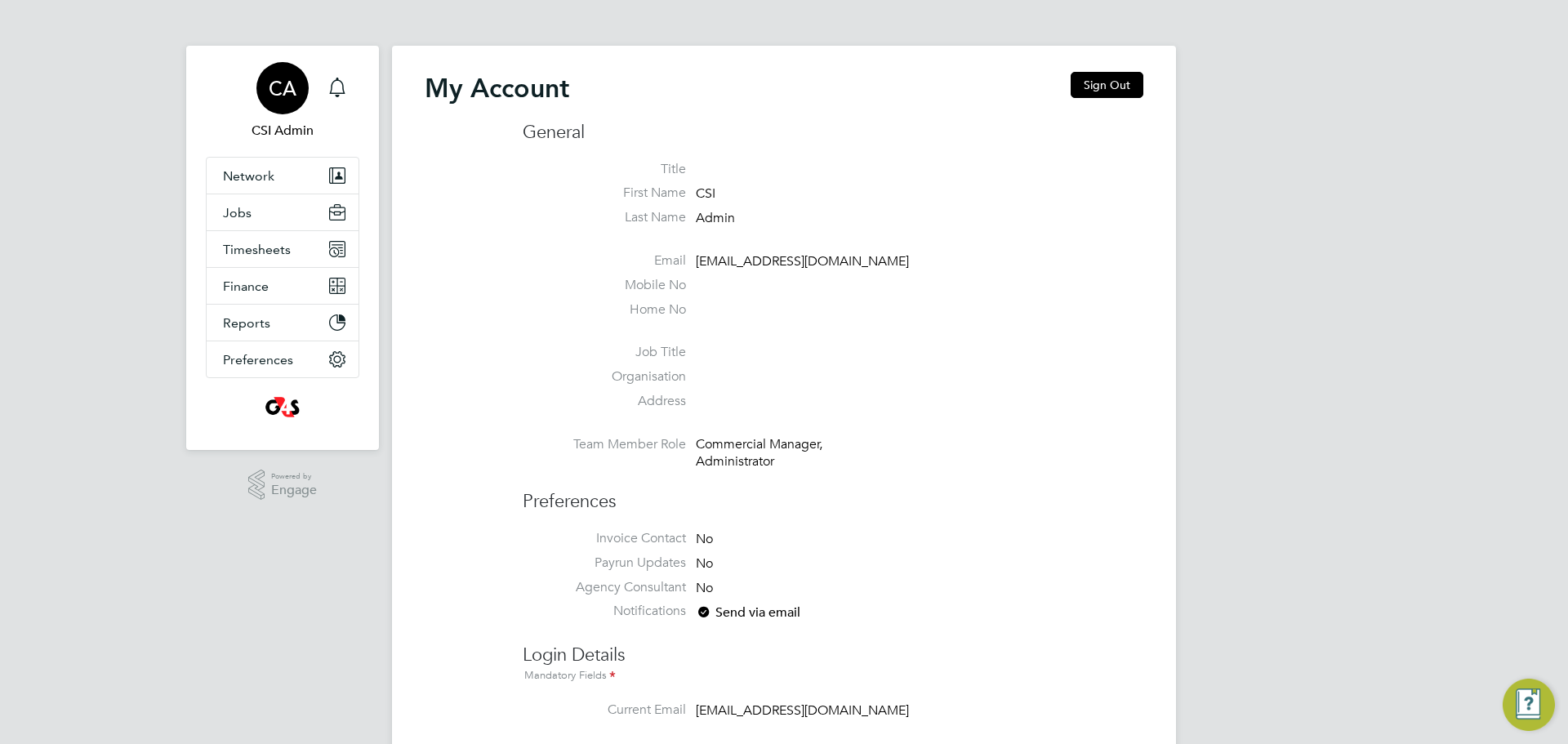
click at [367, 85] on app-nav-sections-wrapper "CA CSI Admin Notifications Applications: Network Team Members Businesses Sites …" at bounding box center [282, 247] width 193 height 404
click at [360, 87] on app-nav-sections-wrapper "CA CSI Admin Notifications Applications: Network Team Members Businesses Sites …" at bounding box center [282, 247] width 193 height 404
click at [357, 89] on app-nav-sections-wrapper "CA CSI Admin Notifications Applications: Network Team Members Businesses Sites …" at bounding box center [282, 247] width 193 height 404
click at [357, 90] on link "CA CSI Admin" at bounding box center [282, 101] width 154 height 79
drag, startPoint x: 355, startPoint y: 90, endPoint x: 318, endPoint y: 88, distance: 37.1
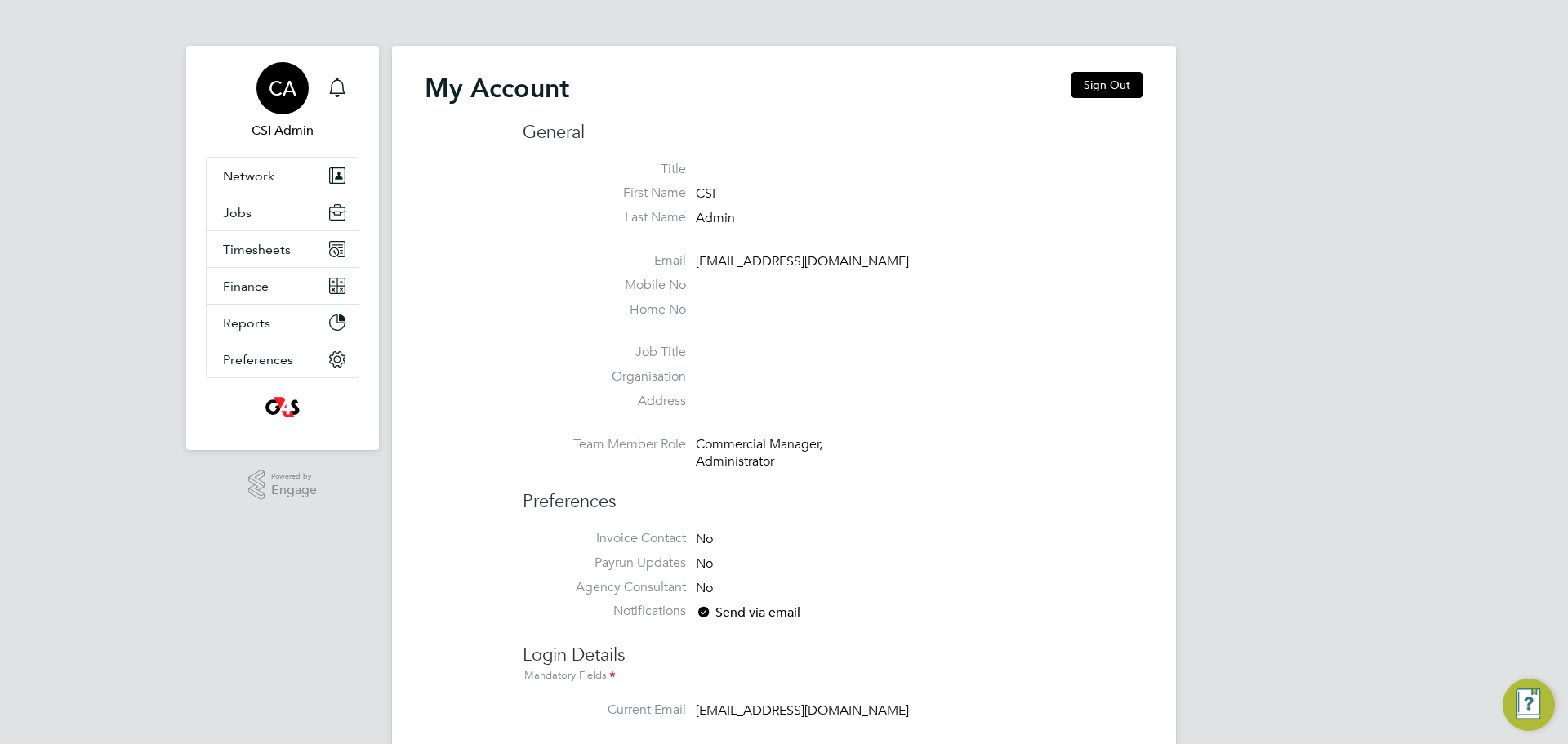
click at [354, 90] on link "CA CSI Admin" at bounding box center [282, 101] width 154 height 79
click at [266, 254] on span "Timesheets" at bounding box center [256, 250] width 68 height 16
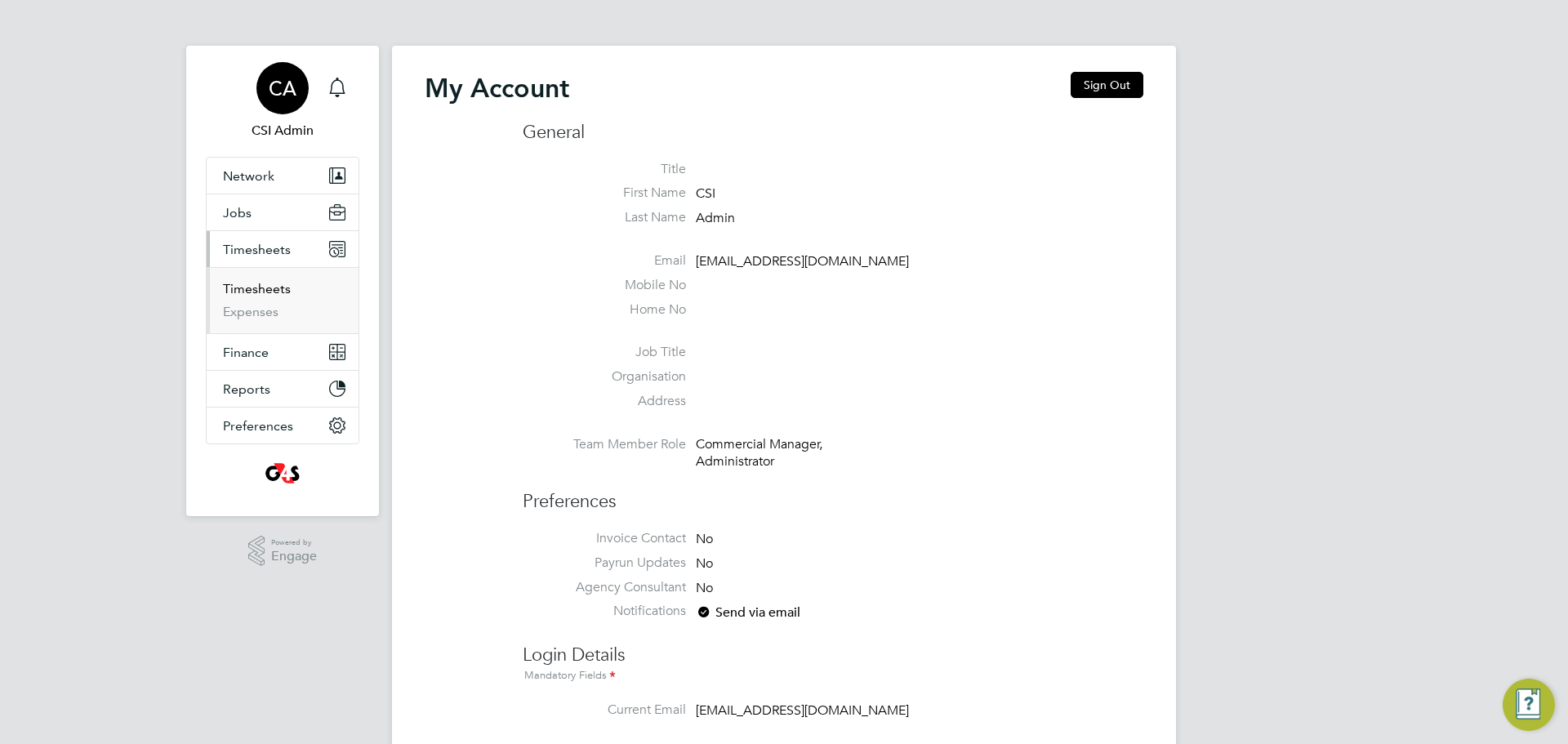
click at [273, 291] on link "Timesheets" at bounding box center [256, 288] width 68 height 16
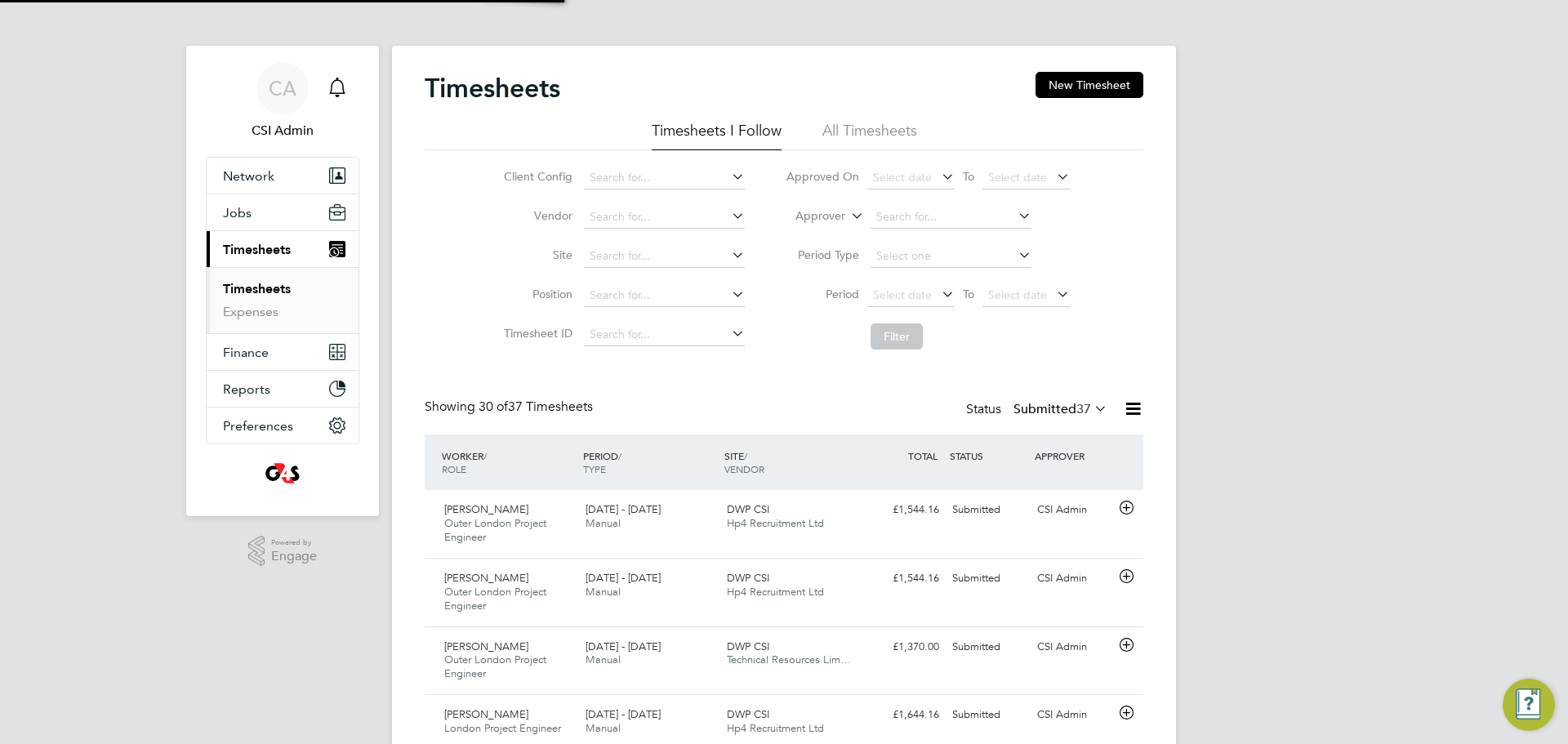
click at [348, 78] on div "Main navigation" at bounding box center [337, 88] width 32 height 32
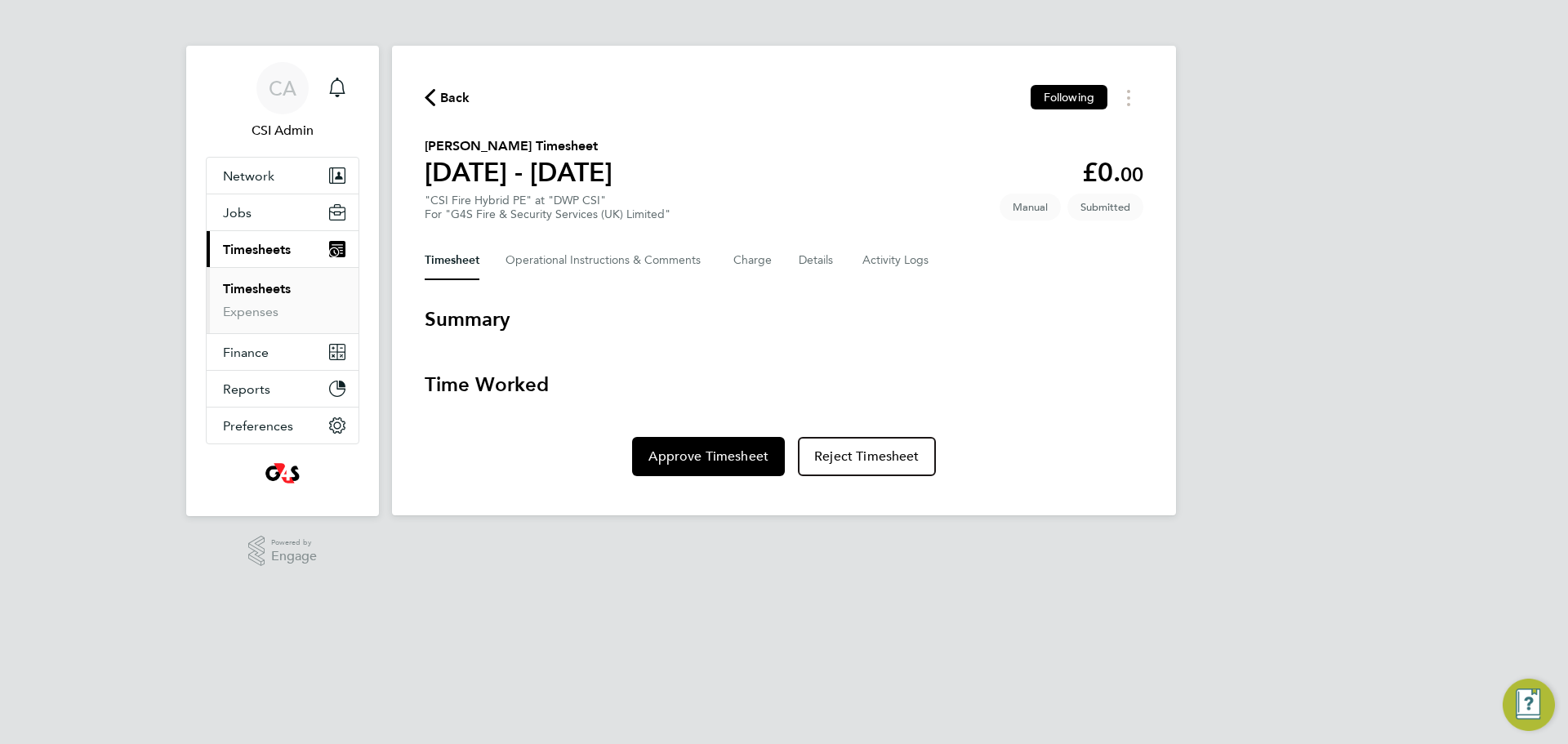
click at [448, 83] on div "Back Following [PERSON_NAME] Timesheet [DATE] - [DATE] £0. 00 "CSI Fire Hybrid …" at bounding box center [784, 279] width 784 height 469
click at [450, 90] on span "Back" at bounding box center [455, 98] width 31 height 20
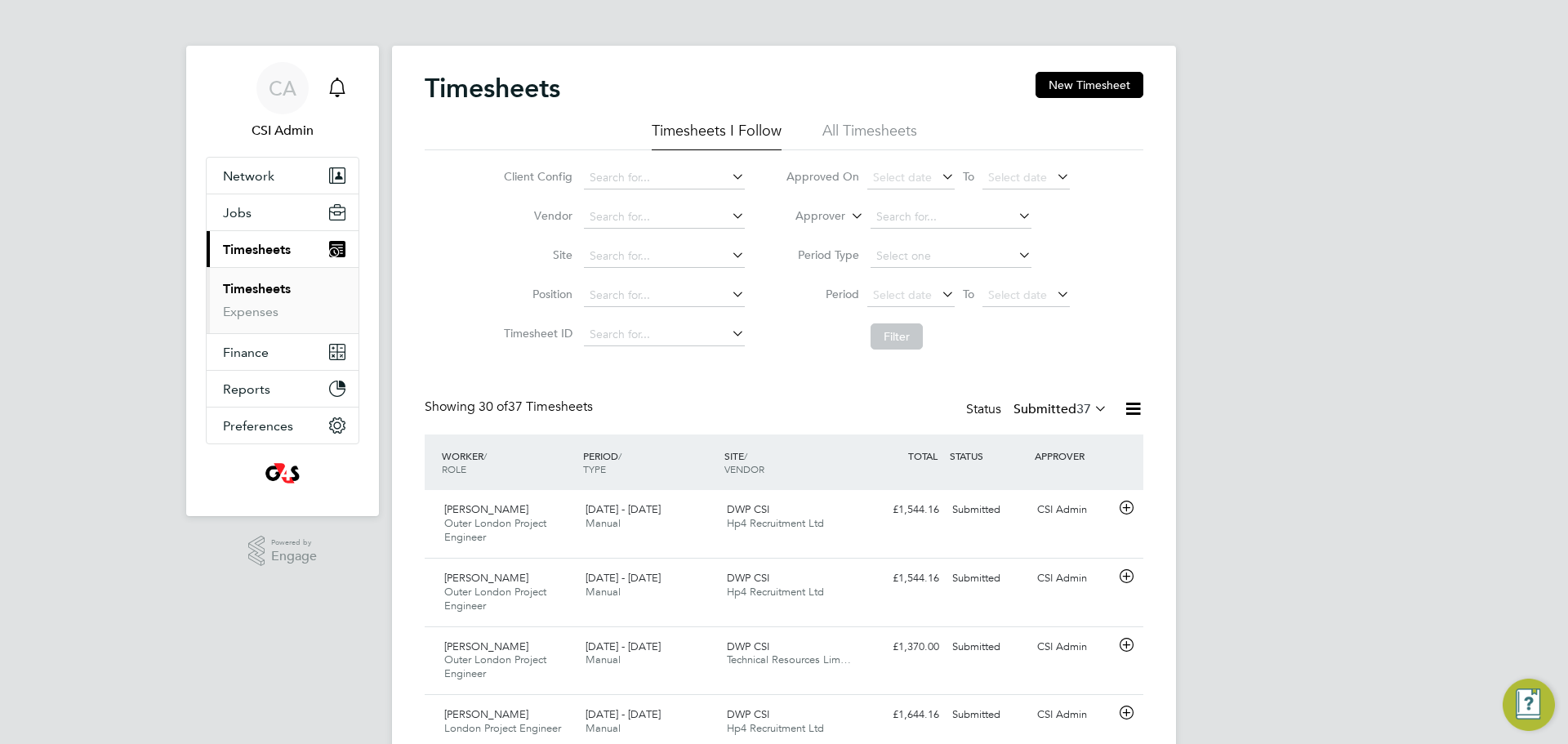
click at [352, 89] on div "Main navigation" at bounding box center [337, 88] width 32 height 32
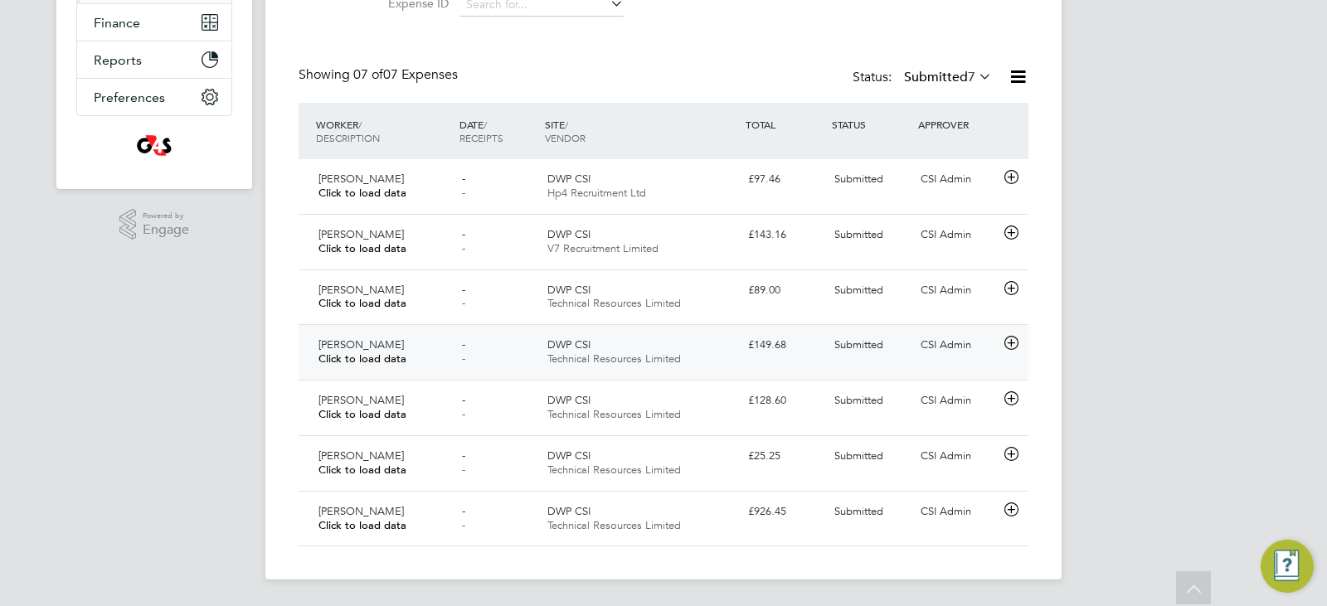
click at [361, 357] on span "Click to load data" at bounding box center [363, 359] width 88 height 14
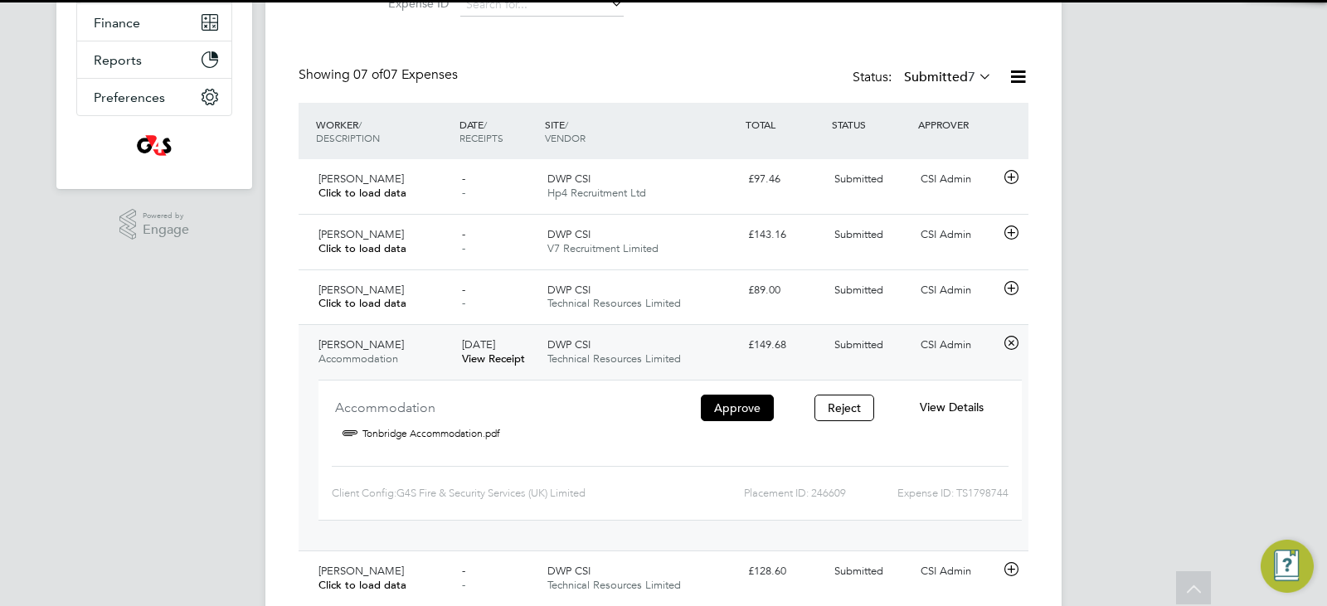
click at [481, 356] on link "View Receipt" at bounding box center [493, 359] width 63 height 14
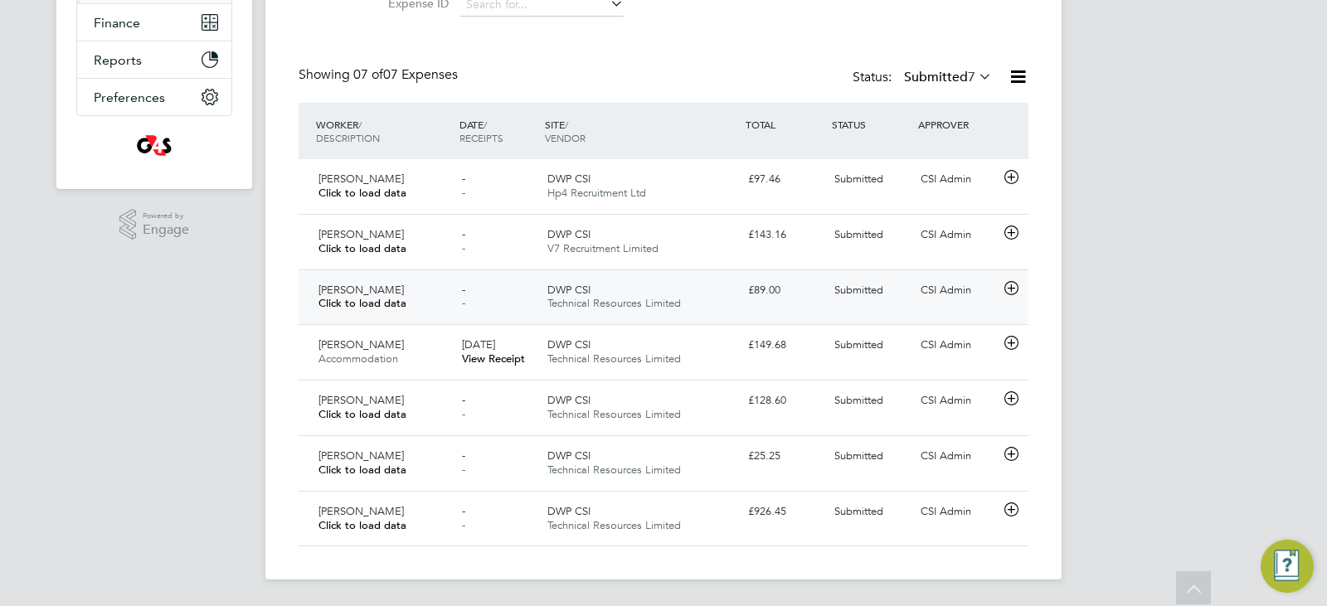
click at [353, 292] on span "[PERSON_NAME]" at bounding box center [361, 290] width 85 height 14
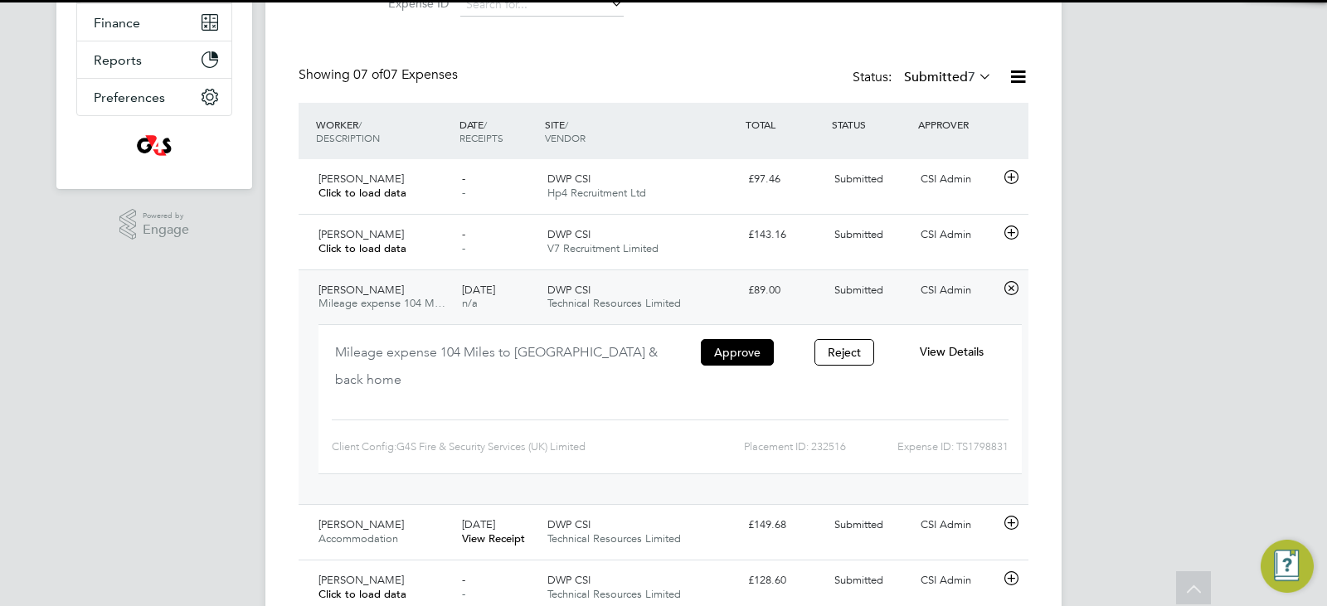
click at [357, 283] on span "[PERSON_NAME]" at bounding box center [361, 290] width 85 height 14
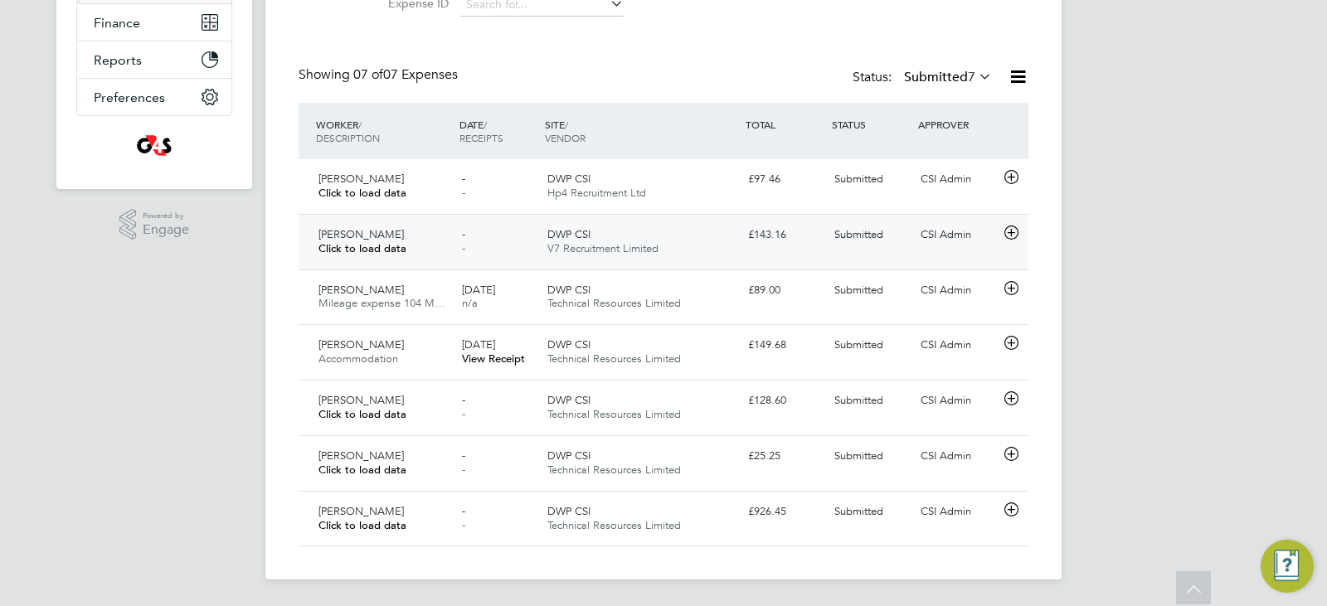
click at [365, 237] on span "[PERSON_NAME]" at bounding box center [361, 234] width 85 height 14
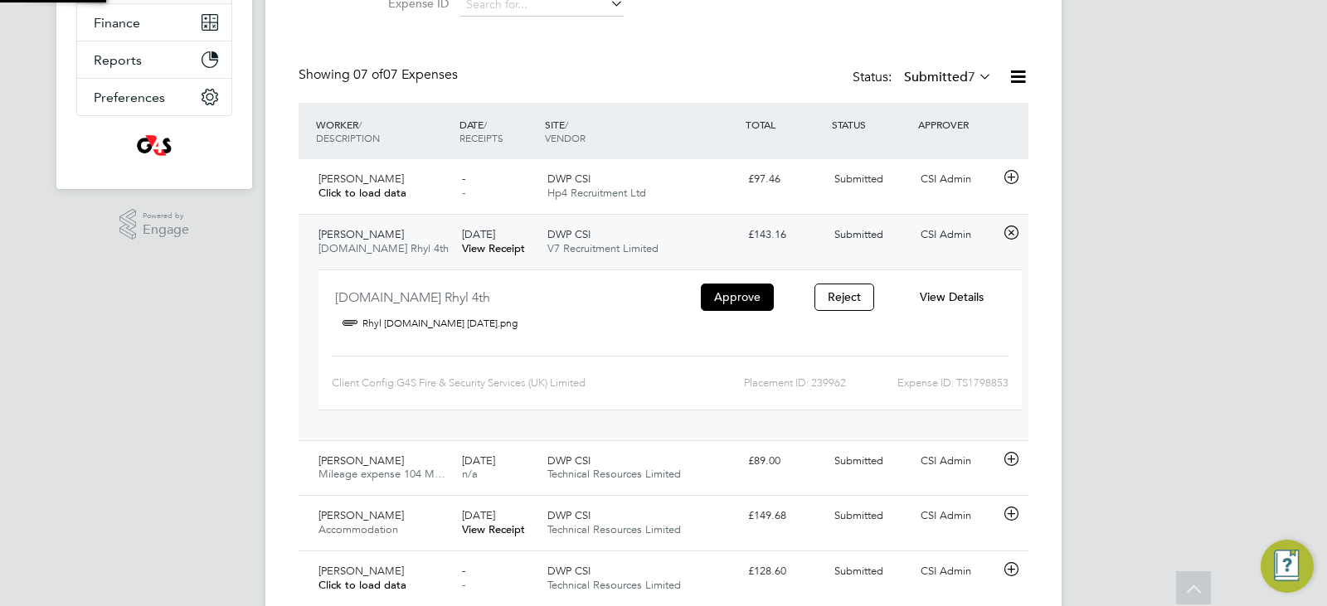
click at [363, 233] on span "[PERSON_NAME]" at bounding box center [361, 234] width 85 height 14
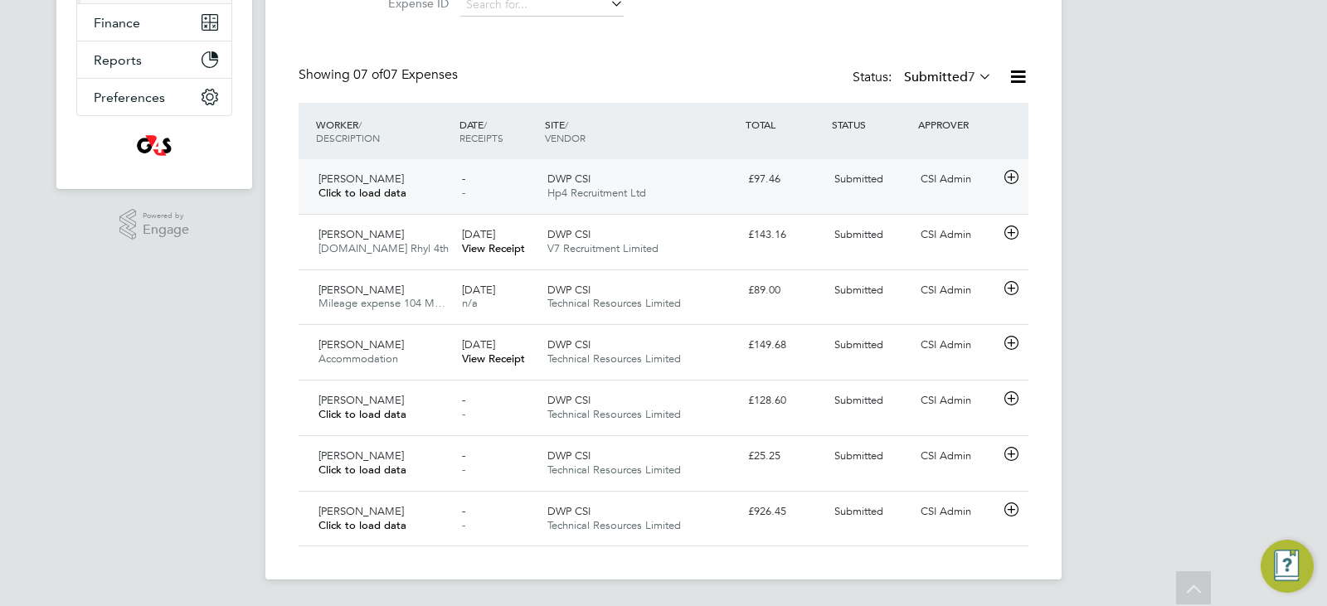
click at [351, 179] on span "[PERSON_NAME]" at bounding box center [361, 179] width 85 height 14
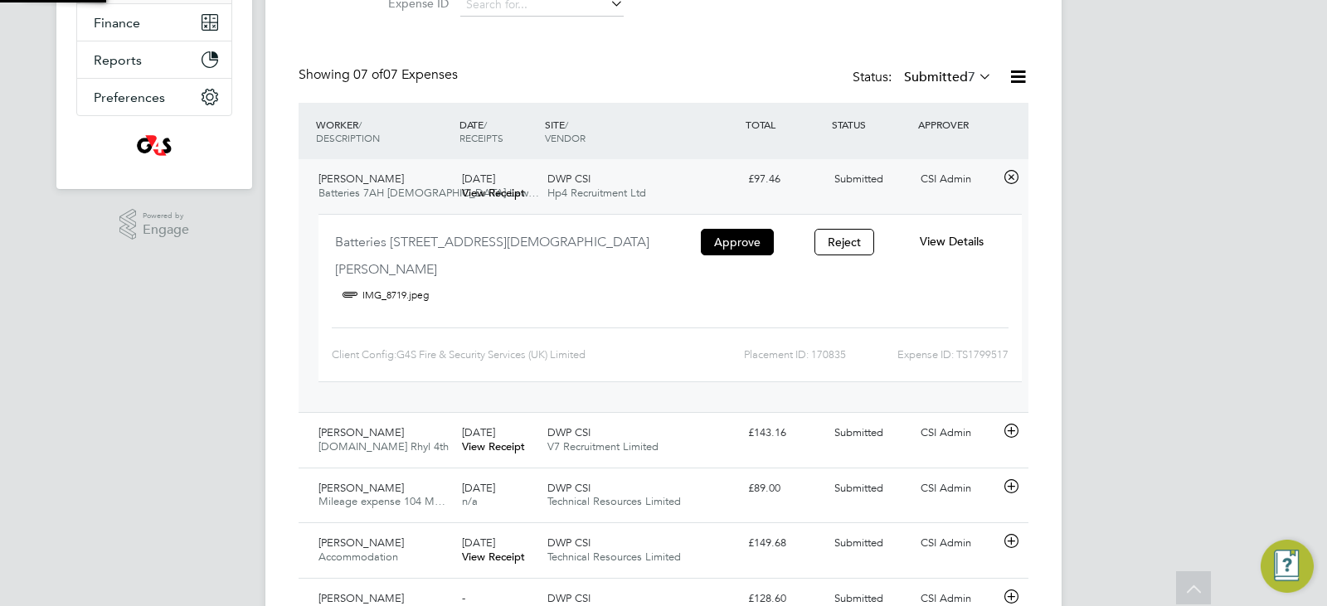
click at [351, 179] on span "[PERSON_NAME]" at bounding box center [361, 179] width 85 height 14
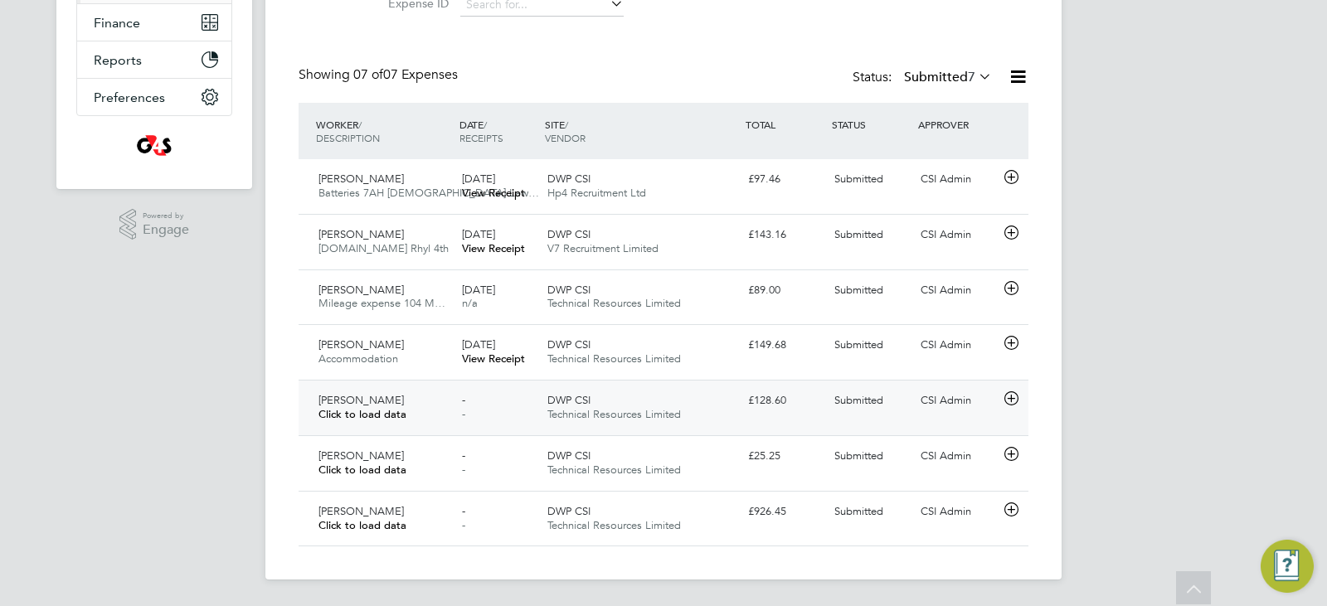
click at [356, 410] on span "Click to load data" at bounding box center [363, 414] width 88 height 14
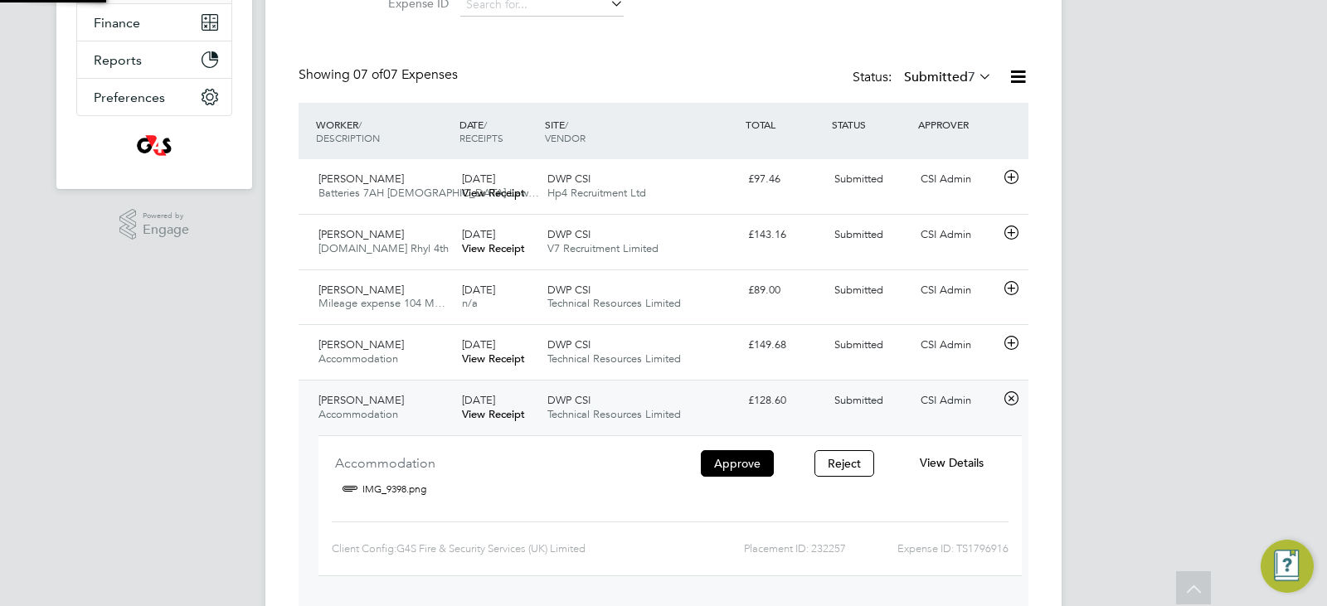
click at [339, 404] on span "[PERSON_NAME]" at bounding box center [361, 400] width 85 height 14
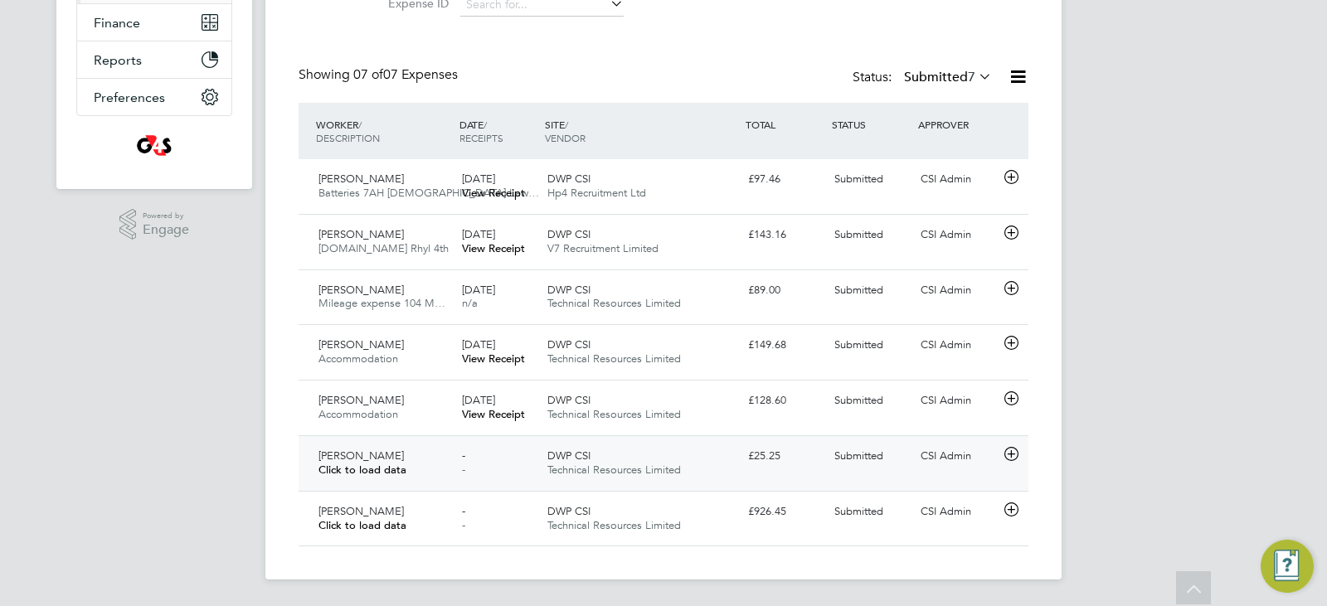
click at [345, 473] on div "Daniel Mcallister Click to load data" at bounding box center [384, 463] width 144 height 41
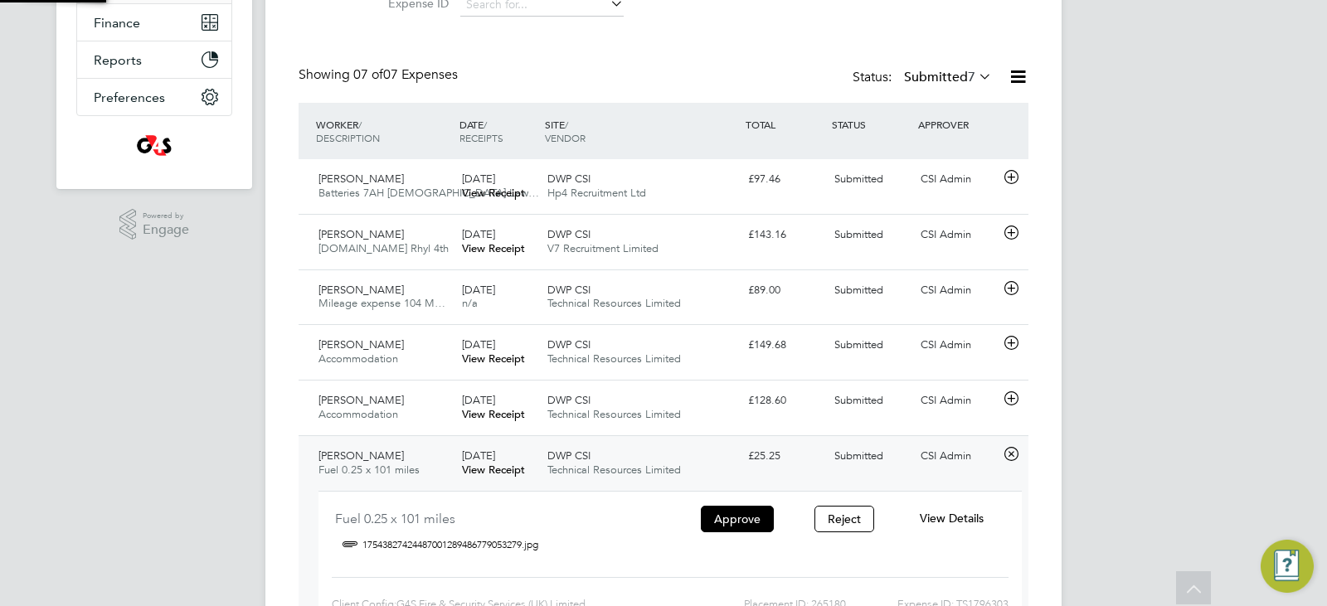
click at [341, 465] on div "Daniel Mcallister Fuel 0.25 x 101 miles" at bounding box center [384, 463] width 144 height 41
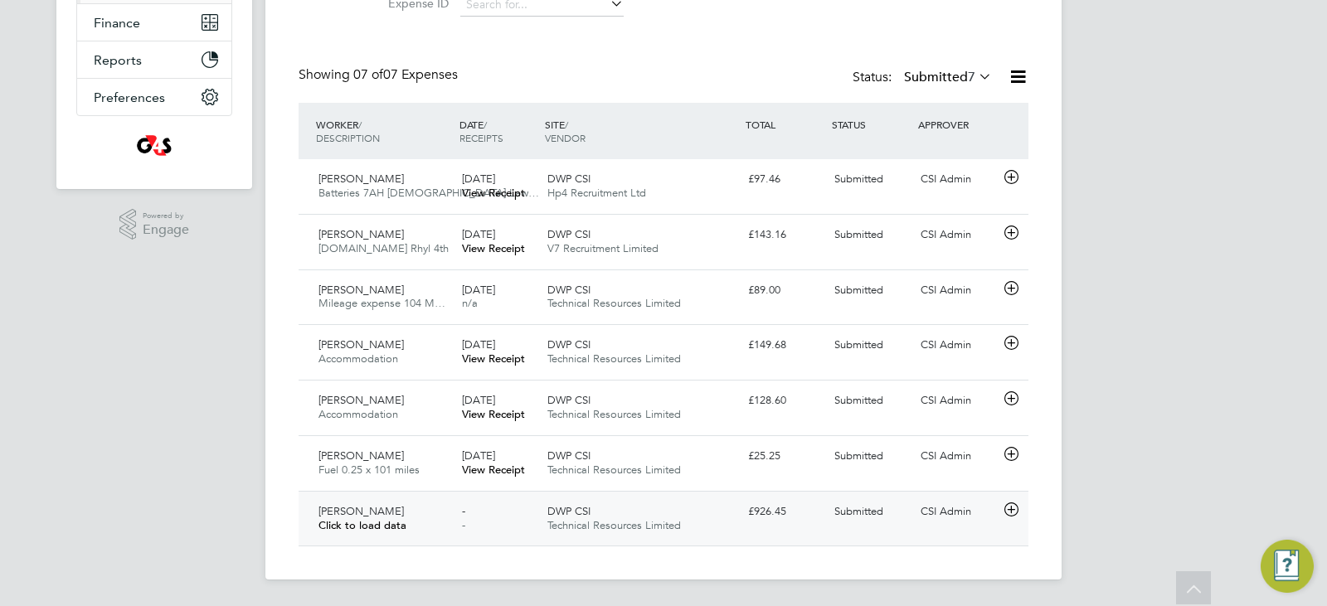
click at [337, 509] on span "[PERSON_NAME]" at bounding box center [361, 511] width 85 height 14
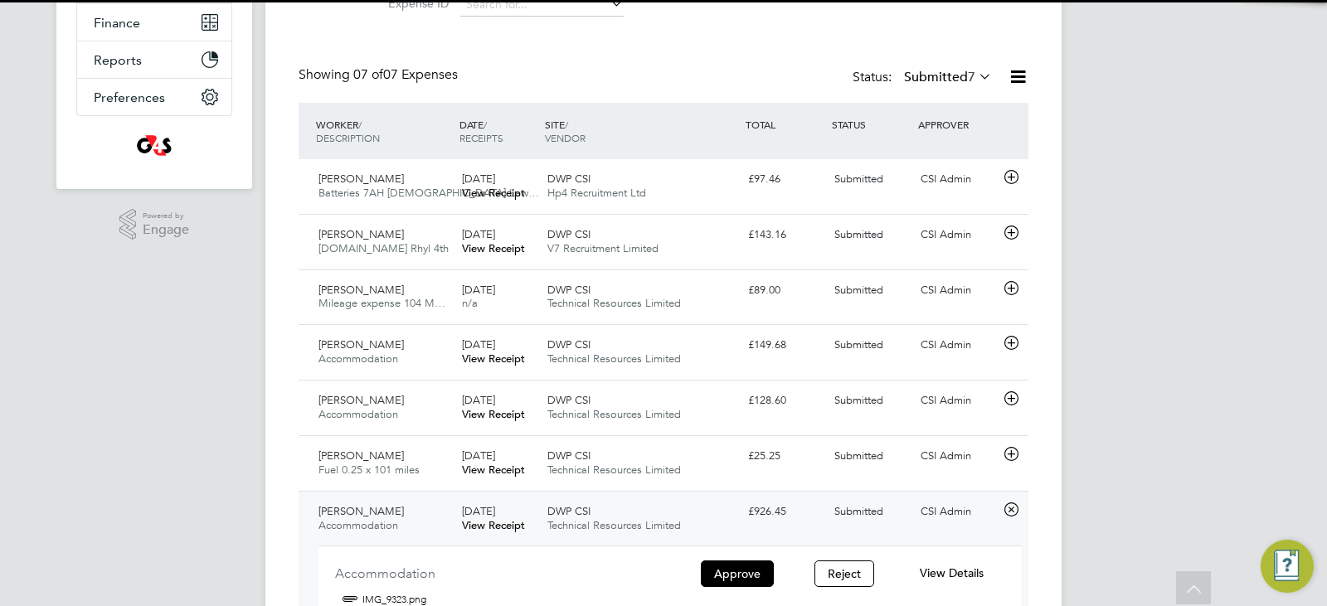
click at [331, 514] on span "[PERSON_NAME]" at bounding box center [361, 511] width 85 height 14
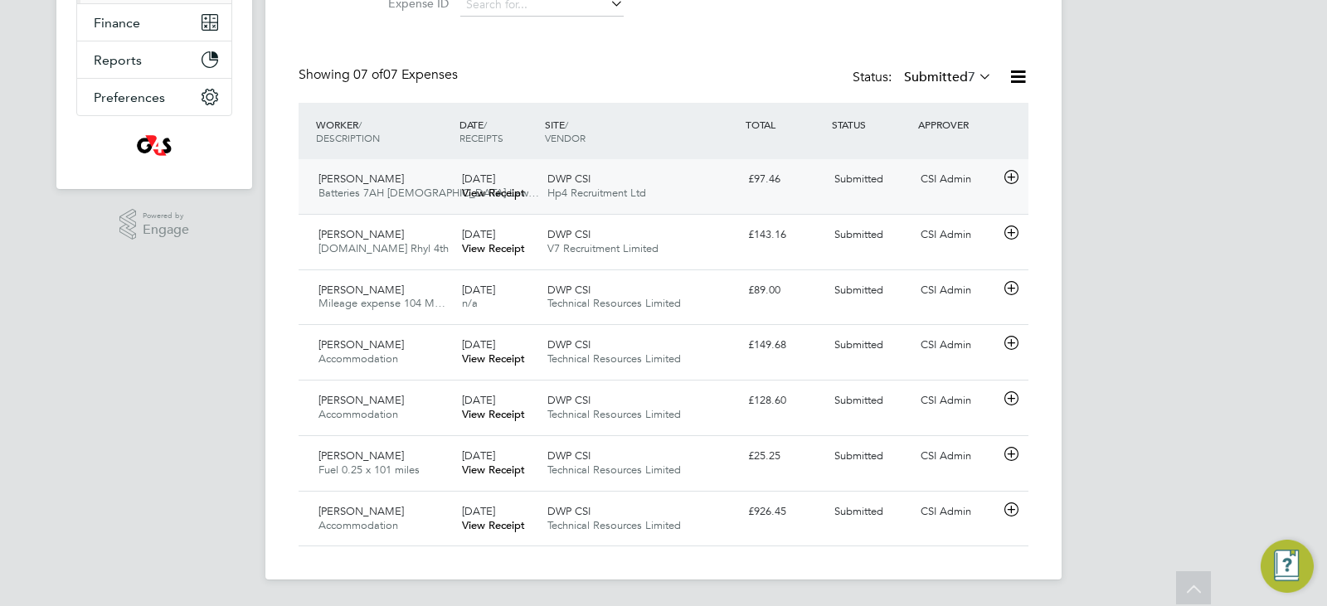
click at [794, 164] on div "Stuart Reid Batteries 7AH Lady Law… 07 Aug 2025 View Receipt DWP CSI Hp4 Recrui…" at bounding box center [664, 186] width 730 height 55
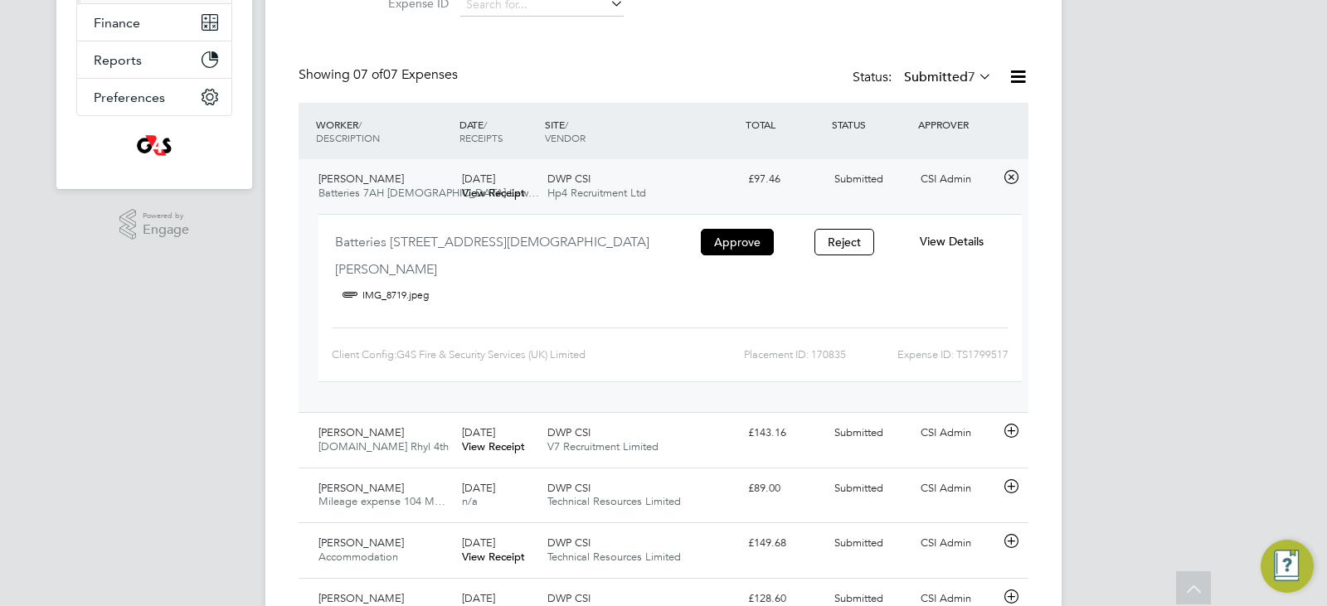
click at [975, 240] on span "View Details" at bounding box center [952, 241] width 64 height 15
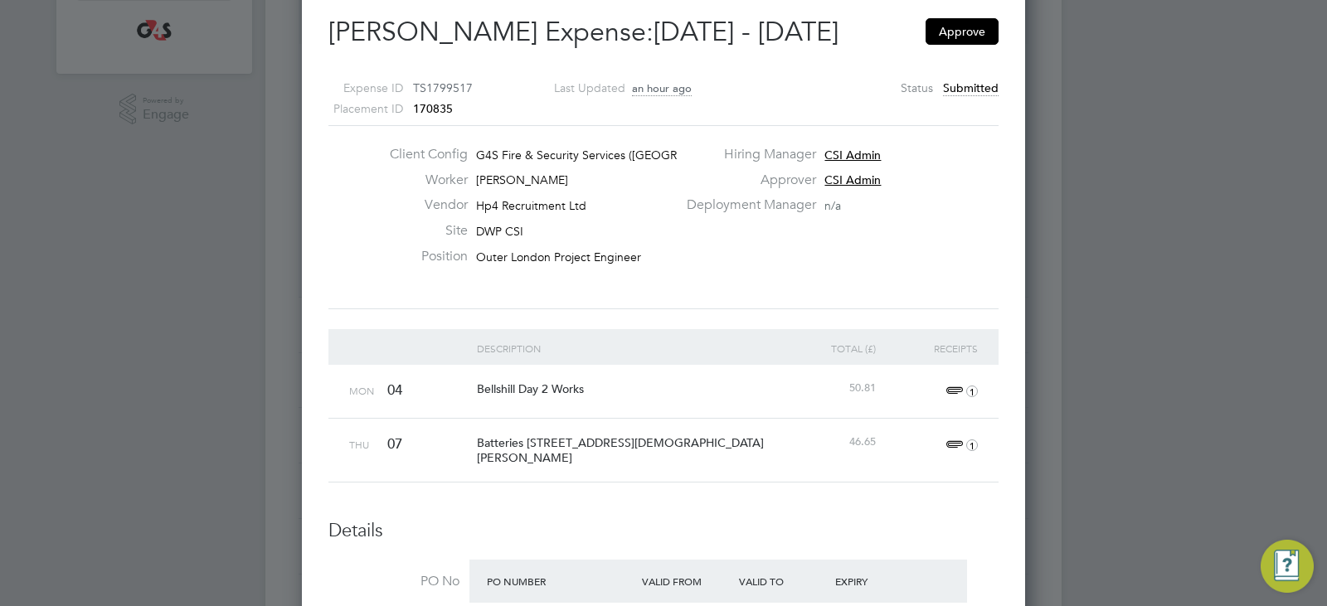
click at [1055, 47] on div at bounding box center [663, 303] width 1327 height 606
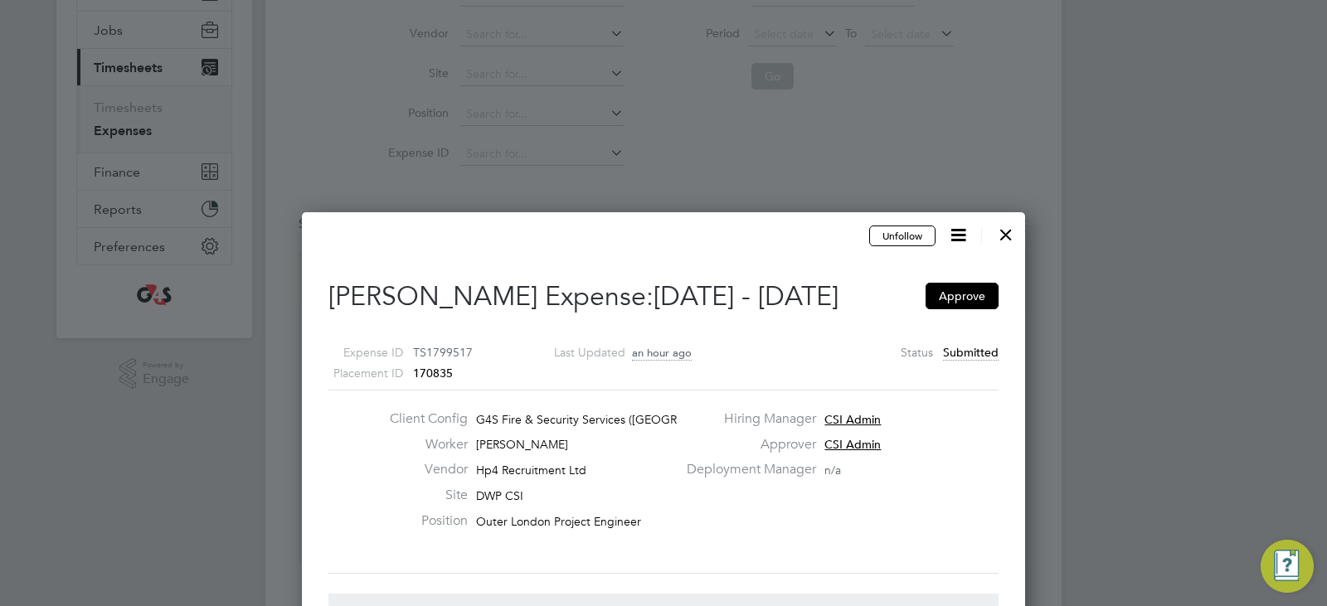
click at [1015, 237] on div at bounding box center [1006, 231] width 30 height 30
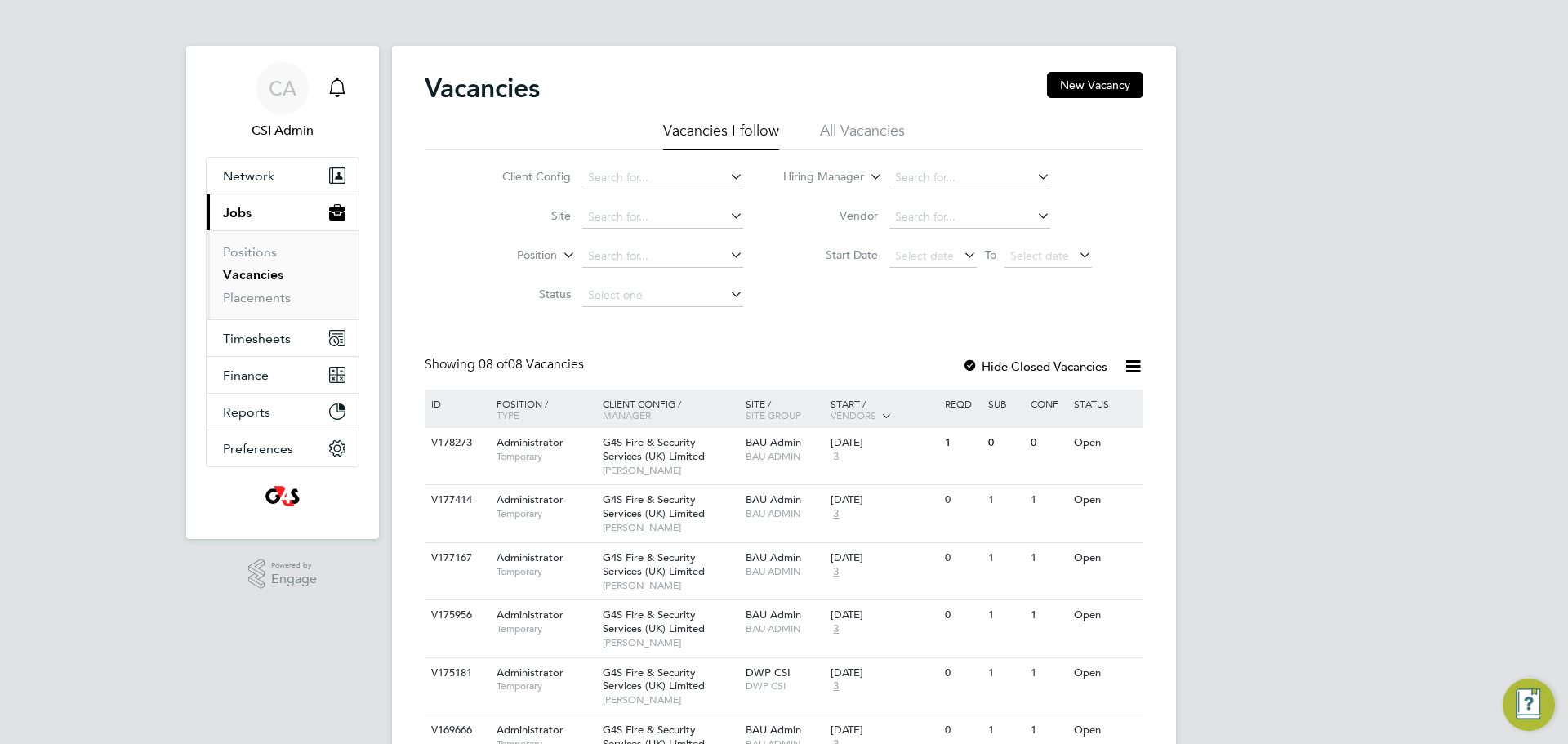
click at [346, 101] on div "Main navigation" at bounding box center [337, 88] width 32 height 32
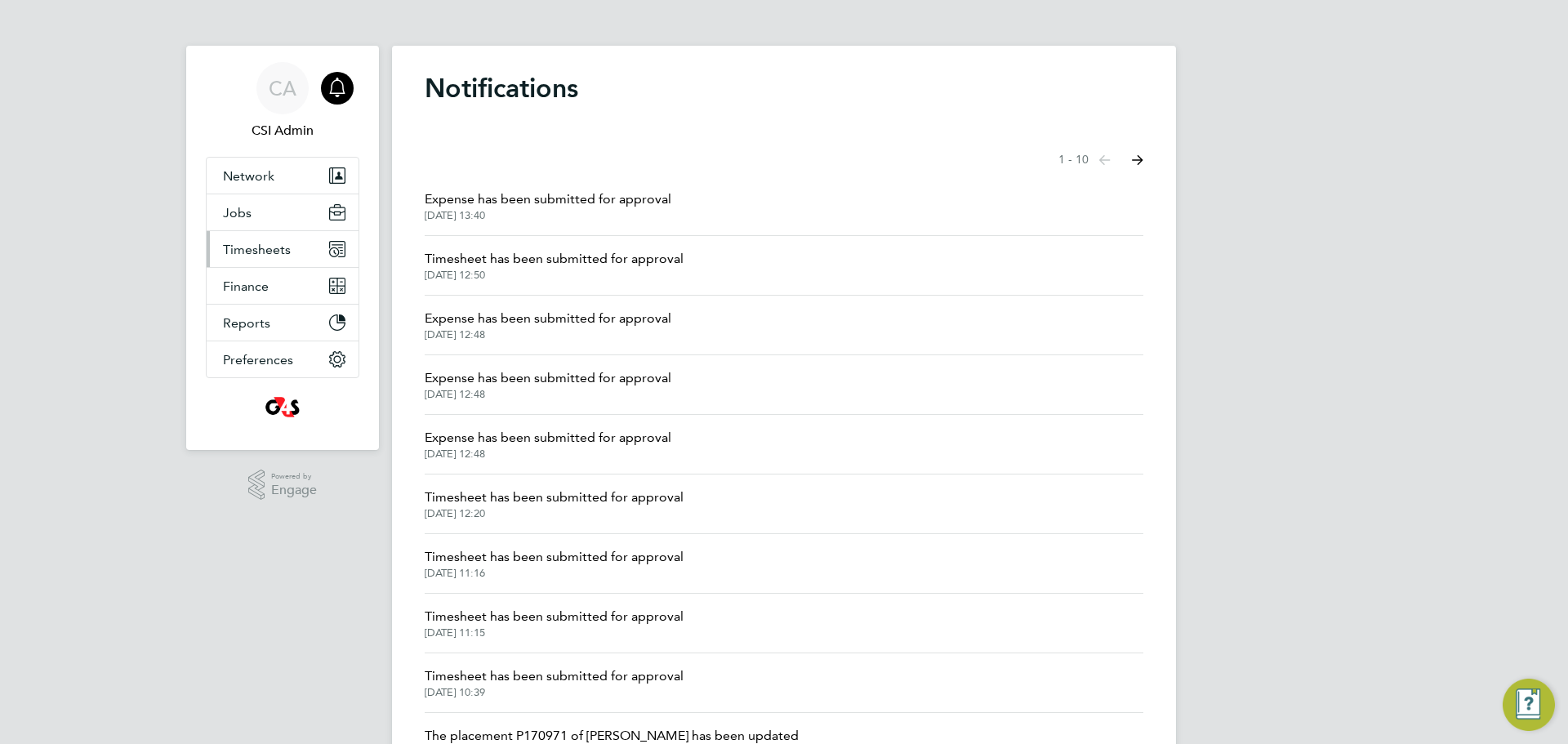
click at [281, 256] on span "Timesheets" at bounding box center [256, 250] width 68 height 16
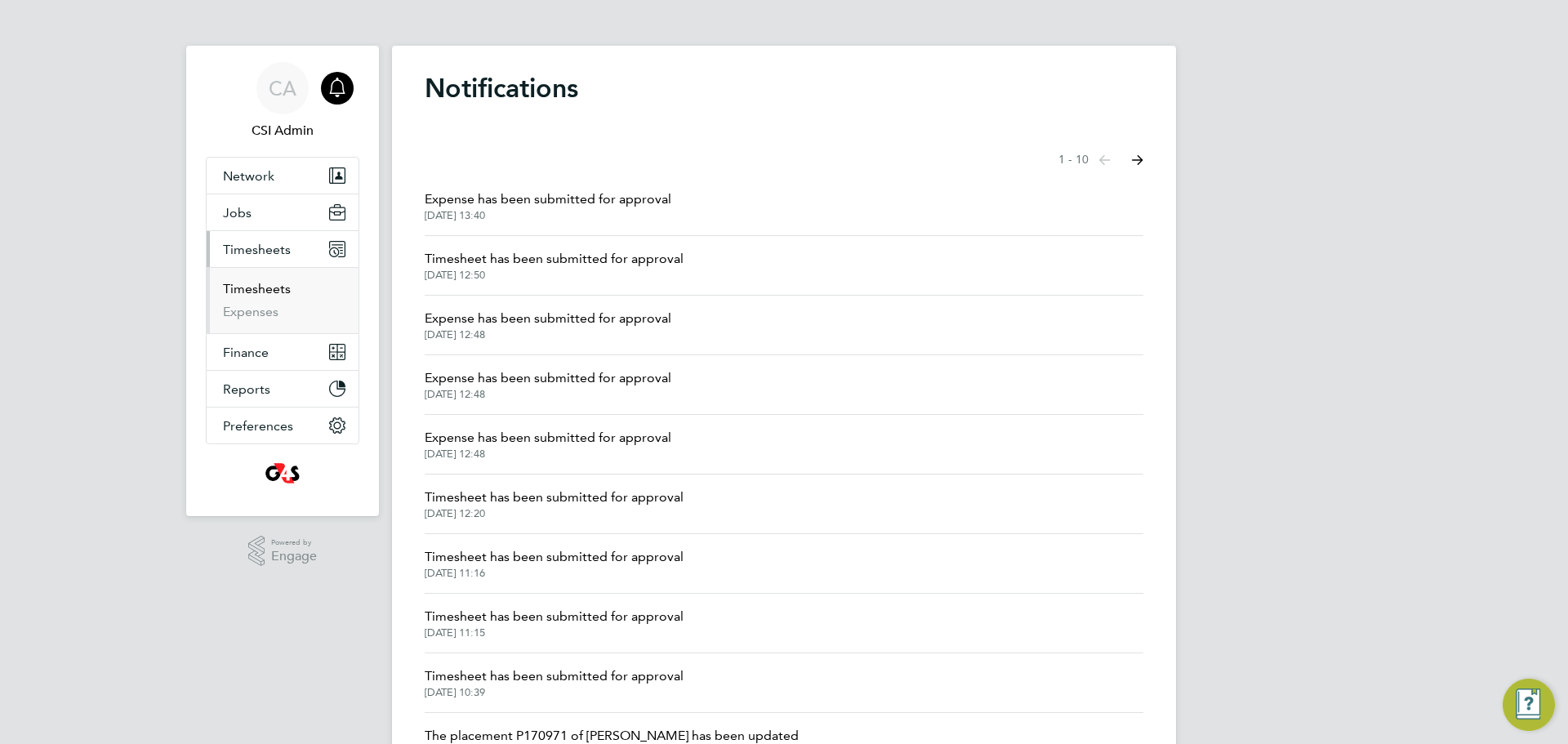
click at [275, 287] on link "Timesheets" at bounding box center [256, 288] width 68 height 16
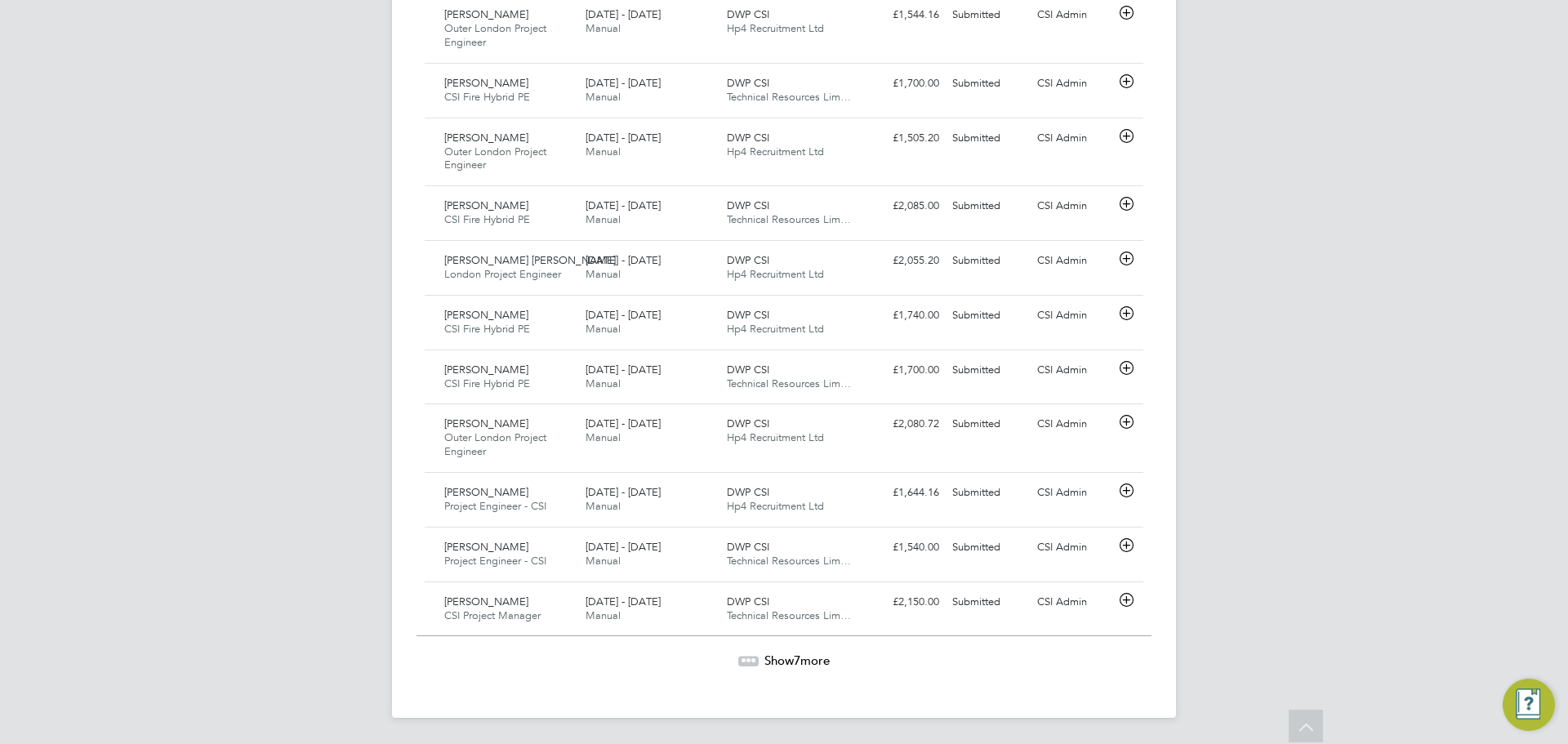
click at [774, 658] on span "Show 7 more" at bounding box center [797, 660] width 65 height 16
